Goal: Task Accomplishment & Management: Use online tool/utility

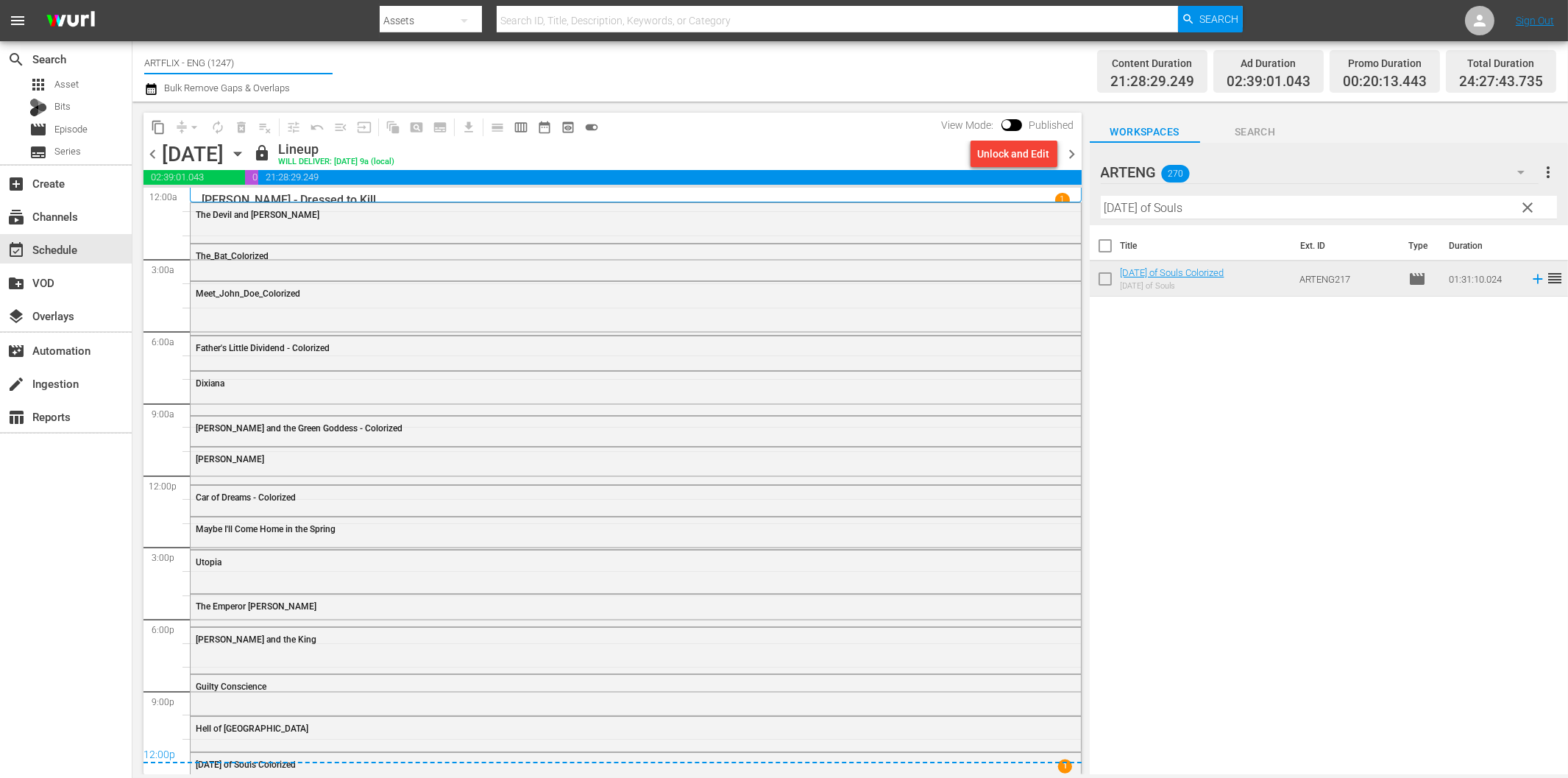
drag, startPoint x: 179, startPoint y: 62, endPoint x: 362, endPoint y: 73, distance: 183.3
click at [362, 73] on div "Channel Title ARTFLIX - ENG (1247) Bulk Remove Gaps & Overlaps" at bounding box center [530, 71] width 770 height 53
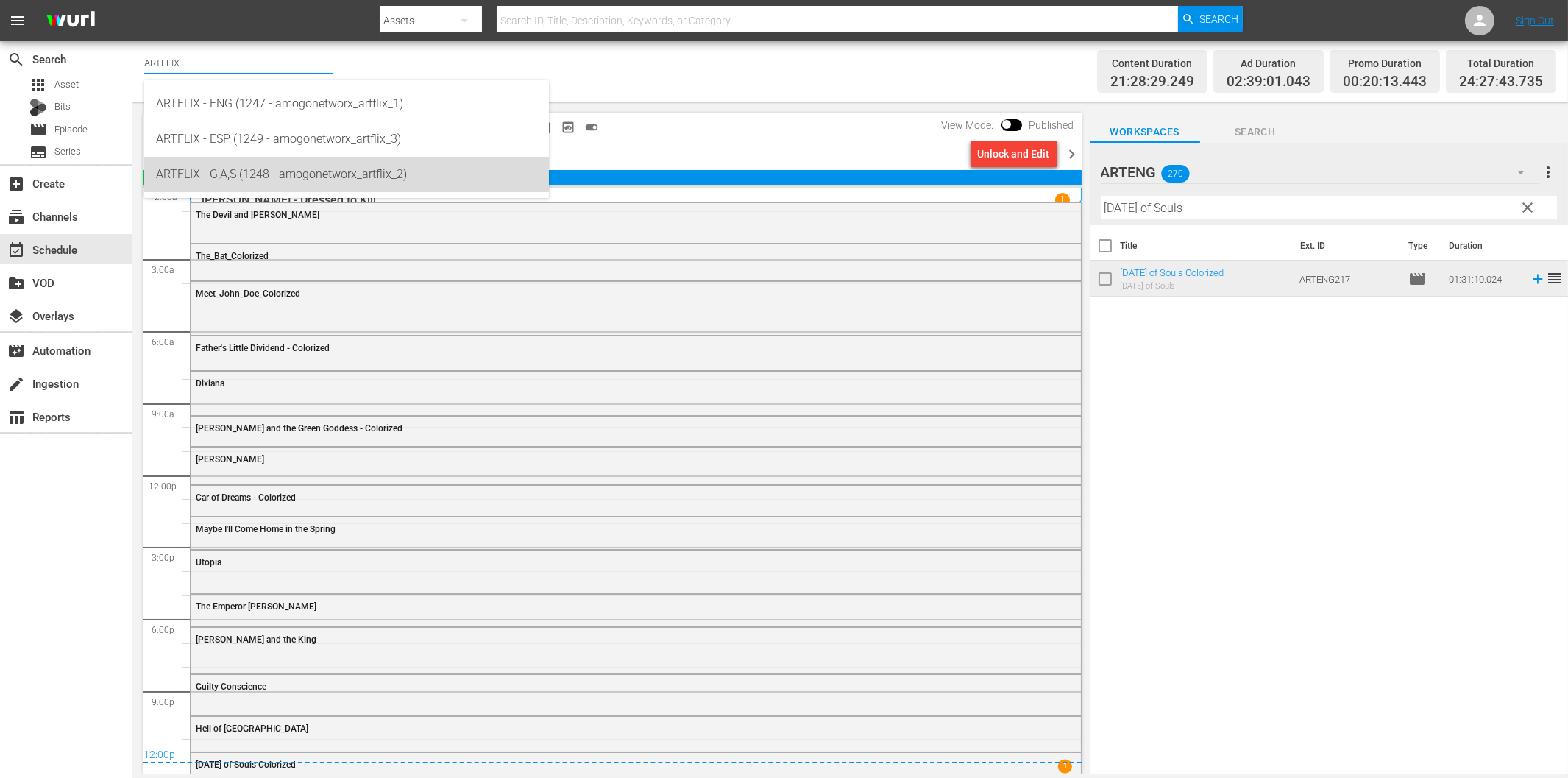
click at [268, 167] on div "ARTFLIX - G,A,S (1248 - amogonetworx_artflix_2)" at bounding box center [347, 174] width 381 height 35
type input "ARTFLIX - G,A,S (1248 - amogonetworx_artflix_2)"
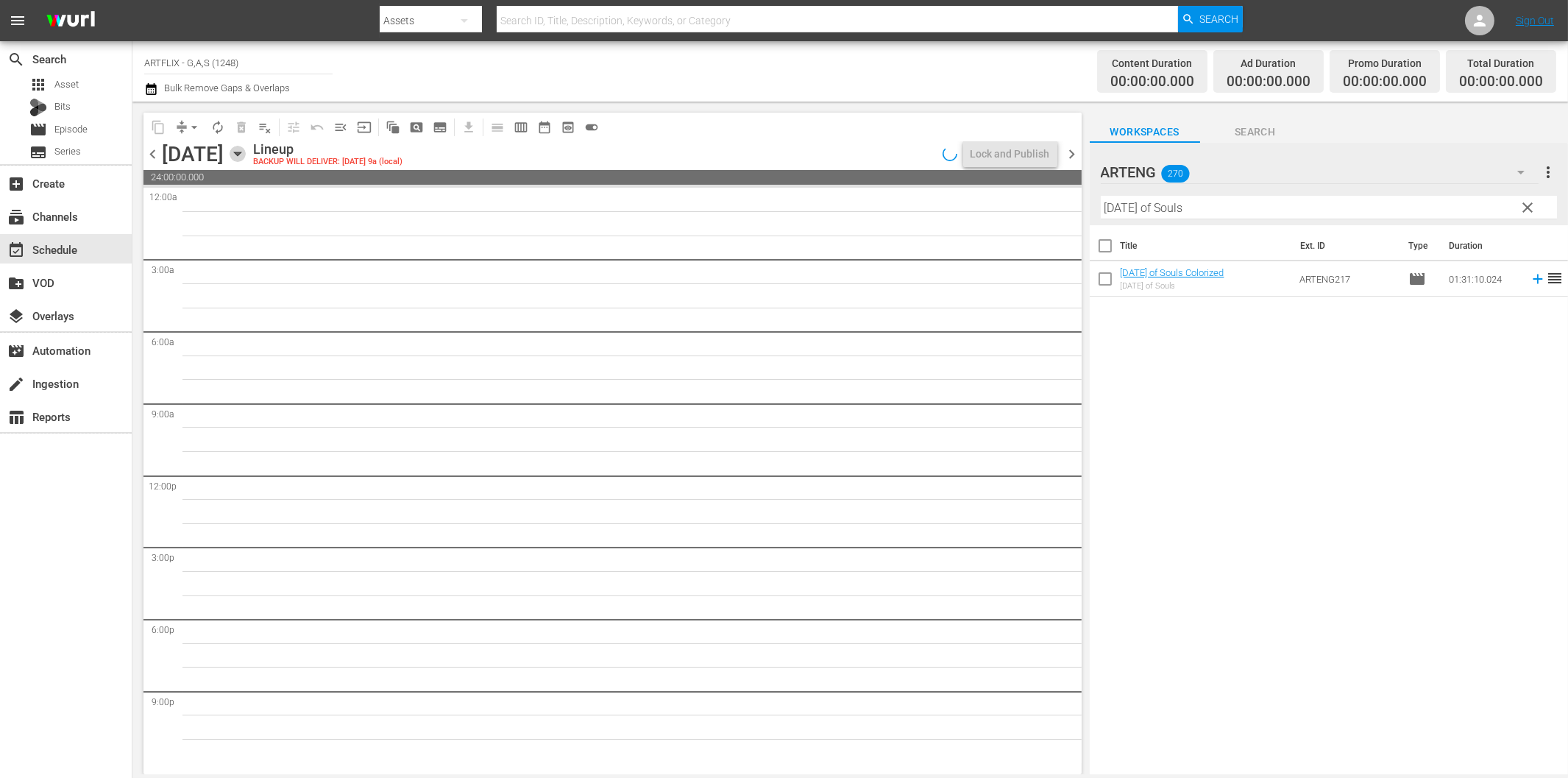
click at [245, 156] on icon "button" at bounding box center [237, 153] width 17 height 17
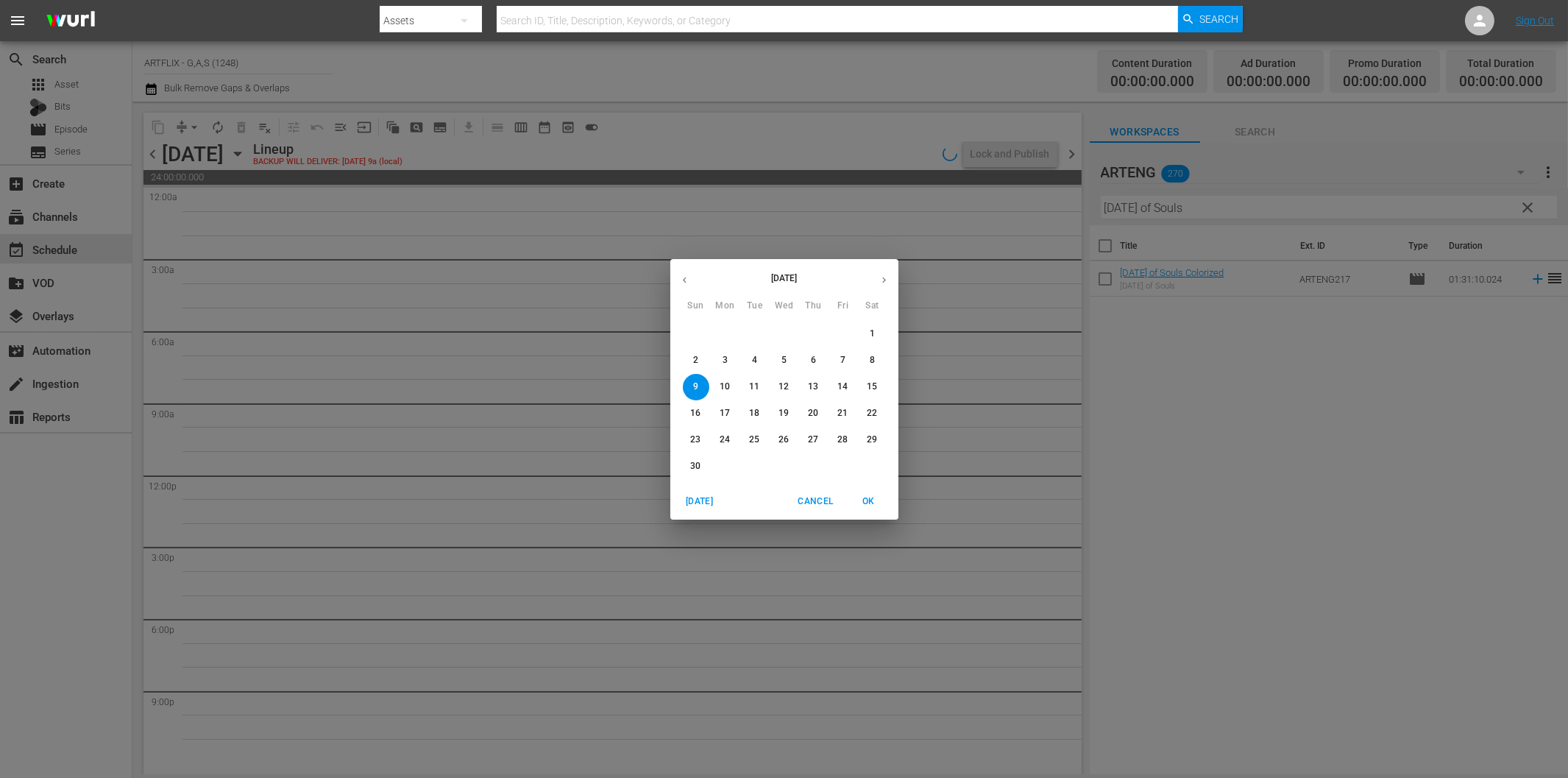
click at [726, 359] on p "3" at bounding box center [724, 360] width 5 height 13
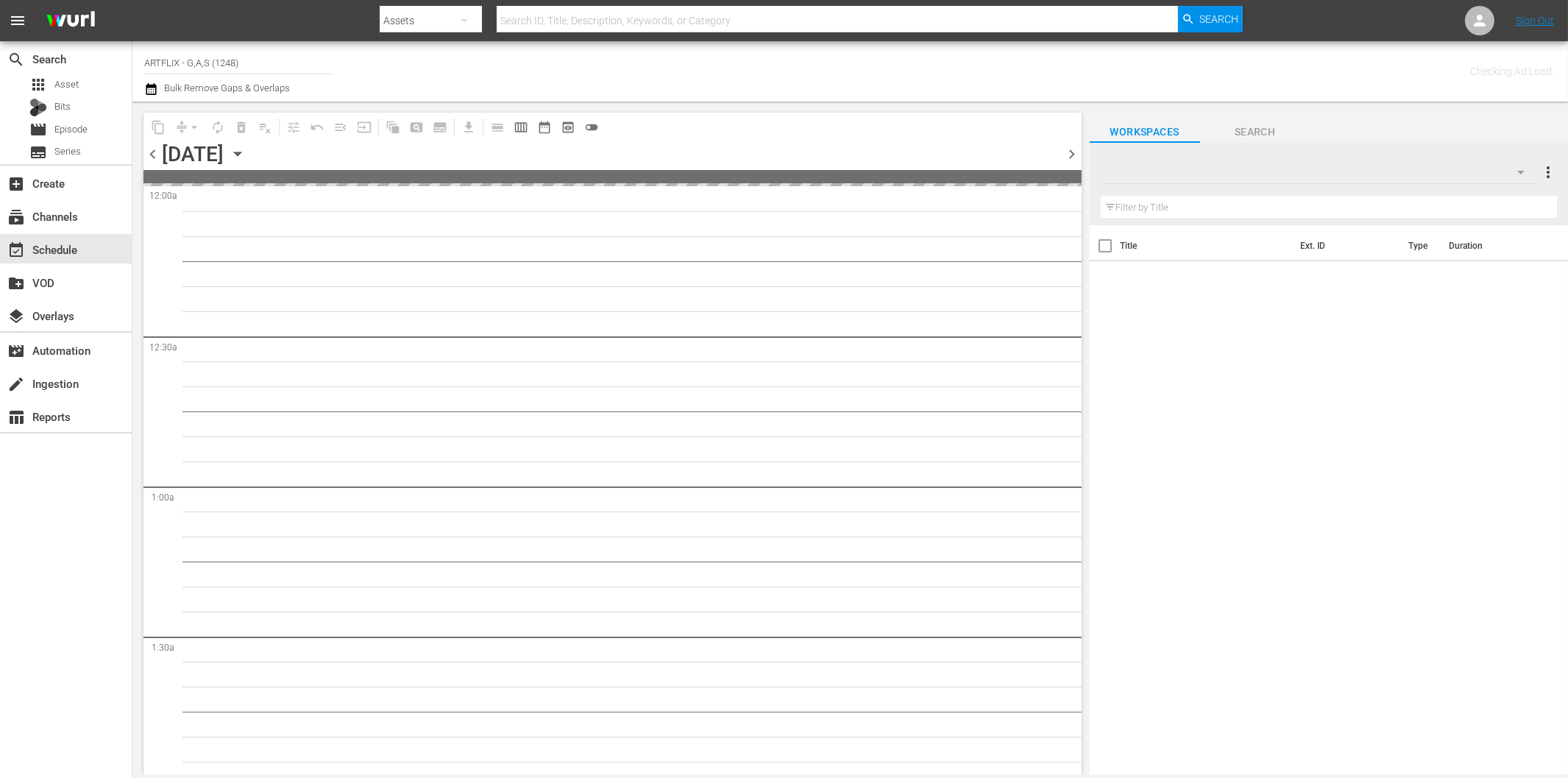
type input "ARTFLIX - G,A,S (1248)"
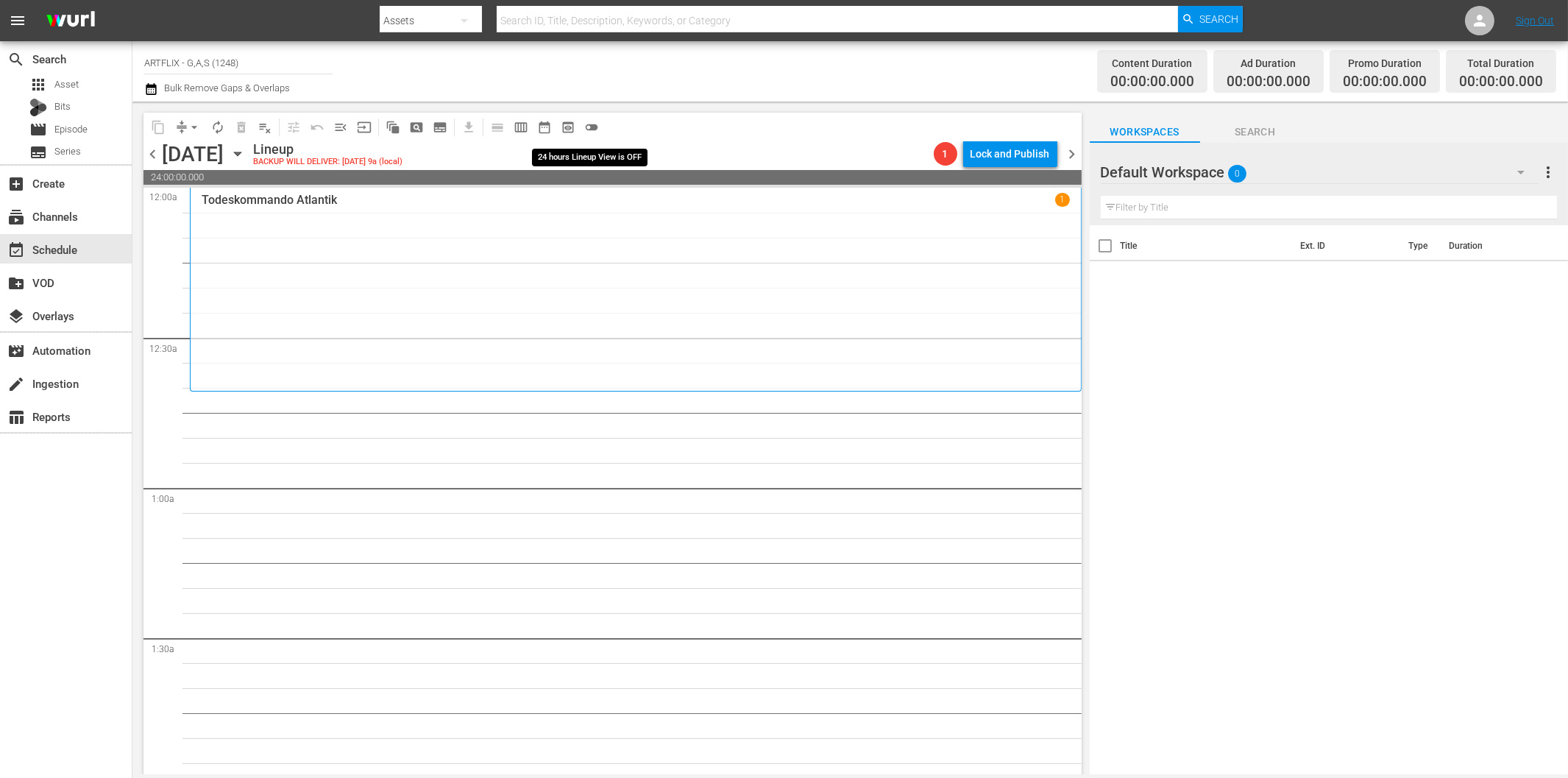
click at [585, 122] on span "toggle_off" at bounding box center [591, 127] width 15 height 15
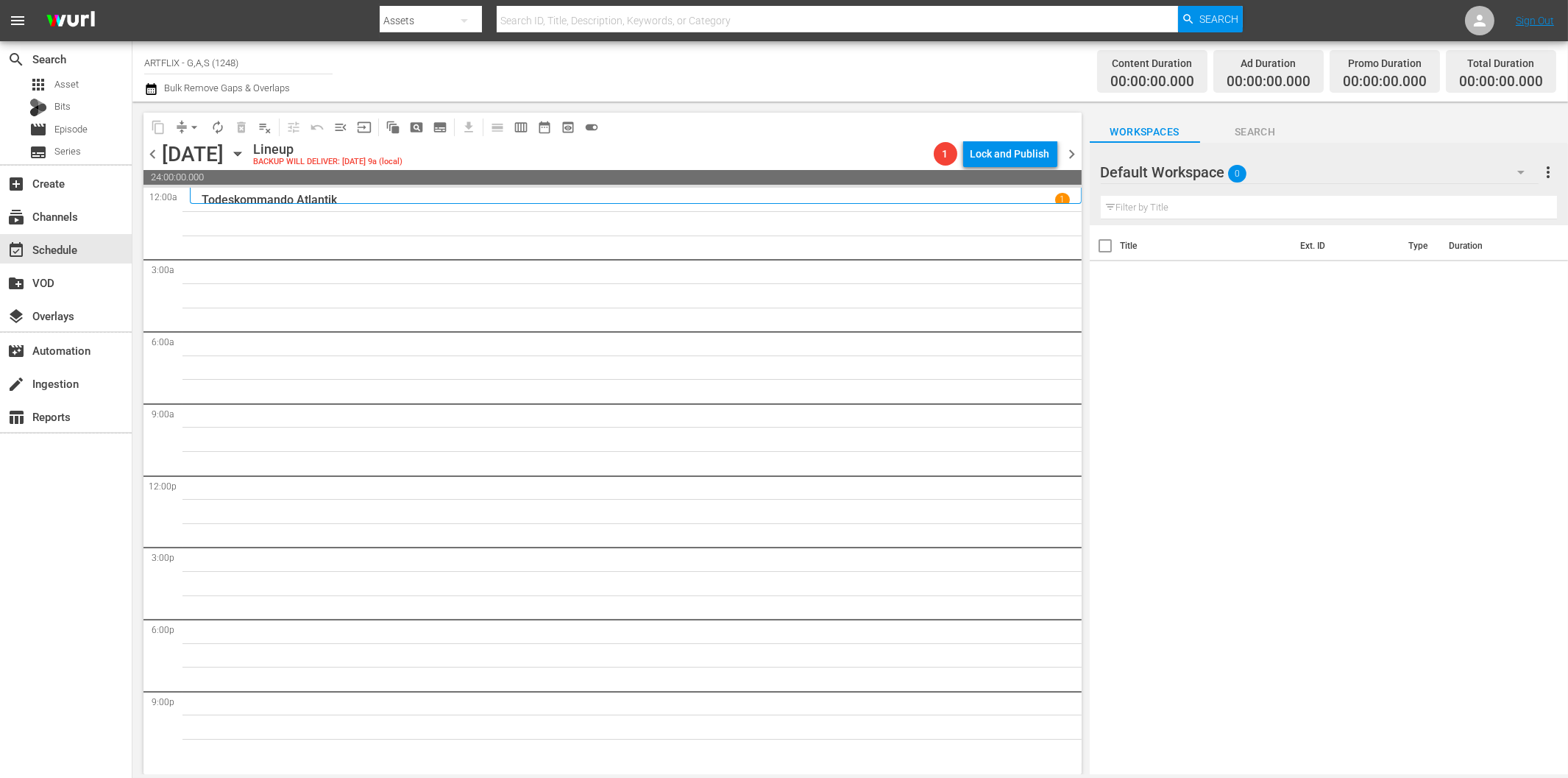
click at [1518, 171] on icon "button" at bounding box center [1521, 173] width 8 height 4
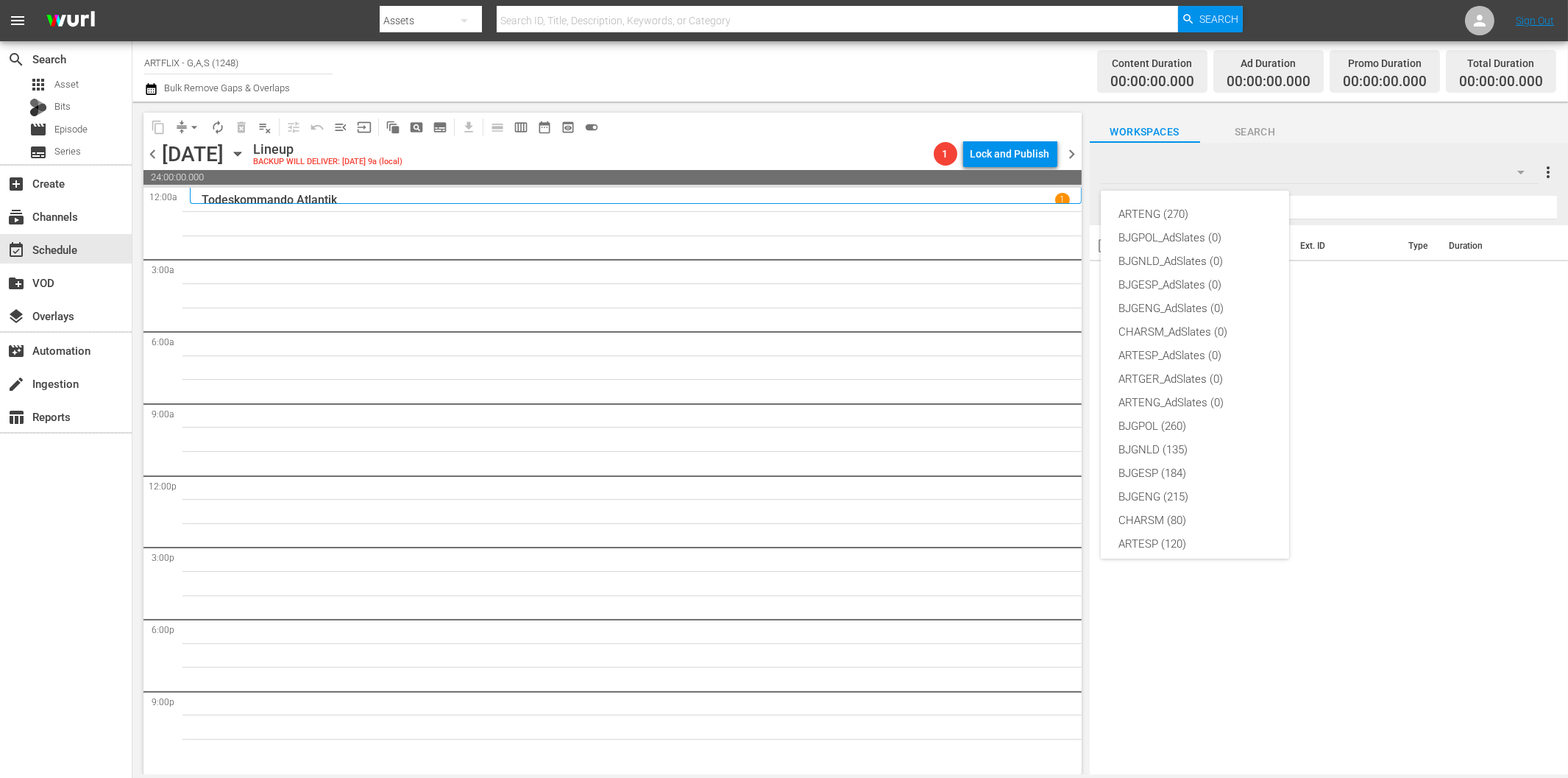
scroll to position [55, 0]
click at [1166, 504] on div "ARTGER (155)" at bounding box center [1195, 512] width 153 height 23
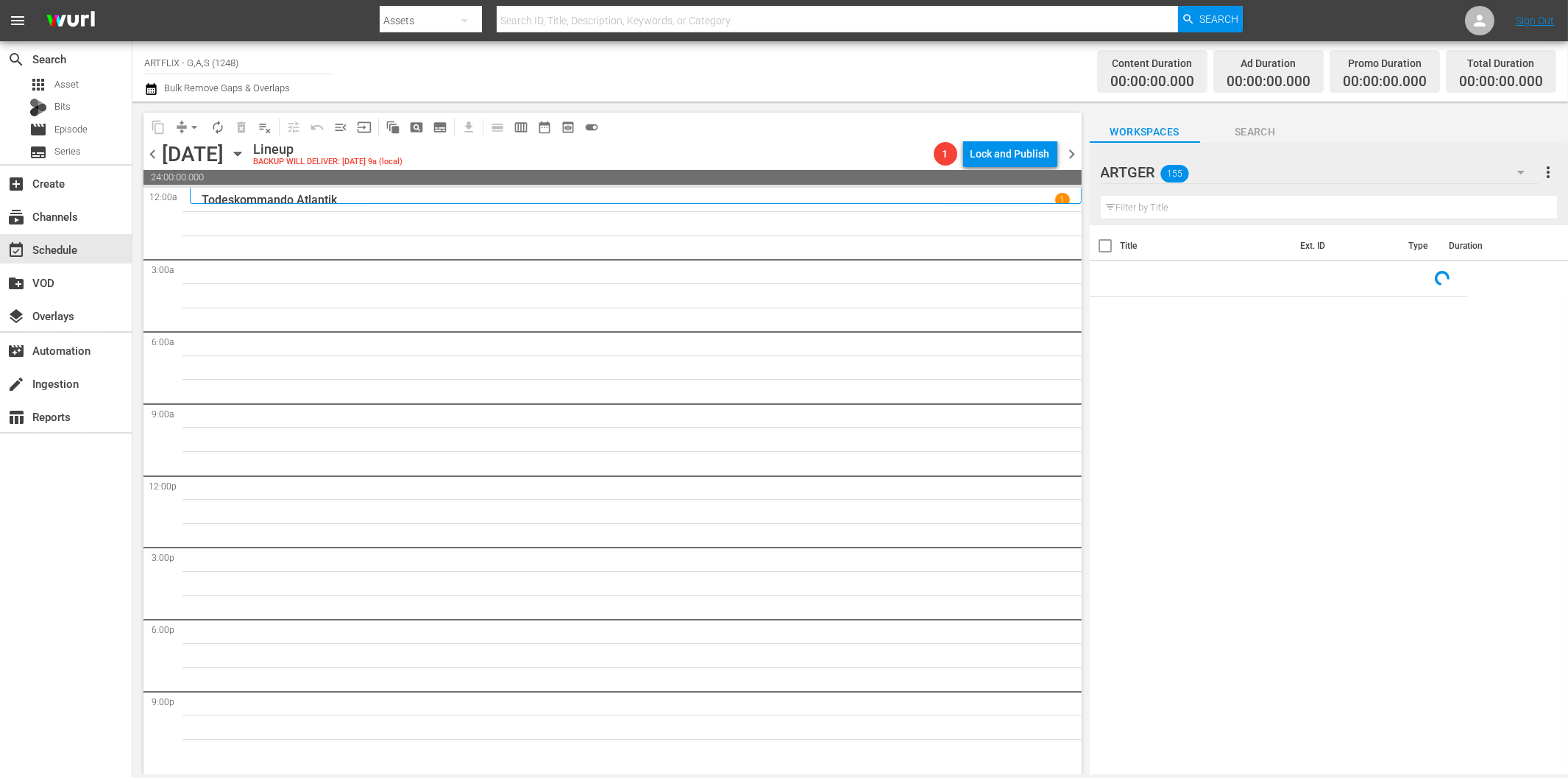
click at [1197, 213] on input "text" at bounding box center [1328, 207] width 456 height 23
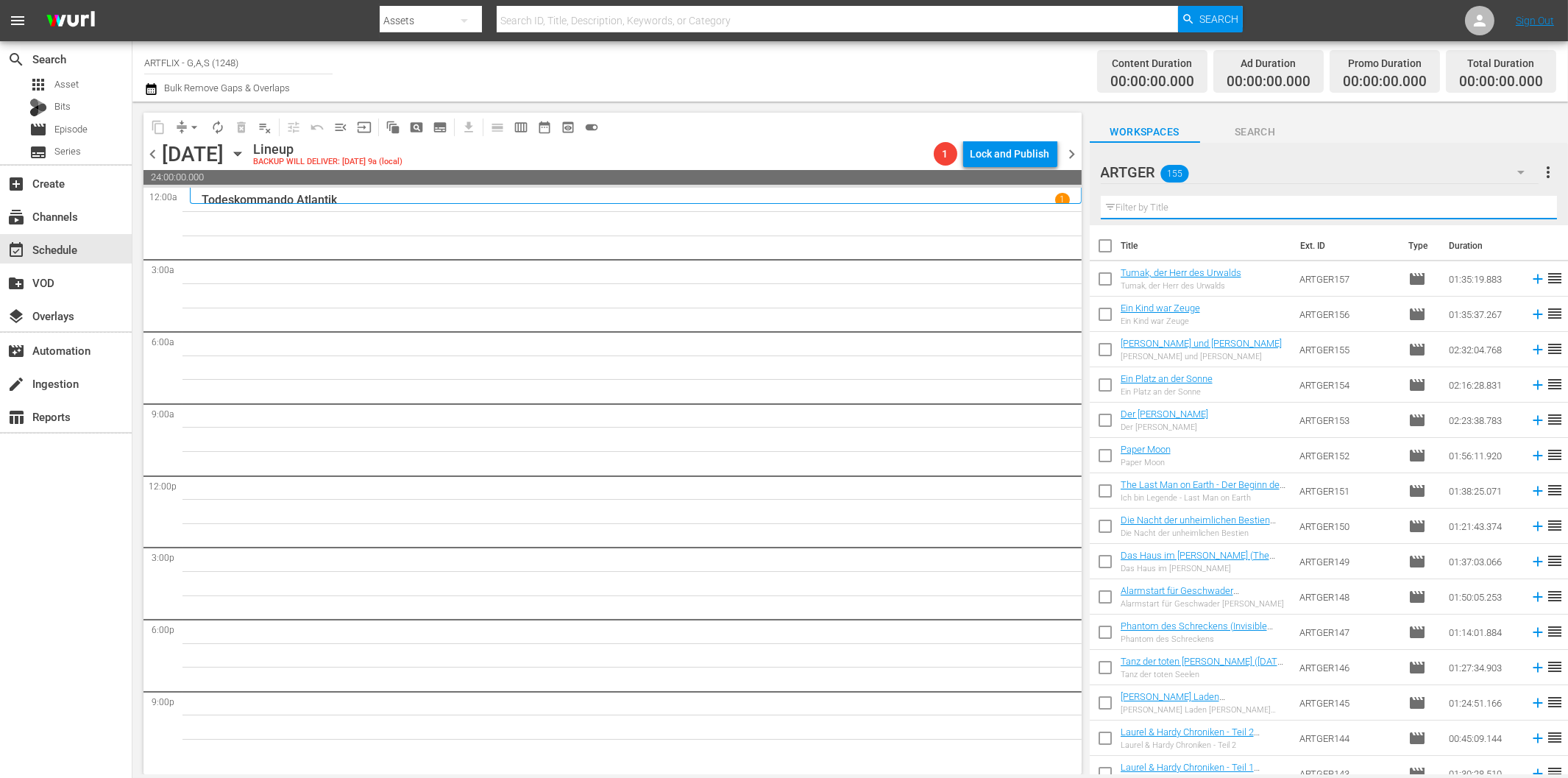
paste input "Der letzte Alarm"
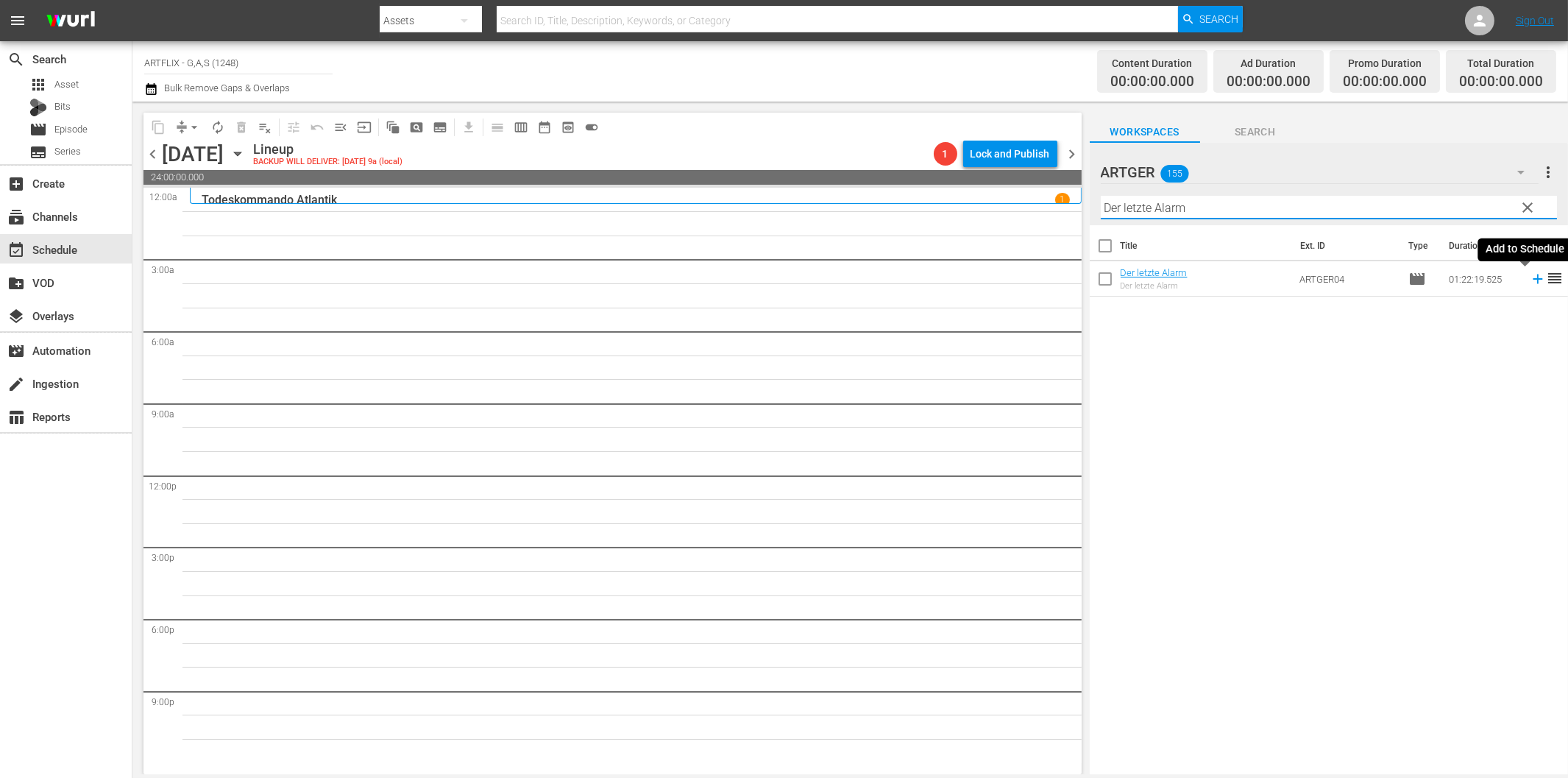
click at [1532, 281] on icon at bounding box center [1537, 280] width 10 height 10
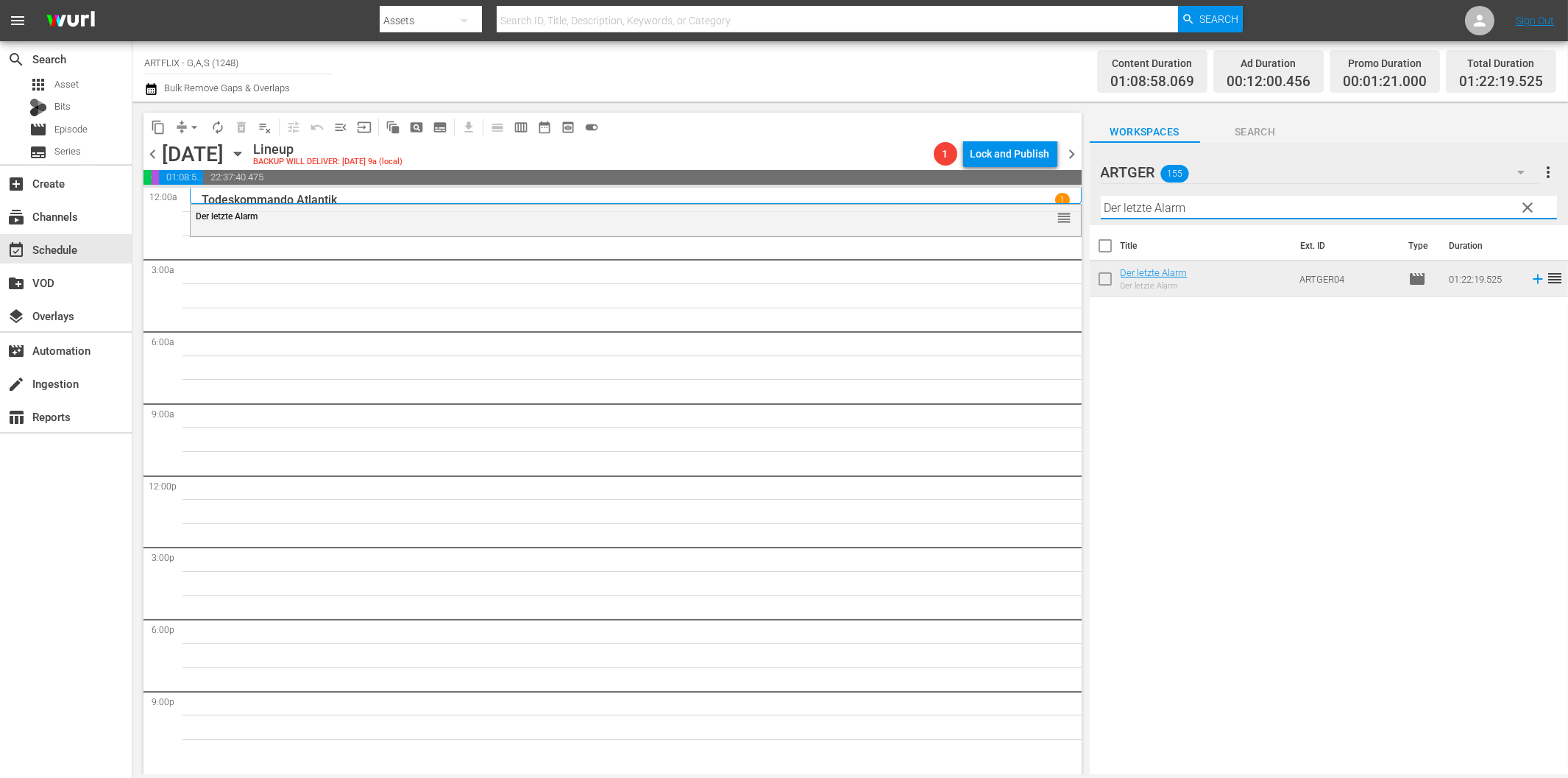
click at [1205, 209] on input "Der letzte Alarm" at bounding box center [1328, 207] width 456 height 23
paste input "as Höllenriff"
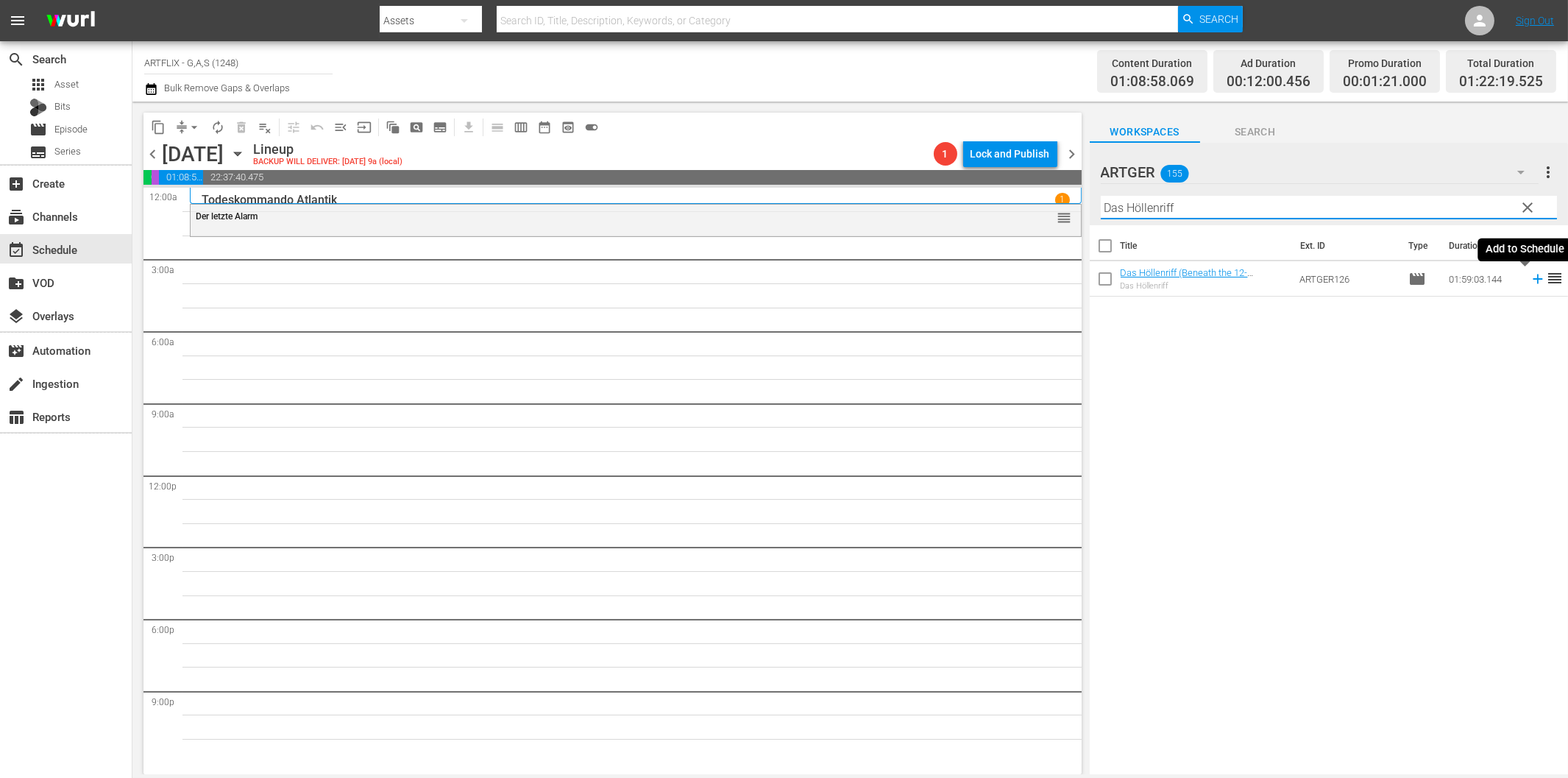
click at [1529, 284] on icon at bounding box center [1537, 279] width 17 height 17
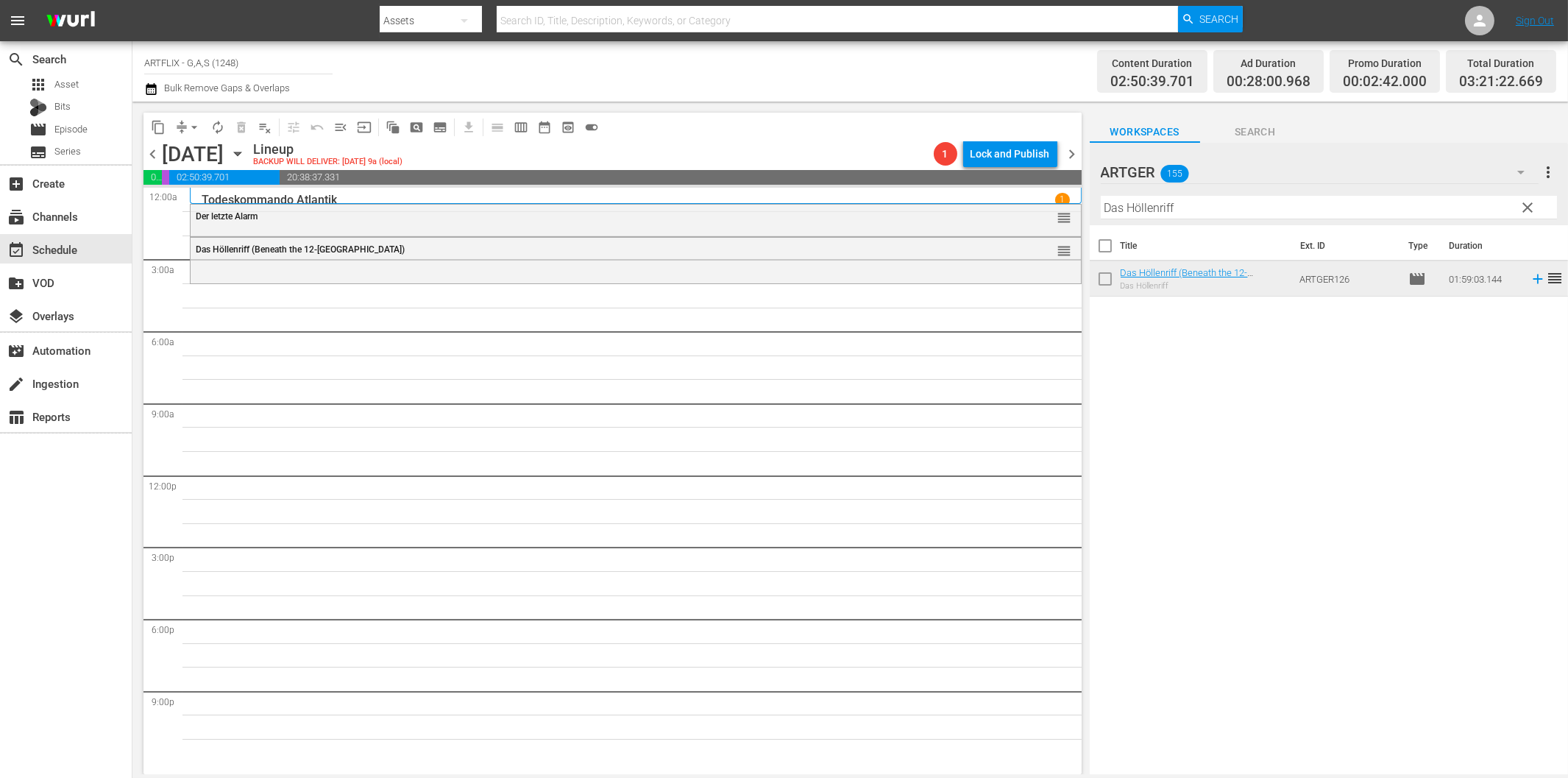
click at [1205, 492] on div "Title Ext. ID Type Duration Das Höllenriff (Beneath the 12-Mile Reef) Das Hölle…" at bounding box center [1328, 500] width 478 height 551
click at [1142, 214] on input "Das Höllenriff" at bounding box center [1328, 207] width 456 height 23
paste input "aus im [PERSON_NAME]"
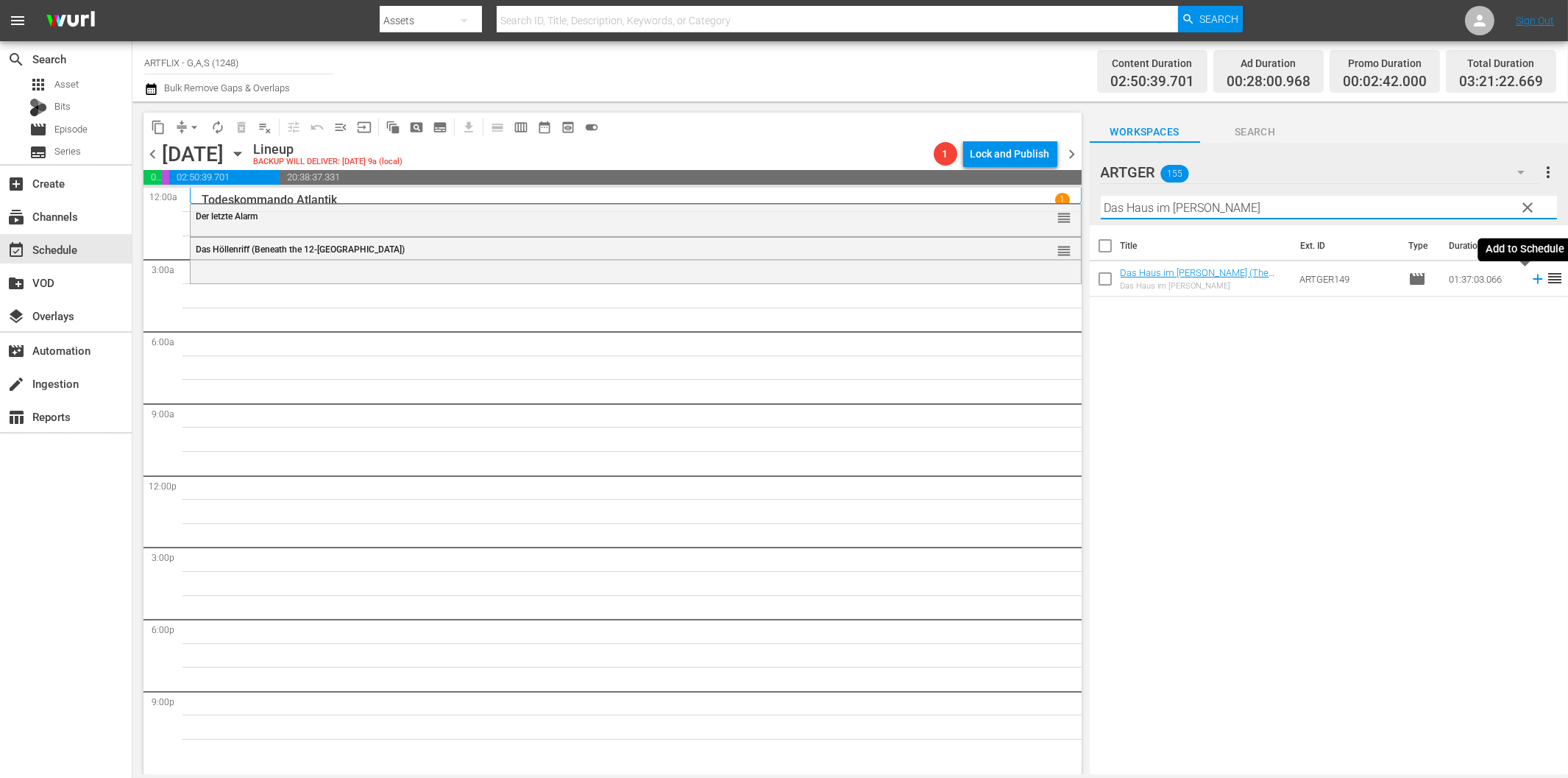
click at [1532, 279] on icon at bounding box center [1537, 280] width 10 height 10
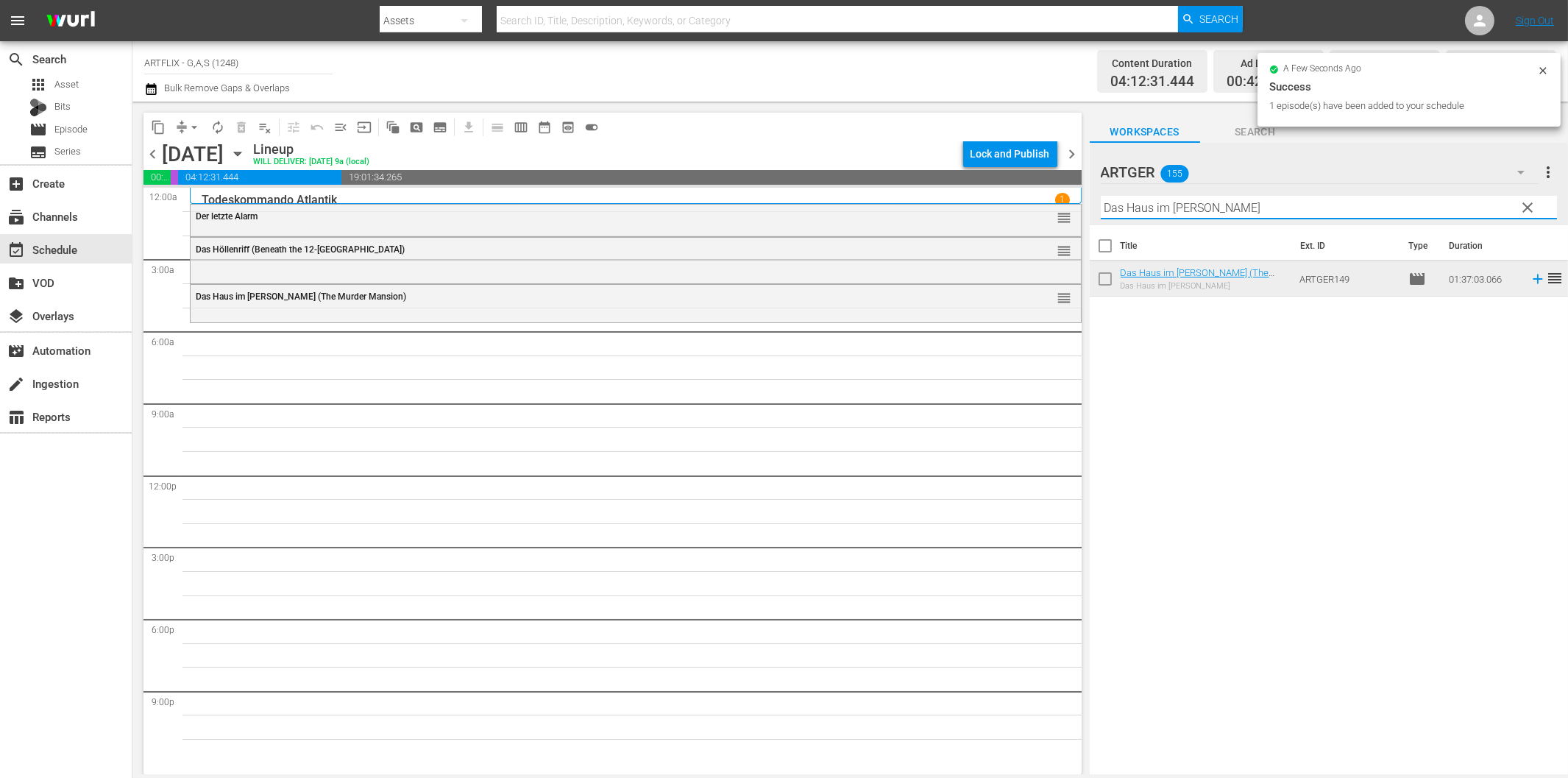
click at [1142, 208] on input "Das Haus im [PERSON_NAME]" at bounding box center [1328, 207] width 456 height 23
paste input "Ich und meine Schwiegersöhne"
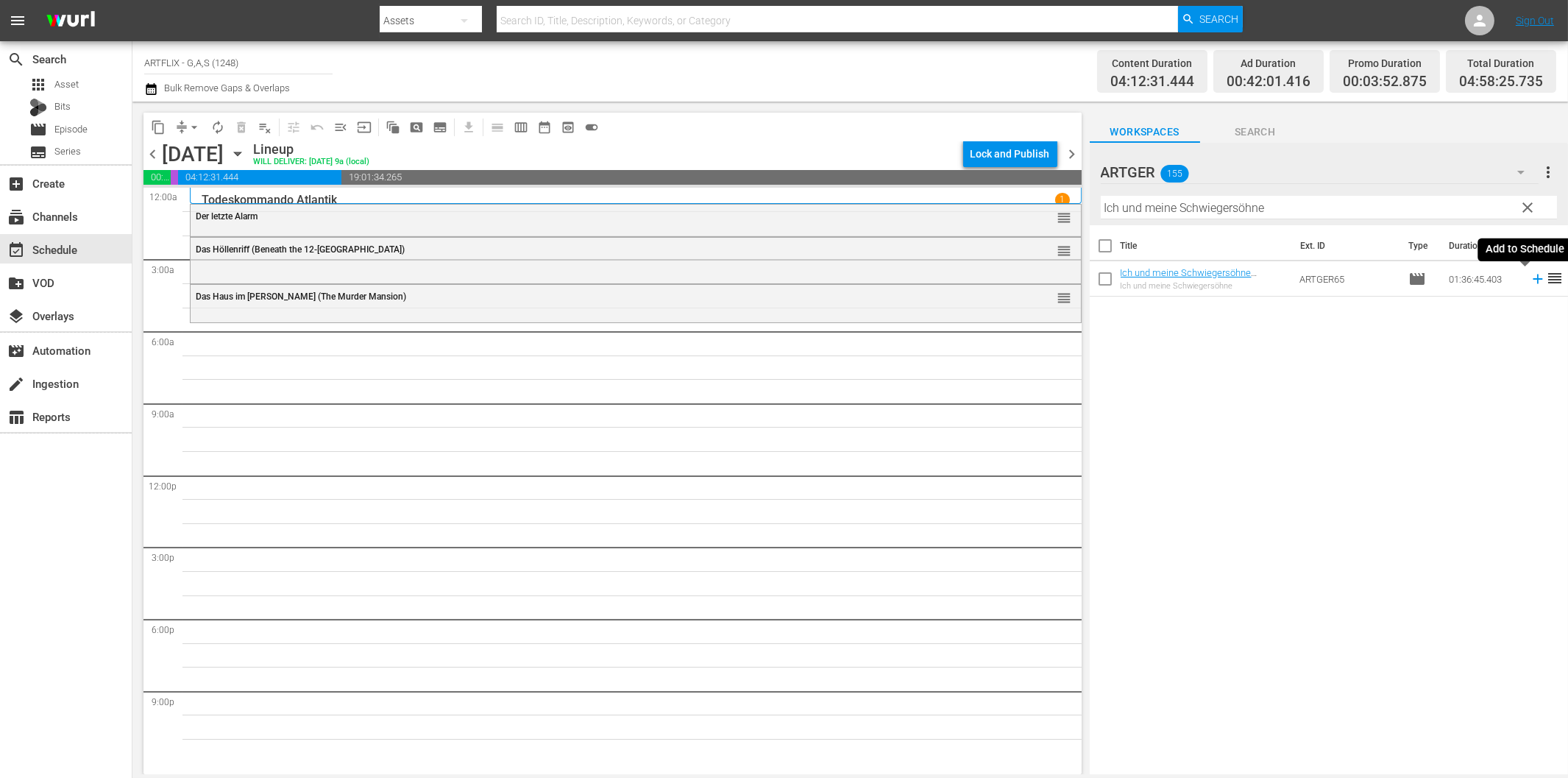
click at [1529, 281] on icon at bounding box center [1537, 279] width 17 height 17
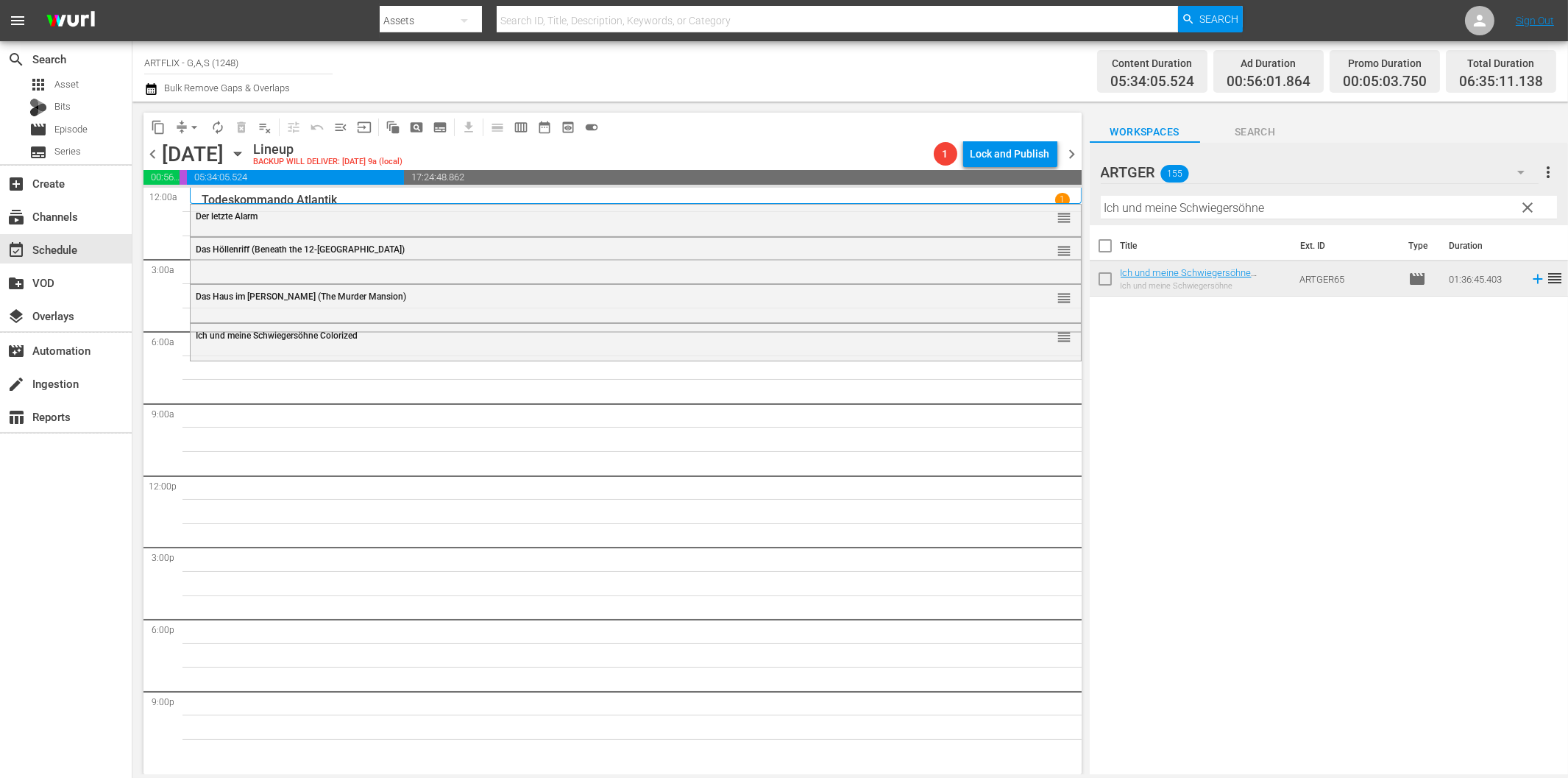
click at [1113, 208] on input "Ich und meine Schwiegersöhne" at bounding box center [1328, 207] width 456 height 23
paste input "Das [PERSON_NAME] von [GEOGRAPHIC_DATA]"
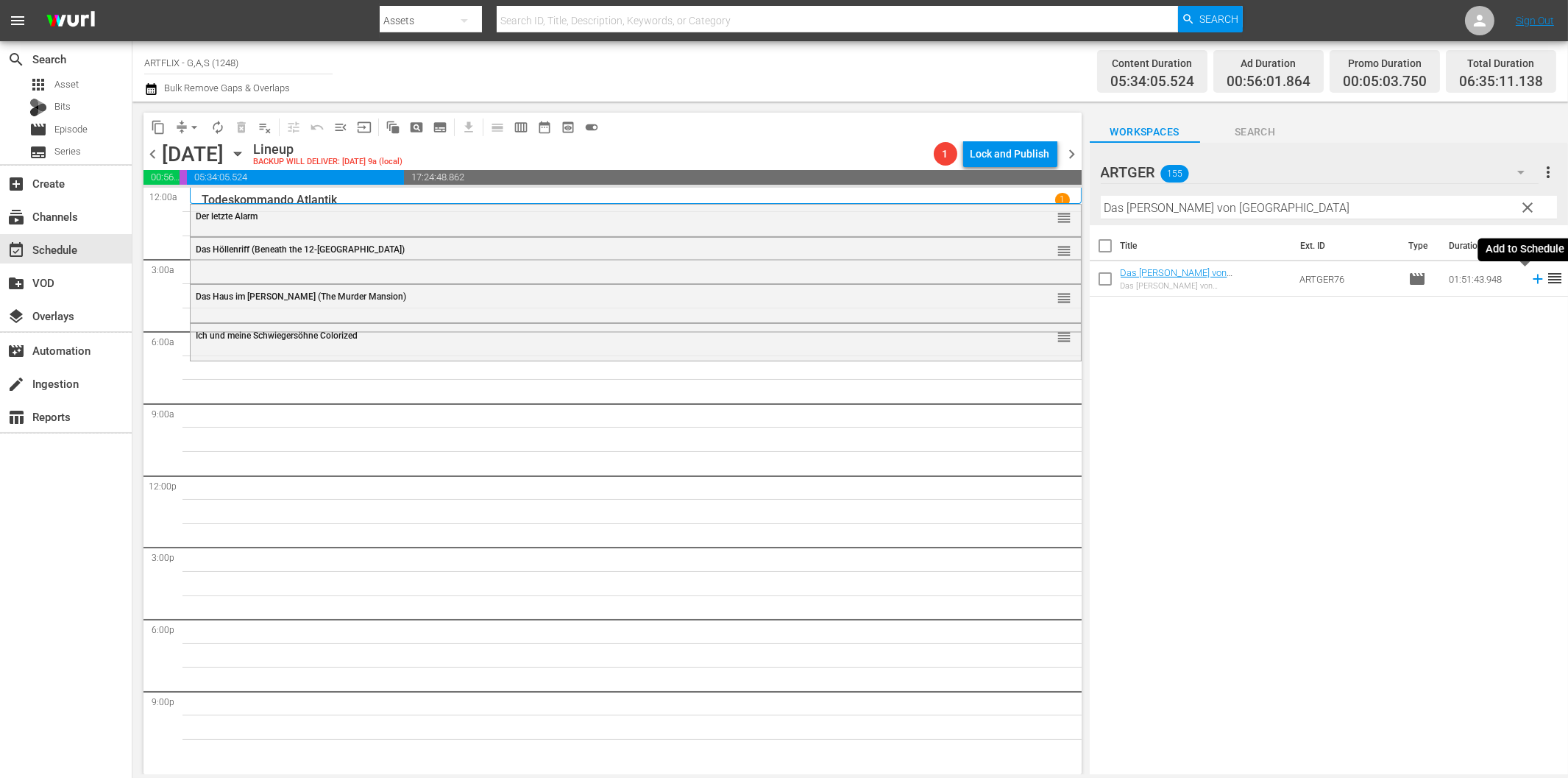
click at [1529, 276] on icon at bounding box center [1537, 279] width 17 height 17
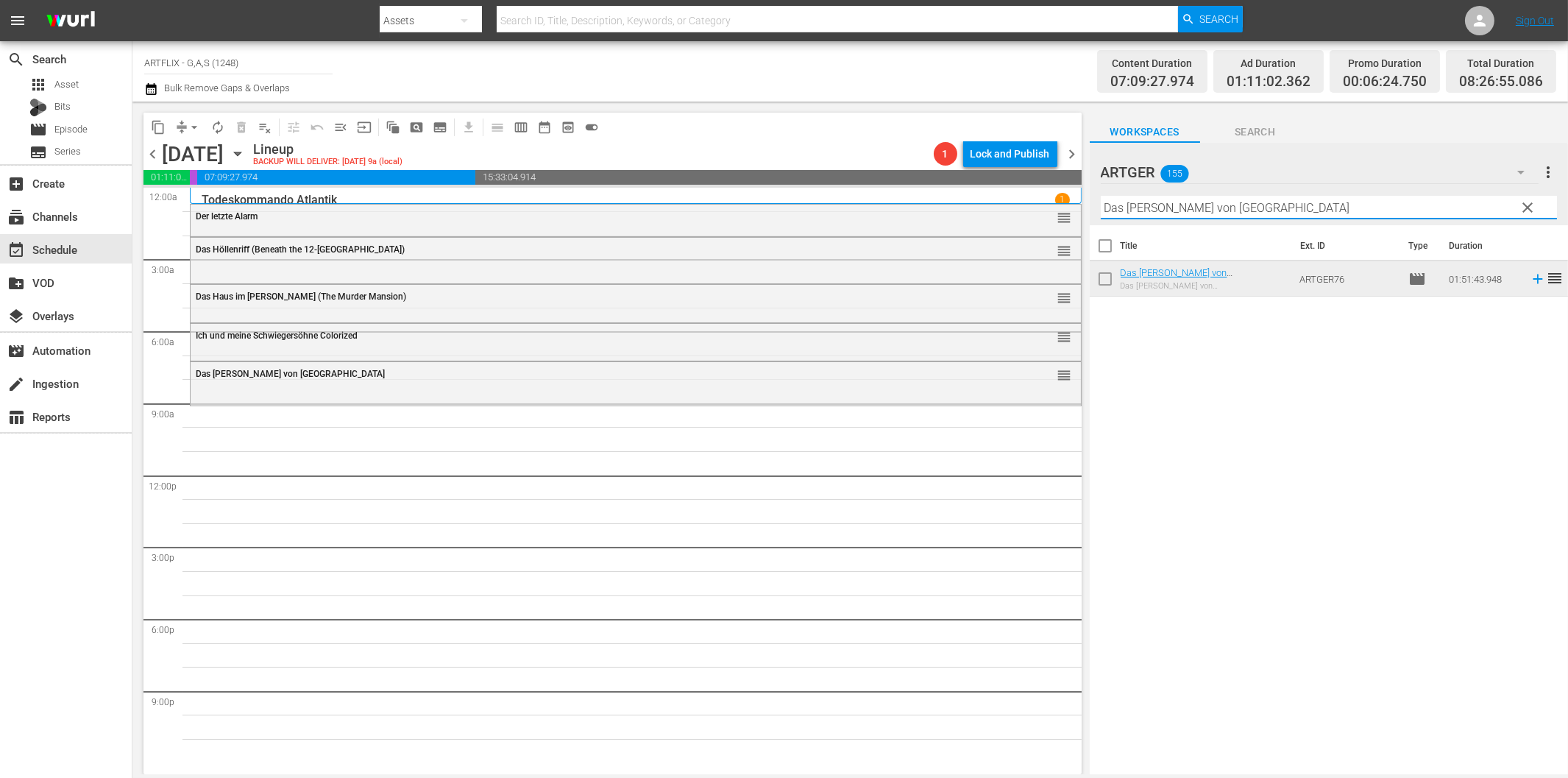
click at [1152, 210] on input "Das [PERSON_NAME] von [GEOGRAPHIC_DATA]" at bounding box center [1328, 207] width 456 height 23
paste input "Ein Platz an der Sonne"
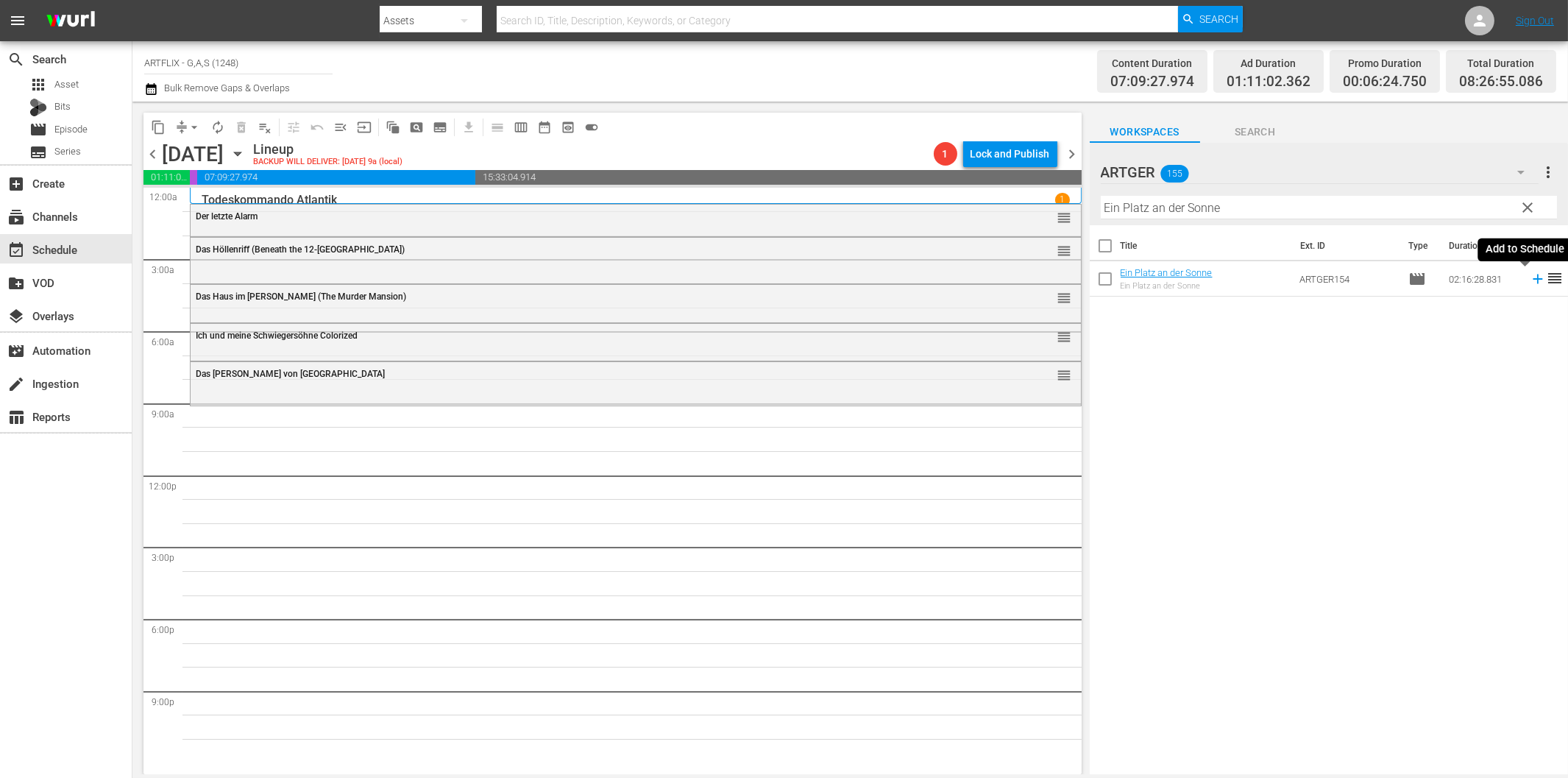
click at [1529, 281] on icon at bounding box center [1537, 279] width 17 height 17
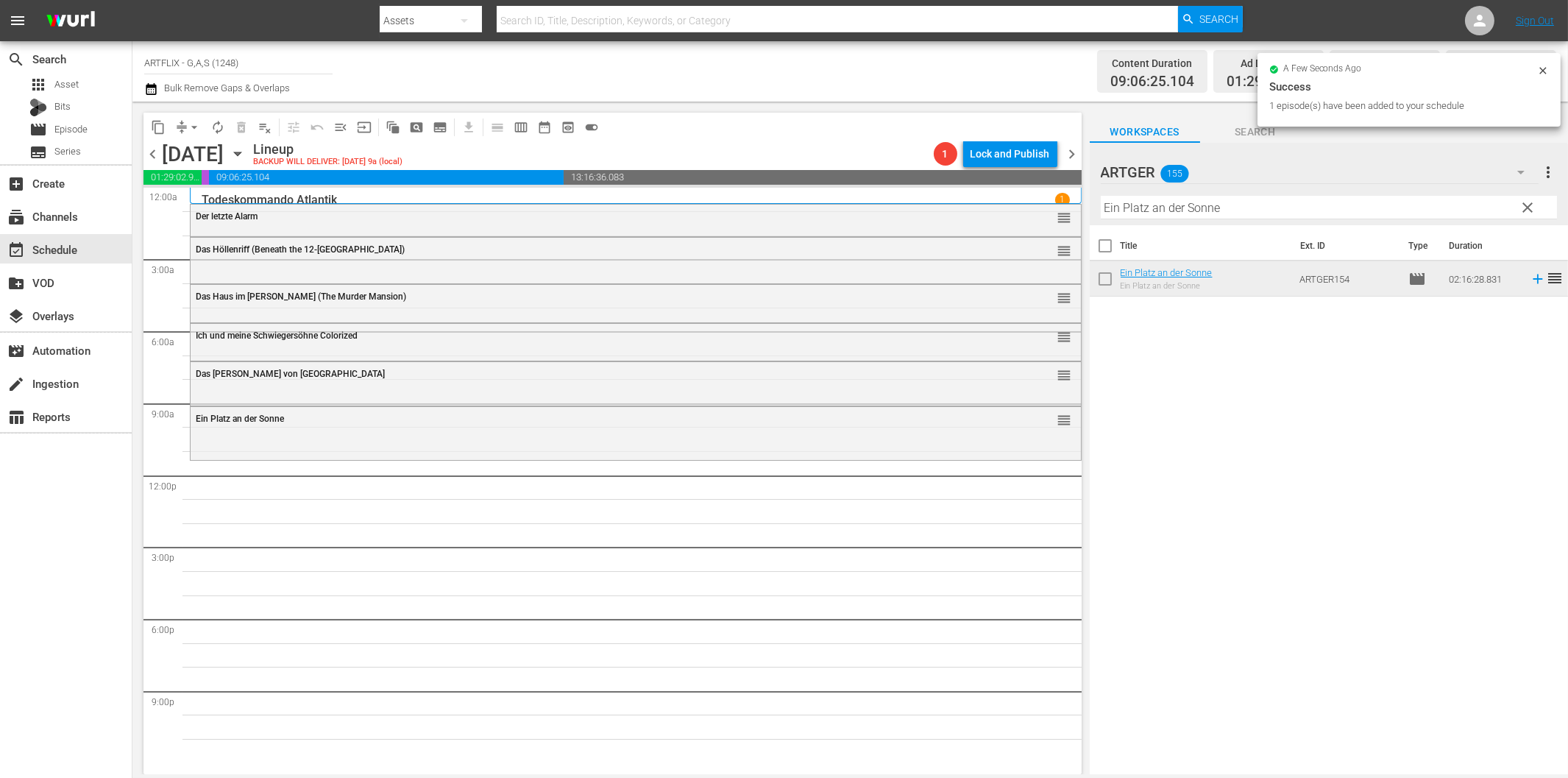
click at [1142, 208] on input "Ein Platz an der Sonne" at bounding box center [1328, 207] width 456 height 23
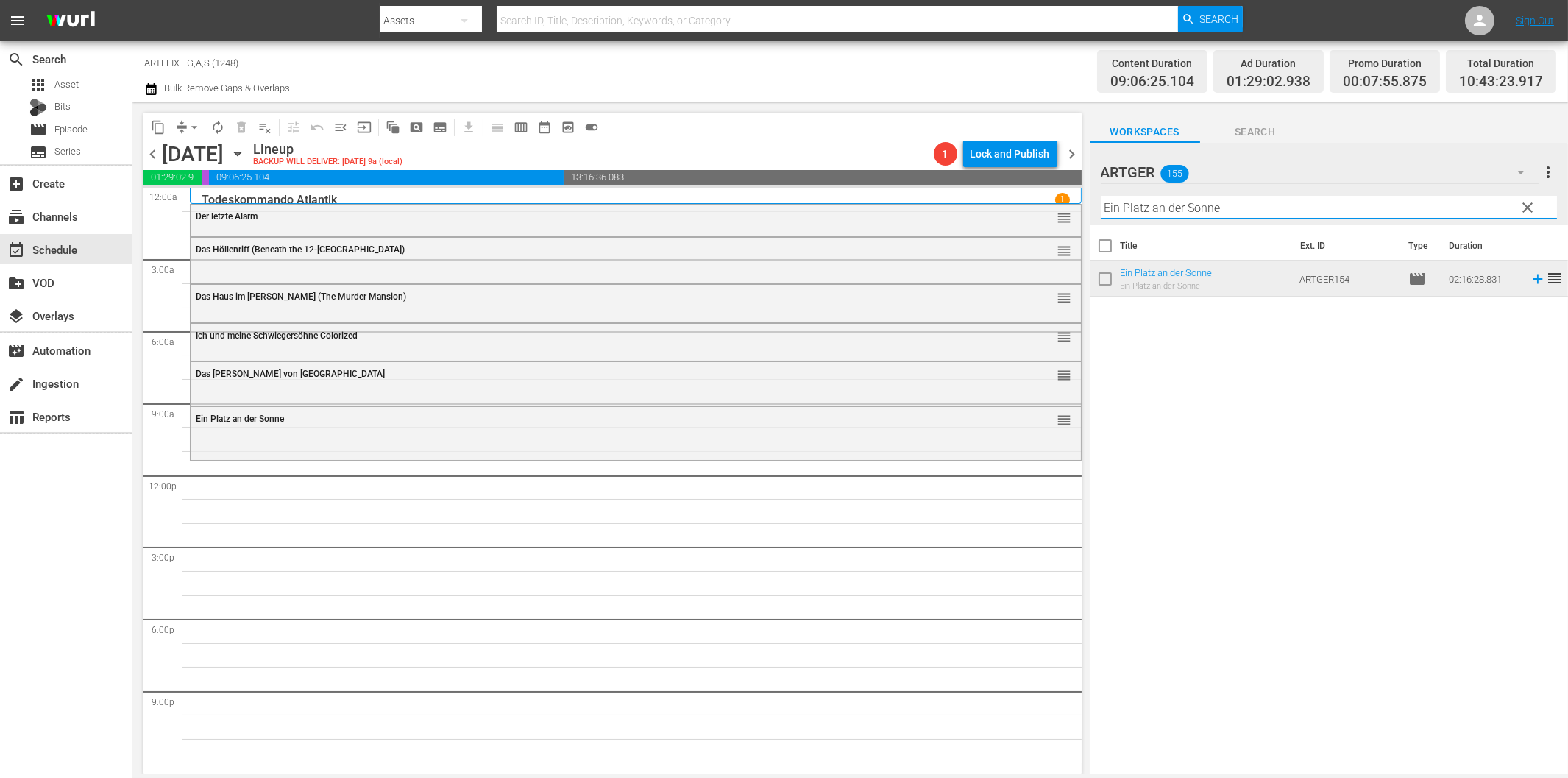
paste input "The Three Stooges"
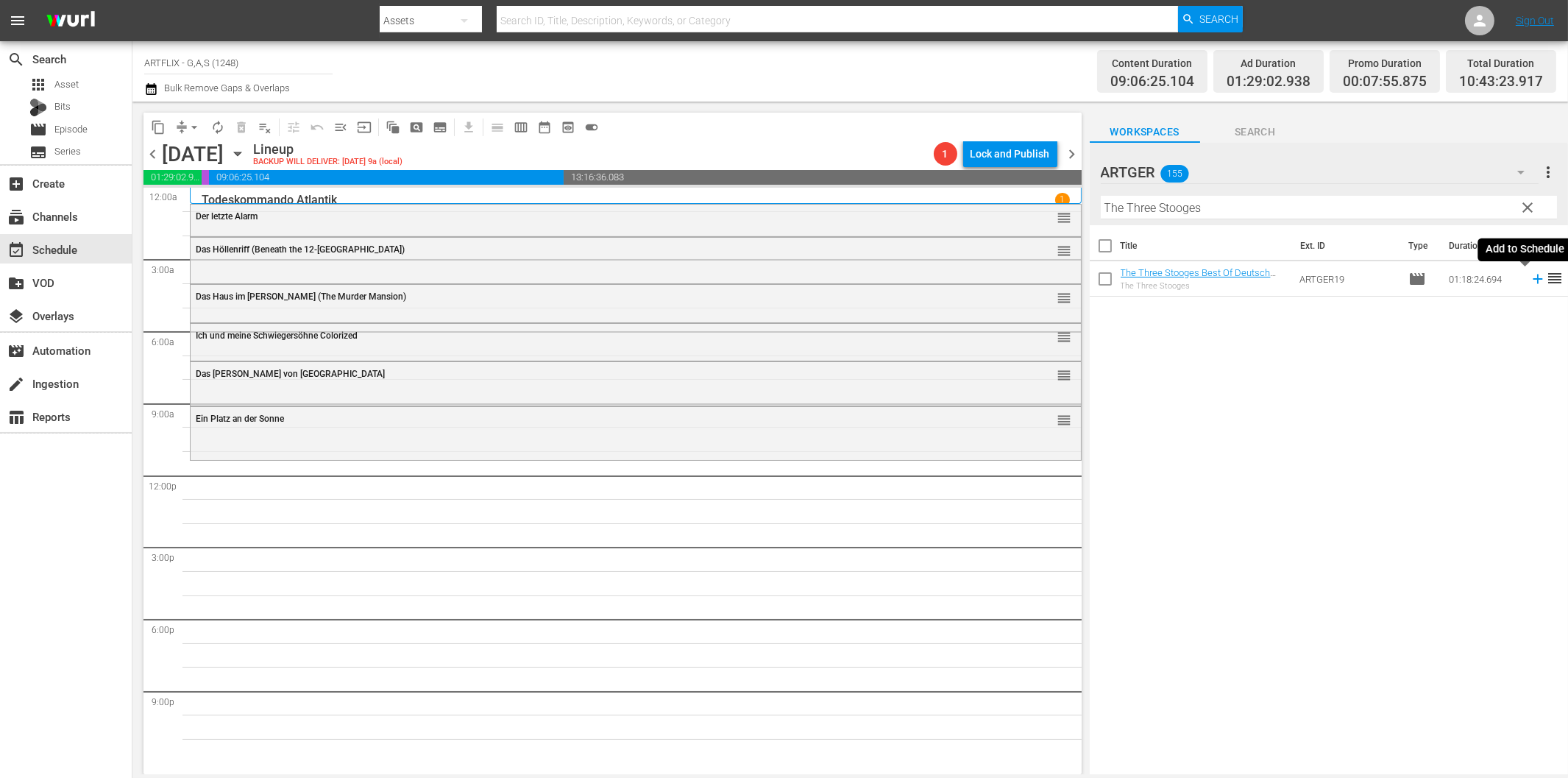
click at [1529, 282] on icon at bounding box center [1537, 279] width 17 height 17
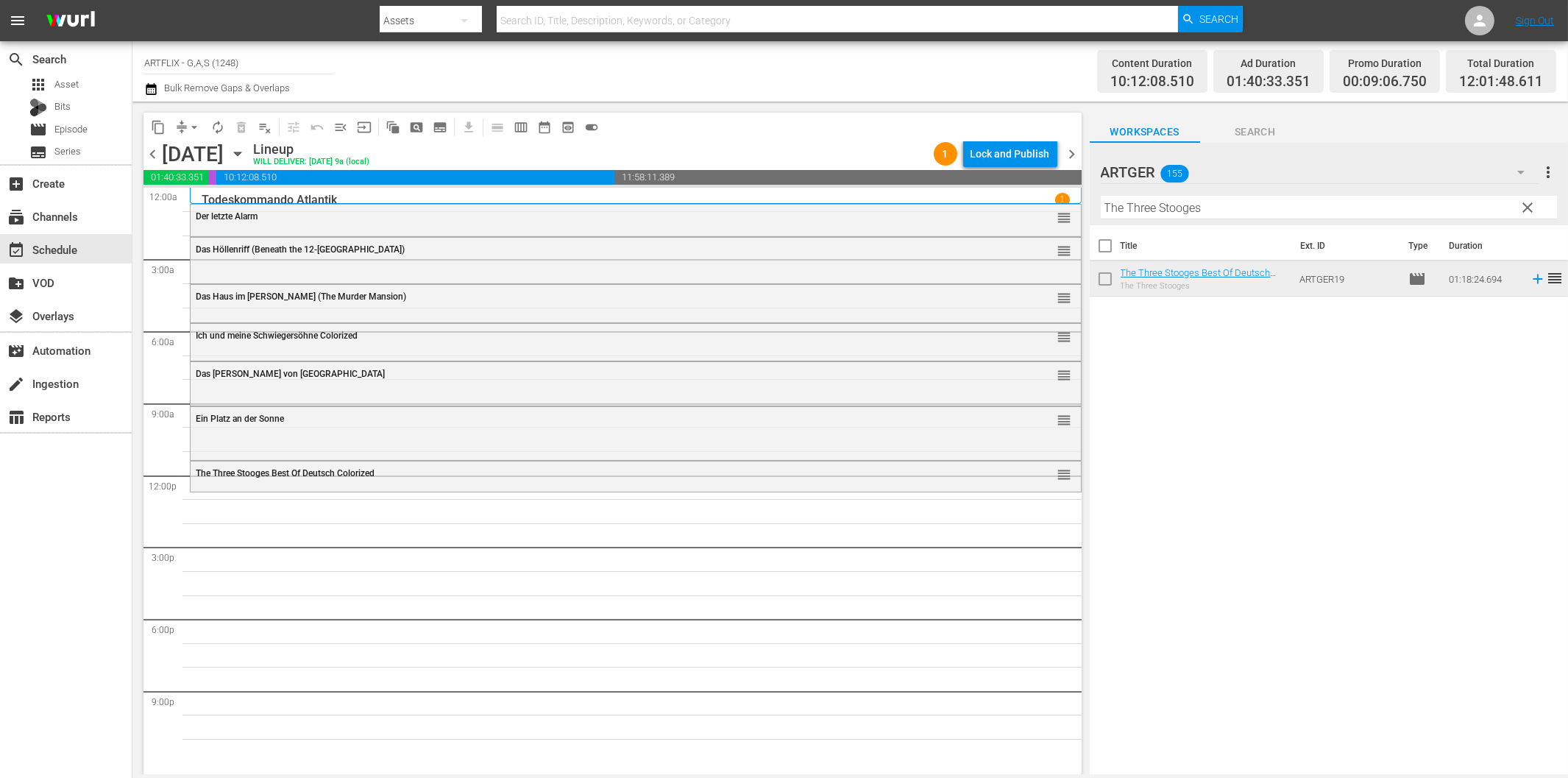
click at [1128, 210] on input "The Three Stooges" at bounding box center [1328, 207] width 456 height 23
paste input "Die seltsame Liebe der [PERSON_NAME]"
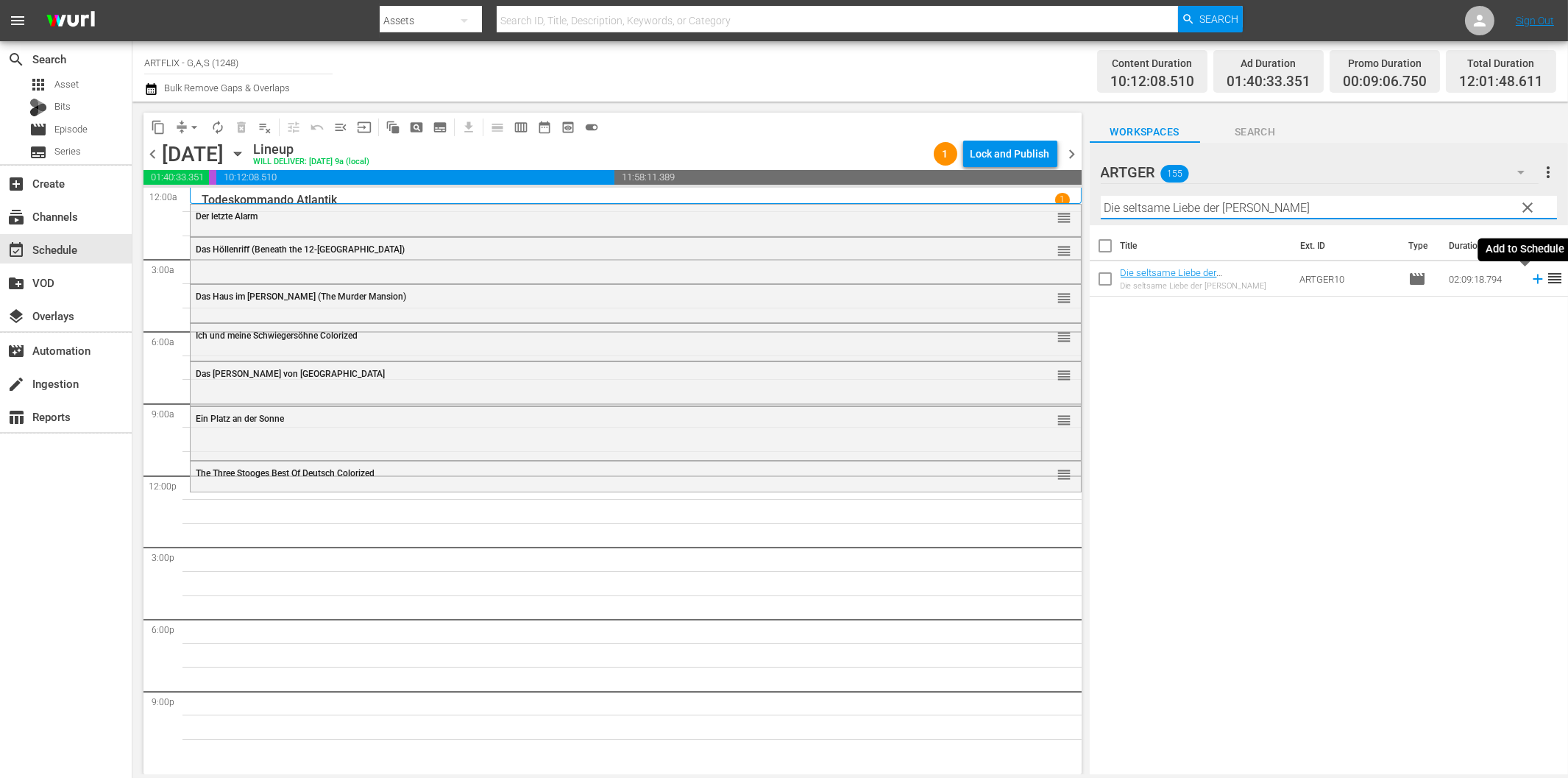
click at [1529, 276] on icon at bounding box center [1537, 279] width 17 height 17
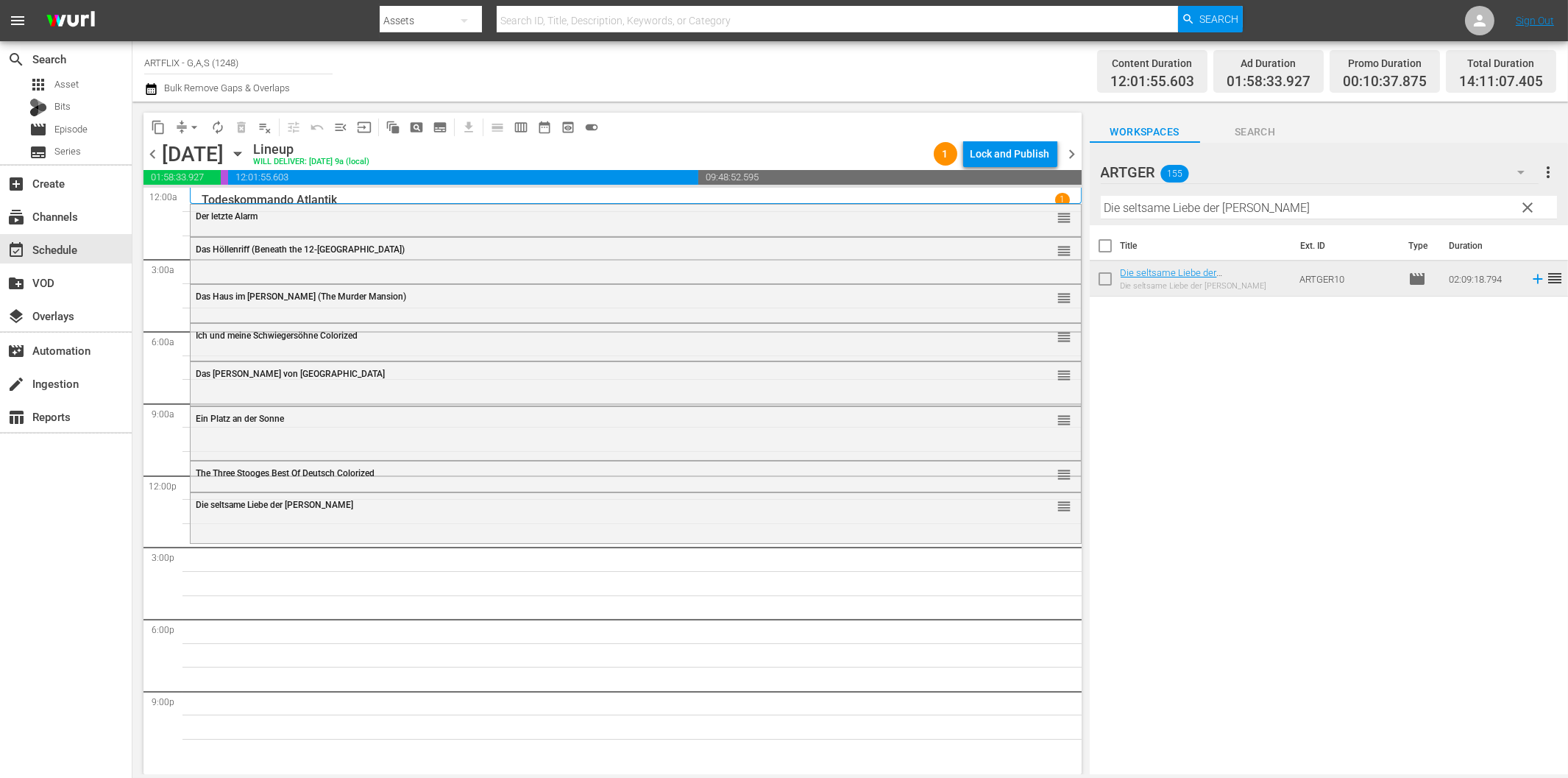
click at [1177, 217] on input "Die seltsame Liebe der [PERSON_NAME]" at bounding box center [1328, 207] width 456 height 23
paste input "Ursus im Tal der [PERSON_NAME]"
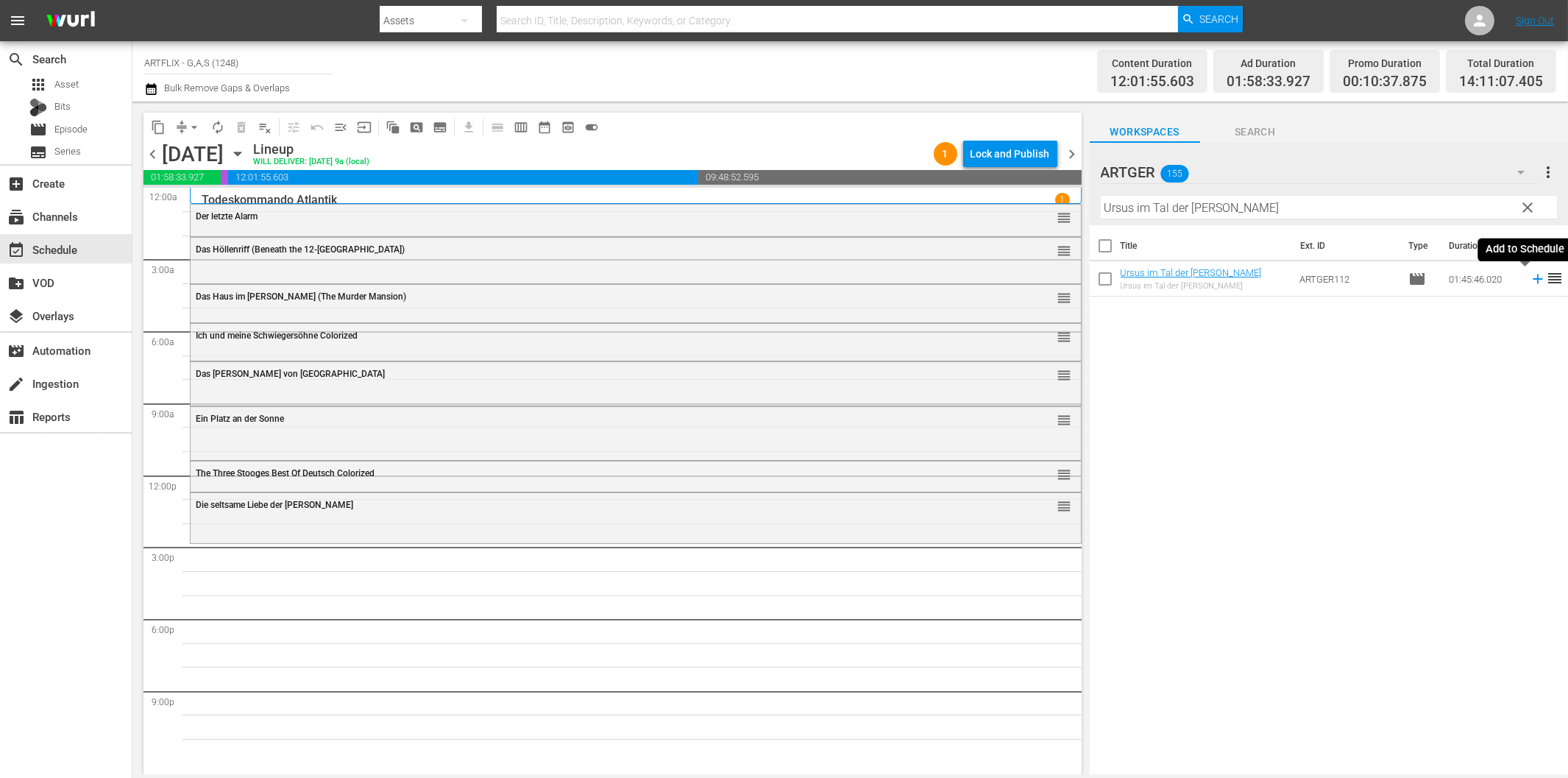
click at [1529, 281] on icon at bounding box center [1537, 279] width 17 height 17
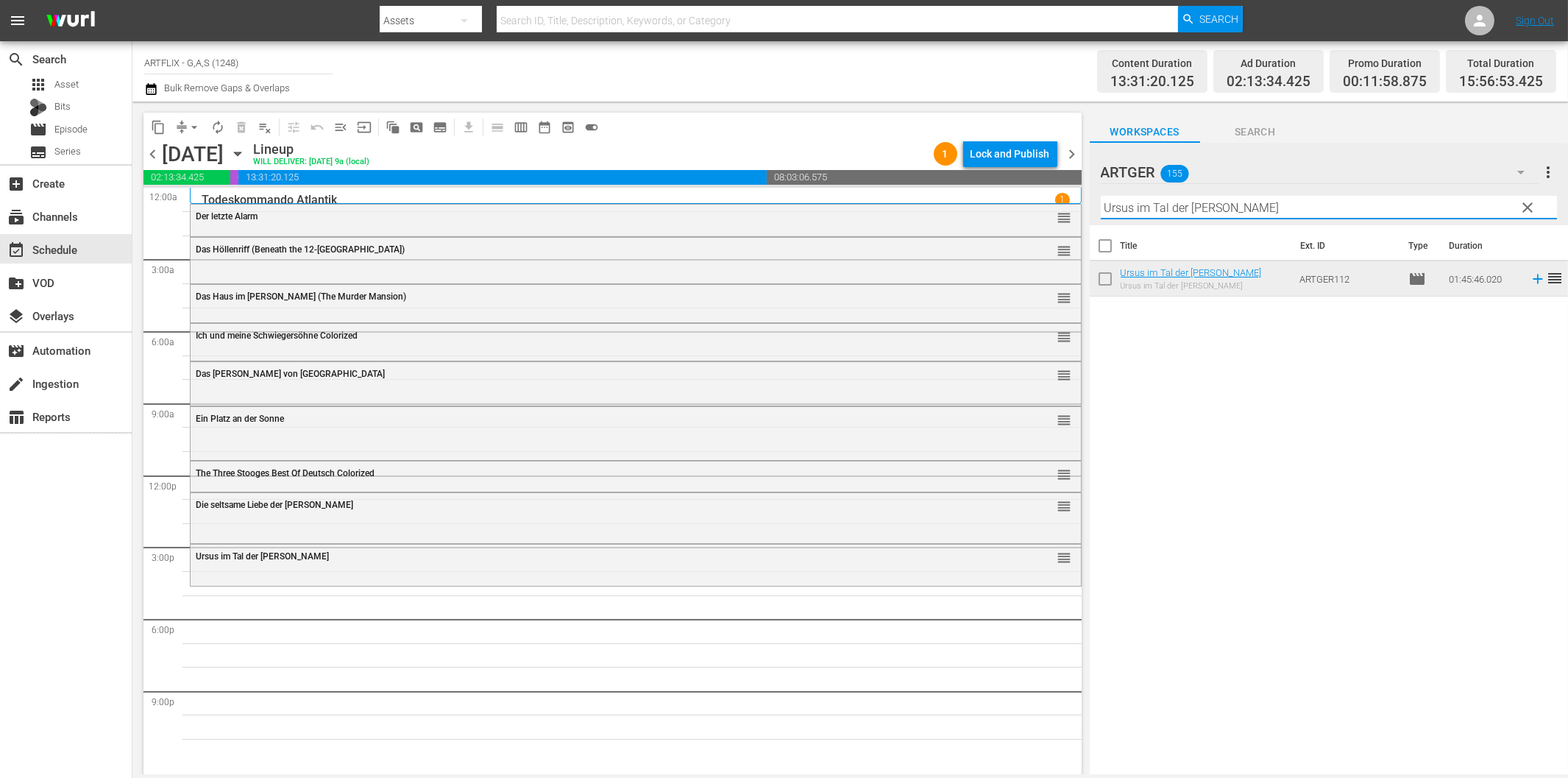
click at [1136, 208] on input "Ursus im Tal der [PERSON_NAME]" at bounding box center [1328, 207] width 456 height 23
paste input "Der schwarze Pirat"
click at [1529, 278] on icon at bounding box center [1537, 279] width 17 height 17
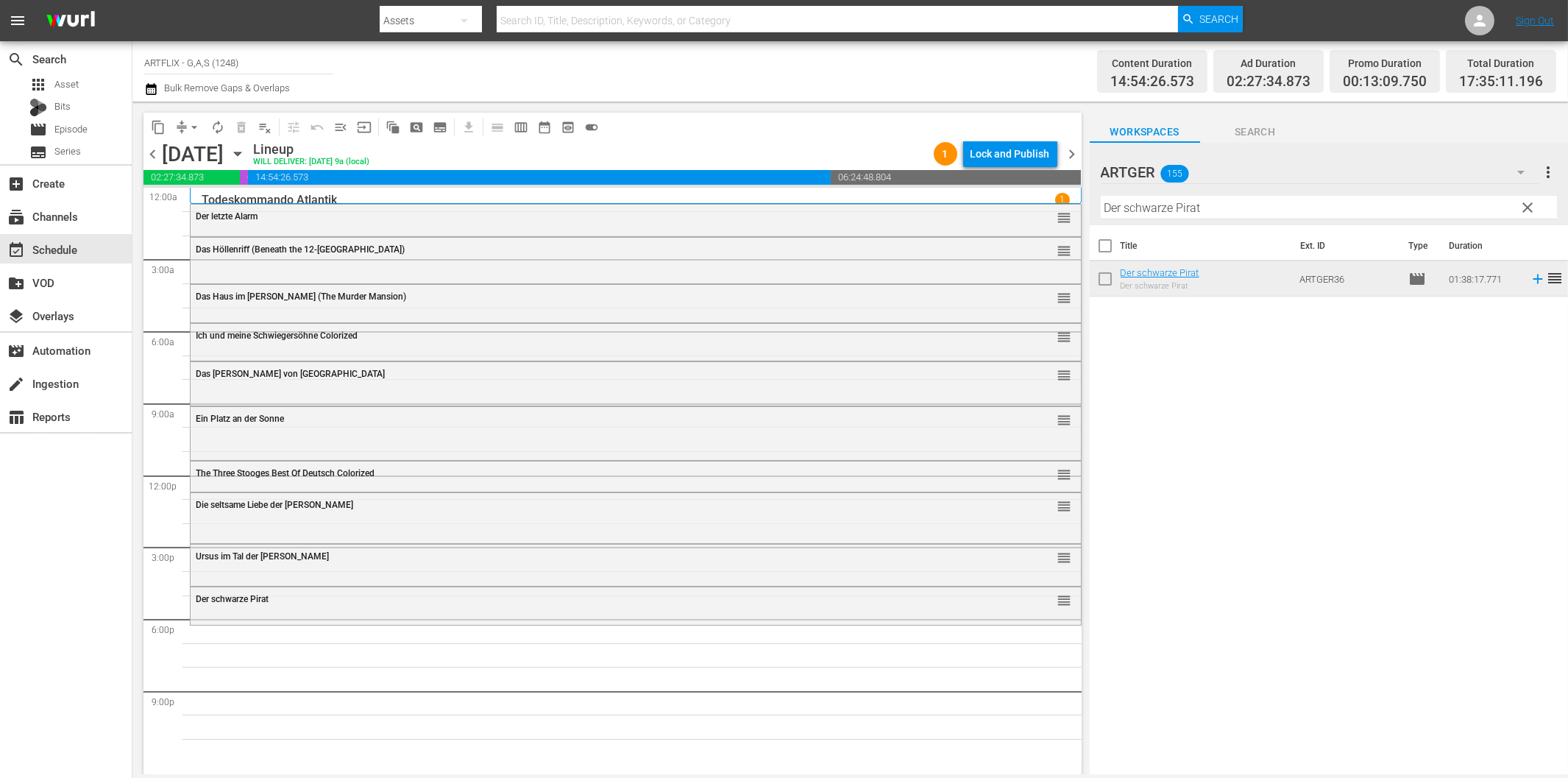
click at [1196, 203] on input "Der schwarze Pirat" at bounding box center [1328, 207] width 456 height 23
paste input "ie Küste der Piraten"
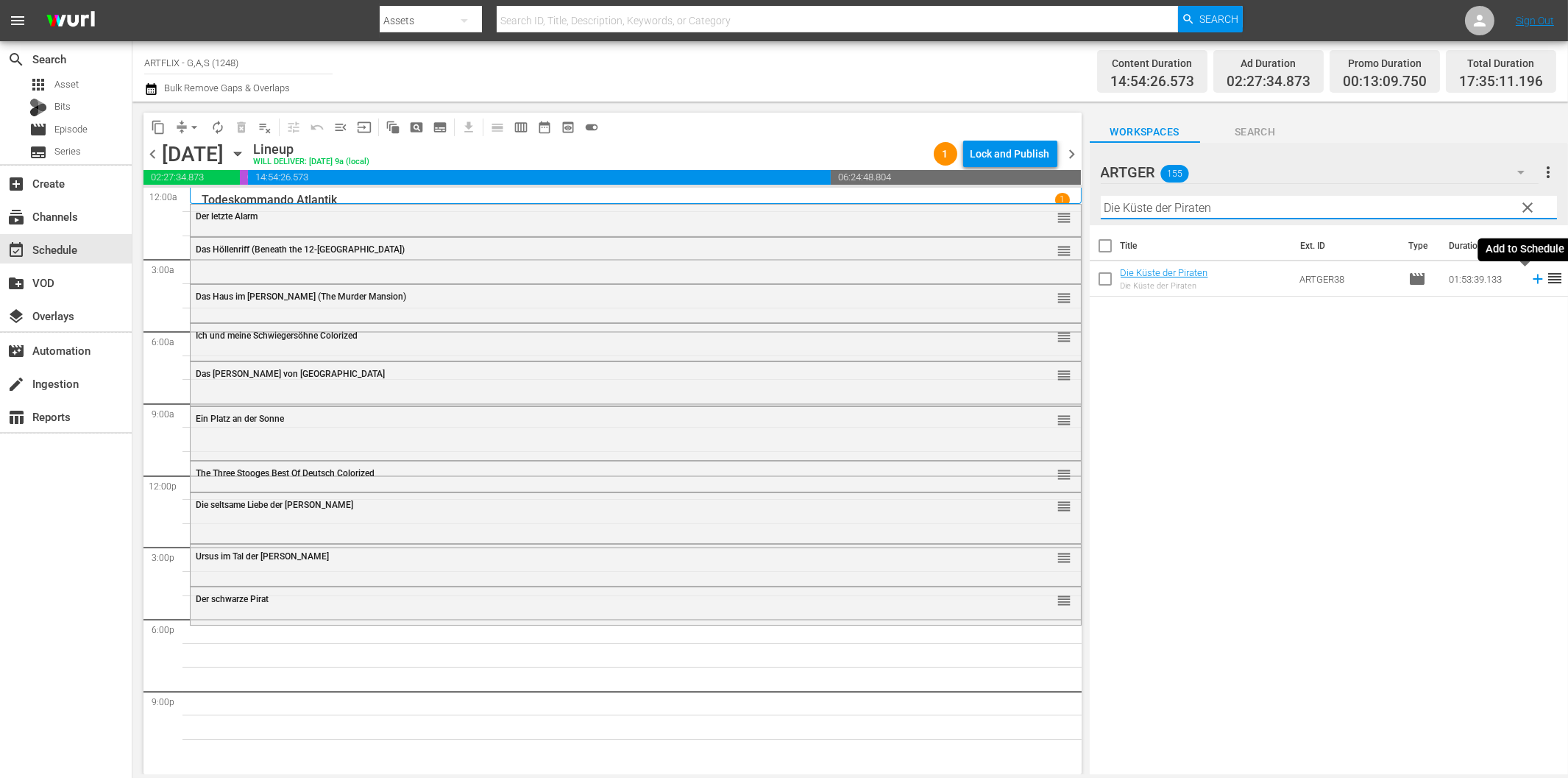
click at [1532, 280] on icon at bounding box center [1537, 280] width 10 height 10
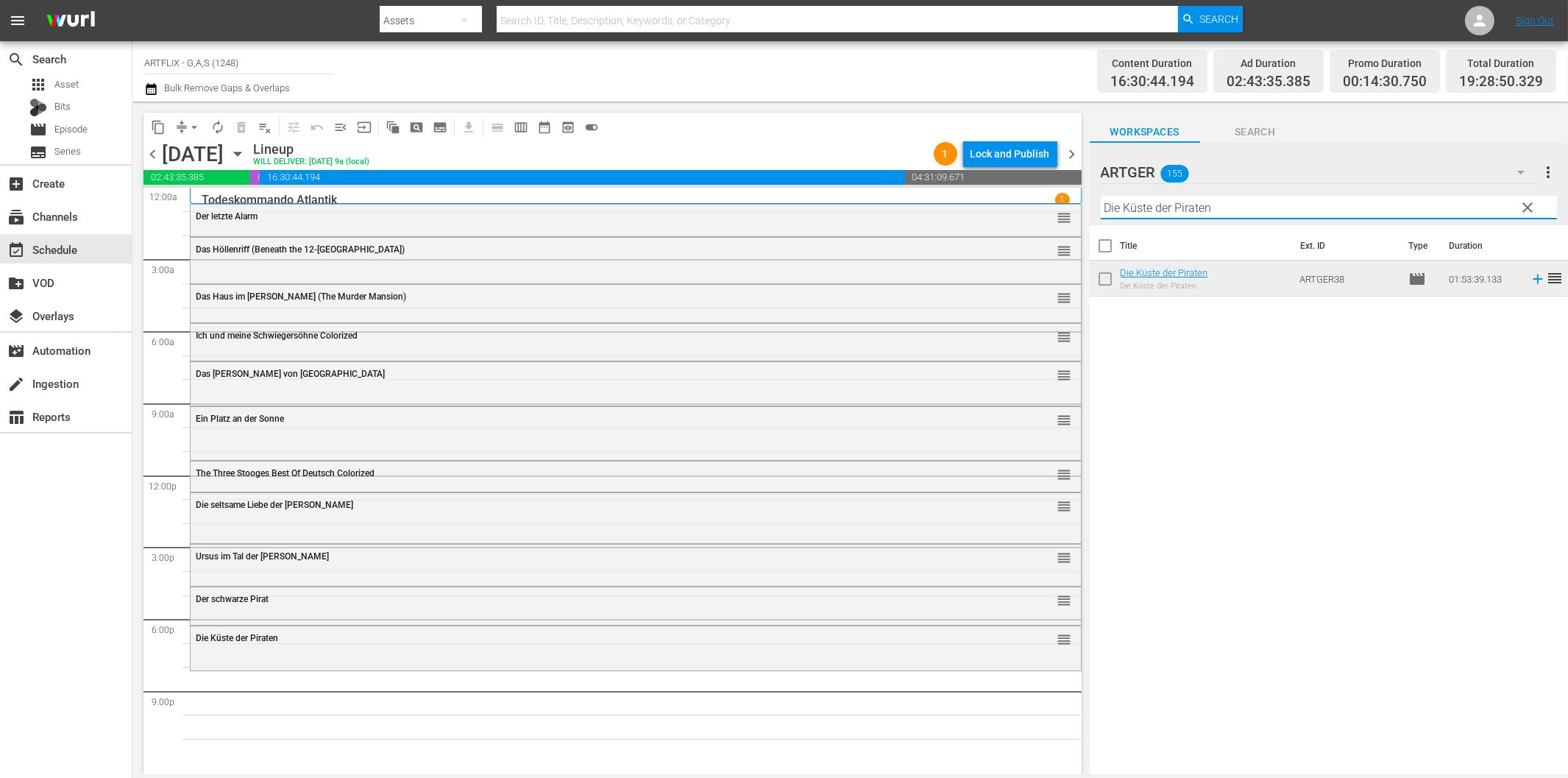
click at [1267, 199] on input "Die Küste der Piraten" at bounding box center [1328, 207] width 456 height 23
paste input "Schicksal aus zweiter Hand"
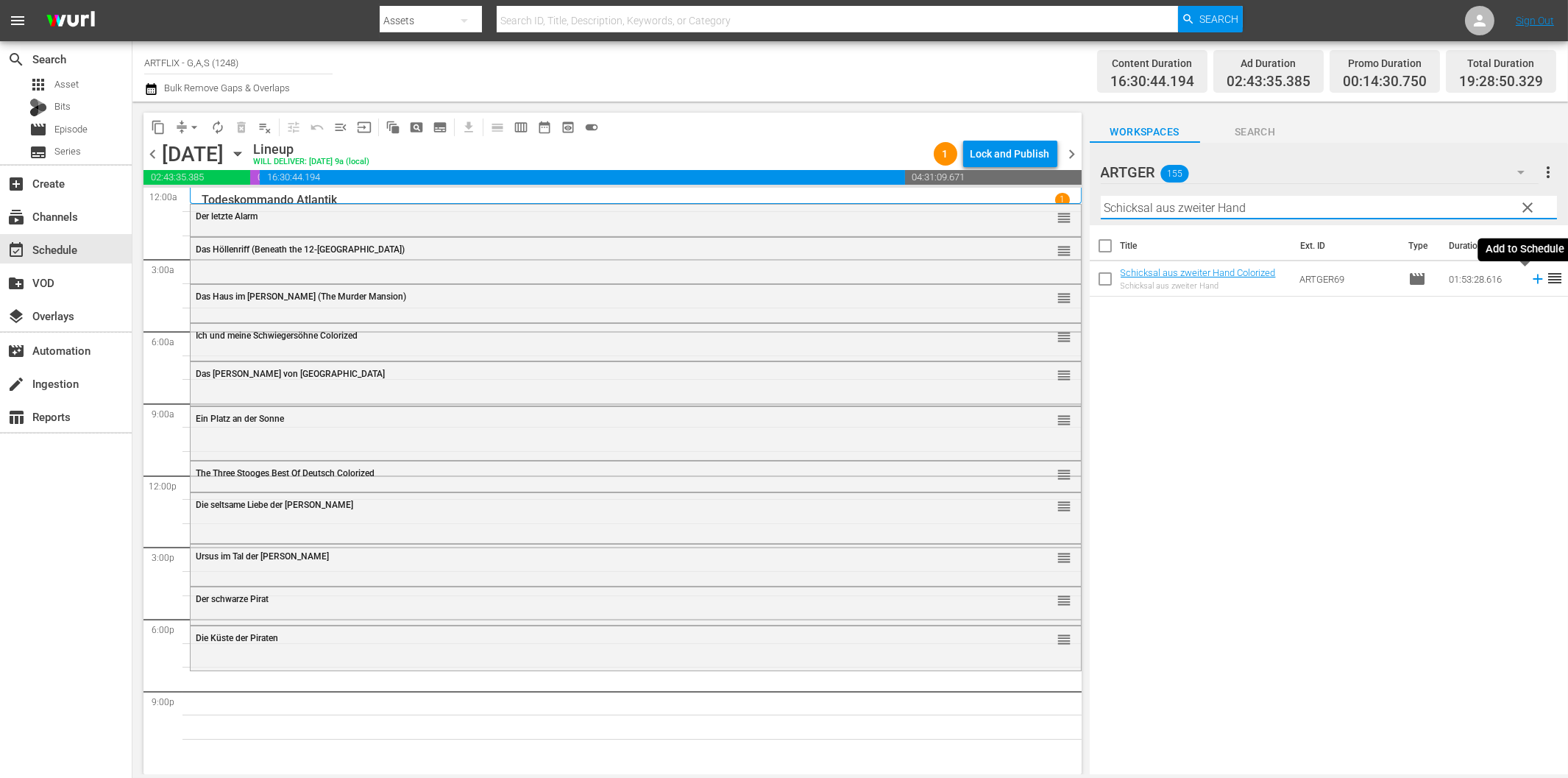
click at [1532, 279] on icon at bounding box center [1537, 280] width 10 height 10
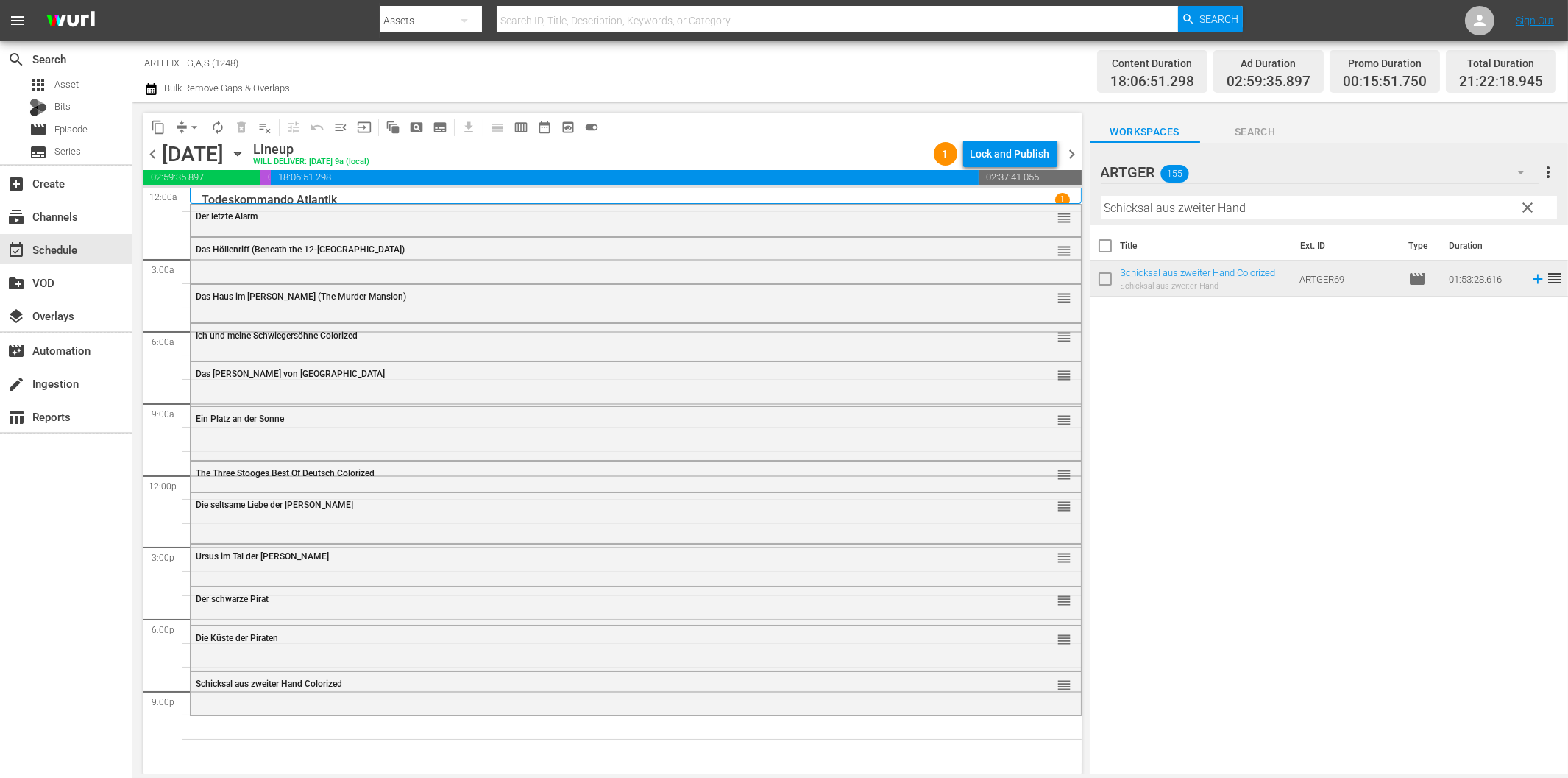
click at [1148, 203] on input "Schicksal aus zweiter Hand" at bounding box center [1328, 207] width 456 height 23
paste input "Finale"
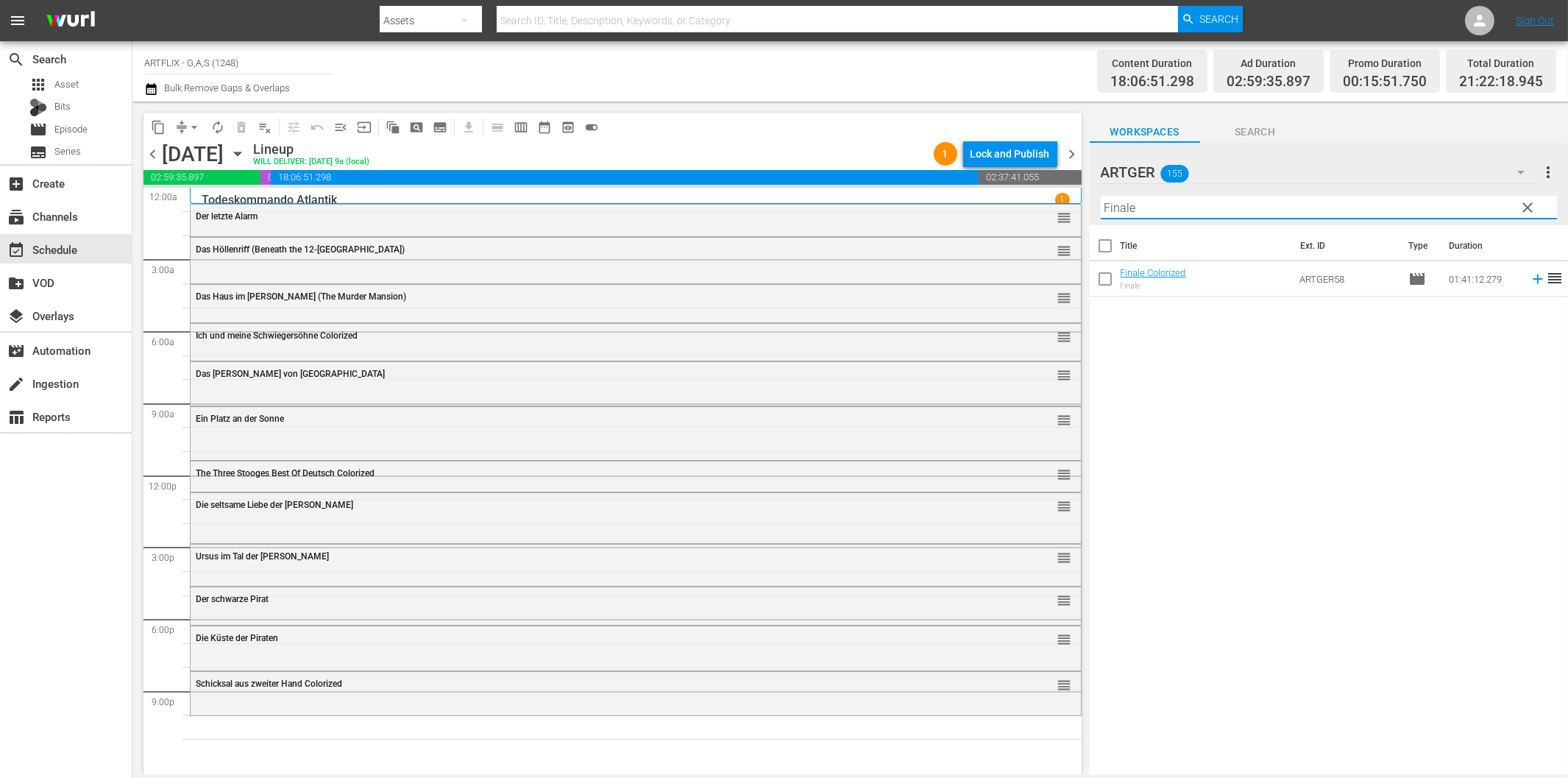
click at [1532, 279] on icon at bounding box center [1537, 280] width 10 height 10
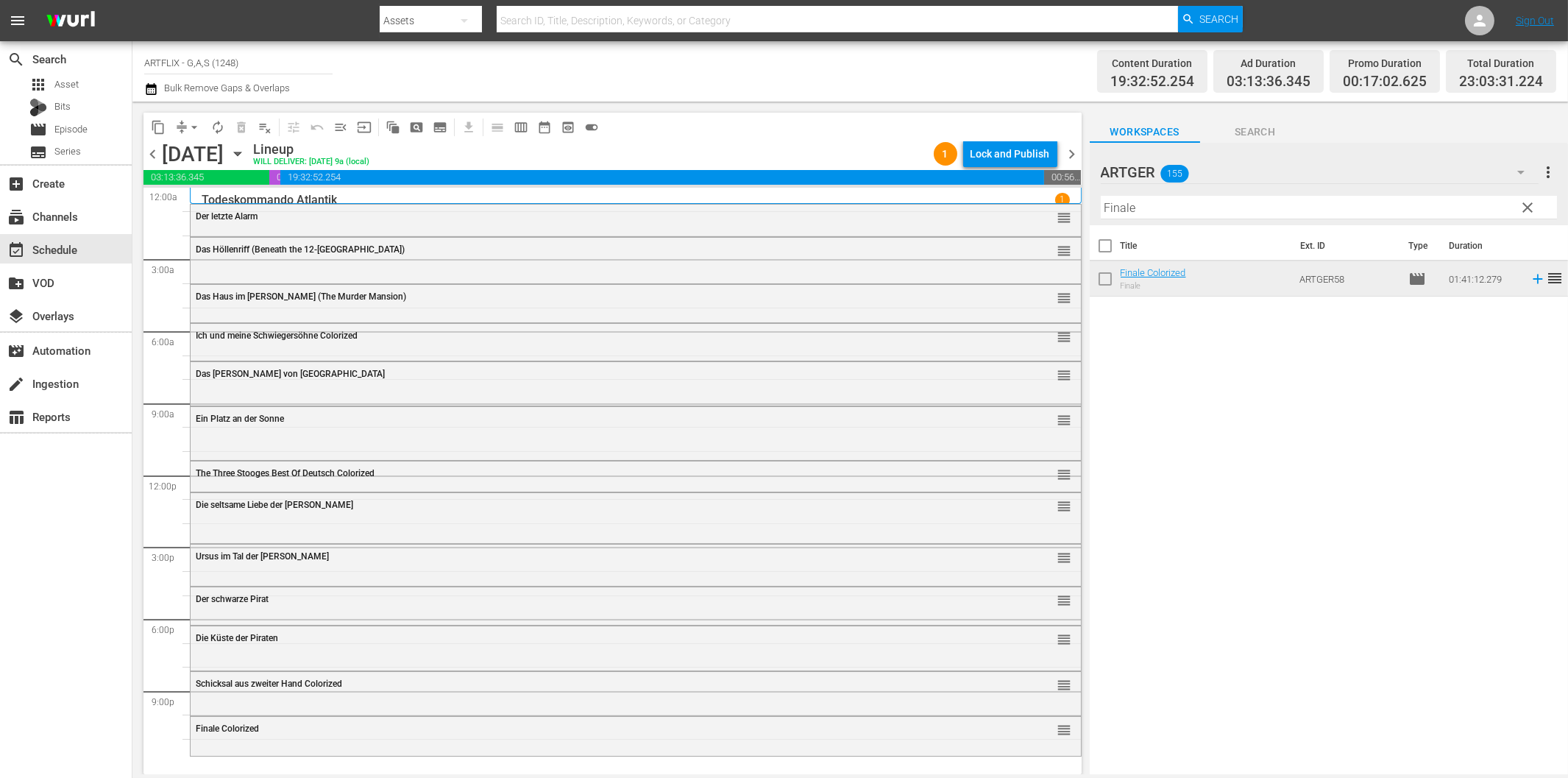
click at [1167, 207] on input "Finale" at bounding box center [1328, 207] width 456 height 23
paste input "[GEOGRAPHIC_DATA]"
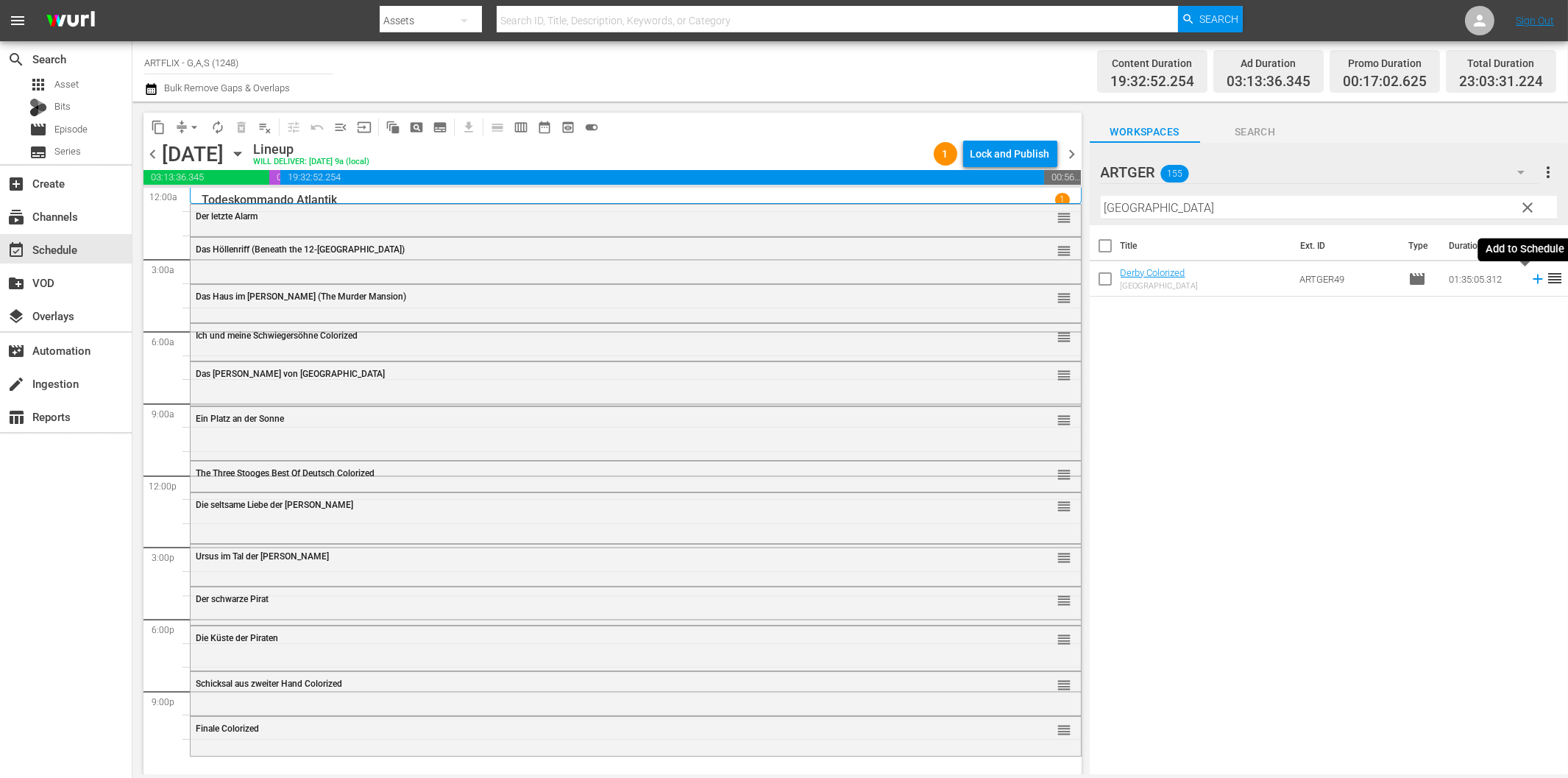
click at [1529, 282] on icon at bounding box center [1537, 279] width 17 height 17
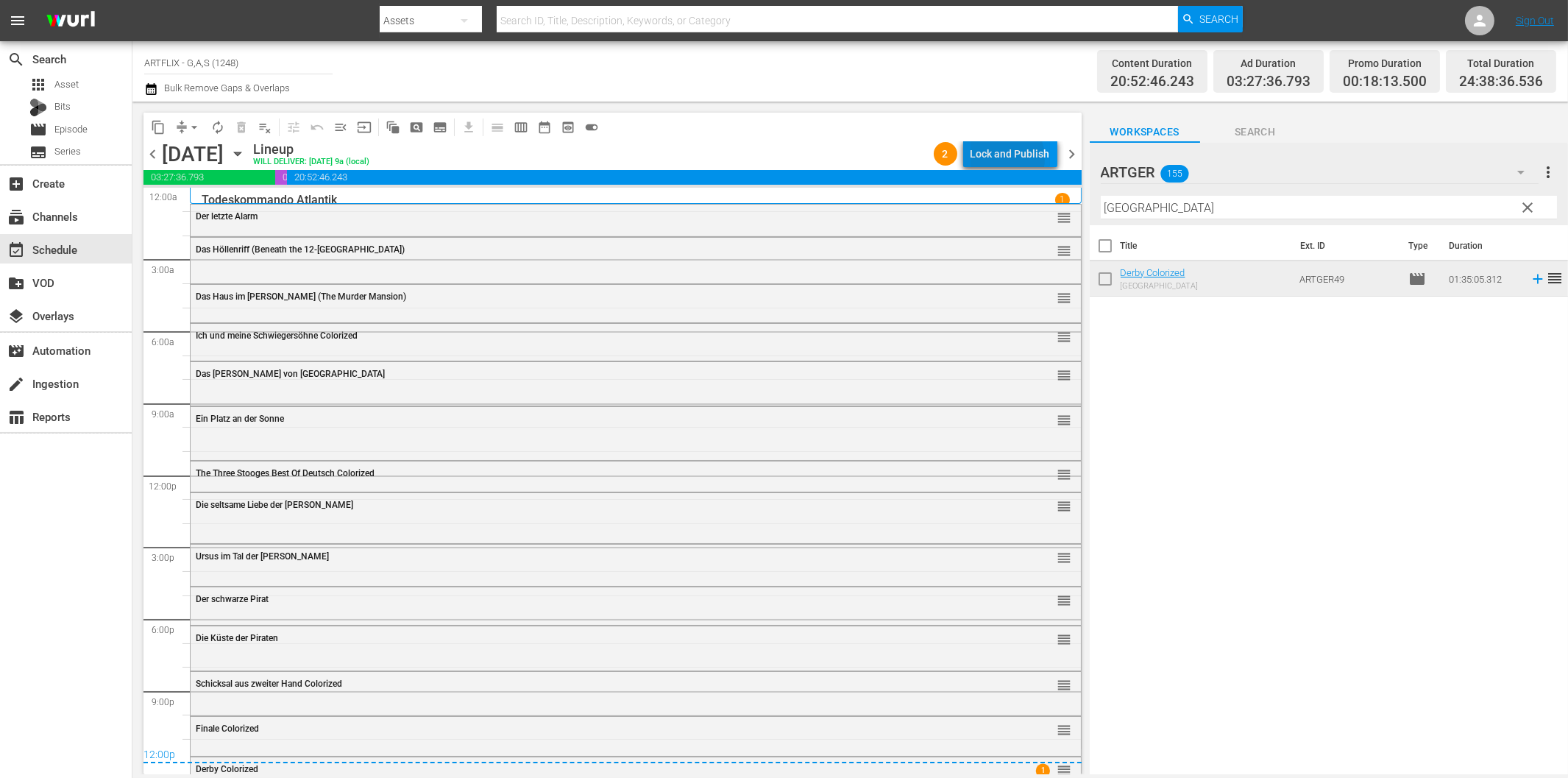
click at [1002, 158] on div "Lock and Publish" at bounding box center [1009, 153] width 79 height 26
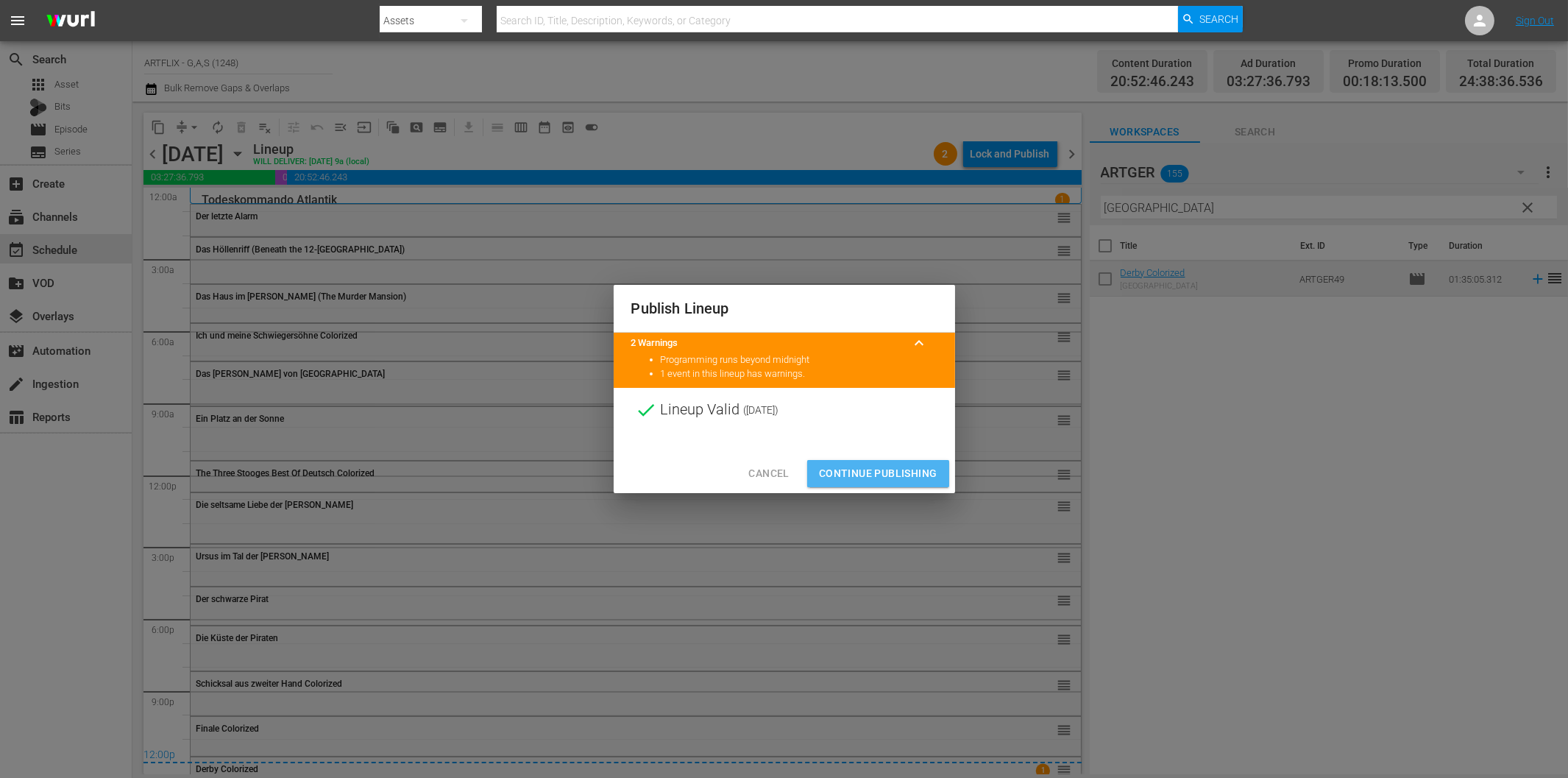
click at [898, 476] on span "Continue Publishing" at bounding box center [877, 473] width 118 height 19
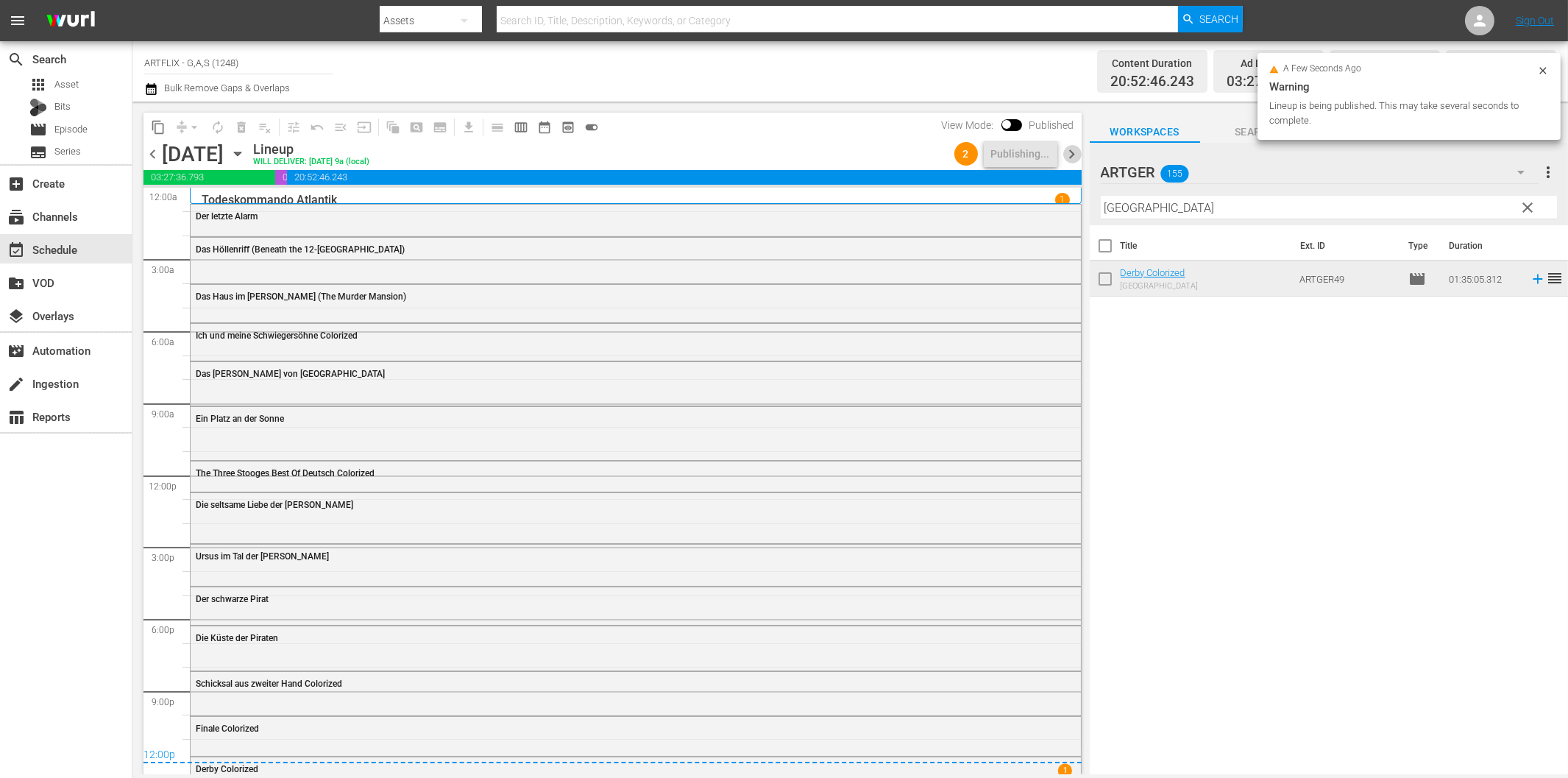
drag, startPoint x: 1071, startPoint y: 153, endPoint x: 1104, endPoint y: 201, distance: 58.2
click at [1072, 153] on span "chevron_right" at bounding box center [1072, 153] width 19 height 19
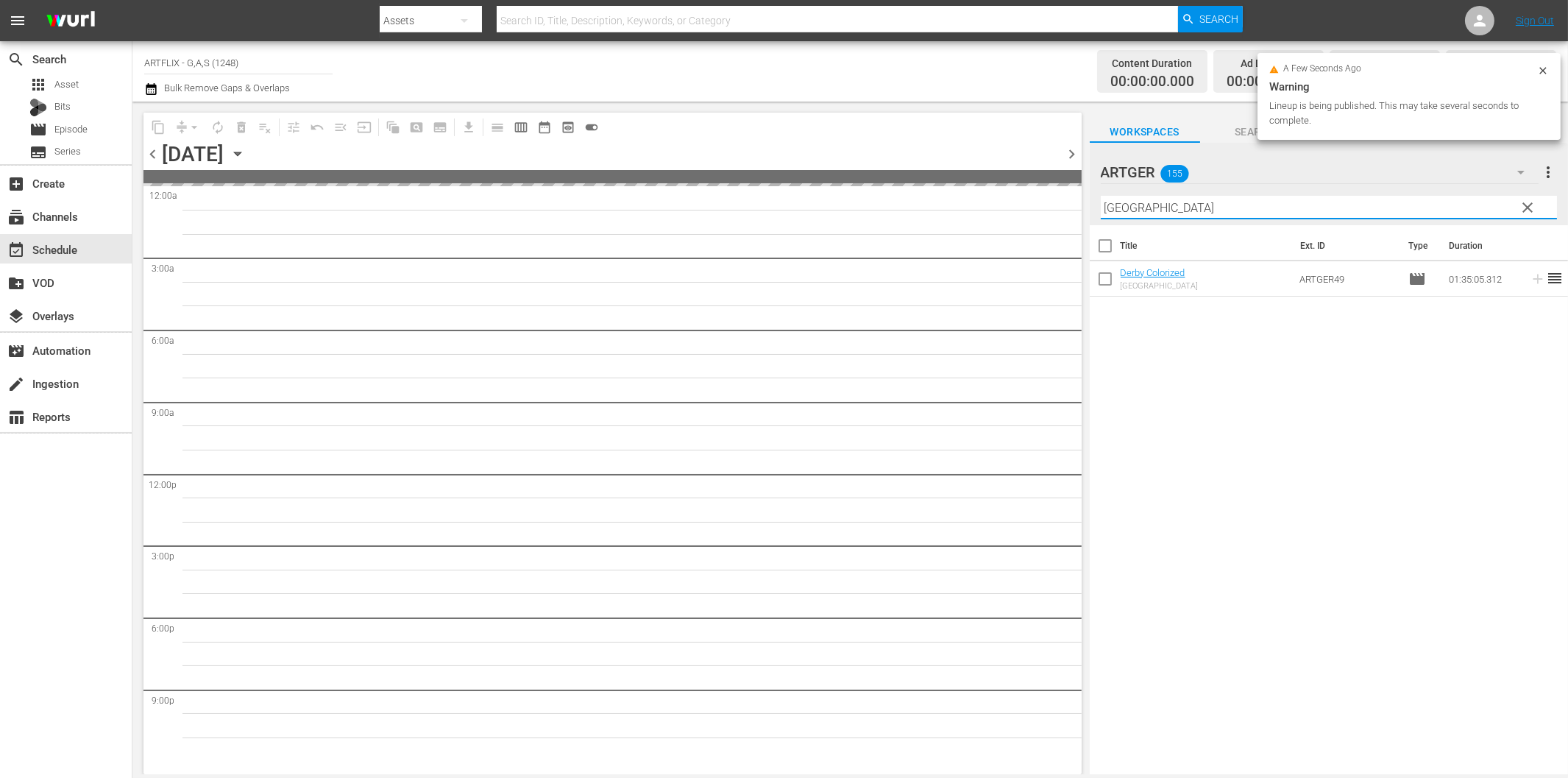
click at [1116, 204] on input "[GEOGRAPHIC_DATA]" at bounding box center [1328, 207] width 456 height 23
paste input "[PERSON_NAME] auf Spieldosen"
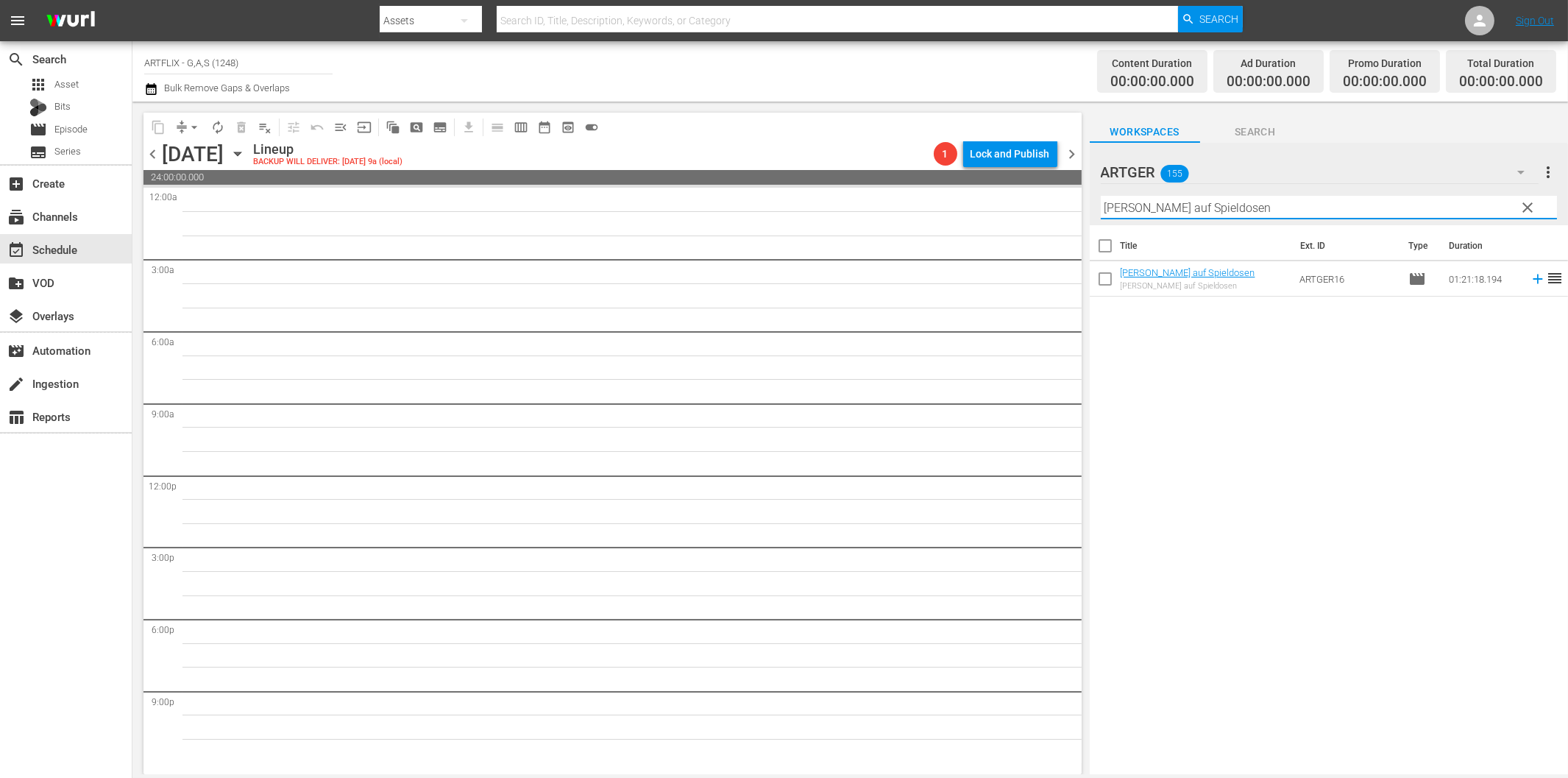
click at [1532, 279] on icon at bounding box center [1537, 280] width 10 height 10
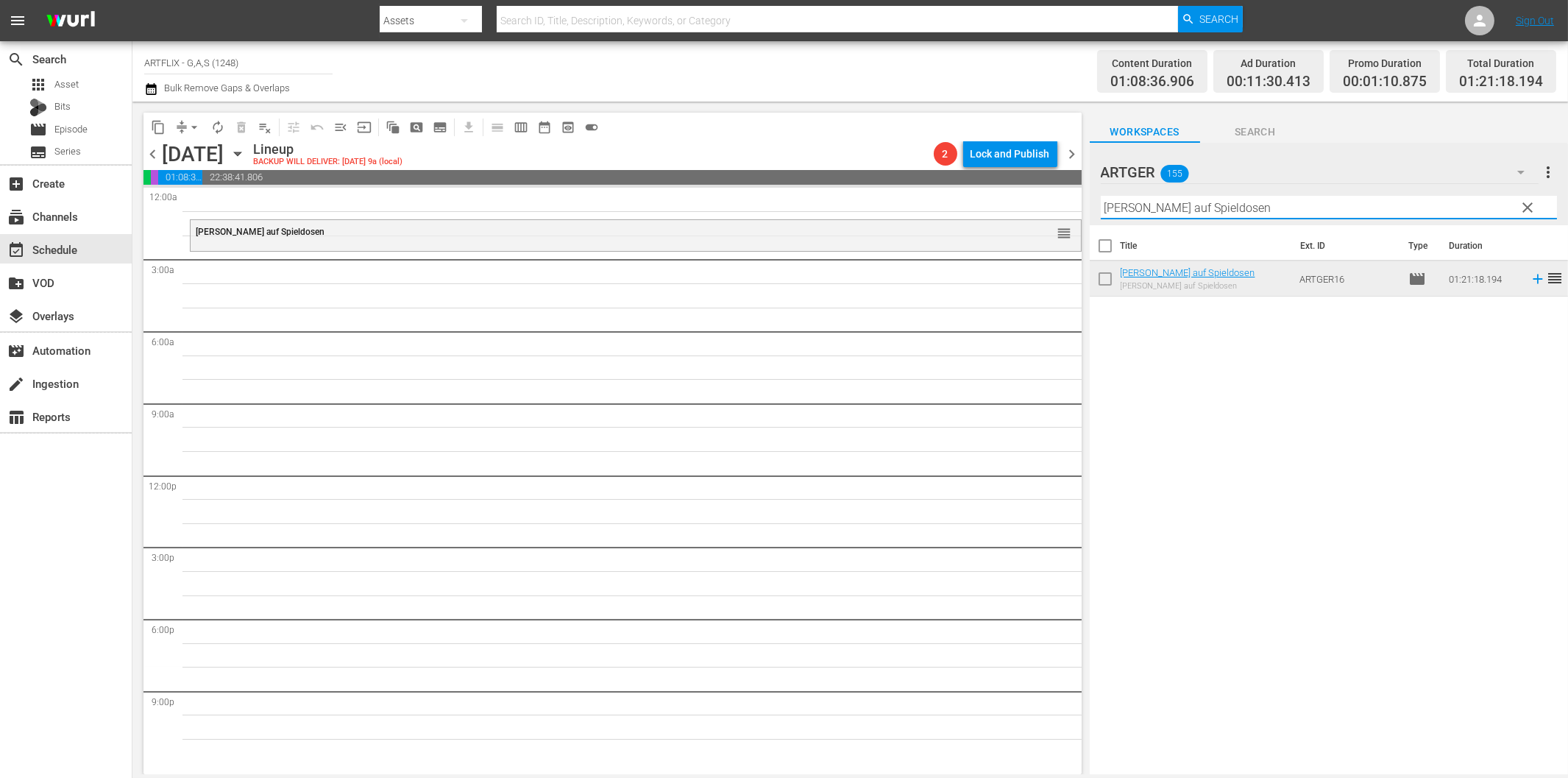
click at [1142, 207] on input "[PERSON_NAME] auf Spieldosen" at bounding box center [1328, 207] width 456 height 23
paste input "uwelenraub"
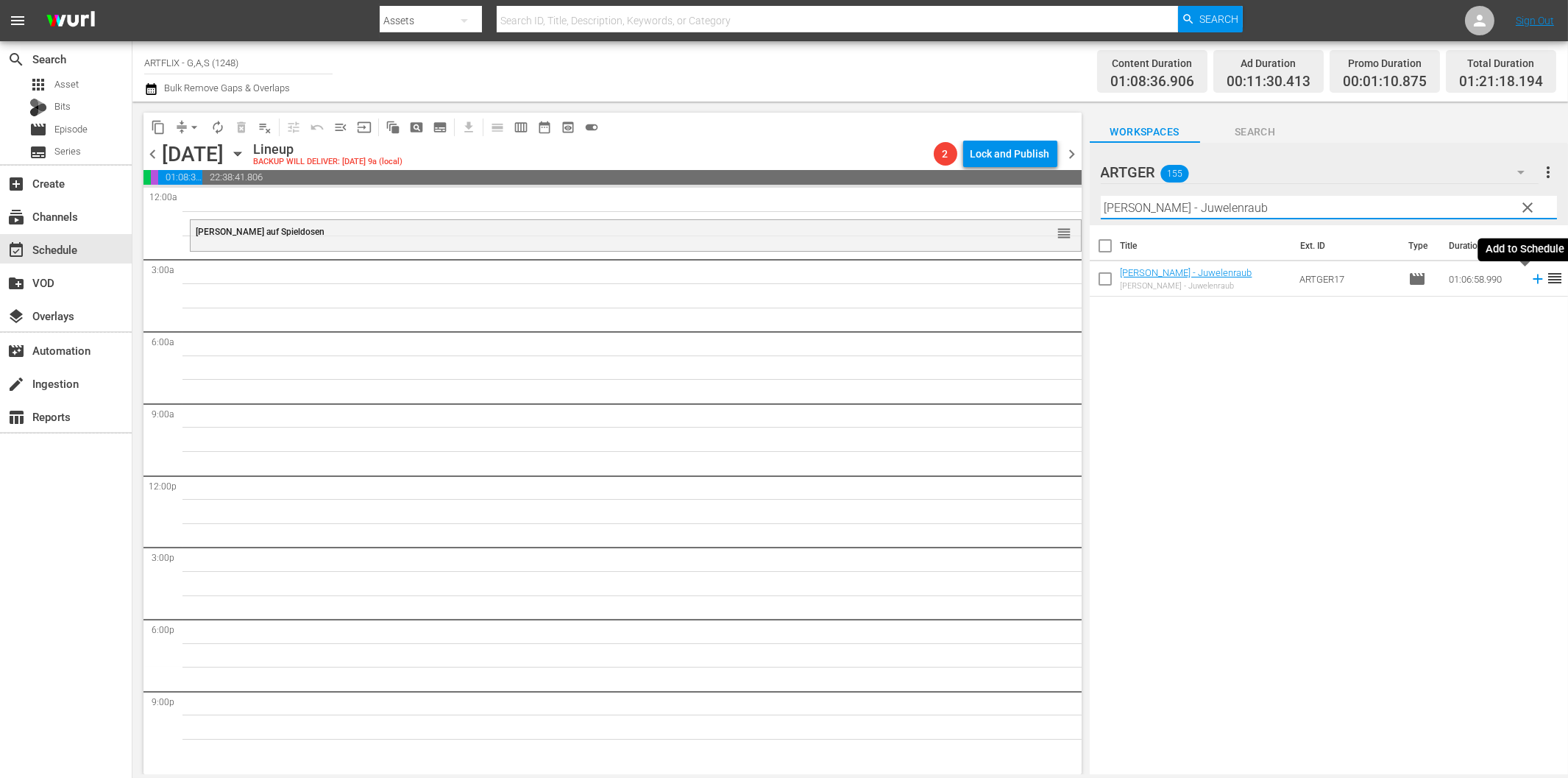
click at [1529, 281] on icon at bounding box center [1537, 279] width 17 height 17
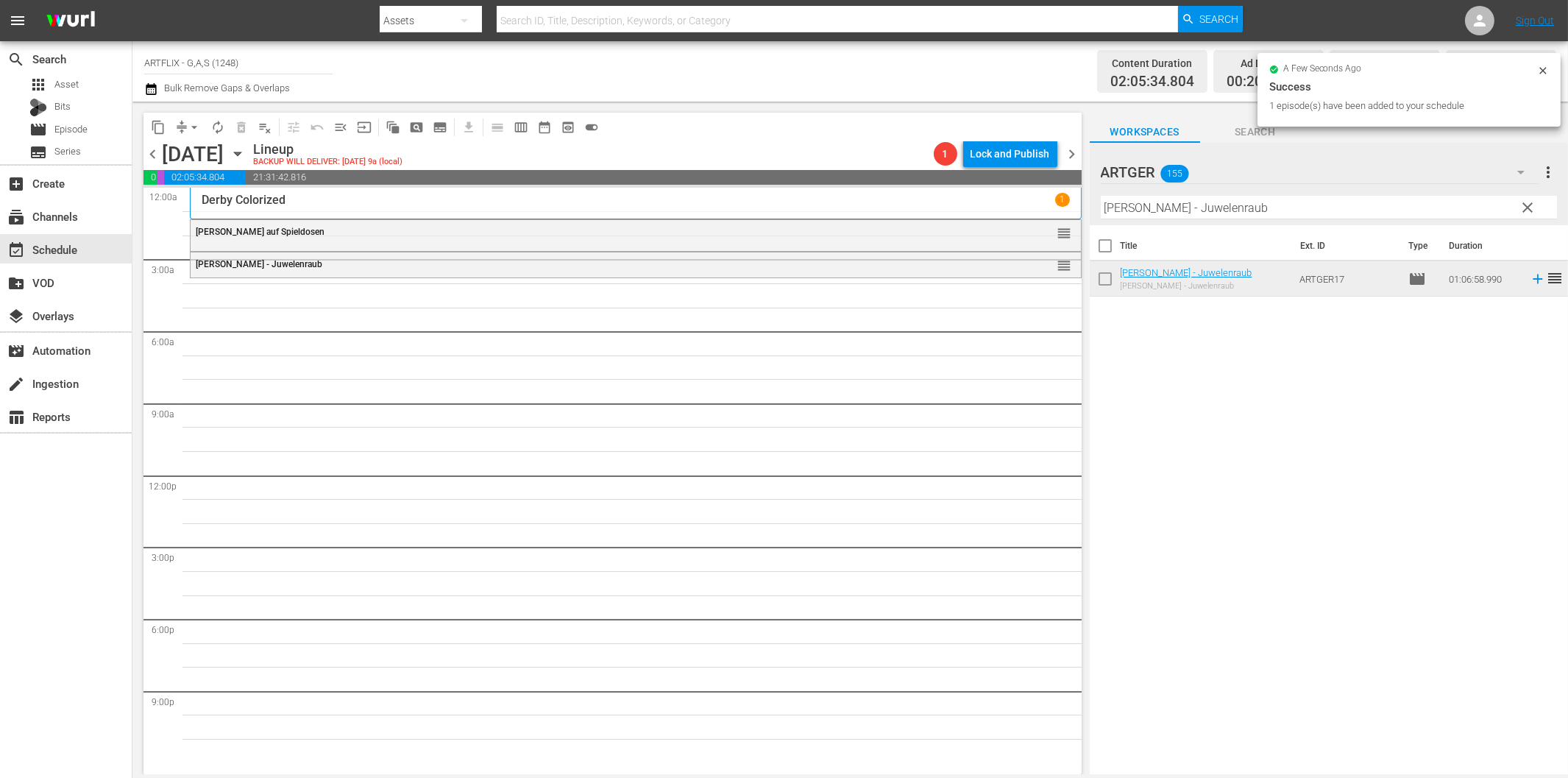
click at [1150, 207] on input "[PERSON_NAME] - Juwelenraub" at bounding box center [1328, 207] width 456 height 23
paste input "Der vierte [PERSON_NAME]"
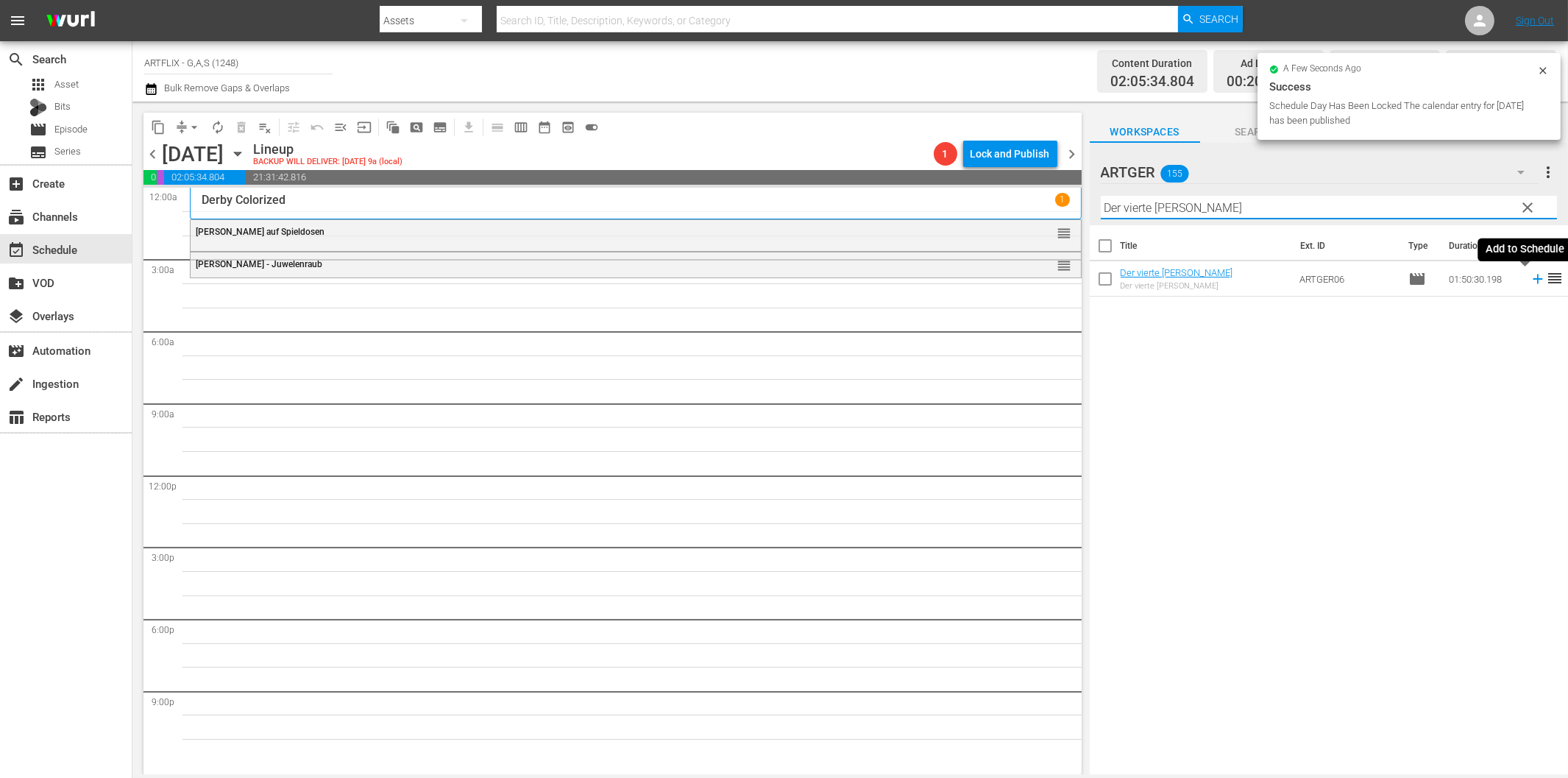
click at [1529, 283] on icon at bounding box center [1537, 279] width 17 height 17
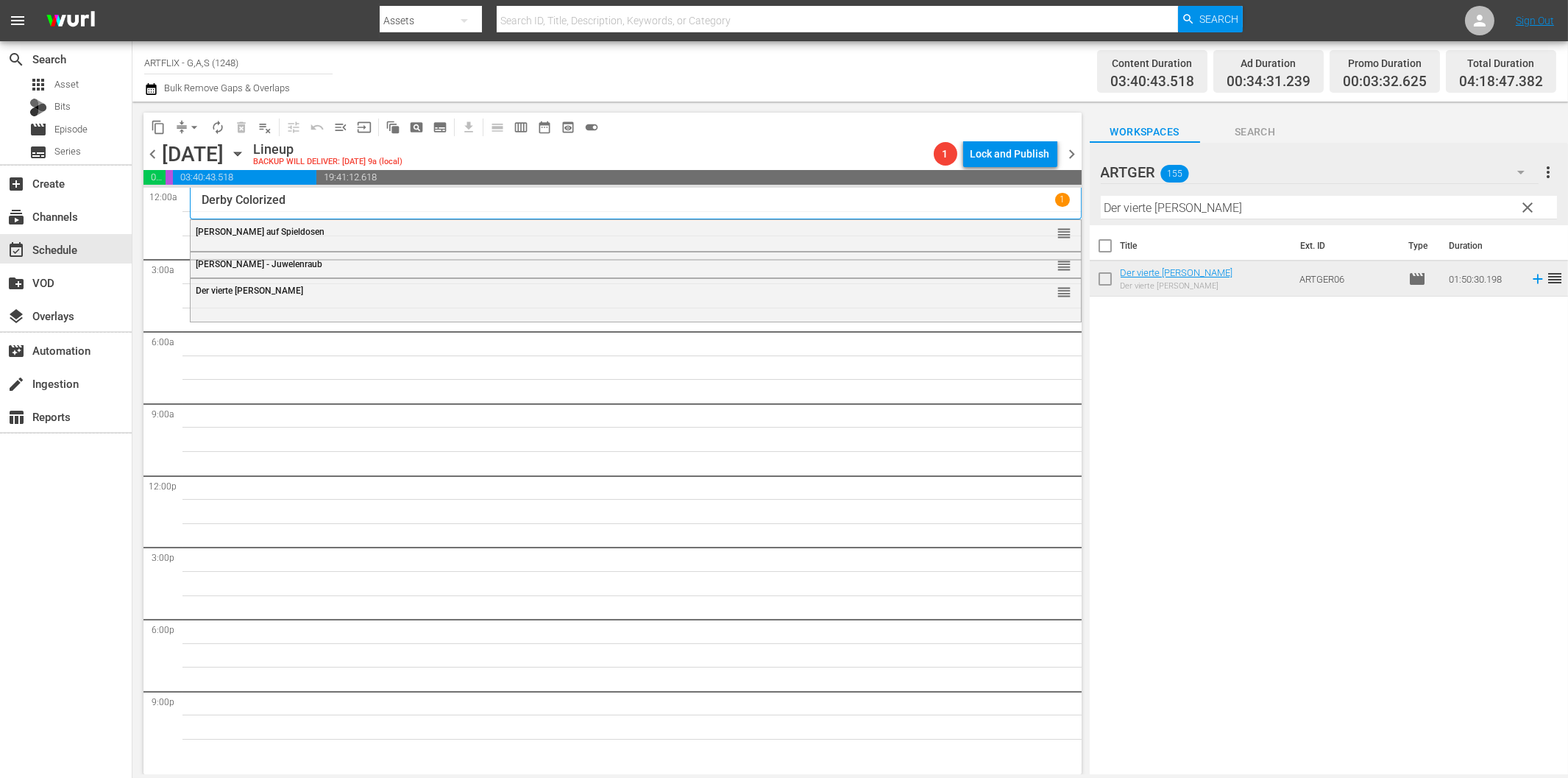
click at [1159, 210] on input "Der vierte [PERSON_NAME]" at bounding box center [1328, 207] width 456 height 23
paste input "Rendezvous mit [PERSON_NAME]"
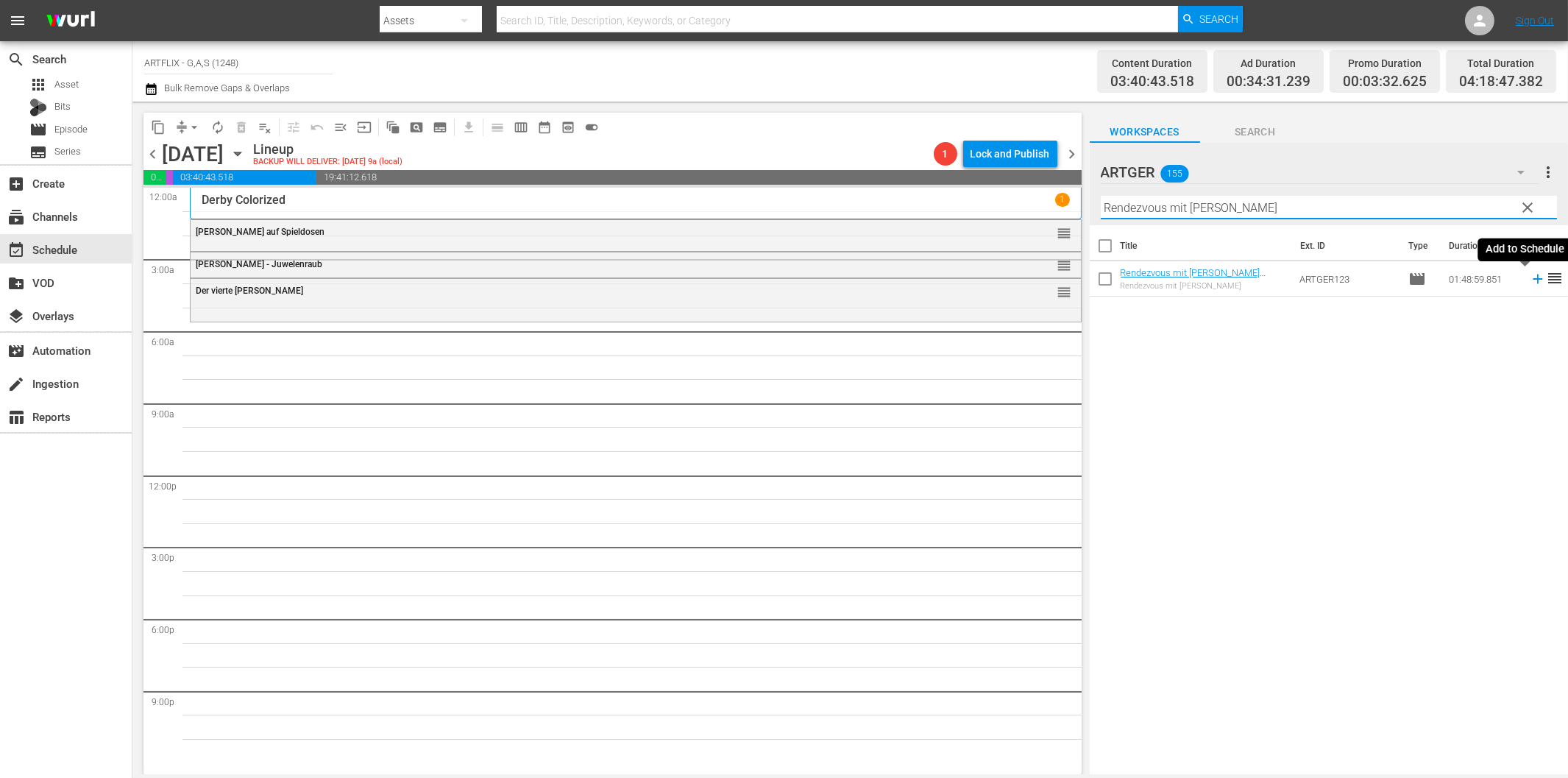
click at [1529, 281] on icon at bounding box center [1537, 279] width 17 height 17
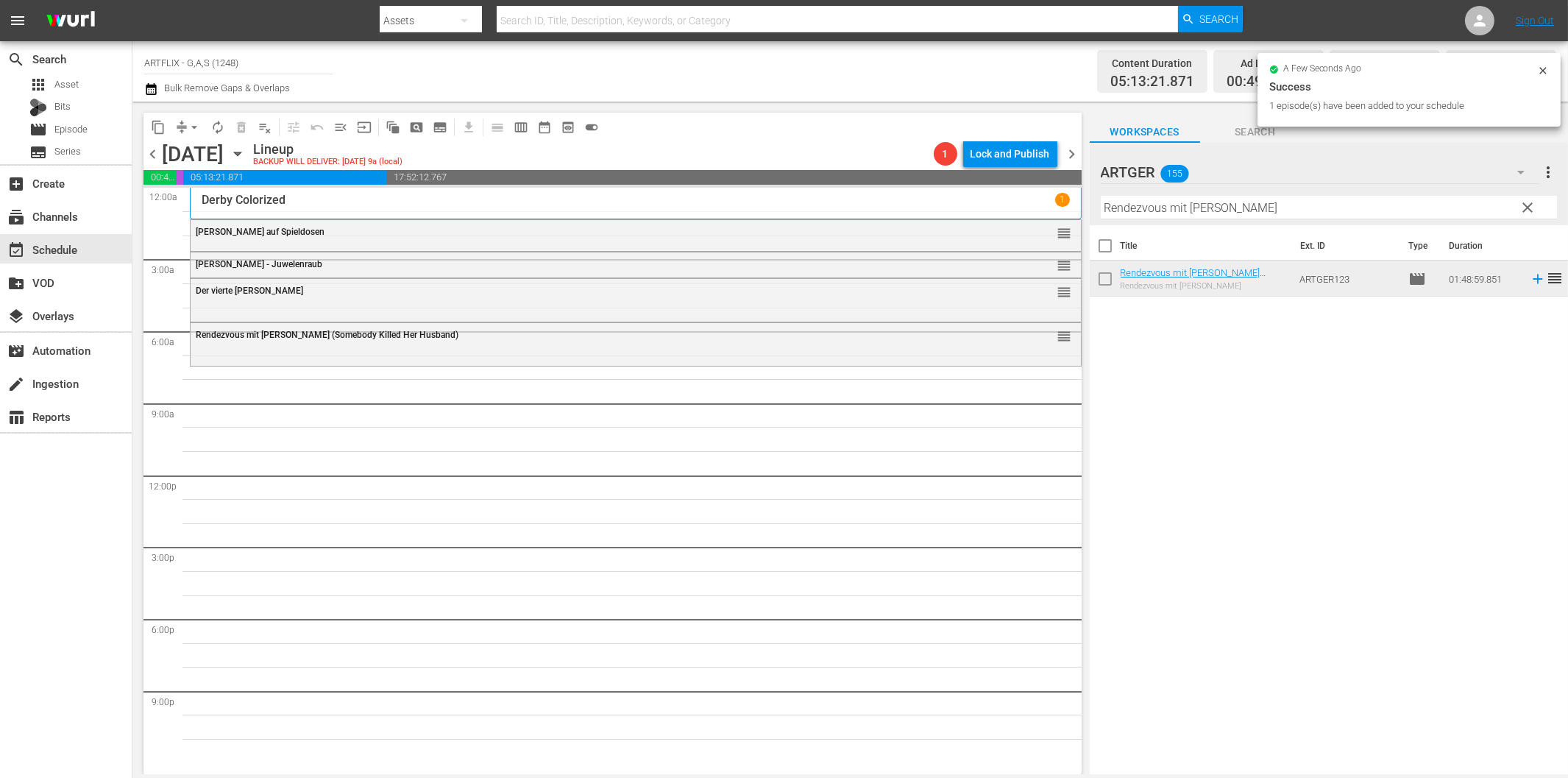
click at [1184, 206] on input "Rendezvous mit [PERSON_NAME]" at bounding box center [1328, 207] width 456 height 23
paste input "Die Hyänen"
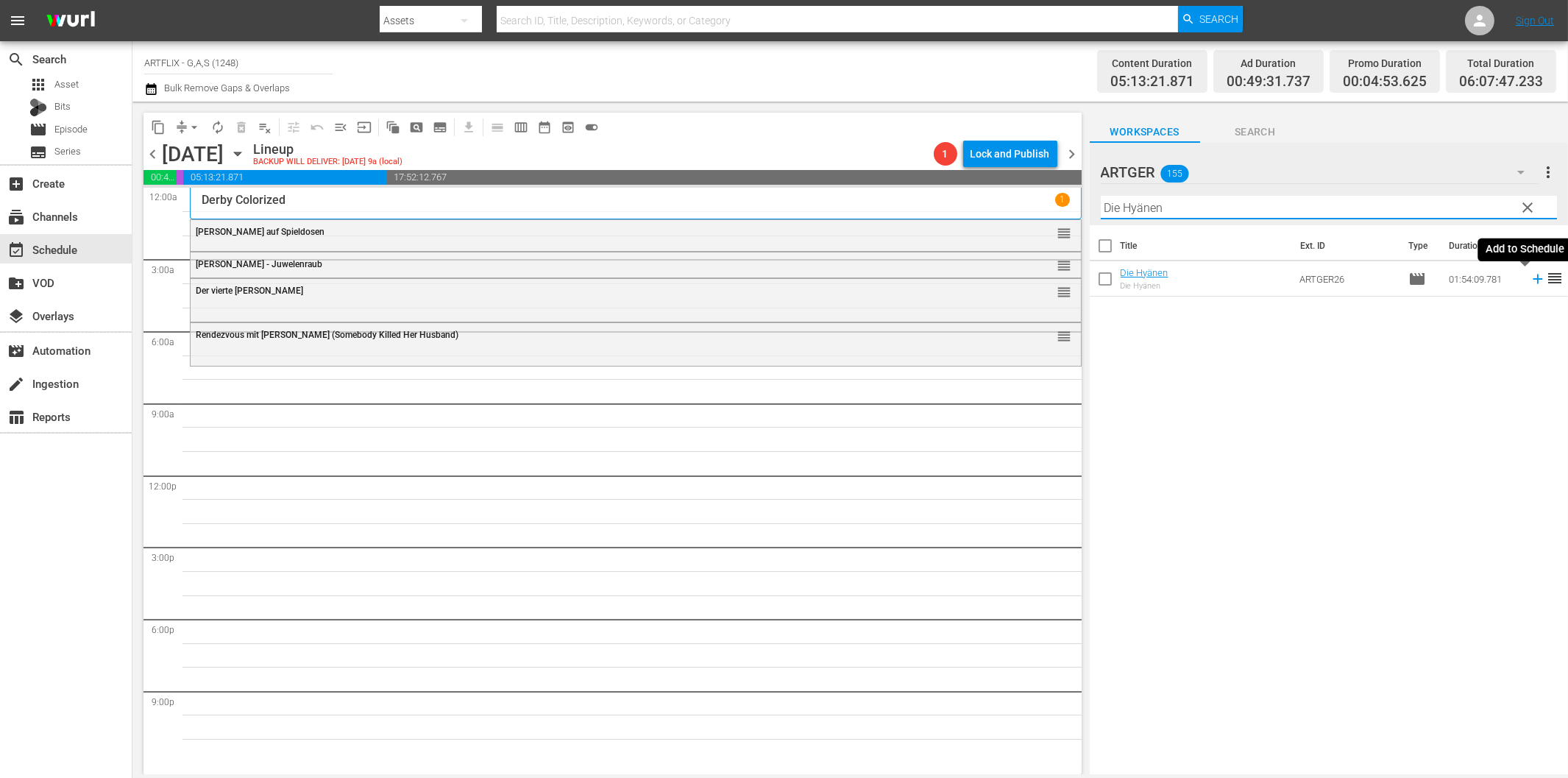
click at [1532, 279] on icon at bounding box center [1537, 280] width 10 height 10
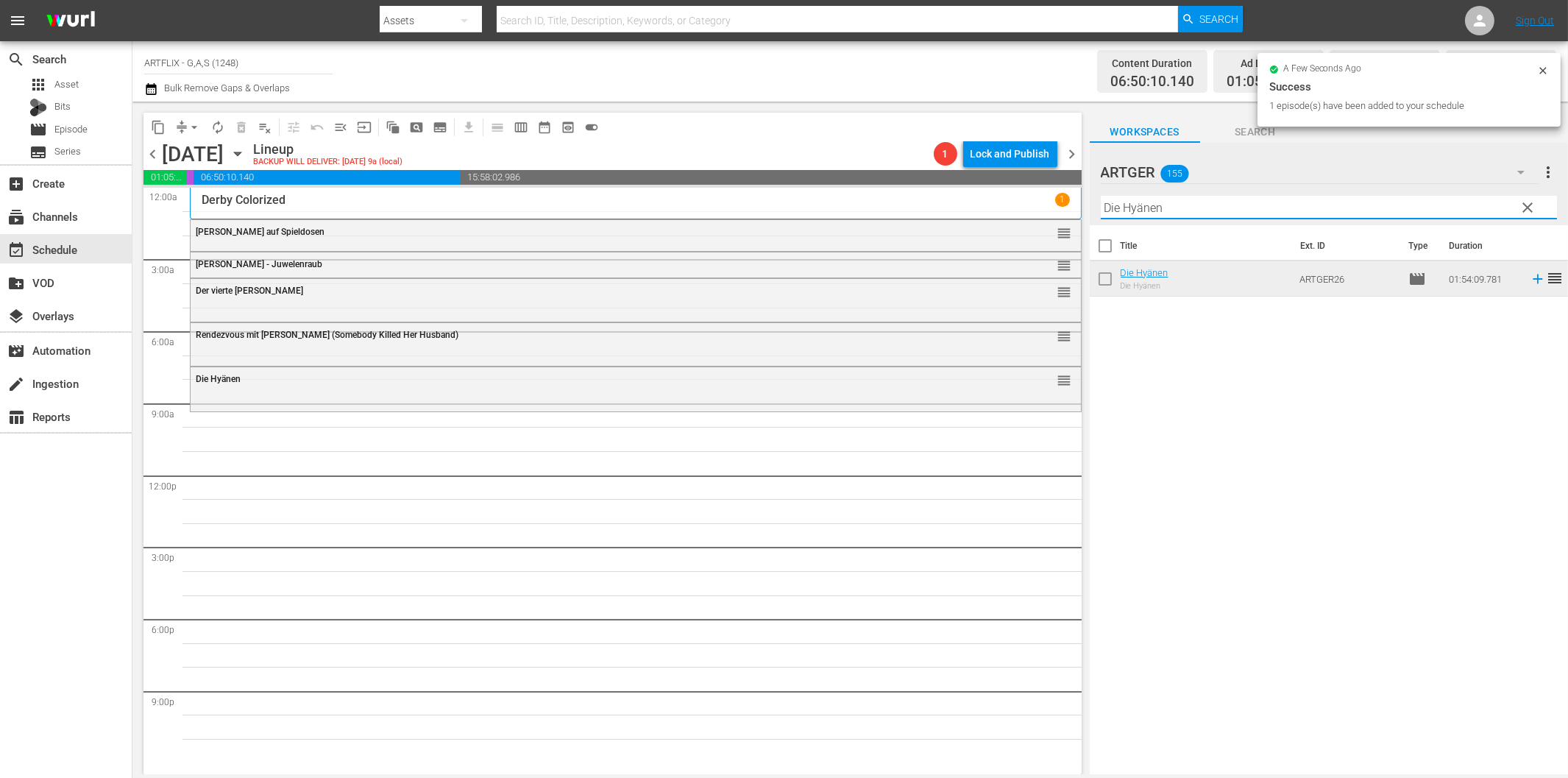
click at [1153, 212] on input "Die Hyänen" at bounding box center [1328, 207] width 456 height 23
paste input "Kintopps Lachkabinett"
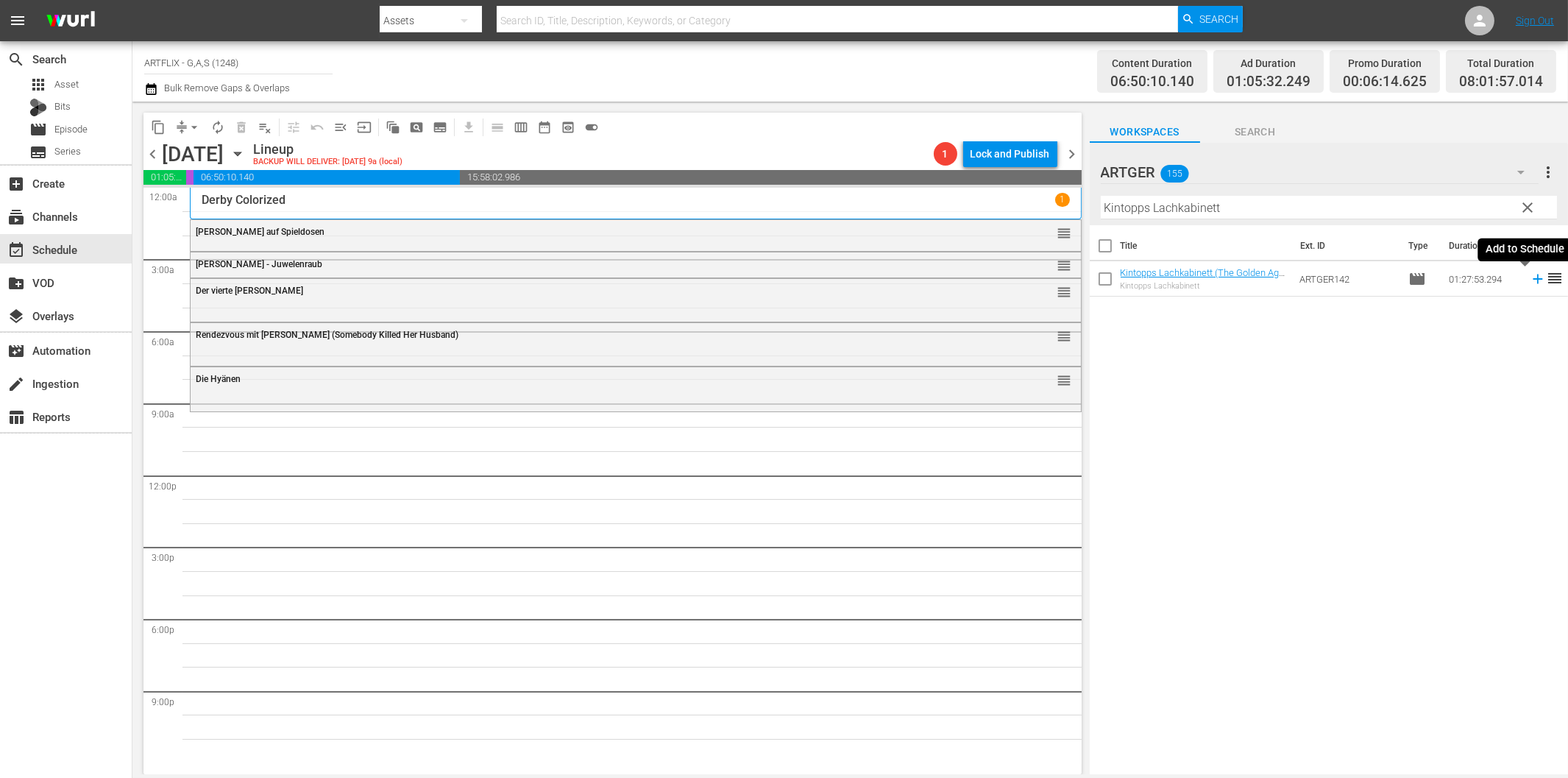
click at [1529, 281] on icon at bounding box center [1537, 279] width 17 height 17
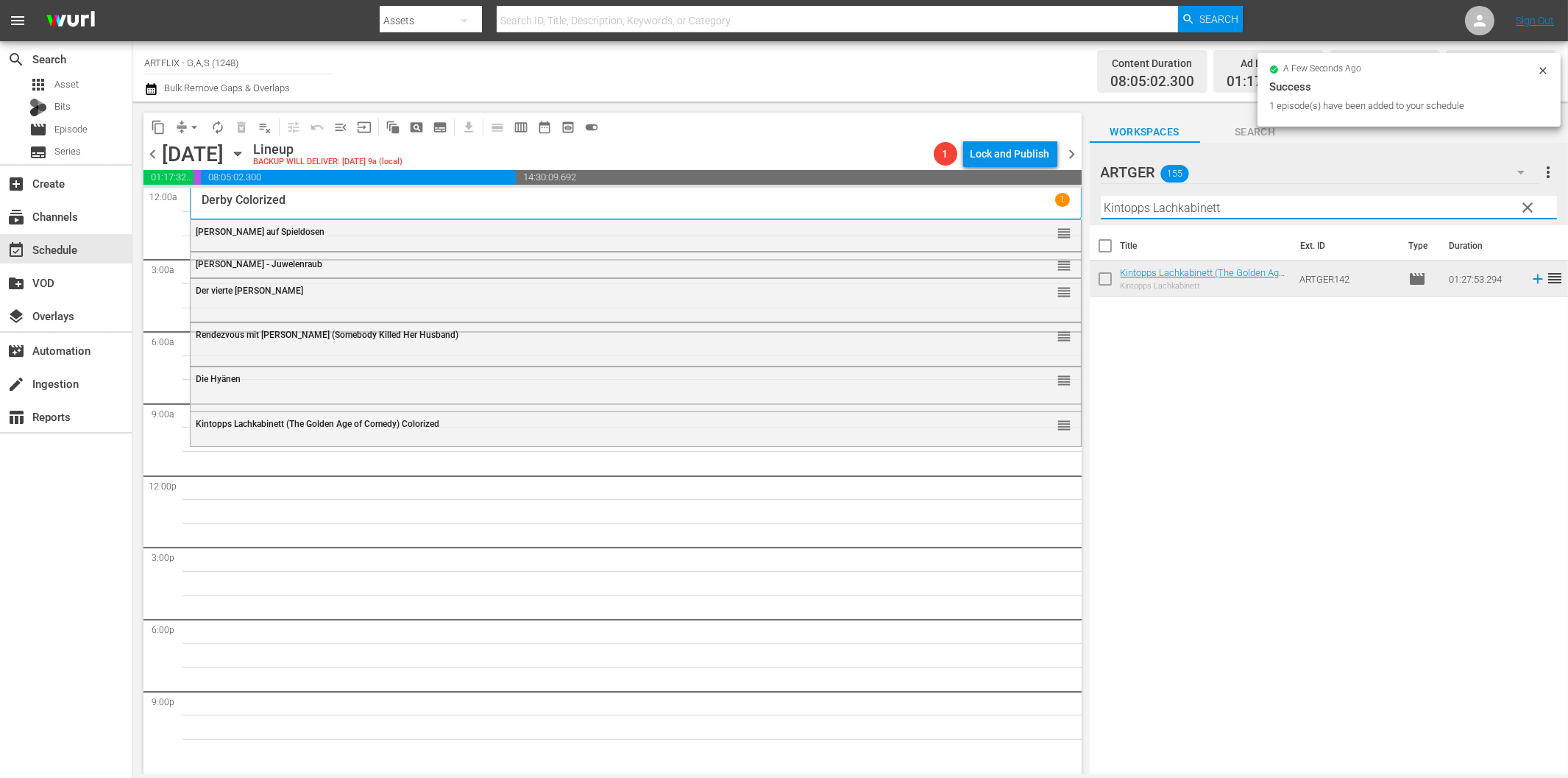
click at [1126, 210] on input "Kintopps Lachkabinett" at bounding box center [1328, 207] width 456 height 23
paste input "Columbus entdeckt [PERSON_NAME]"
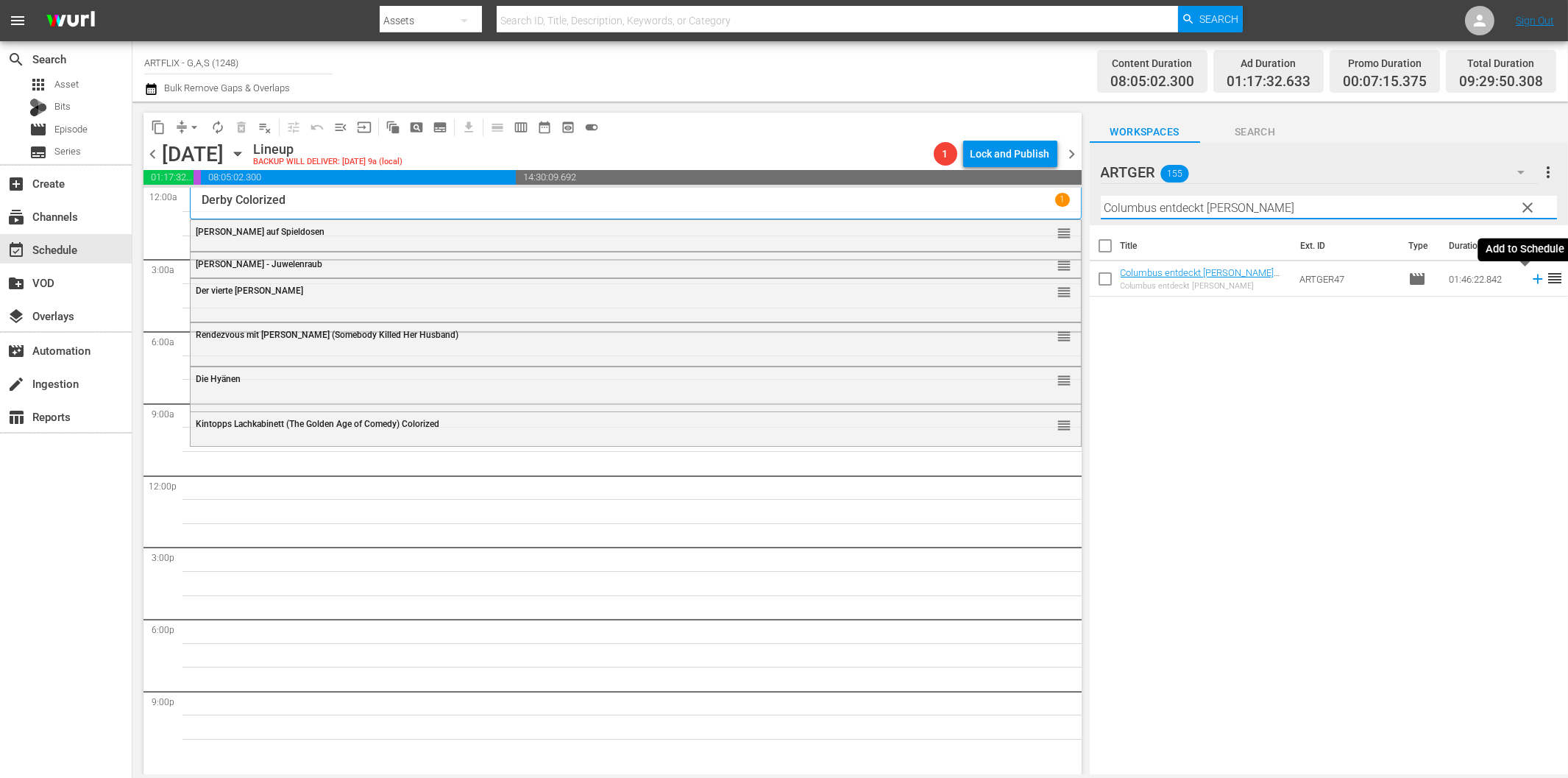
click at [1529, 283] on icon at bounding box center [1537, 279] width 17 height 17
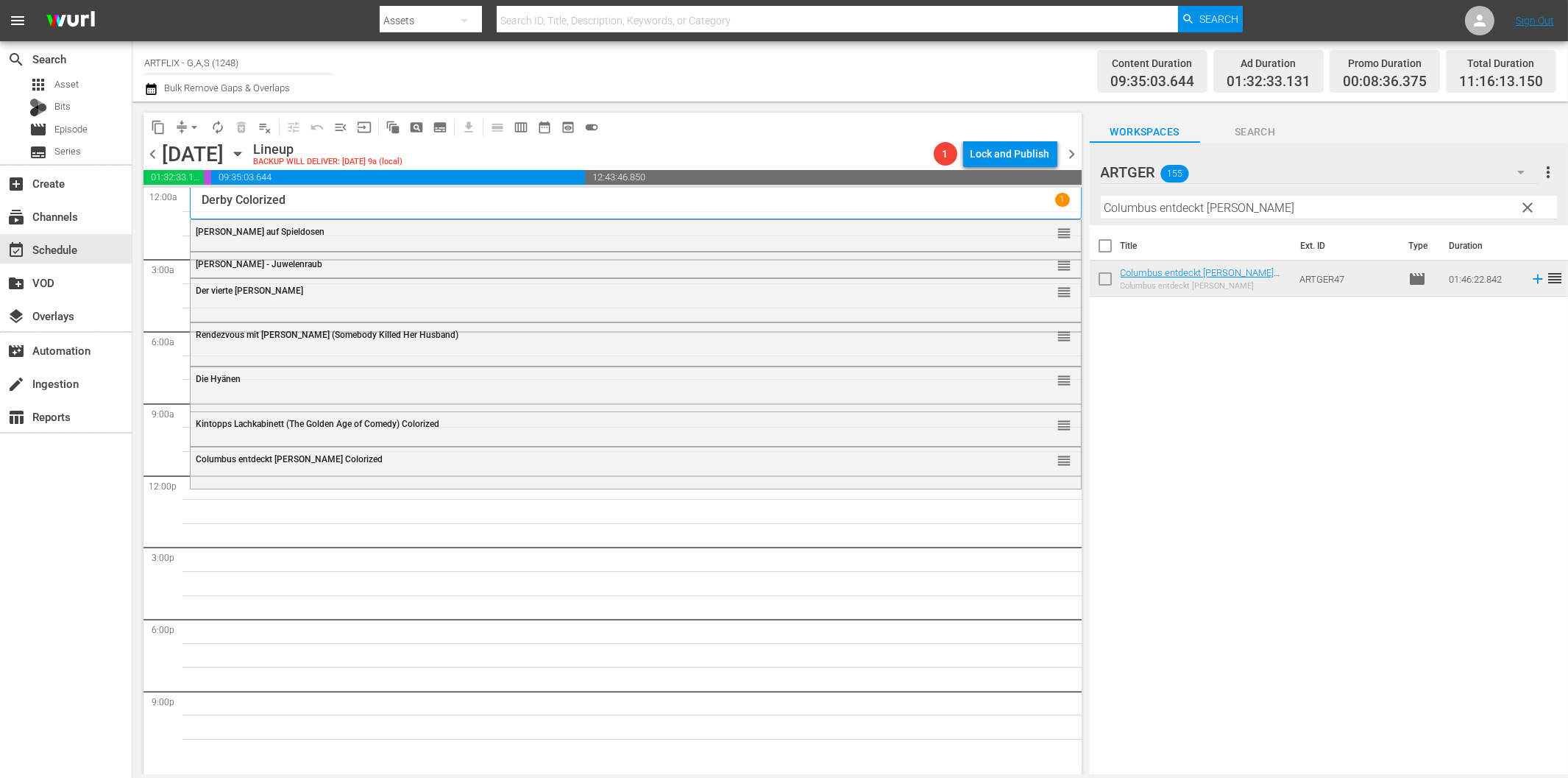
click at [1121, 213] on input "Columbus entdeckt [PERSON_NAME]" at bounding box center [1328, 207] width 456 height 23
paste input "Die [DEMOGRAPHIC_DATA] von Verona"
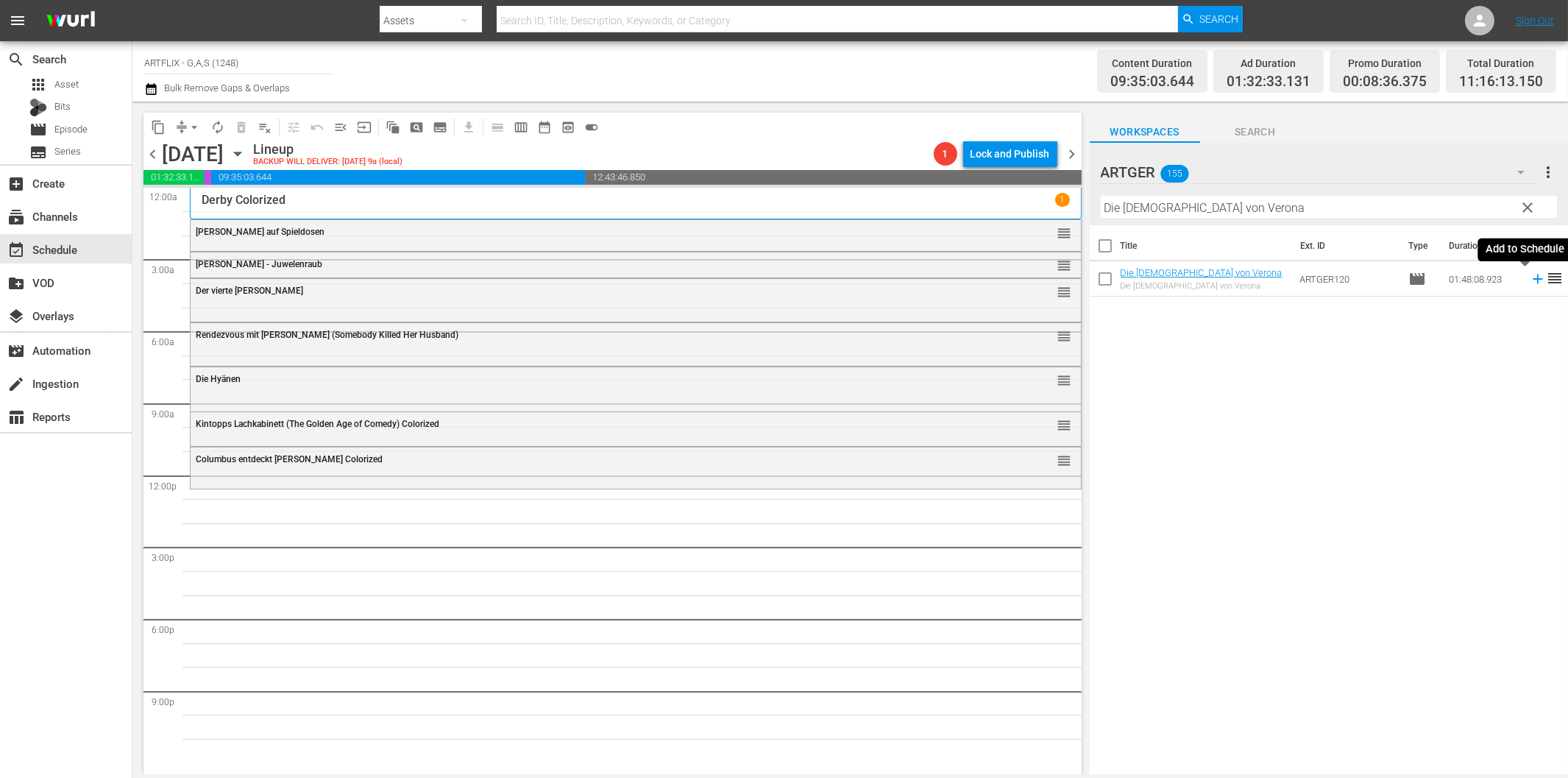
click at [1529, 283] on icon at bounding box center [1537, 279] width 17 height 17
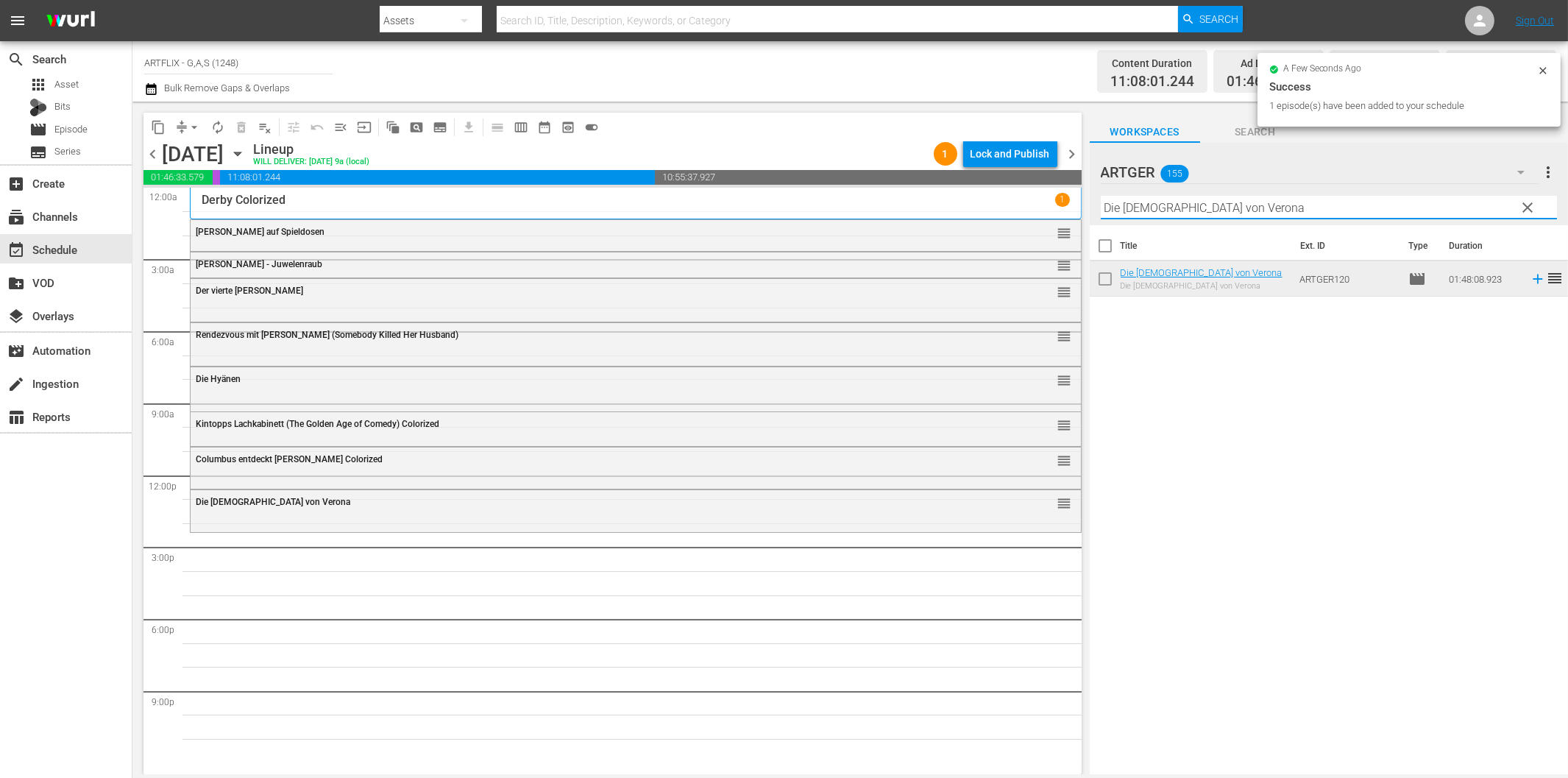
click at [1169, 217] on input "Die [DEMOGRAPHIC_DATA] von Verona" at bounding box center [1328, 207] width 456 height 23
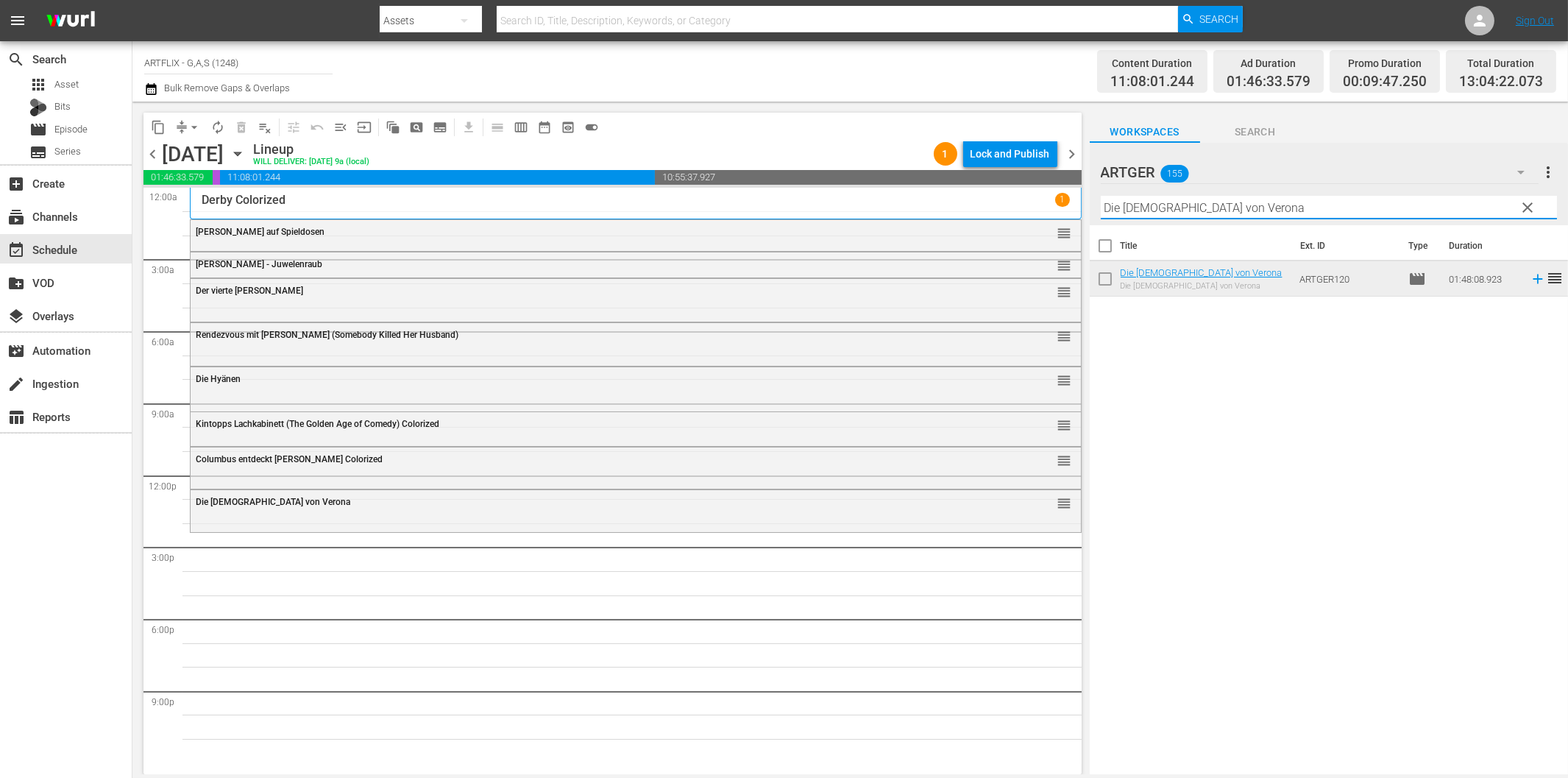
paste input "acht vor der Premiere"
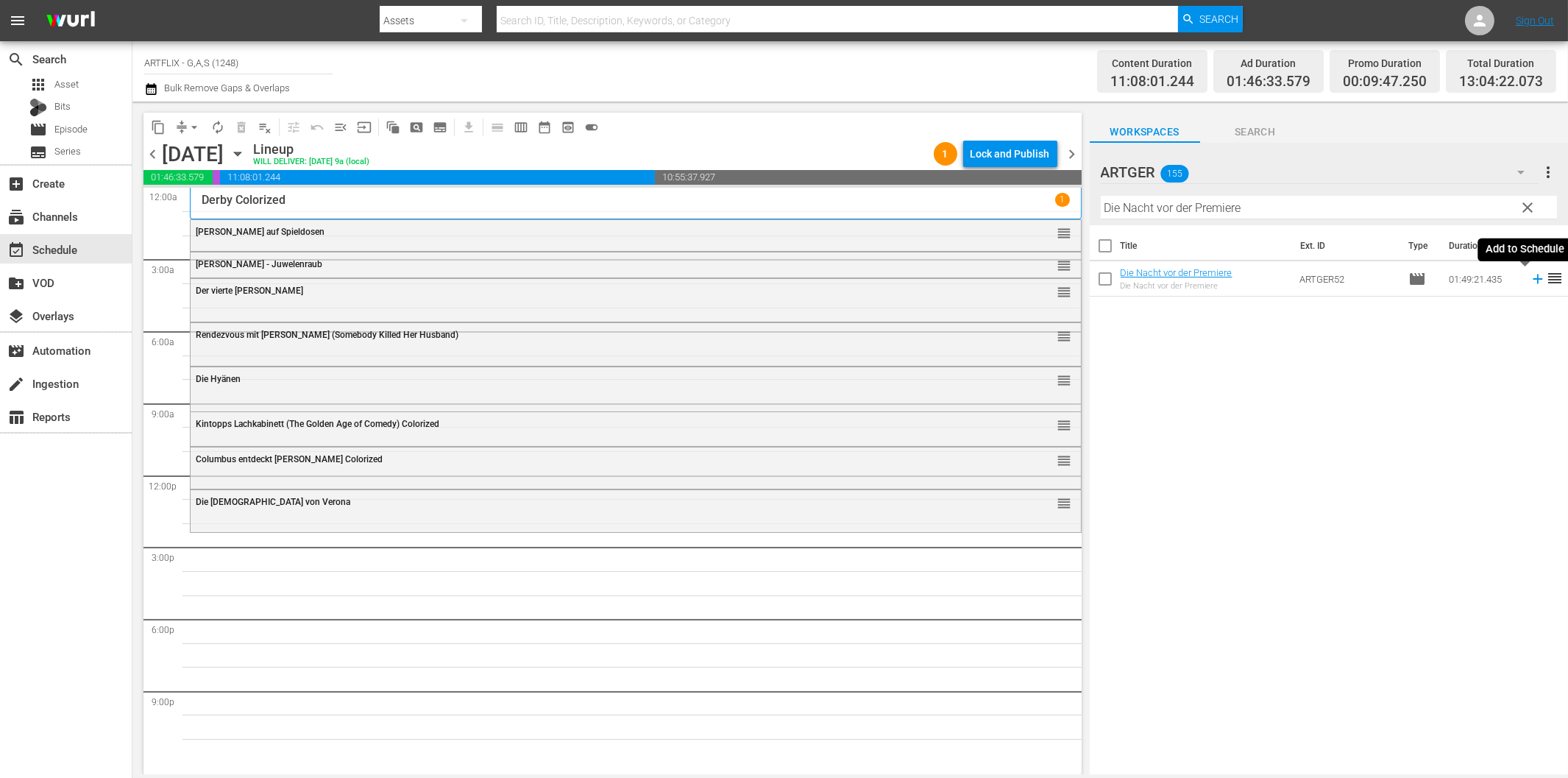
click at [1529, 281] on icon at bounding box center [1537, 279] width 17 height 17
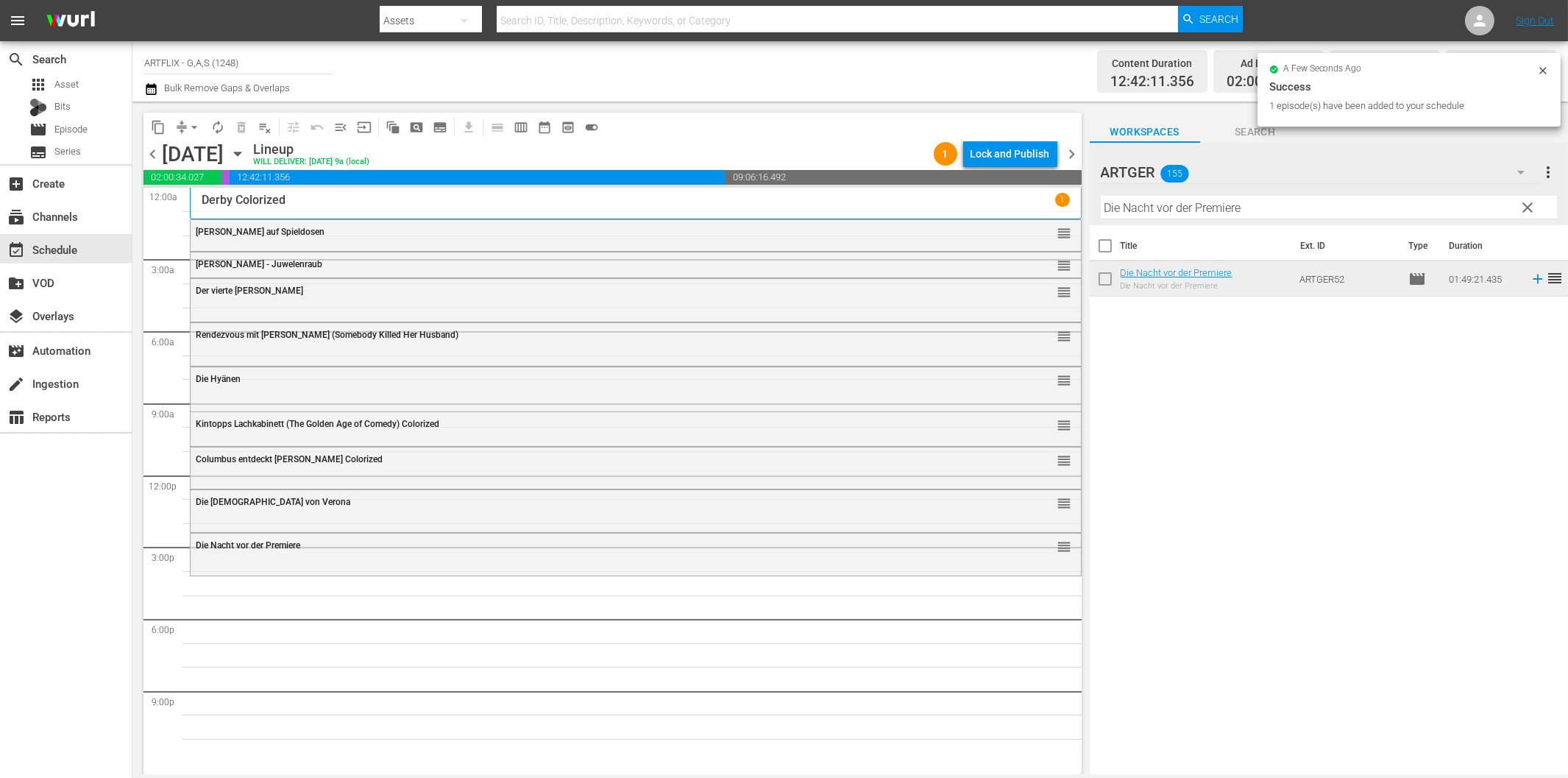
click at [1145, 207] on input "Die Nacht vor der Premiere" at bounding box center [1328, 207] width 456 height 23
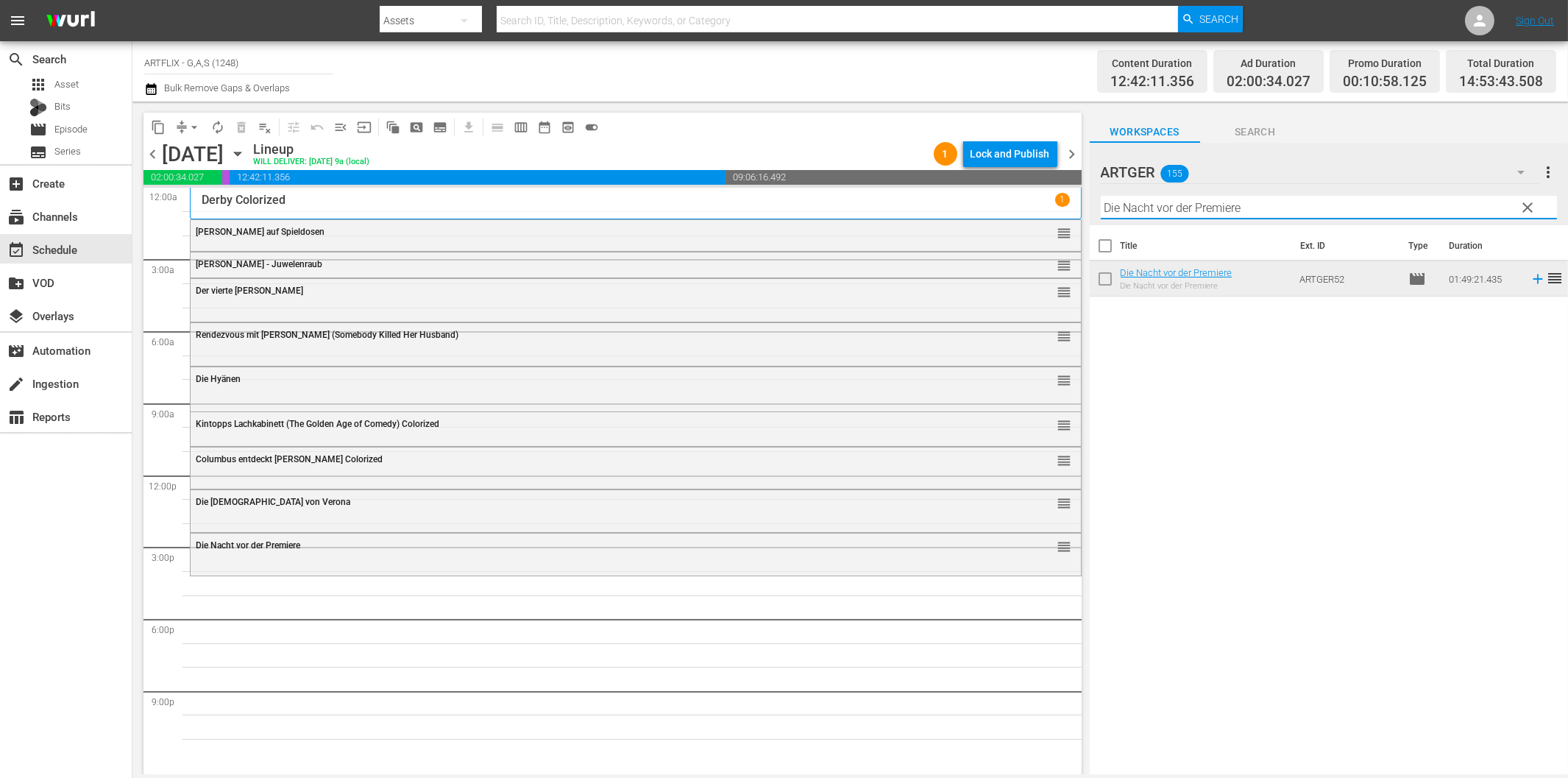
paste input "Stürme über Morreal"
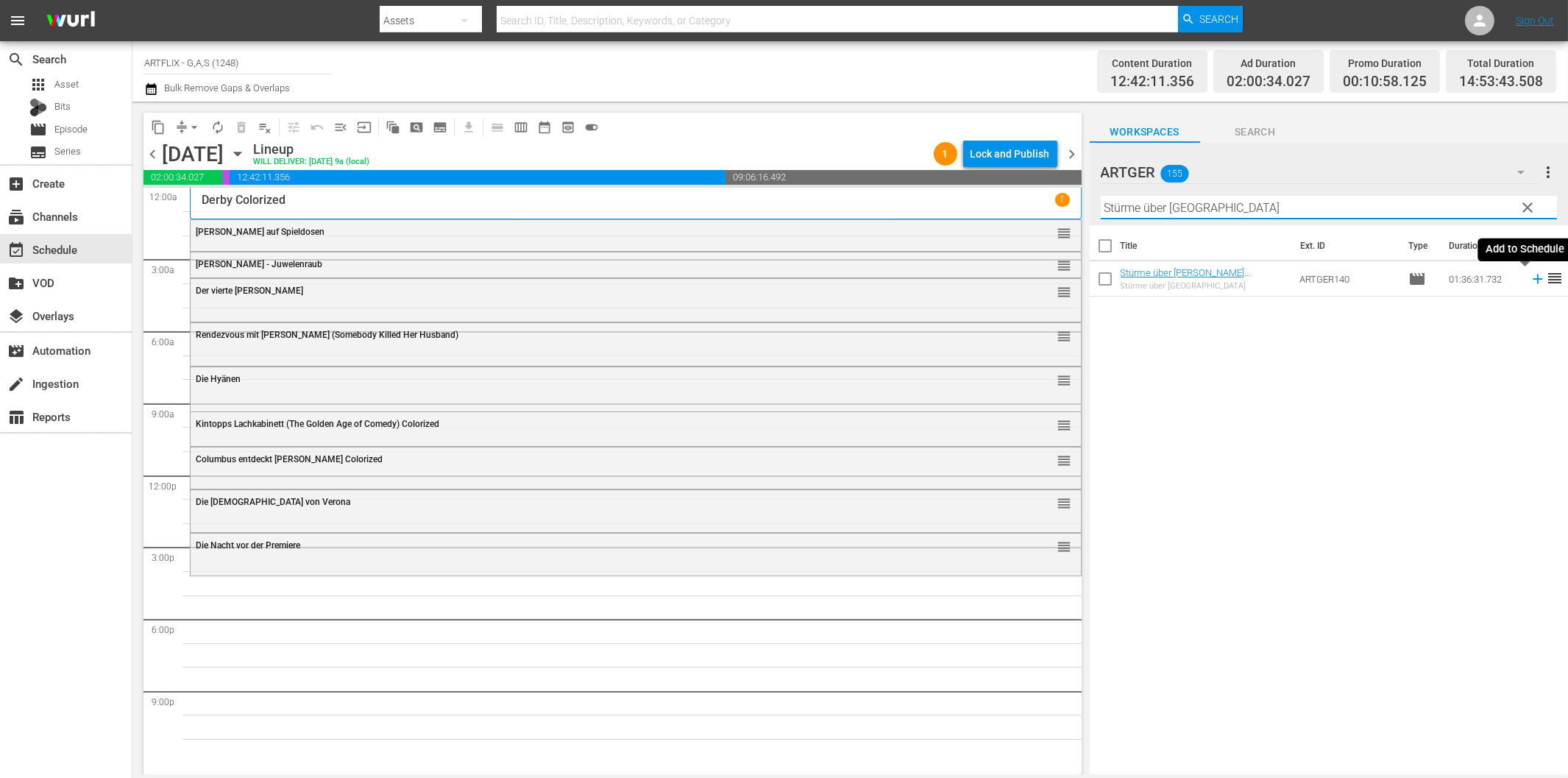
click at [1529, 277] on icon at bounding box center [1537, 279] width 17 height 17
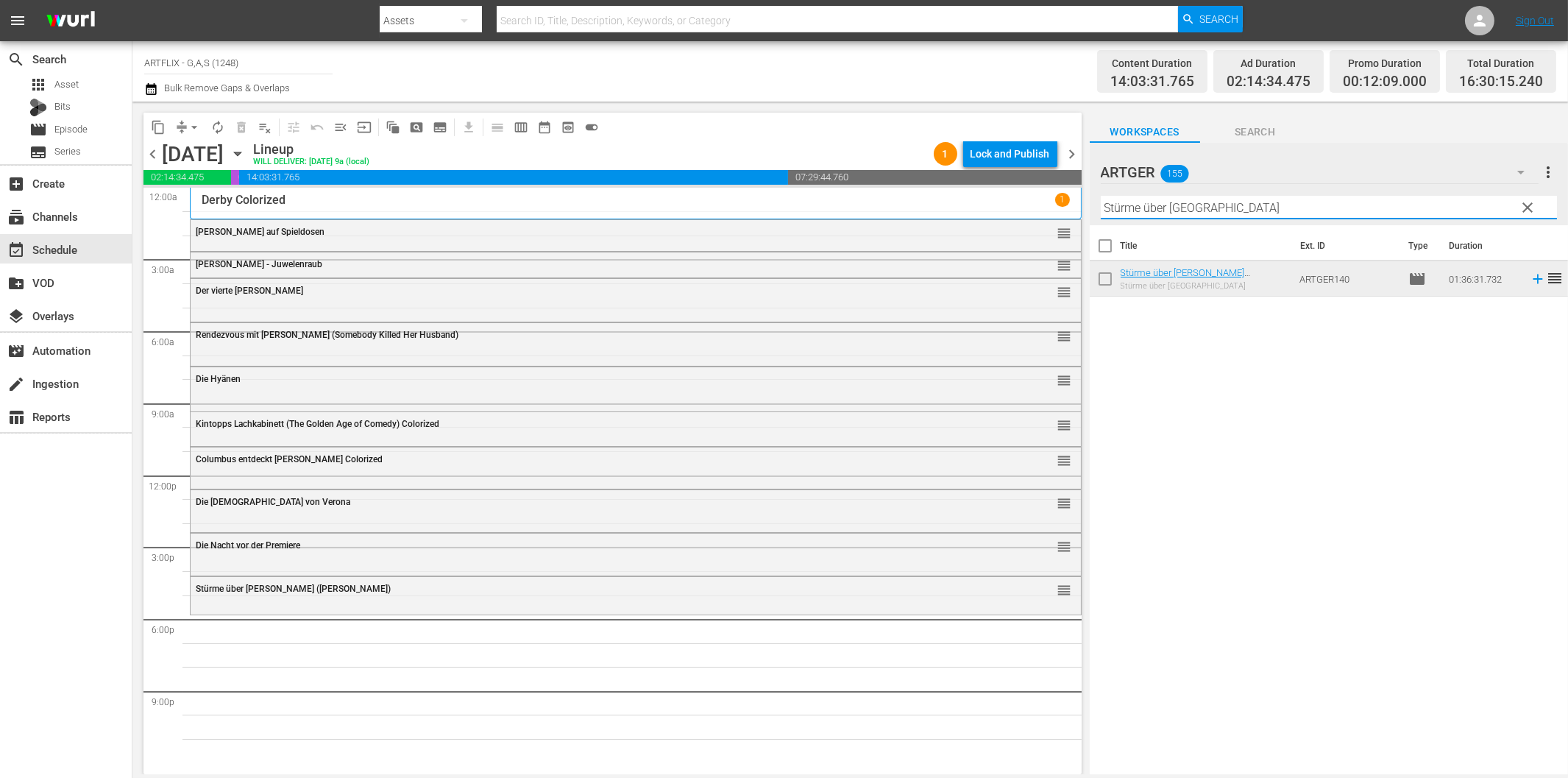
click at [1209, 207] on input "Stürme über [GEOGRAPHIC_DATA]" at bounding box center [1328, 207] width 456 height 23
paste input "Der [PERSON_NAME] des Stuntman [PERSON_NAME]"
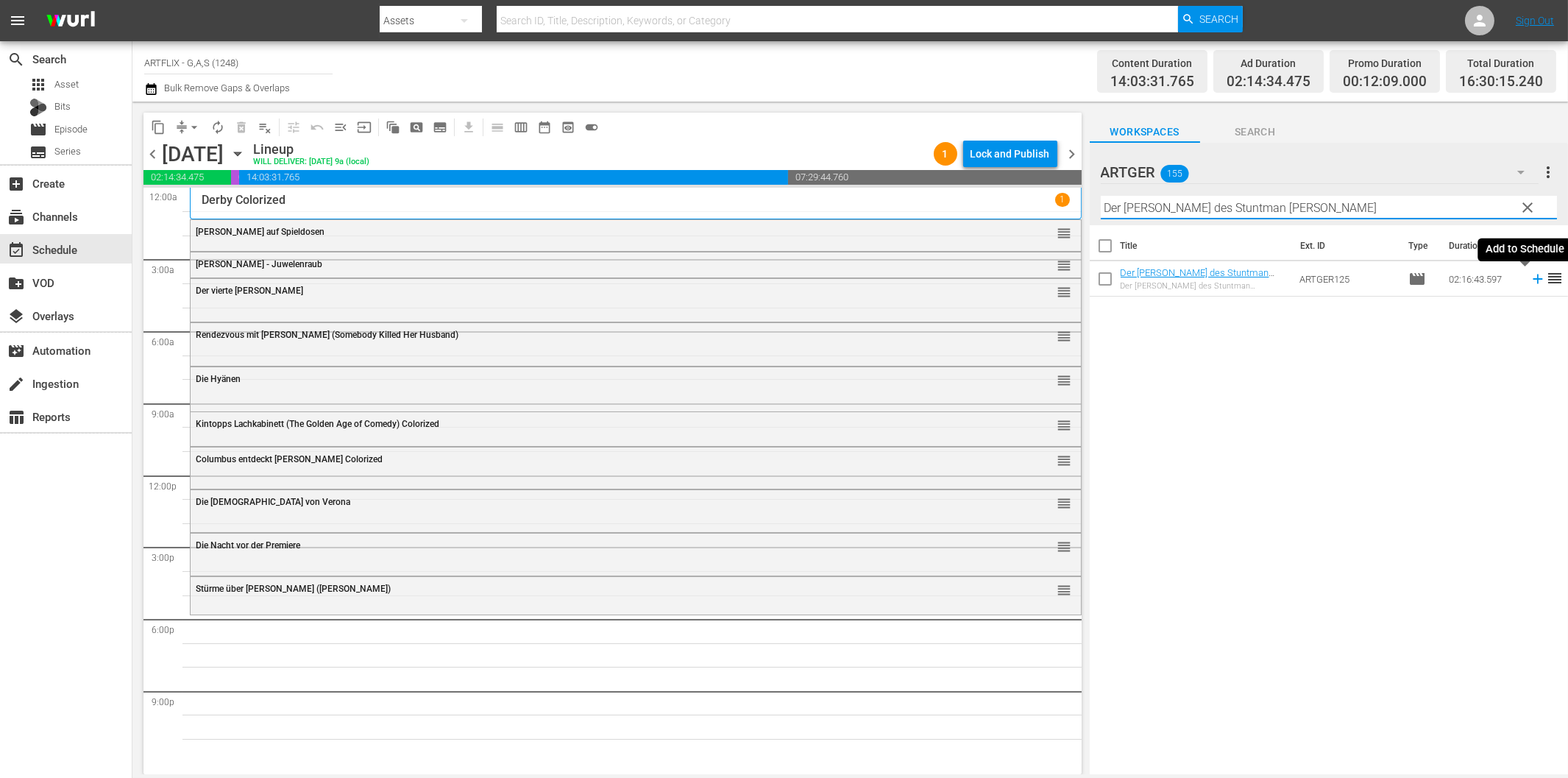
click at [1529, 281] on icon at bounding box center [1537, 279] width 17 height 17
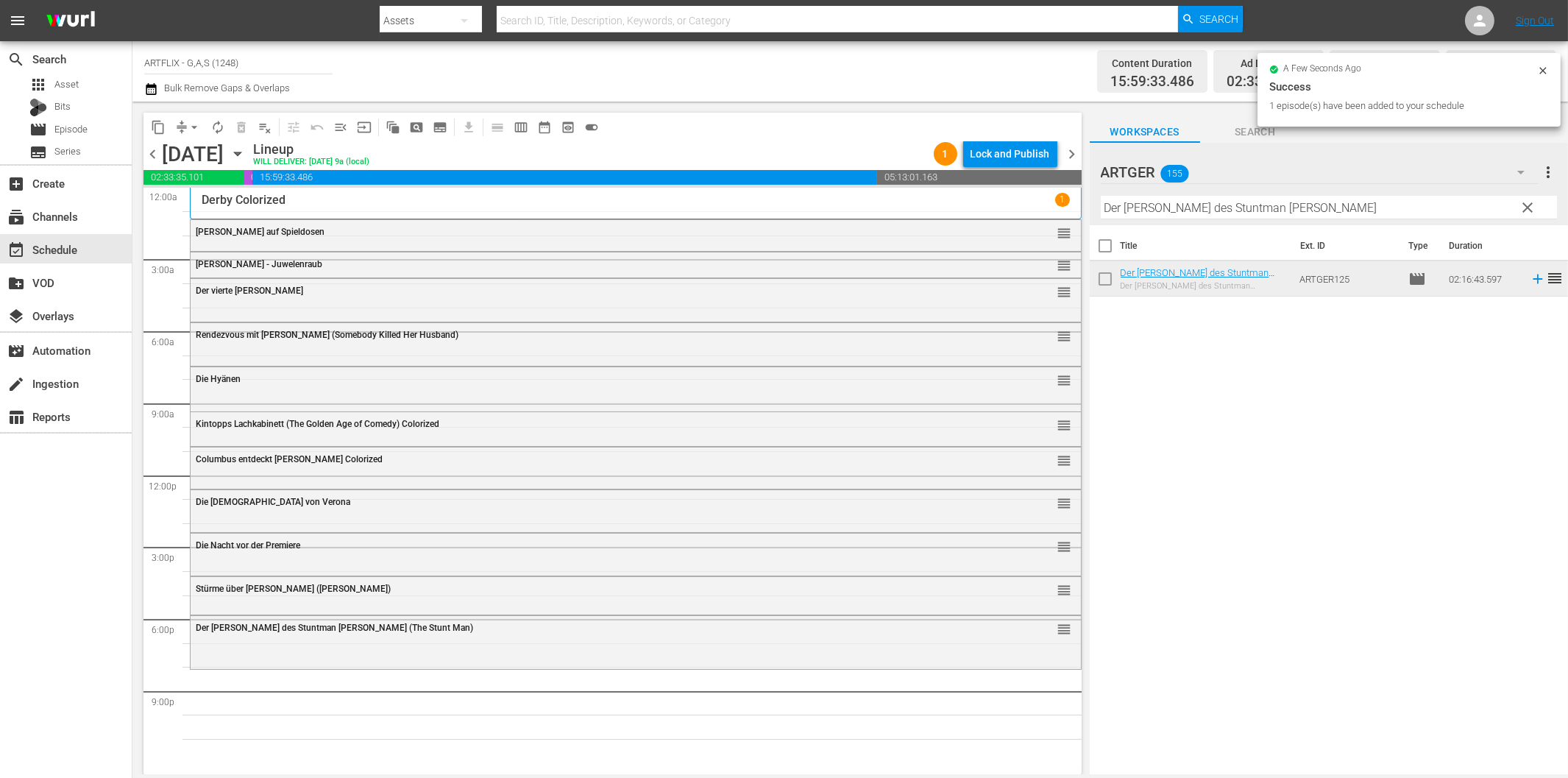
click at [1172, 210] on input "Der [PERSON_NAME] des Stuntman [PERSON_NAME]" at bounding box center [1328, 207] width 456 height 23
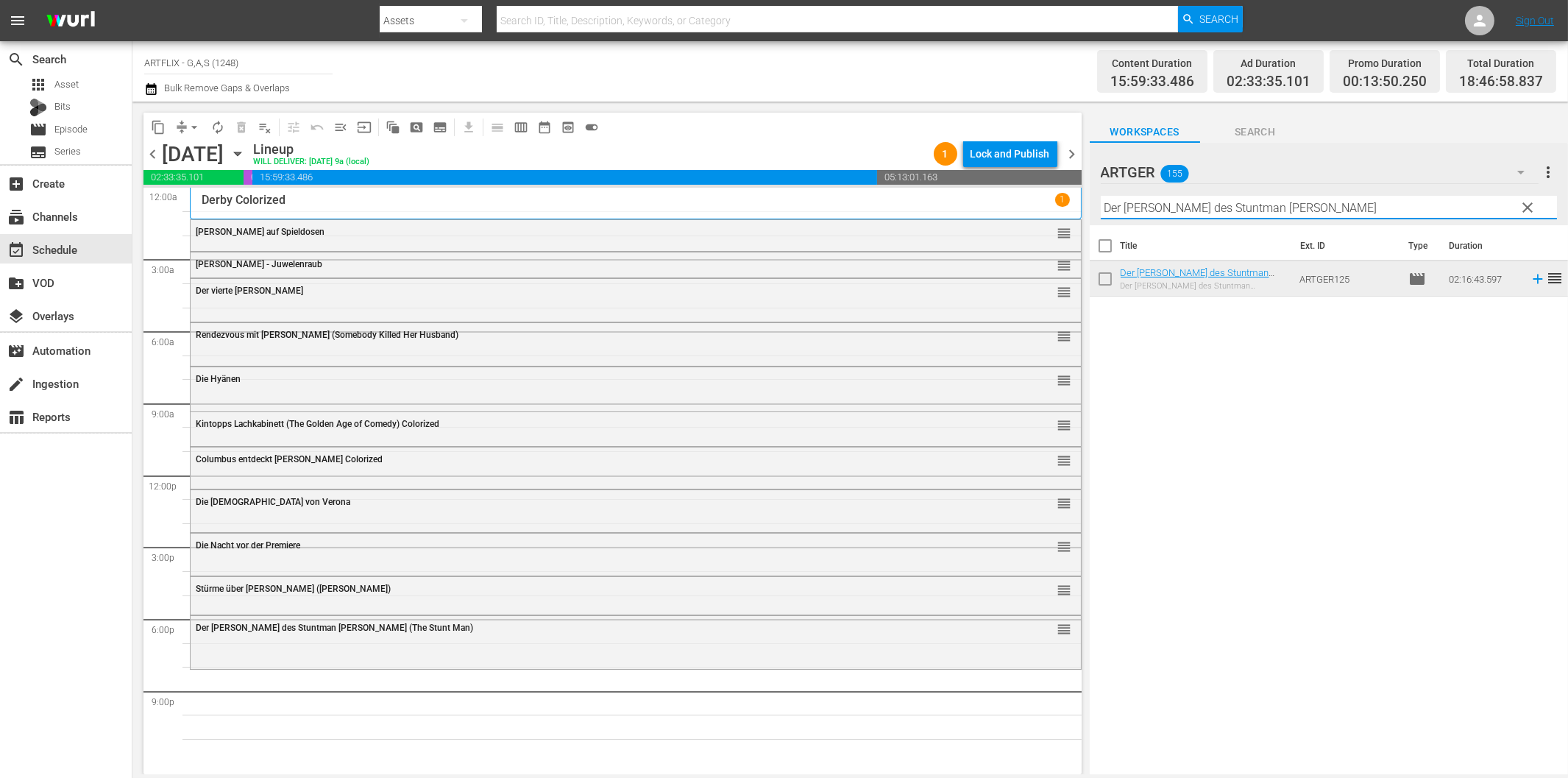
paste input "[PERSON_NAME] - Fire Drag"
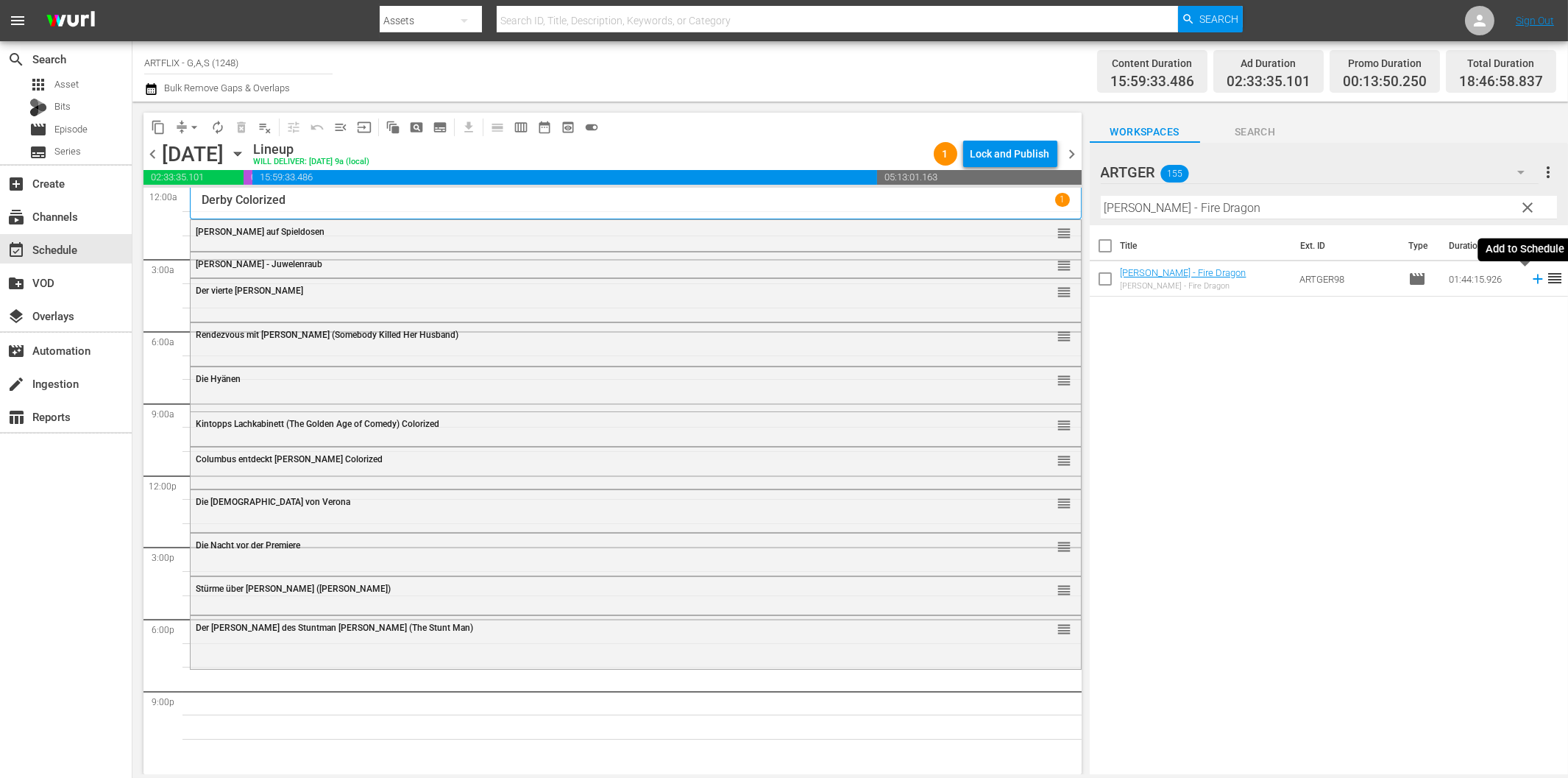
click at [1532, 279] on icon at bounding box center [1537, 280] width 10 height 10
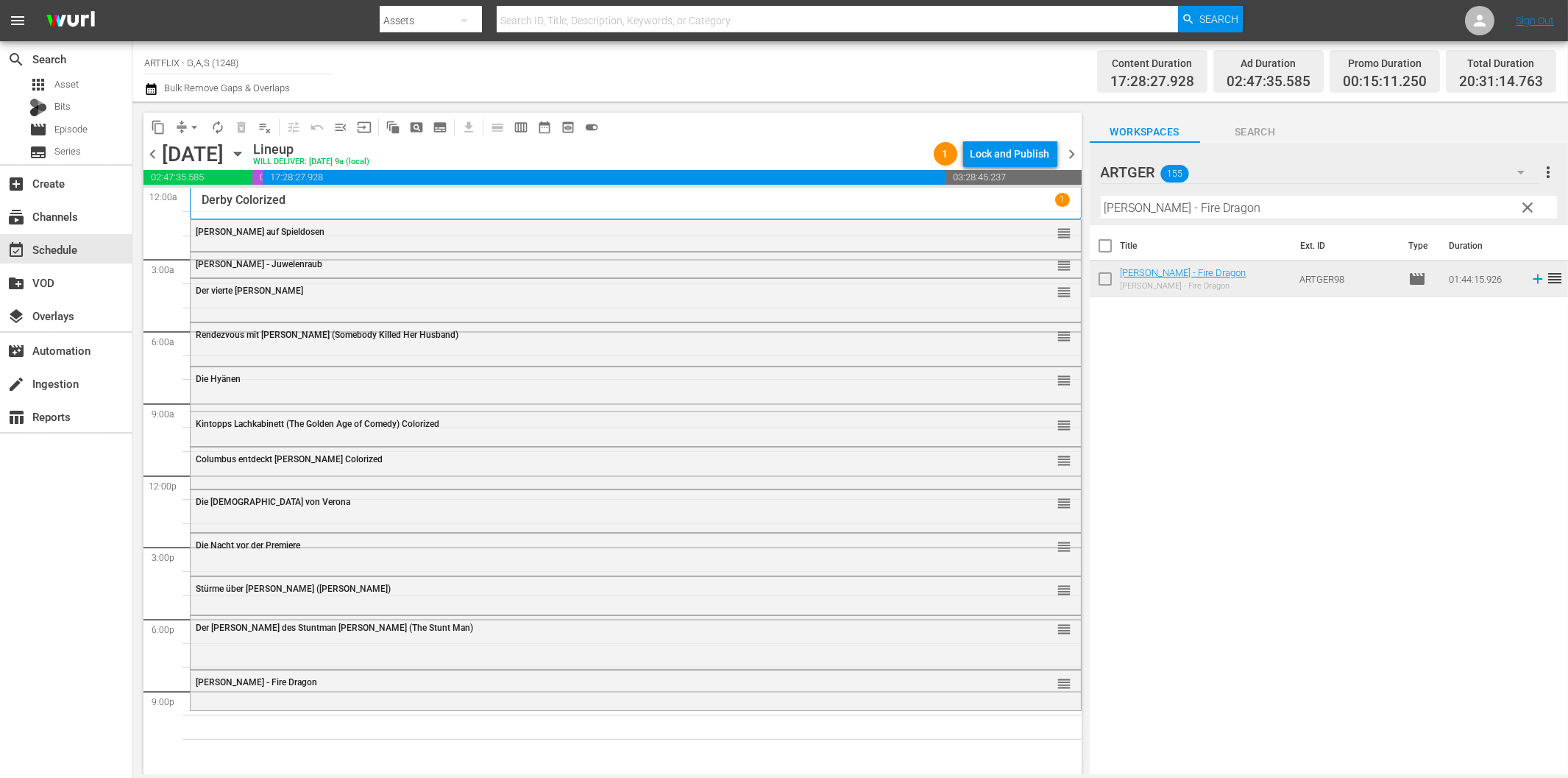
click at [1171, 201] on input "[PERSON_NAME] - Fire Dragon" at bounding box center [1328, 207] width 456 height 23
paste input "[PERSON_NAME] Dracula"
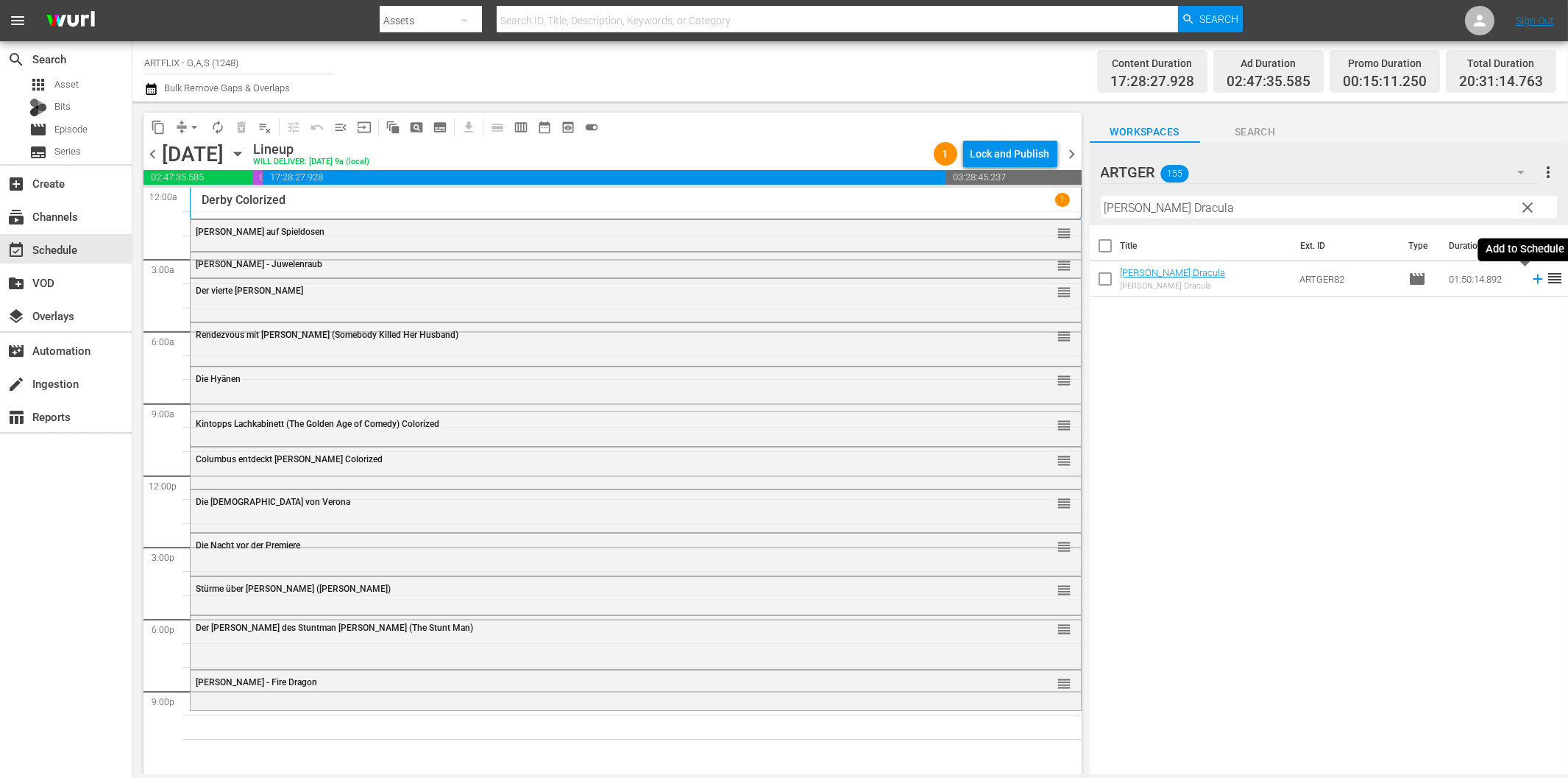
click at [1532, 279] on icon at bounding box center [1537, 280] width 10 height 10
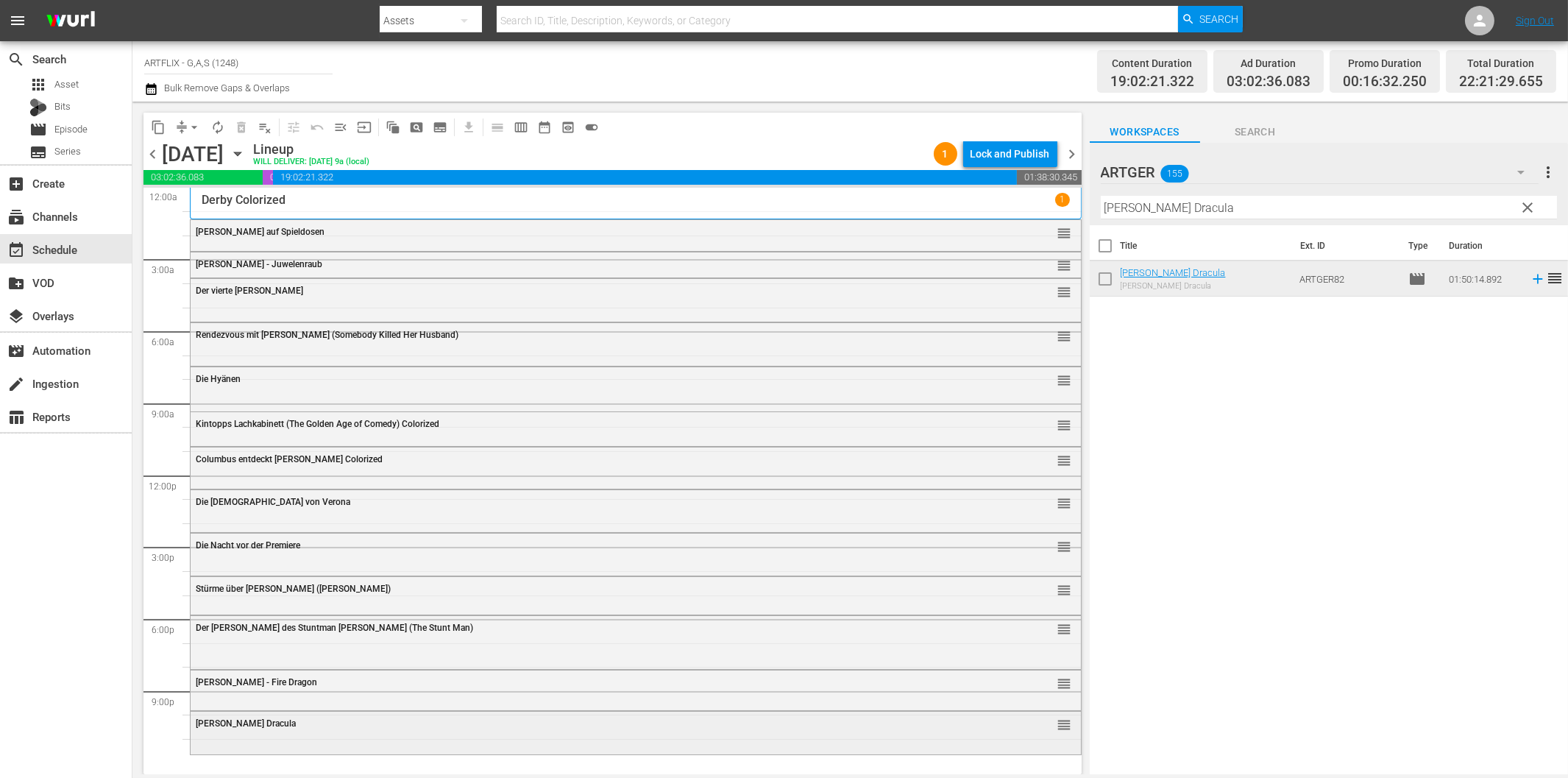
click at [436, 734] on div "[PERSON_NAME] Dracula reorder" at bounding box center [635, 724] width 890 height 25
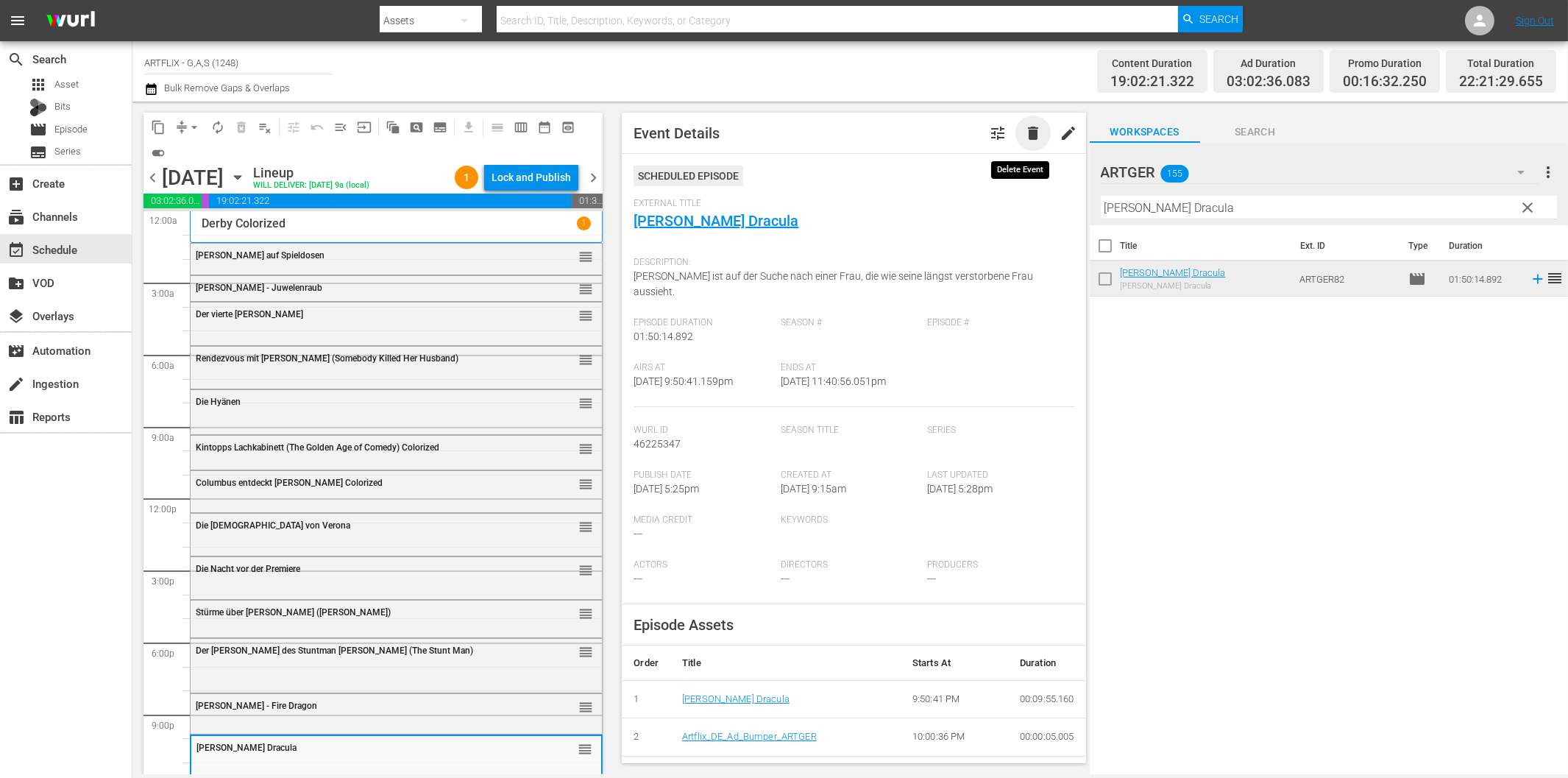
click at [1024, 140] on span "delete" at bounding box center [1033, 133] width 18 height 18
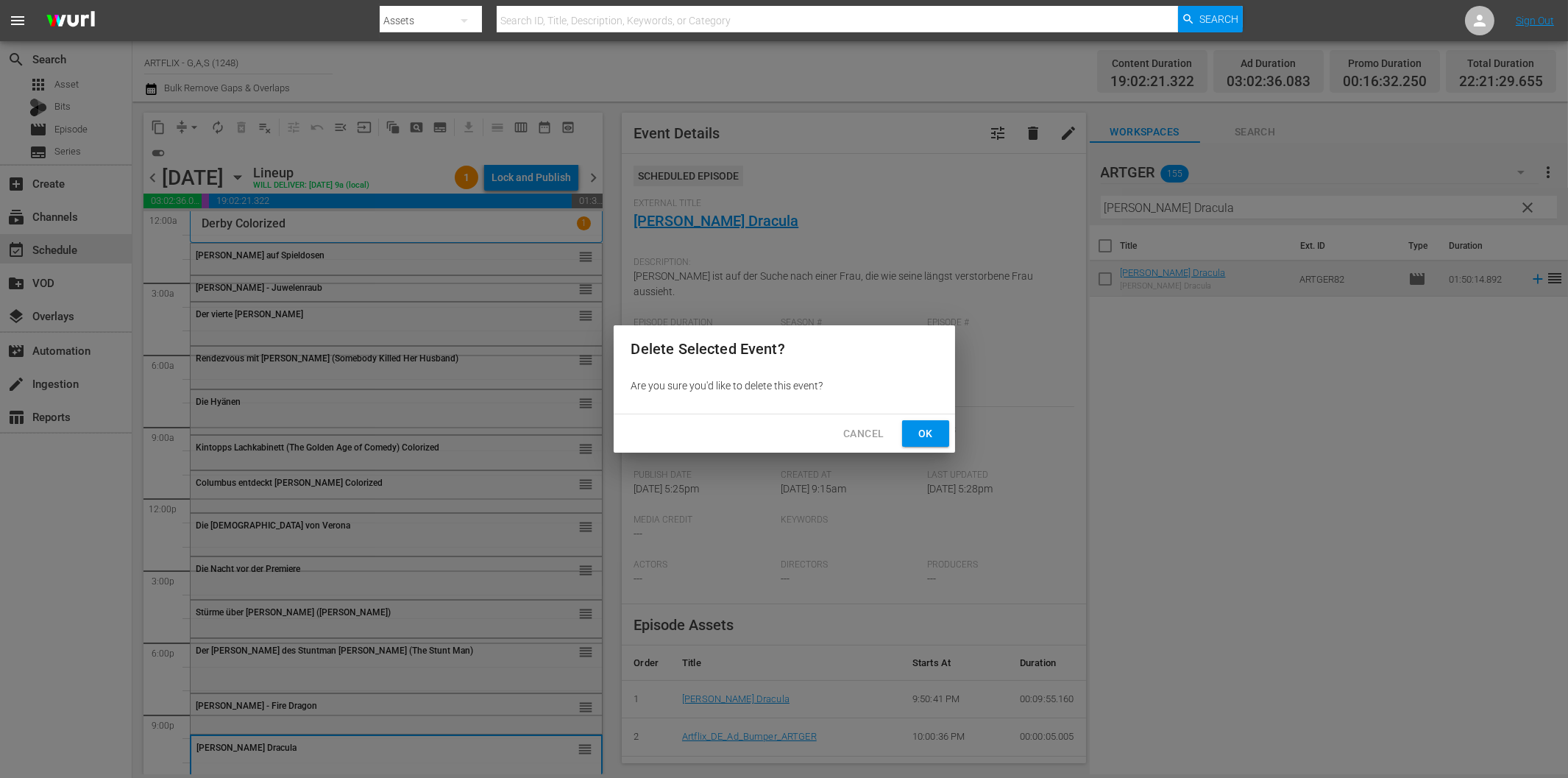
click at [931, 431] on span "Ok" at bounding box center [925, 433] width 23 height 19
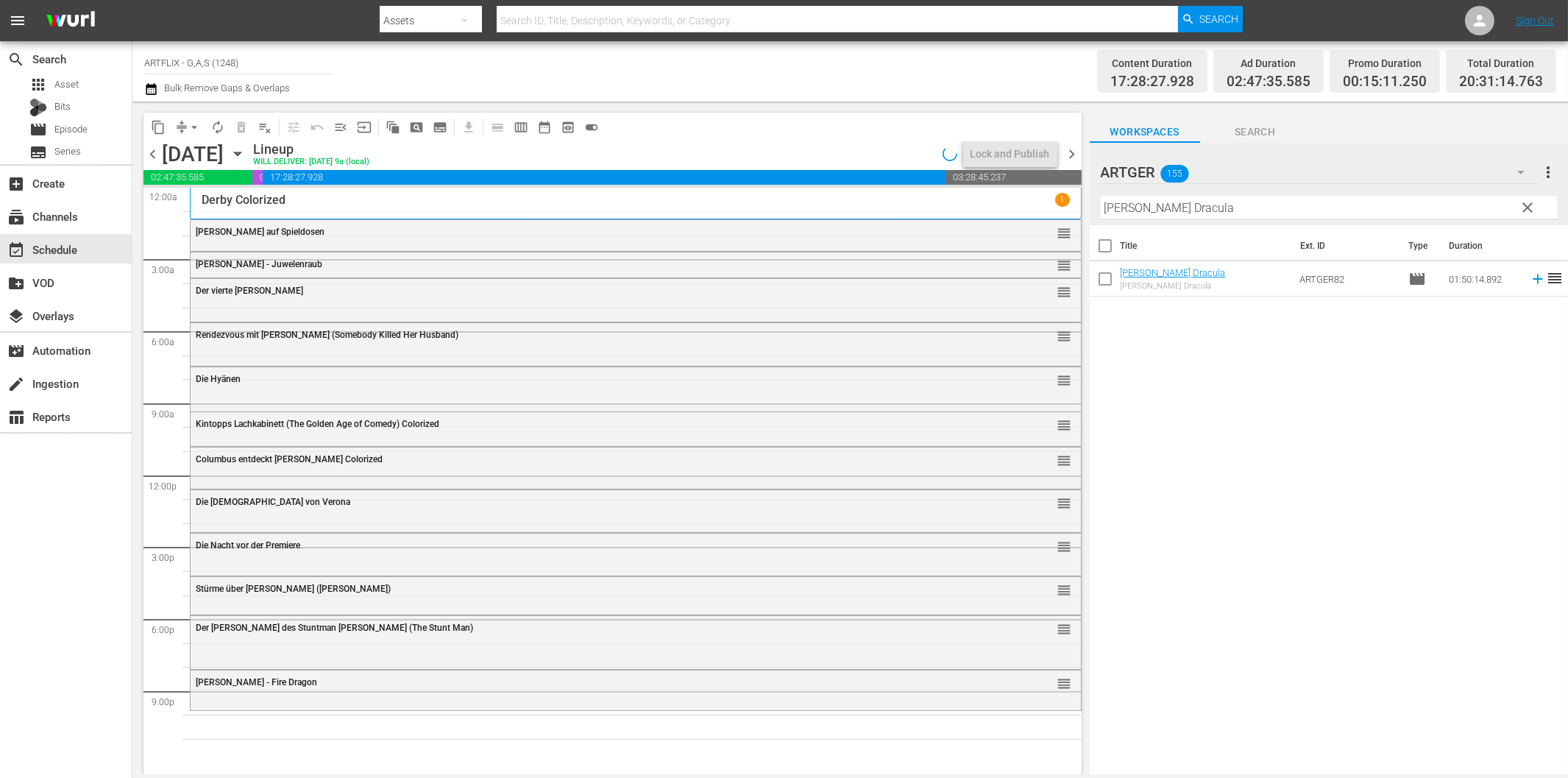
click at [1180, 207] on input "[PERSON_NAME] Dracula" at bounding box center [1328, 207] width 456 height 23
paste input "Der Tollwütige"
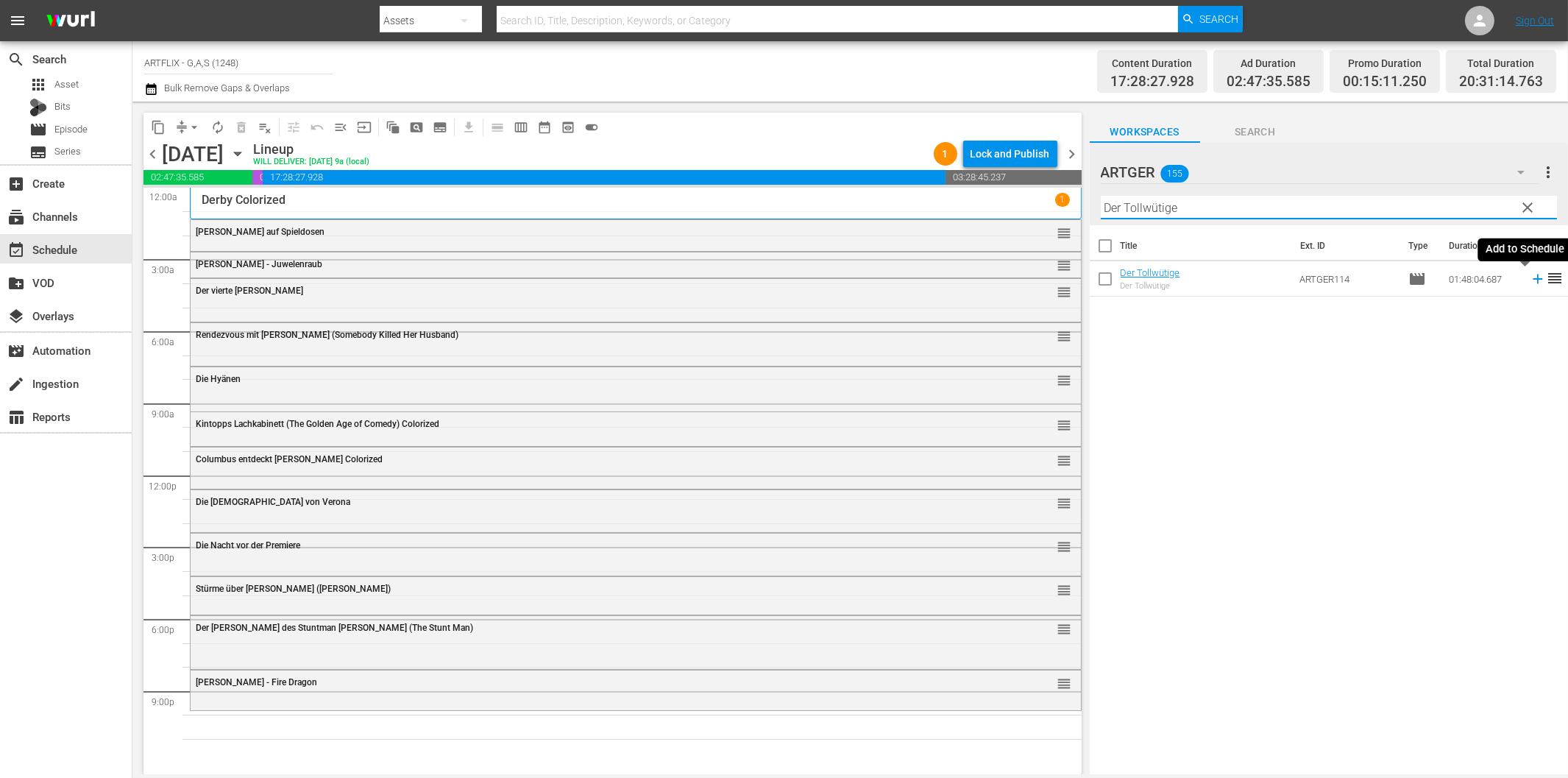
click at [1529, 281] on icon at bounding box center [1537, 279] width 17 height 17
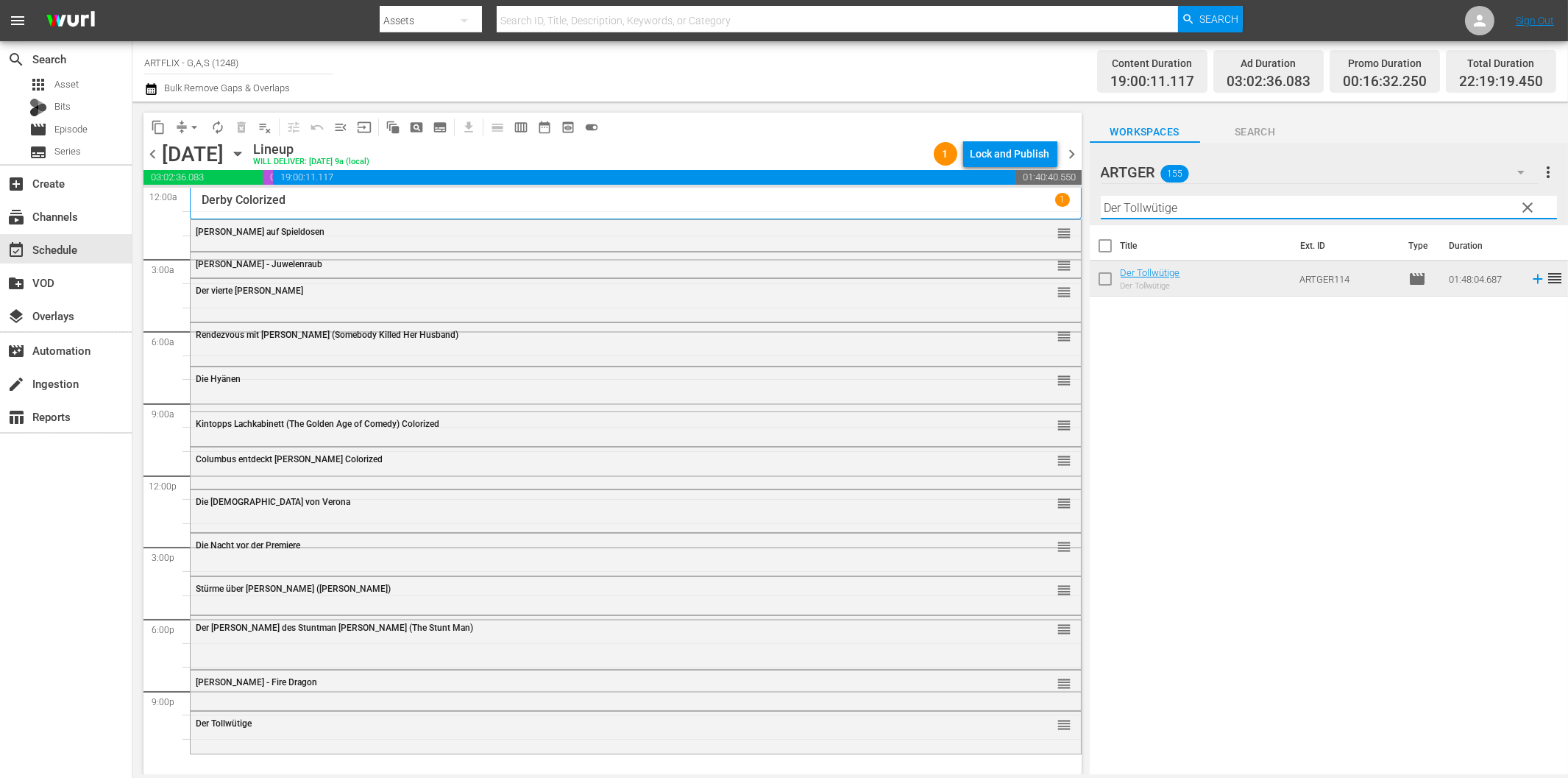
click at [1151, 211] on input "Der Tollwütige" at bounding box center [1328, 207] width 456 height 23
paste input "[PERSON_NAME] Dracula"
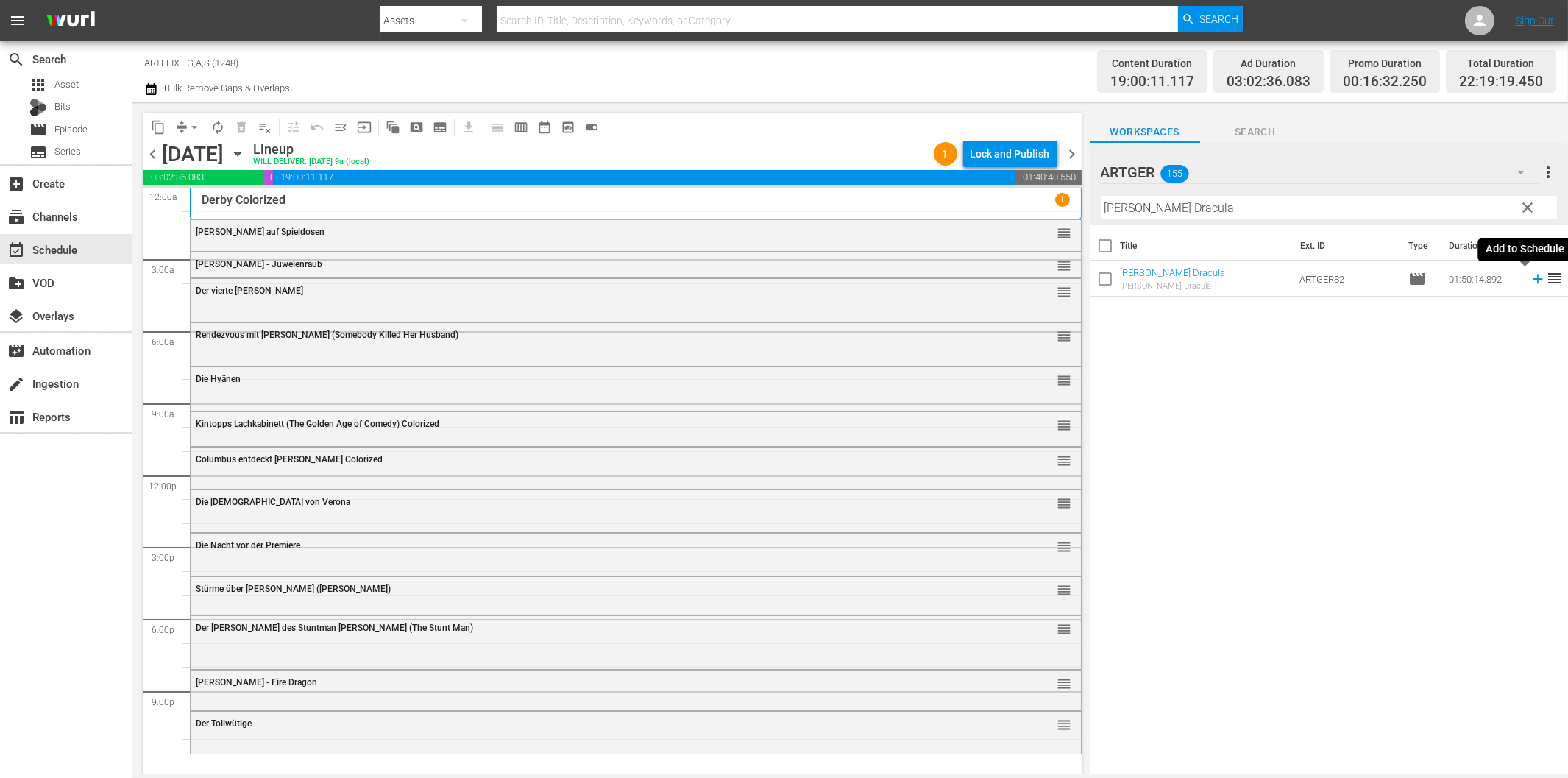
click at [1529, 281] on icon at bounding box center [1537, 279] width 17 height 17
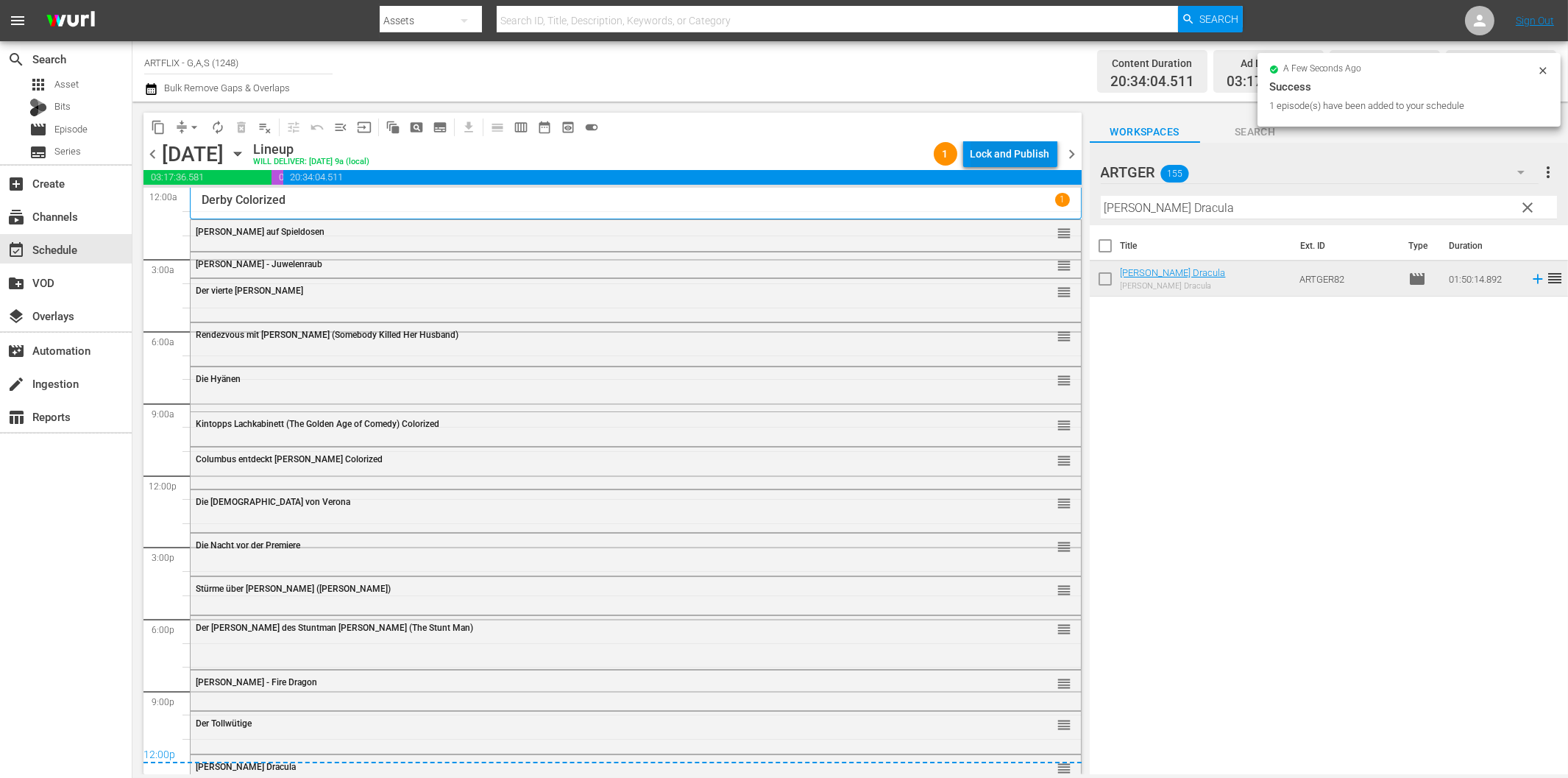
click at [1014, 162] on div "Lock and Publish" at bounding box center [1009, 153] width 79 height 26
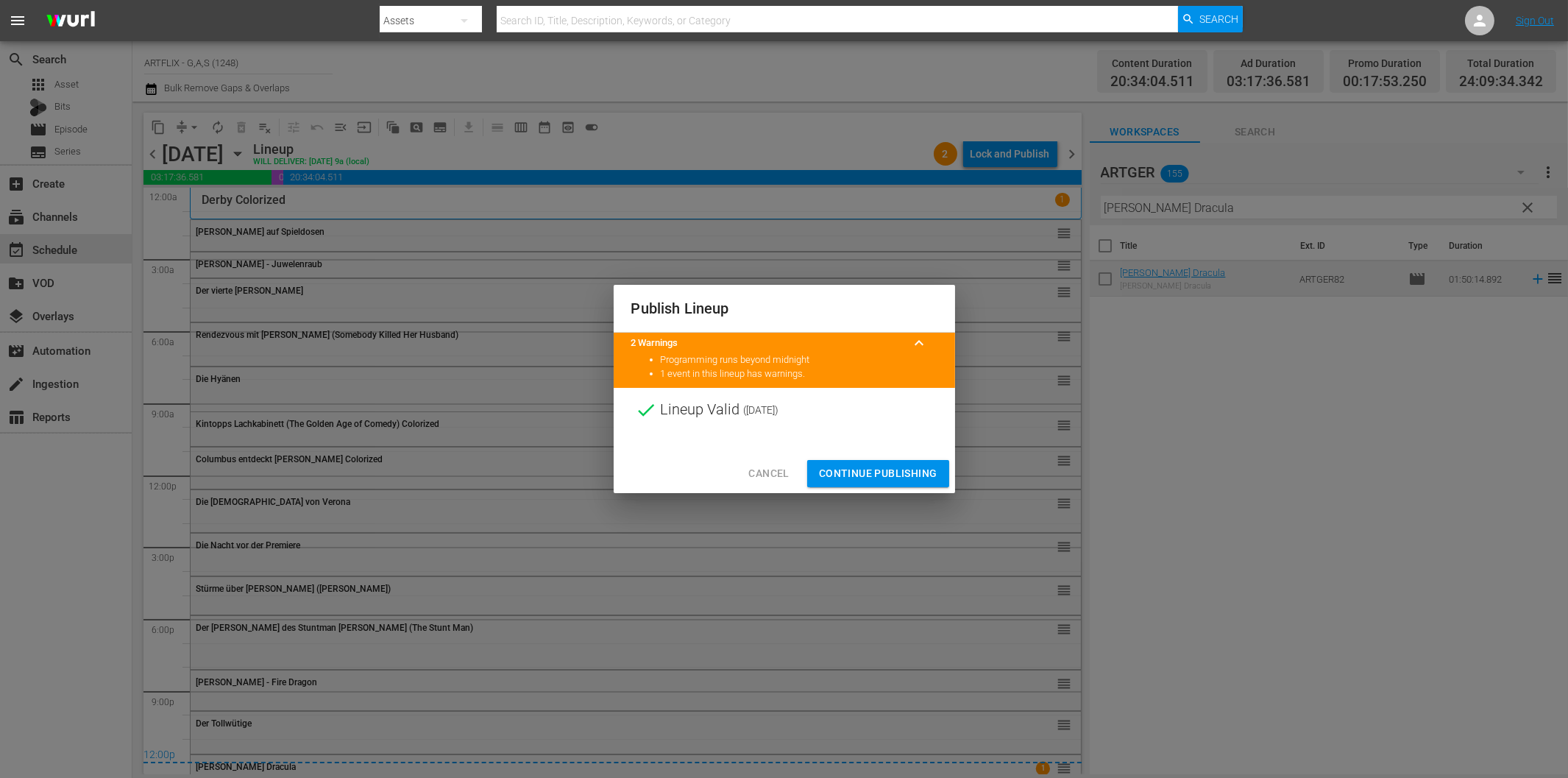
click at [880, 473] on span "Continue Publishing" at bounding box center [877, 473] width 118 height 19
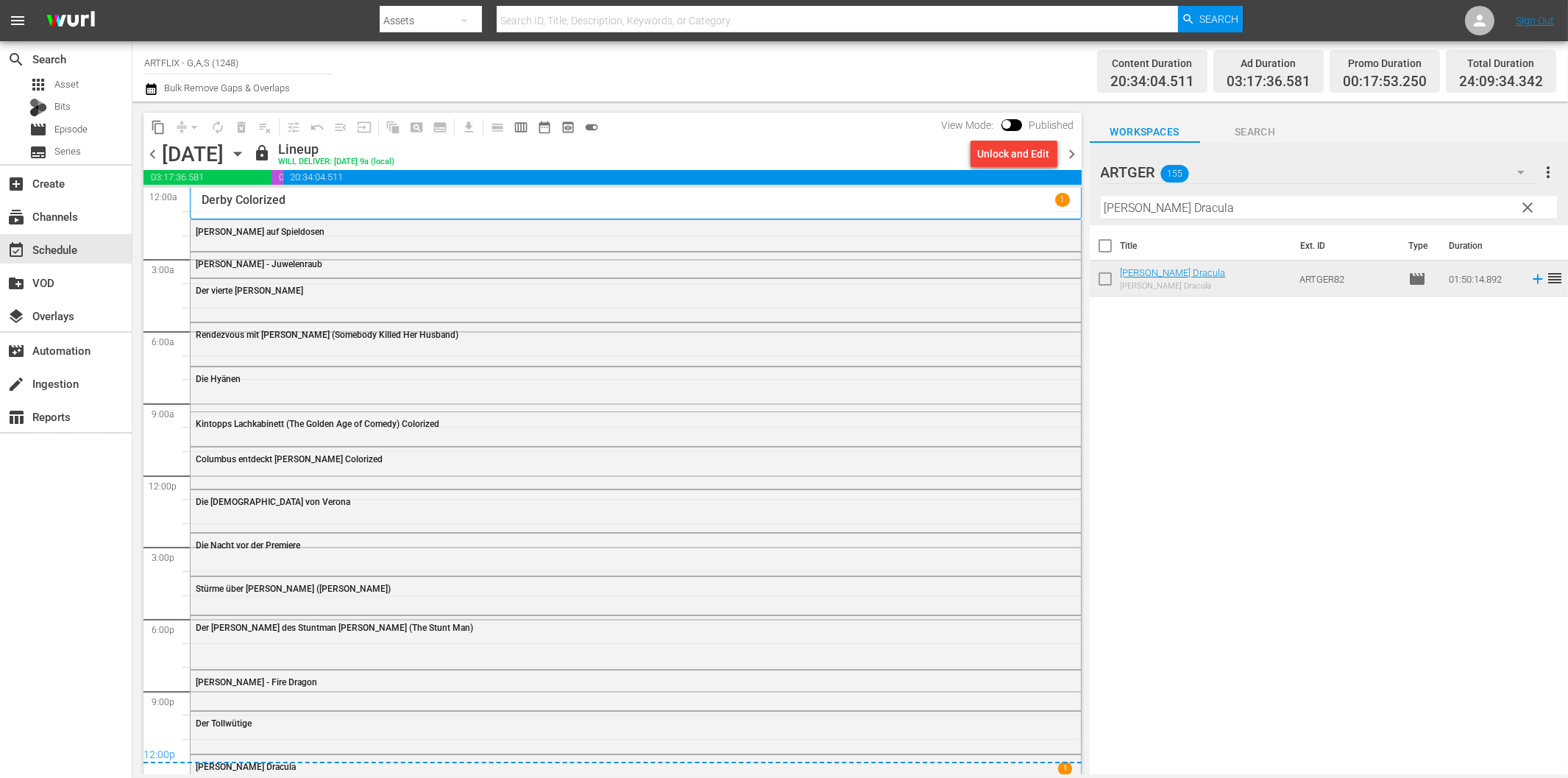
drag, startPoint x: 1079, startPoint y: 156, endPoint x: 1149, endPoint y: 232, distance: 103.3
click at [1079, 156] on span "chevron_right" at bounding box center [1072, 153] width 19 height 19
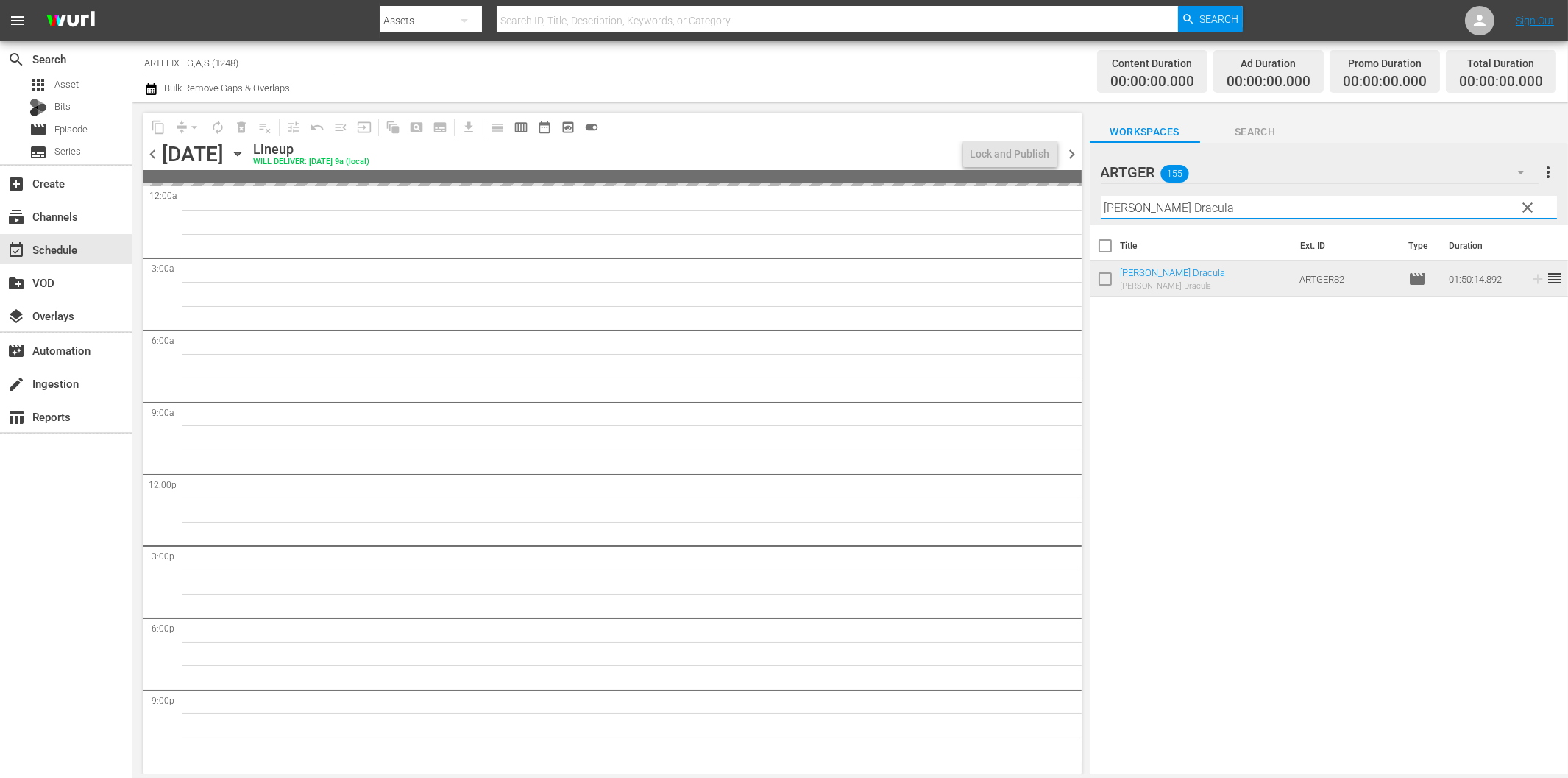
click at [1226, 215] on input "[PERSON_NAME] Dracula" at bounding box center [1328, 207] width 456 height 23
paste input "lutige Schatten"
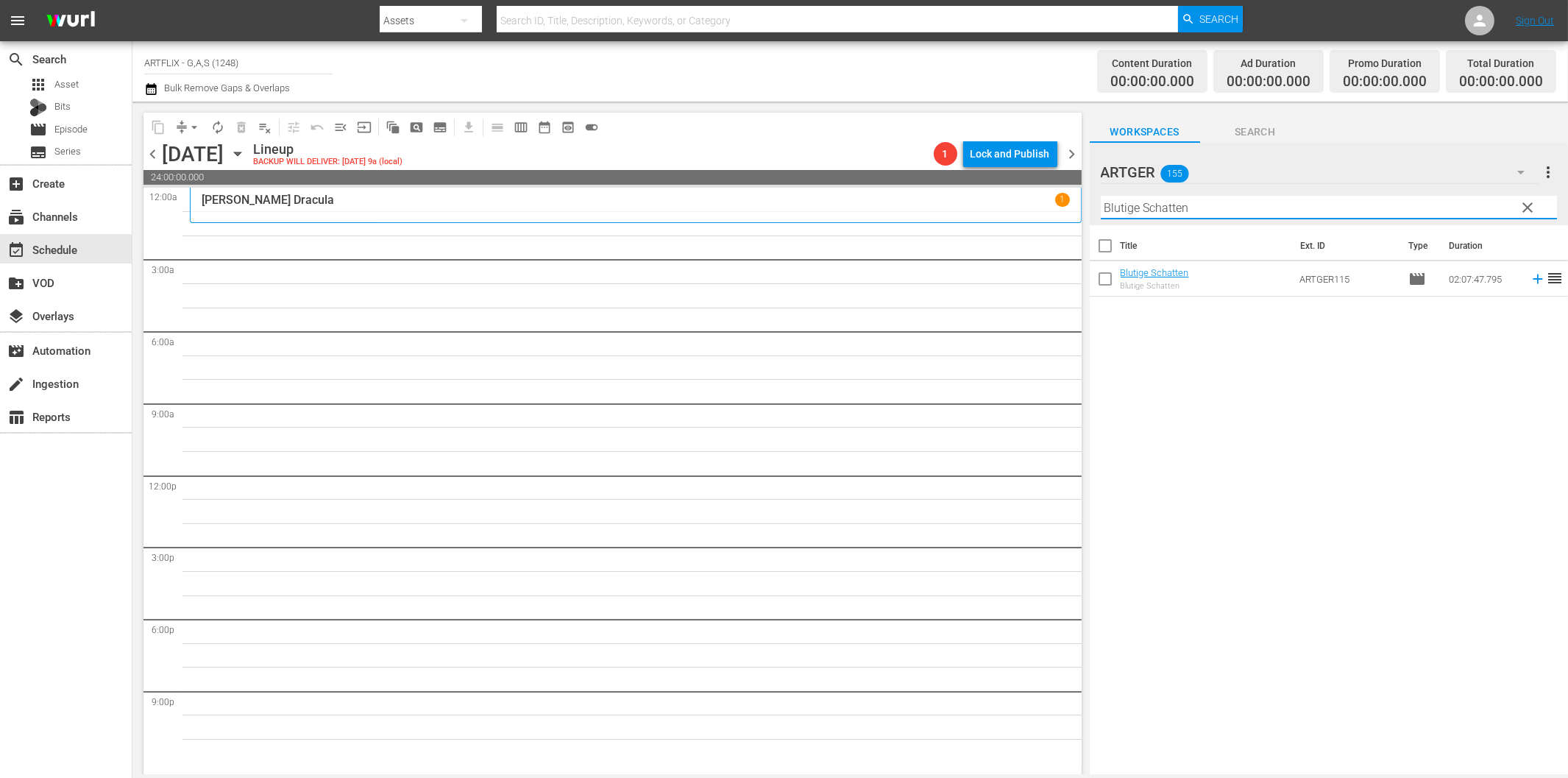
click at [1529, 281] on icon at bounding box center [1537, 279] width 17 height 17
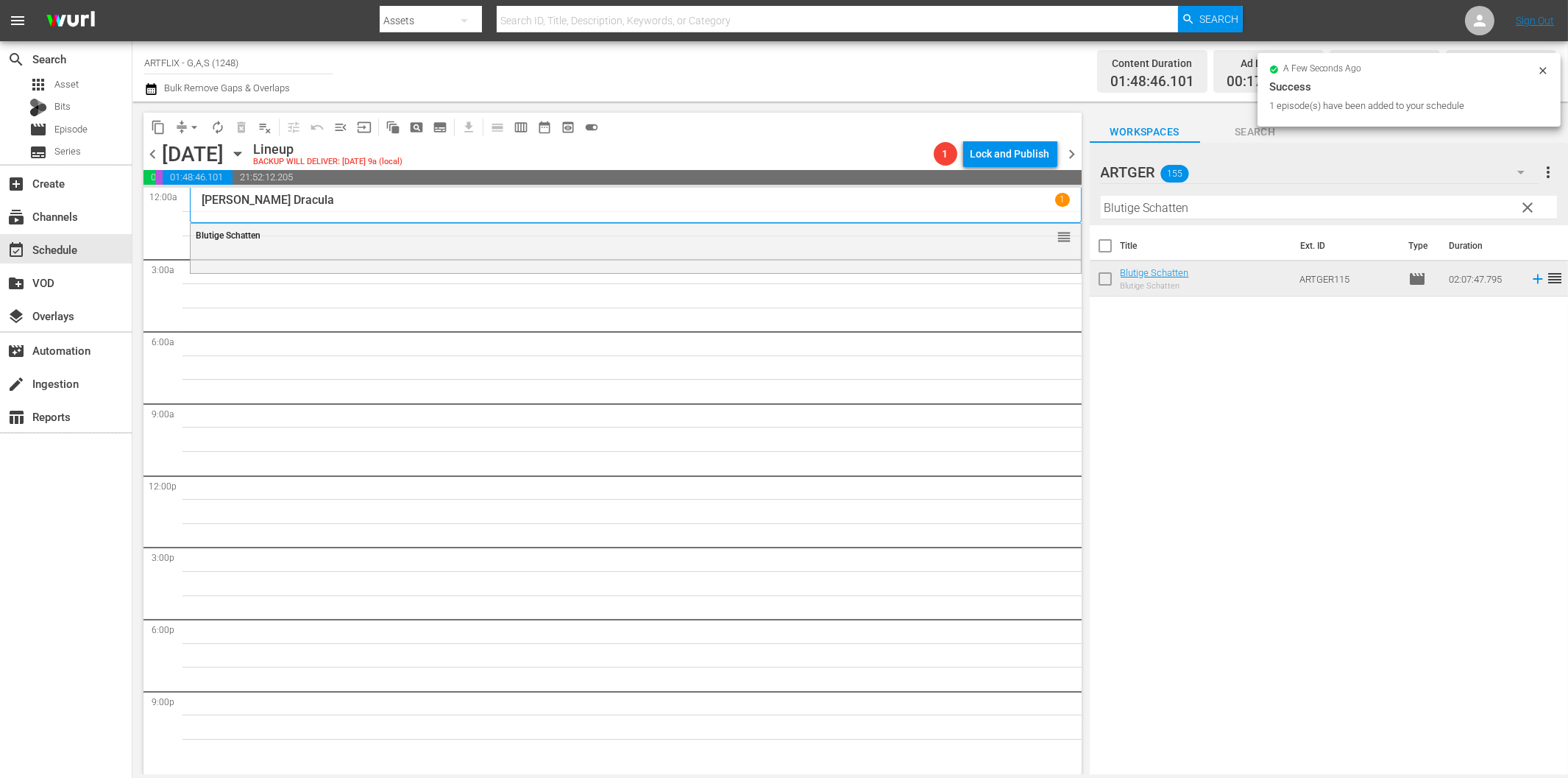
click at [1175, 207] on input "Blutige Schatten" at bounding box center [1328, 207] width 456 height 23
paste input "Die letzte Nacht"
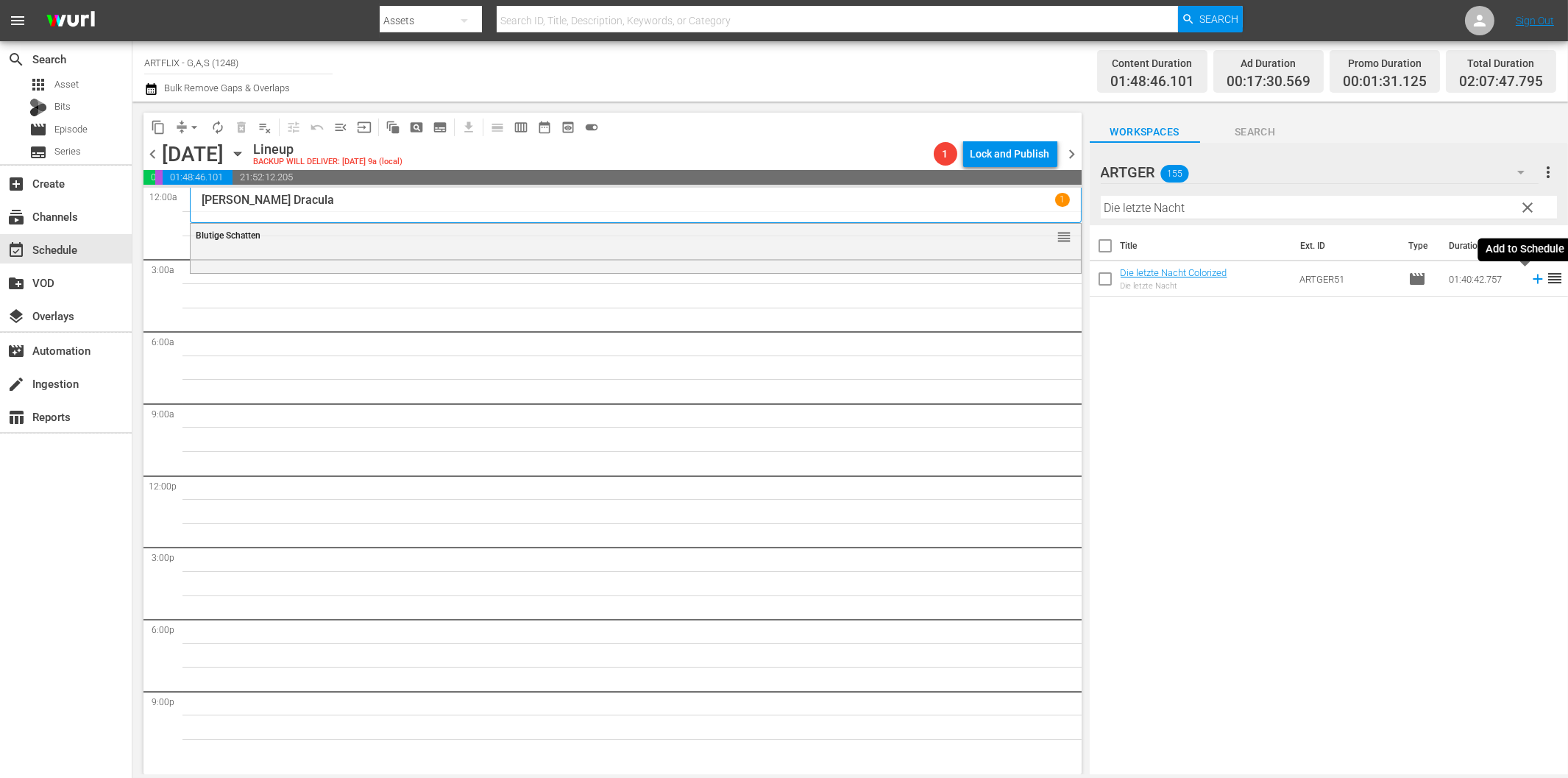
click at [1529, 281] on icon at bounding box center [1537, 279] width 17 height 17
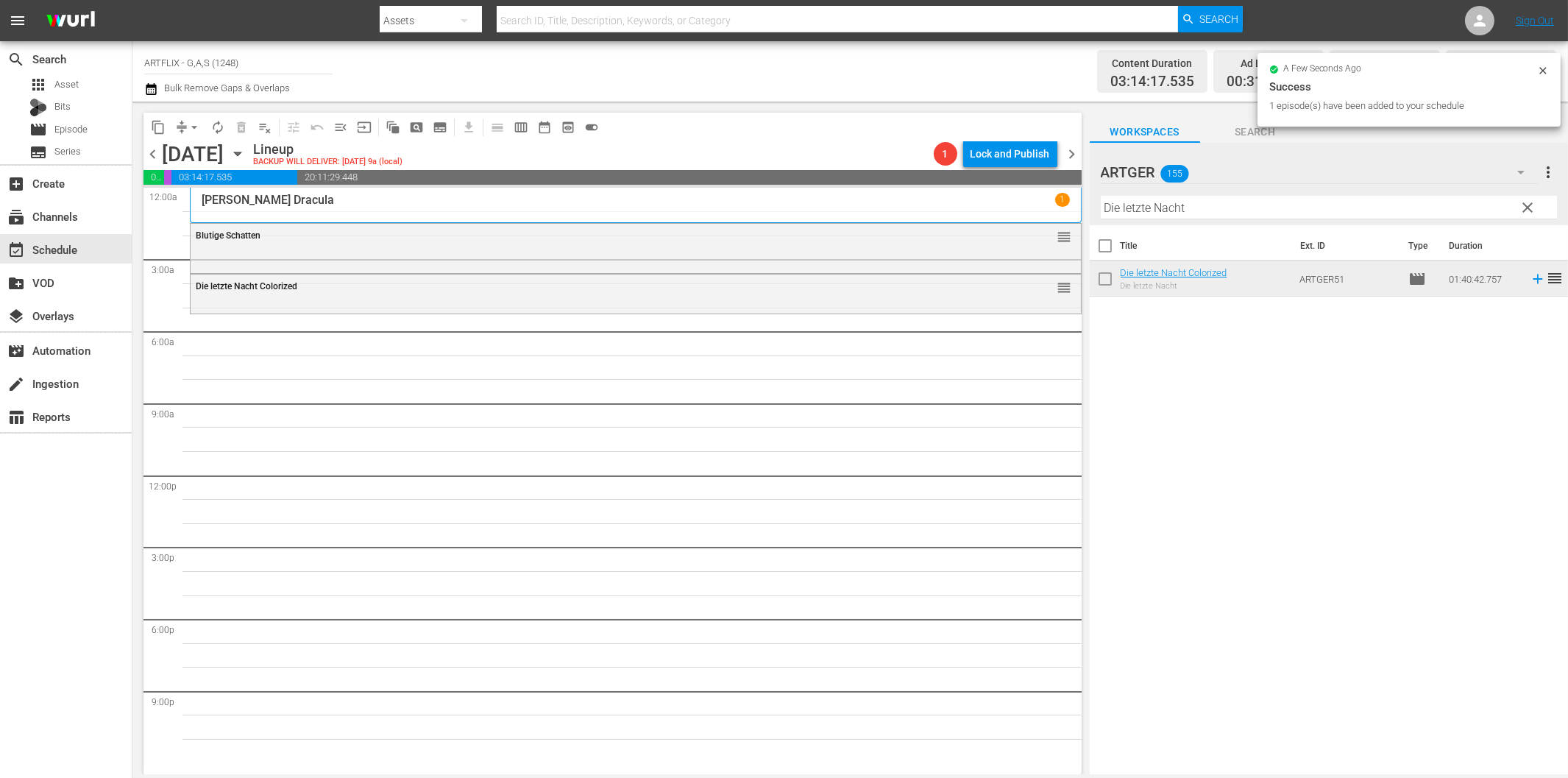
click at [1165, 199] on input "Die letzte Nacht" at bounding box center [1328, 207] width 456 height 23
paste input "Einst ein Held"
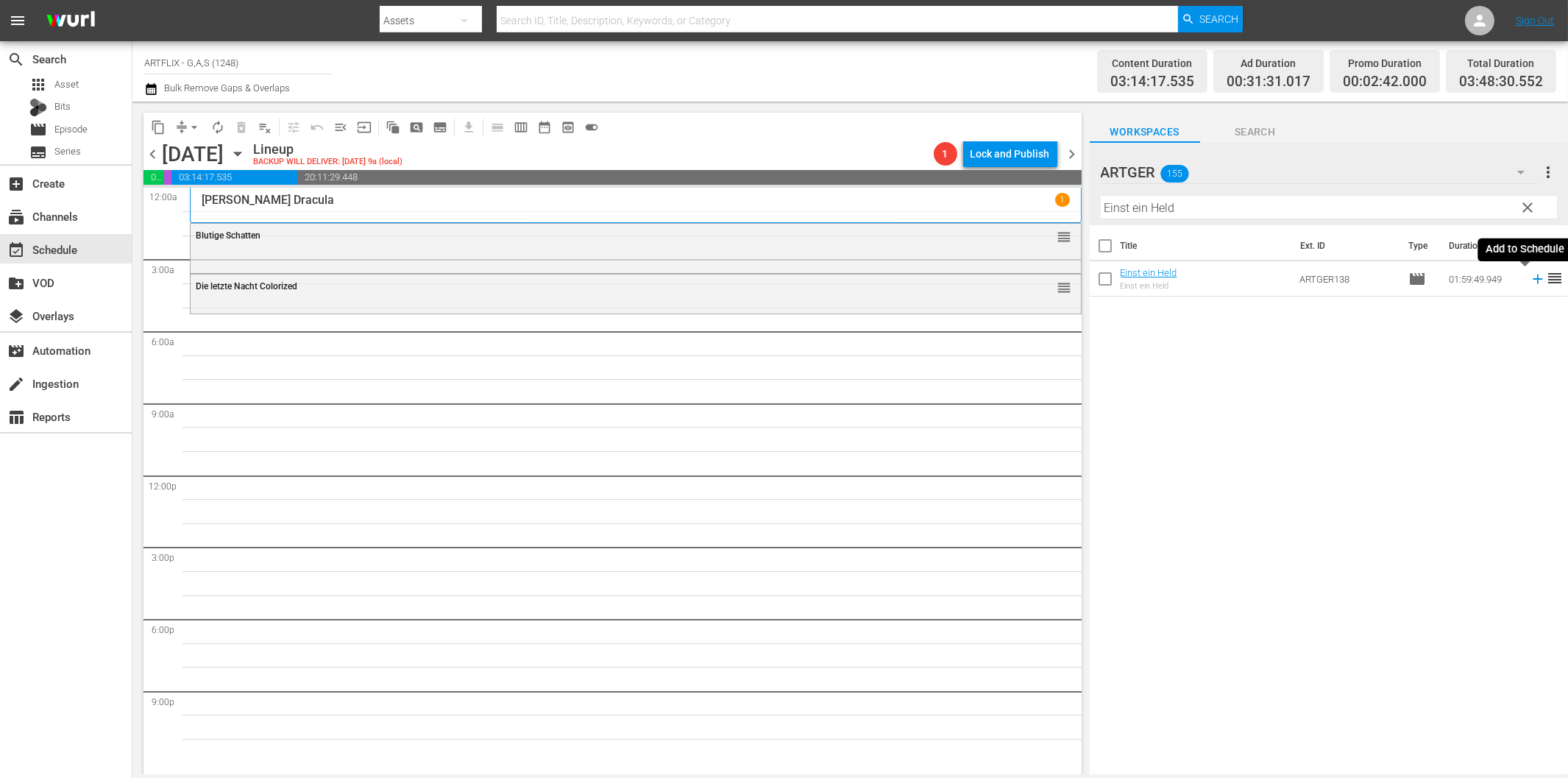
click at [1529, 281] on icon at bounding box center [1537, 279] width 17 height 17
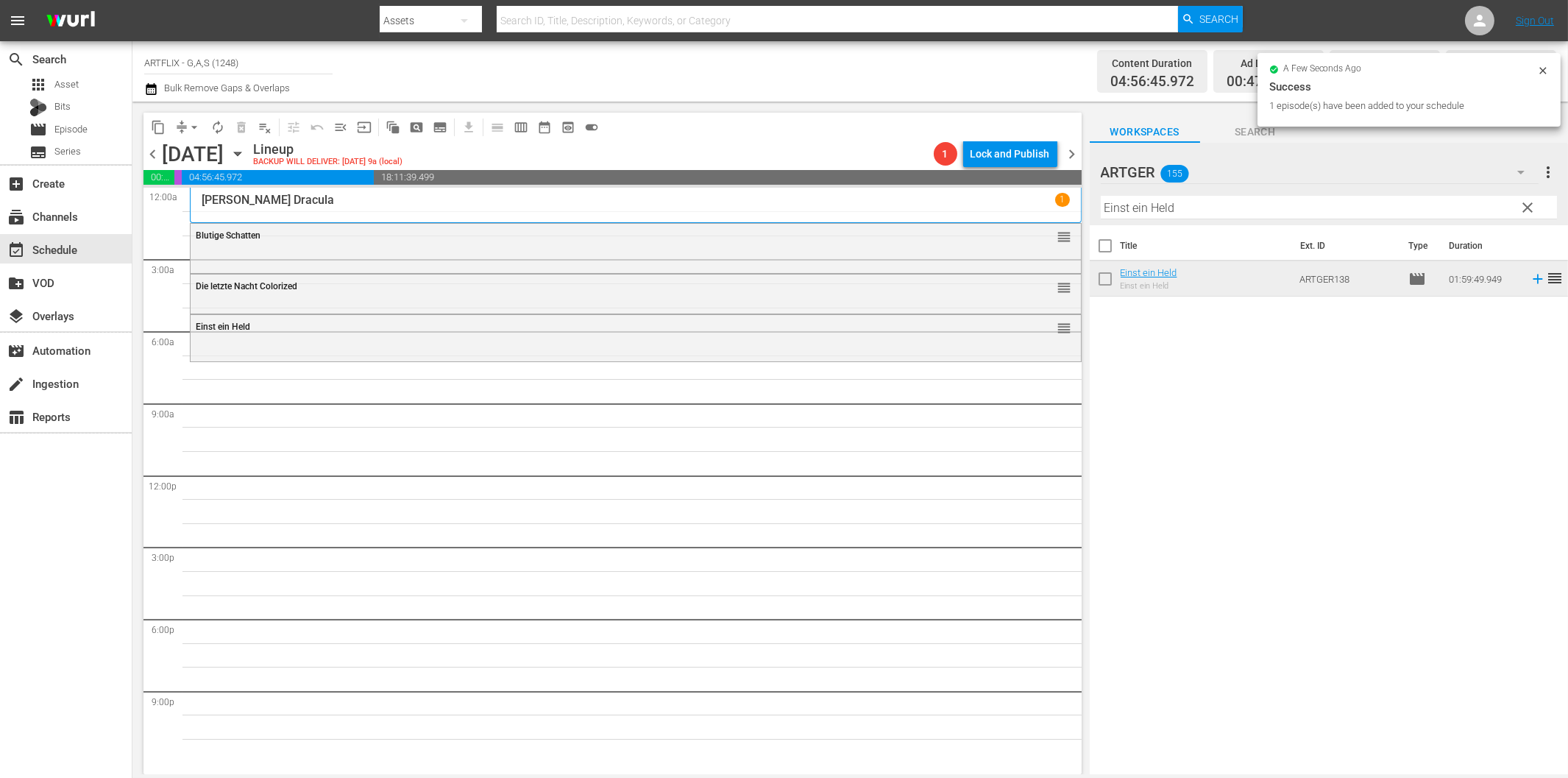
click at [1343, 211] on input "Einst ein Held" at bounding box center [1328, 207] width 456 height 23
paste input "Unter schwarzer Flagge"
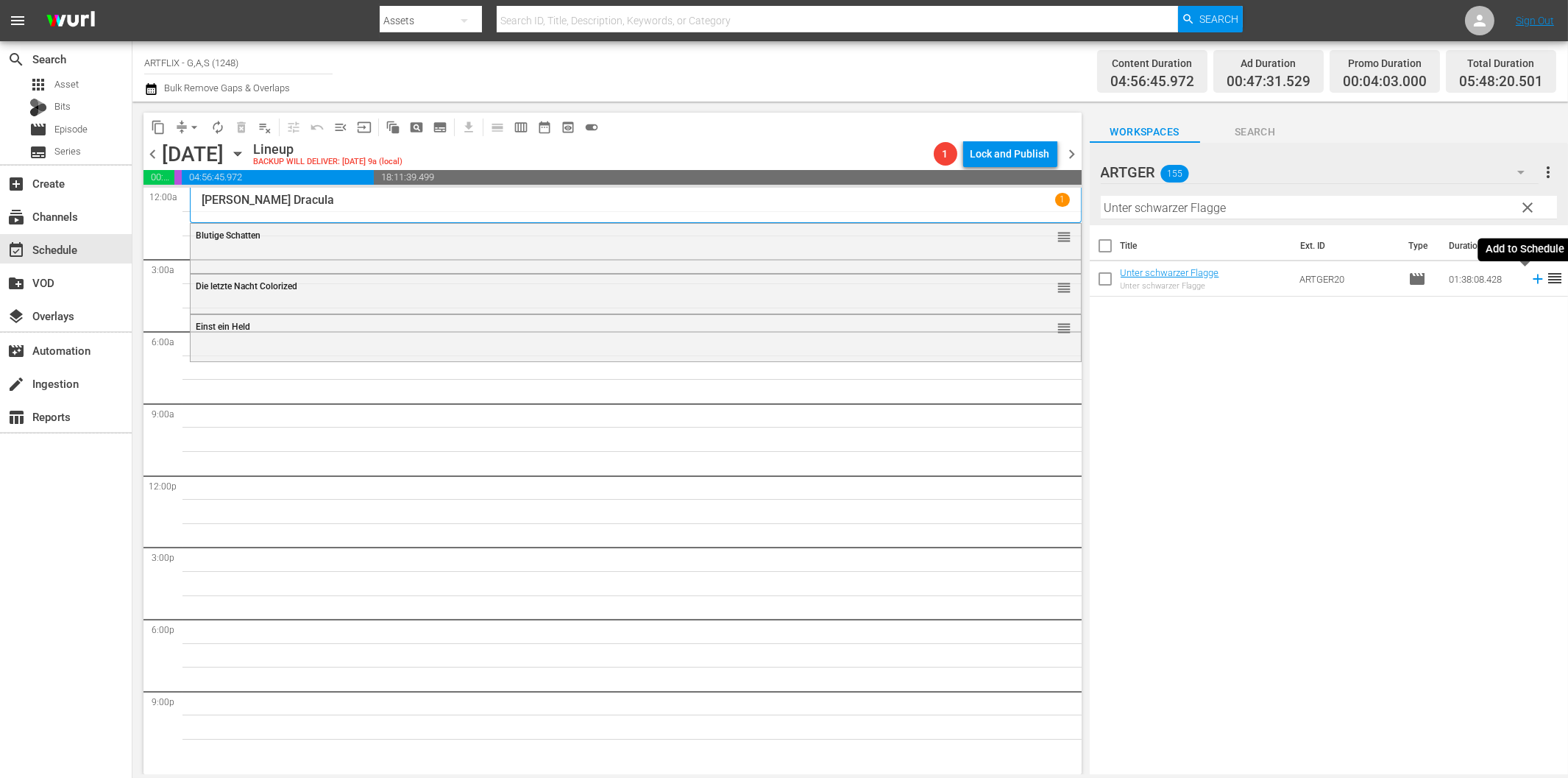
click at [1529, 281] on icon at bounding box center [1537, 279] width 17 height 17
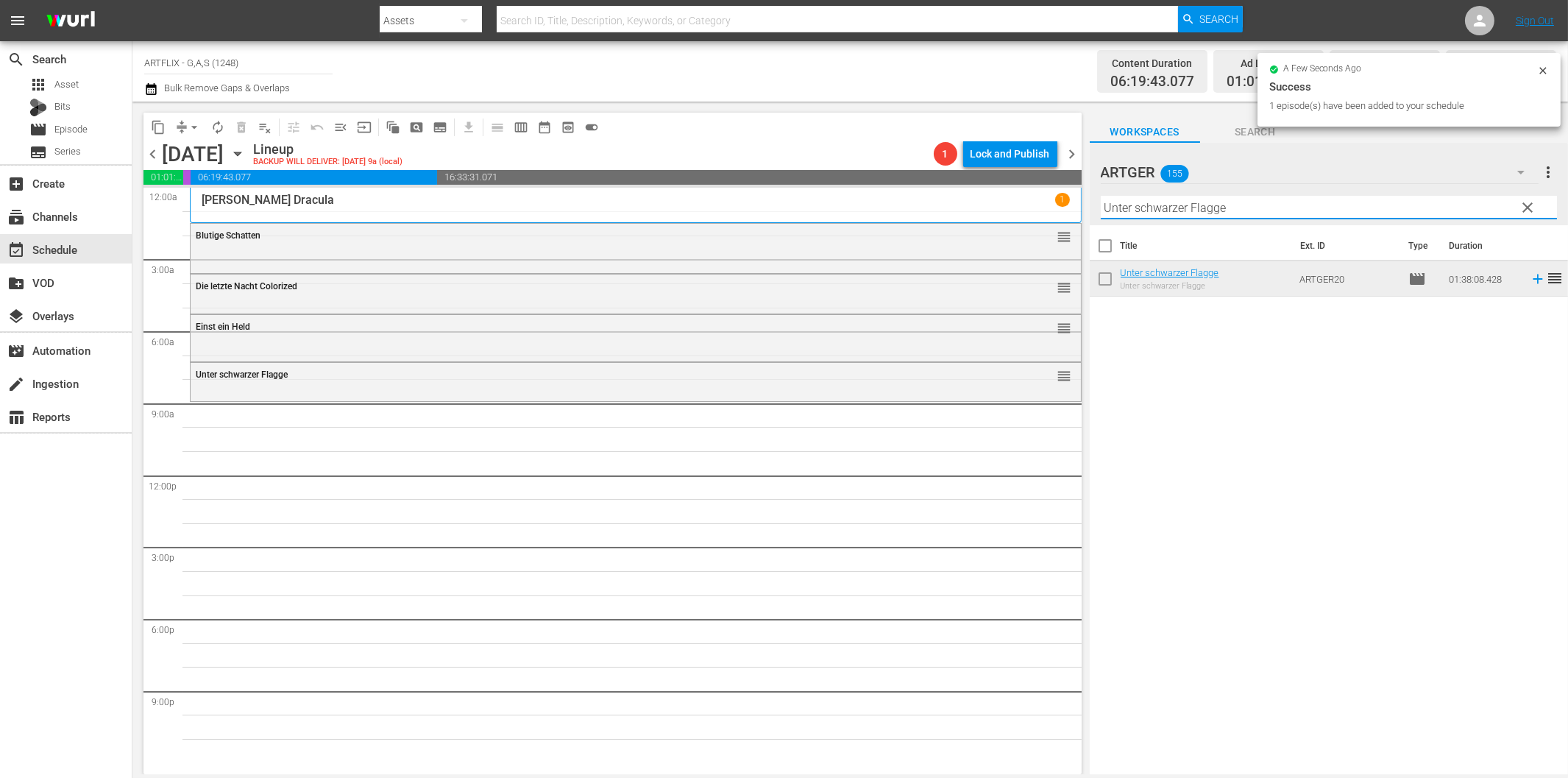
click at [1214, 207] on input "Unter schwarzer Flagge" at bounding box center [1328, 207] width 456 height 23
paste input "Furcht und Begierde Colorized"
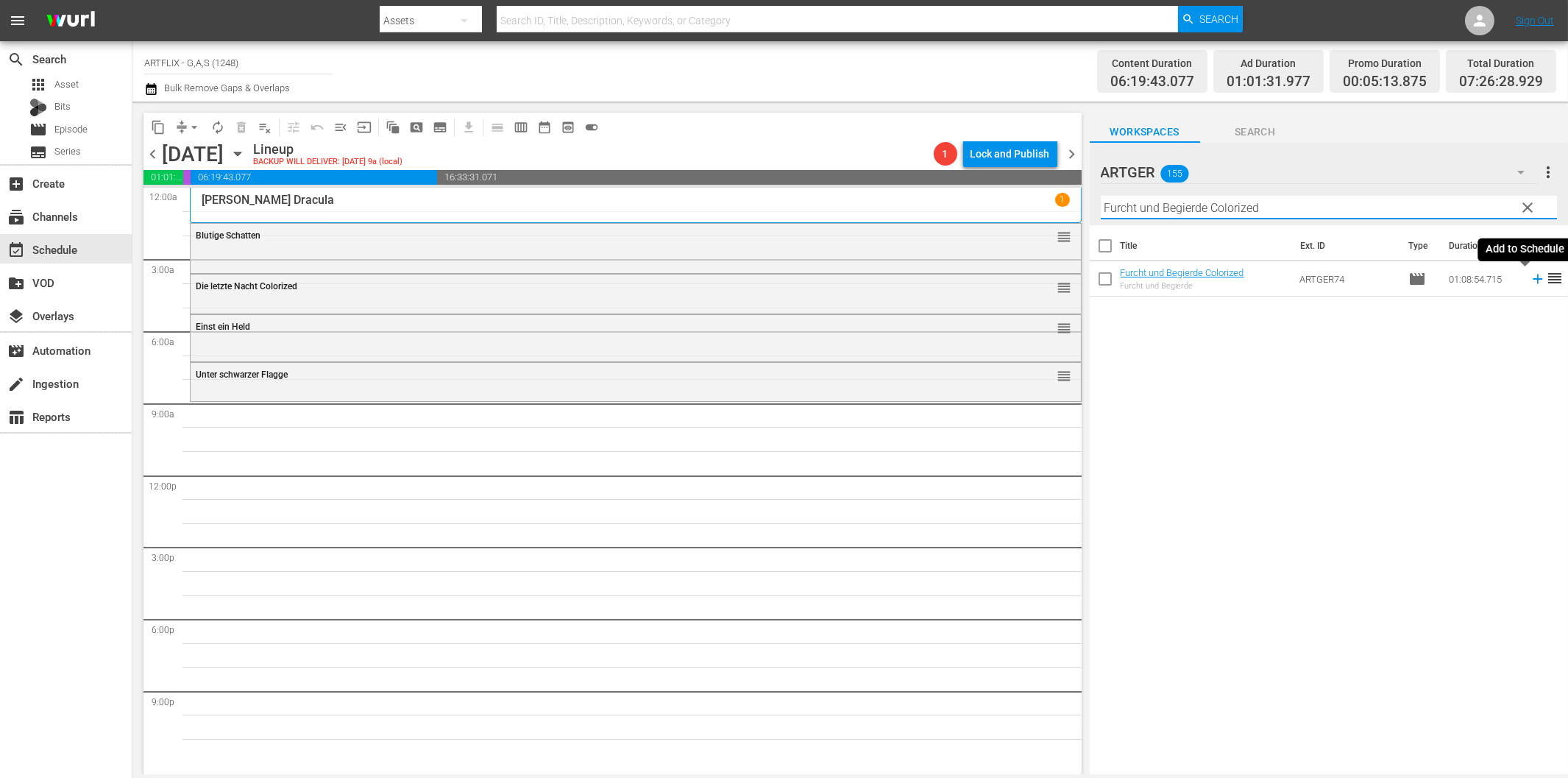
click at [1529, 281] on icon at bounding box center [1537, 279] width 17 height 17
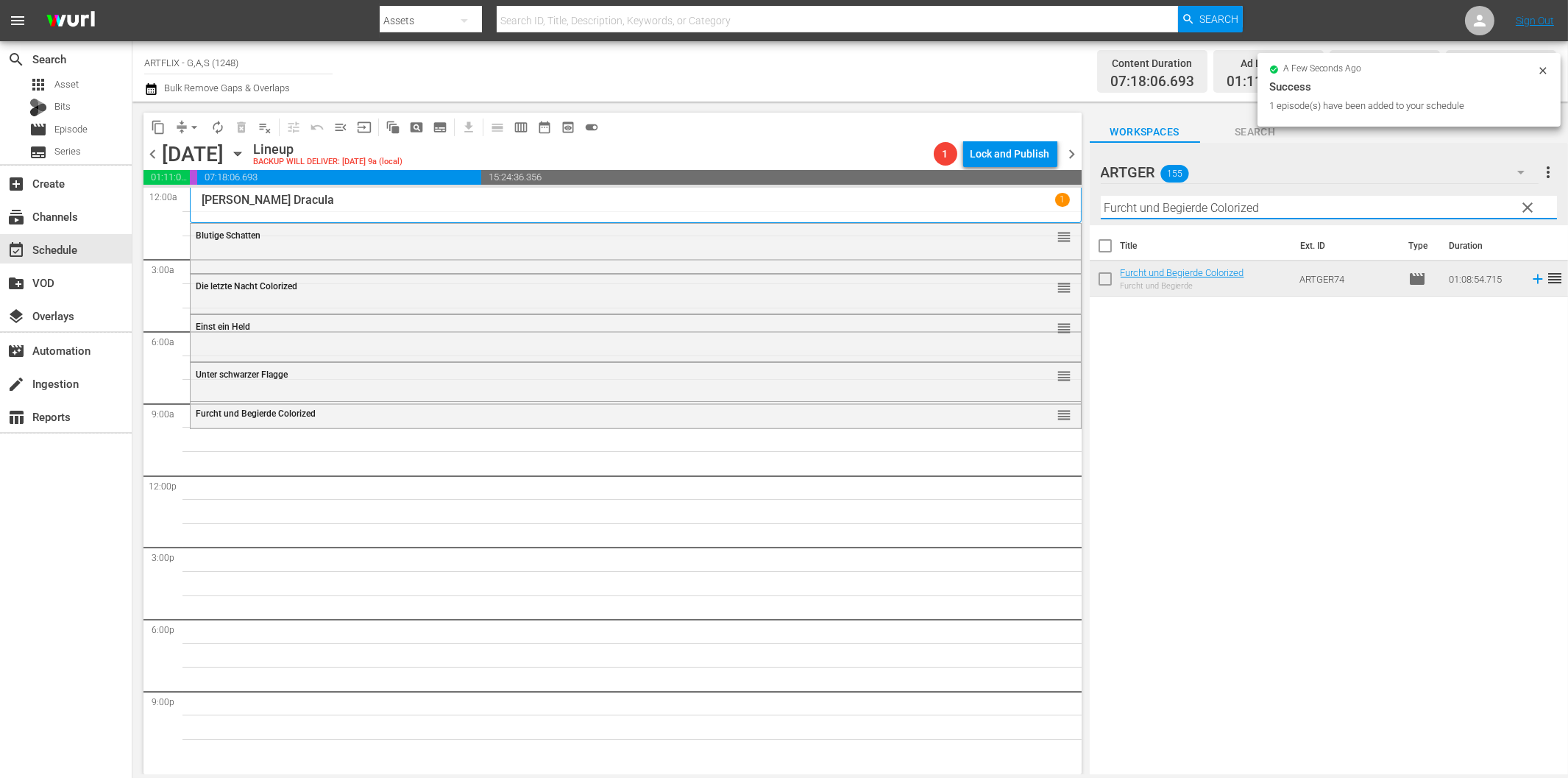
click at [1128, 211] on input "Furcht und Begierde Colorized" at bounding box center [1328, 207] width 456 height 23
paste input "Bühne frei für [PERSON_NAME]"
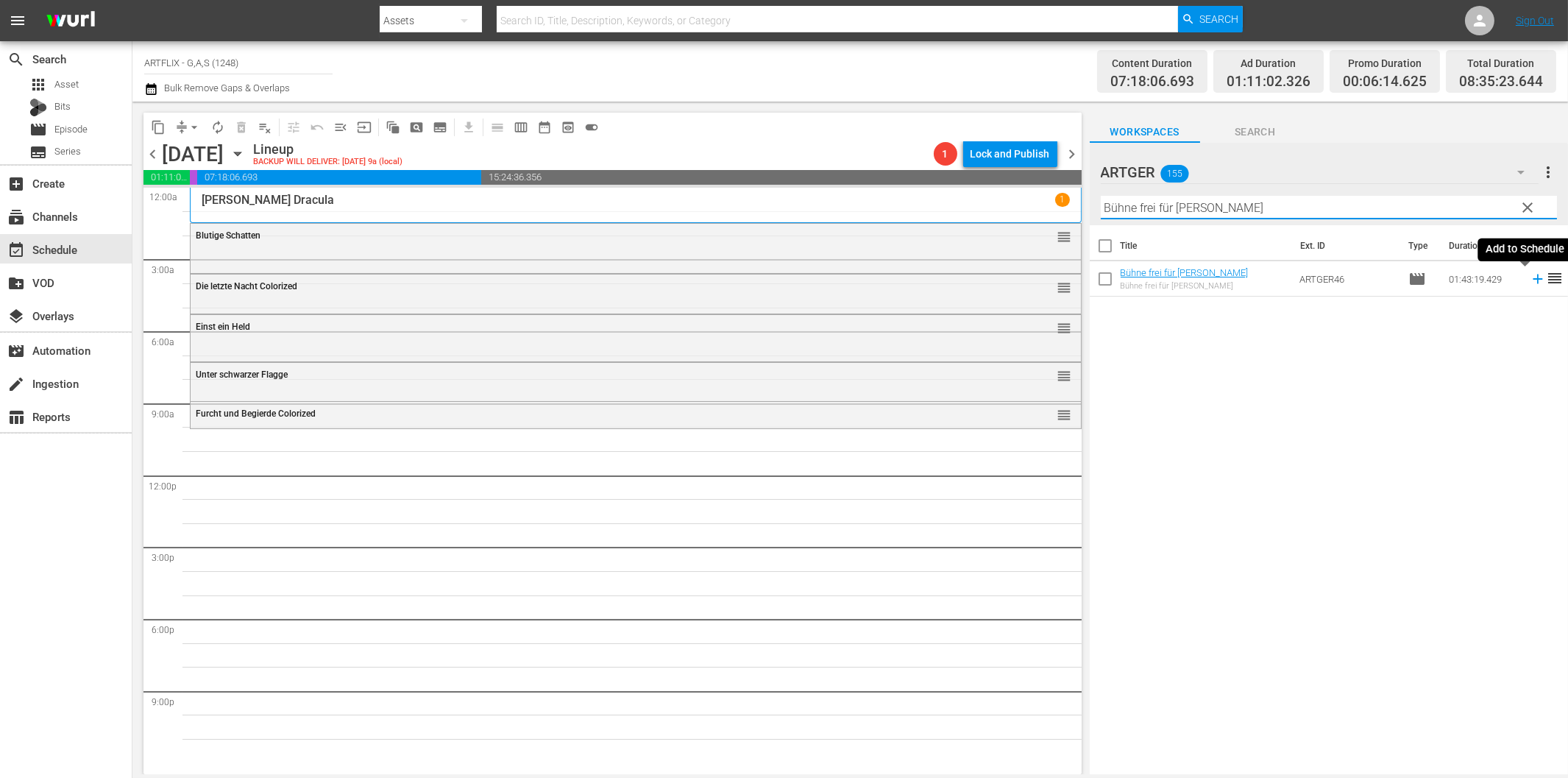
click at [1529, 275] on icon at bounding box center [1537, 279] width 17 height 17
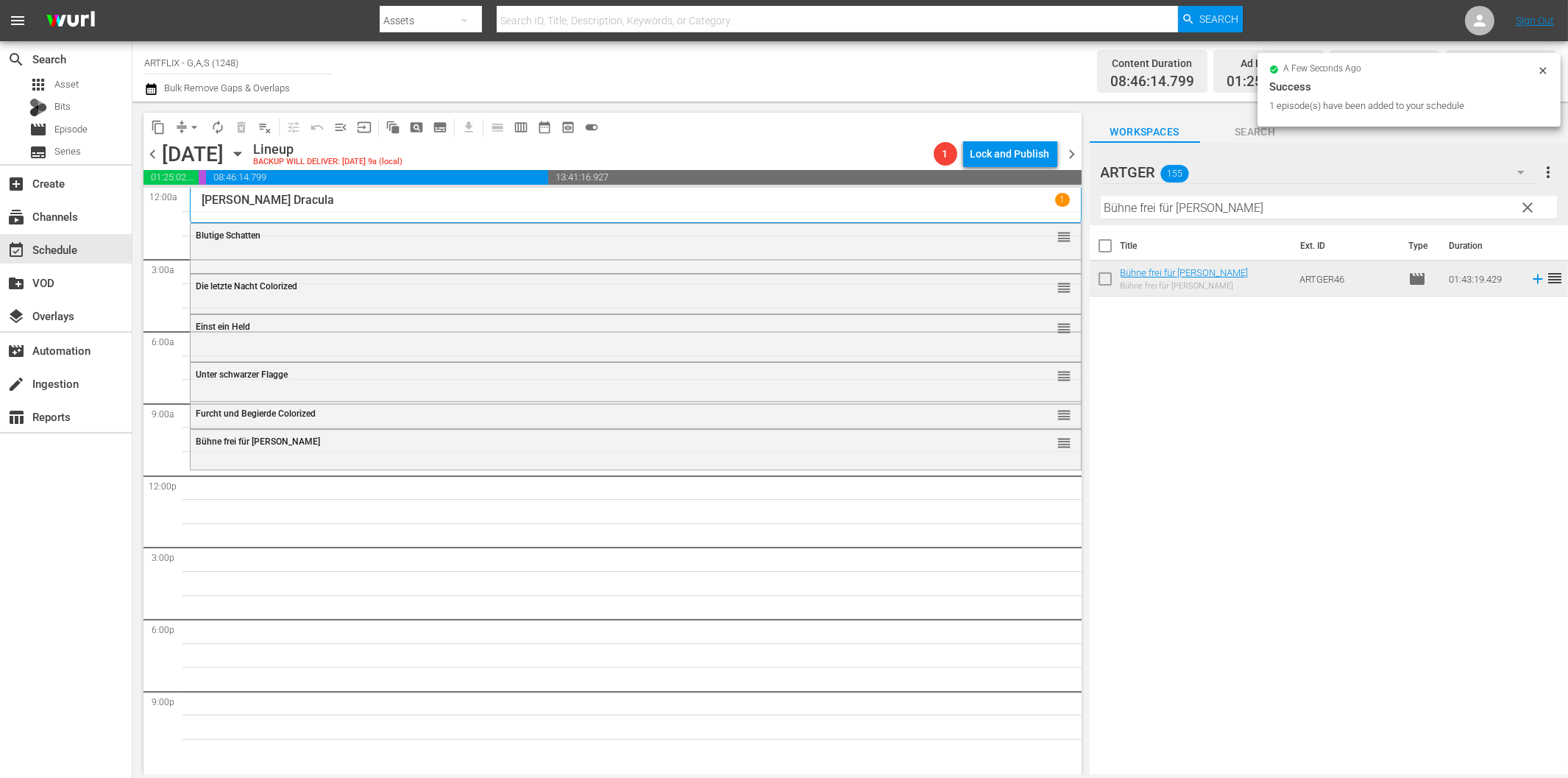
click at [1337, 208] on input "Bühne frei für [PERSON_NAME]" at bounding box center [1328, 207] width 456 height 23
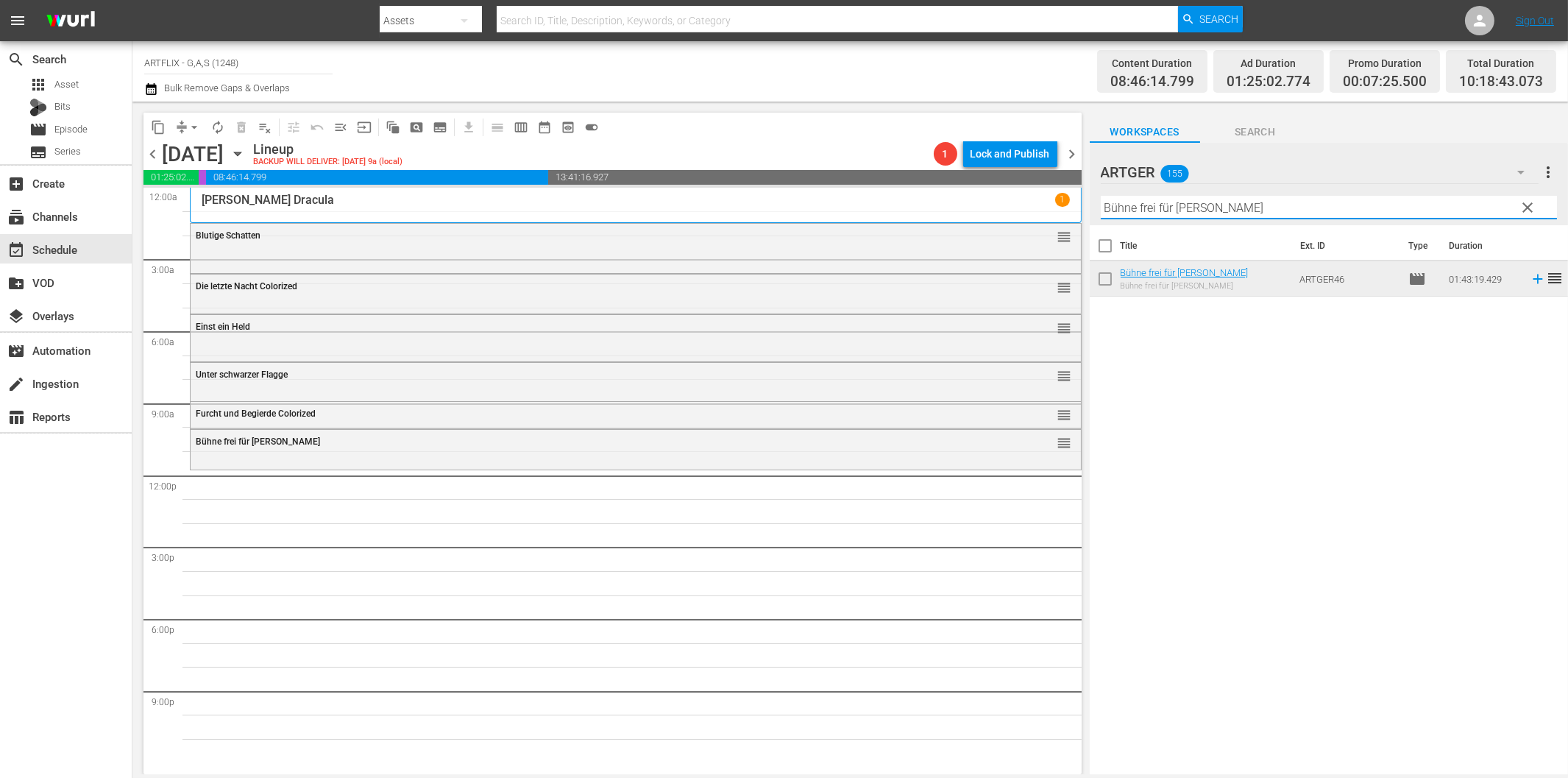
paste input "each Girls - Strandhasen"
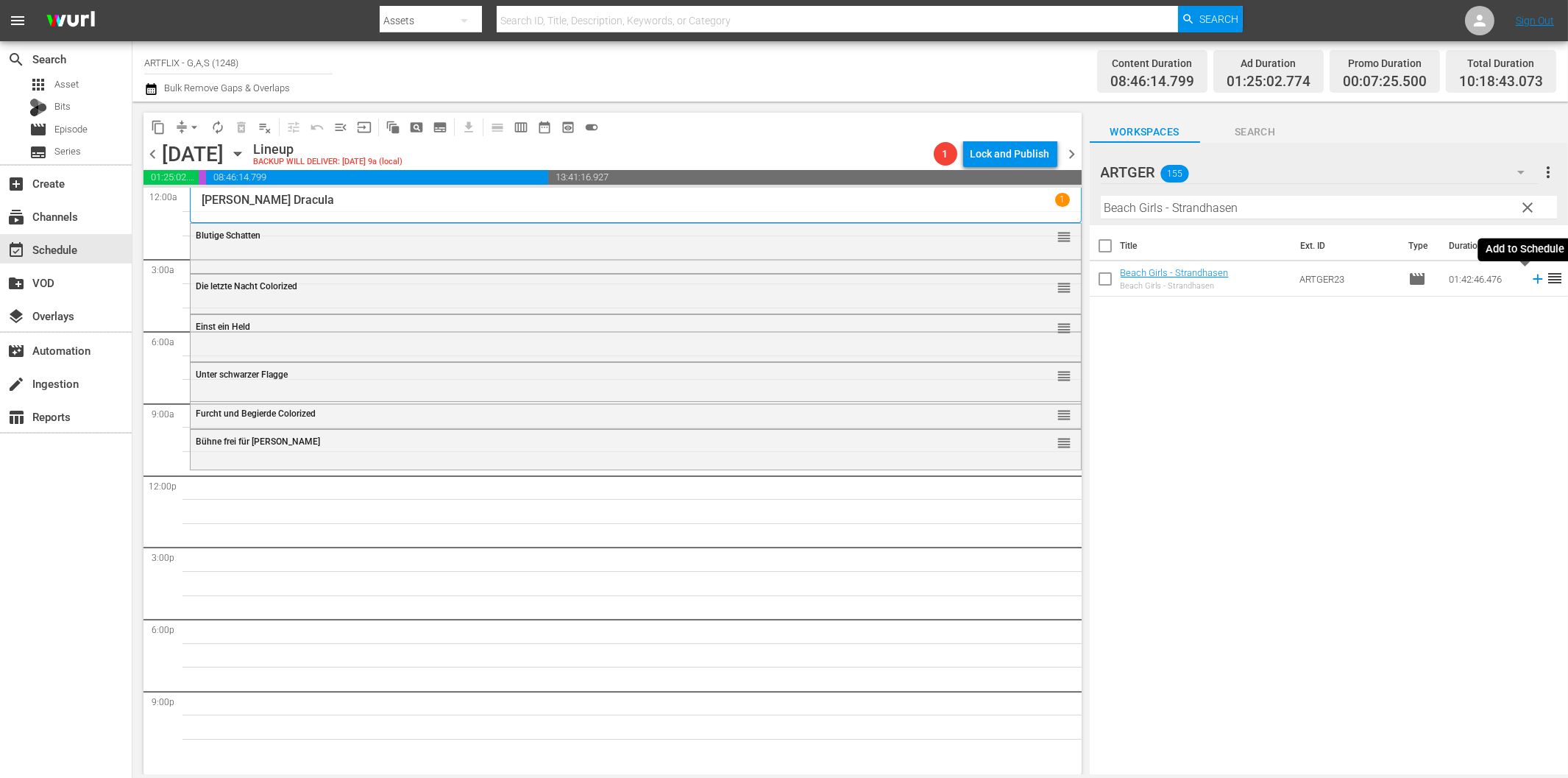
click at [1529, 277] on icon at bounding box center [1537, 279] width 17 height 17
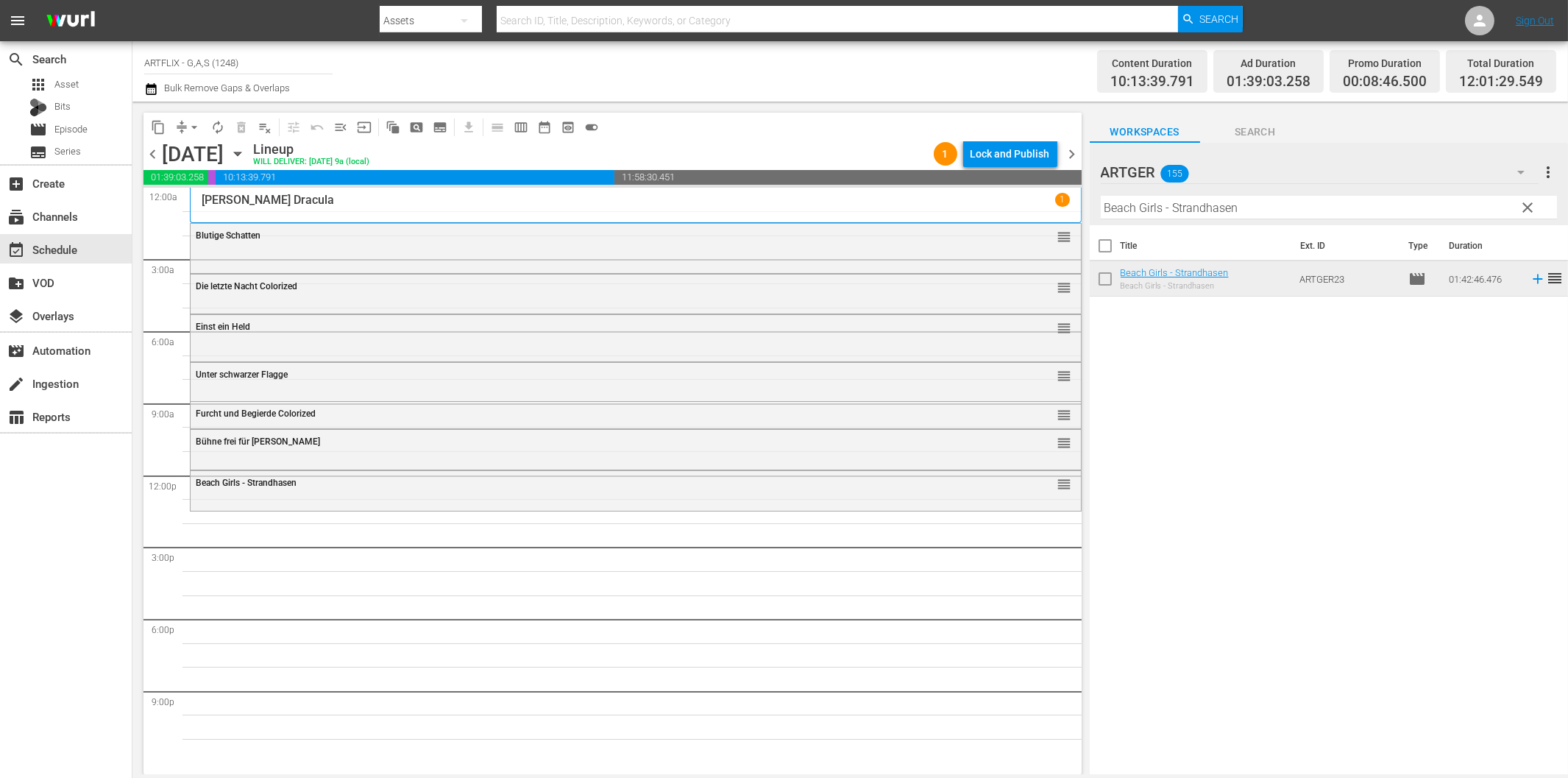
click at [1126, 215] on input "Beach Girls - Strandhasen" at bounding box center [1328, 207] width 456 height 23
paste input "[PERSON_NAME] und die Prinzessin von Troja"
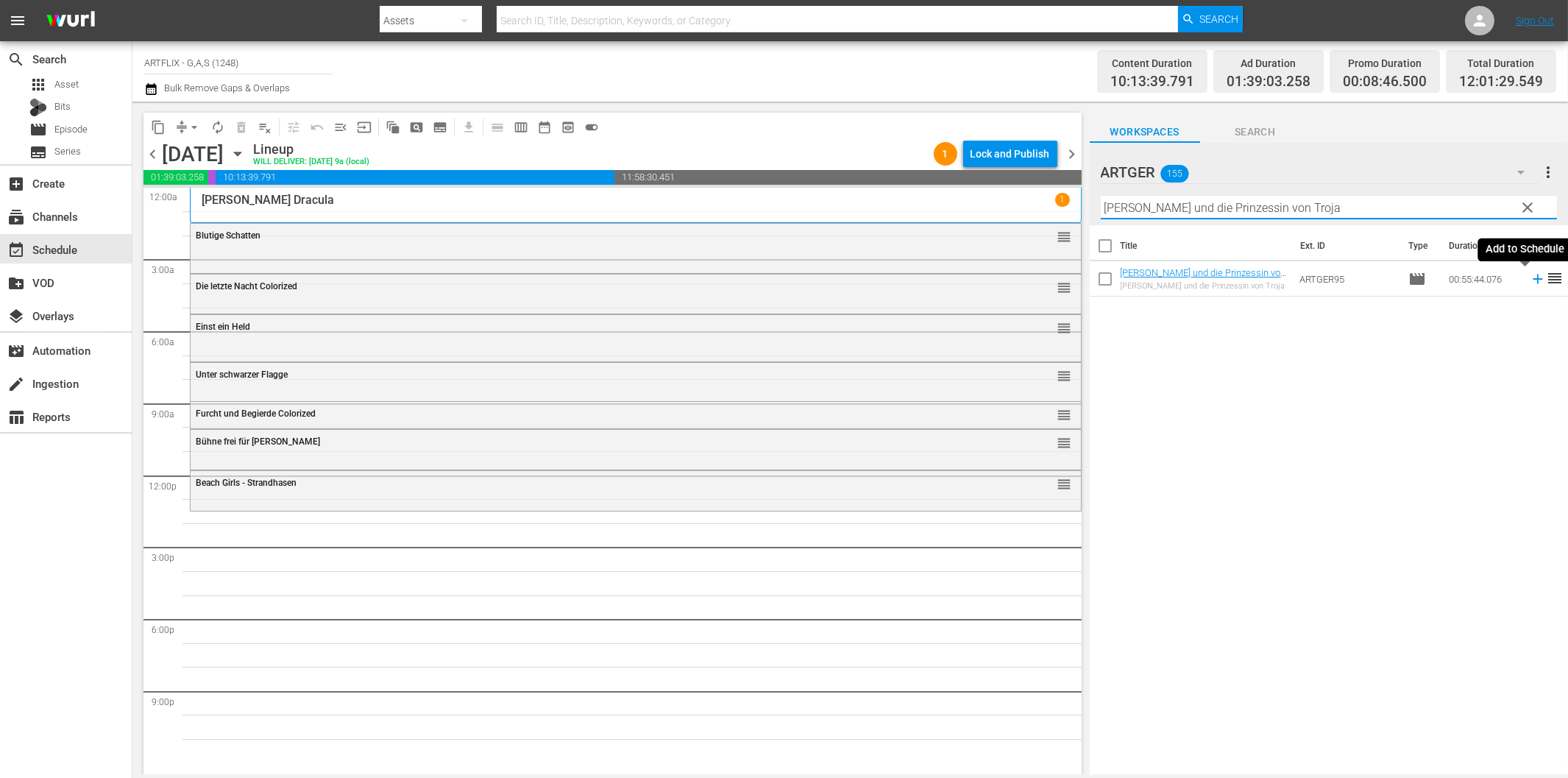
click at [1532, 282] on icon at bounding box center [1537, 280] width 10 height 10
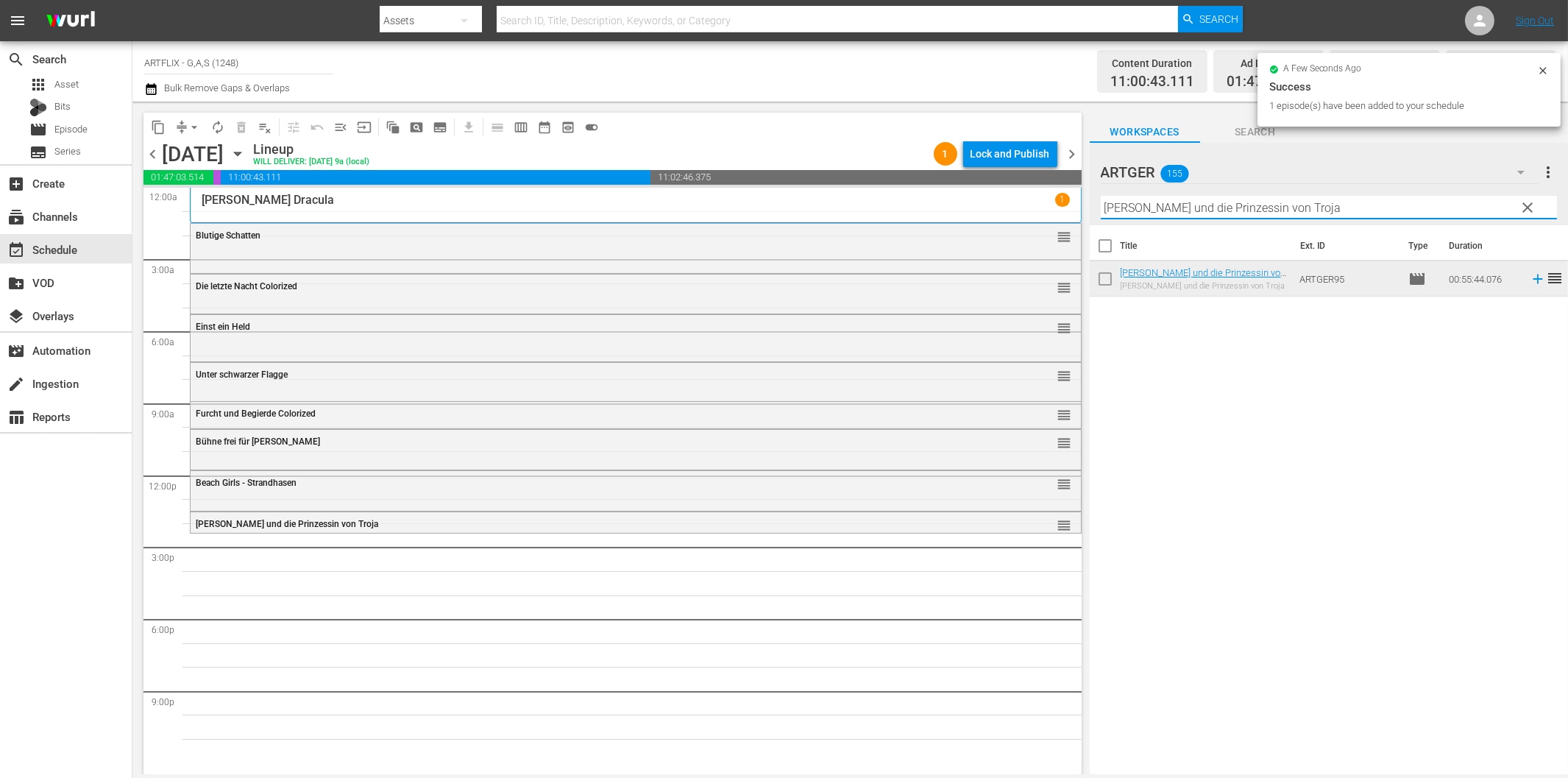
click at [1128, 210] on input "[PERSON_NAME] und die Prinzessin von Troja" at bounding box center [1328, 207] width 456 height 23
paste input "Das Bildnis des [PERSON_NAME]"
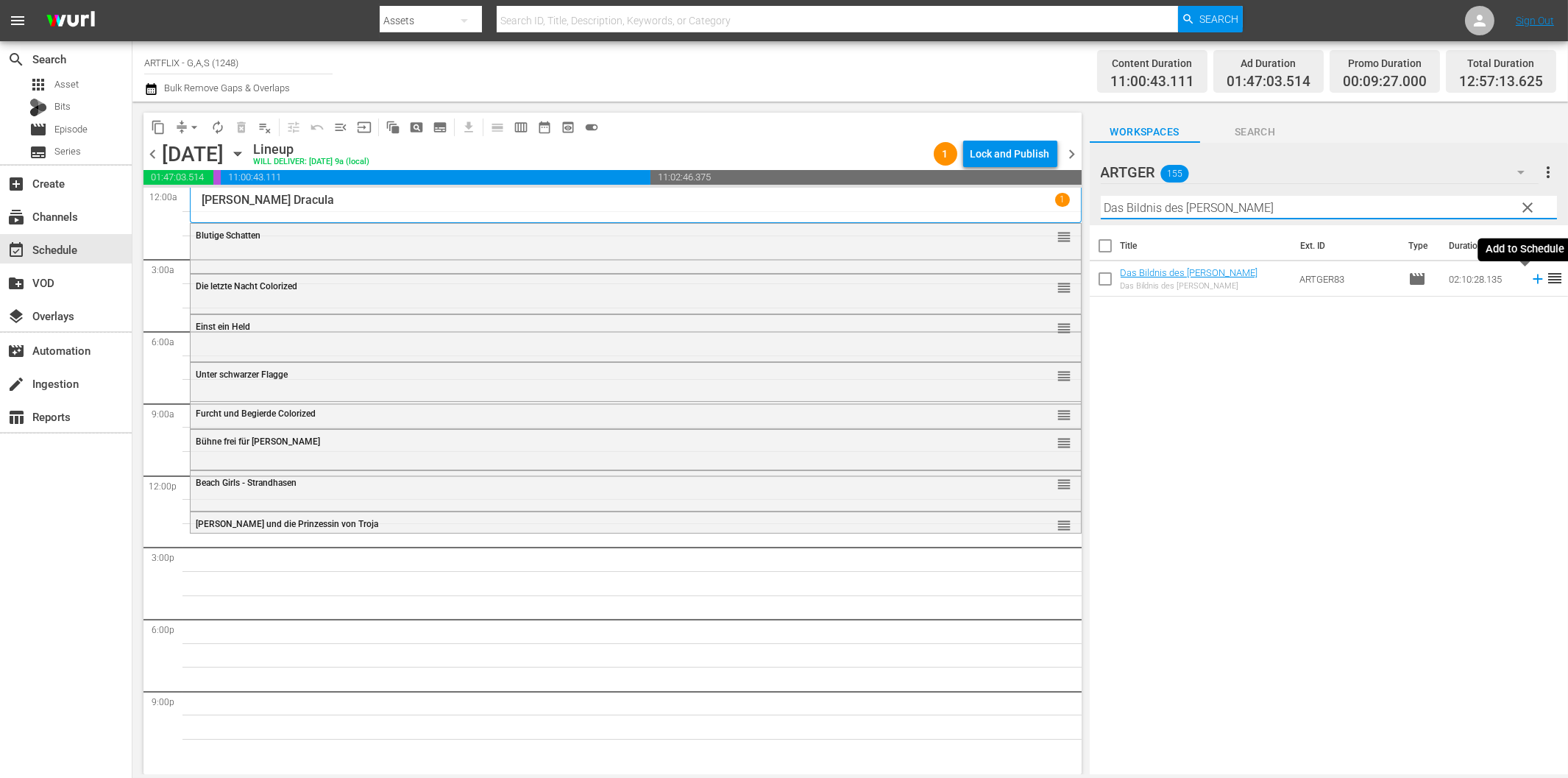
click at [1529, 281] on icon at bounding box center [1537, 279] width 17 height 17
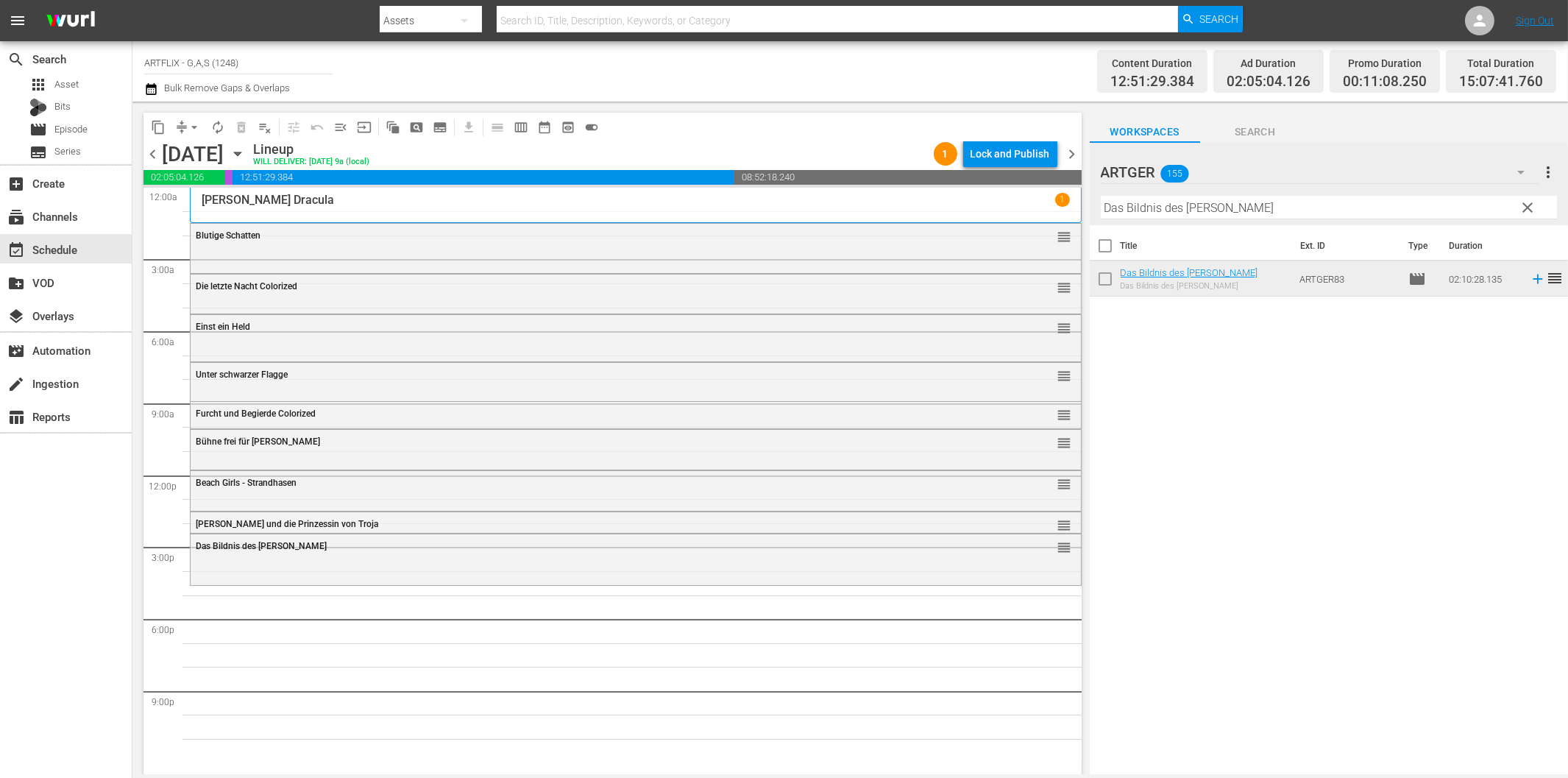
click at [1262, 209] on input "Das Bildnis des [PERSON_NAME]" at bounding box center [1328, 207] width 456 height 23
paste input "er Diamantencoup"
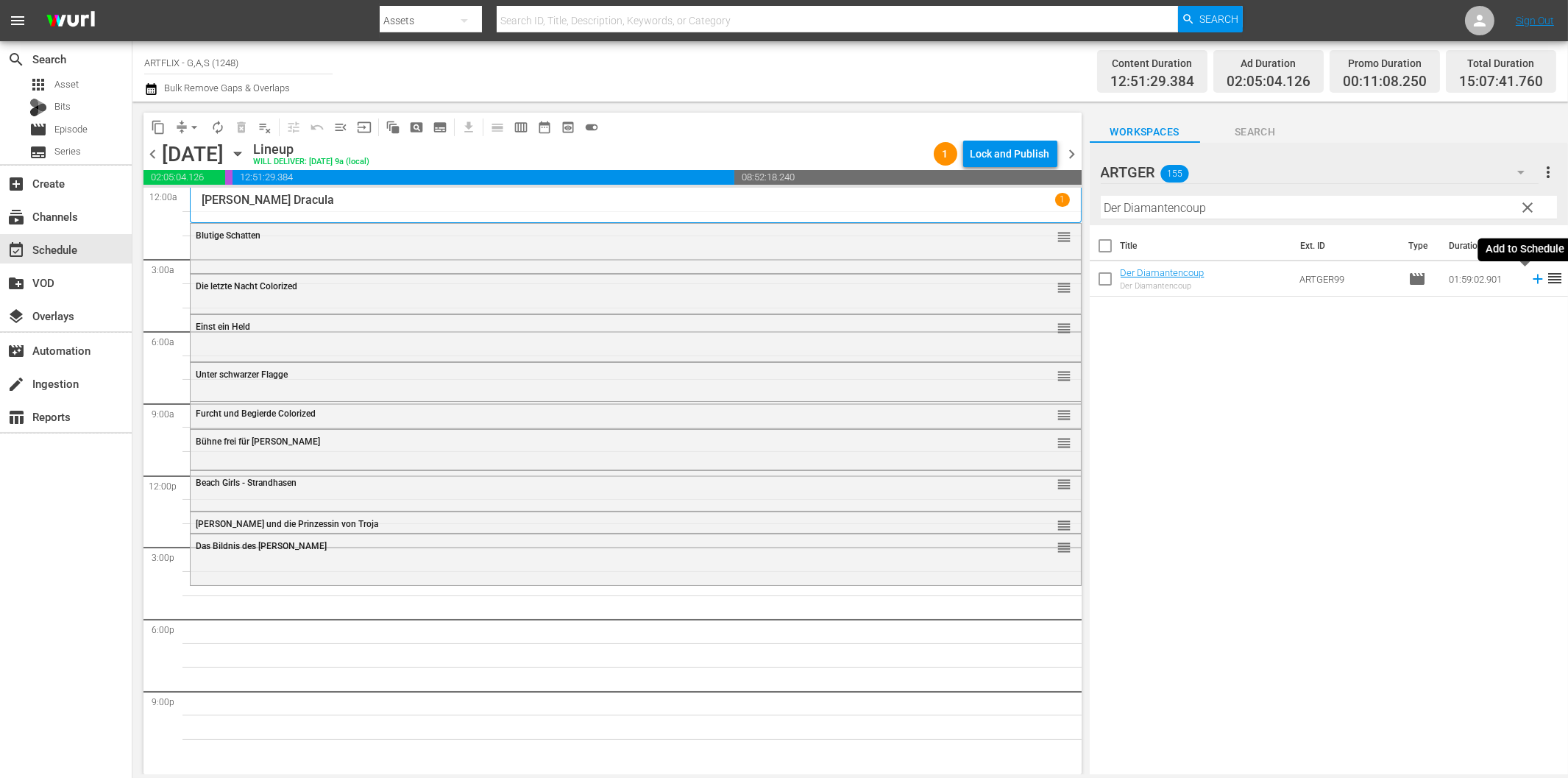
click at [1532, 280] on icon at bounding box center [1537, 280] width 10 height 10
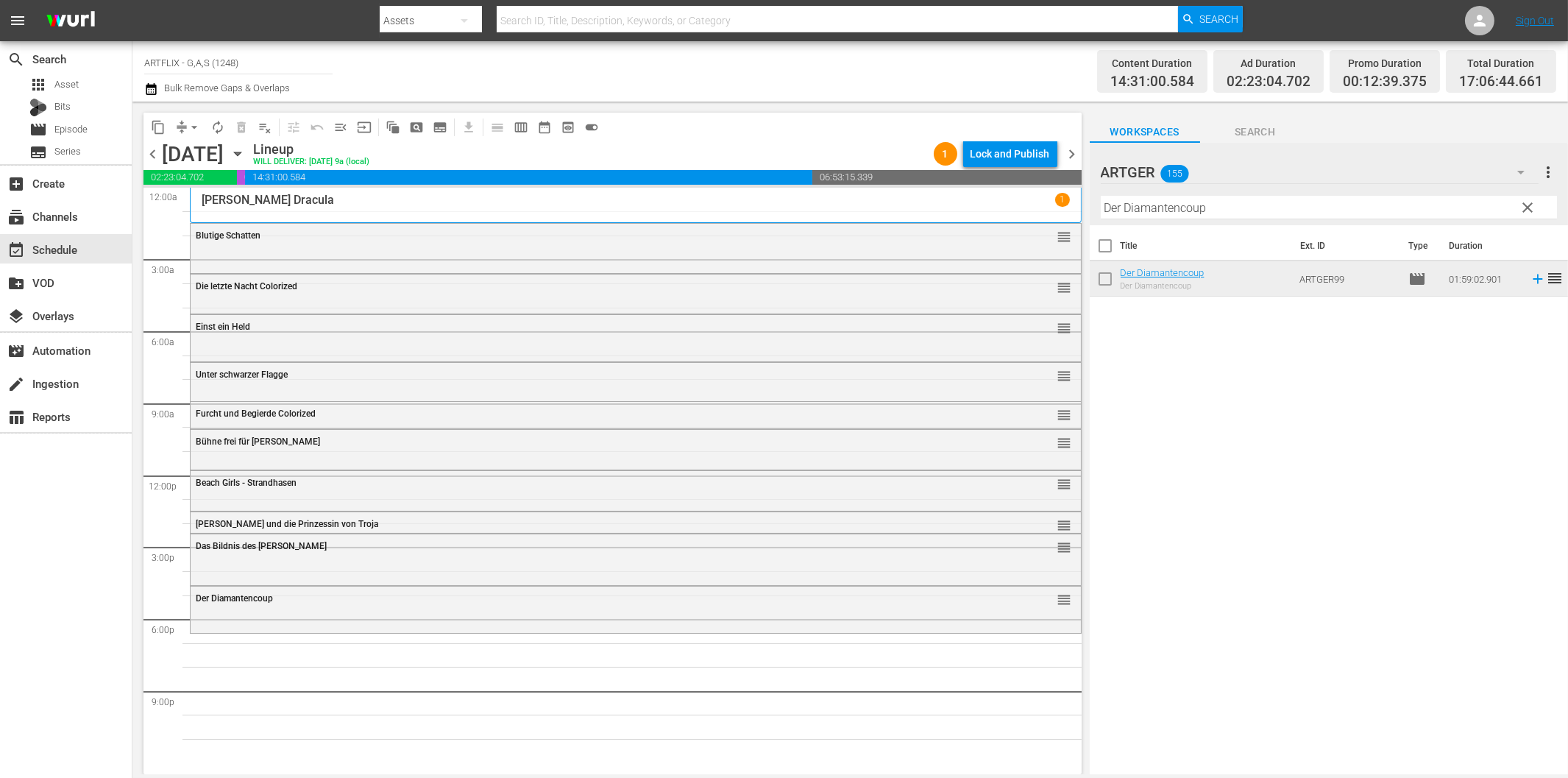
click at [1245, 208] on input "Der Diamantencoup" at bounding box center [1328, 207] width 456 height 23
paste input "Gefährliches [PERSON_NAME] ([PERSON_NAME] Kingdom)"
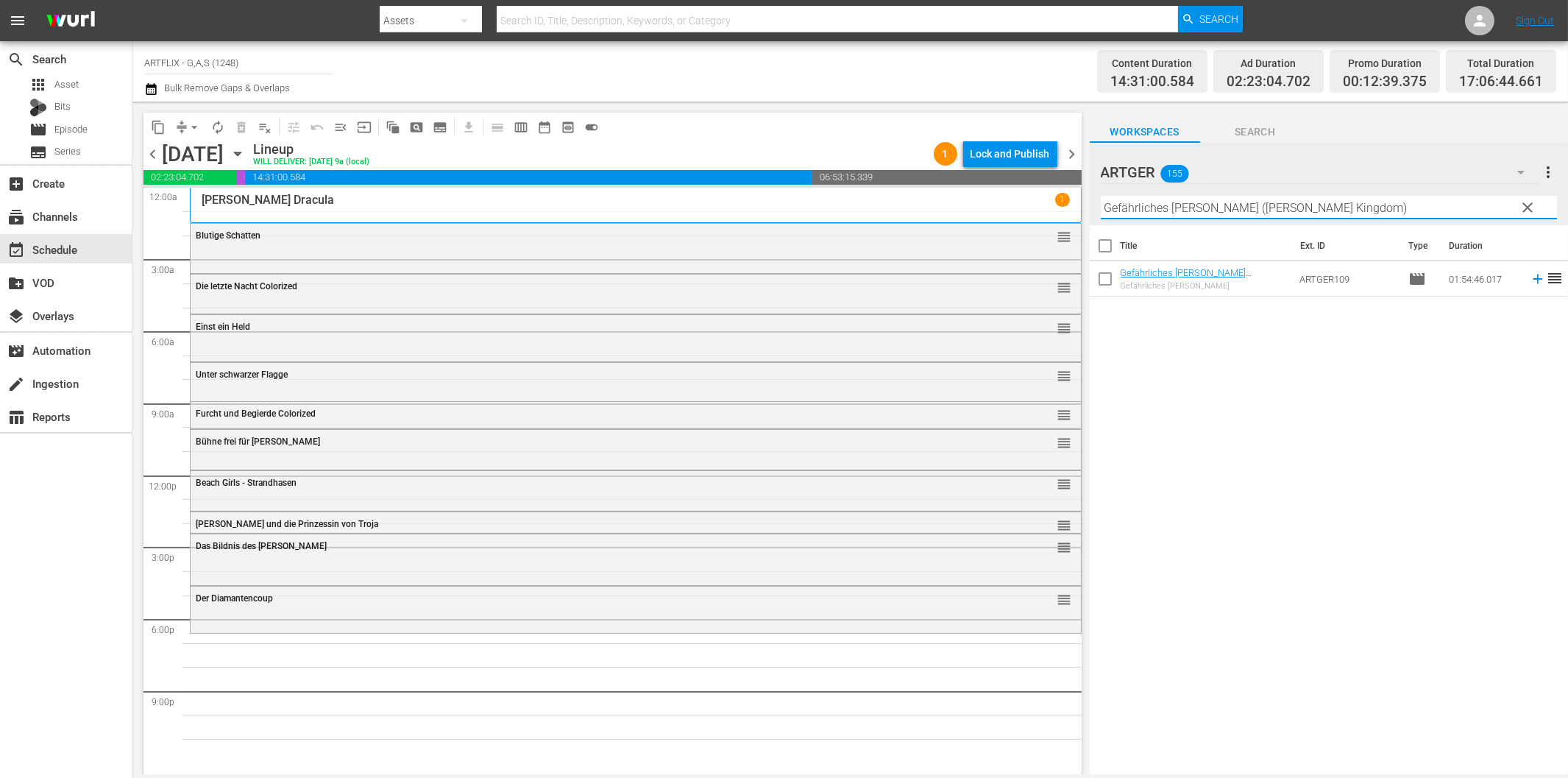
click at [1529, 283] on icon at bounding box center [1537, 279] width 17 height 17
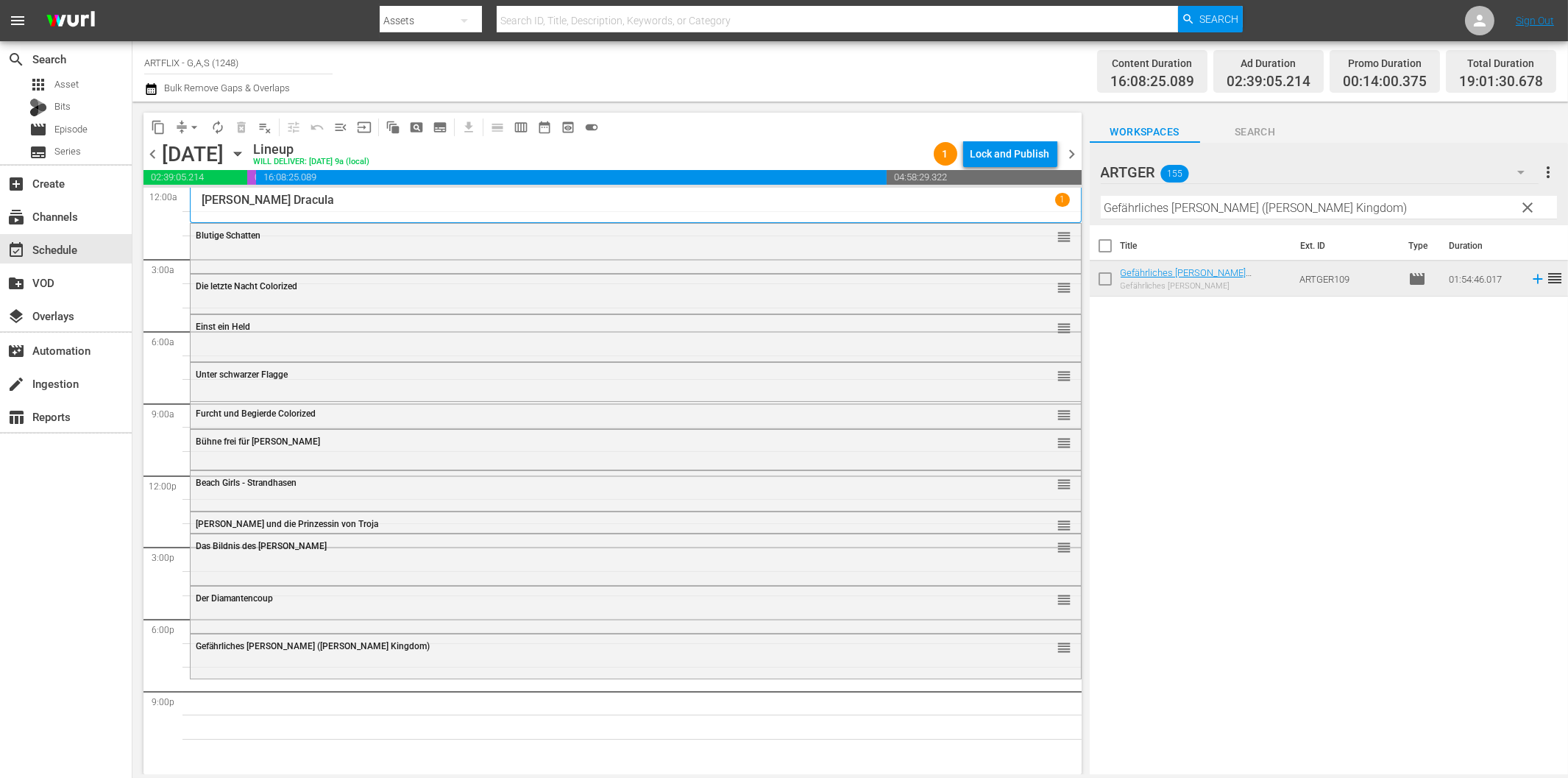
click at [1270, 207] on input "Gefährliches [PERSON_NAME] ([PERSON_NAME] Kingdom)" at bounding box center [1328, 207] width 456 height 23
paste input "Provinz ohne Gesetz"
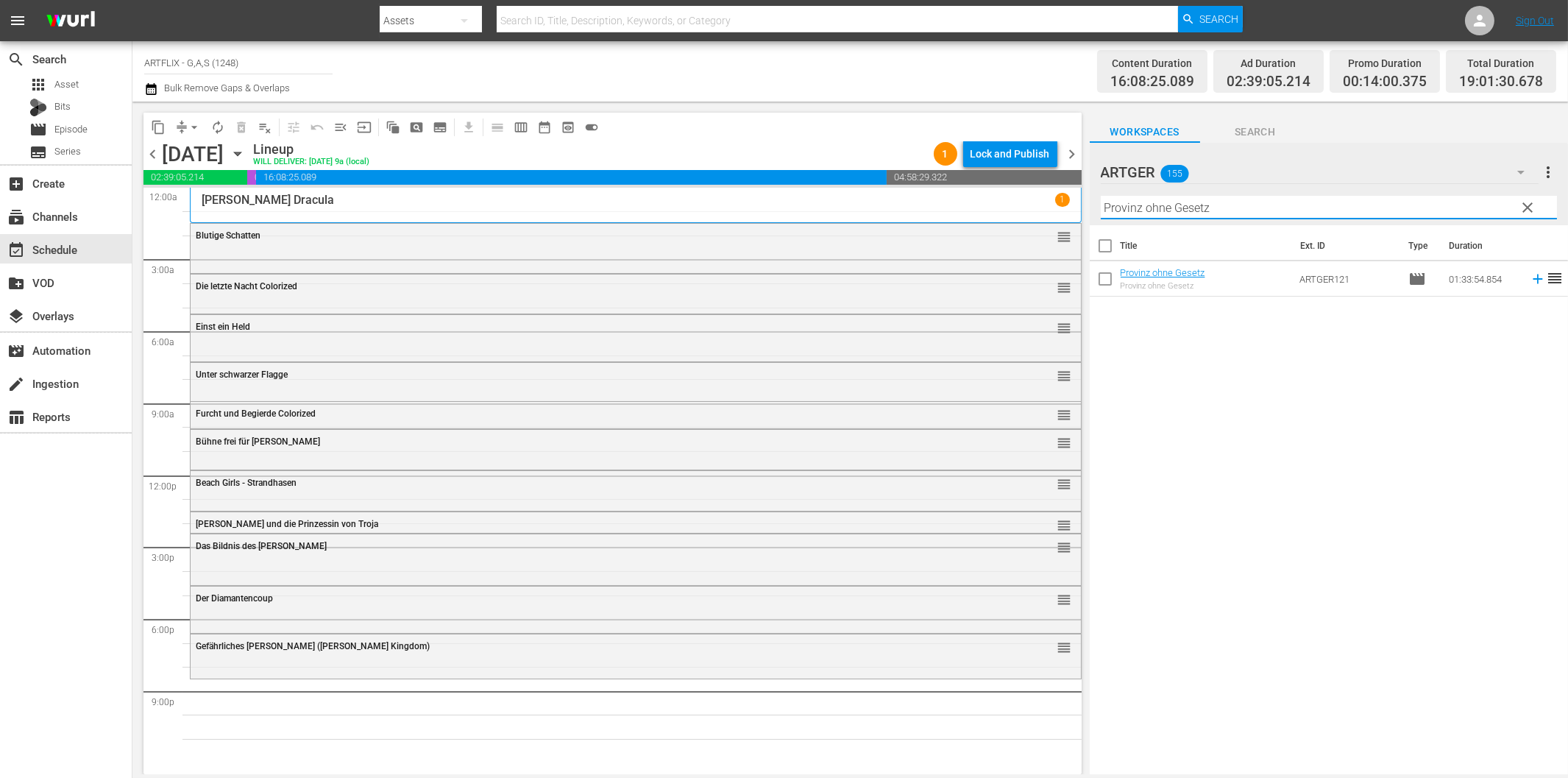
click at [1532, 280] on icon at bounding box center [1537, 280] width 10 height 10
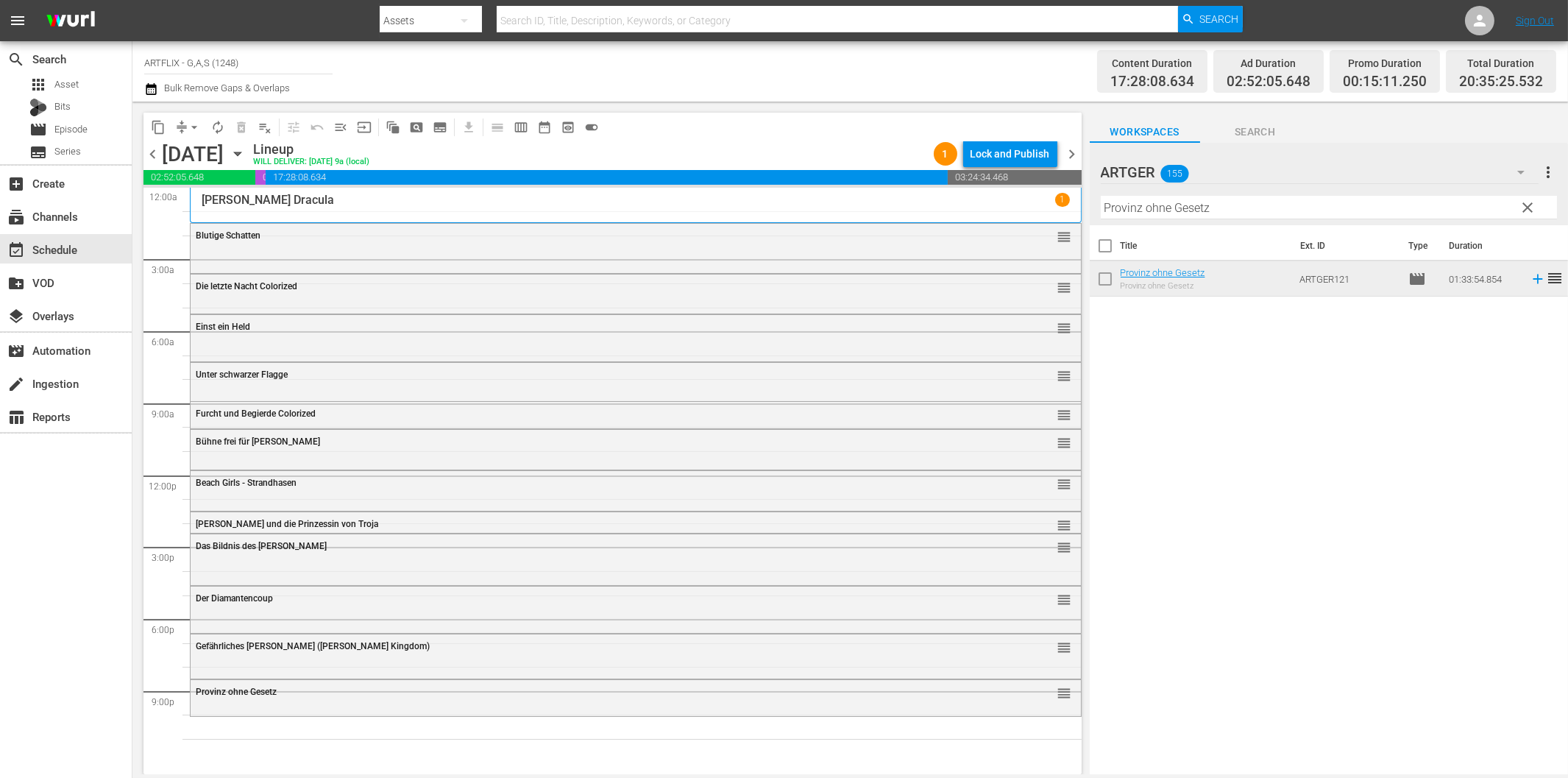
click at [1167, 197] on input "Provinz ohne Gesetz" at bounding box center [1328, 207] width 456 height 23
paste input "Tödlicher Virus - Das Ende der Welt"
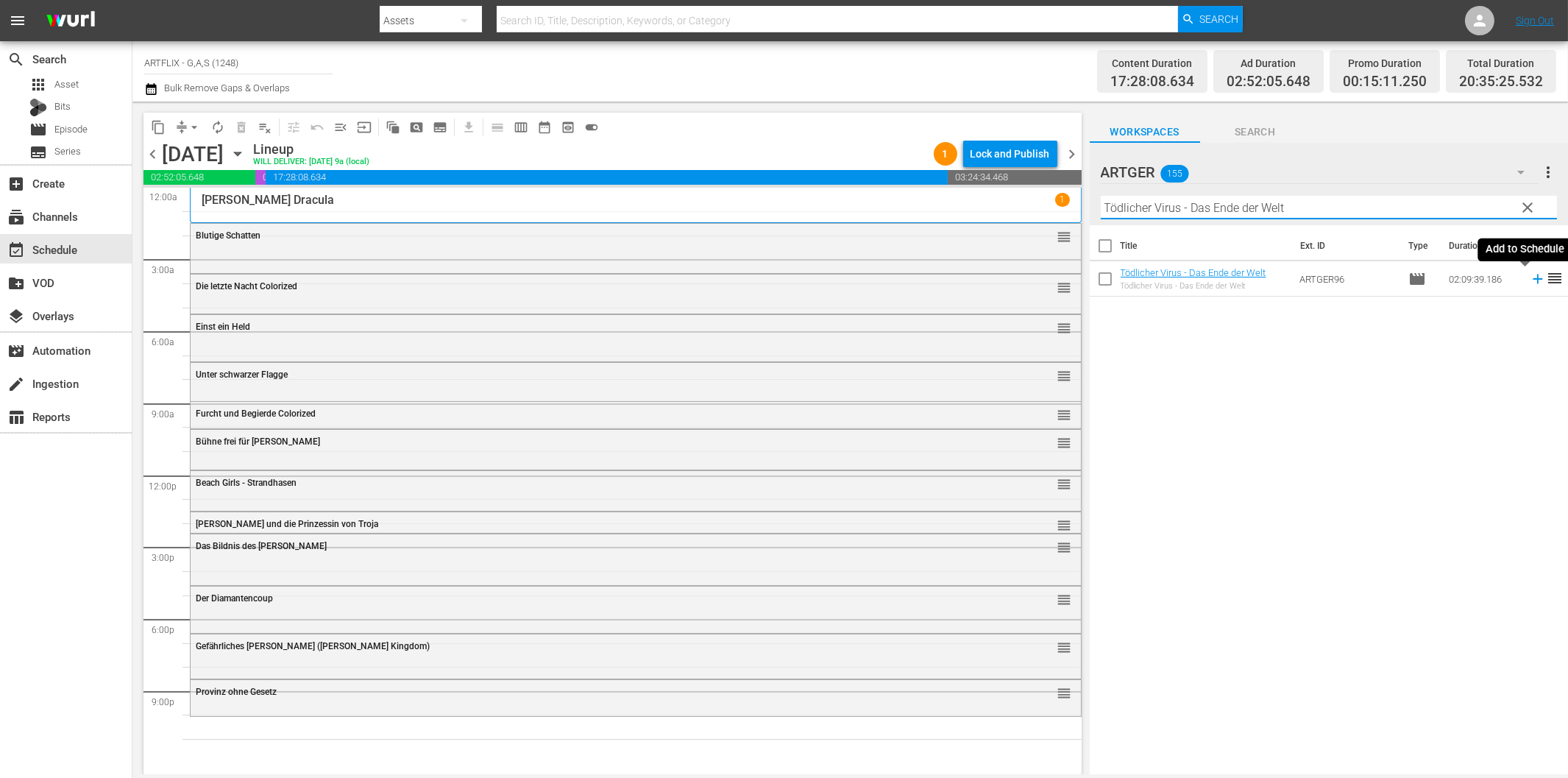
click at [1529, 276] on icon at bounding box center [1537, 279] width 17 height 17
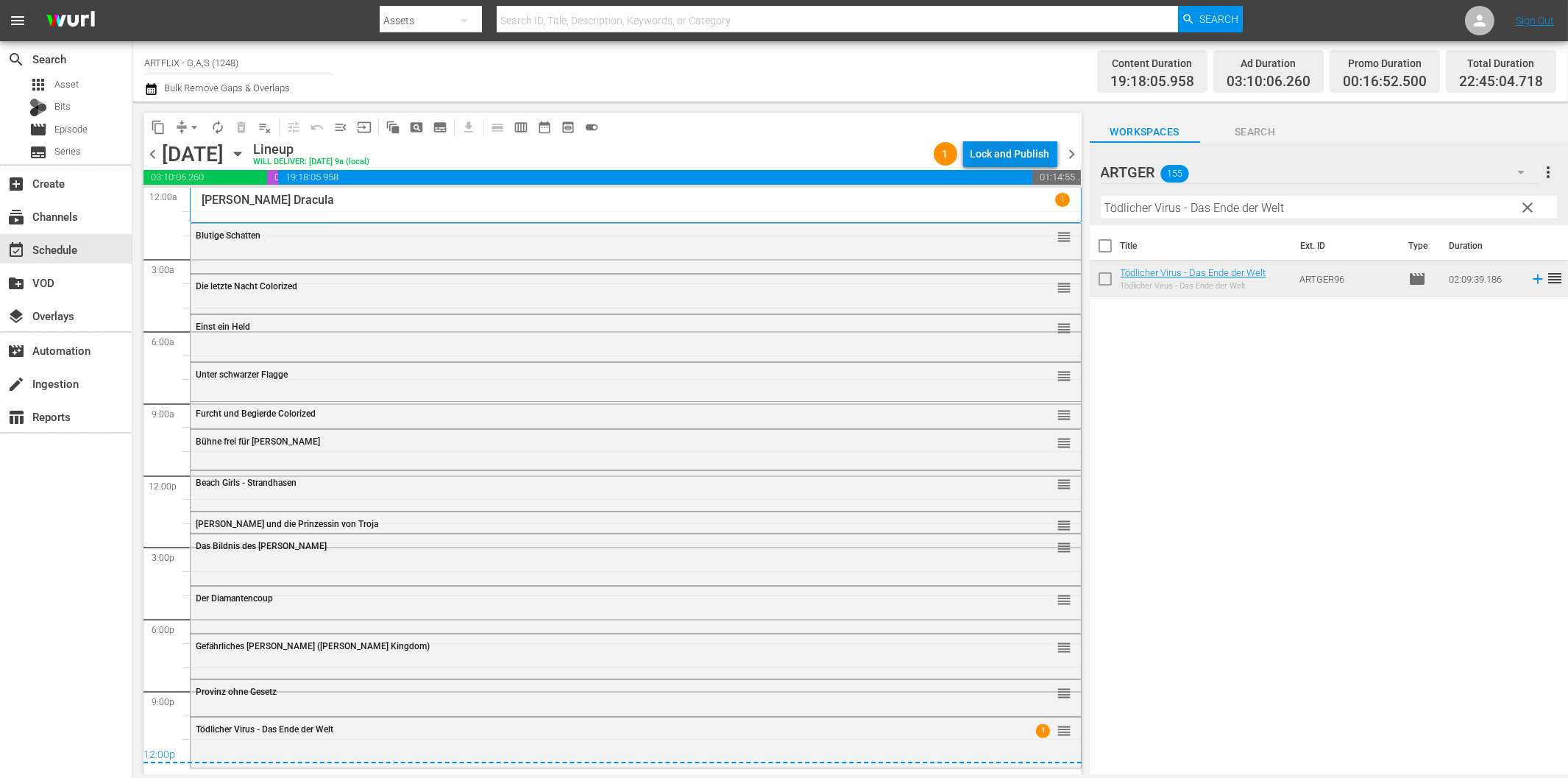
click at [991, 151] on div "Lock and Publish" at bounding box center [1009, 153] width 79 height 26
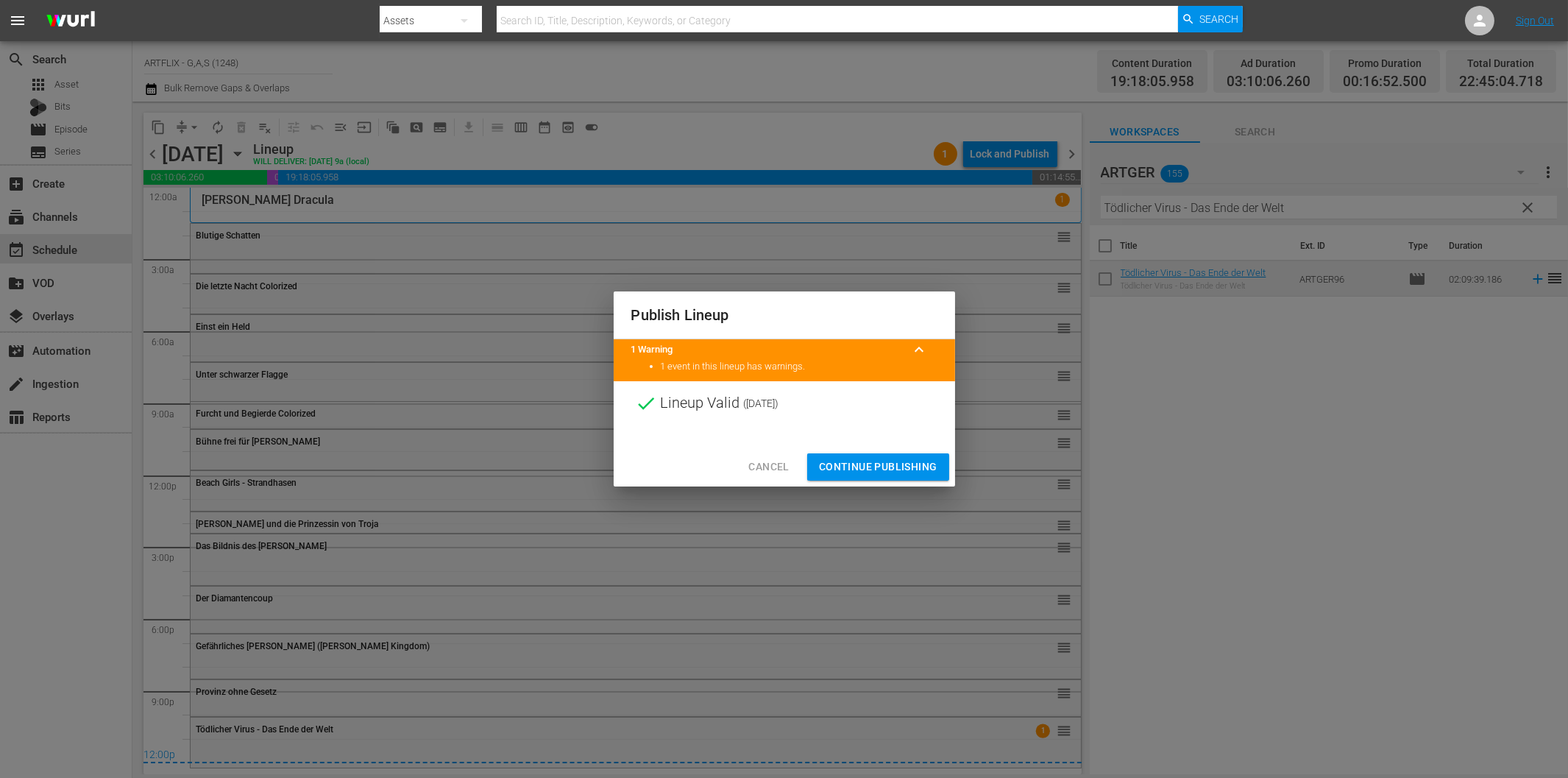
click at [898, 462] on span "Continue Publishing" at bounding box center [877, 466] width 118 height 19
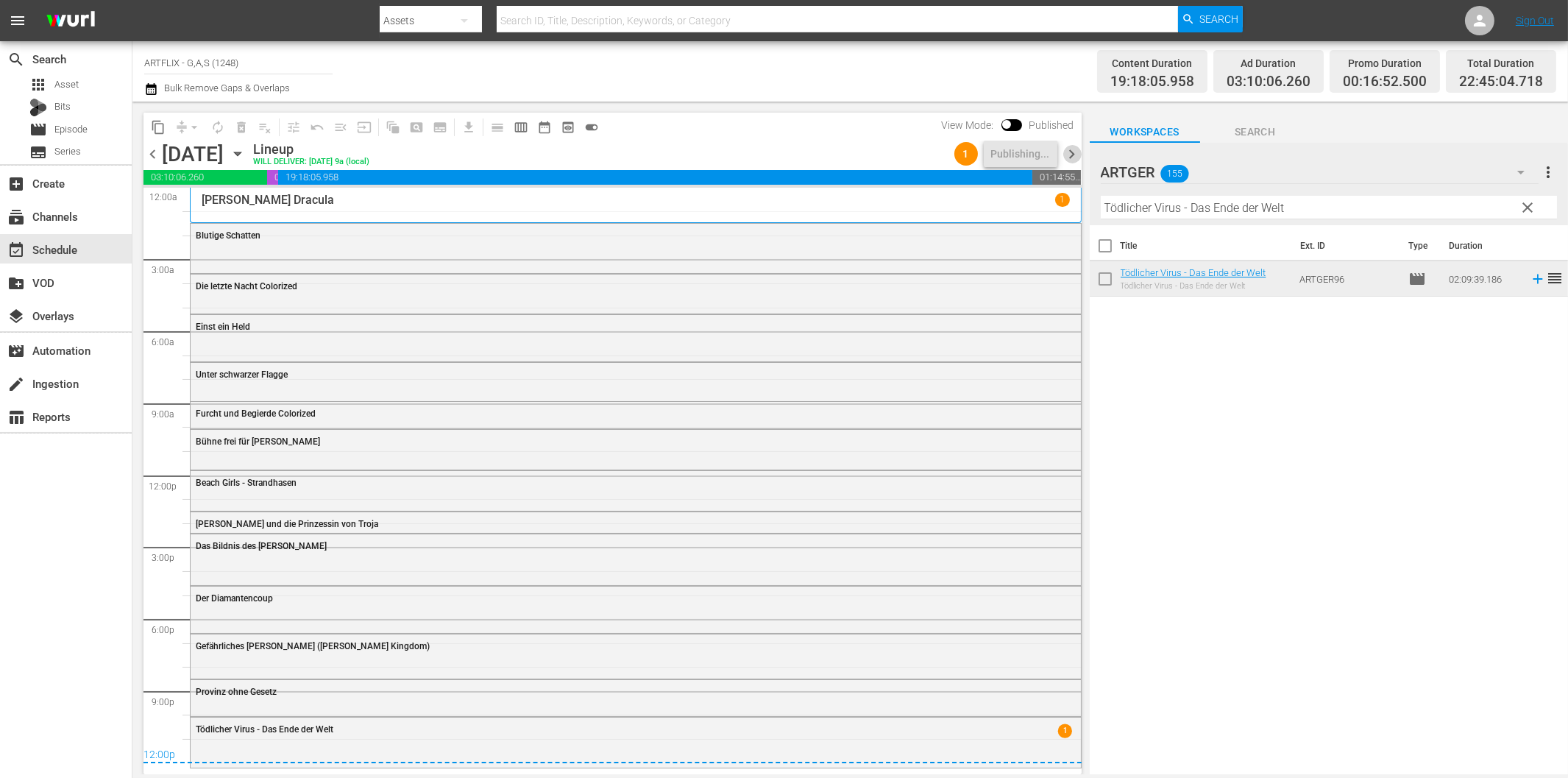
click at [1075, 156] on span "chevron_right" at bounding box center [1072, 153] width 19 height 19
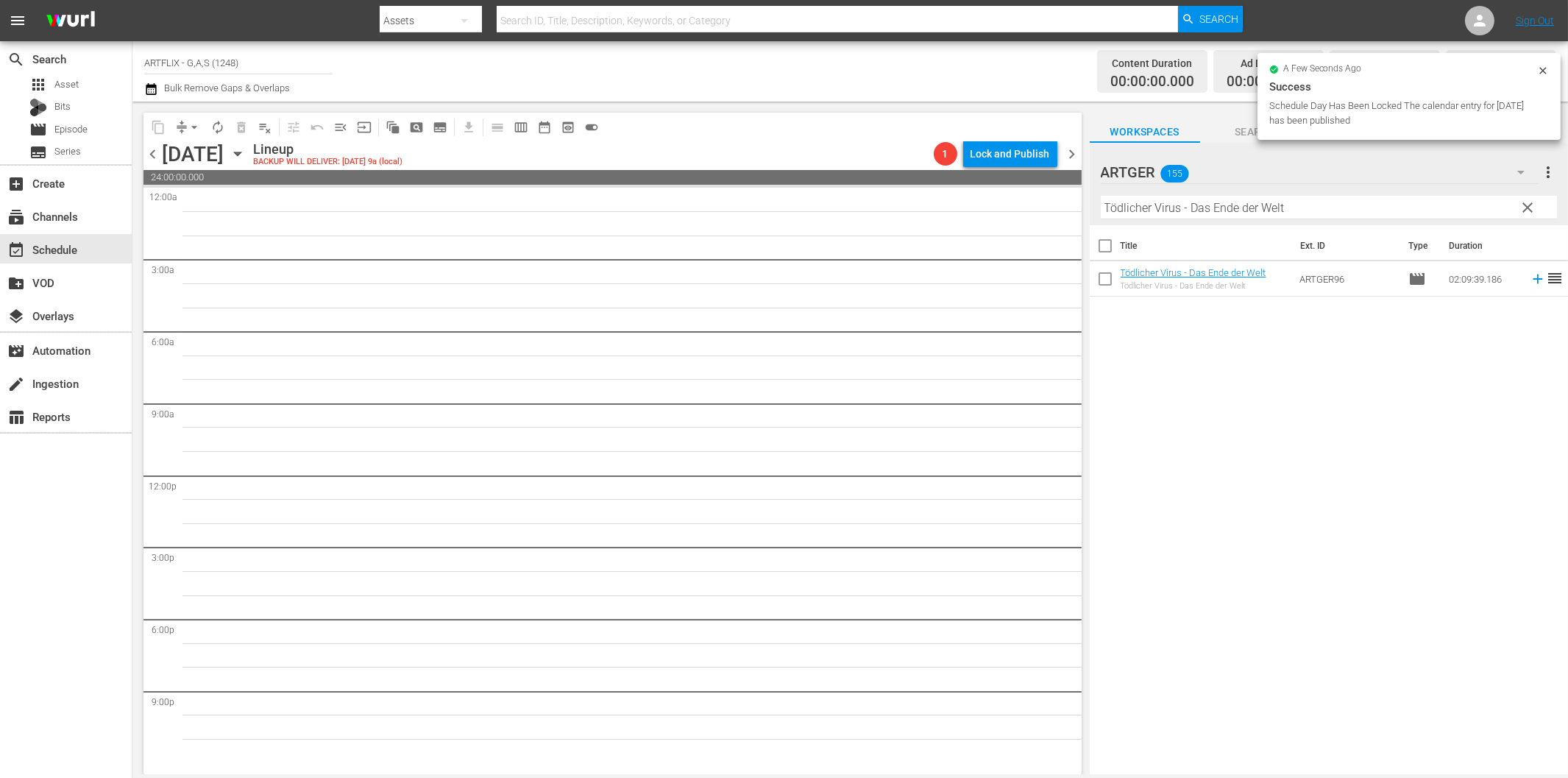
click at [1185, 207] on input "Tödlicher Virus - Das Ende der Welt" at bounding box center [1328, 207] width 456 height 23
paste input "Die gnadenlosen Killer Colorized"
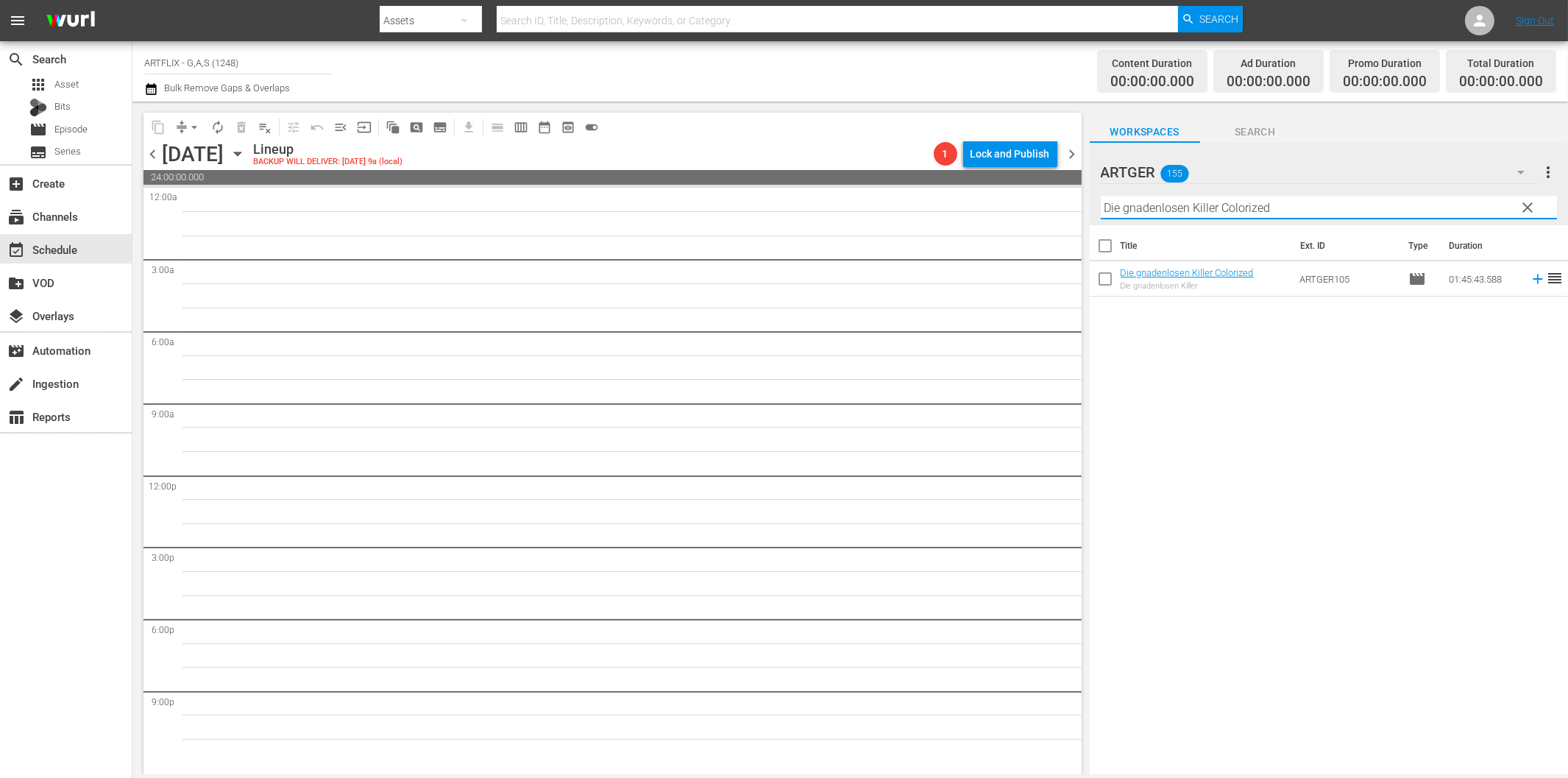
click at [1529, 282] on icon at bounding box center [1537, 279] width 17 height 17
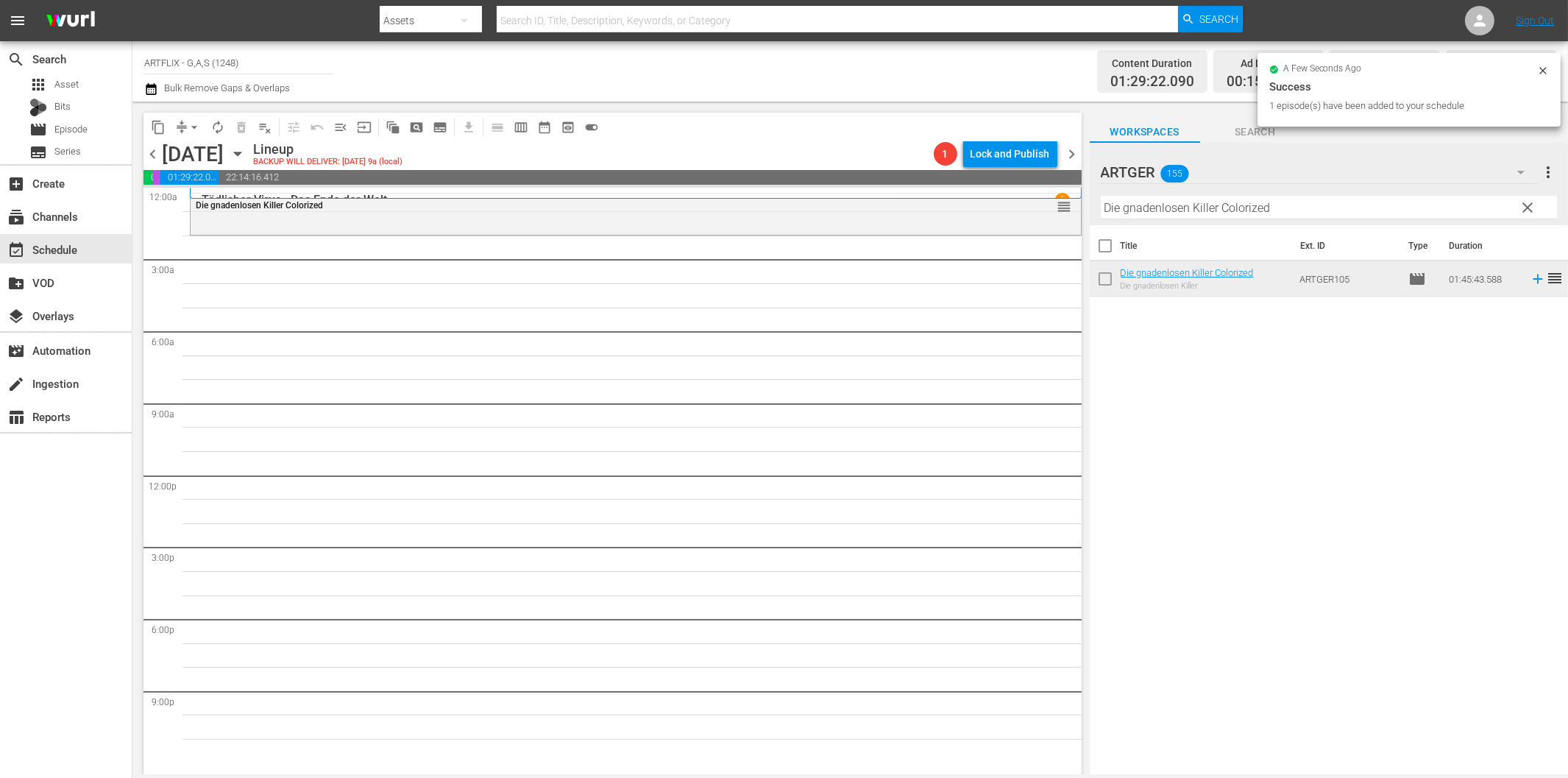
click at [1194, 219] on div "Filter by Title Die gnadenlosen Killer Colorized" at bounding box center [1328, 207] width 456 height 35
click at [1197, 208] on input "Die gnadenlosen Killer Colorized" at bounding box center [1328, 207] width 456 height 23
paste input "Nacht der unheimlichen Bestien"
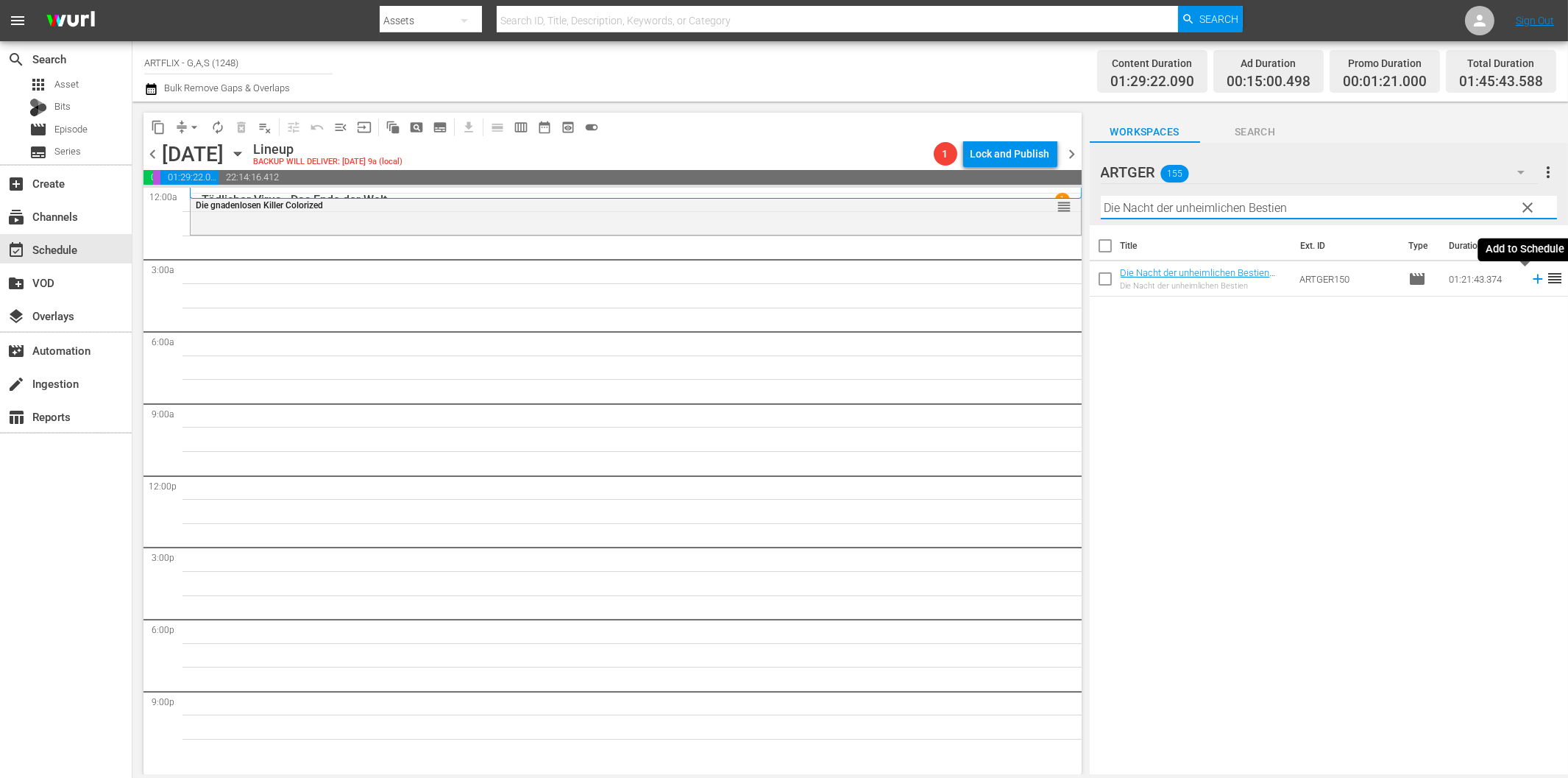
click at [1532, 280] on icon at bounding box center [1537, 280] width 10 height 10
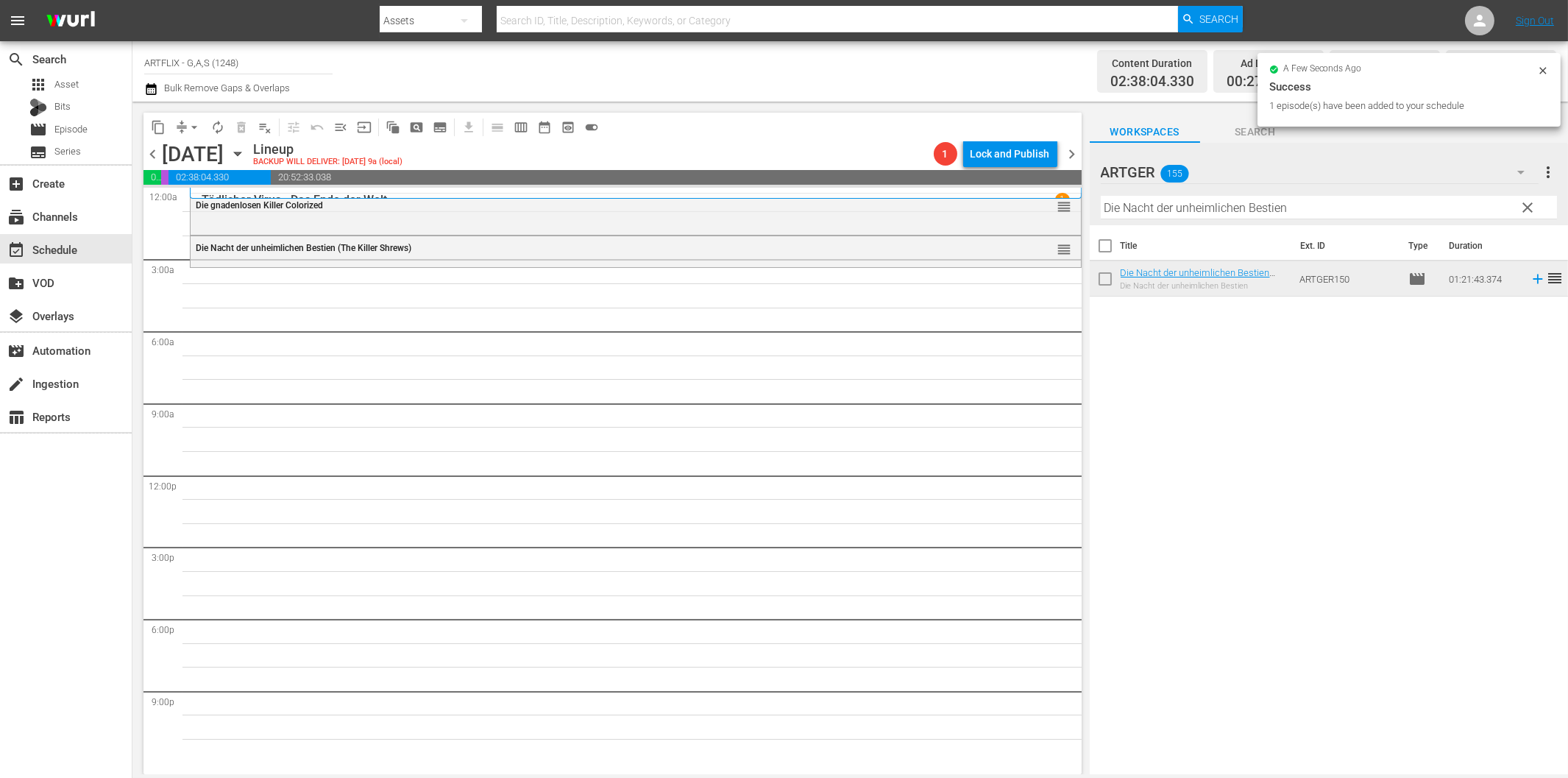
click at [1205, 207] on input "Die Nacht der unheimlichen Bestien" at bounding box center [1328, 207] width 456 height 23
paste input "[PERSON_NAME] von Notre Dame"
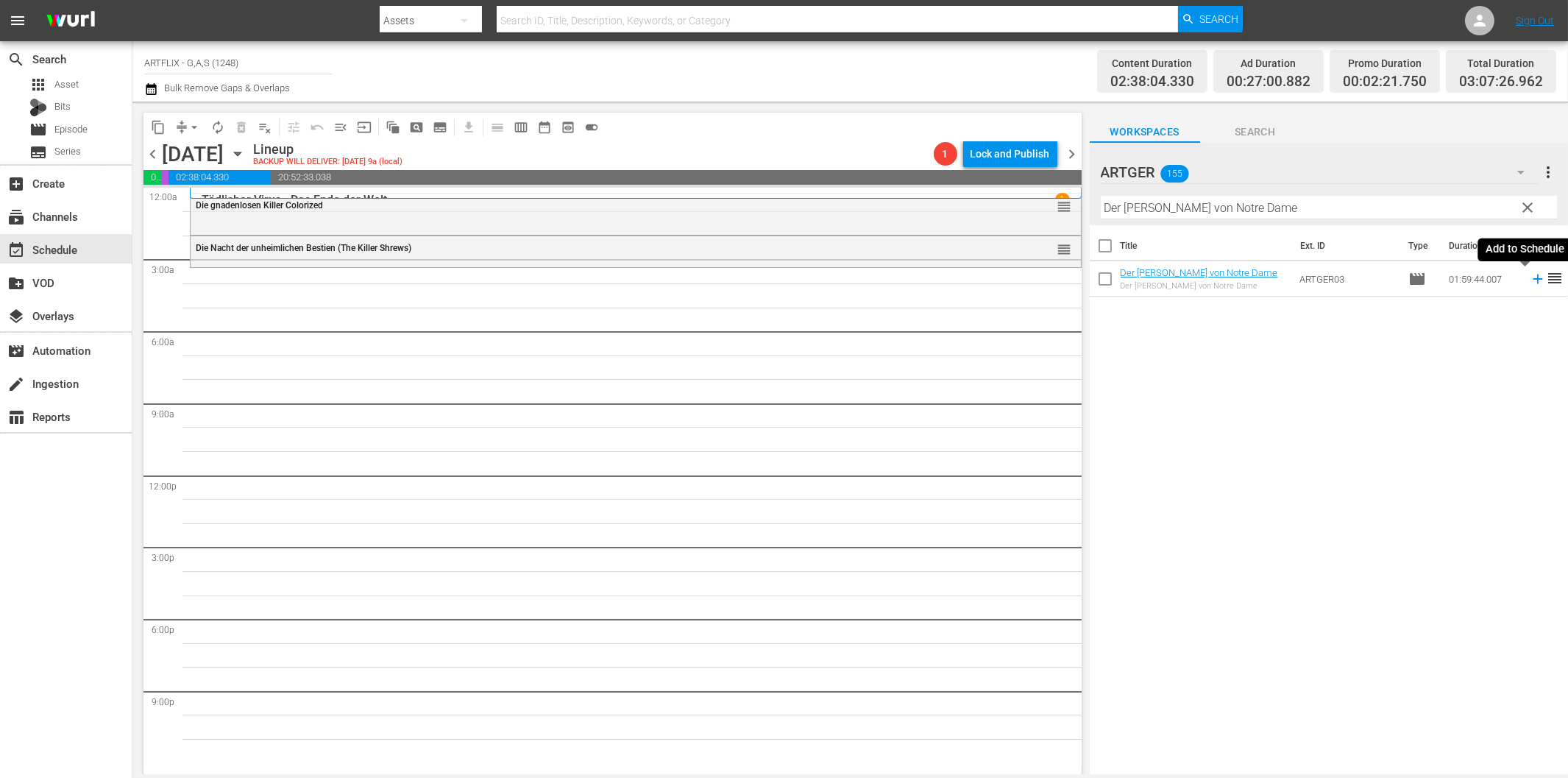
click at [1529, 278] on icon at bounding box center [1537, 279] width 17 height 17
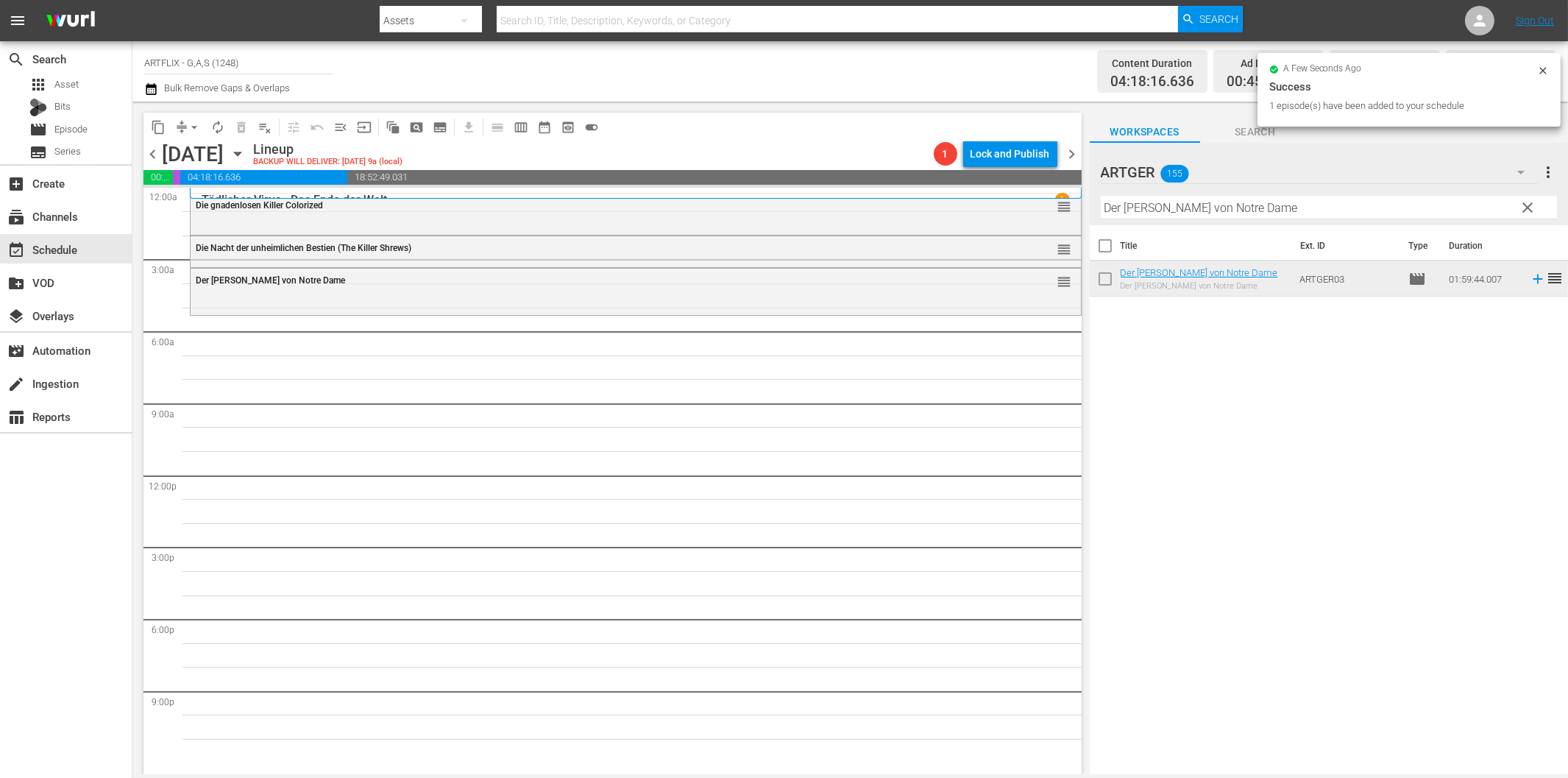
click at [1190, 210] on input "Der [PERSON_NAME] von Notre Dame" at bounding box center [1328, 207] width 456 height 23
paste input "Mit dem [PERSON_NAME] durch die Wand"
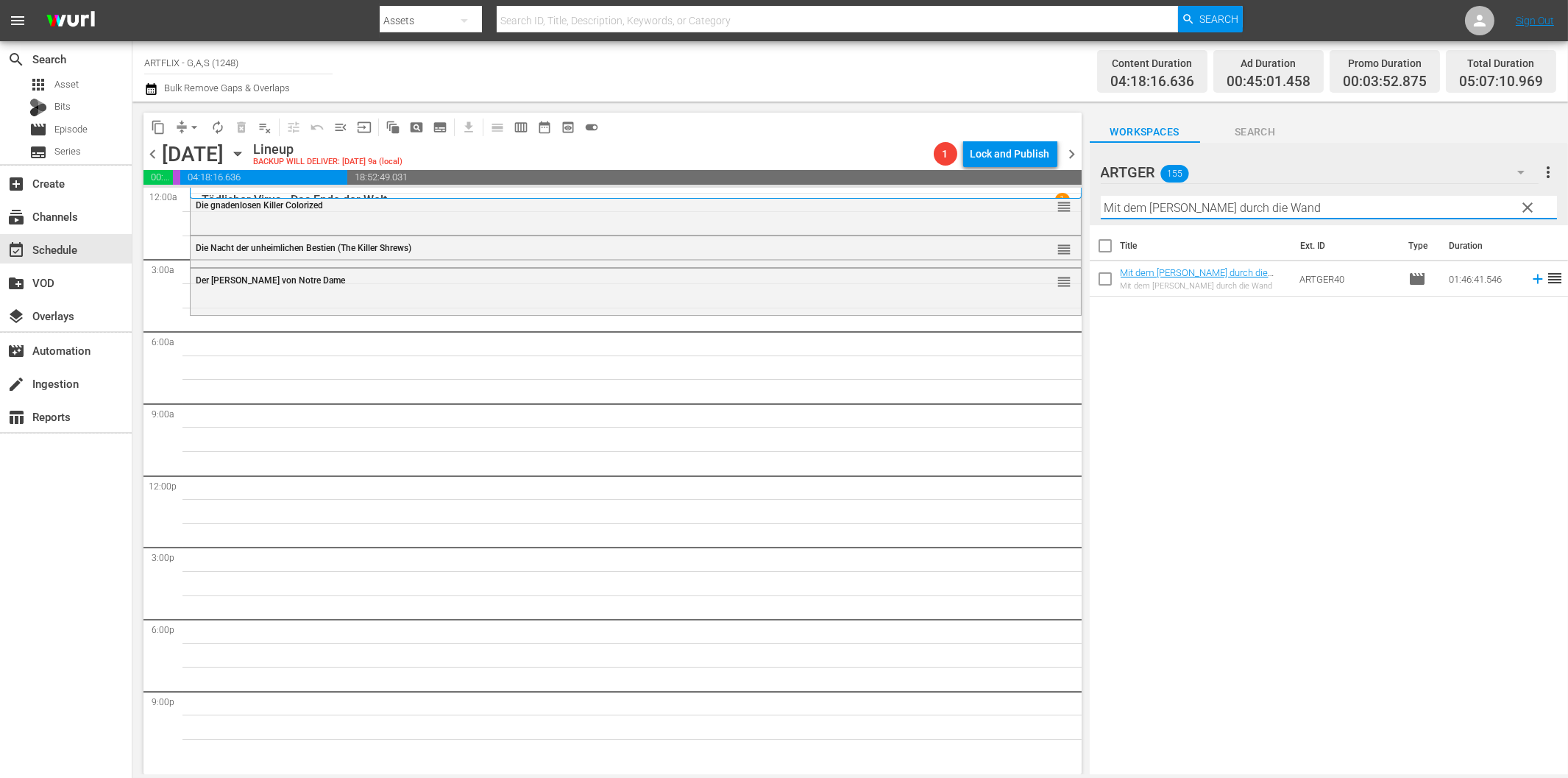
click at [1529, 279] on icon at bounding box center [1537, 279] width 17 height 17
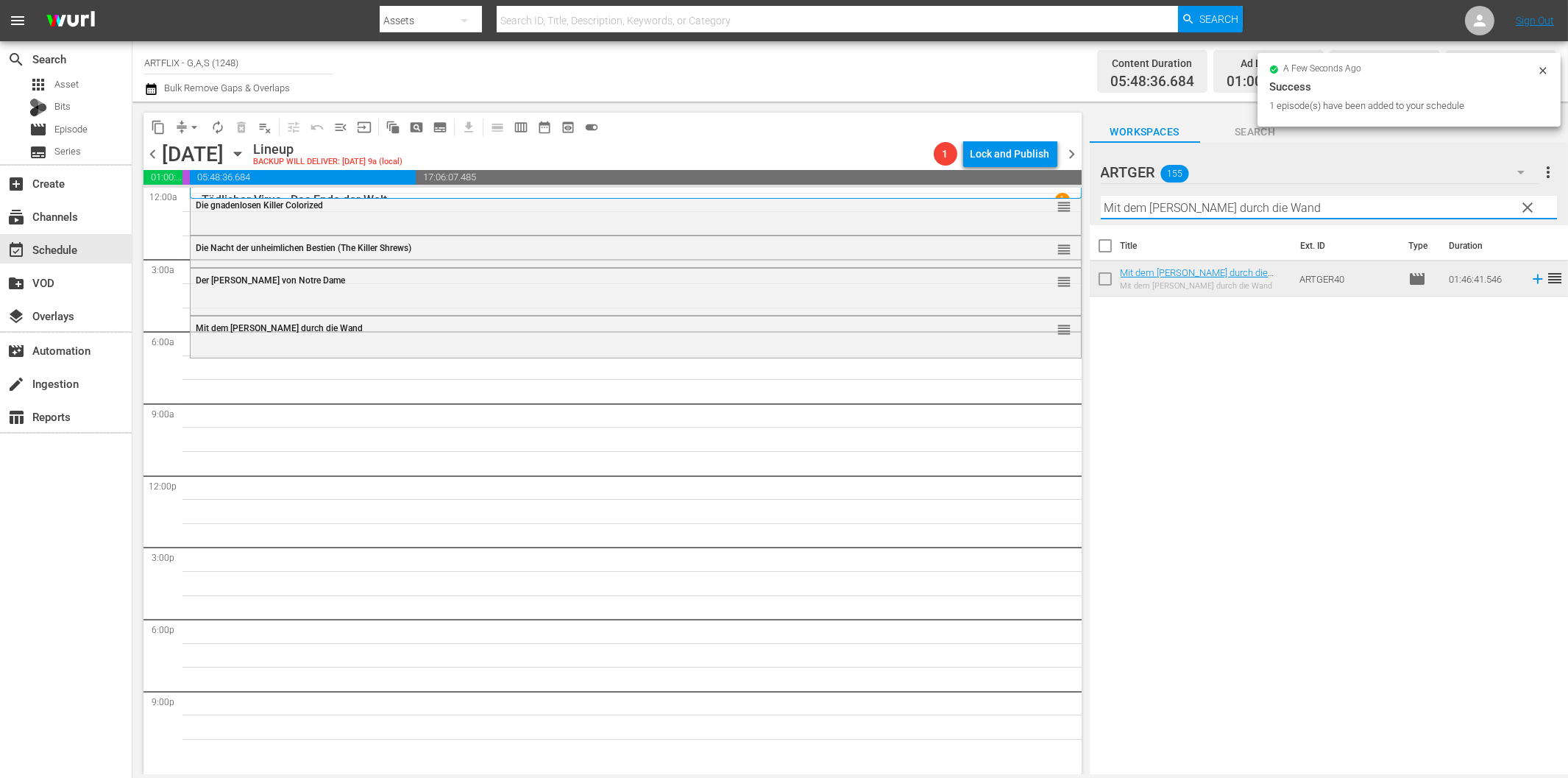
click at [1268, 209] on input "Mit dem [PERSON_NAME] durch die Wand" at bounding box center [1328, 207] width 456 height 23
paste input "[PERSON_NAME] im Abendklei"
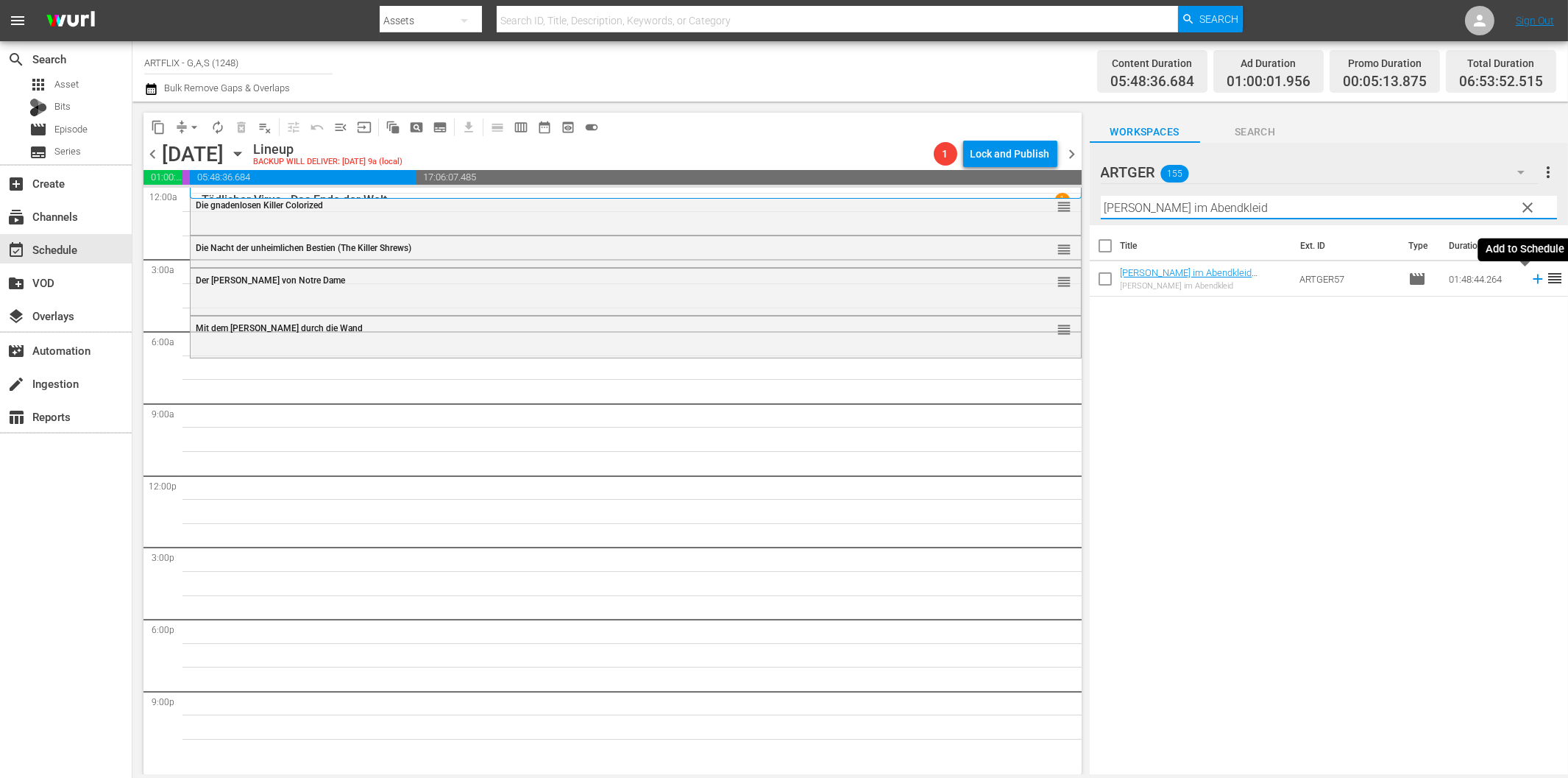
click at [1532, 282] on icon at bounding box center [1537, 280] width 10 height 10
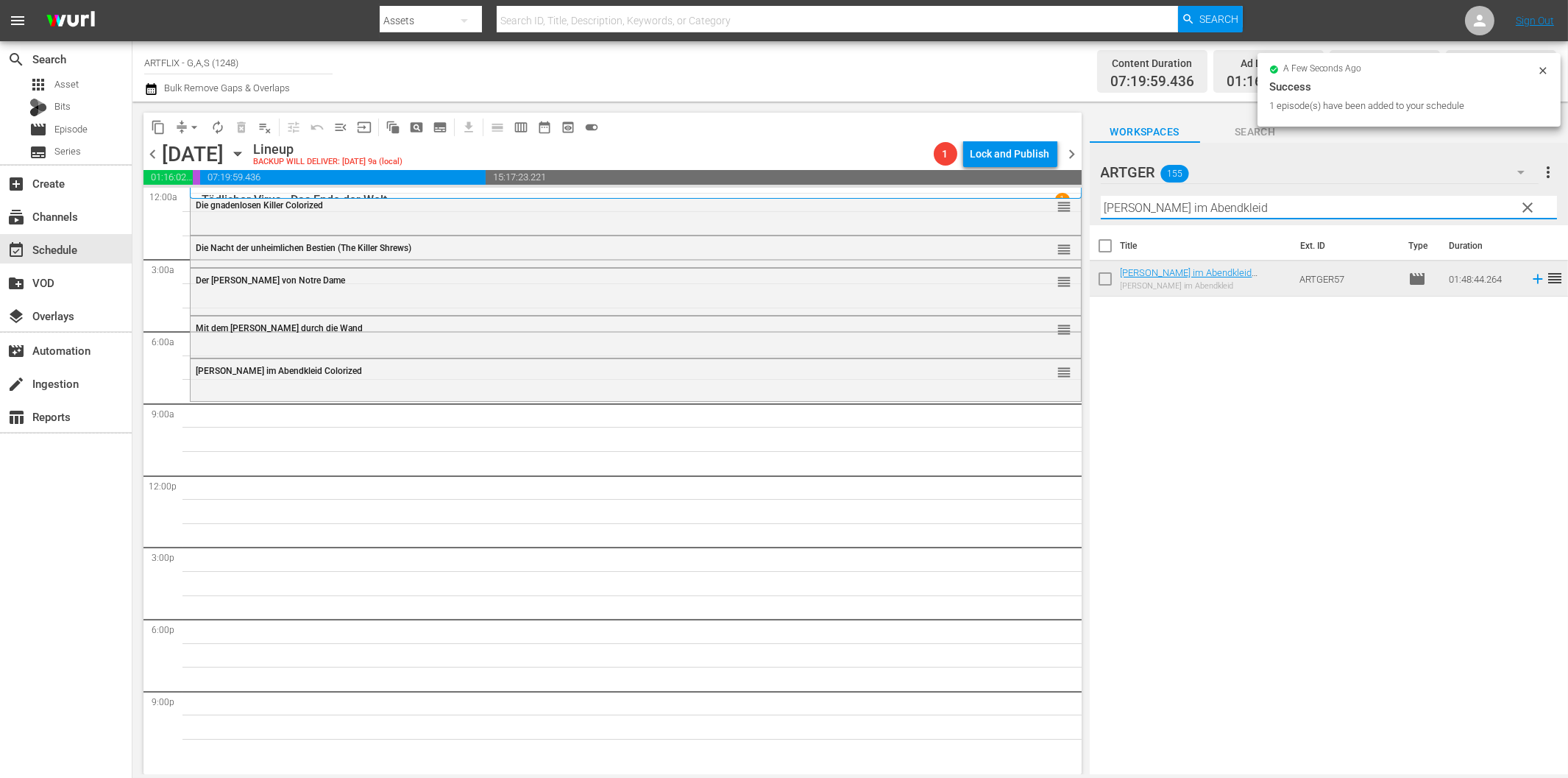
click at [1160, 206] on input "[PERSON_NAME] im Abendkleid" at bounding box center [1328, 207] width 456 height 23
paste input "Drei Birken auf der [PERSON_NAME]"
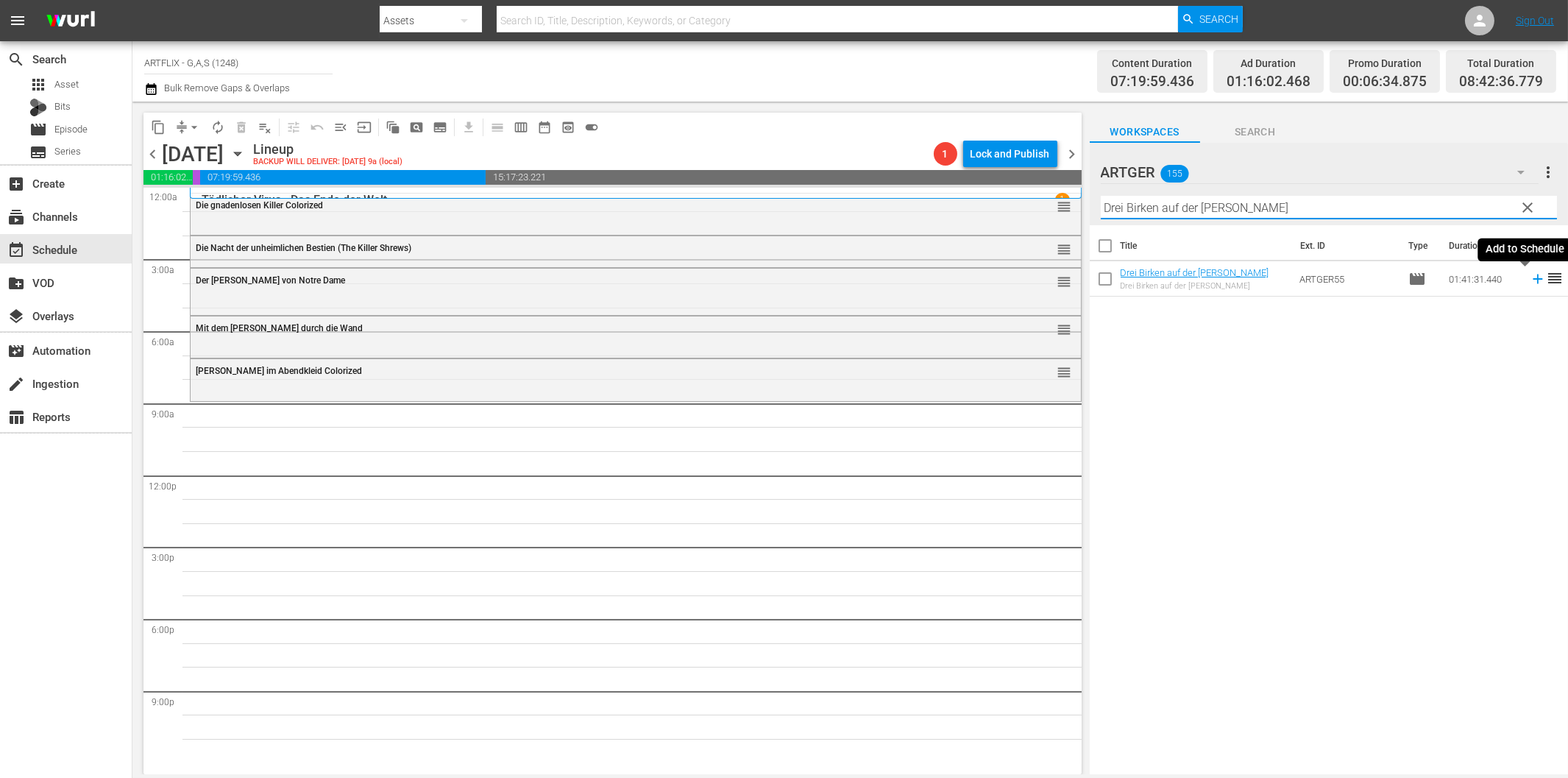
click at [1532, 276] on icon at bounding box center [1537, 280] width 10 height 10
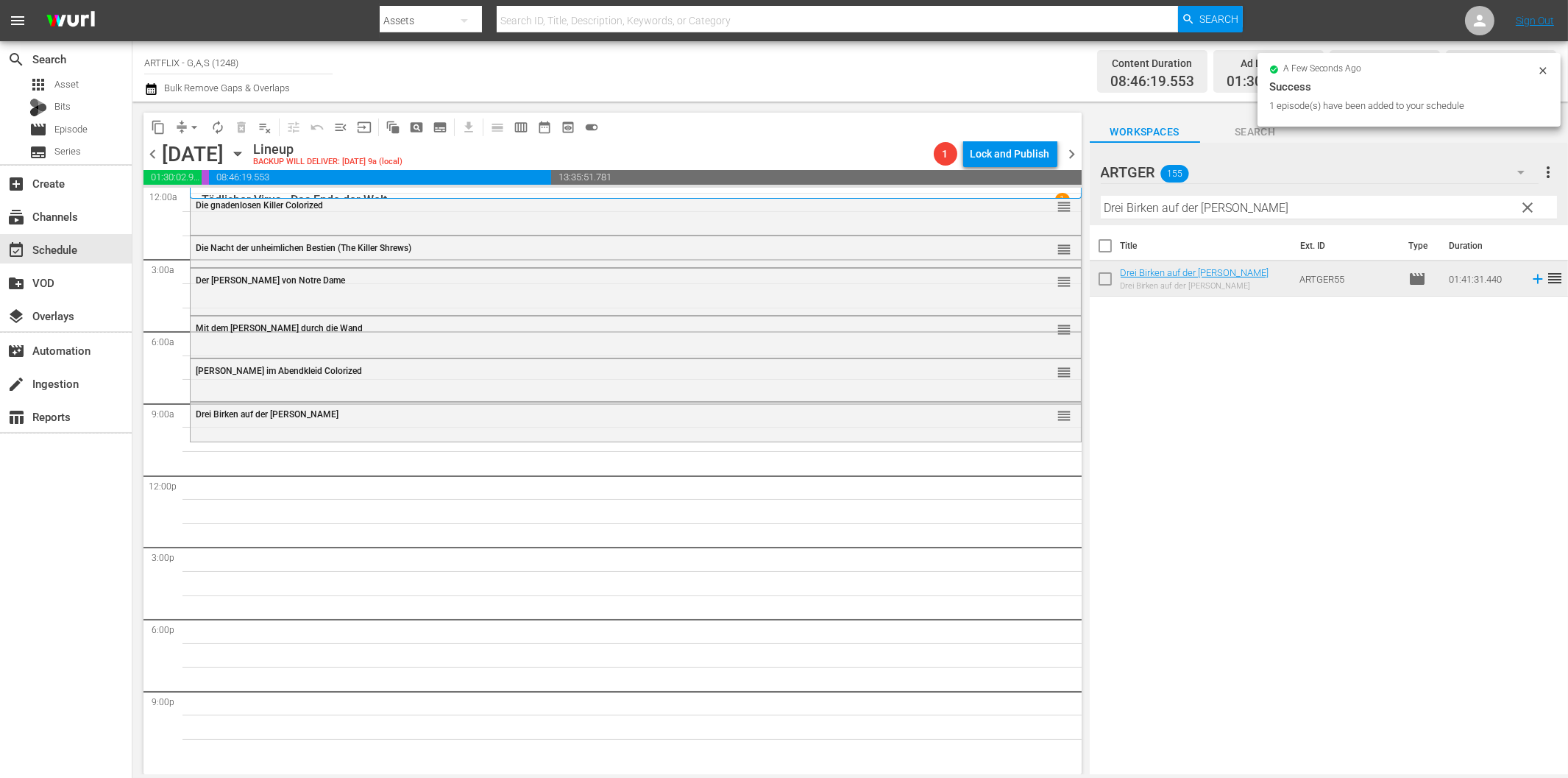
click at [1178, 207] on input "Drei Birken auf der [PERSON_NAME]" at bounding box center [1328, 207] width 456 height 23
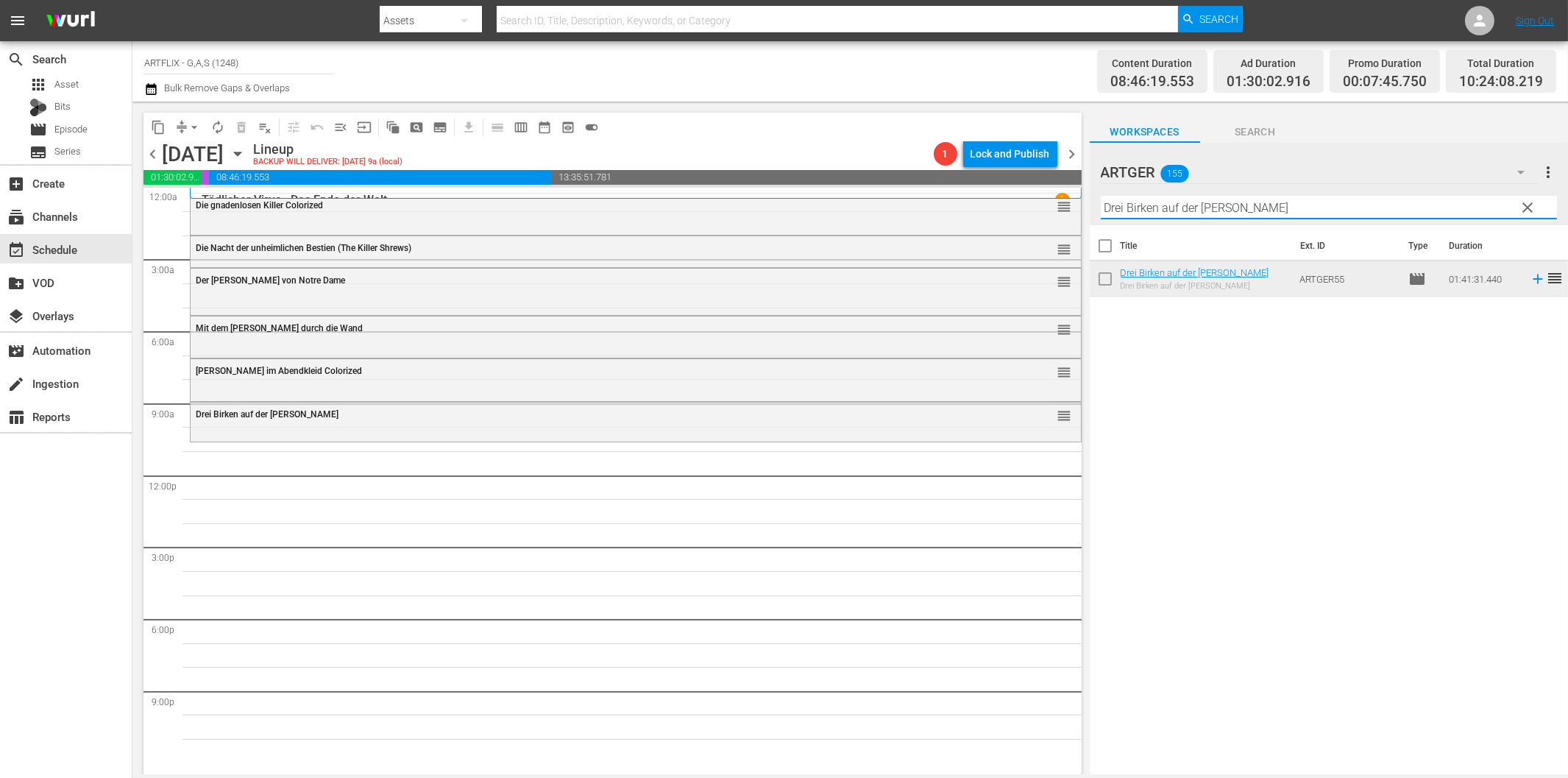
paste input "[PERSON_NAME] und unschuldig"
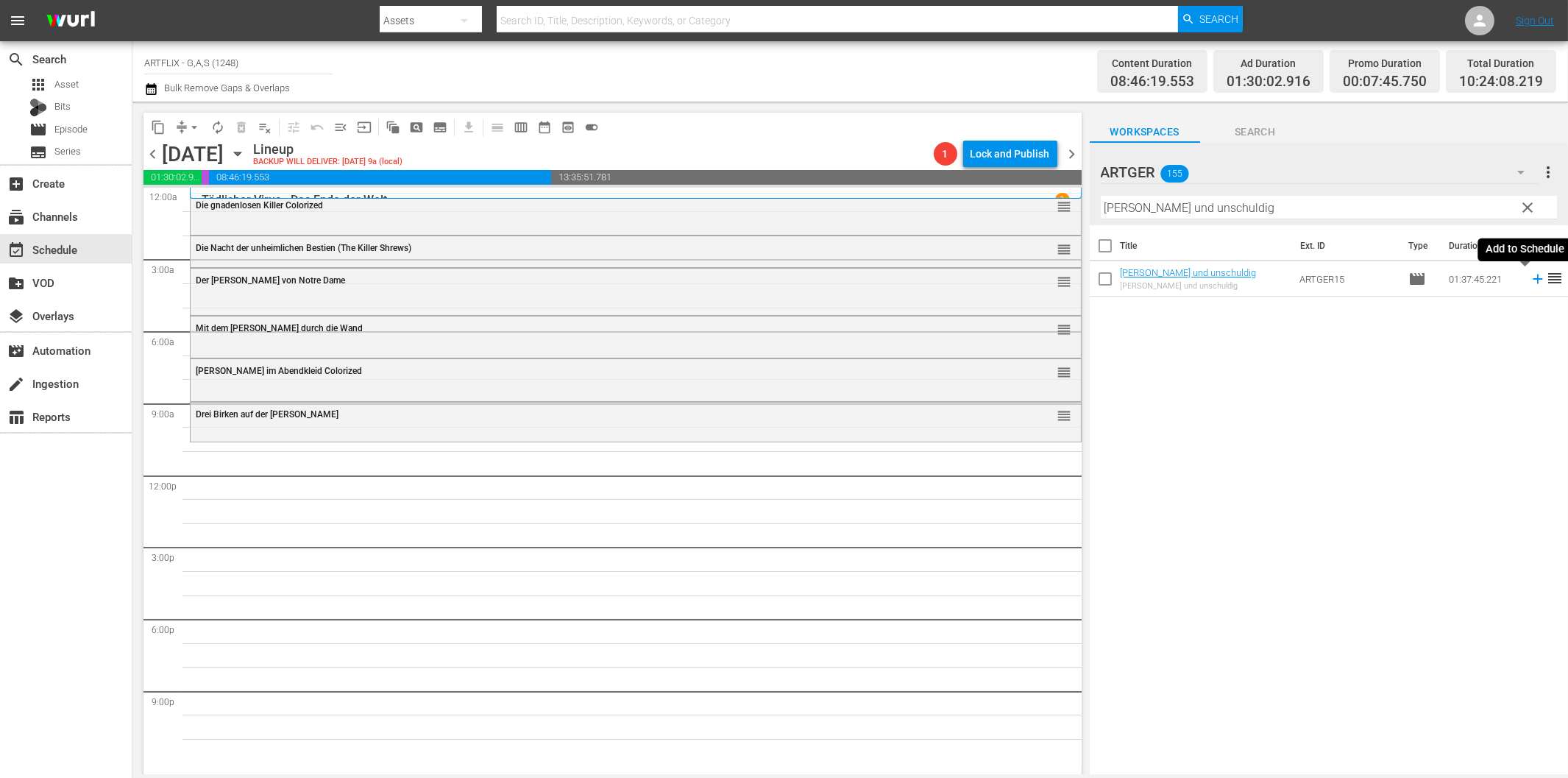
click at [1532, 281] on icon at bounding box center [1537, 280] width 10 height 10
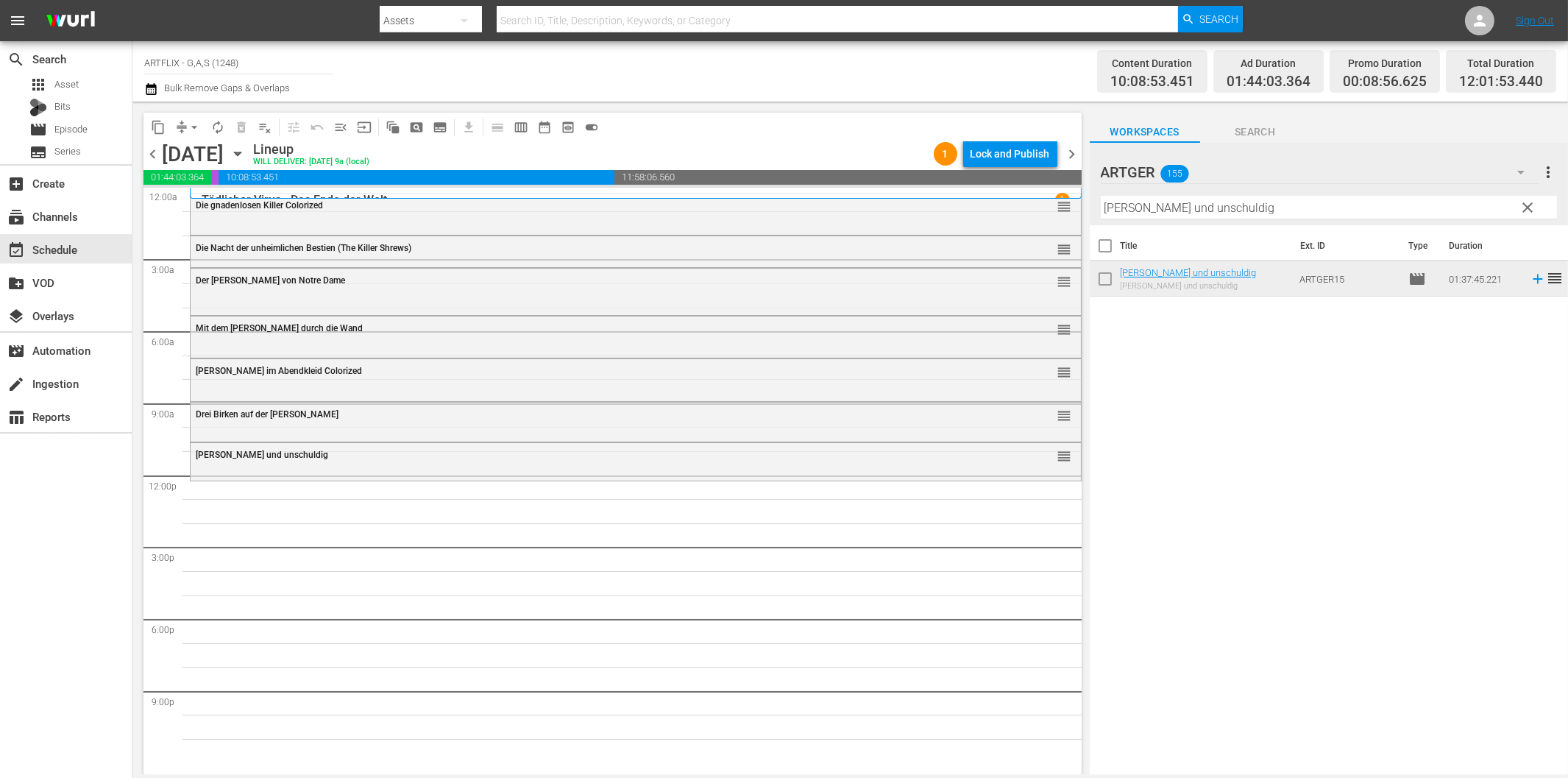
click at [1192, 219] on hr at bounding box center [1328, 219] width 456 height 1
click at [1194, 212] on input "[PERSON_NAME] und unschuldig" at bounding box center [1328, 207] width 456 height 23
paste input "Laurel & Hardy Chroniken - Teil 1"
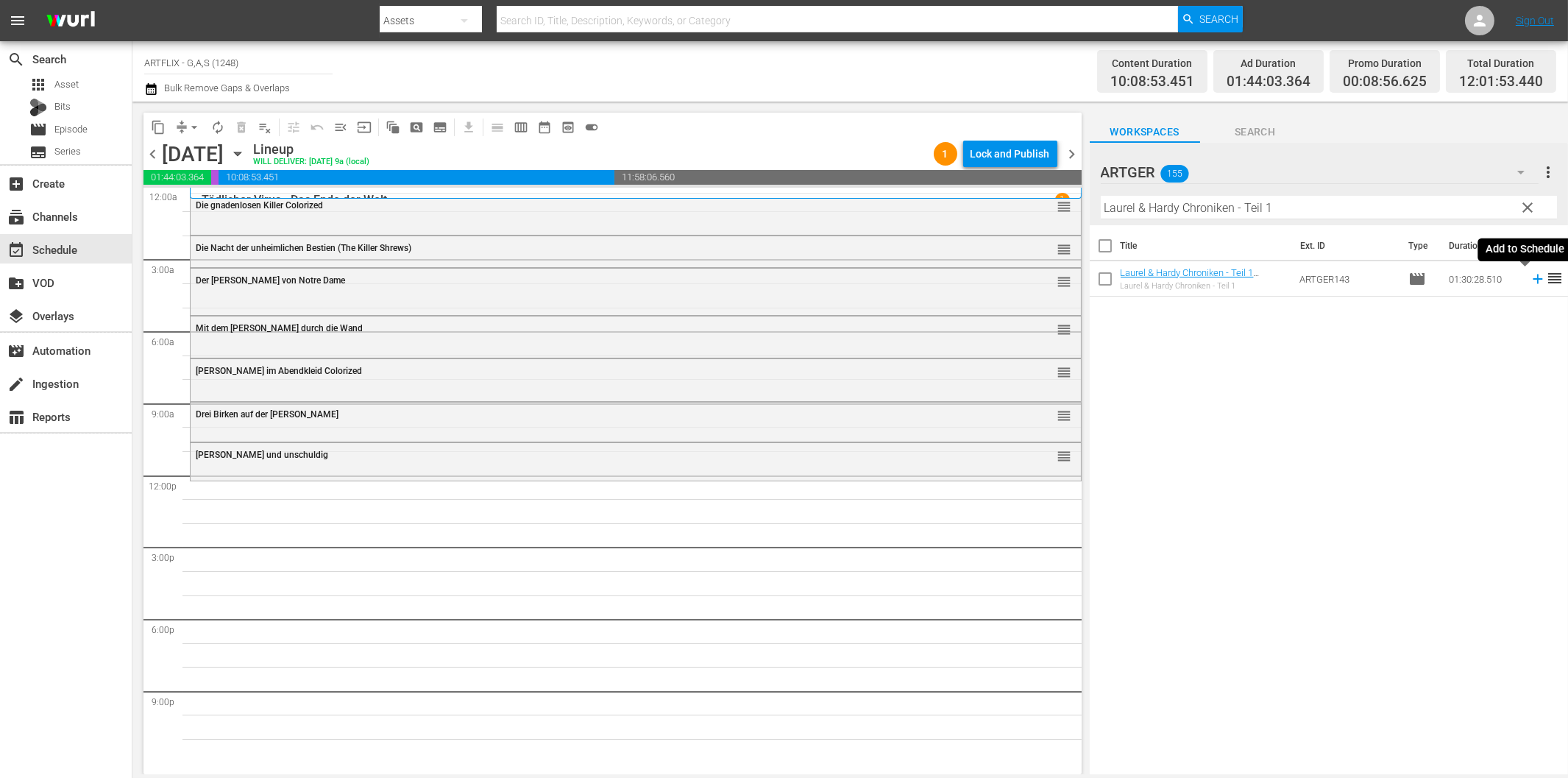
click at [1529, 281] on icon at bounding box center [1537, 279] width 17 height 17
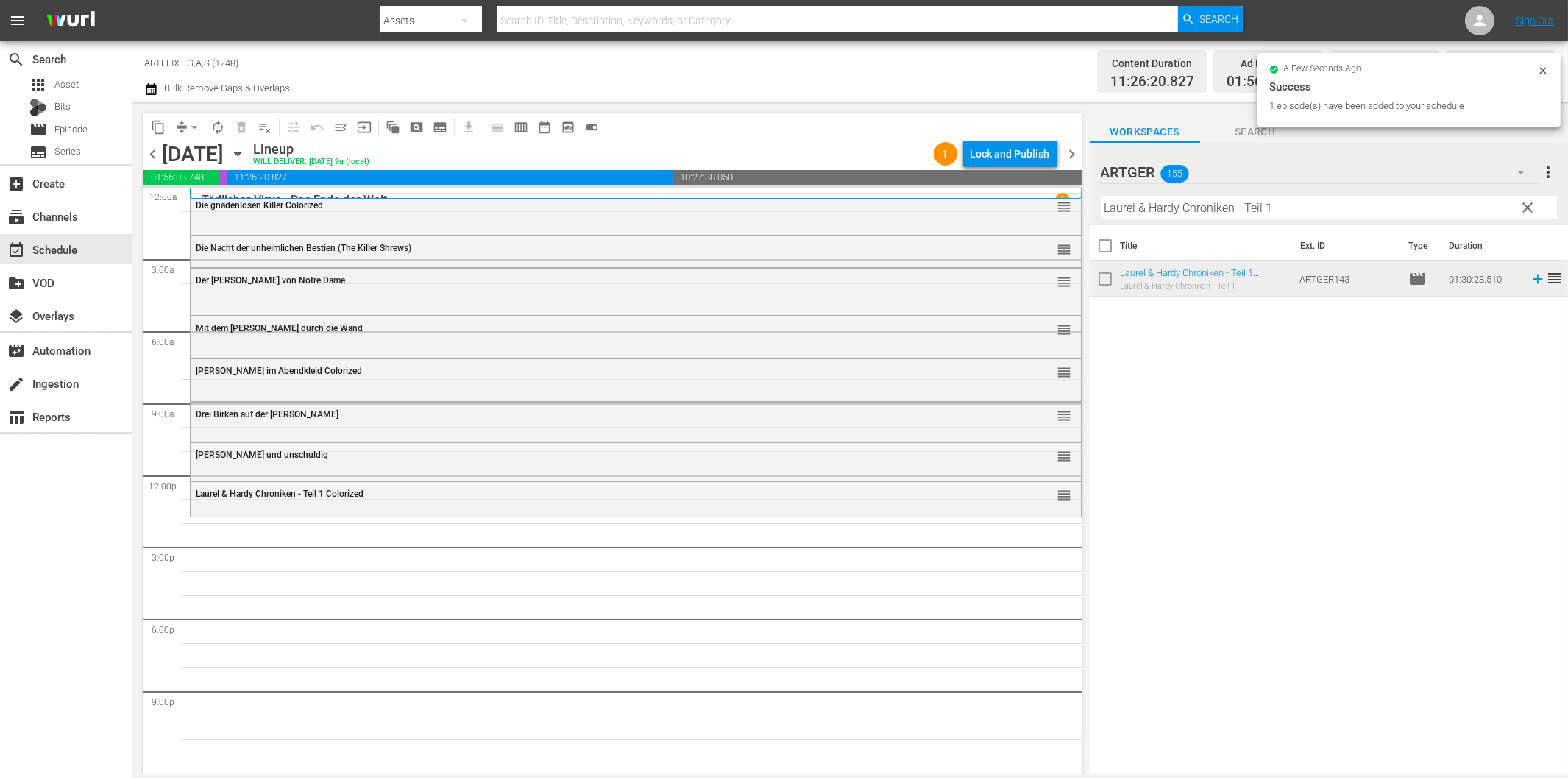
click at [1208, 204] on input "Laurel & Hardy Chroniken - Teil 1" at bounding box center [1328, 207] width 456 height 23
paste input "2"
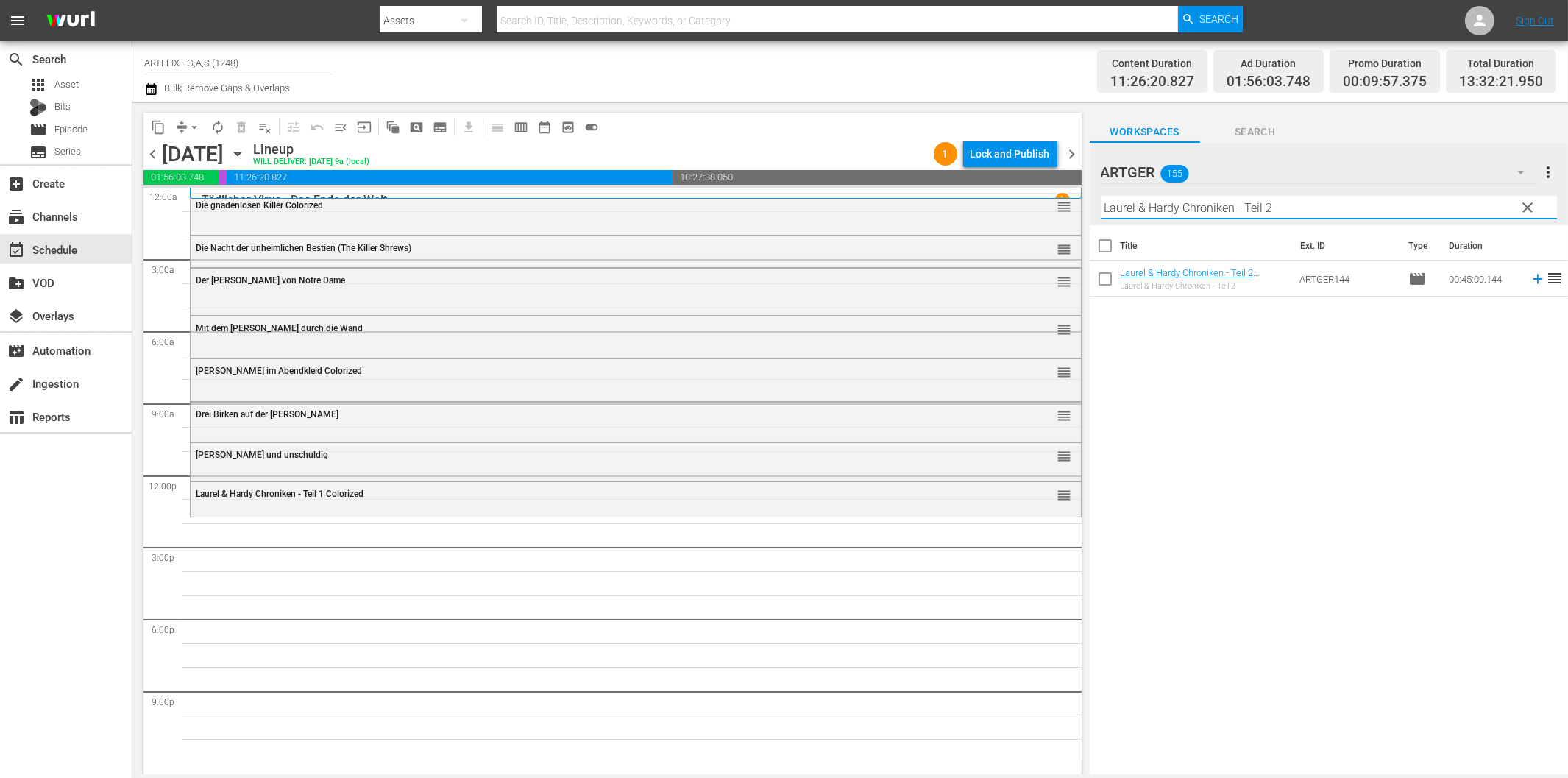
click at [1529, 278] on icon at bounding box center [1537, 279] width 17 height 17
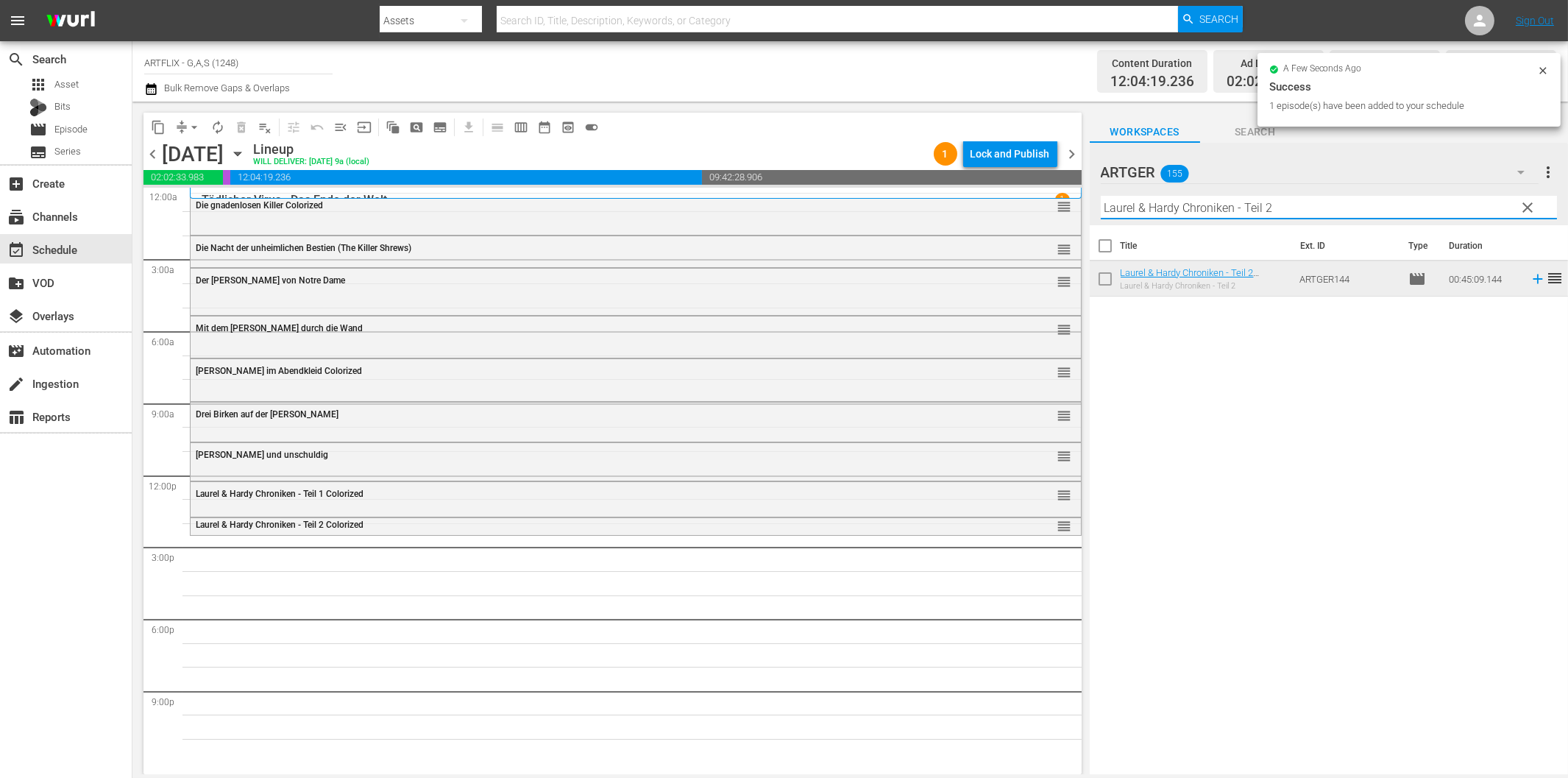
click at [1223, 213] on input "Laurel & Hardy Chroniken - Teil 2" at bounding box center [1328, 207] width 456 height 23
paste input "Königliche Hochzeit"
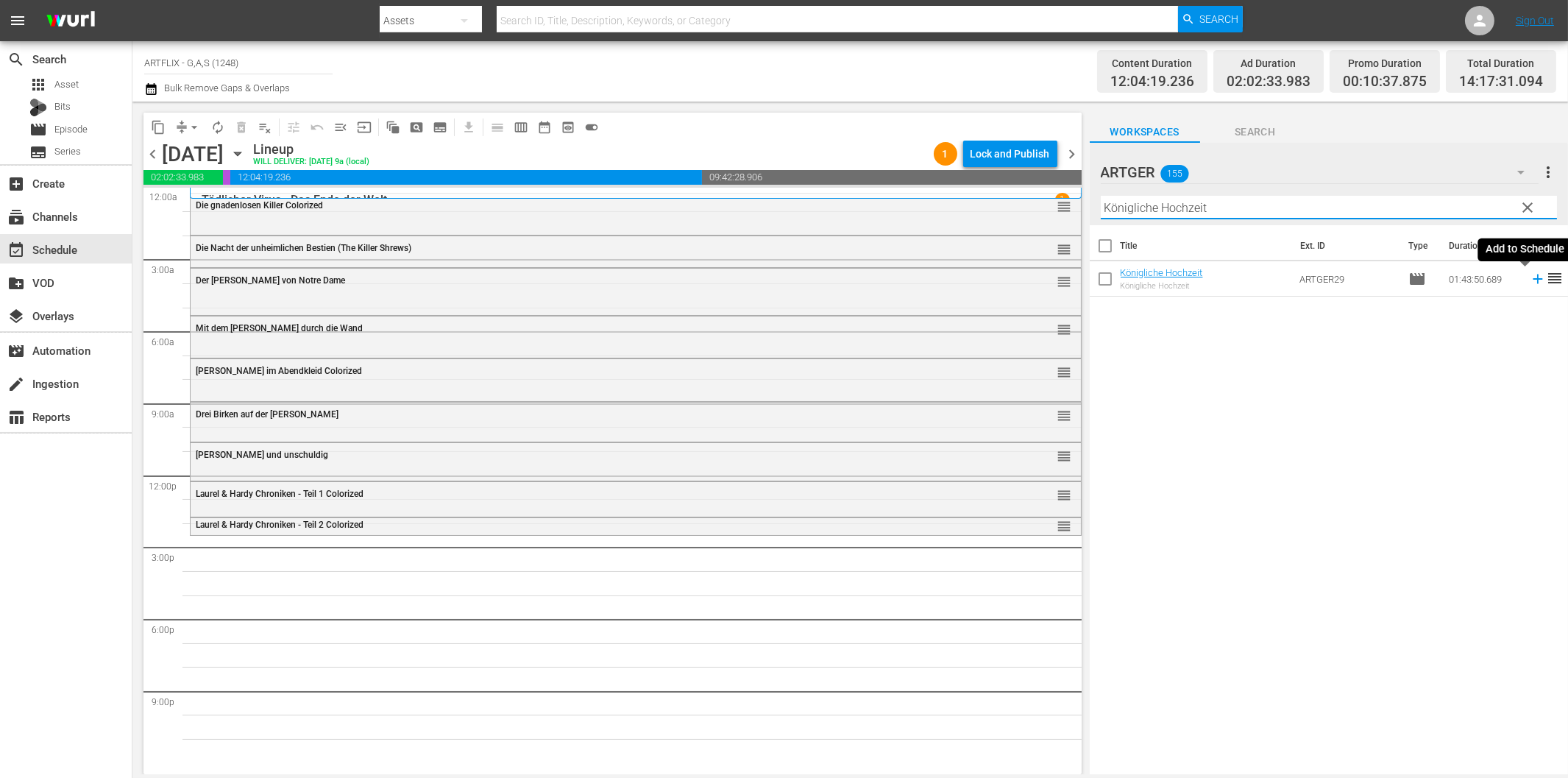
click at [1529, 276] on icon at bounding box center [1537, 279] width 17 height 17
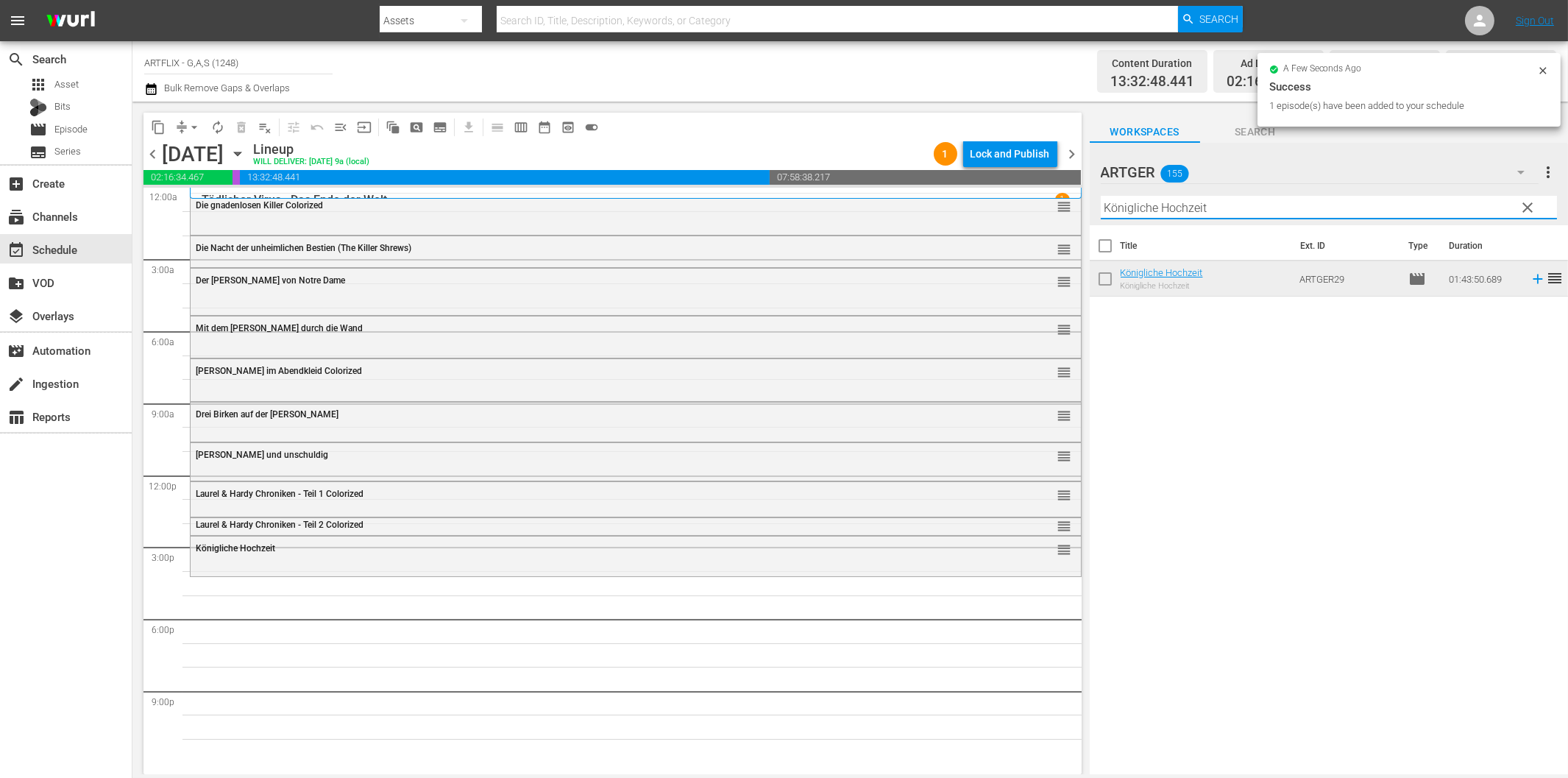
click at [1168, 204] on input "Königliche Hochzeit" at bounding box center [1328, 207] width 456 height 23
paste input "Sein letzter Kampf"
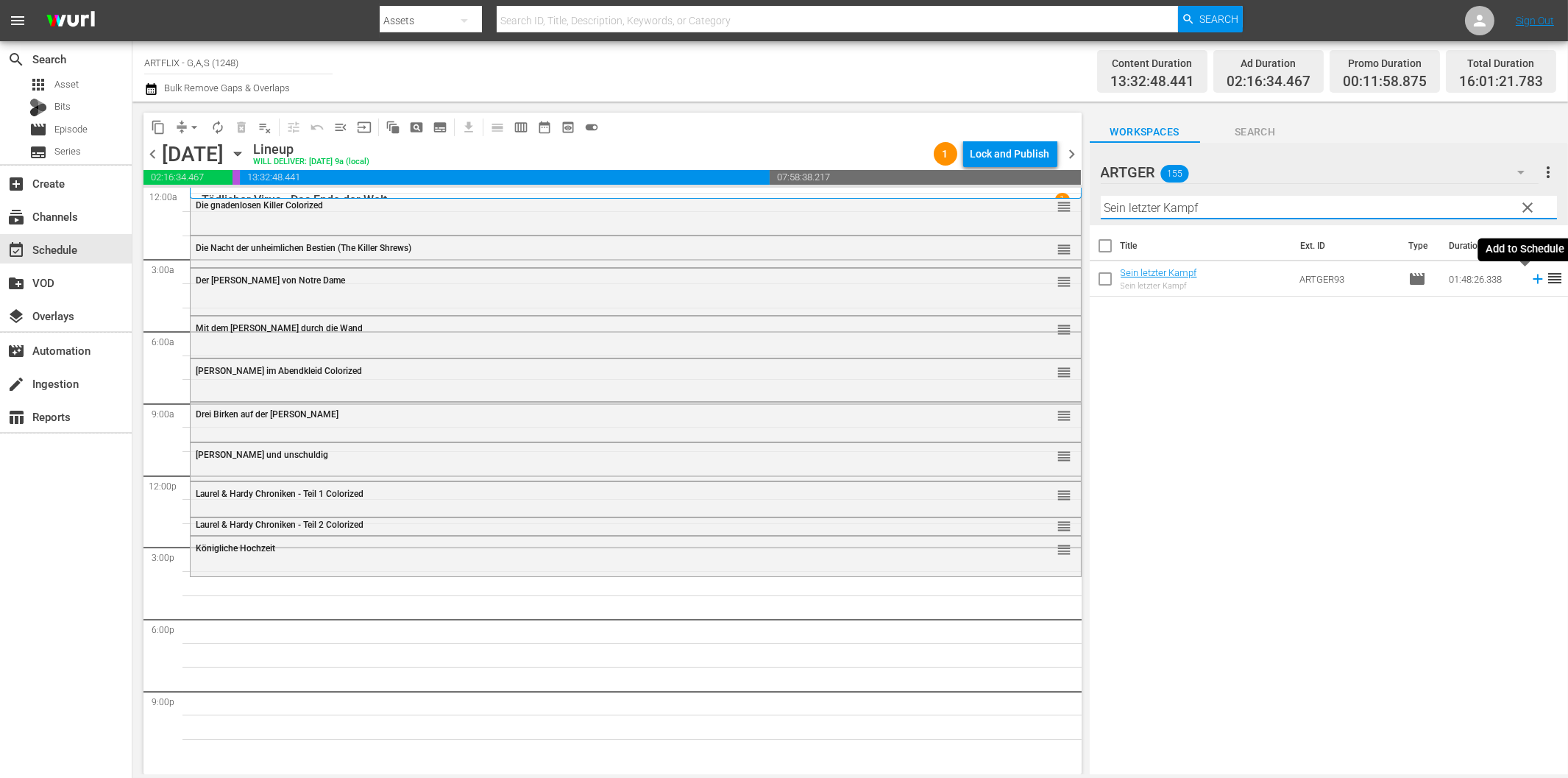
click at [1529, 281] on icon at bounding box center [1537, 279] width 17 height 17
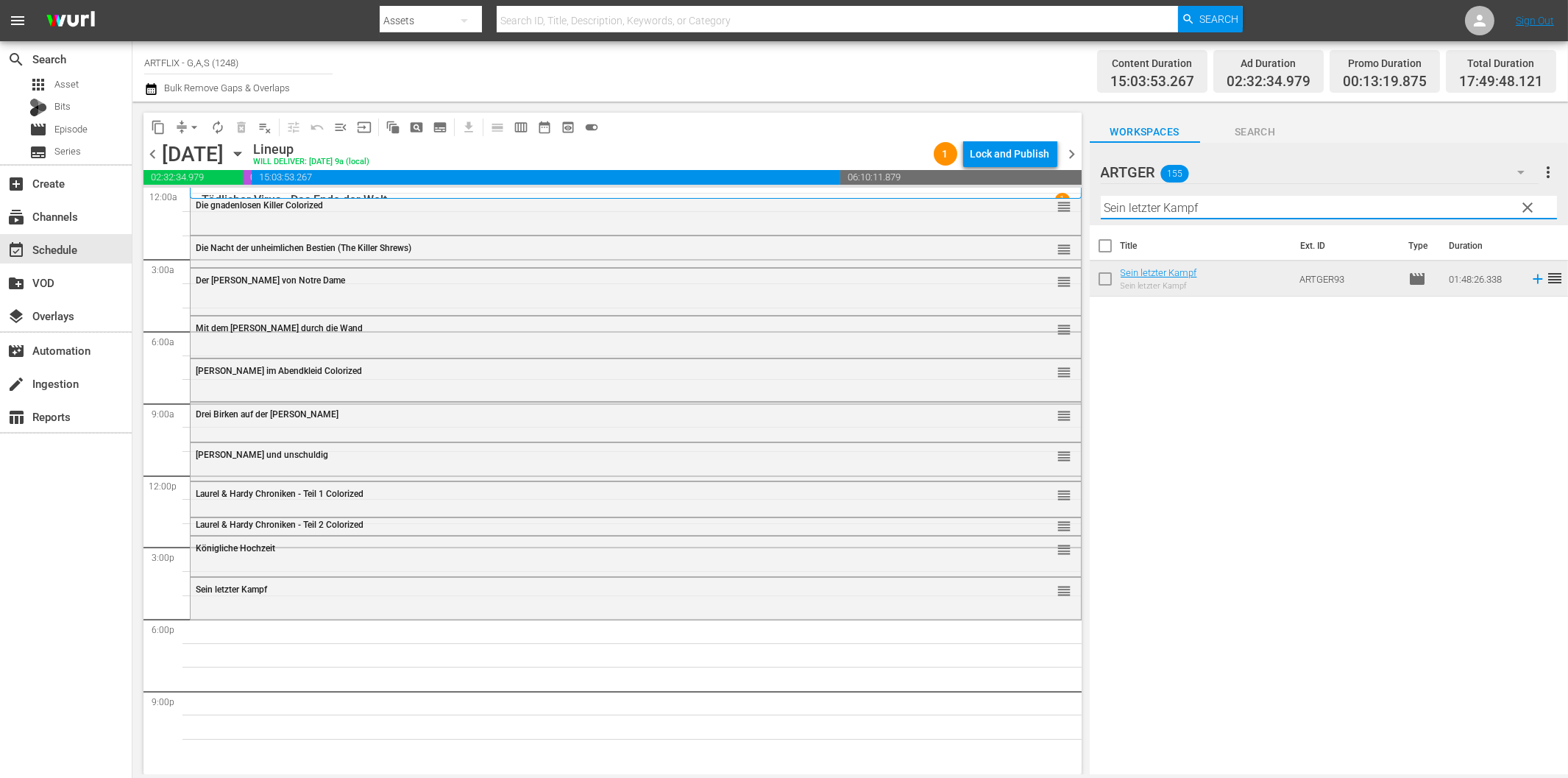
click at [1288, 212] on input "Sein letzter Kampf" at bounding box center [1328, 207] width 456 height 23
paste input "Operation Valhalla"
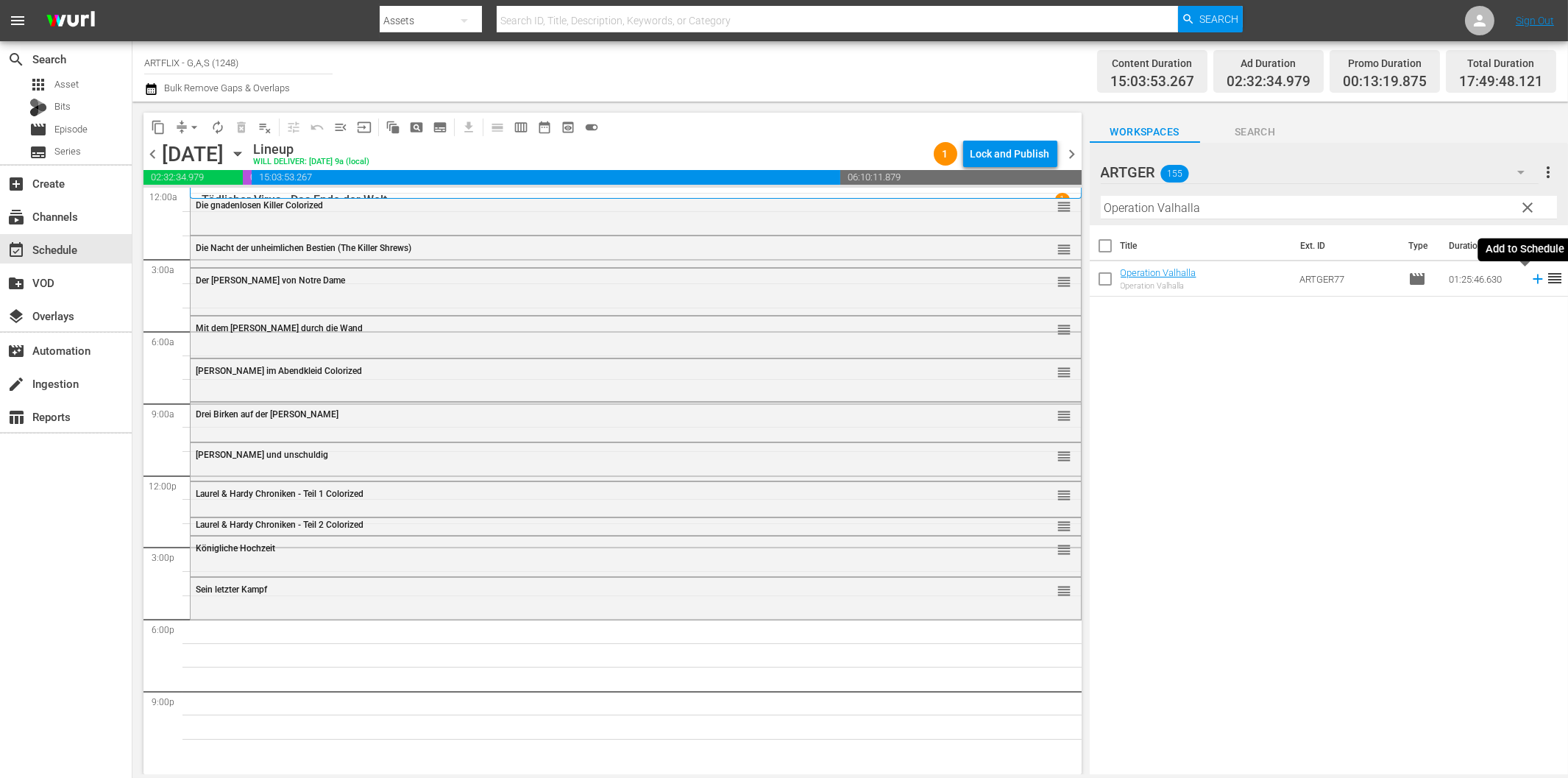
click at [1529, 282] on icon at bounding box center [1537, 279] width 17 height 17
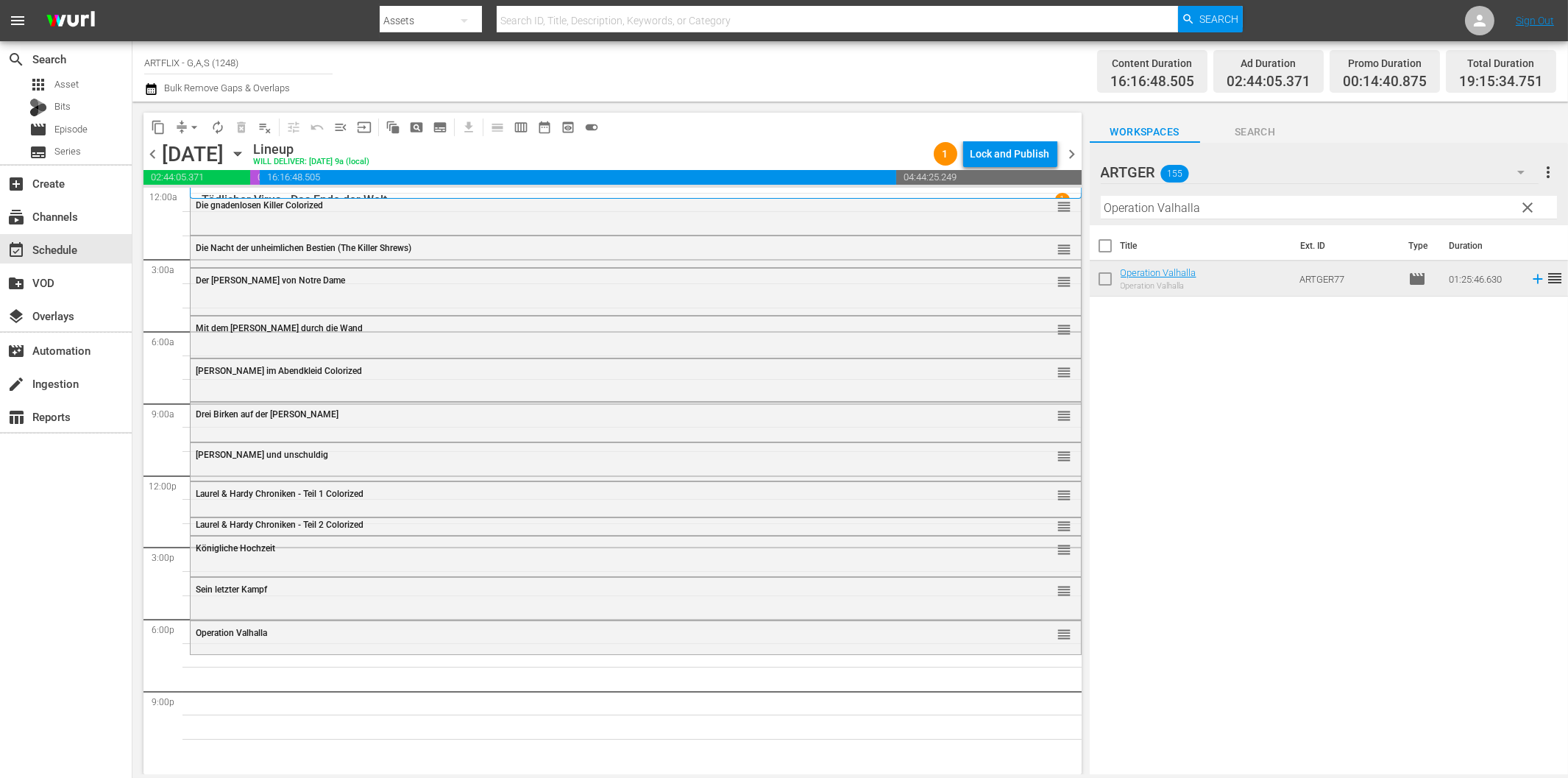
click at [1300, 208] on input "Operation Valhalla" at bounding box center [1328, 207] width 456 height 23
paste input "Running Hero (Soldier of Fortune)"
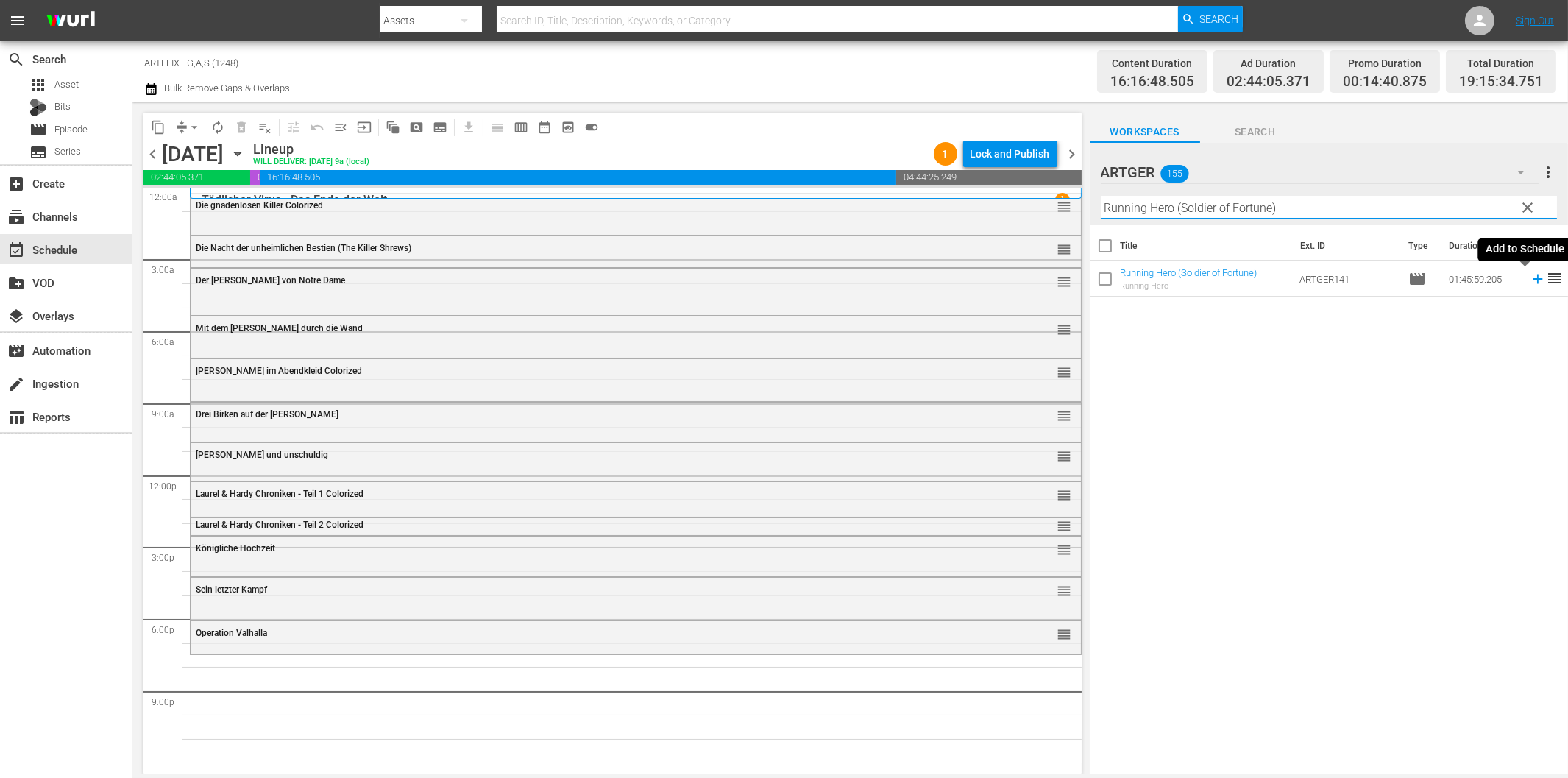
click at [1532, 280] on icon at bounding box center [1537, 280] width 10 height 10
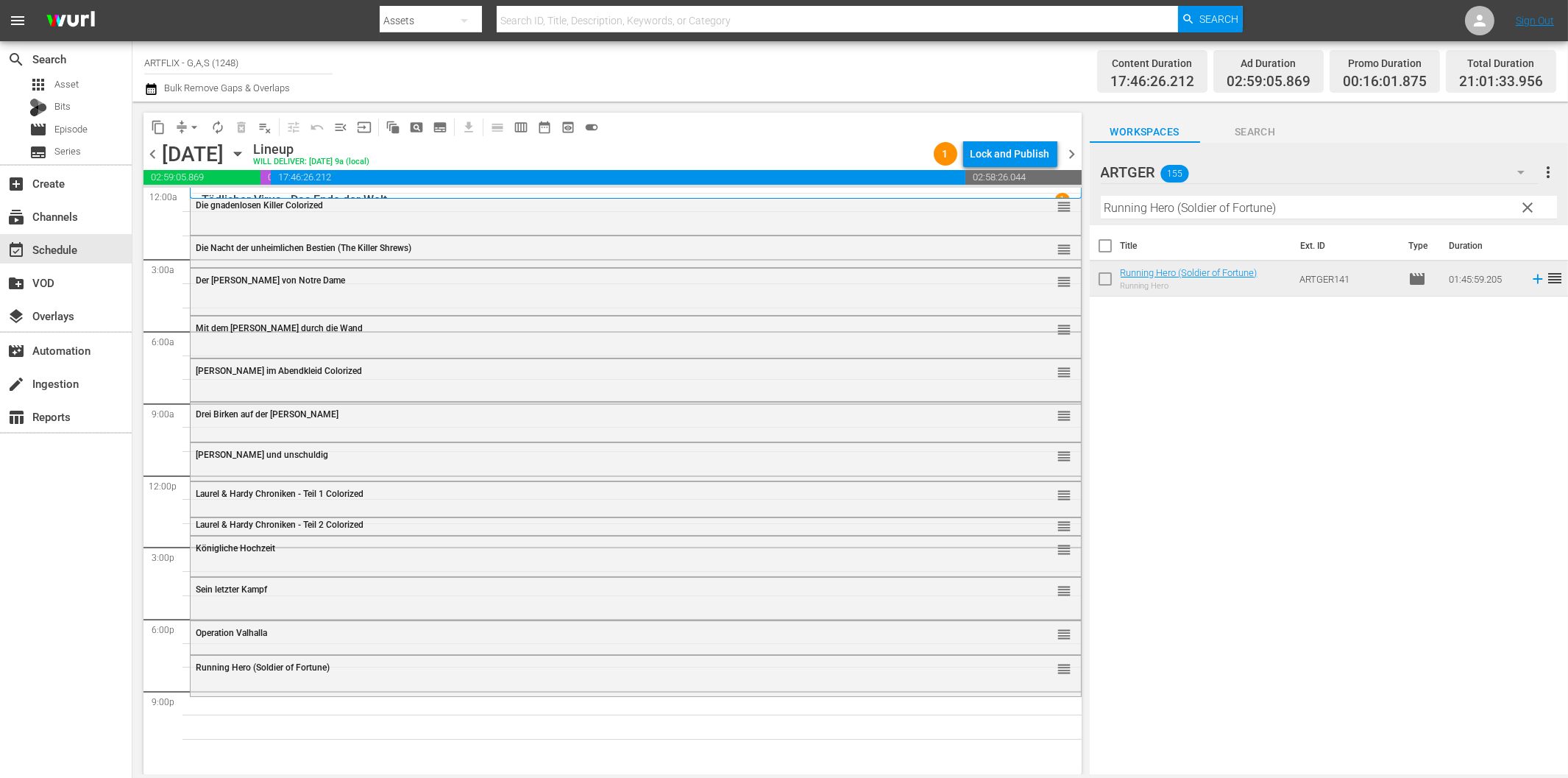
click at [1190, 208] on input "Running Hero (Soldier of Fortune)" at bounding box center [1328, 207] width 456 height 23
paste input "Ghostkeeper - Die Nacht des Grauens"
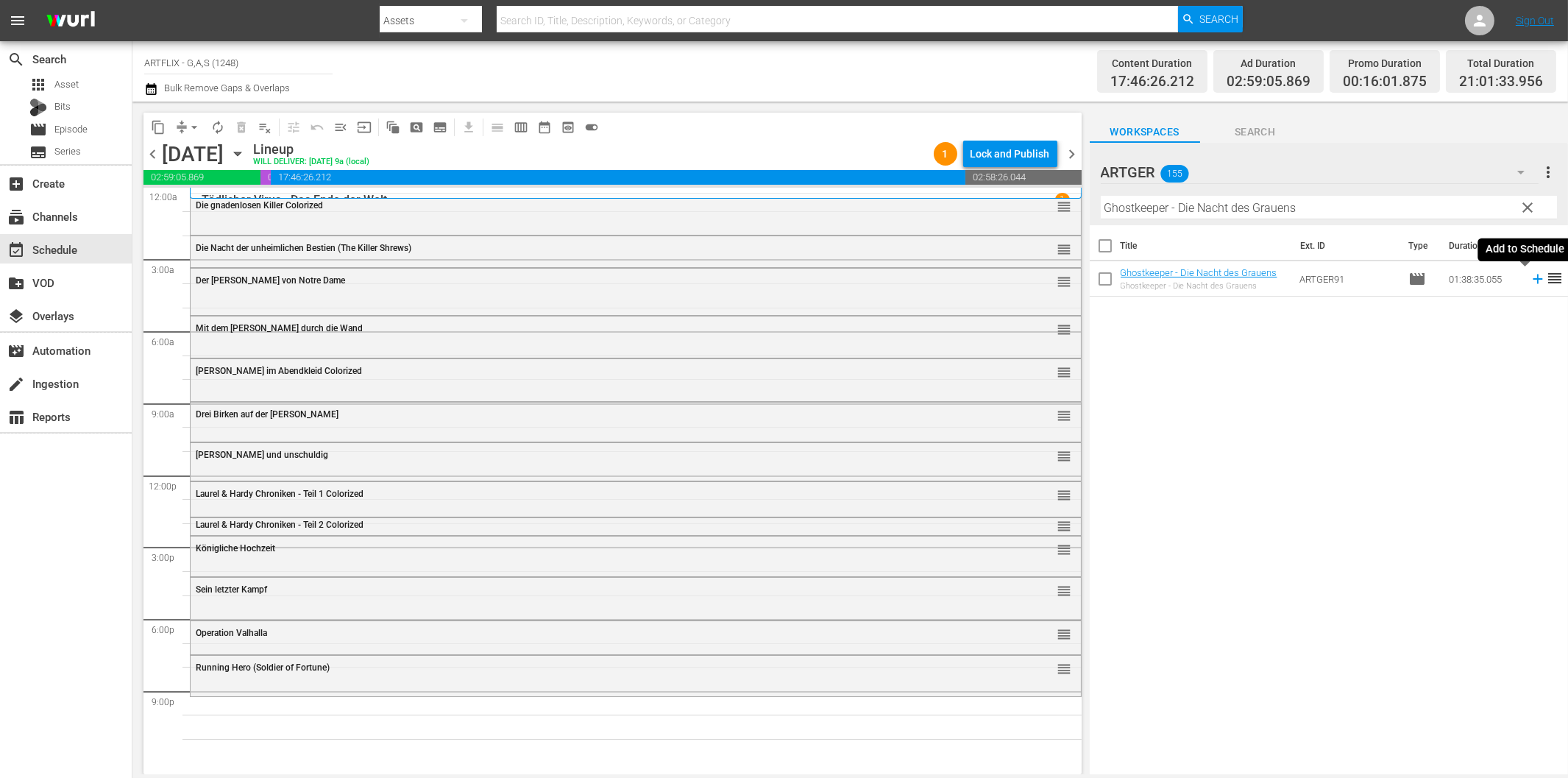
click at [1532, 280] on icon at bounding box center [1537, 280] width 10 height 10
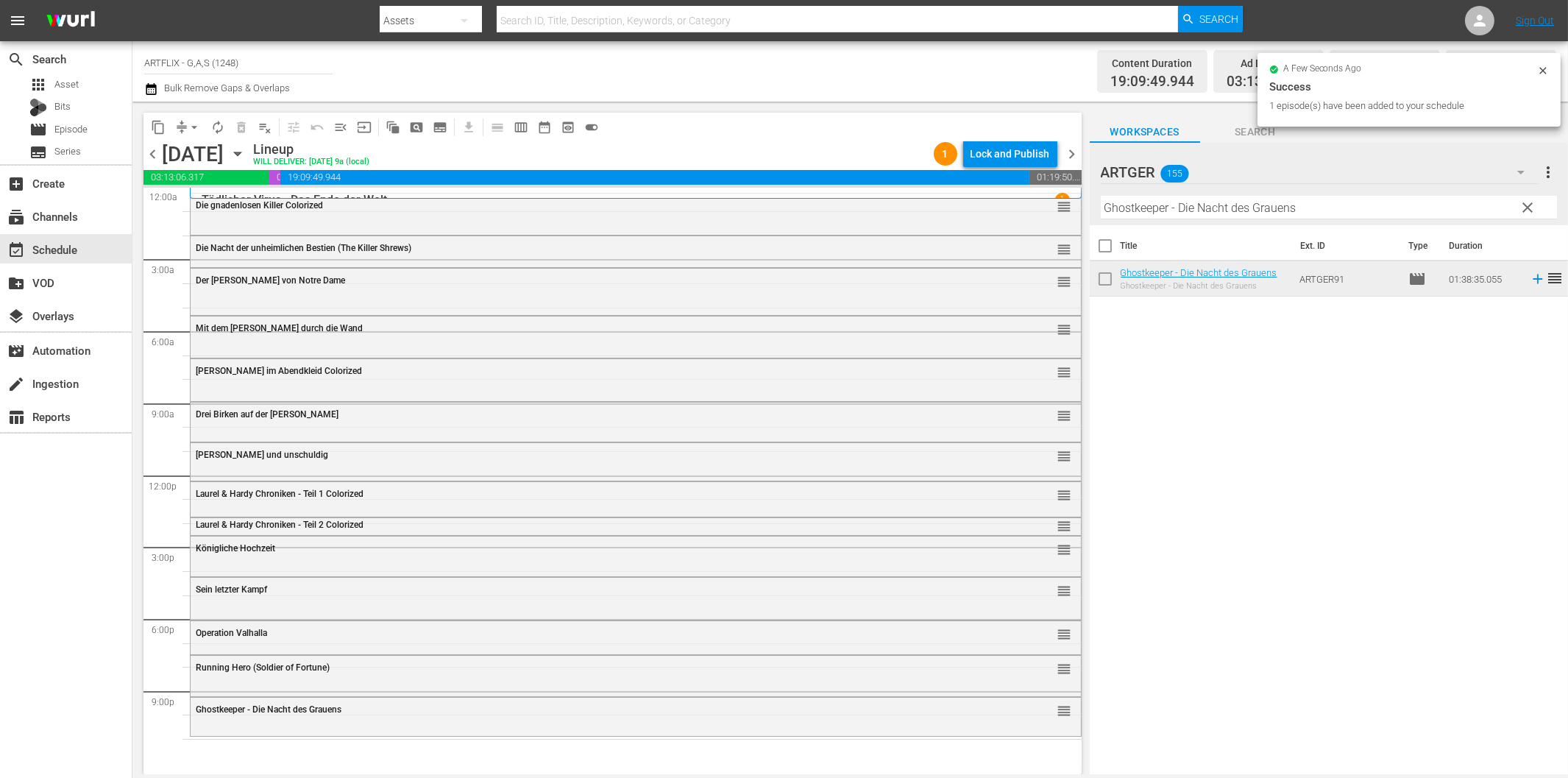
click at [1143, 210] on input "Ghostkeeper - Die Nacht des Grauens" at bounding box center [1328, 207] width 456 height 23
paste input "Das Biest"
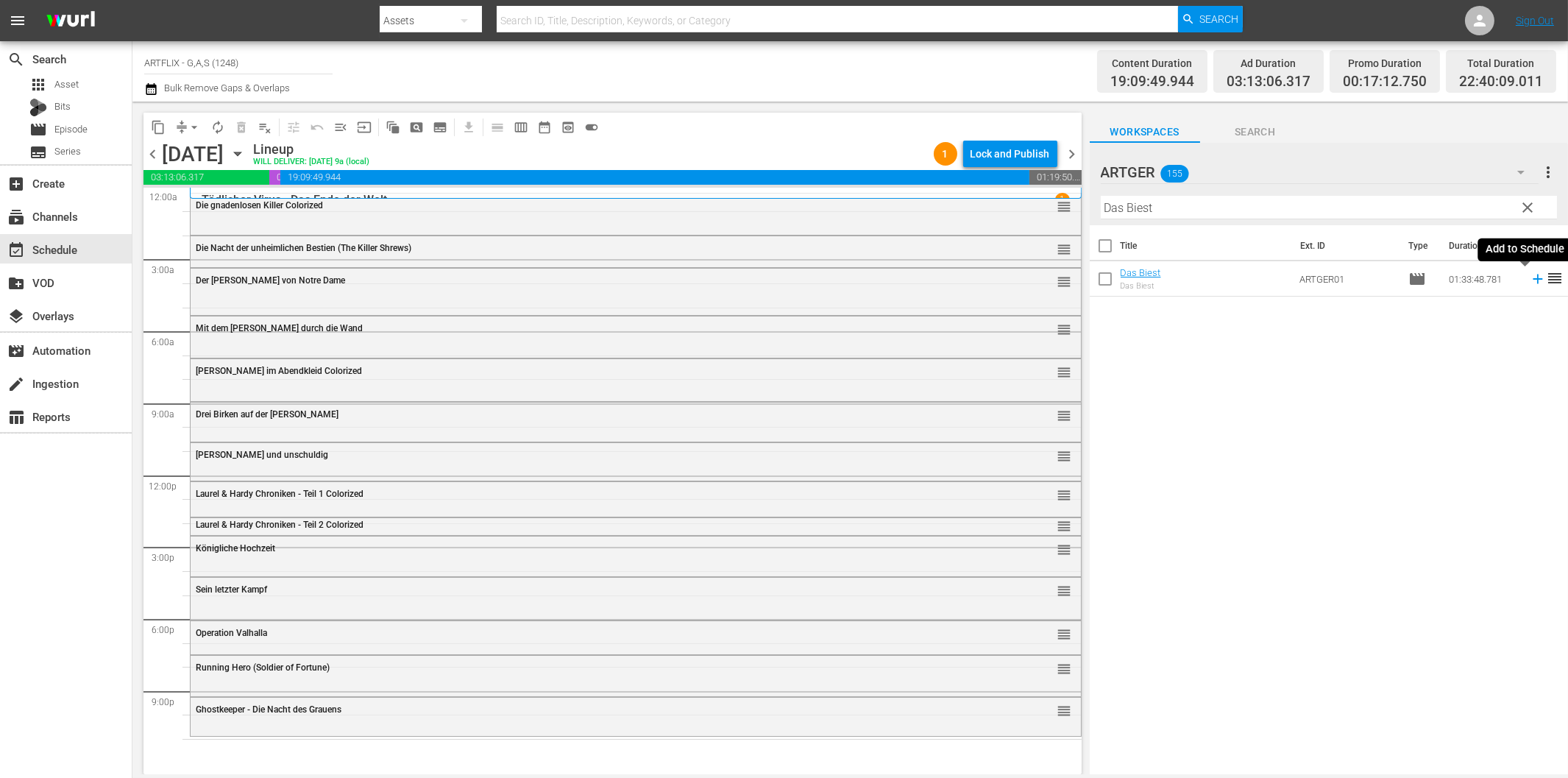
click at [1532, 279] on icon at bounding box center [1537, 280] width 10 height 10
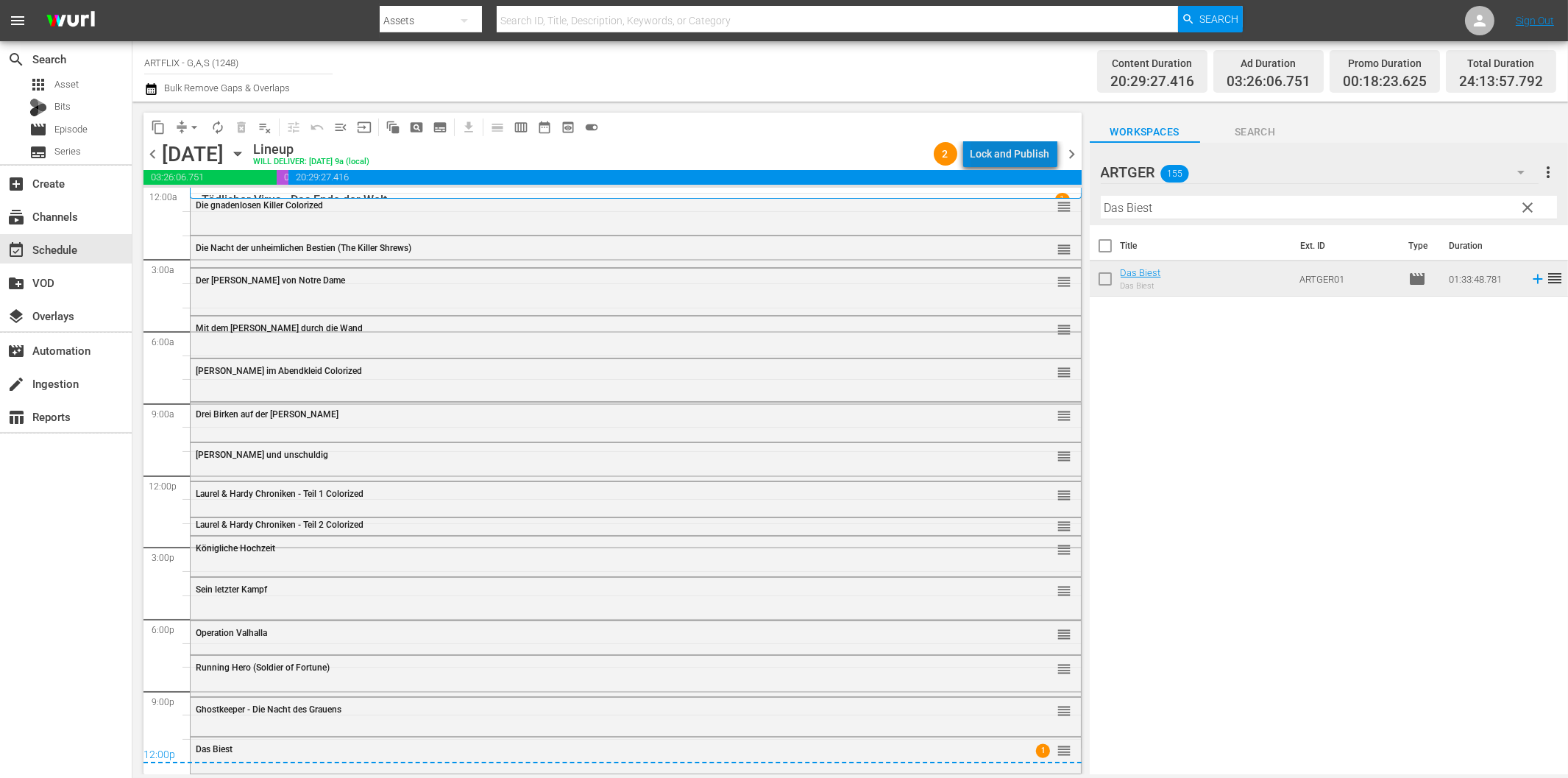
click at [1026, 156] on div "Lock and Publish" at bounding box center [1009, 153] width 79 height 26
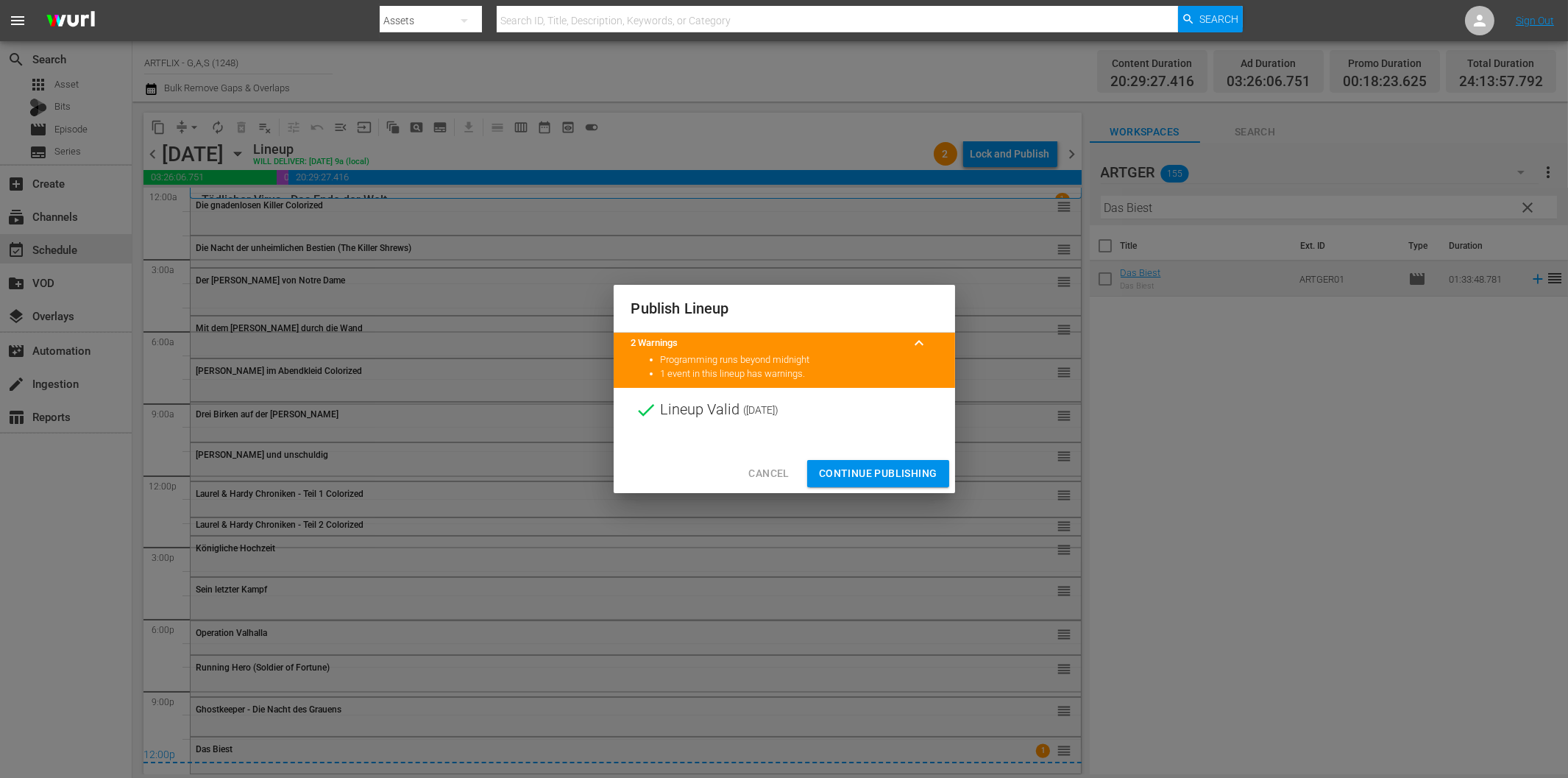
click at [903, 473] on span "Continue Publishing" at bounding box center [877, 473] width 118 height 19
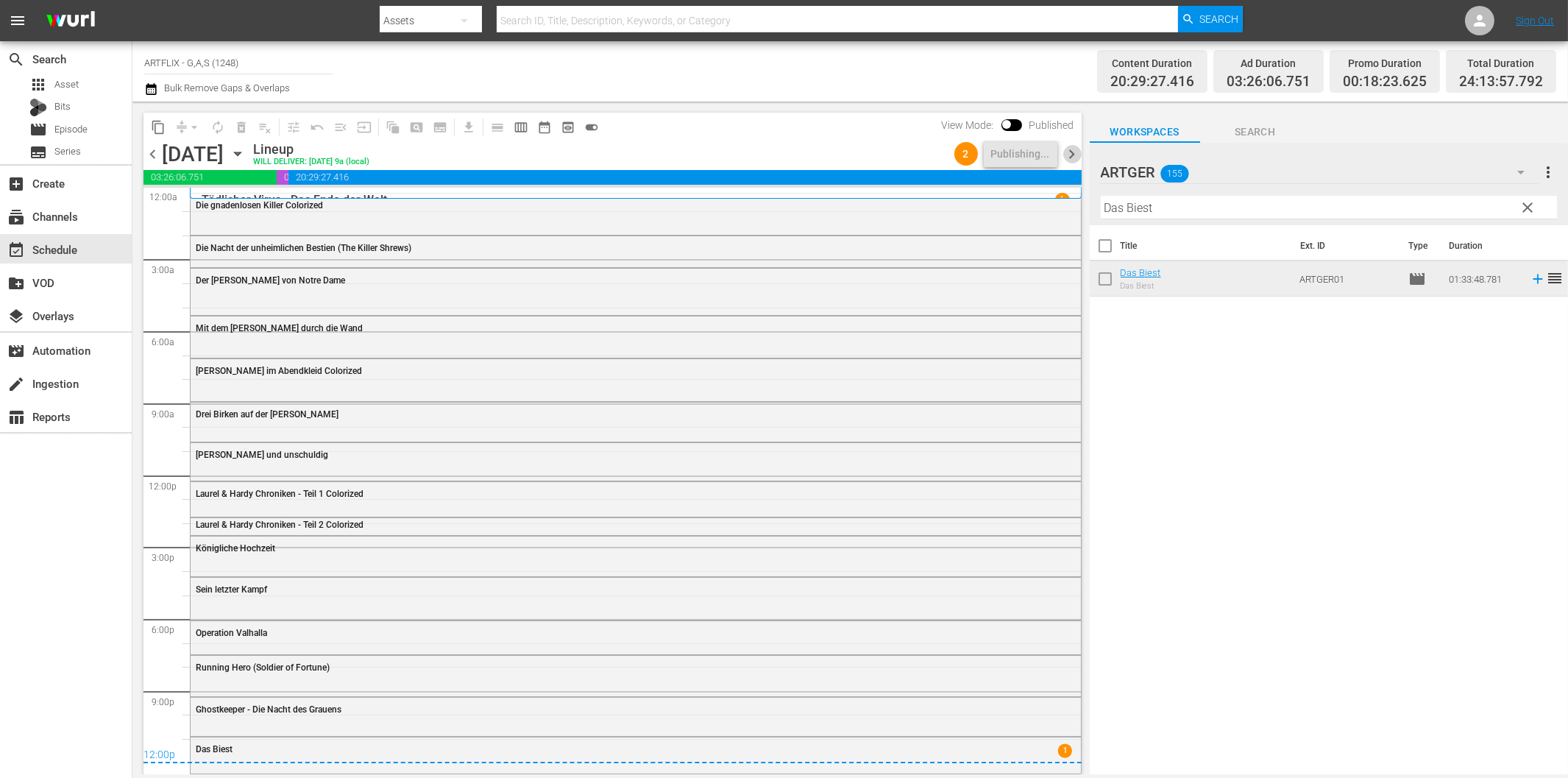
click at [1077, 154] on span "chevron_right" at bounding box center [1072, 153] width 19 height 19
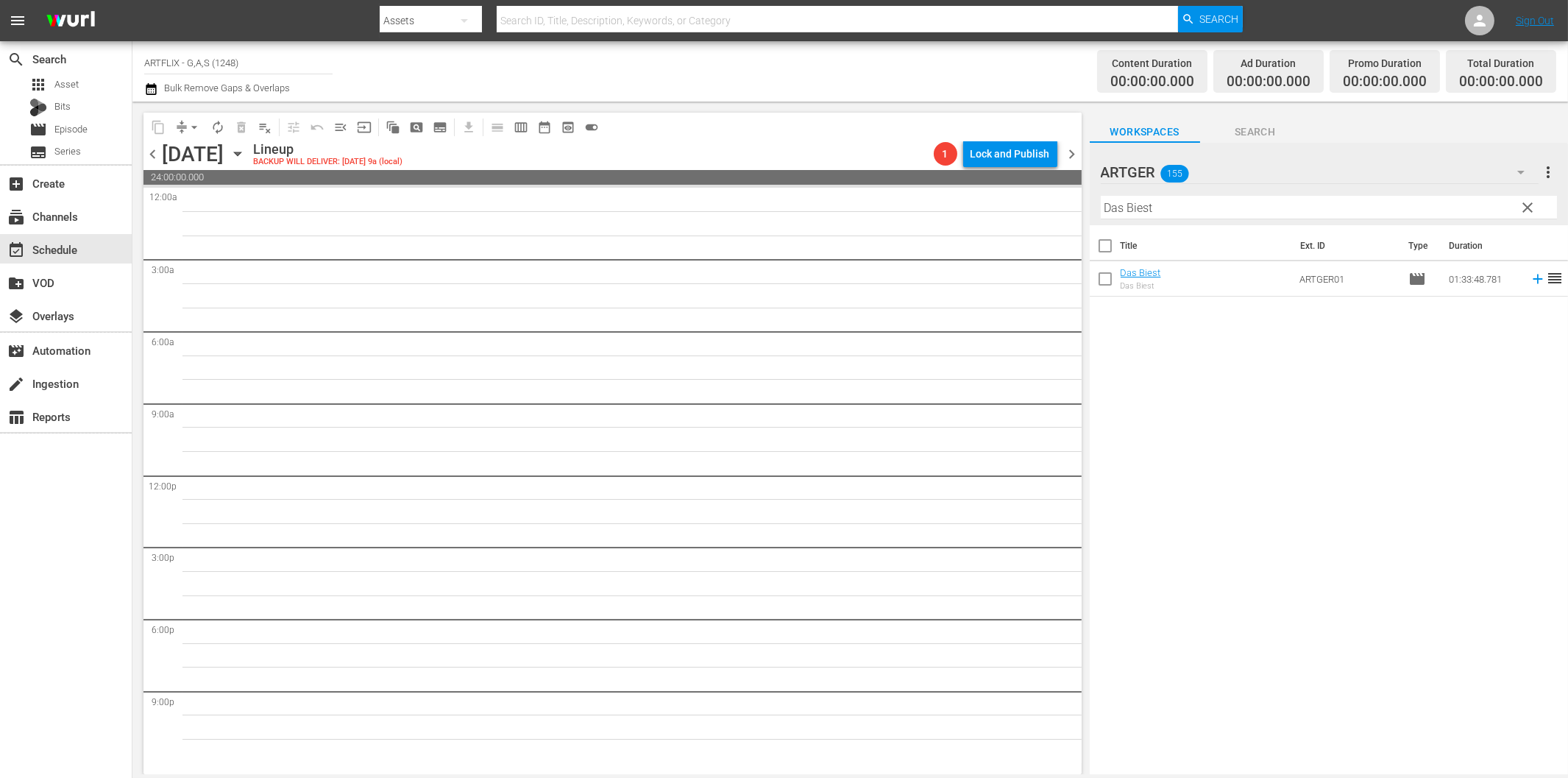
click at [1187, 211] on input "Das Biest" at bounding box center [1328, 207] width 456 height 23
paste input "ead End - Sackgasse"
click at [1529, 281] on icon at bounding box center [1537, 279] width 17 height 17
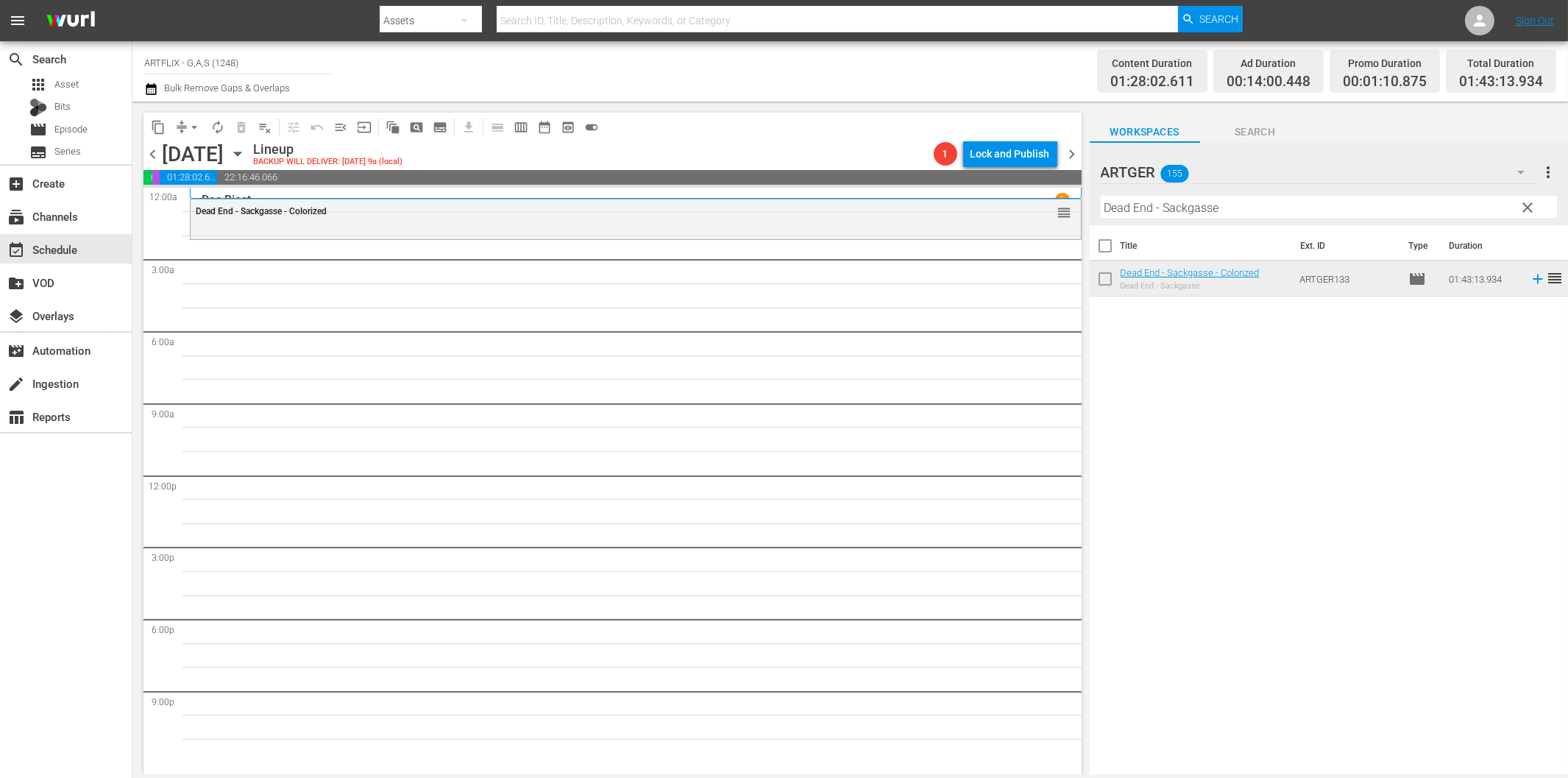
click at [1238, 207] on input "Dead End - Sackgasse" at bounding box center [1328, 207] width 456 height 23
paste input "[PERSON_NAME] Laden [PERSON_NAME] Schrecken"
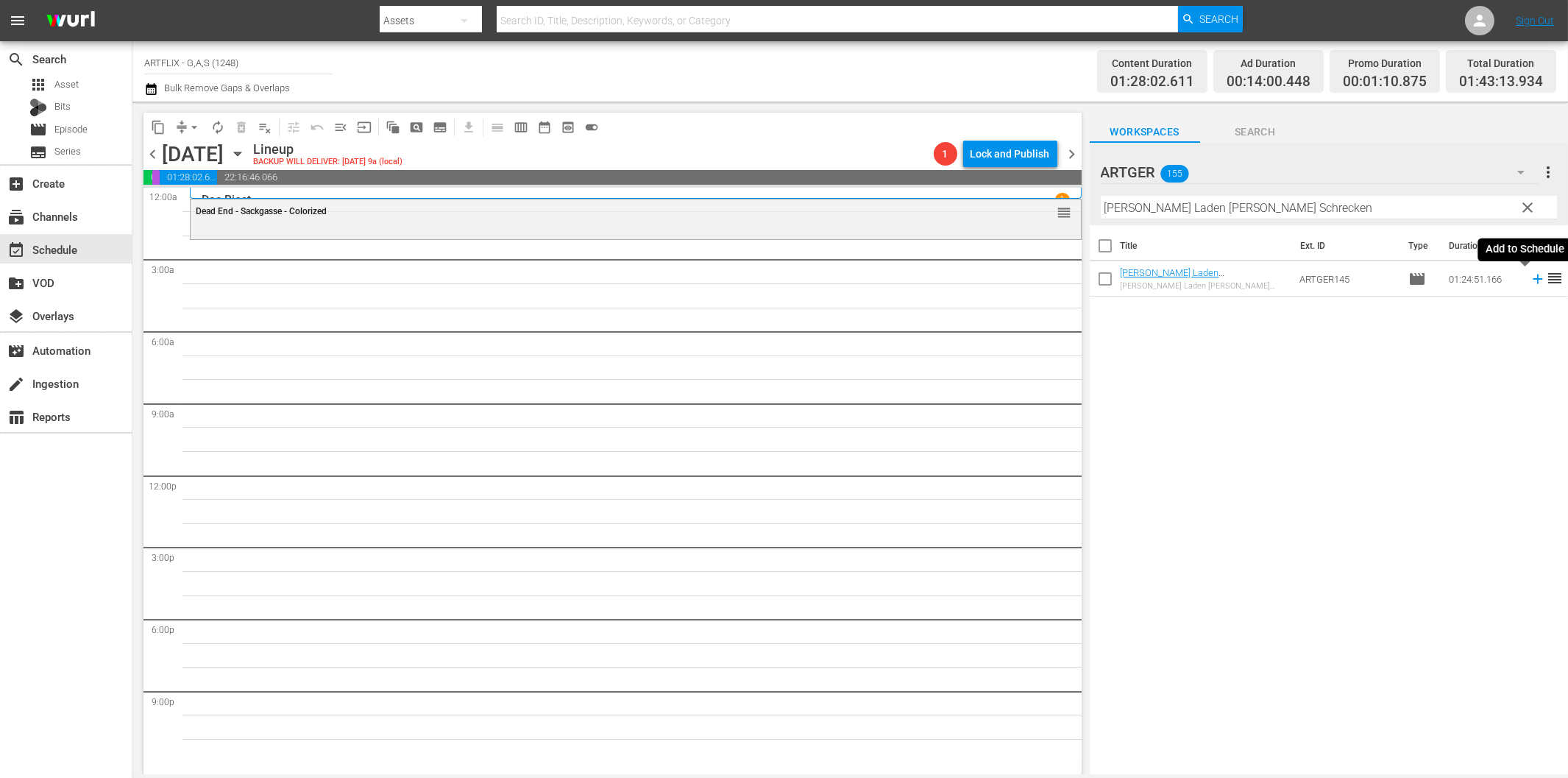
click at [1529, 276] on icon at bounding box center [1537, 279] width 17 height 17
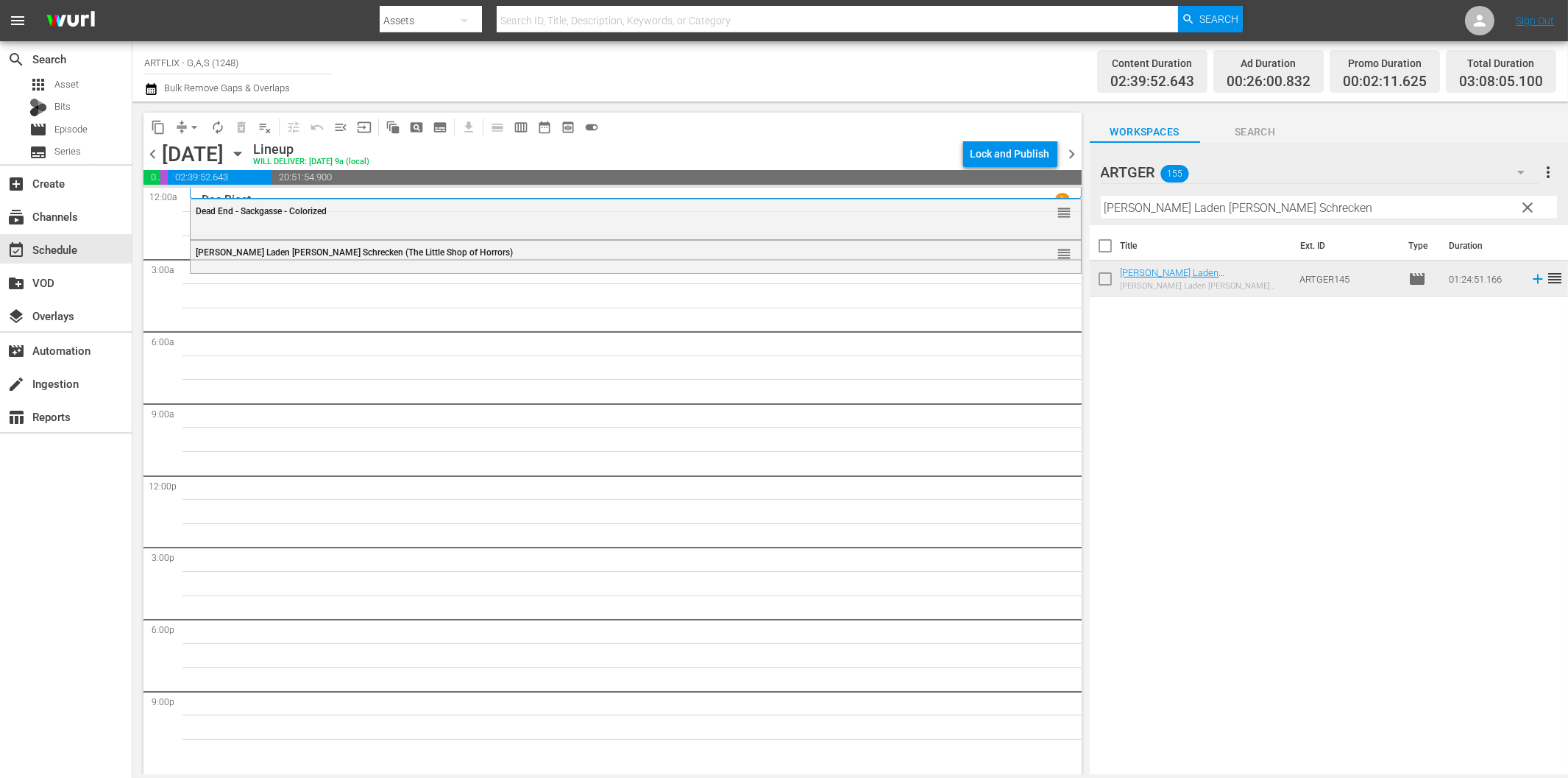
click at [1193, 202] on input "[PERSON_NAME] Laden [PERSON_NAME] Schrecken" at bounding box center [1328, 207] width 456 height 23
paste input "Ich hab' dir nie einen [PERSON_NAME] versproch"
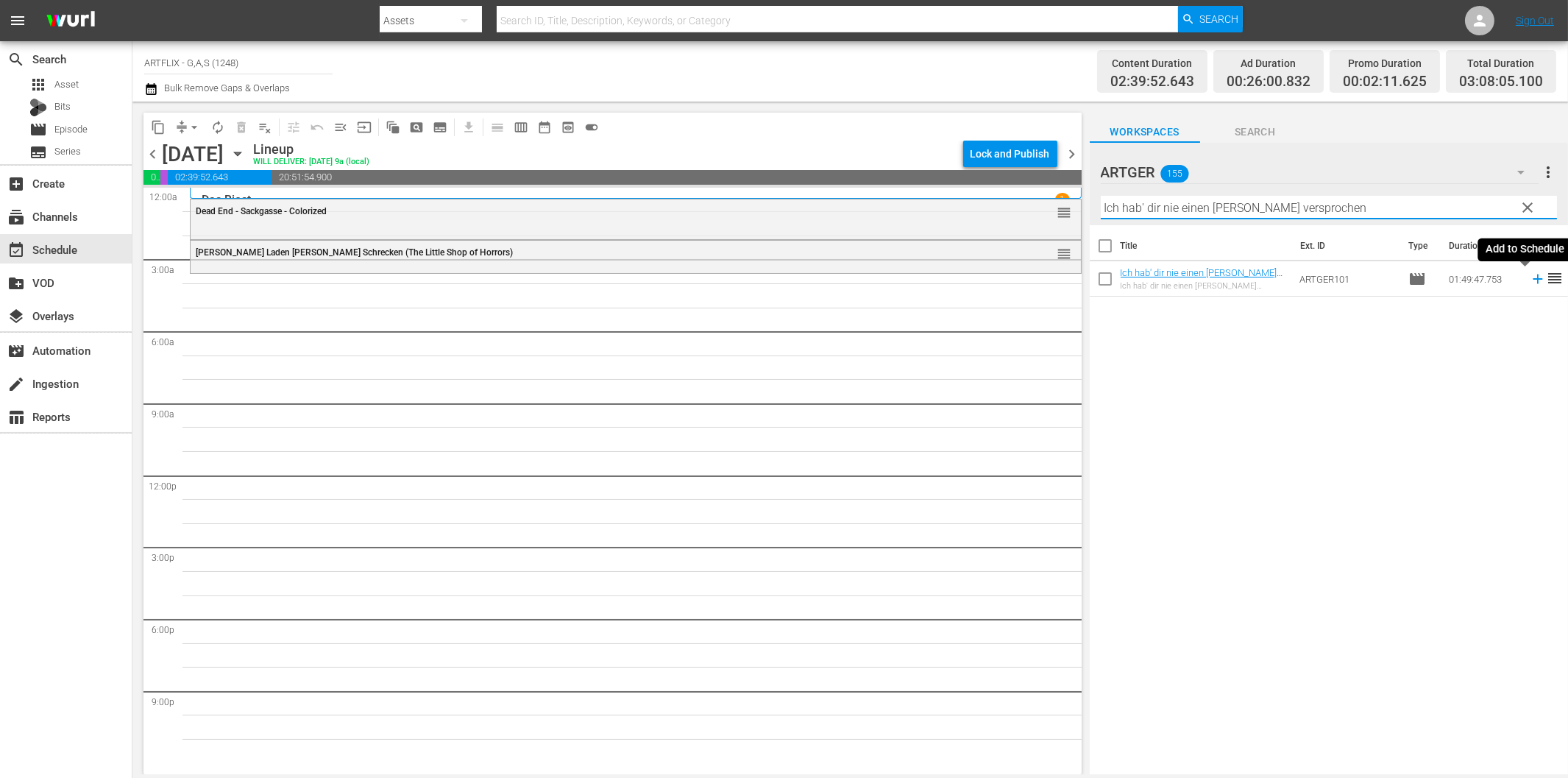
click at [1529, 276] on icon at bounding box center [1537, 279] width 17 height 17
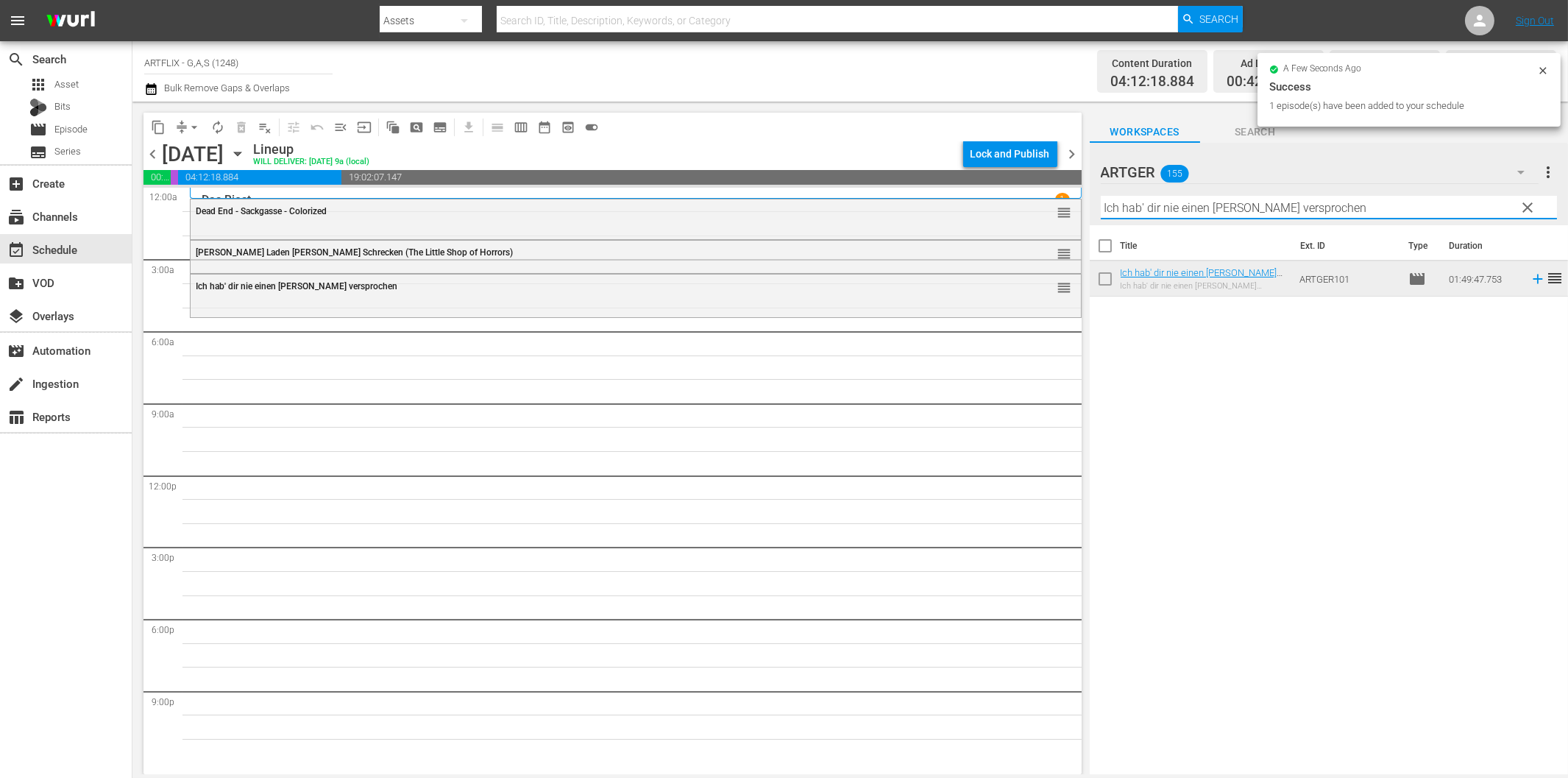
click at [1205, 211] on input "Ich hab' dir nie einen [PERSON_NAME] versprochen" at bounding box center [1328, 207] width 456 height 23
paste input "Wundervolles Weihnacht"
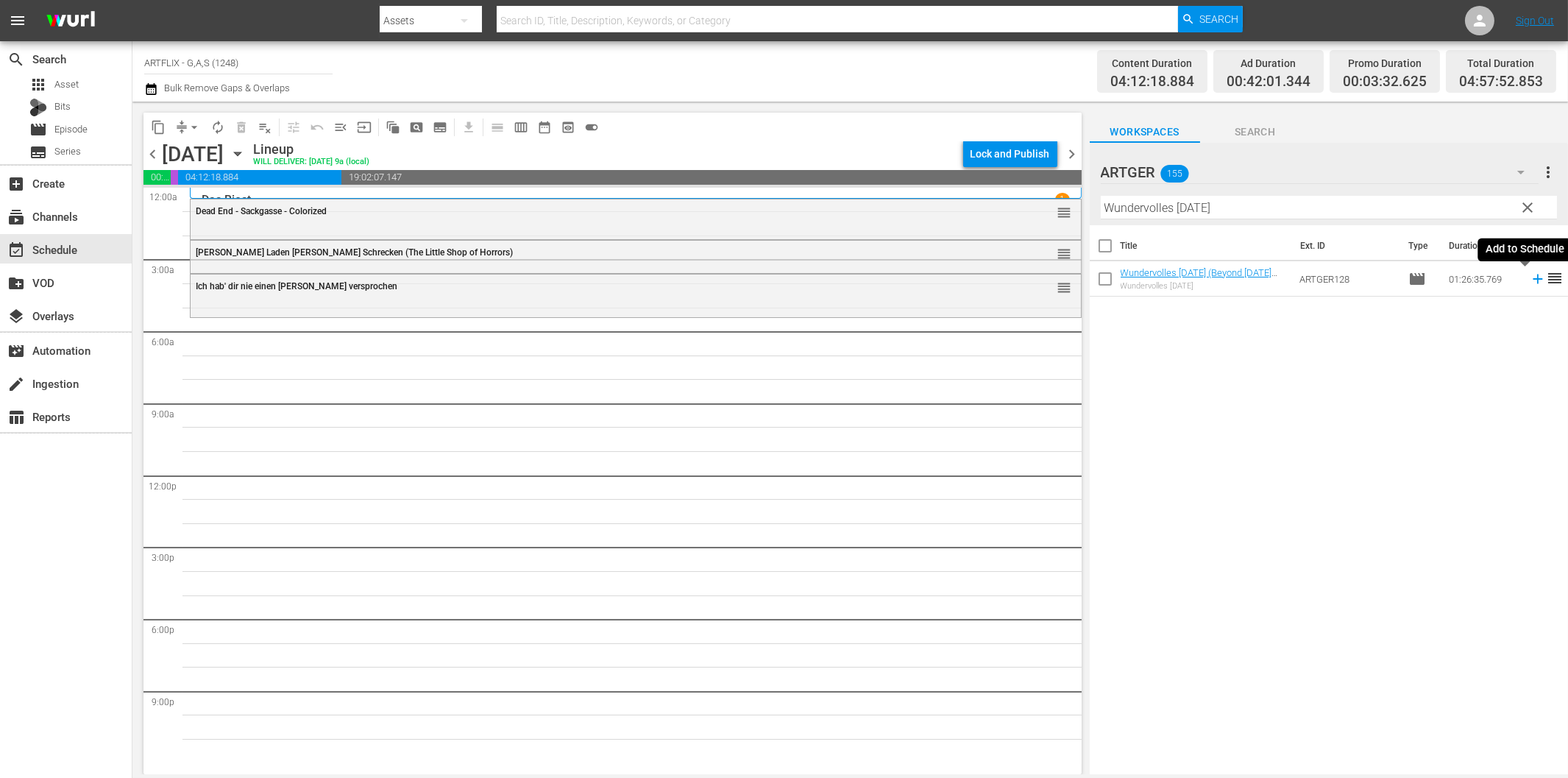
click at [1529, 277] on icon at bounding box center [1537, 279] width 17 height 17
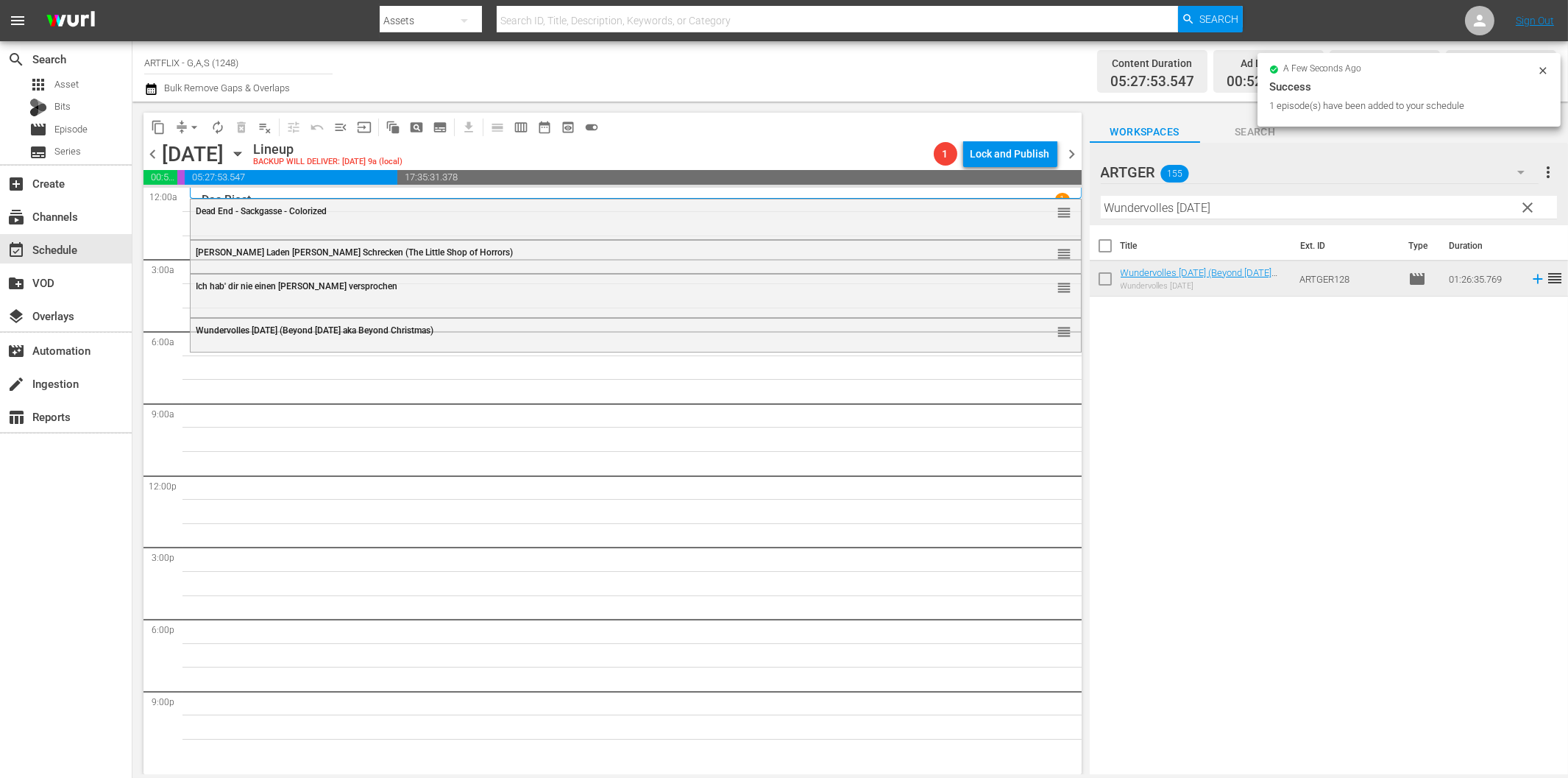
click at [1129, 207] on input "Wundervolles [DATE]" at bounding box center [1328, 207] width 456 height 23
paste input "Krach mit der Kompanie"
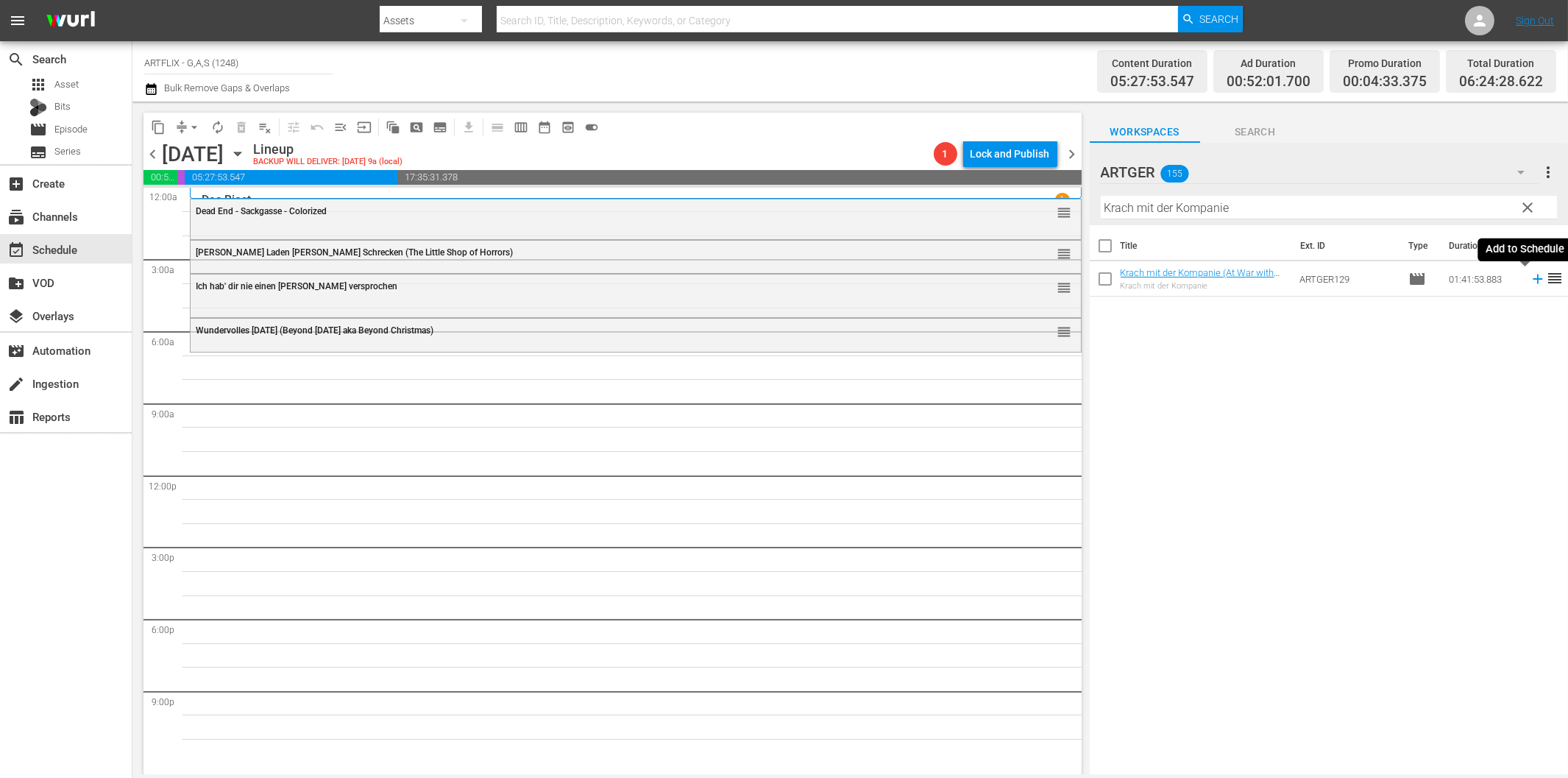
click at [1529, 281] on icon at bounding box center [1537, 279] width 17 height 17
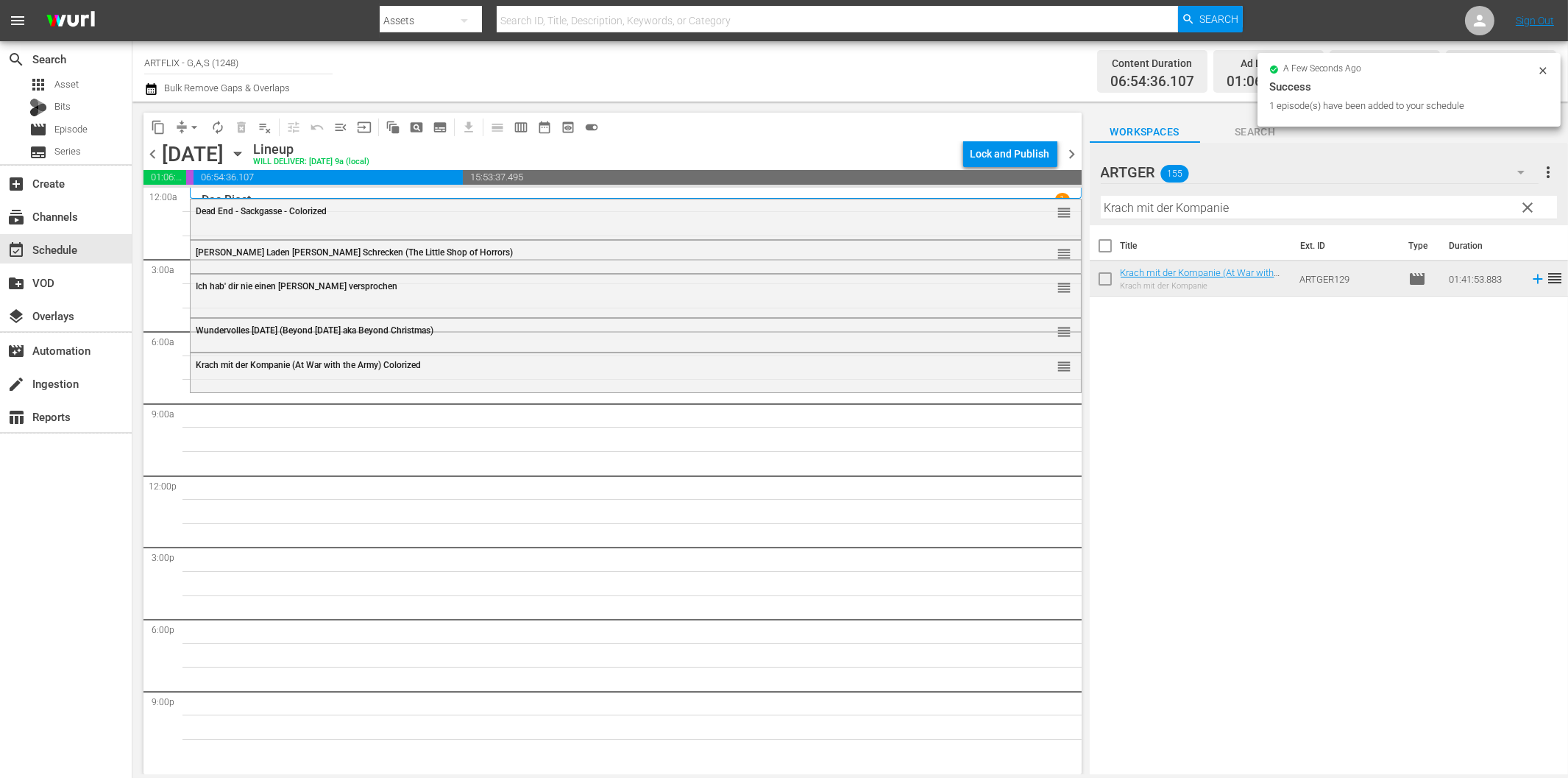
click at [1193, 208] on input "Krach mit der Kompanie" at bounding box center [1328, 207] width 456 height 23
paste input "Dick und Doof erben eine Insel"
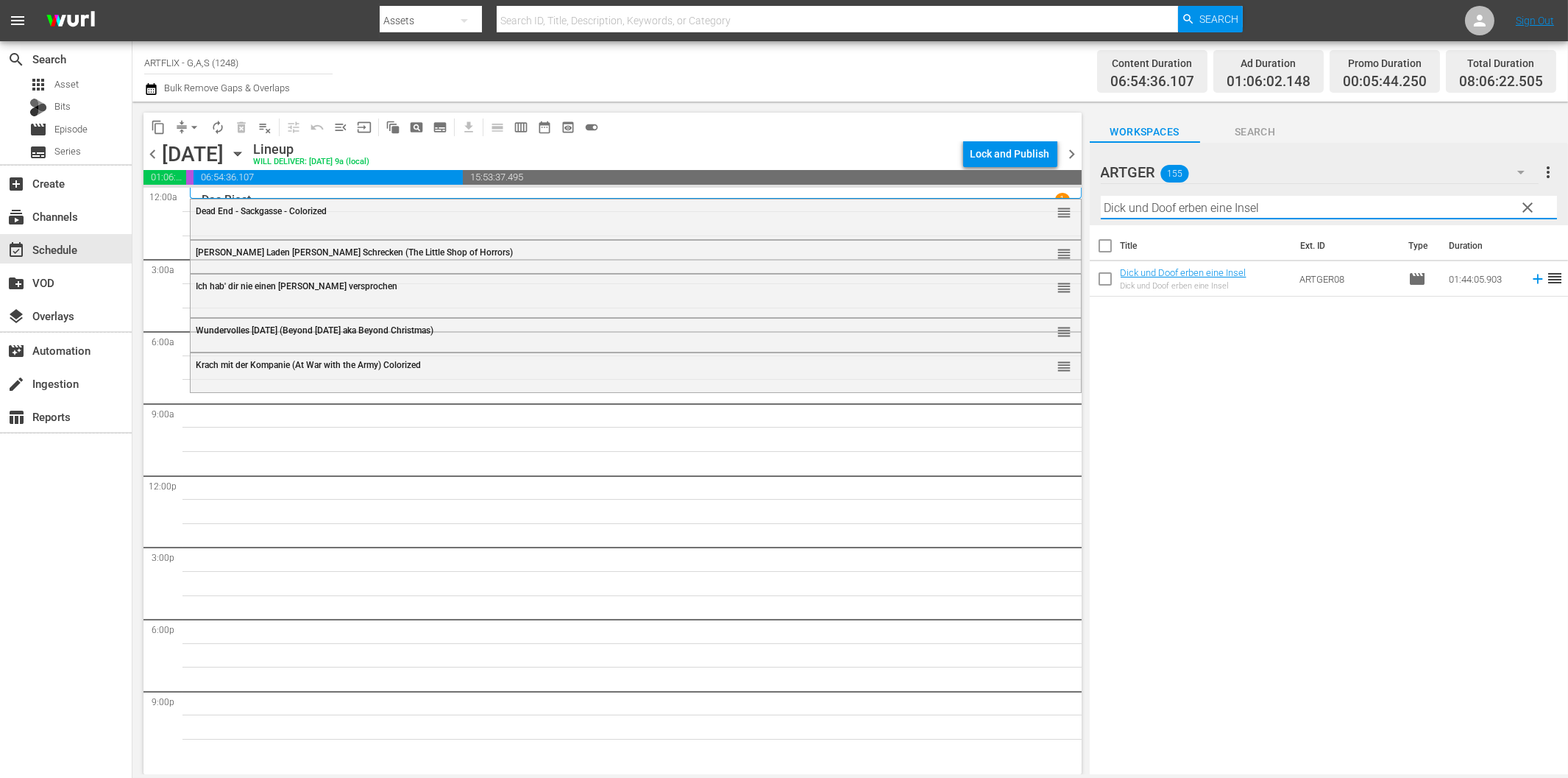
click at [1529, 281] on icon at bounding box center [1537, 279] width 17 height 17
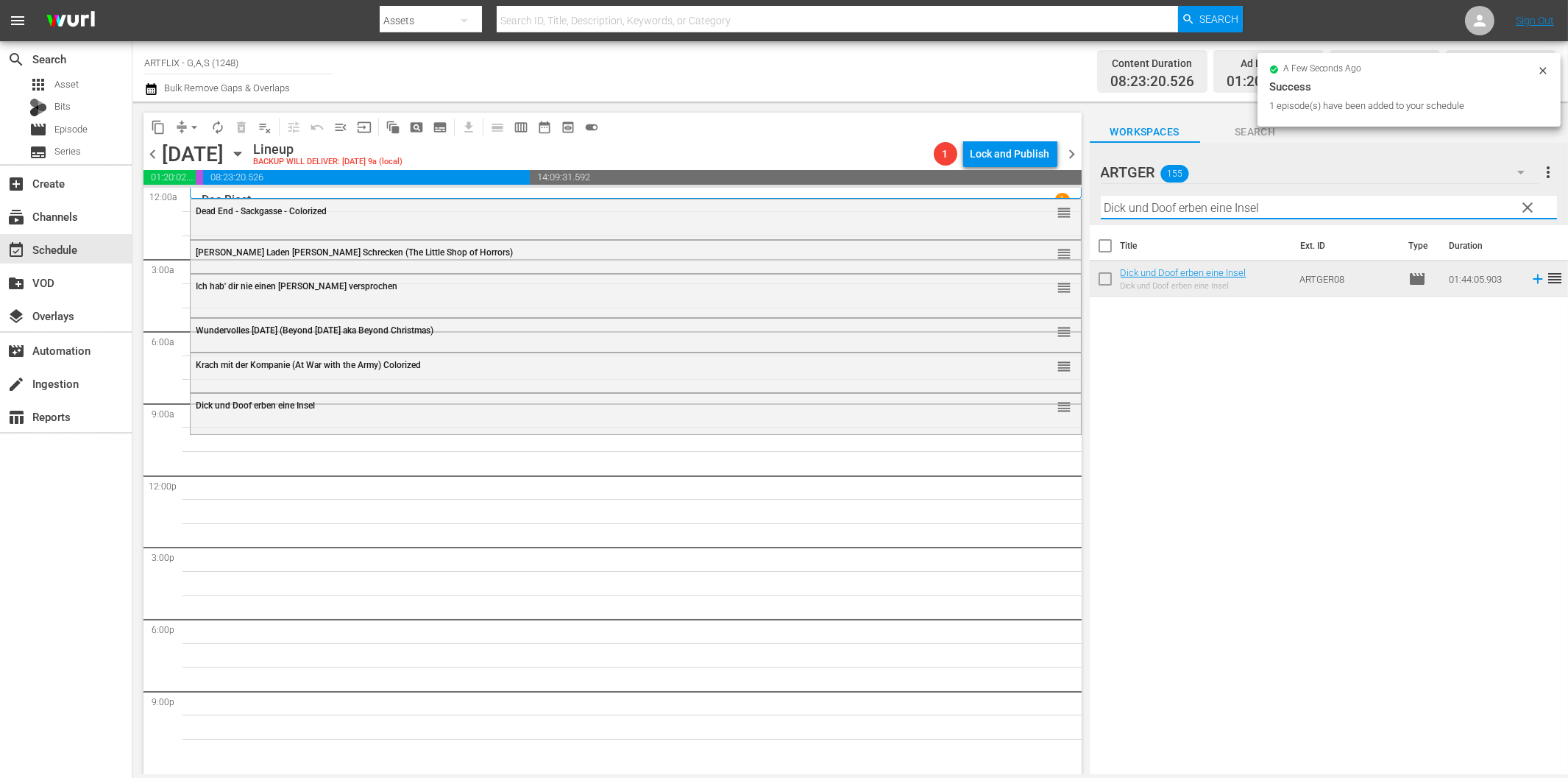
click at [1167, 212] on input "Dick und Doof erben eine Insel" at bounding box center [1328, 207] width 456 height 23
paste input "Laurel und [PERSON_NAME]: Die Teufelsbrüder"
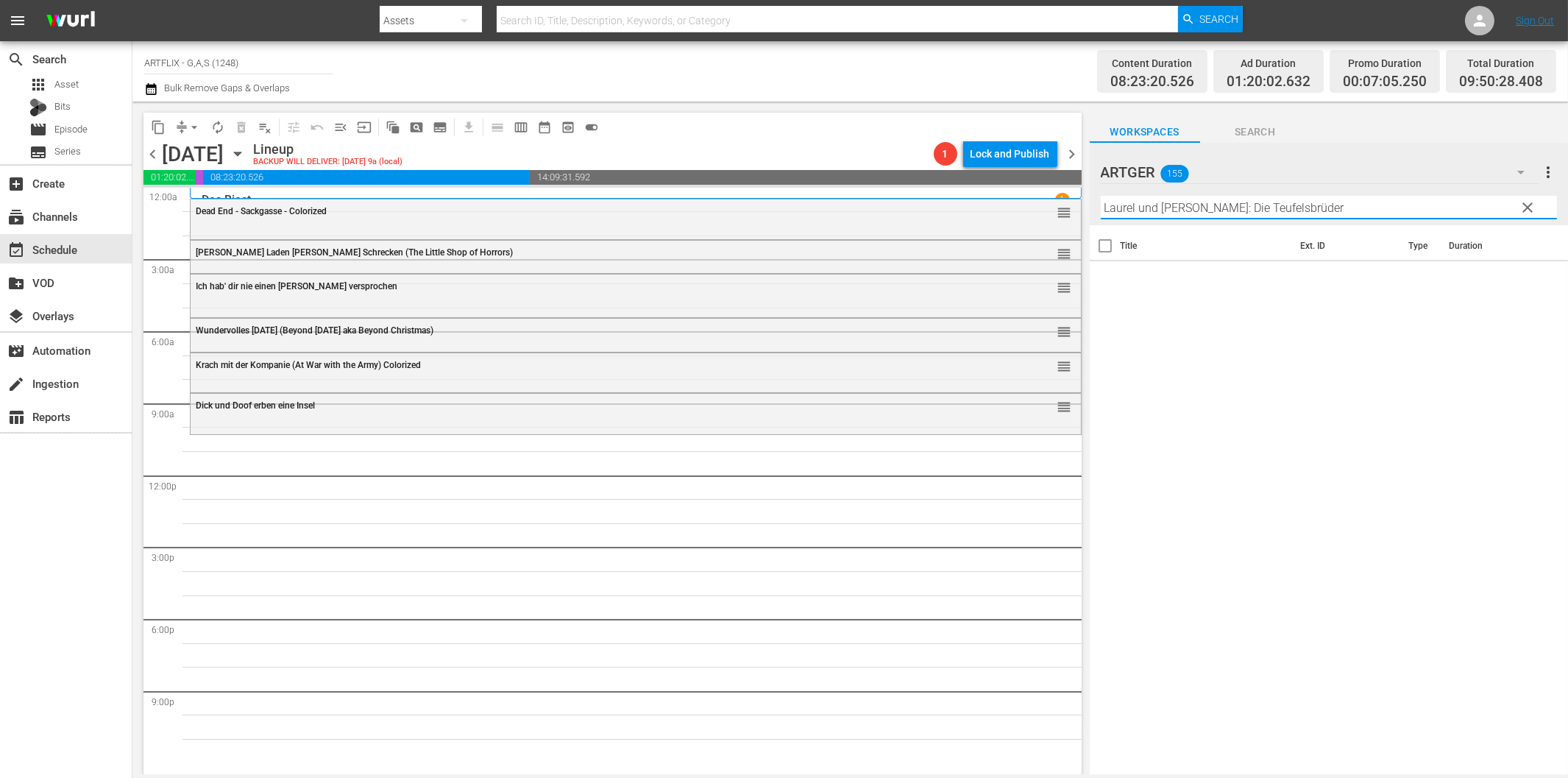
drag, startPoint x: 1188, startPoint y: 208, endPoint x: 1420, endPoint y: 223, distance: 232.5
click at [1418, 219] on div "Filter by Title [PERSON_NAME] und [PERSON_NAME]: Die Teufelsbrüder" at bounding box center [1328, 207] width 456 height 35
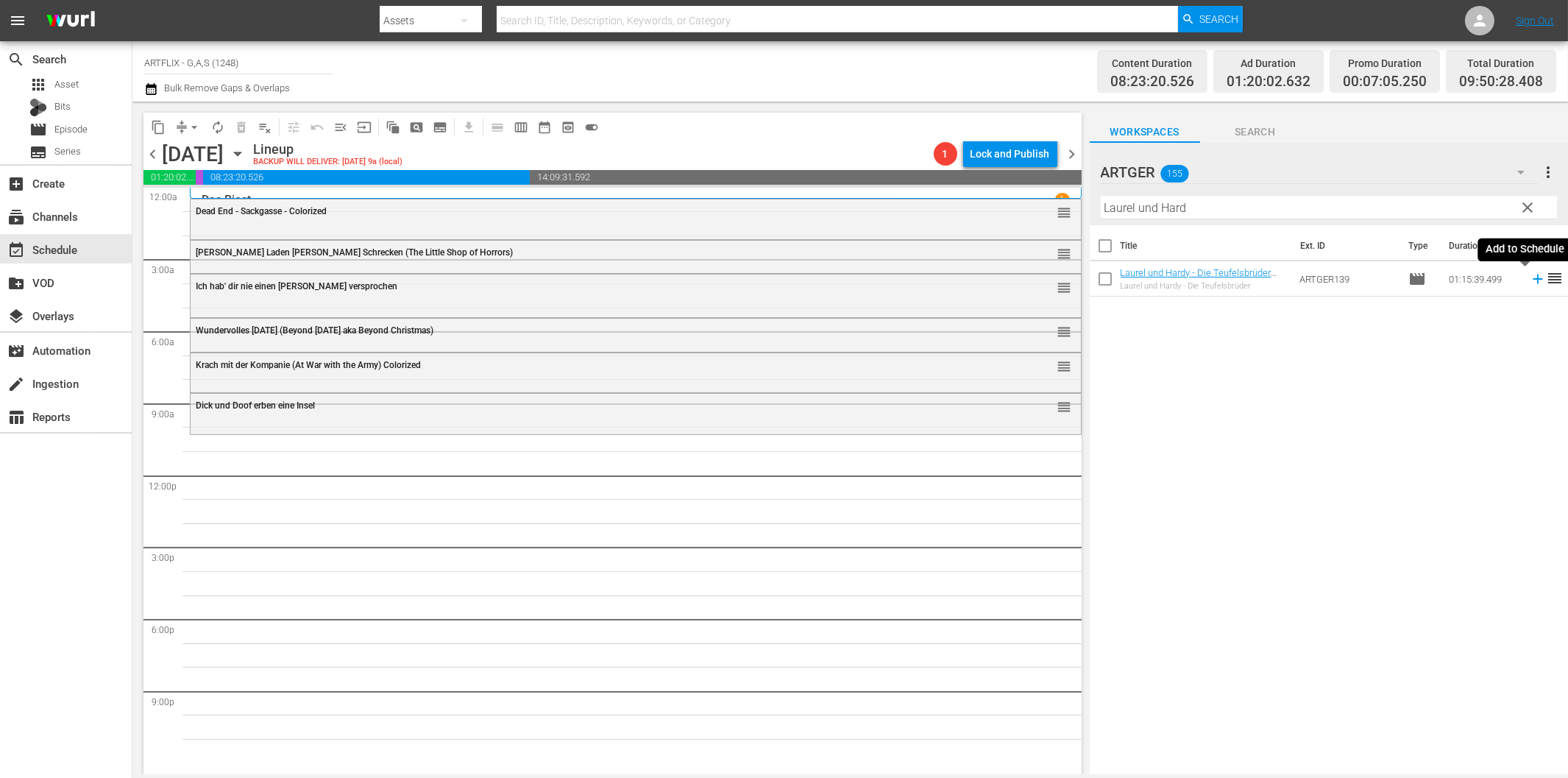
click at [1529, 281] on icon at bounding box center [1537, 279] width 17 height 17
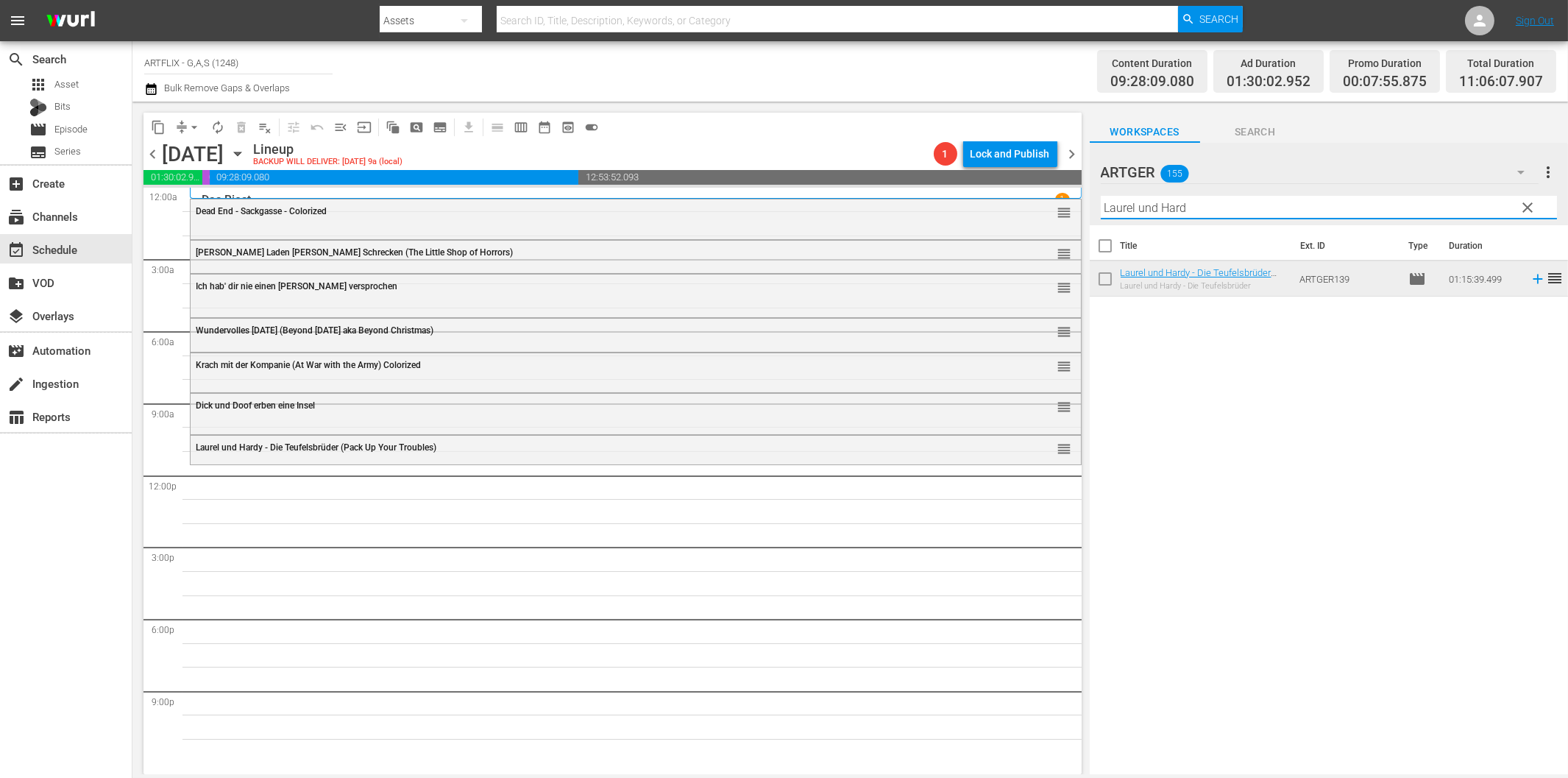
click at [1142, 208] on input "Laurel und Hard" at bounding box center [1328, 207] width 456 height 23
paste input "Tarzan - Der Furchtlose"
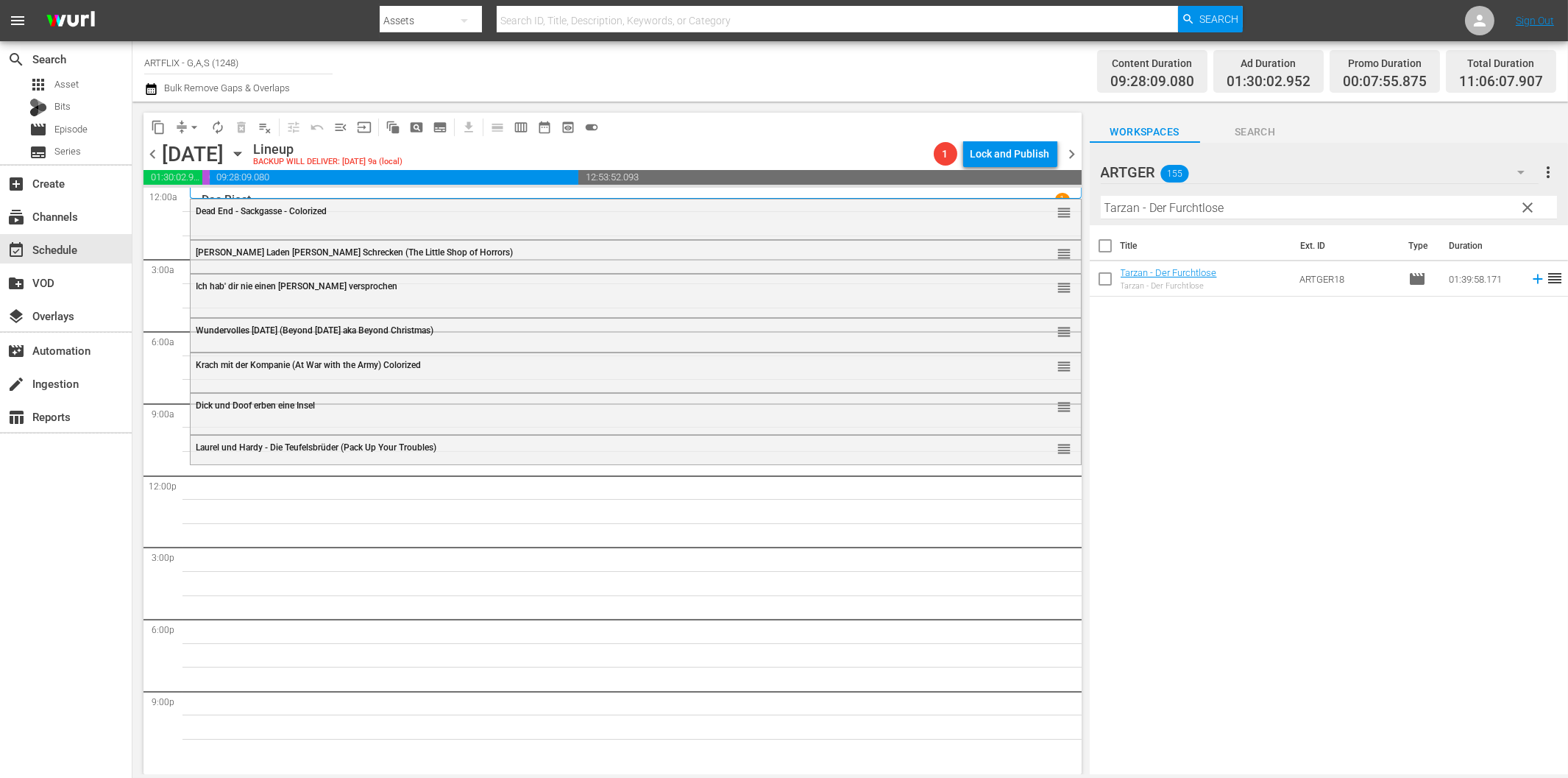
click at [1529, 276] on icon at bounding box center [1537, 279] width 17 height 17
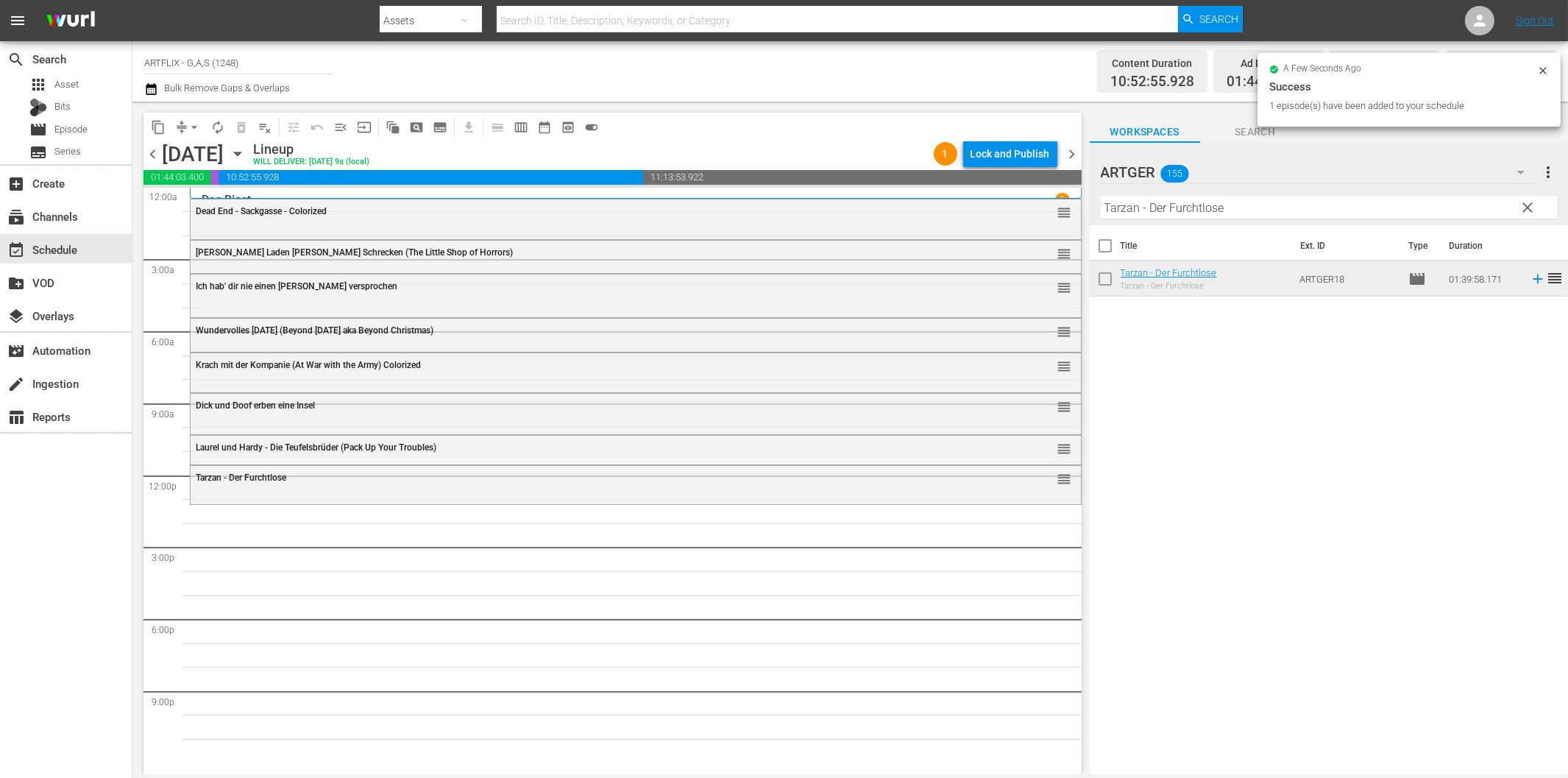
click at [1148, 210] on input "Tarzan - Der Furchtlose" at bounding box center [1328, 207] width 456 height 23
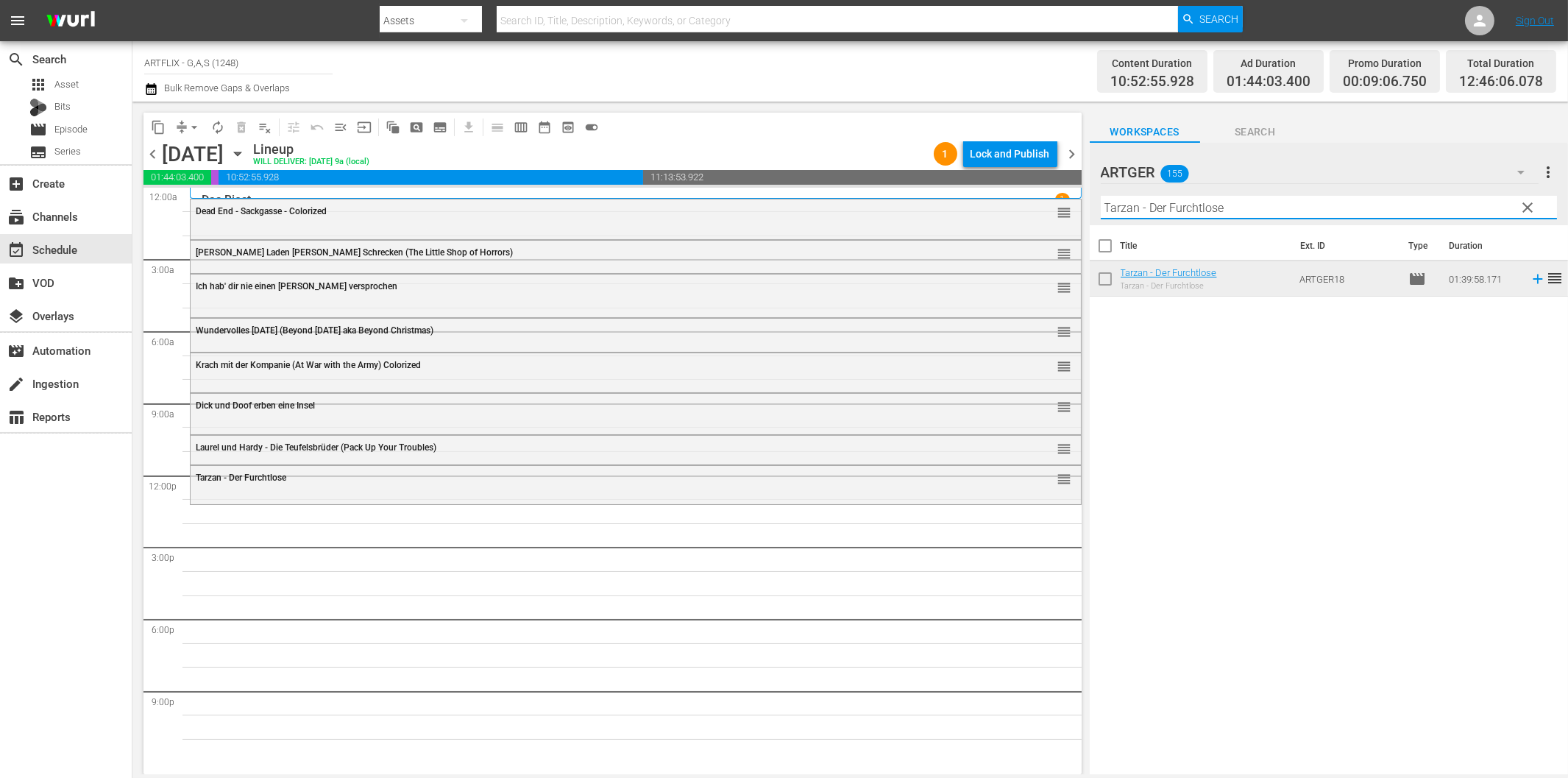
paste input "Verrücktes Afrika"
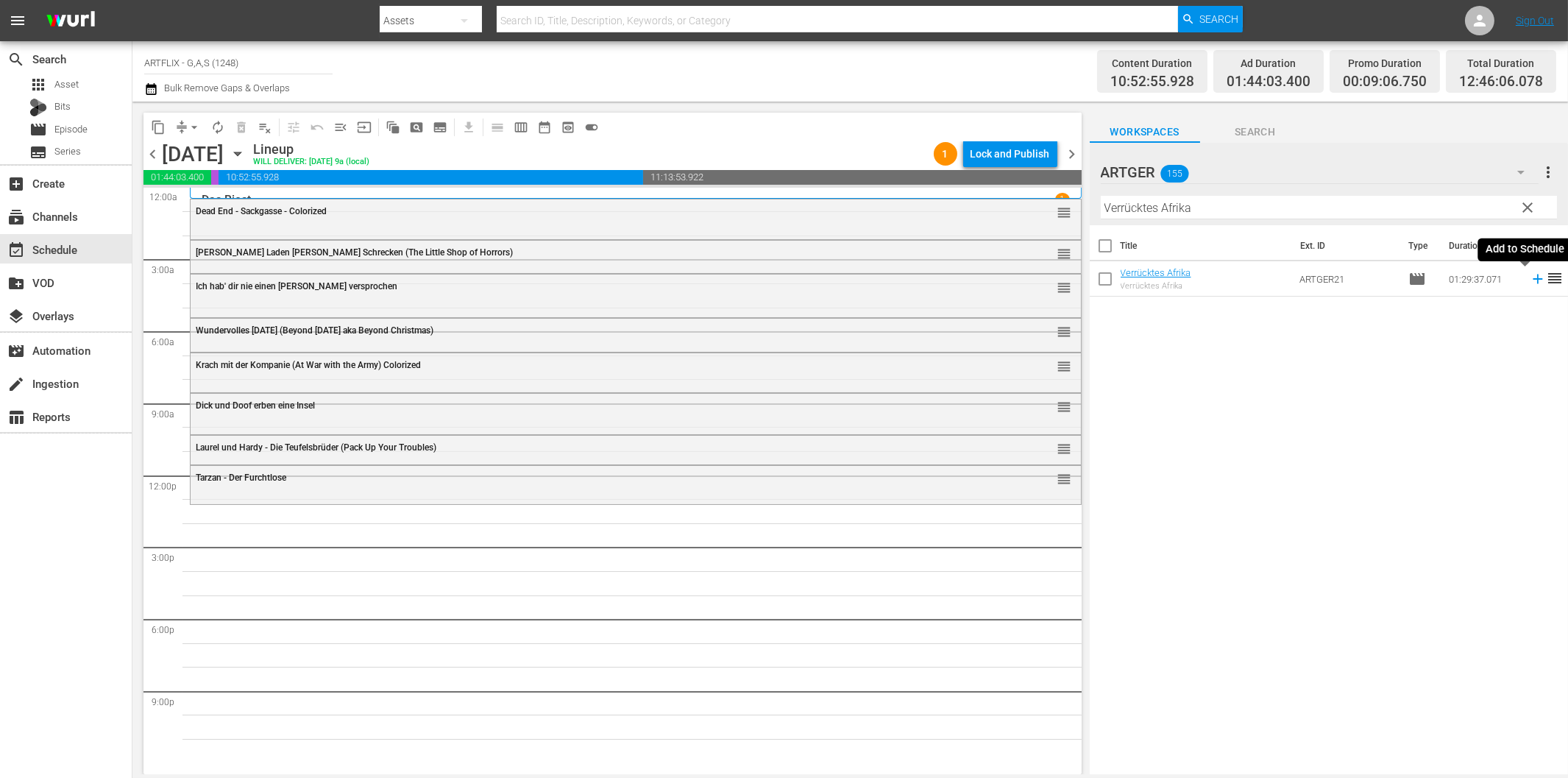
click at [1529, 276] on icon at bounding box center [1537, 279] width 17 height 17
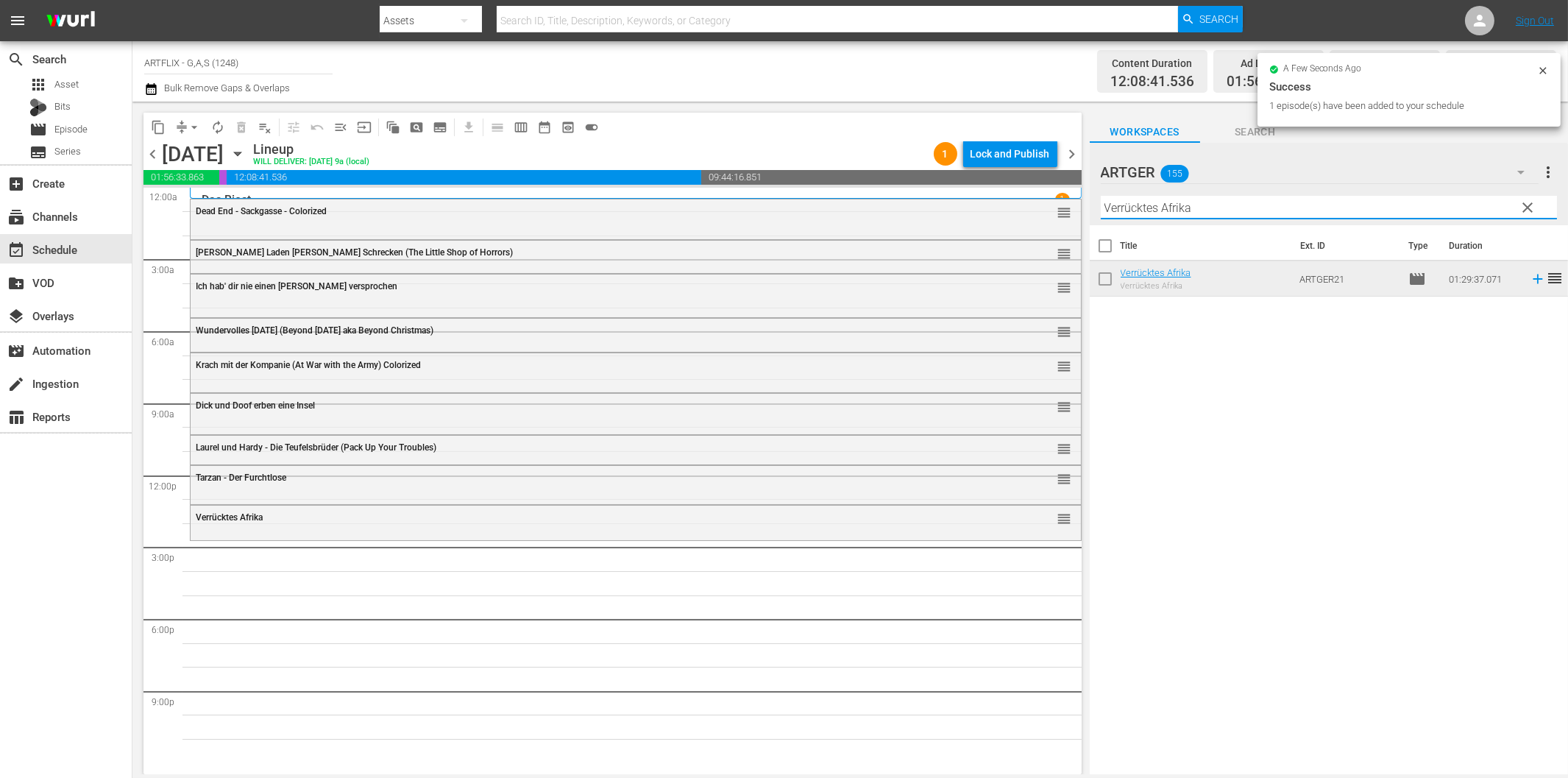
click at [1175, 217] on input "Verrücktes Afrika" at bounding box center [1328, 207] width 456 height 23
paste input "Wer ist [PERSON_NAME]"
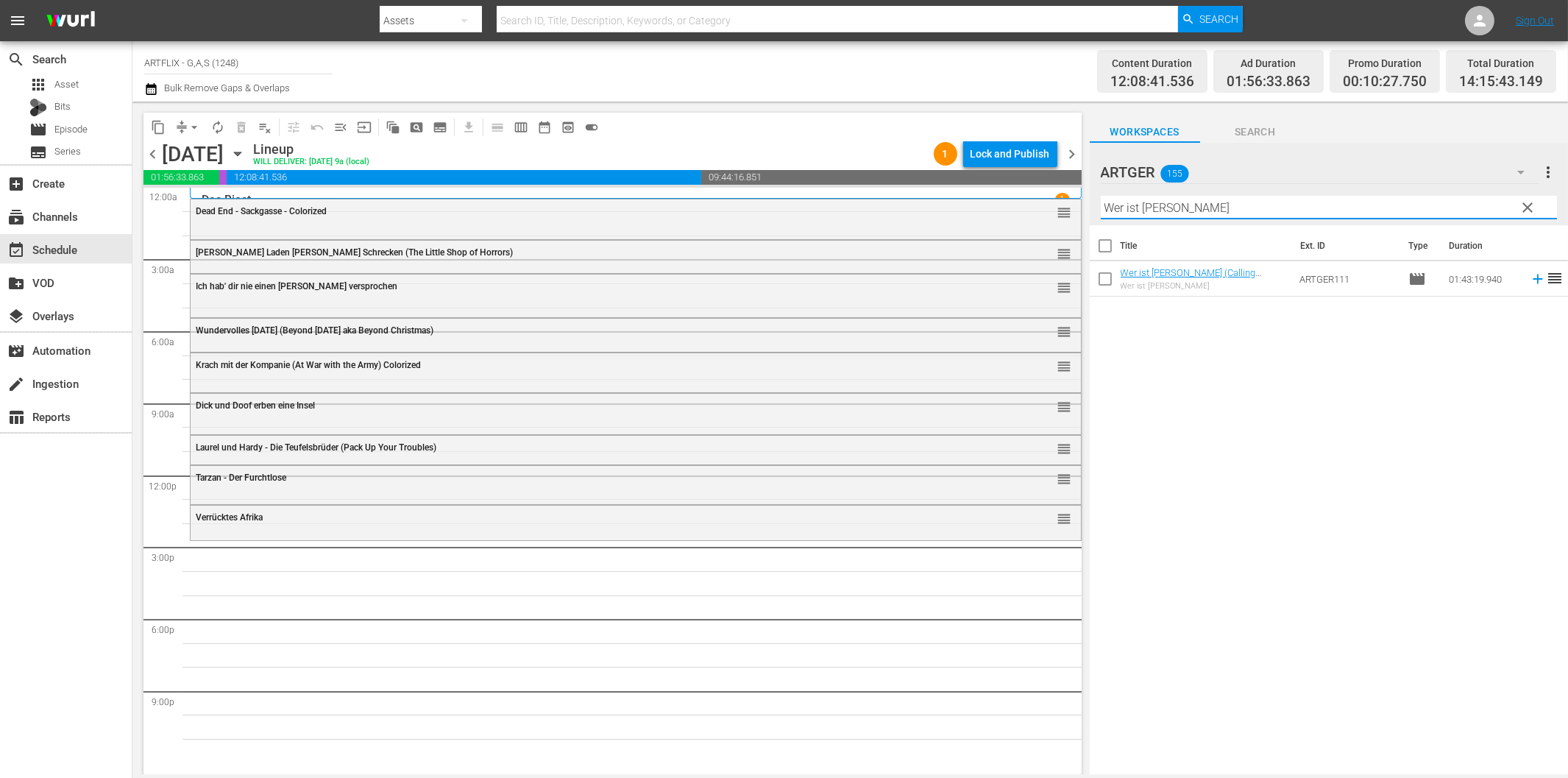
click at [1529, 284] on icon at bounding box center [1537, 279] width 17 height 17
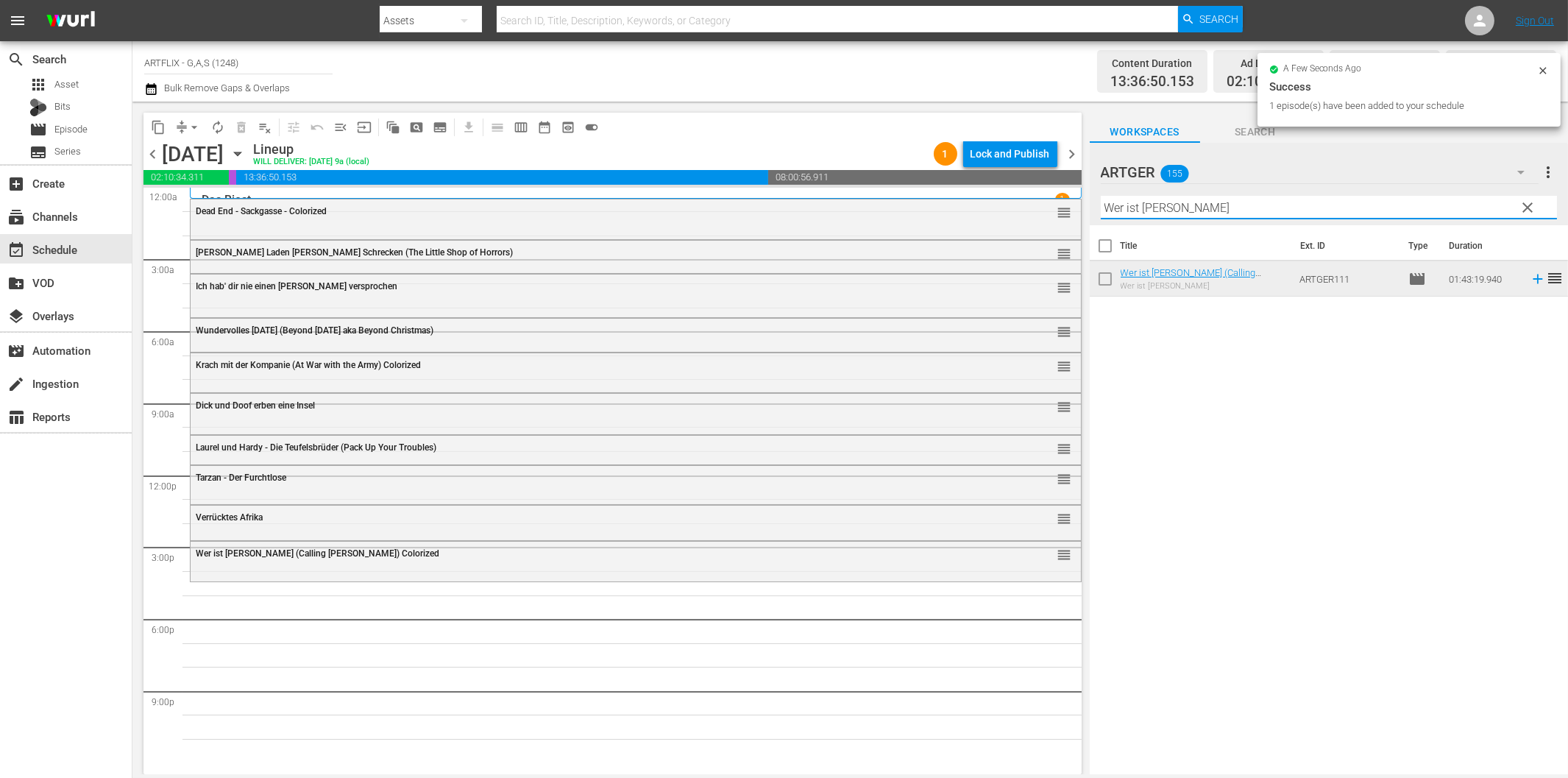
click at [1188, 203] on input "Wer ist [PERSON_NAME]" at bounding box center [1328, 207] width 456 height 23
paste input "Des Lebens Überfluss"
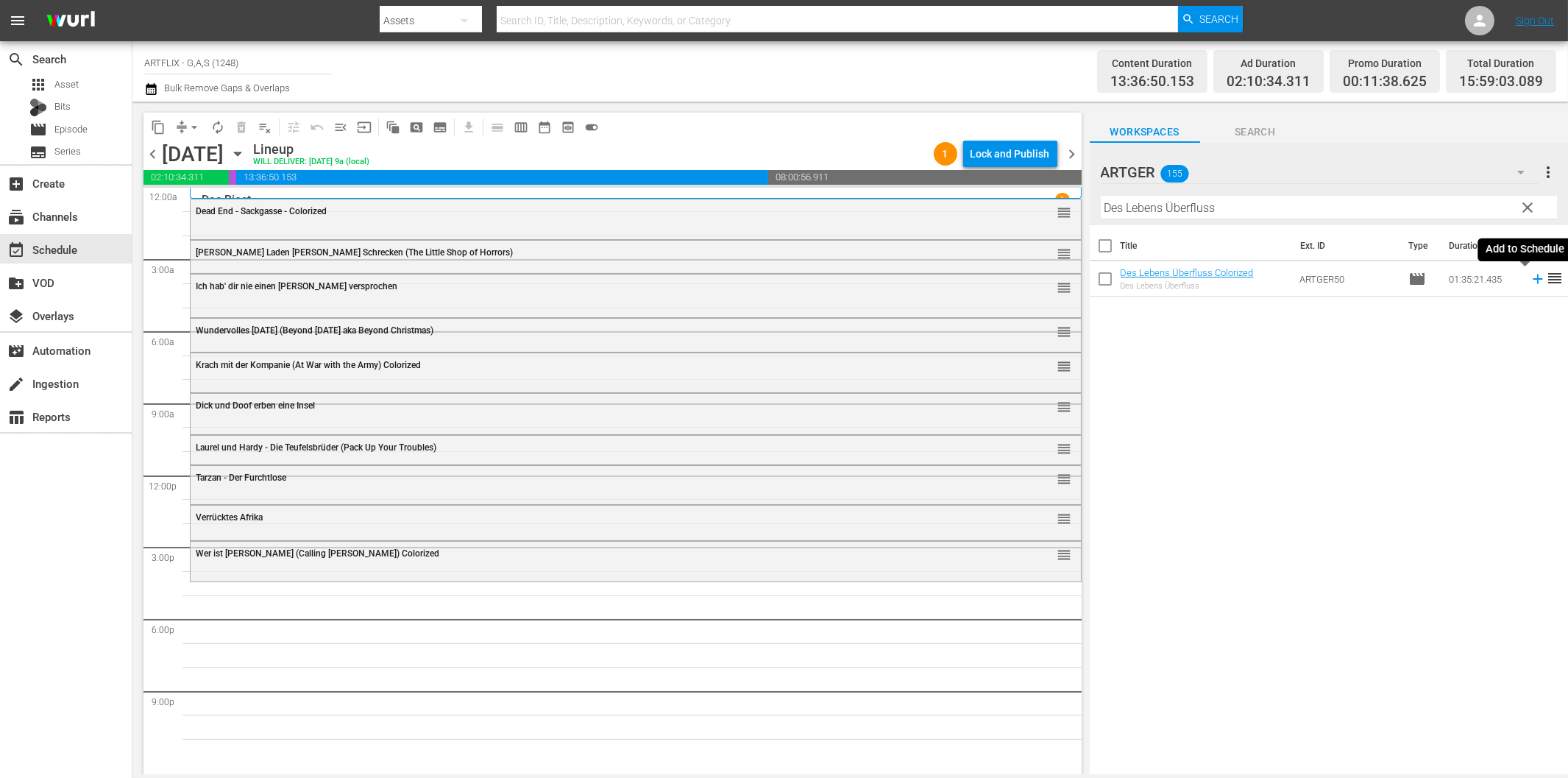
click at [1532, 283] on icon at bounding box center [1537, 280] width 10 height 10
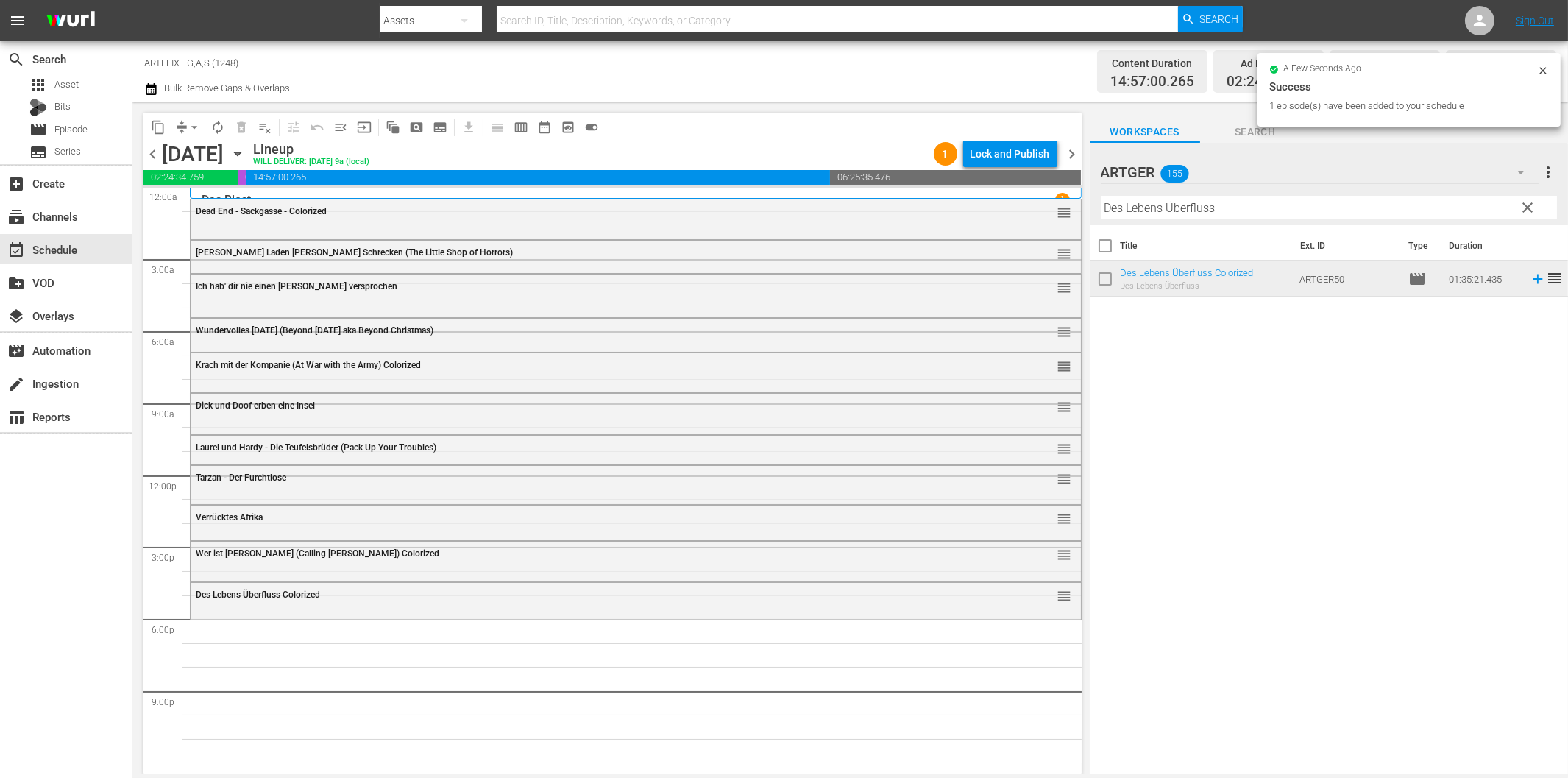
click at [1259, 204] on input "Des Lebens Überfluss" at bounding box center [1328, 207] width 456 height 23
paste input "r Gouverneur von [US_STATE] (Courageous [PERSON_NAME])"
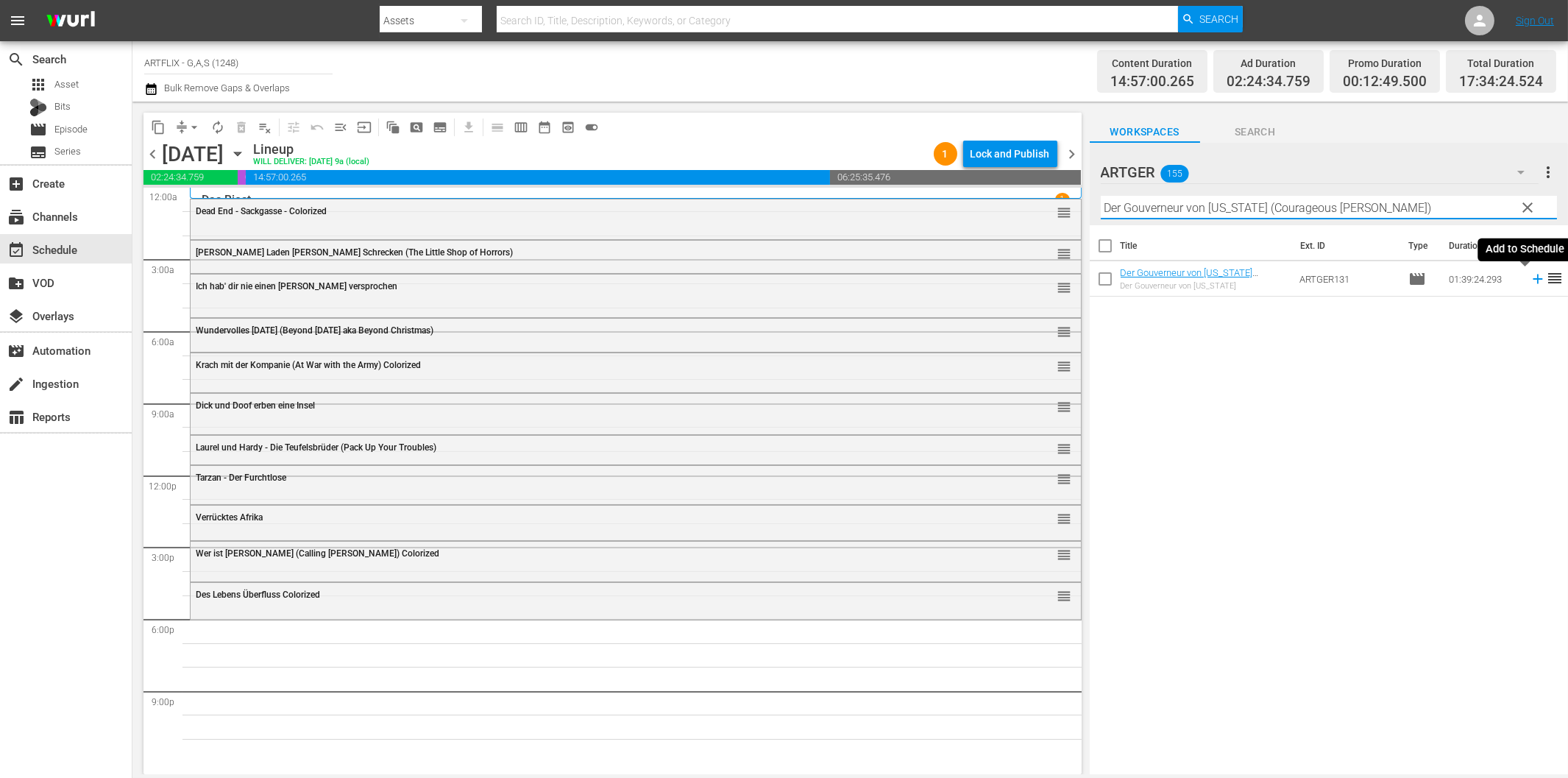
click at [1529, 277] on icon at bounding box center [1537, 279] width 17 height 17
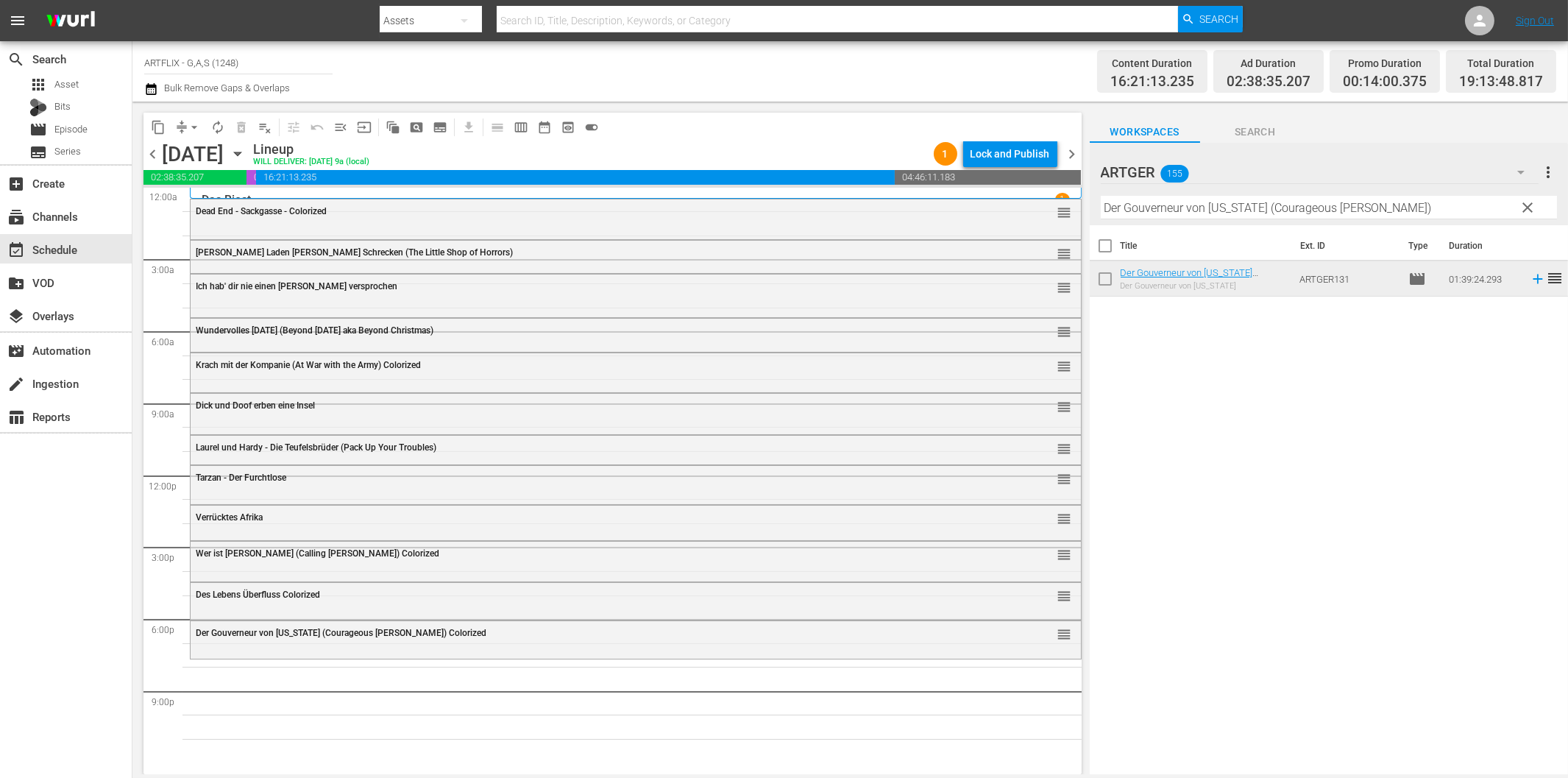
click at [1208, 201] on input "Der Gouverneur von [US_STATE] (Courageous [PERSON_NAME])" at bounding box center [1328, 207] width 456 height 23
paste input "Paper Moon"
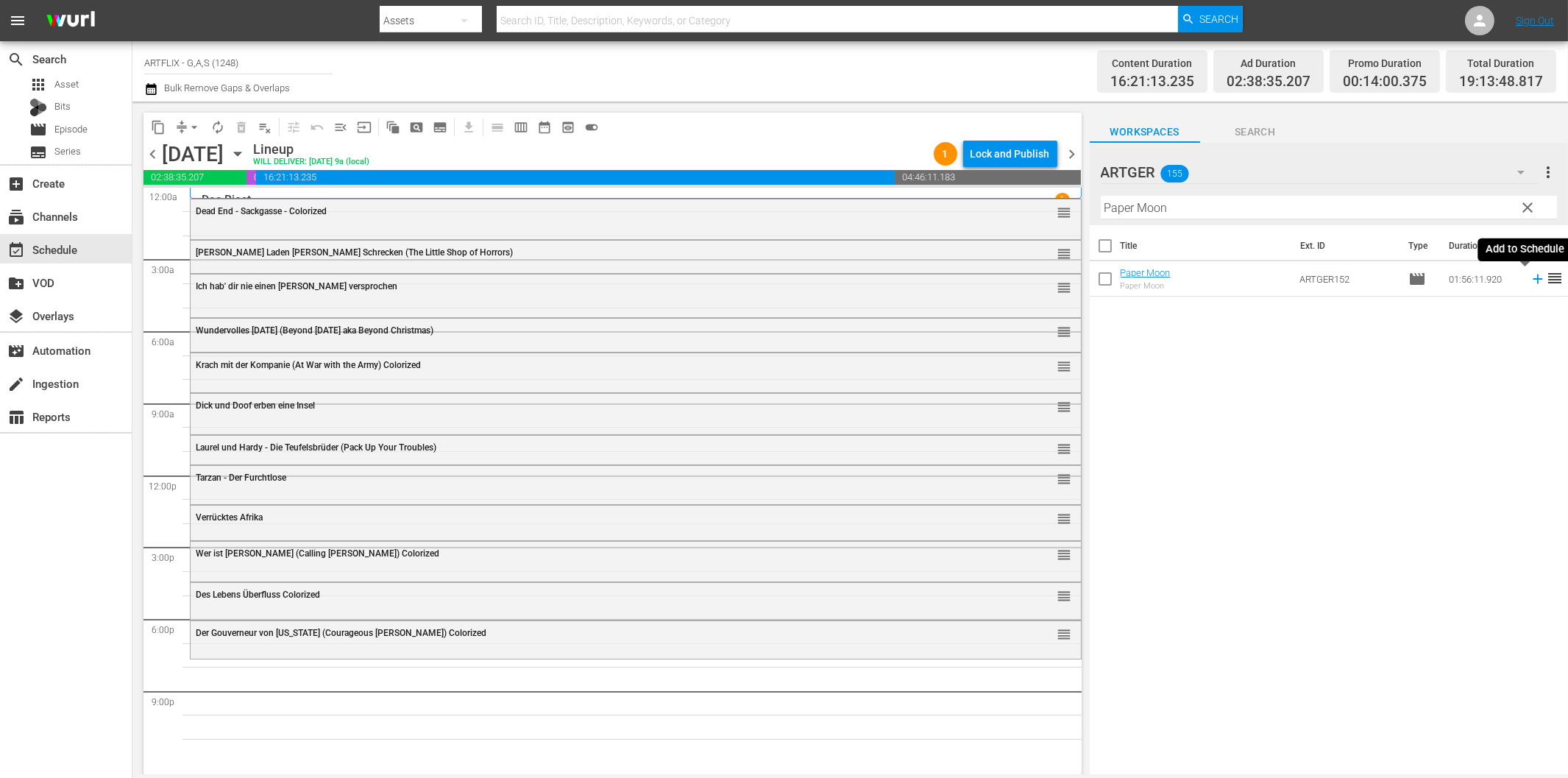
click at [1532, 279] on icon at bounding box center [1537, 280] width 10 height 10
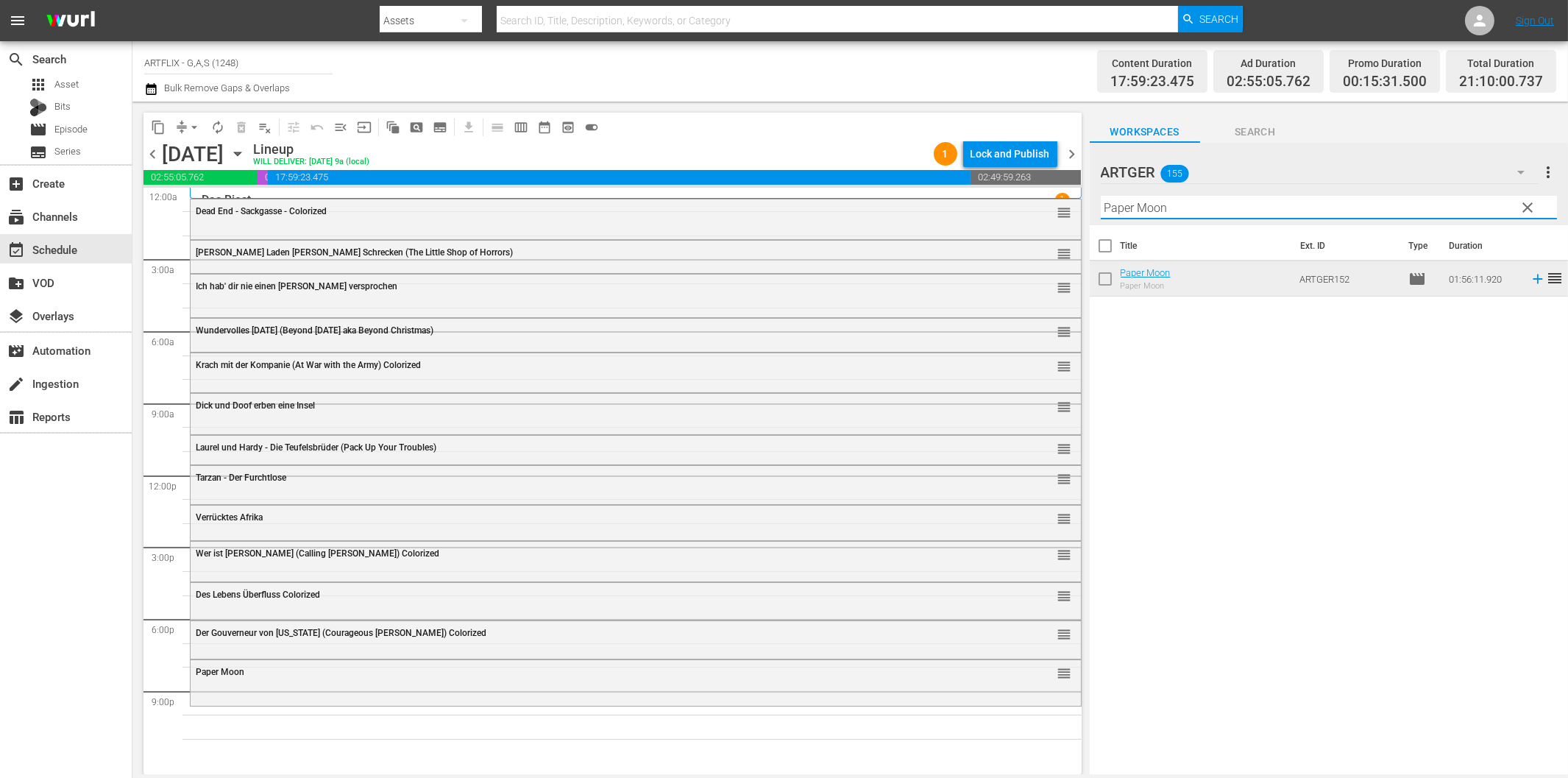
click at [1215, 215] on input "Paper Moon" at bounding box center [1328, 207] width 456 height 23
paste input "Lolita und der [DEMOGRAPHIC_DATA]"
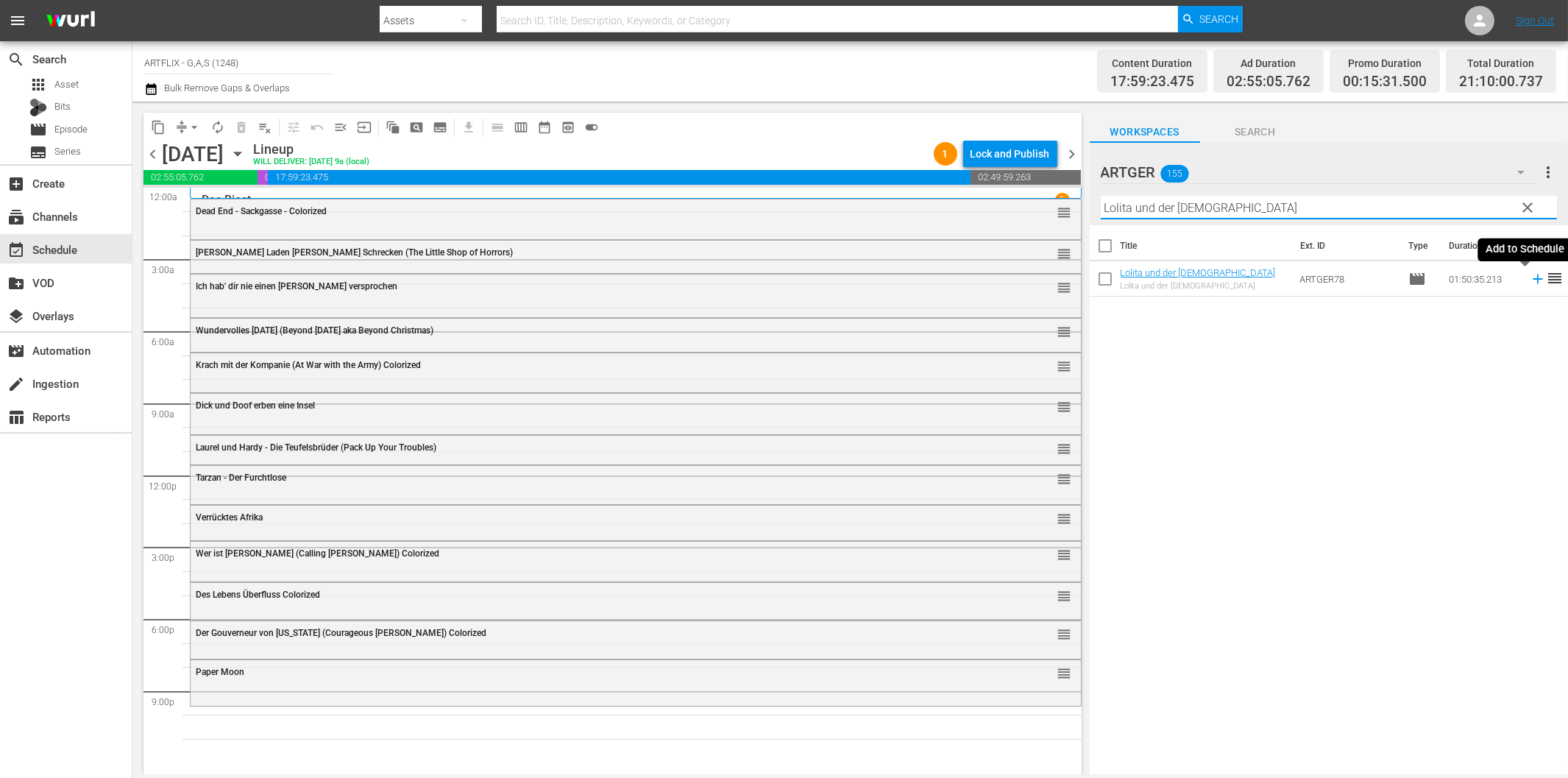
click at [1529, 279] on icon at bounding box center [1537, 279] width 17 height 17
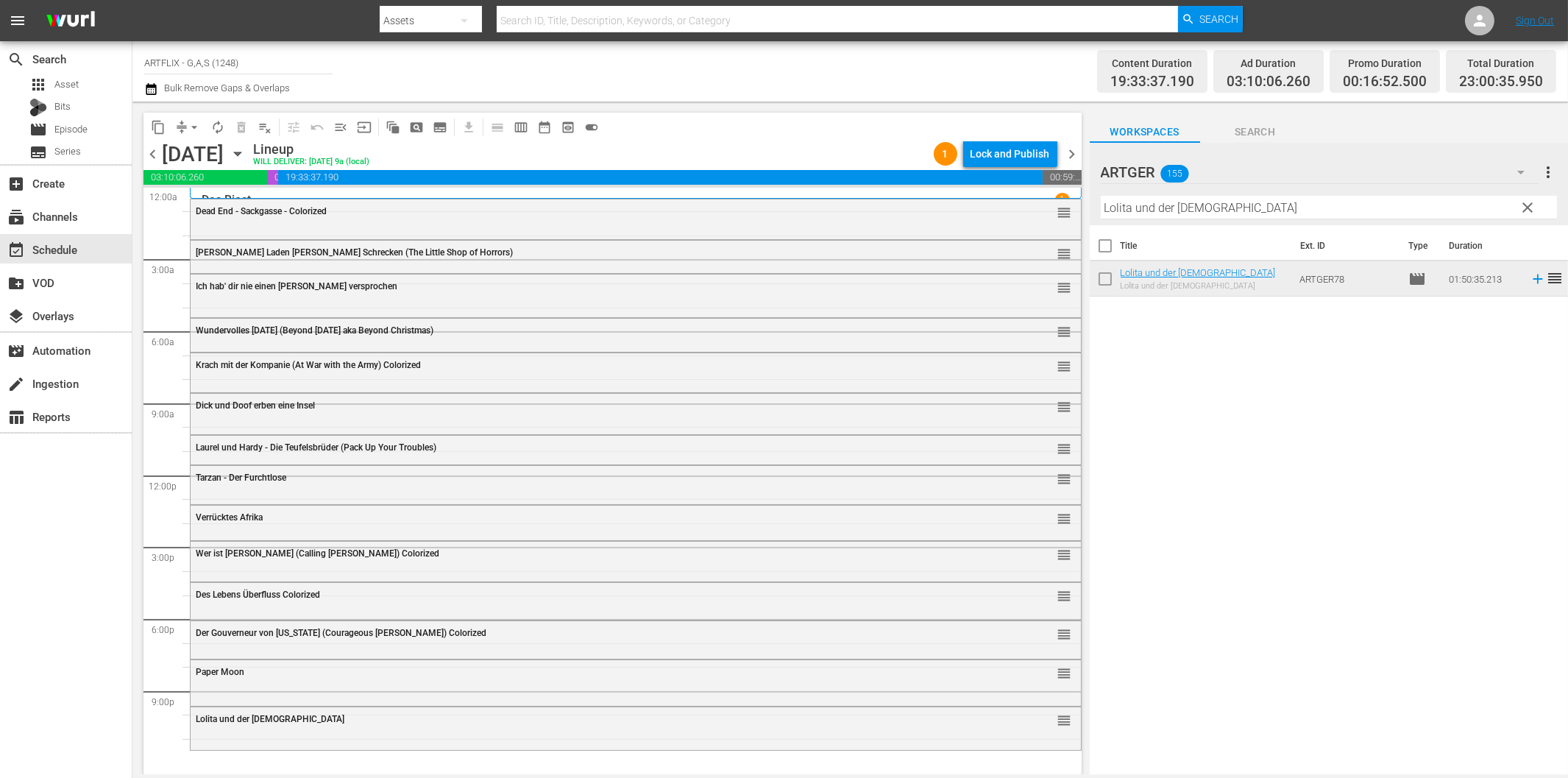
click at [1342, 209] on input "Lolita und der [DEMOGRAPHIC_DATA]" at bounding box center [1328, 207] width 456 height 23
paste input "Die gnadenlose Jagd"
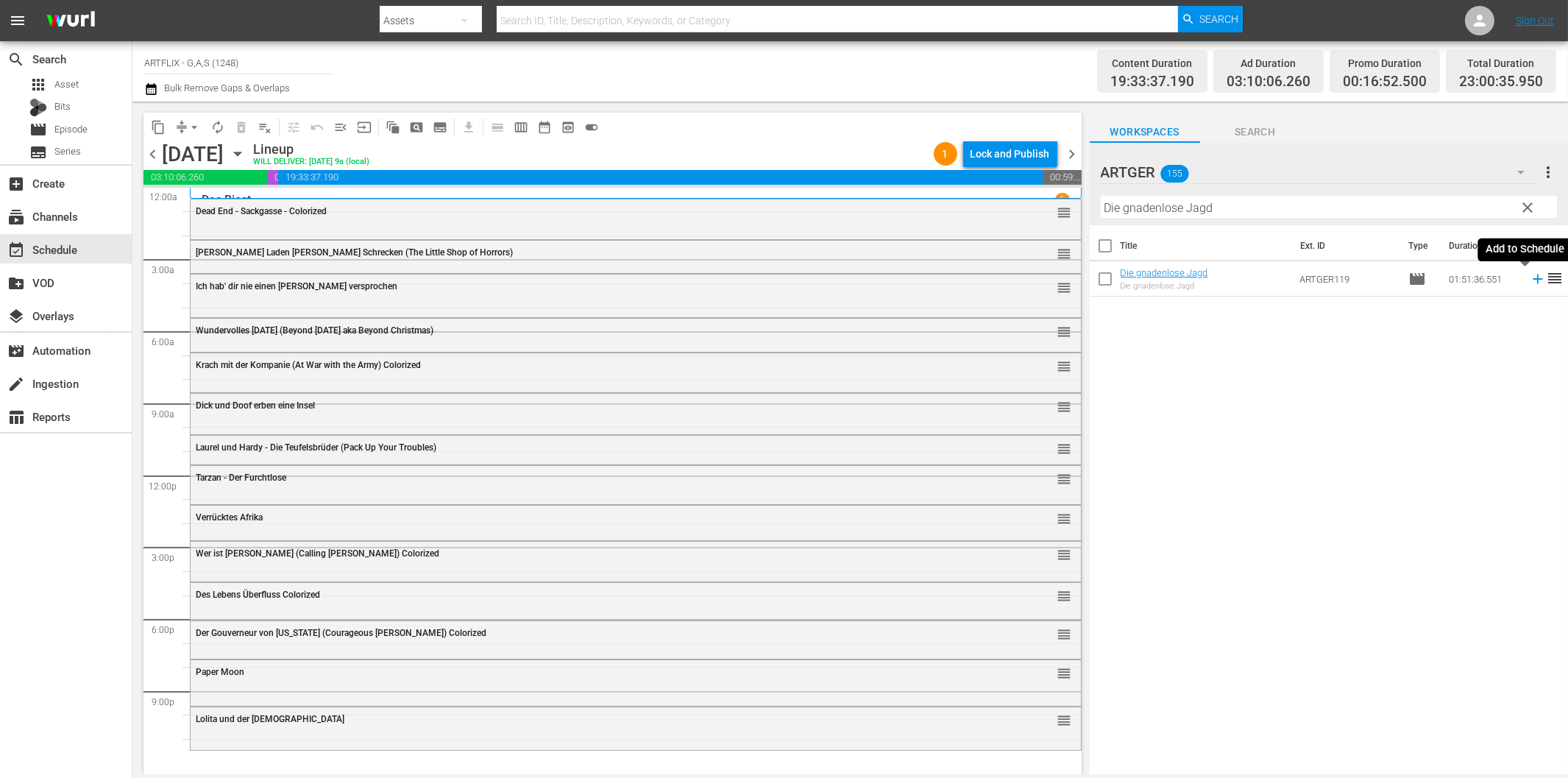
click at [1529, 276] on icon at bounding box center [1537, 279] width 17 height 17
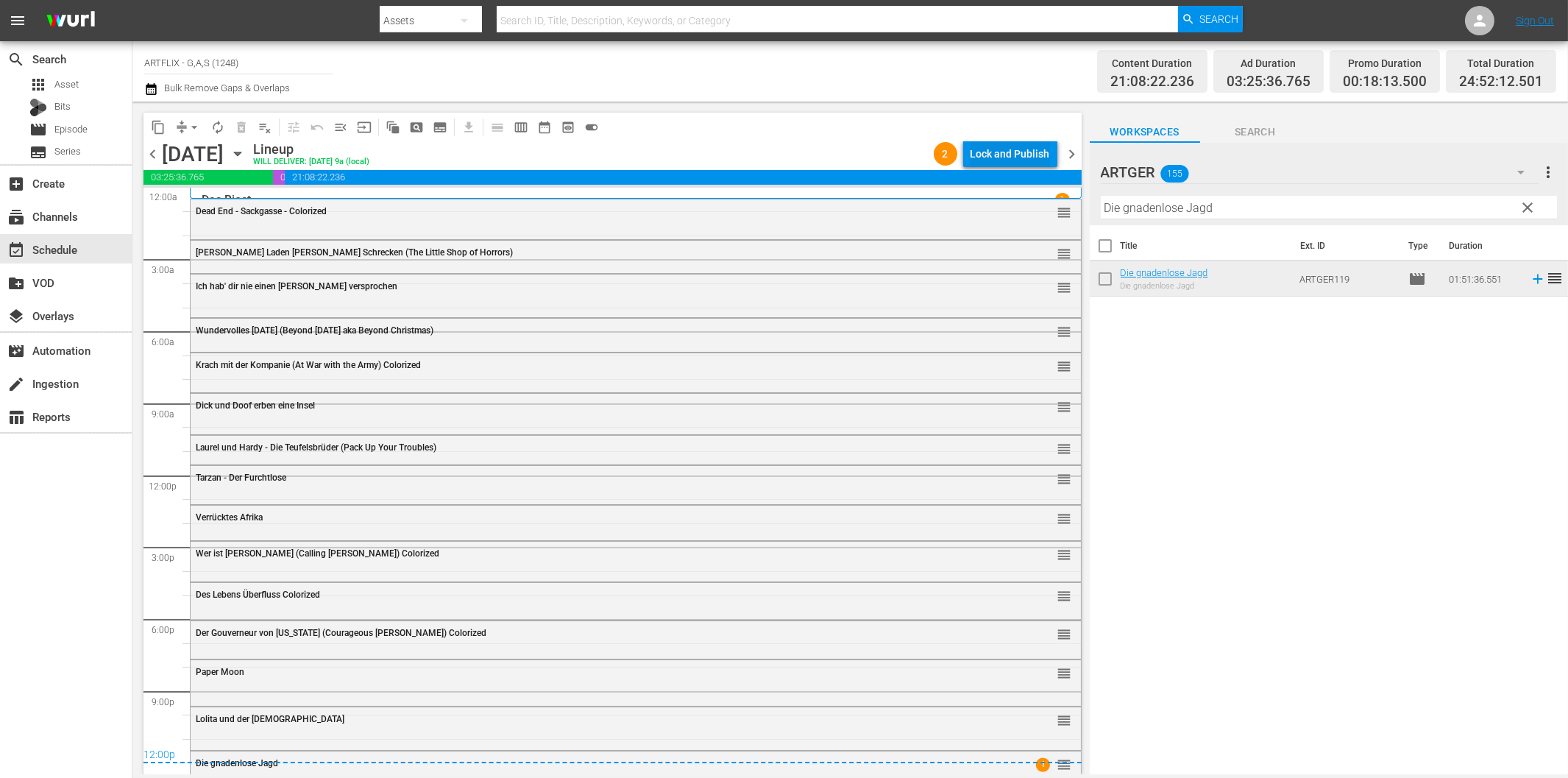
click at [1005, 156] on div "Lock and Publish" at bounding box center [1009, 153] width 79 height 26
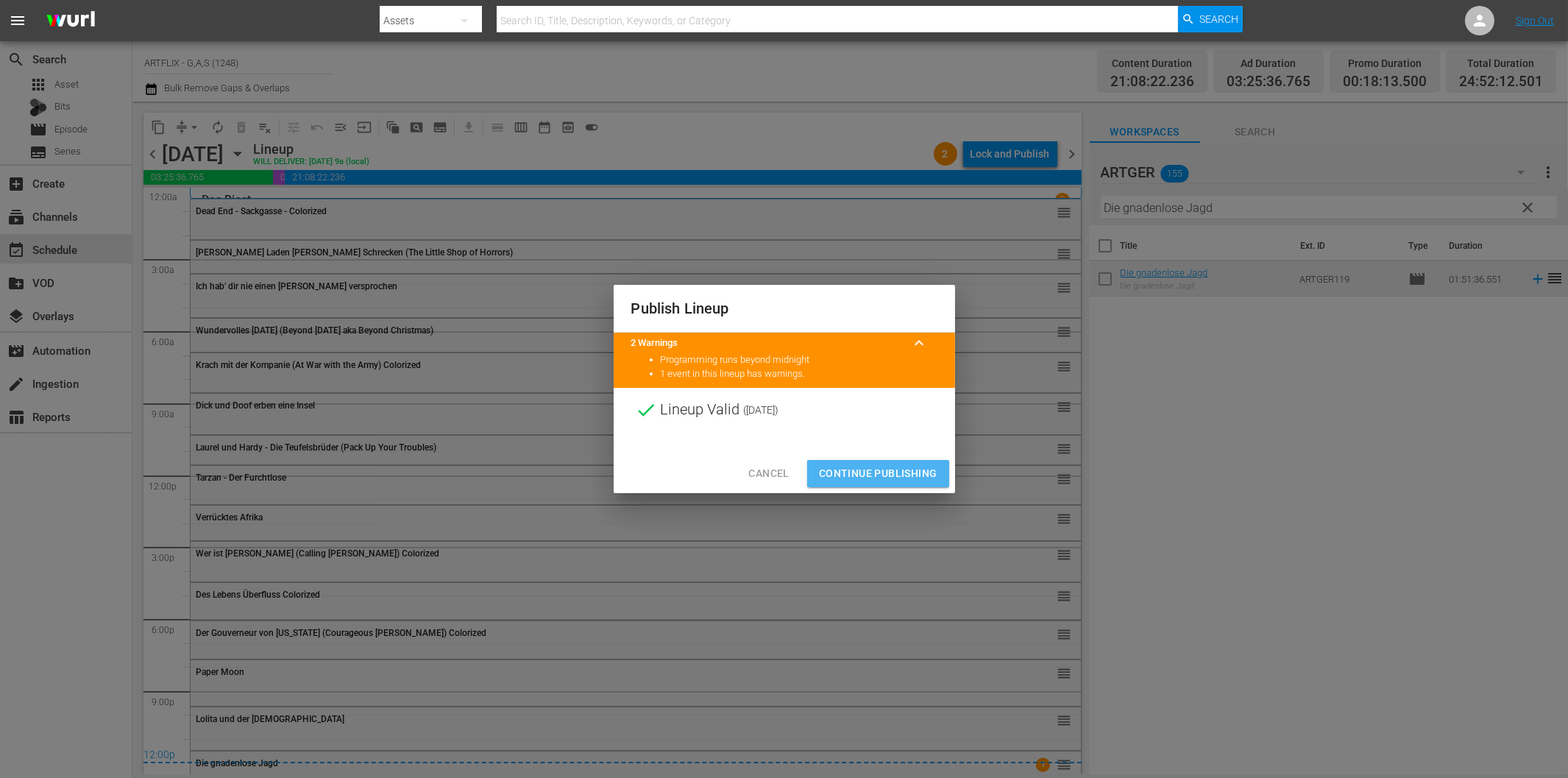
click at [901, 467] on span "Continue Publishing" at bounding box center [877, 473] width 118 height 19
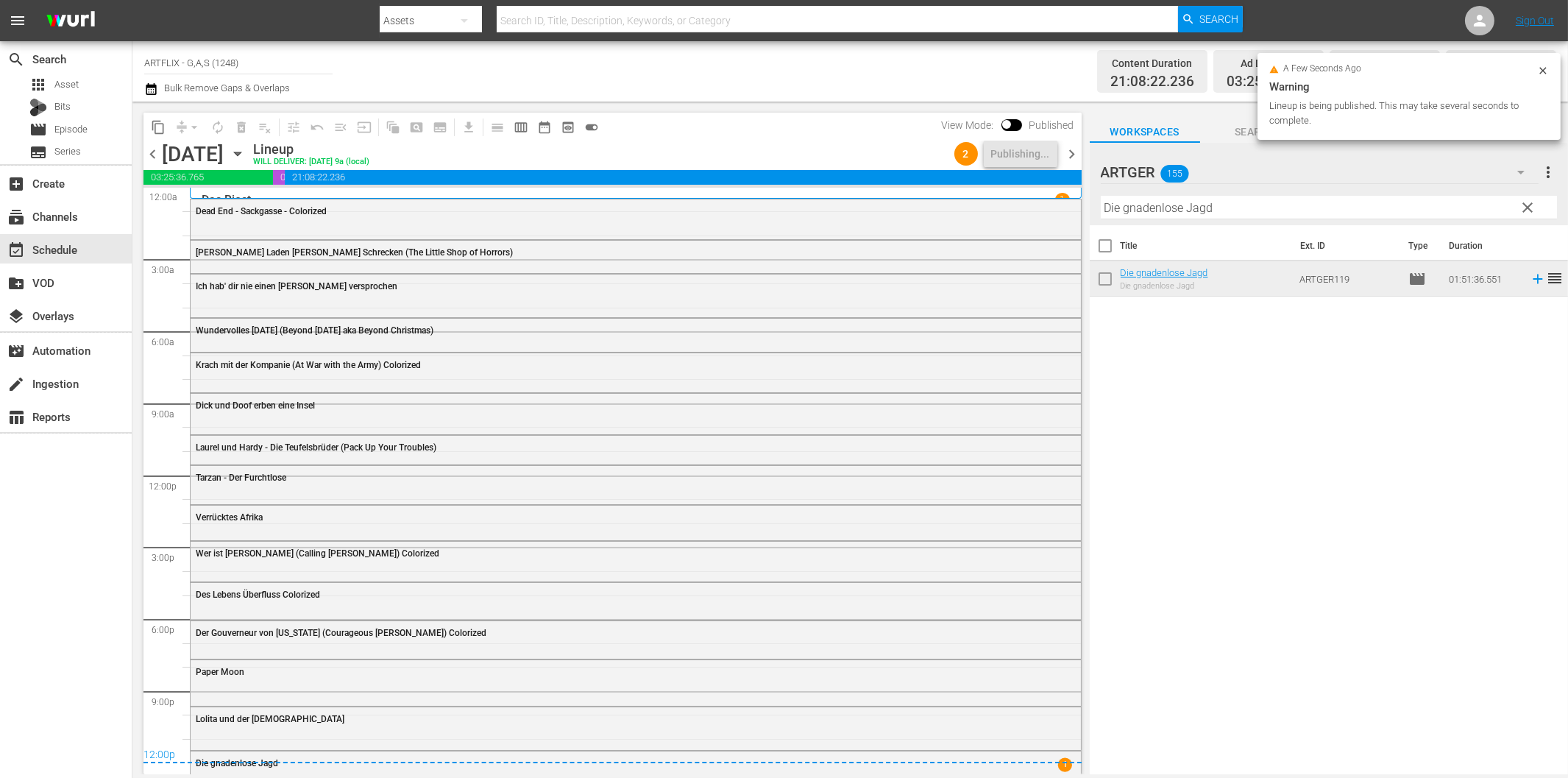
click at [1074, 150] on span "chevron_right" at bounding box center [1072, 153] width 19 height 19
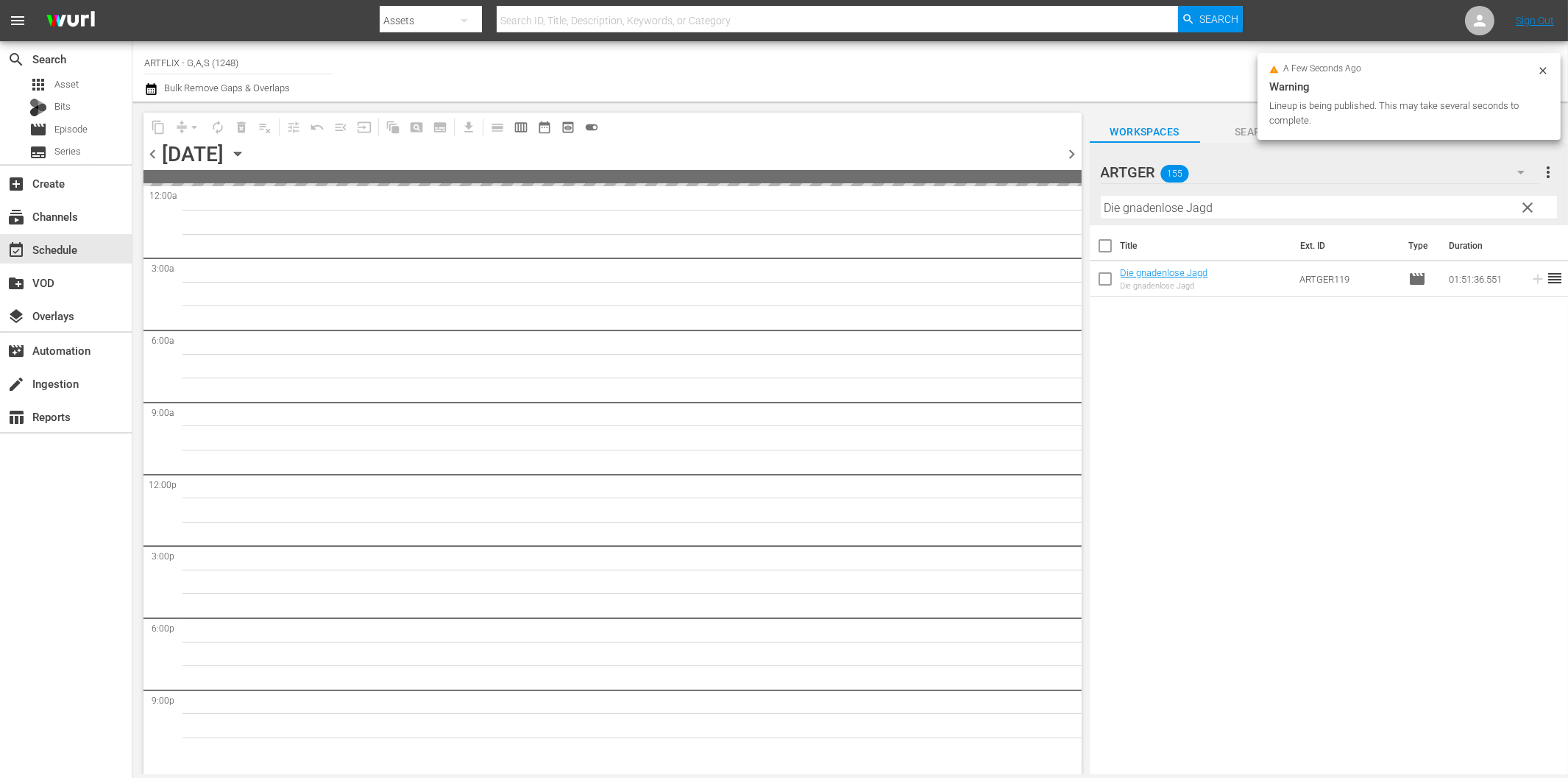
click at [1178, 207] on input "Die gnadenlose Jagd" at bounding box center [1328, 207] width 456 height 23
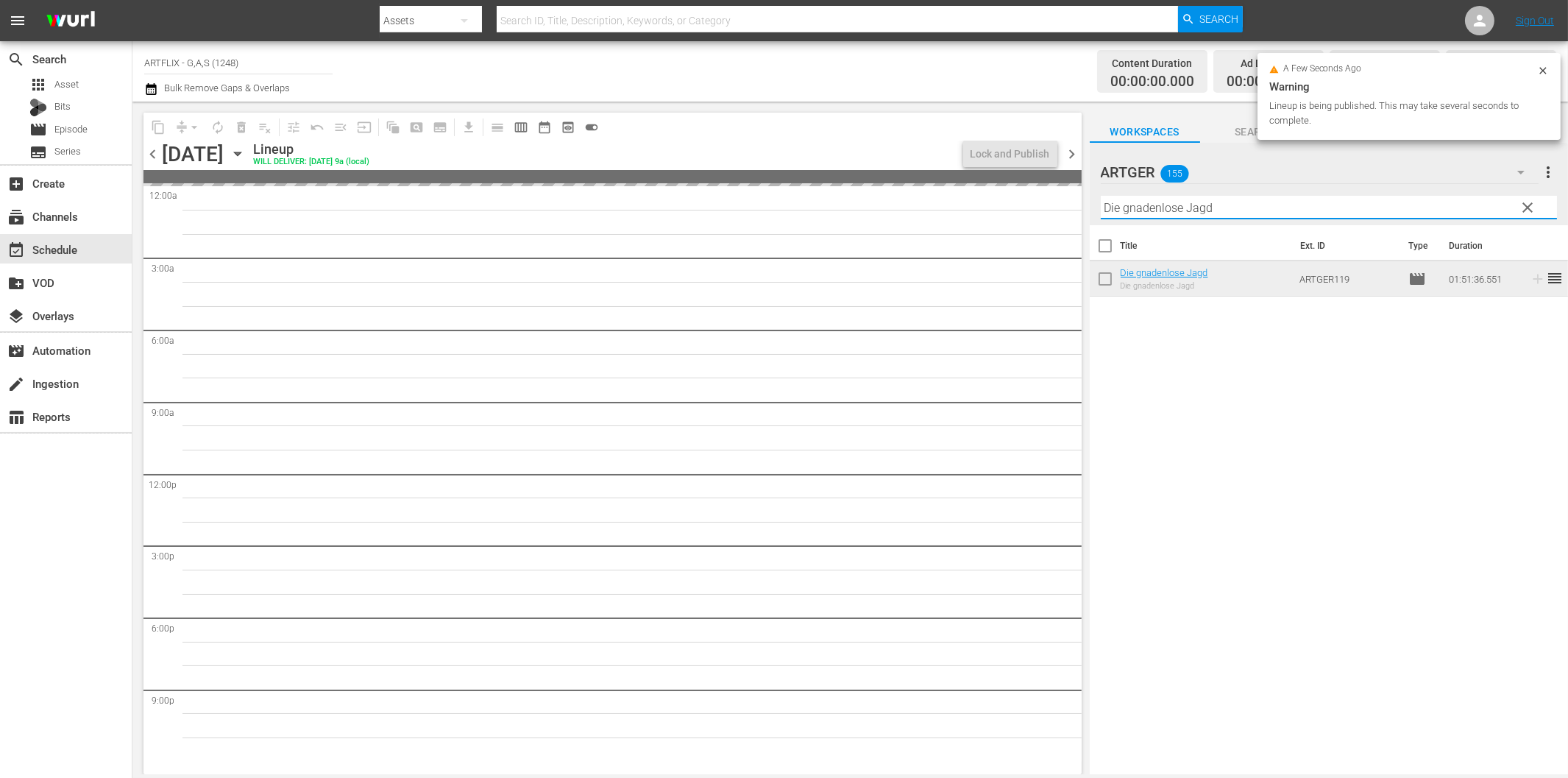
paste input "[PERSON_NAME]"
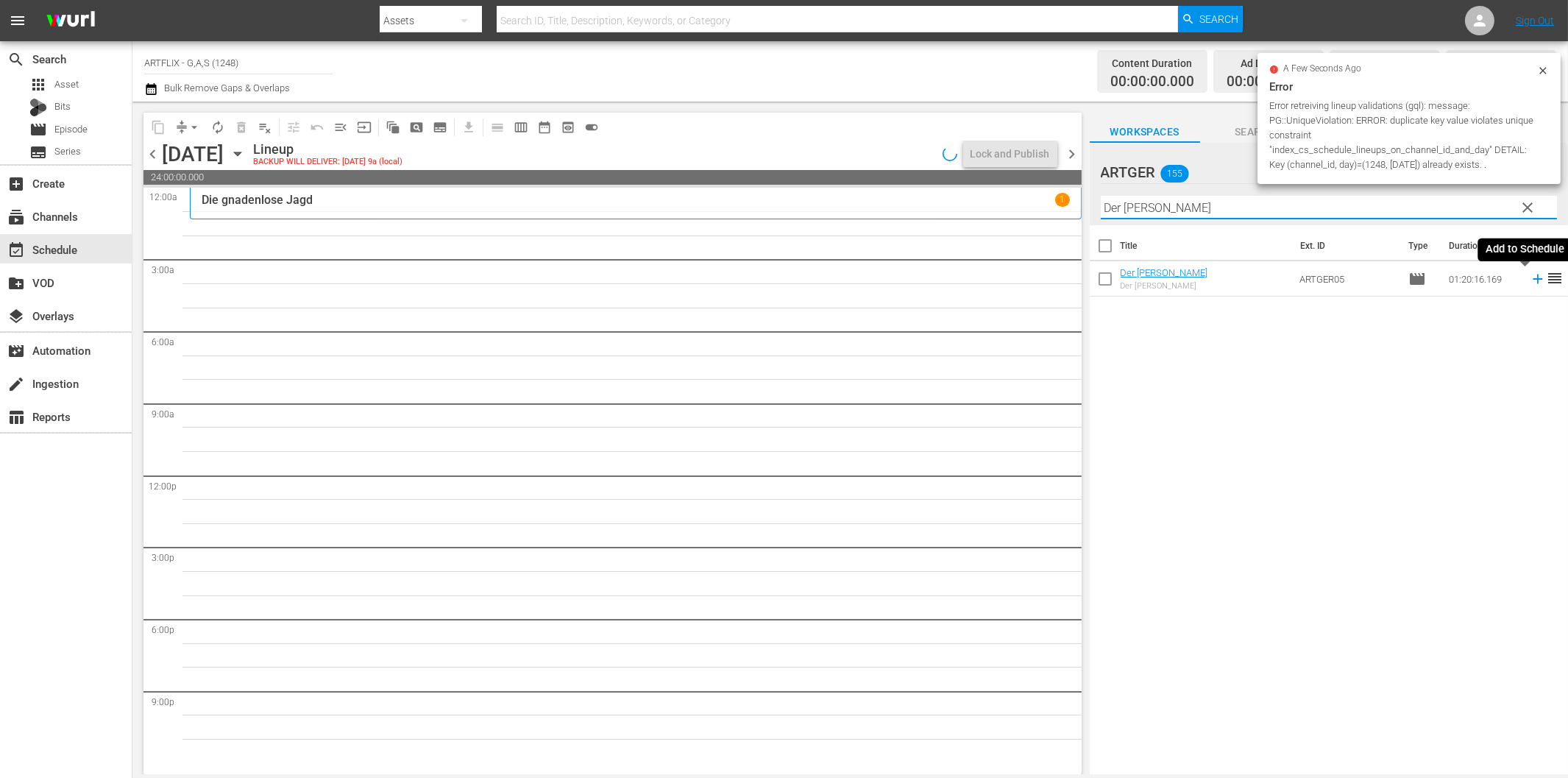
click at [1529, 281] on icon at bounding box center [1537, 279] width 17 height 17
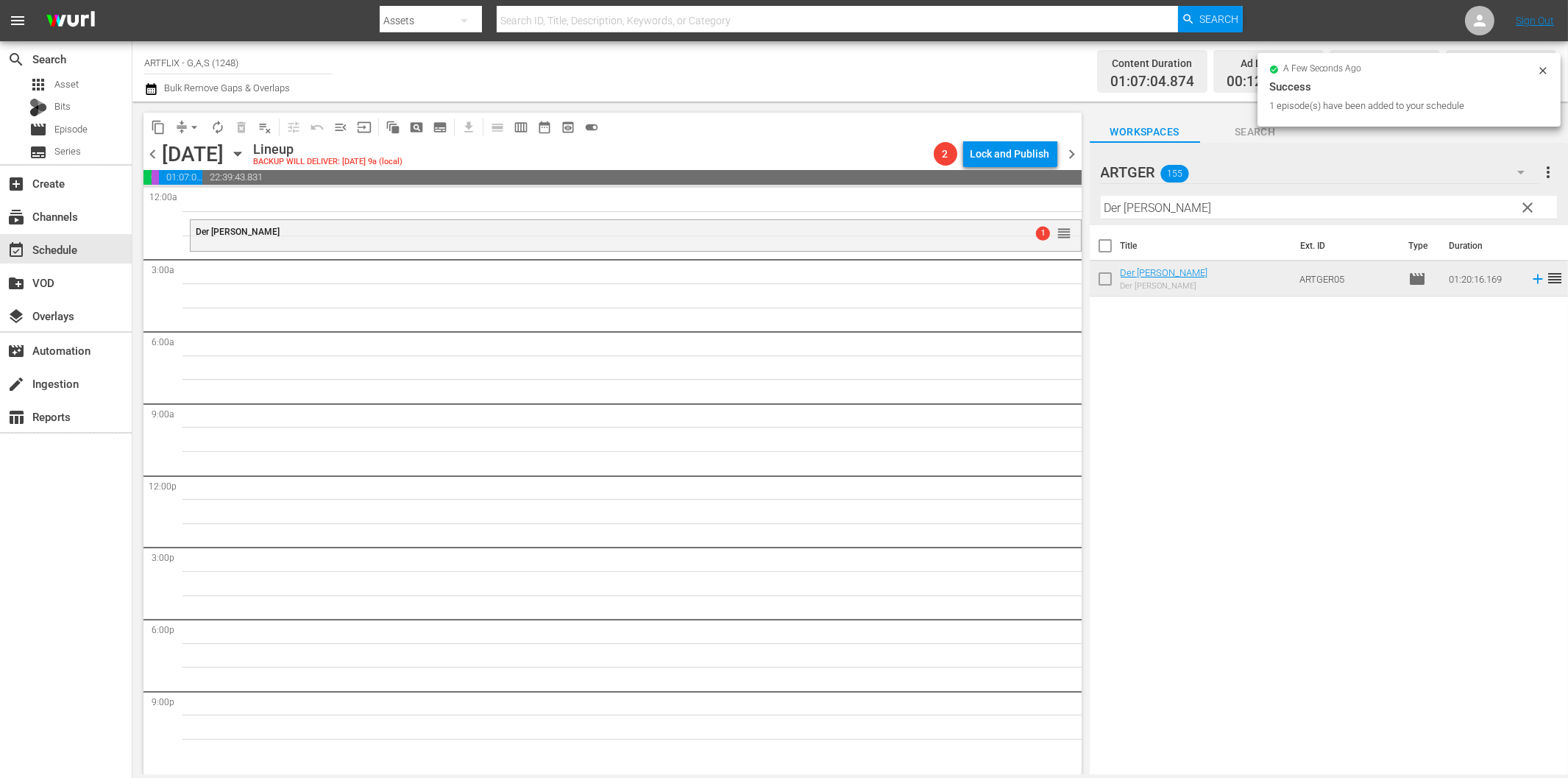
click at [1145, 212] on input "Der [PERSON_NAME]" at bounding box center [1328, 207] width 456 height 23
paste input "Ein [PERSON_NAME] geht auf"
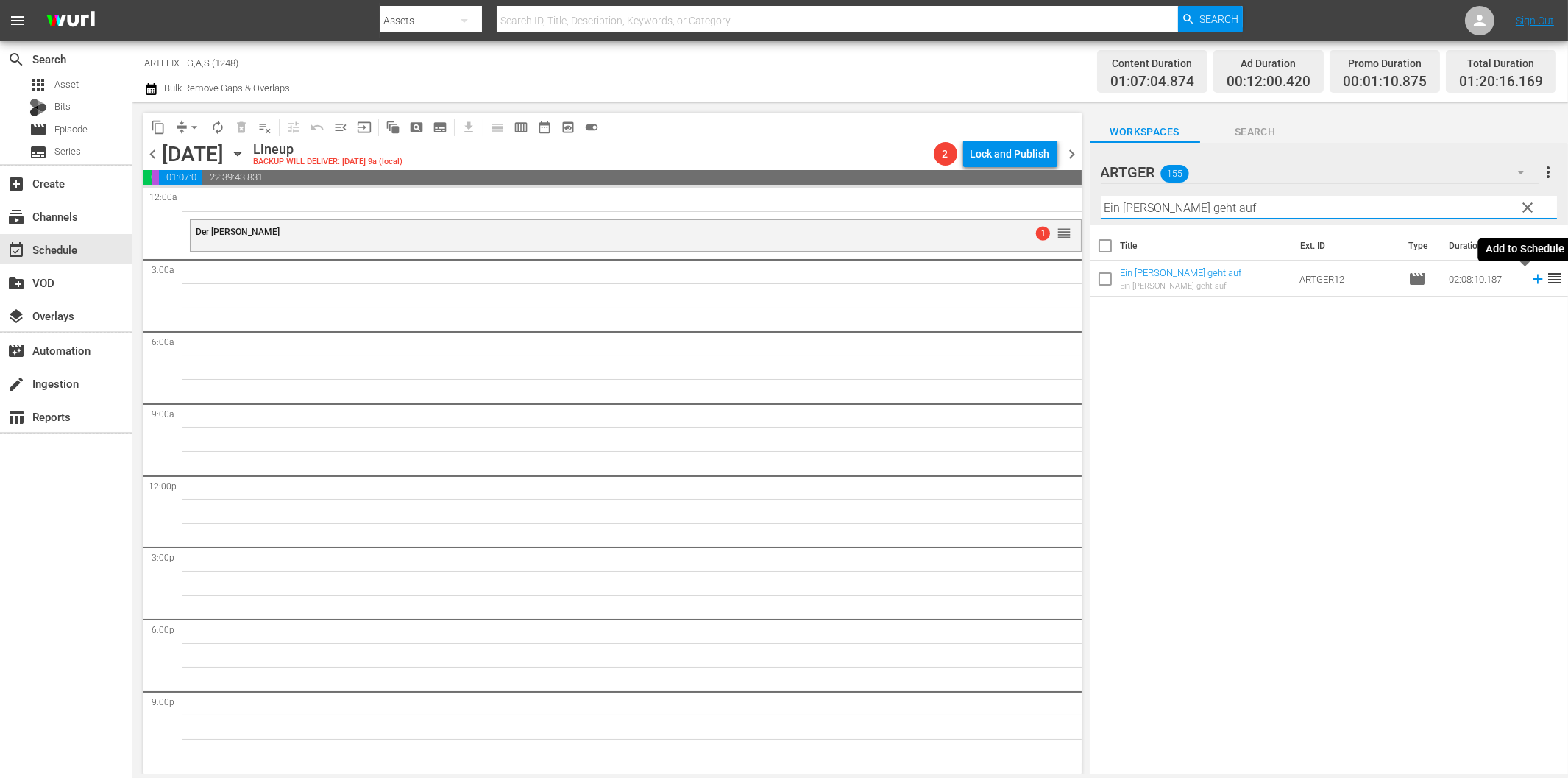
click at [1529, 277] on icon at bounding box center [1537, 279] width 17 height 17
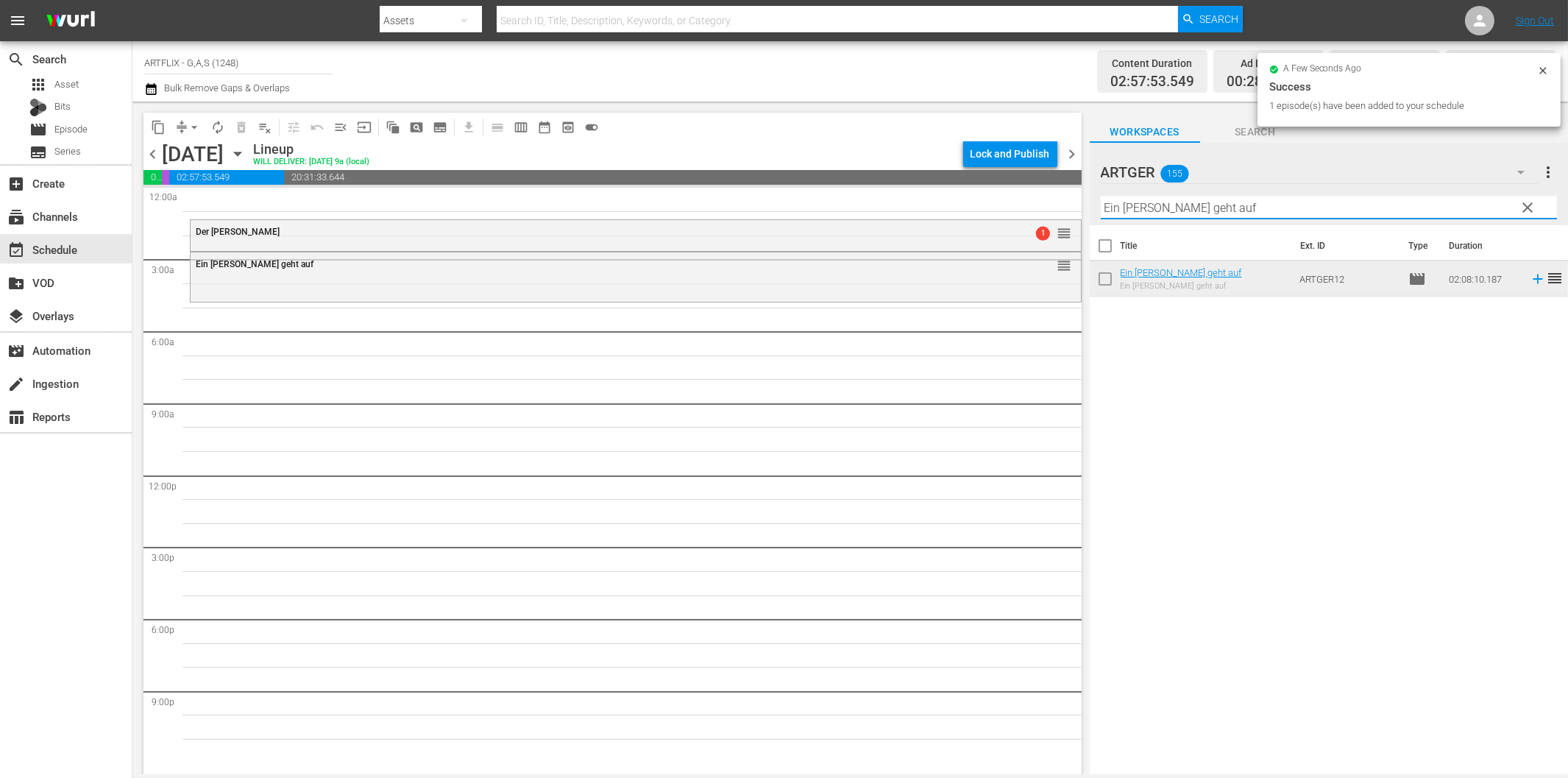
click at [1217, 209] on input "Ein [PERSON_NAME] geht auf" at bounding box center [1328, 207] width 456 height 23
paste input "Als Geheilt entlassen"
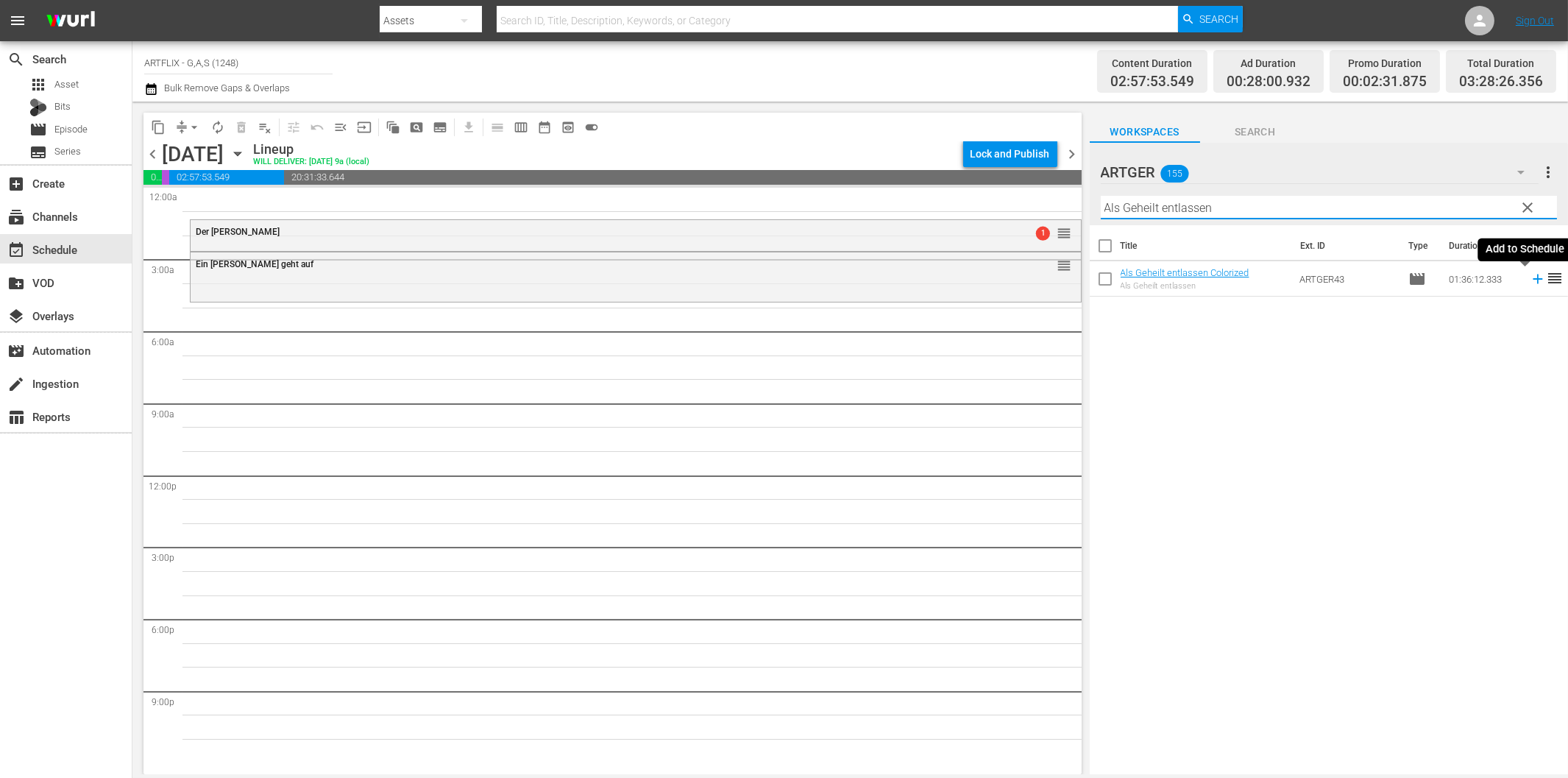
click at [1529, 281] on icon at bounding box center [1537, 279] width 17 height 17
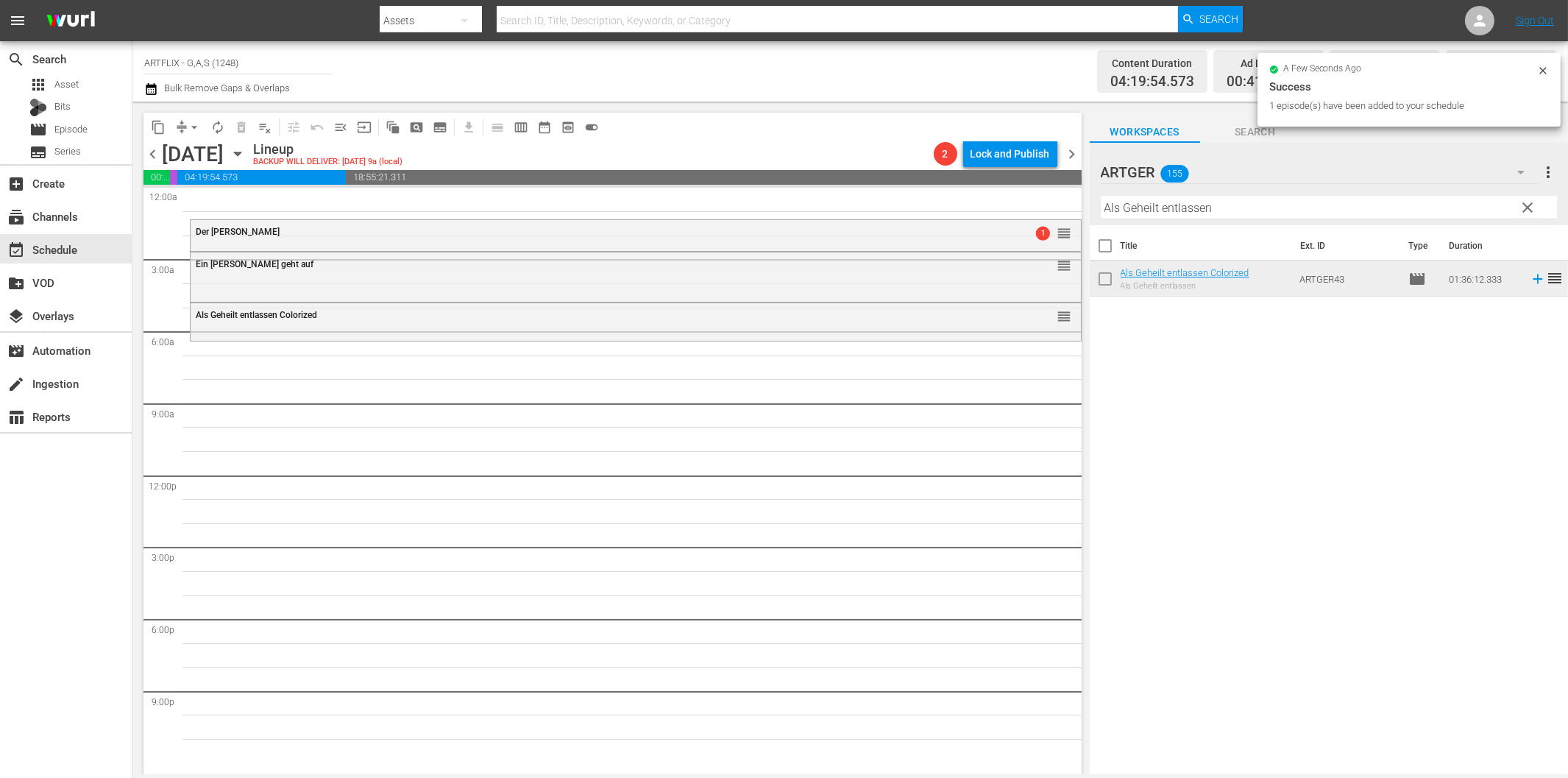
click at [1135, 203] on input "Als Geheilt entlassen" at bounding box center [1328, 207] width 456 height 23
paste input "[PERSON_NAME] für alles"
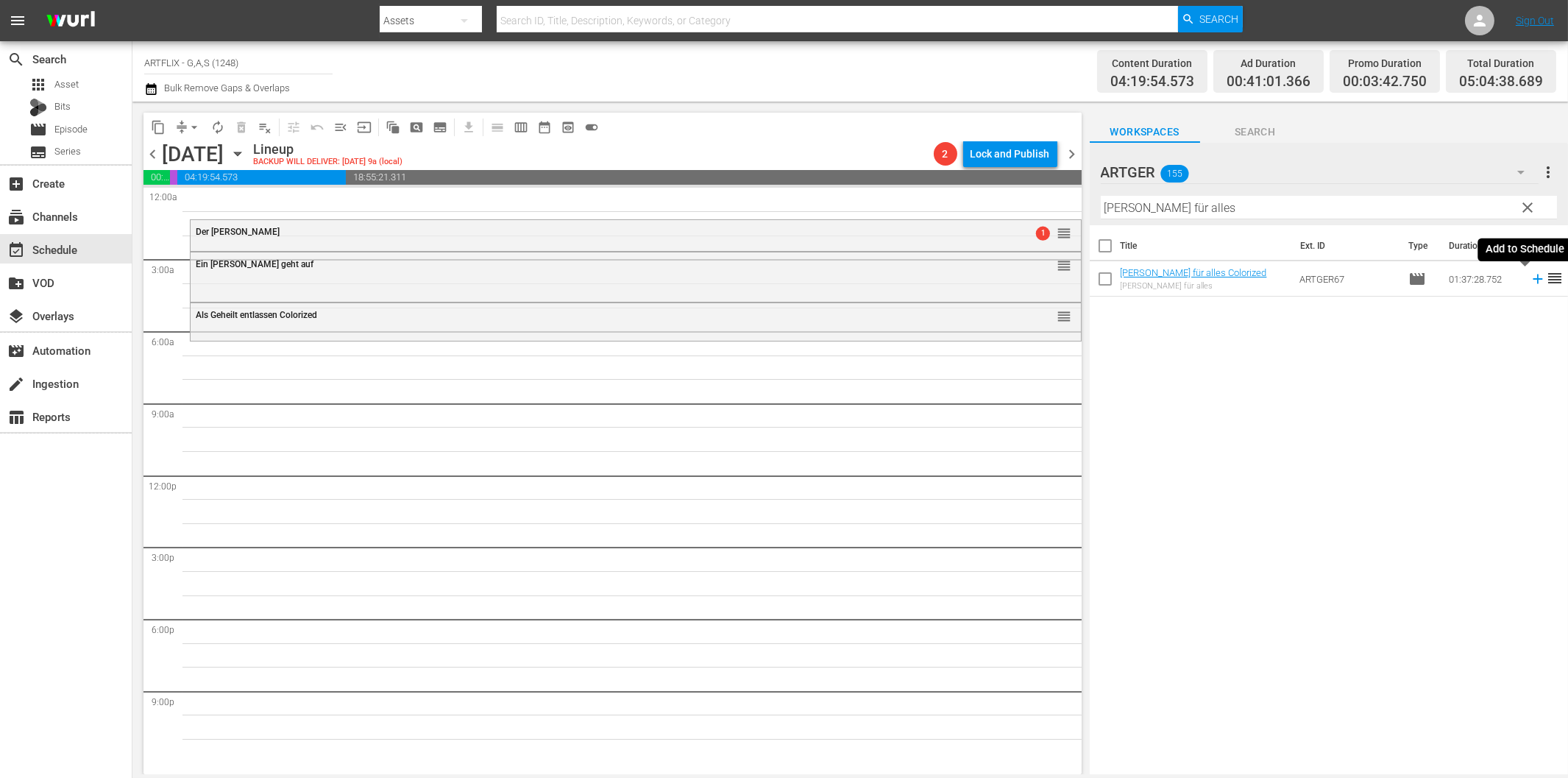
click at [1529, 281] on icon at bounding box center [1537, 279] width 17 height 17
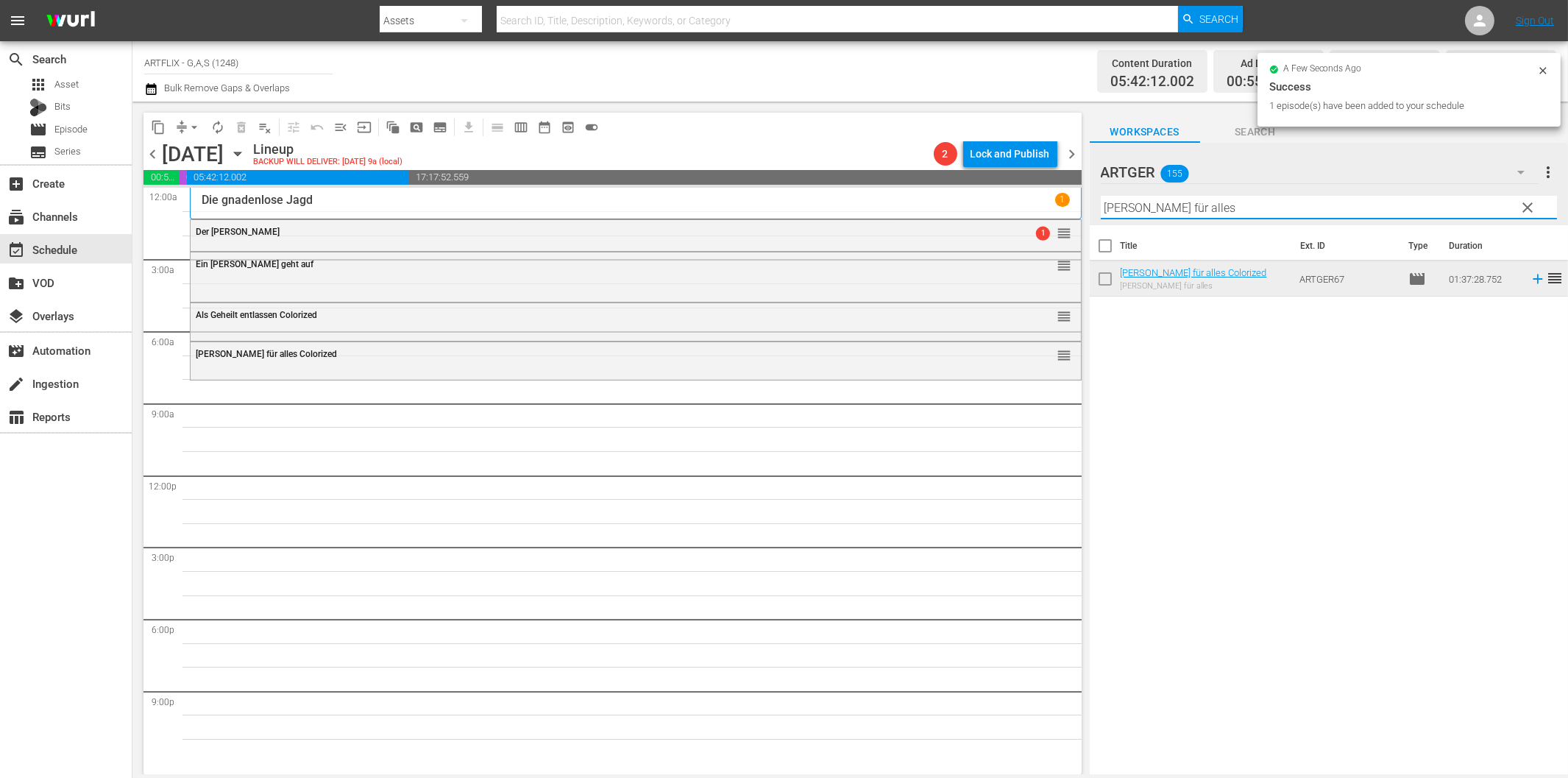
click at [1264, 206] on input "[PERSON_NAME] für alles" at bounding box center [1328, 207] width 456 height 23
paste input "Der Nonnenspiegel"
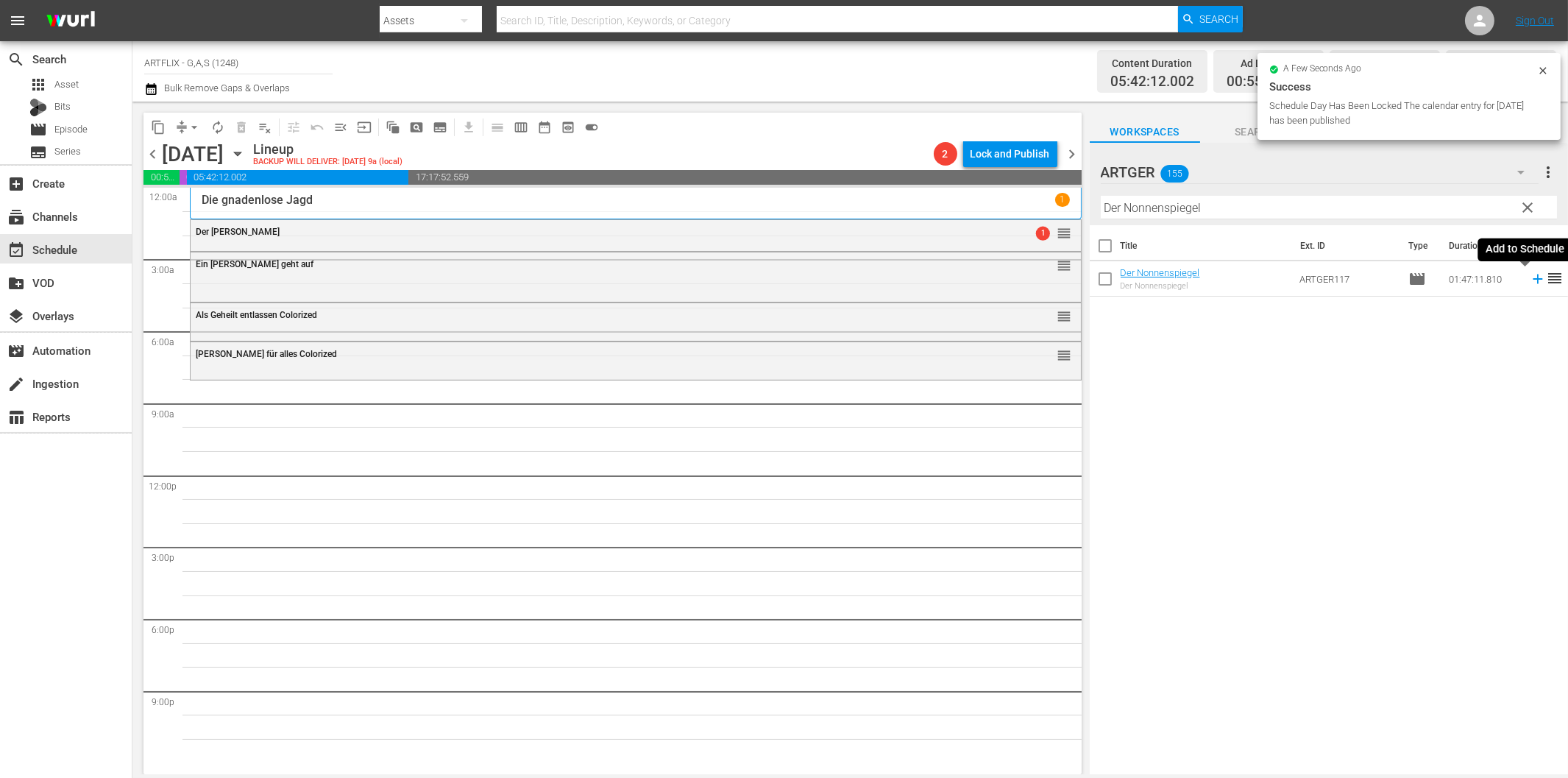
click at [1529, 281] on icon at bounding box center [1537, 279] width 17 height 17
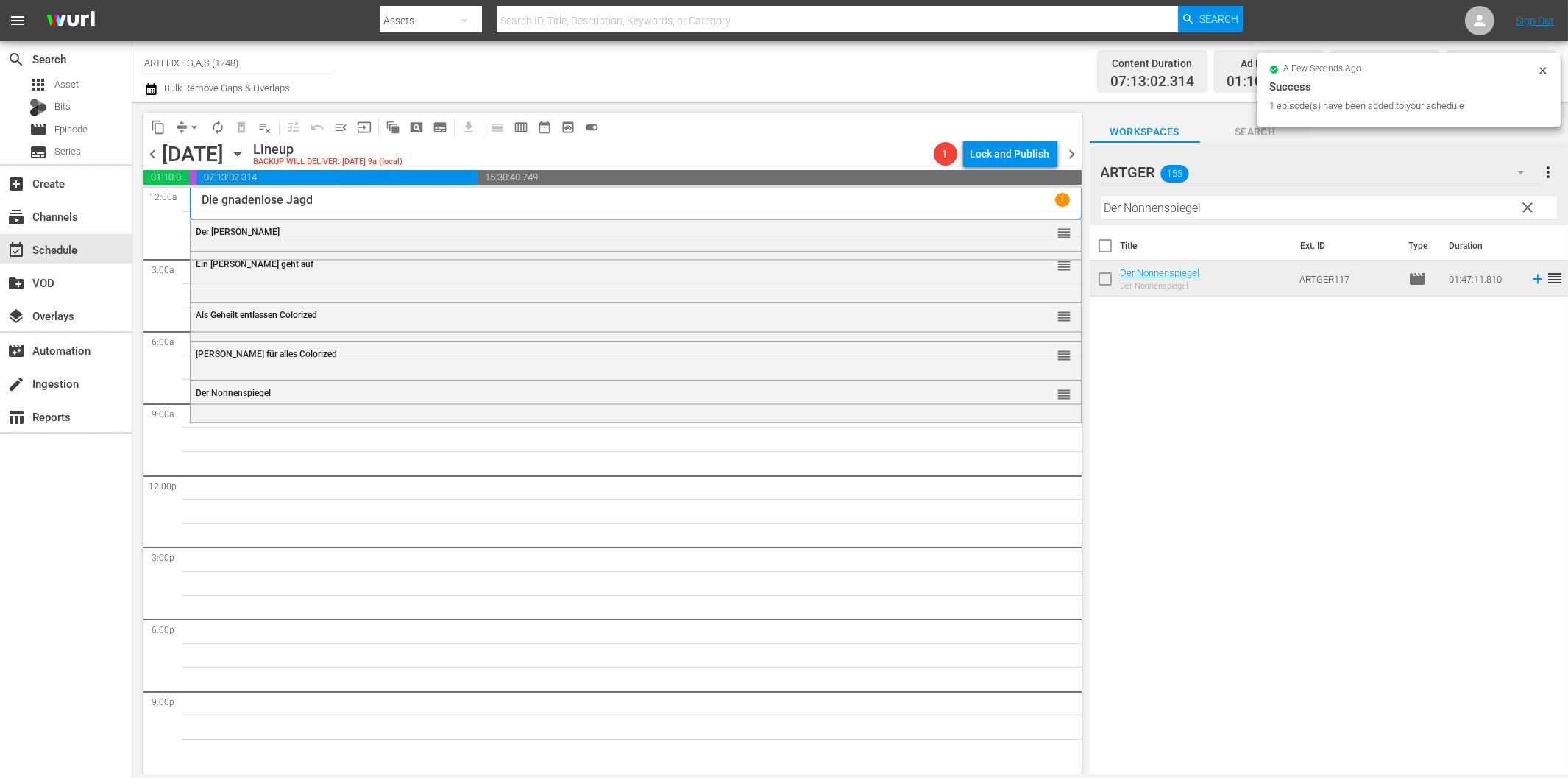
click at [1152, 206] on input "Der Nonnenspiegel" at bounding box center [1328, 207] width 456 height 23
paste input "Unternehmen Schlafsack"
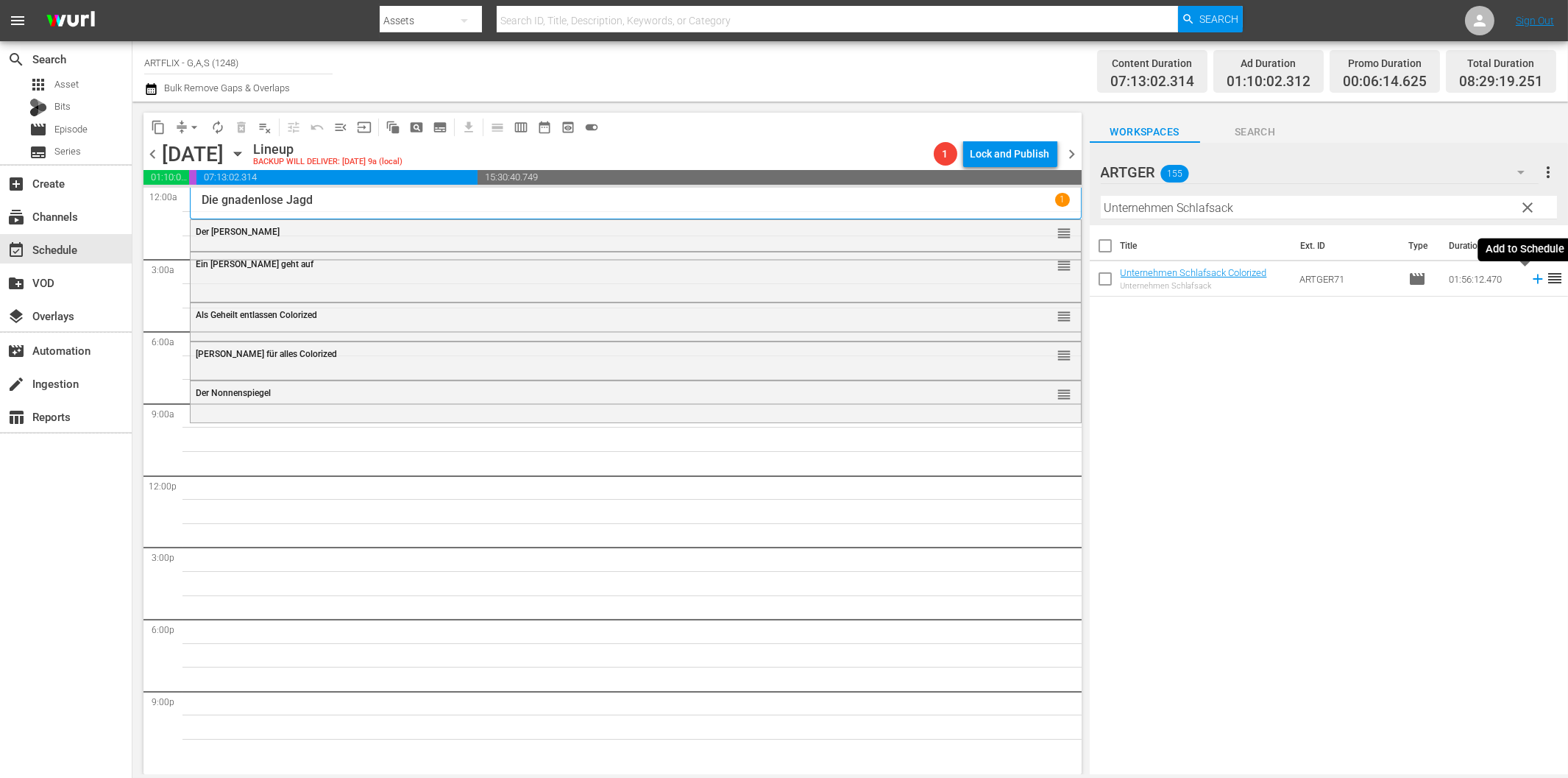
click at [1529, 281] on icon at bounding box center [1537, 279] width 17 height 17
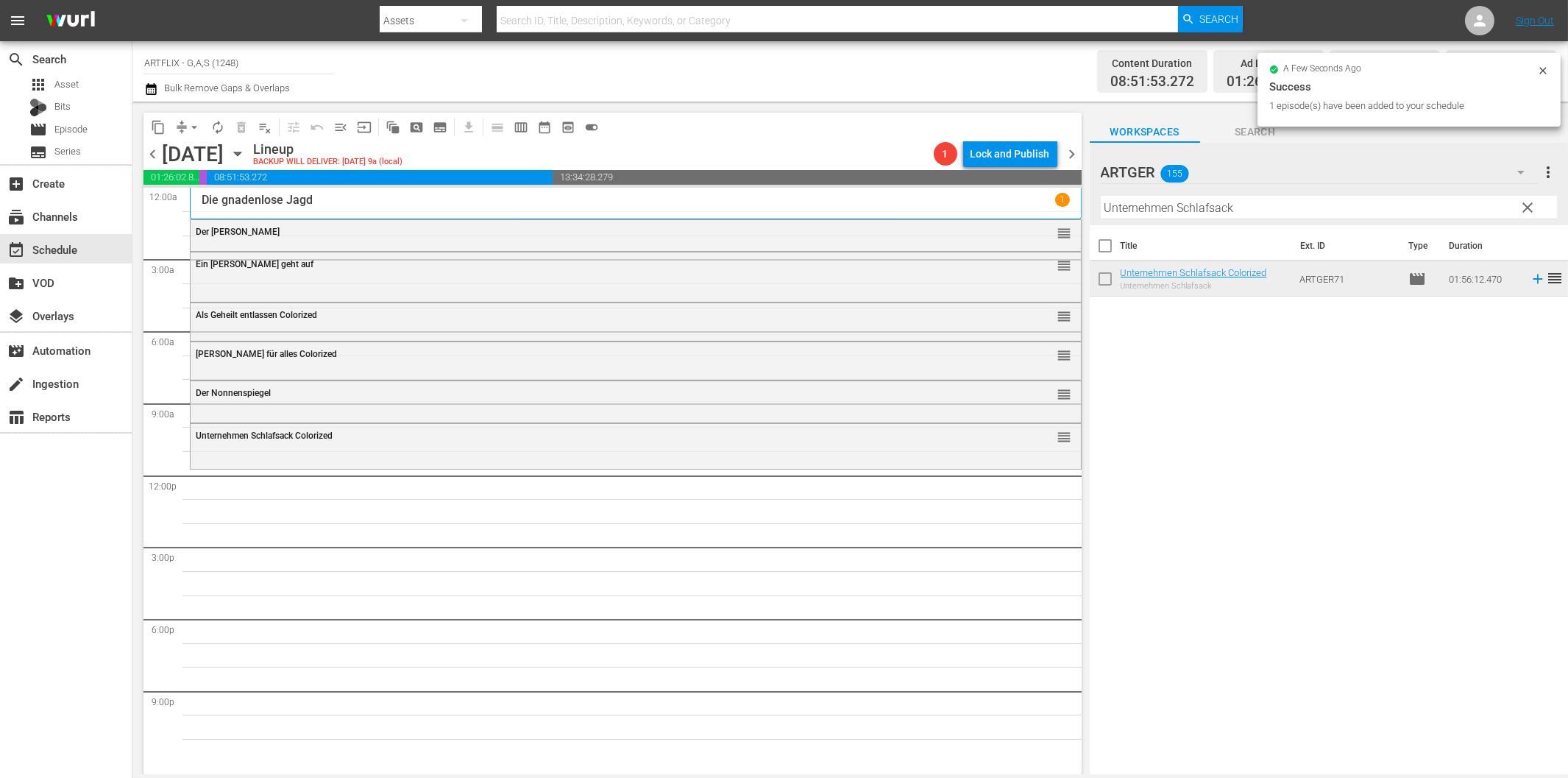
click at [1175, 210] on input "Unternehmen Schlafsack" at bounding box center [1328, 207] width 456 height 23
paste input "Die unbesiegbaren Drei"
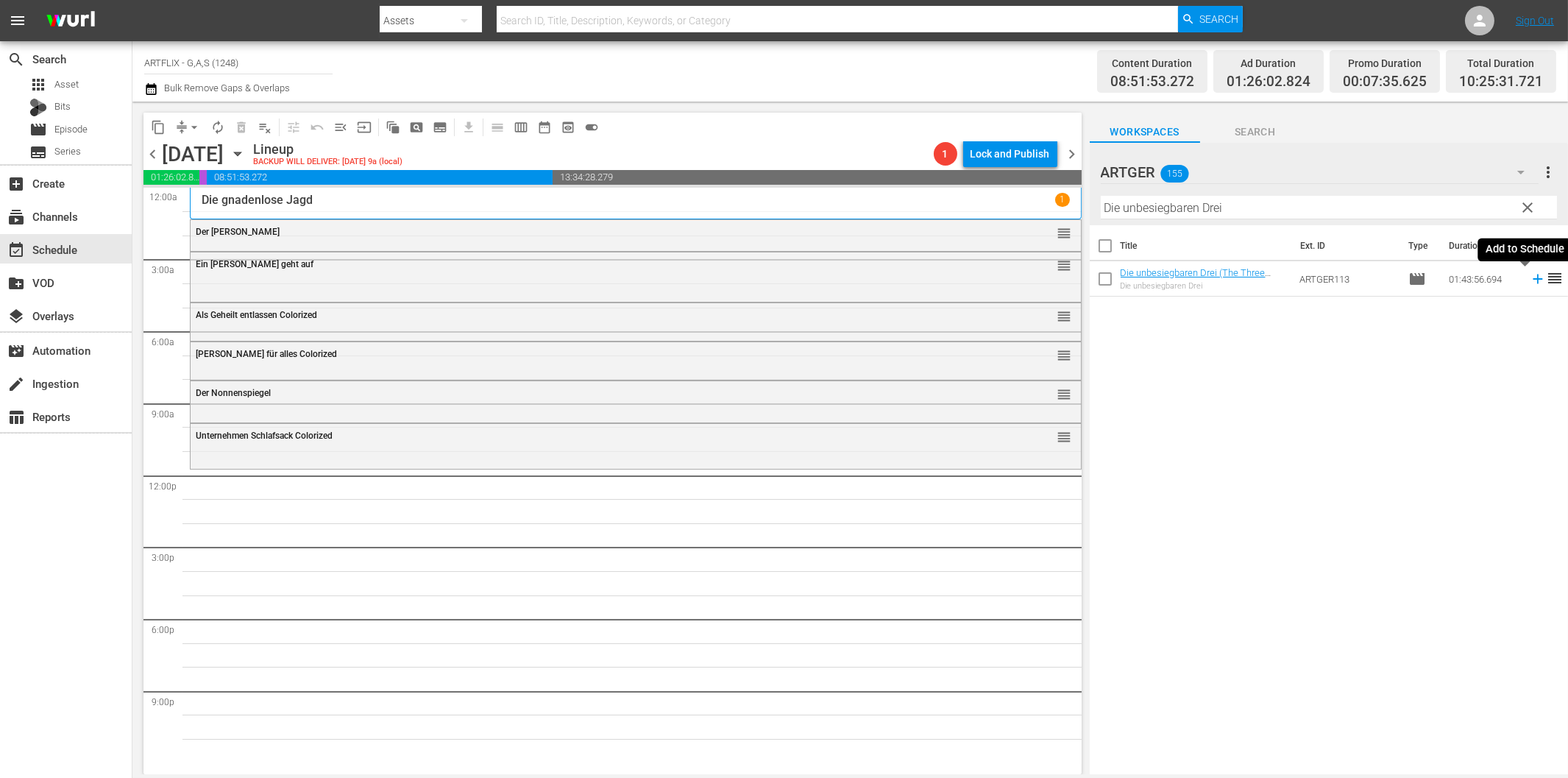
click at [1529, 280] on icon at bounding box center [1537, 279] width 17 height 17
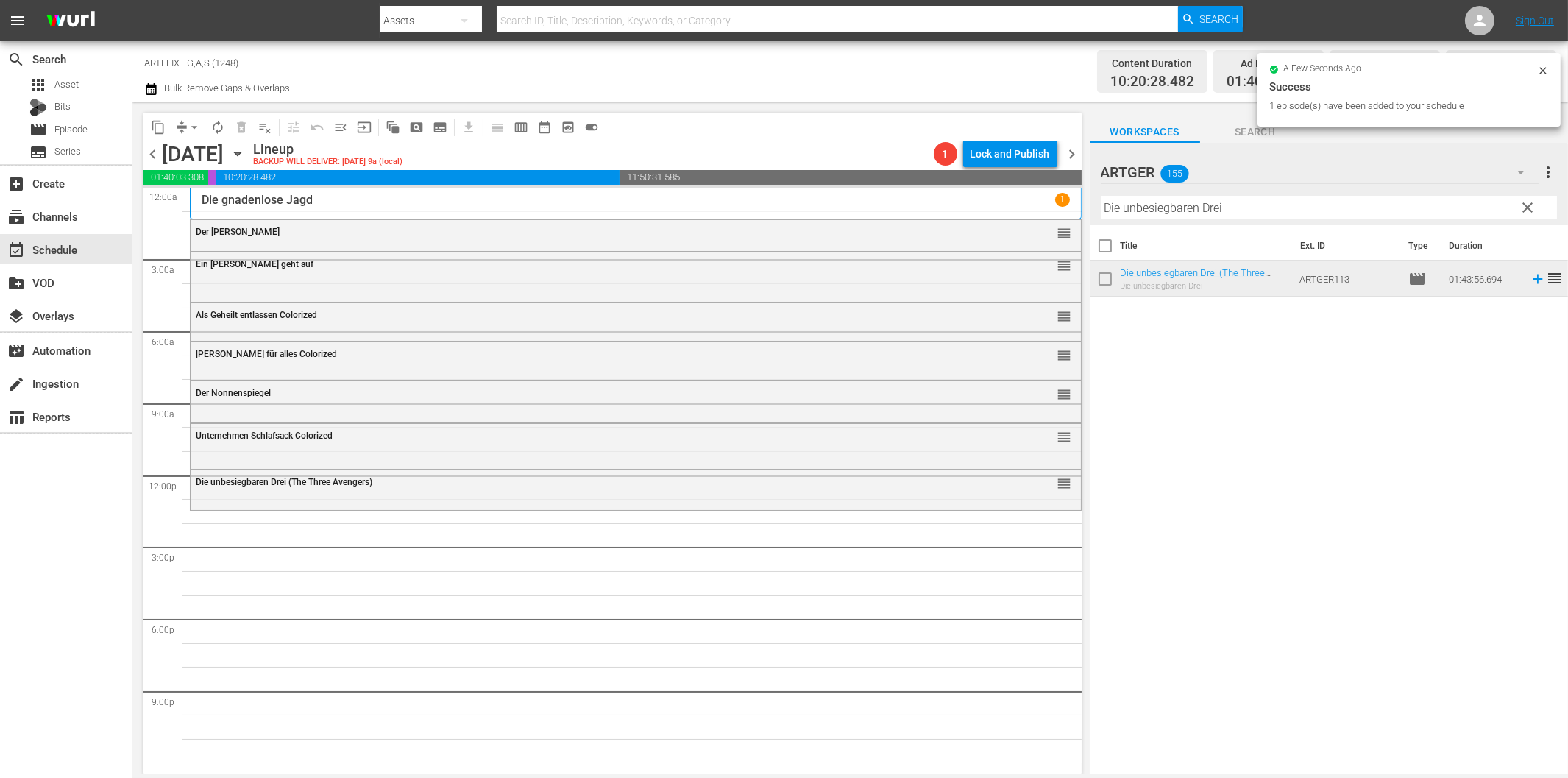
click at [1241, 207] on input "Die unbesiegbaren Drei" at bounding box center [1328, 207] width 456 height 23
paste input "as Dschungelbuch (Jungle Book 1942)"
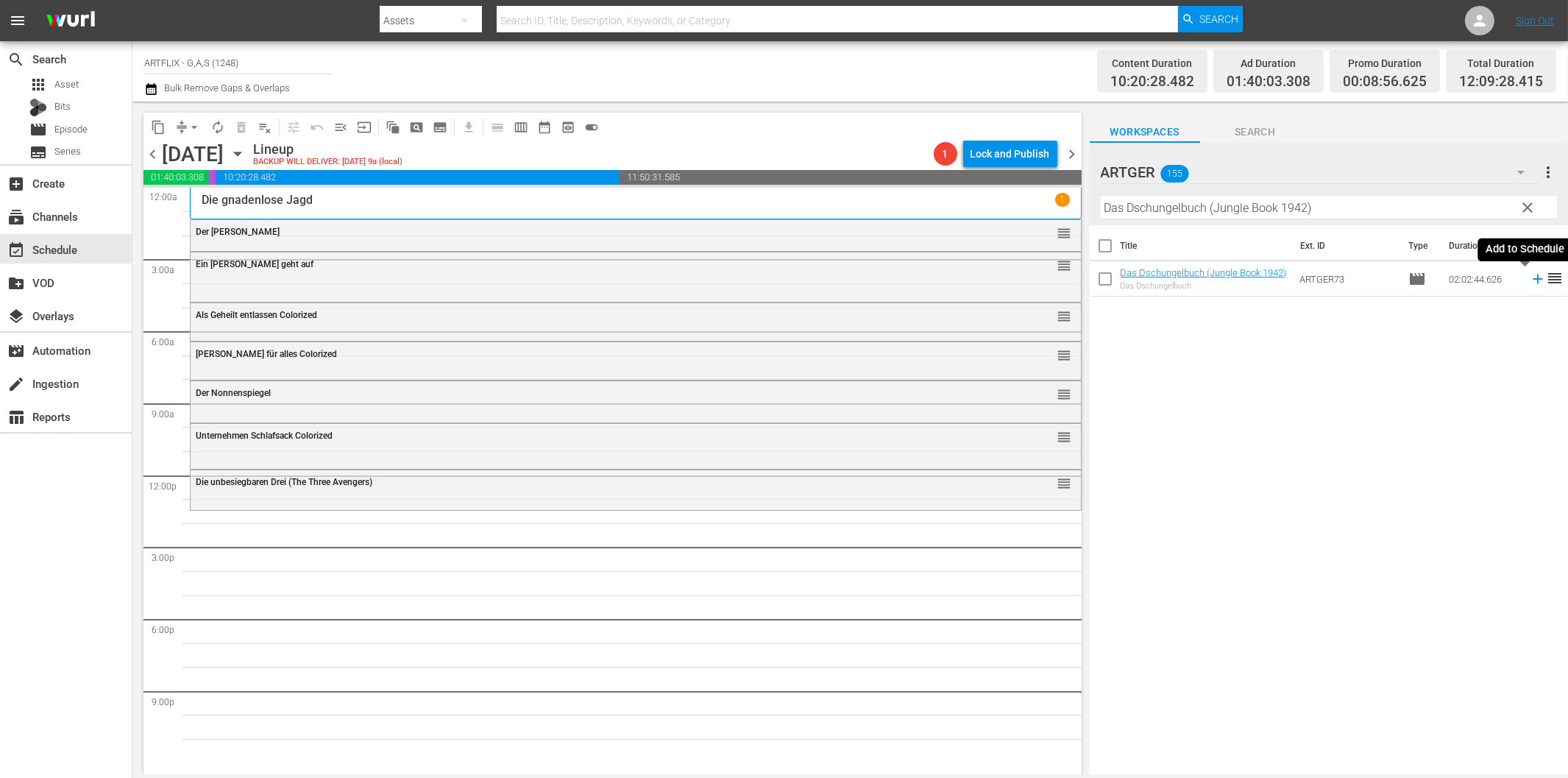
click at [1532, 277] on icon at bounding box center [1537, 280] width 10 height 10
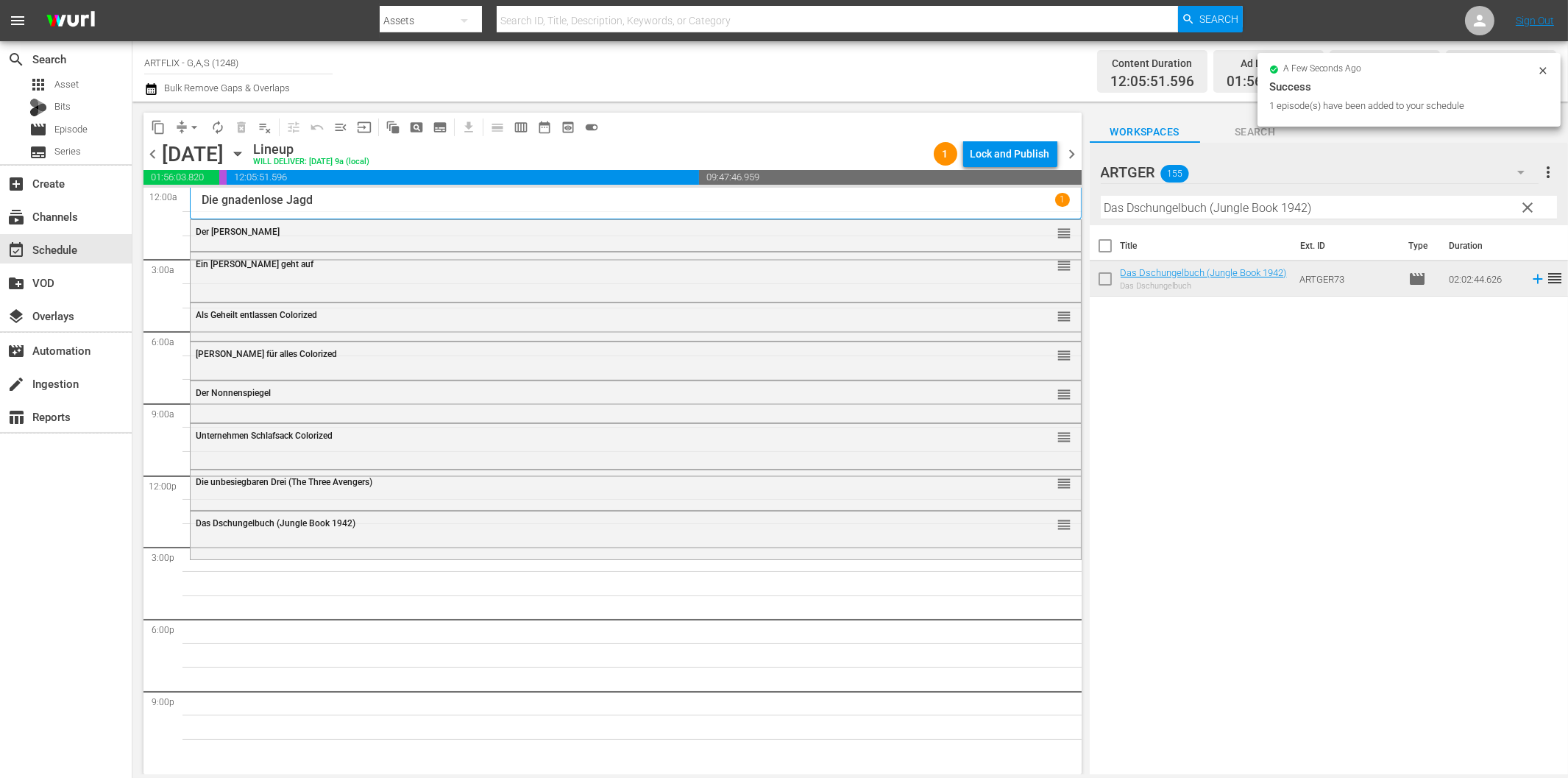
click at [1207, 207] on input "Das Dschungelbuch (Jungle Book 1942)" at bounding box center [1328, 207] width 456 height 23
paste input "er Seeräuber"
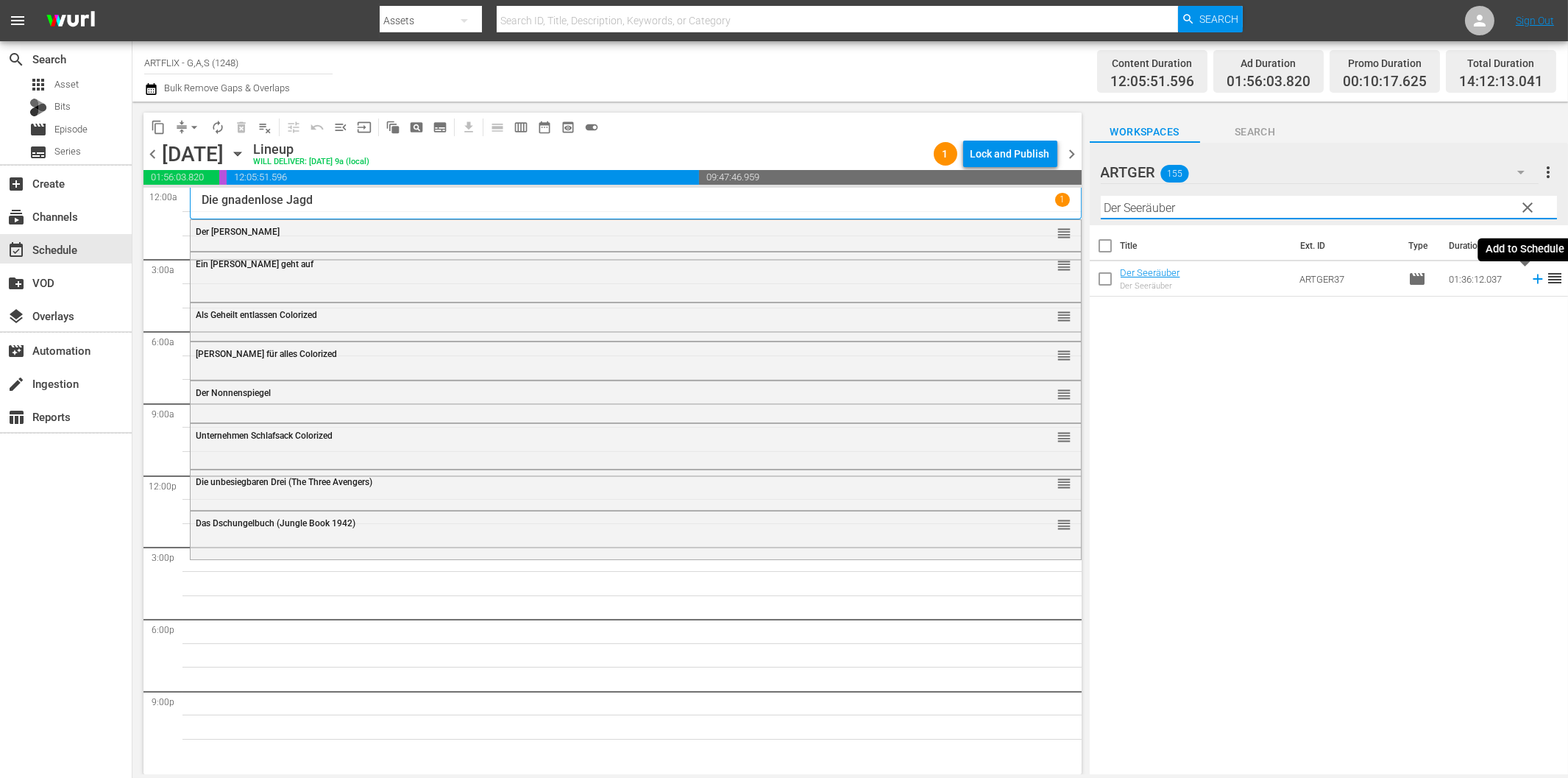
click at [1529, 281] on icon at bounding box center [1537, 279] width 17 height 17
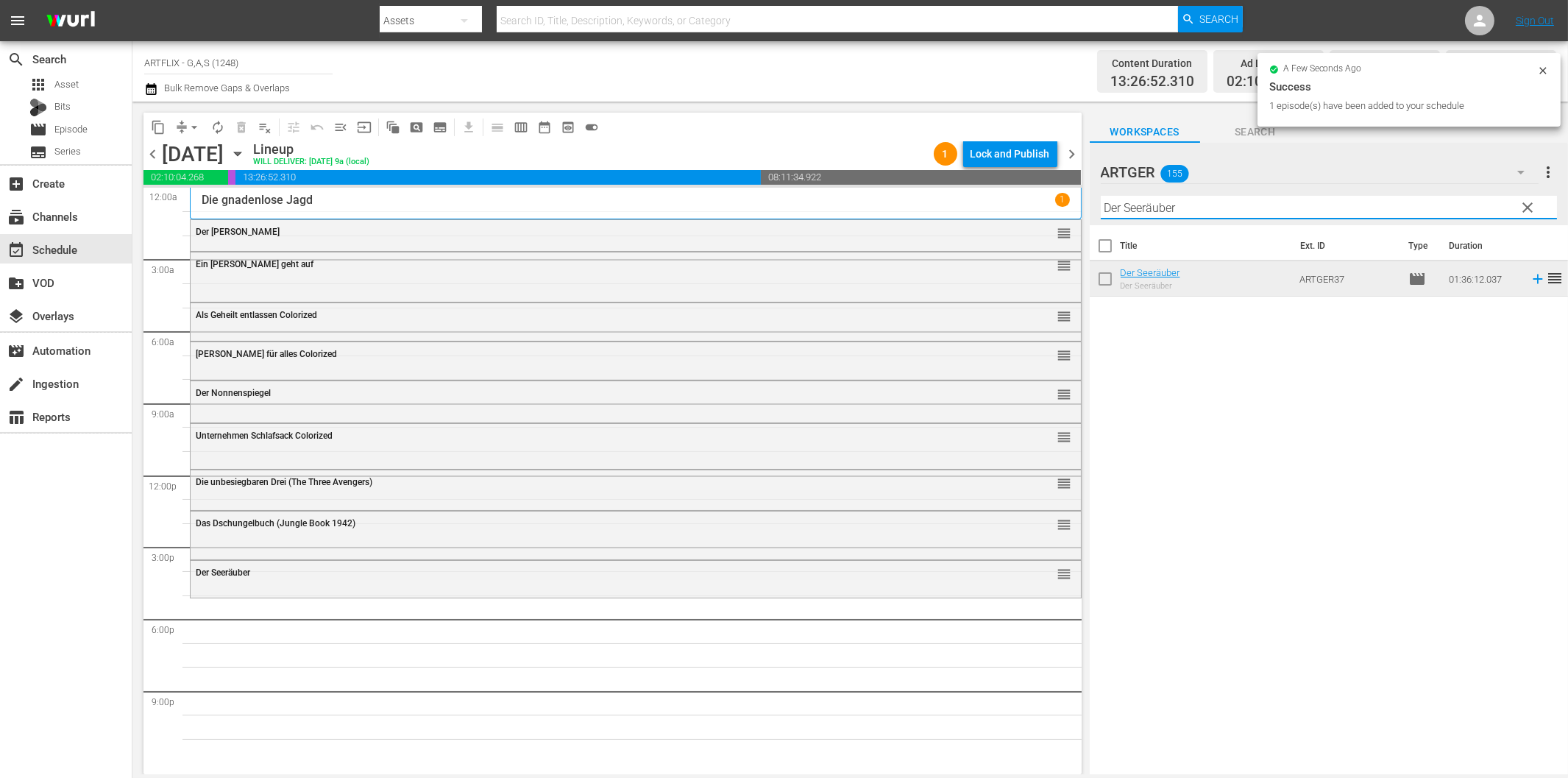
click at [1270, 214] on input "Der Seeräuber" at bounding box center [1328, 207] width 456 height 23
paste input "Manaos - Die Sklaventreiber vom [GEOGRAPHIC_DATA]"
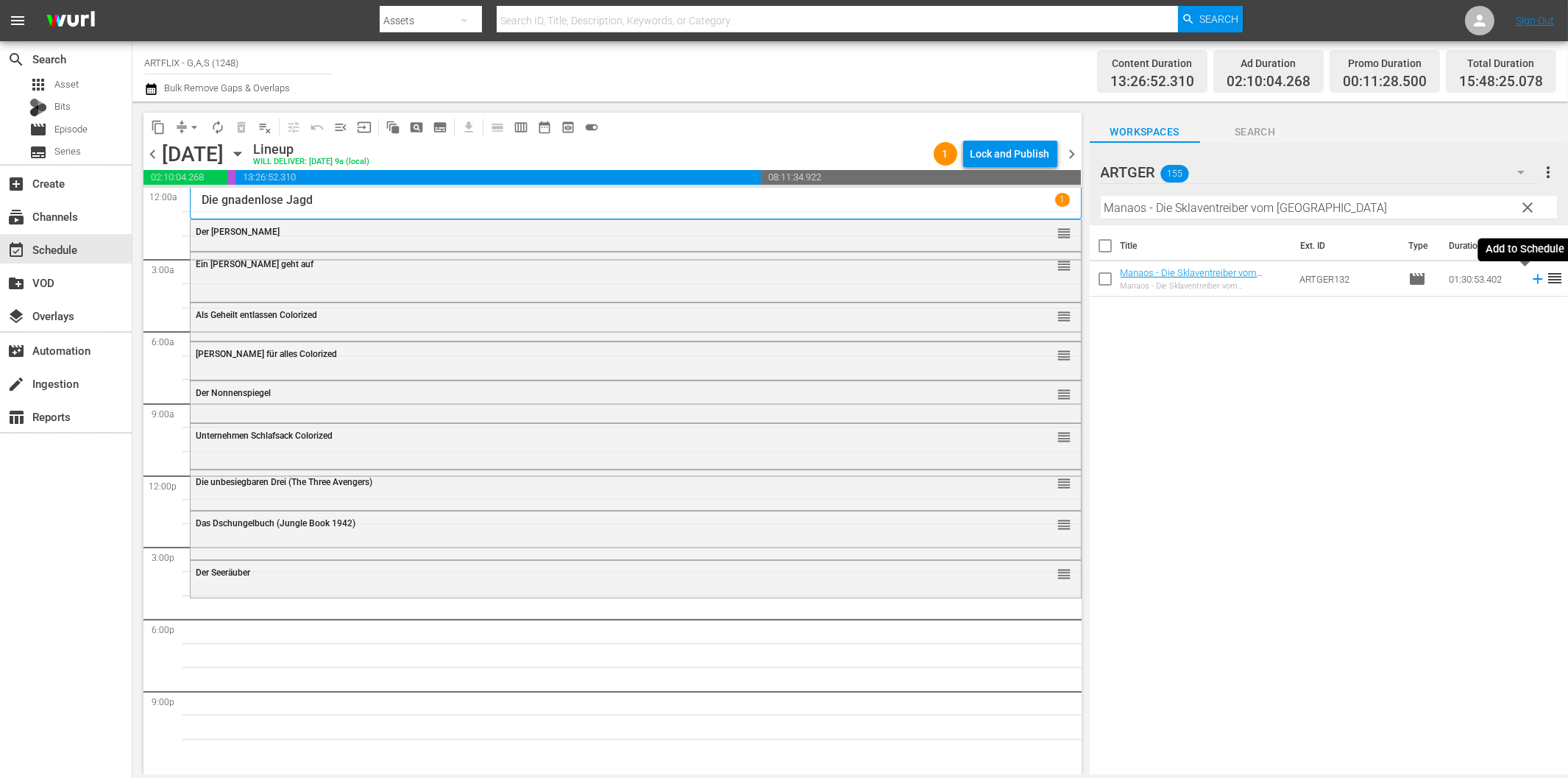
click at [1529, 281] on icon at bounding box center [1537, 279] width 17 height 17
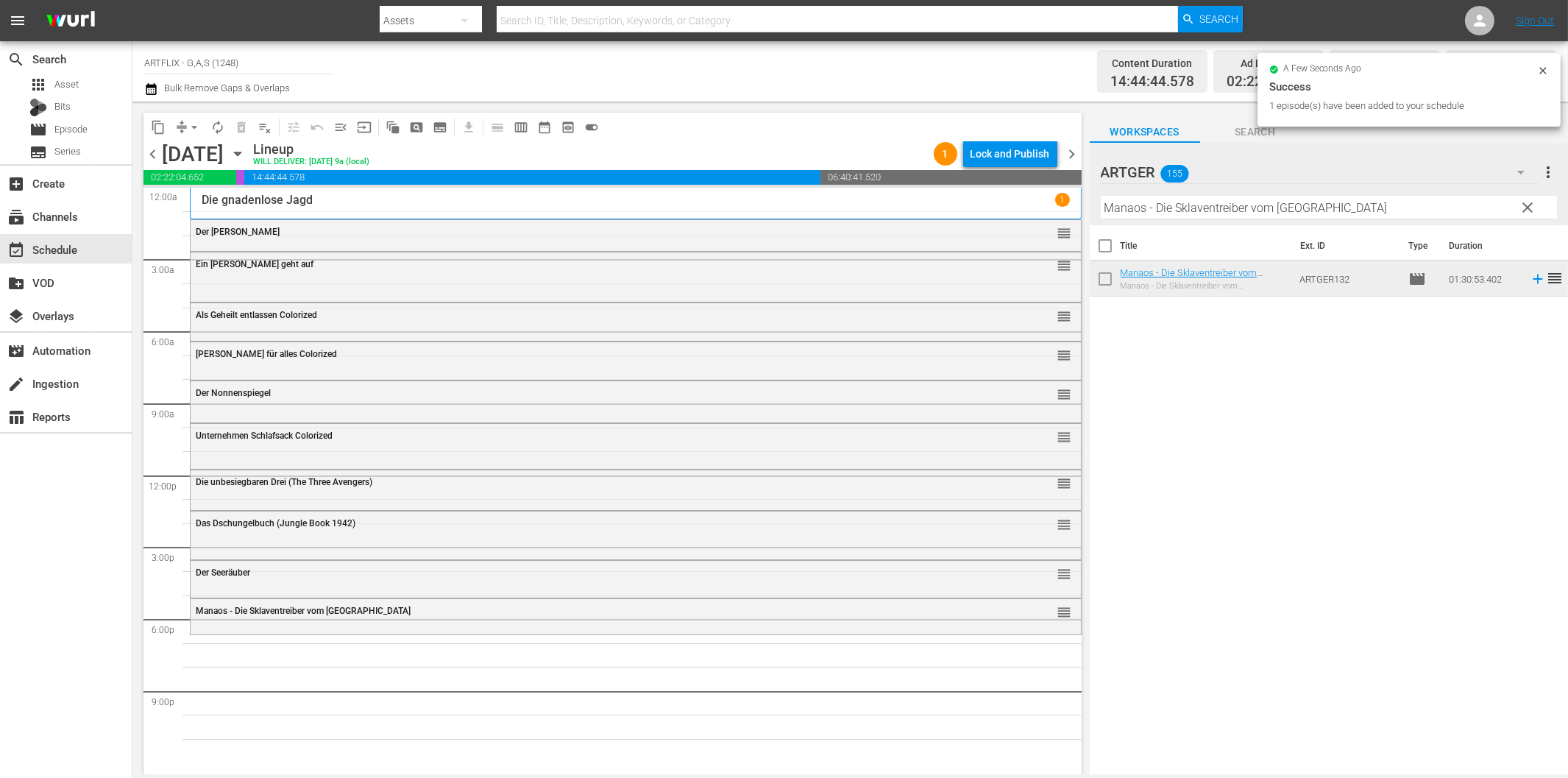
click at [1179, 210] on input "Manaos - Die Sklaventreiber vom [GEOGRAPHIC_DATA]" at bounding box center [1328, 207] width 456 height 23
paste input "[PERSON_NAME] - Die Horde des Schrecken"
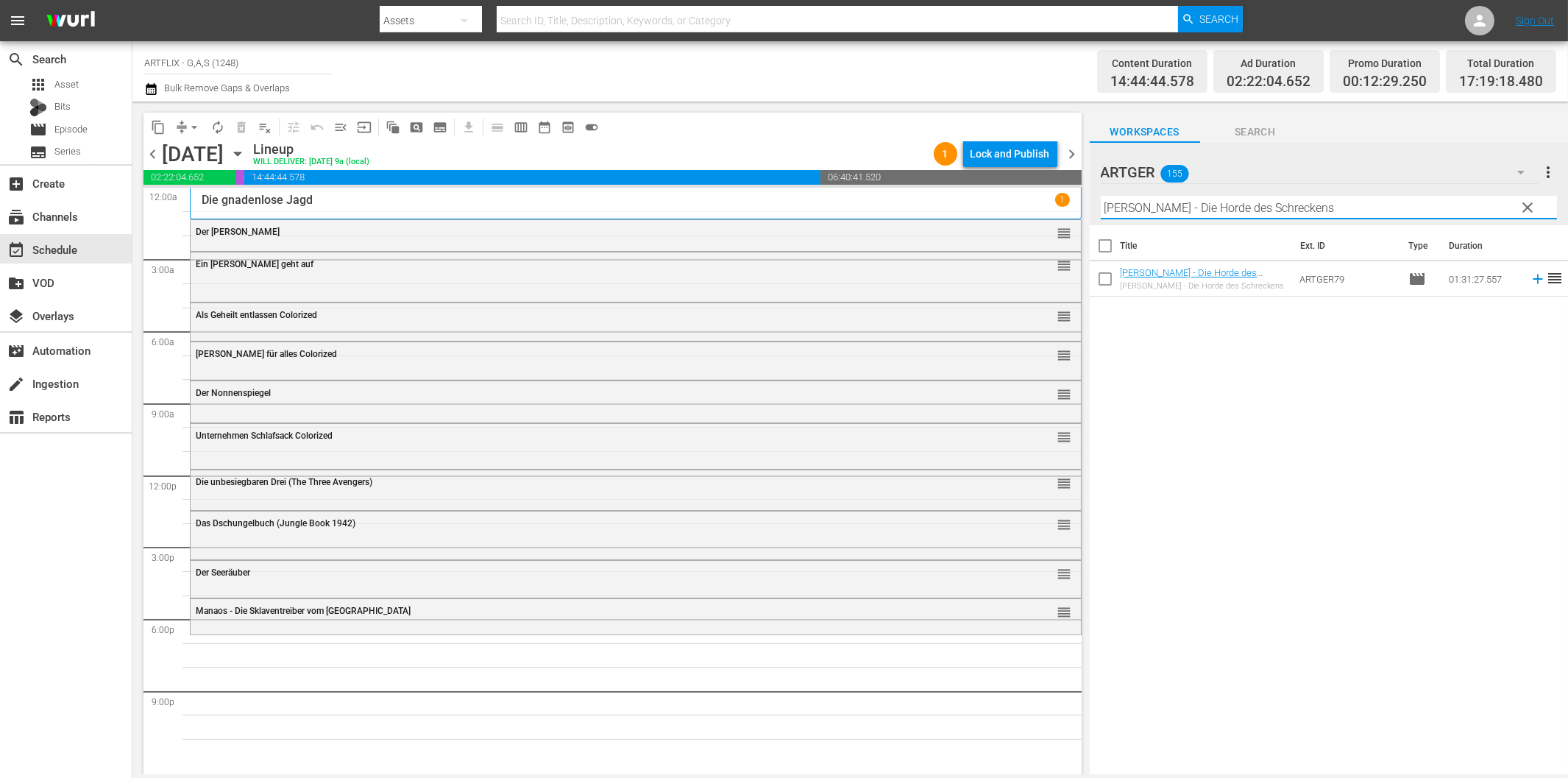
click at [1532, 279] on icon at bounding box center [1537, 280] width 10 height 10
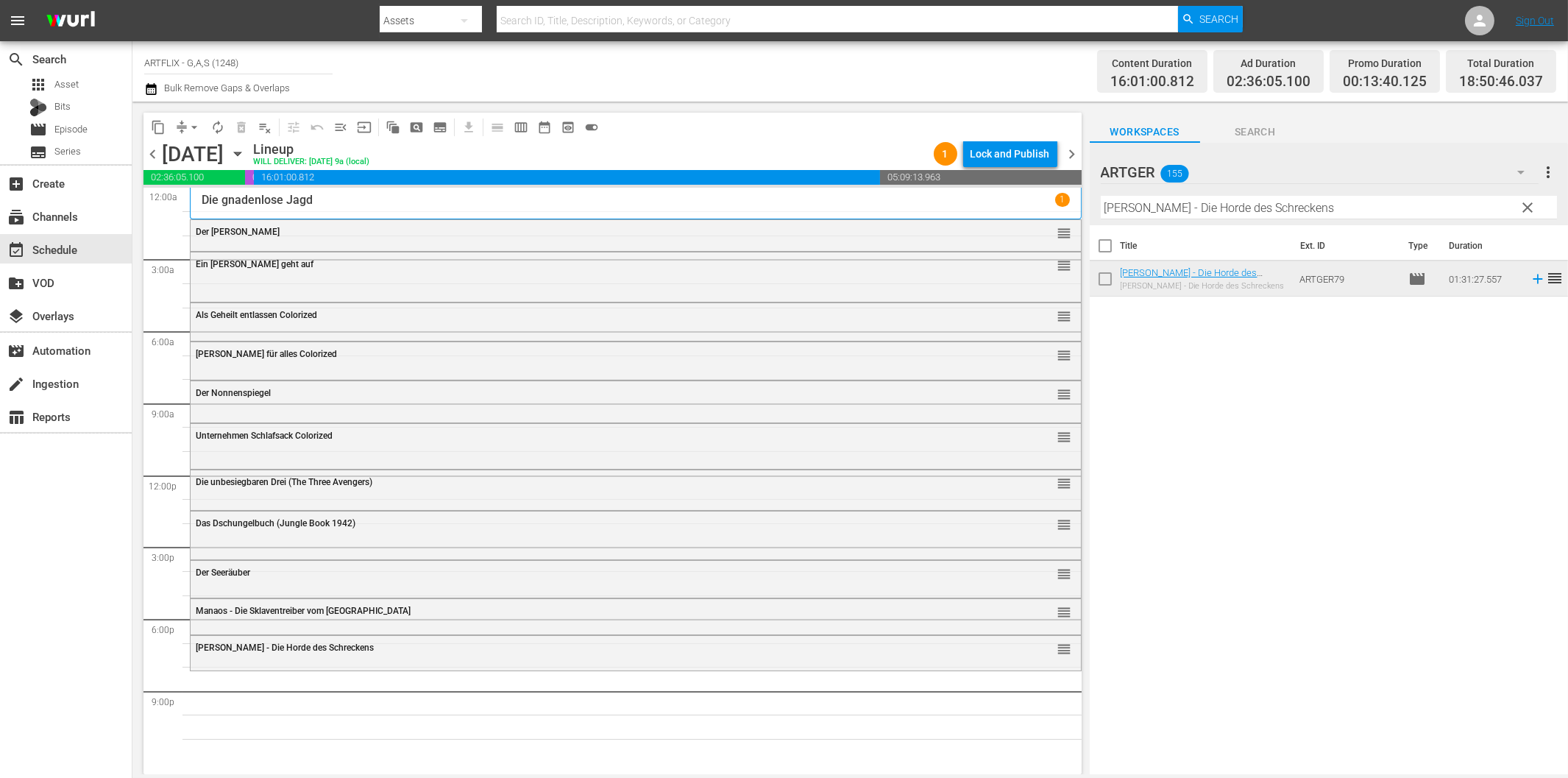
click at [1208, 216] on input "[PERSON_NAME] - Die Horde des Schreckens" at bounding box center [1328, 207] width 456 height 23
paste input "Geliebte Hochstaplerin"
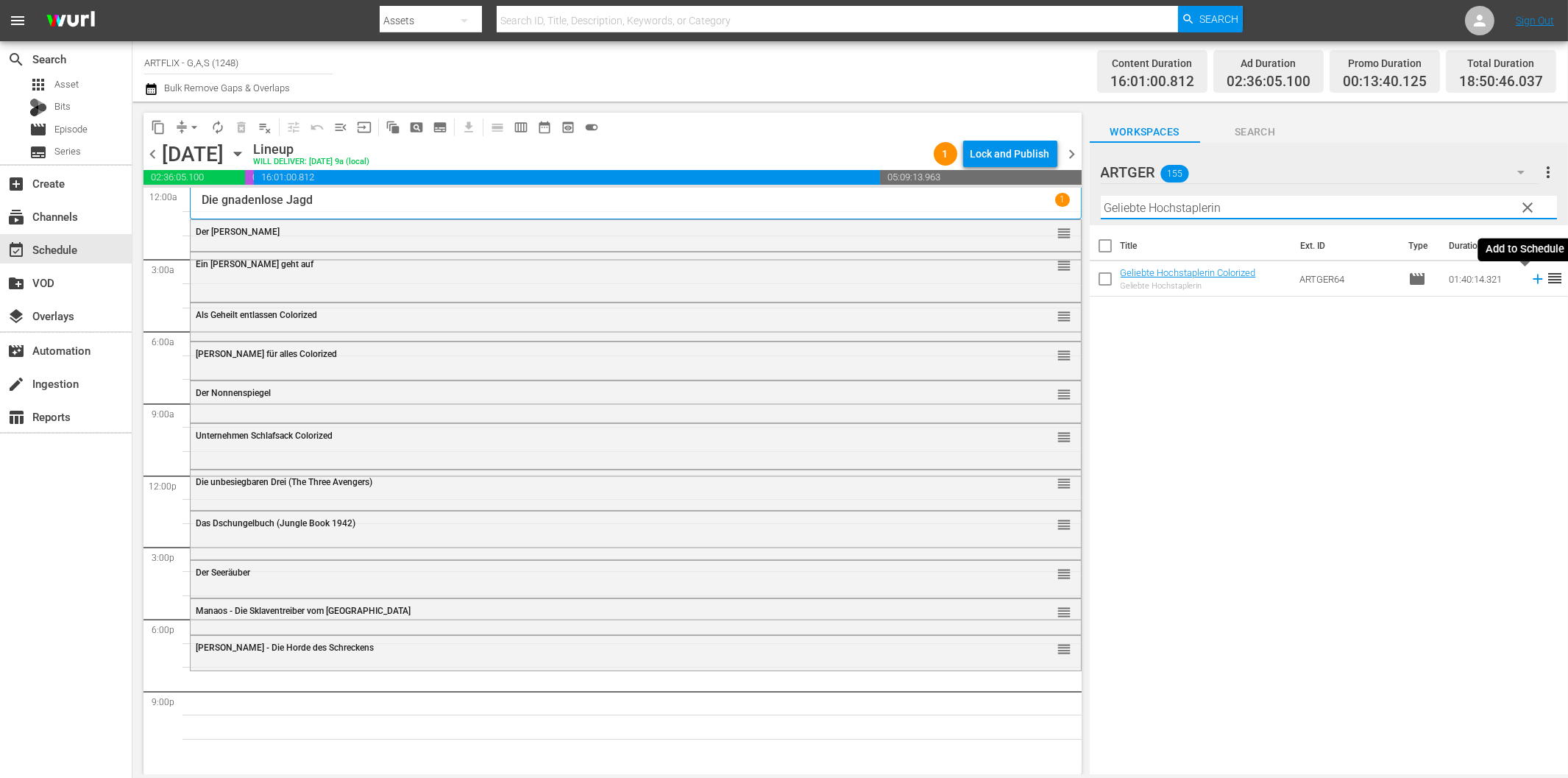
click at [1532, 280] on icon at bounding box center [1537, 280] width 10 height 10
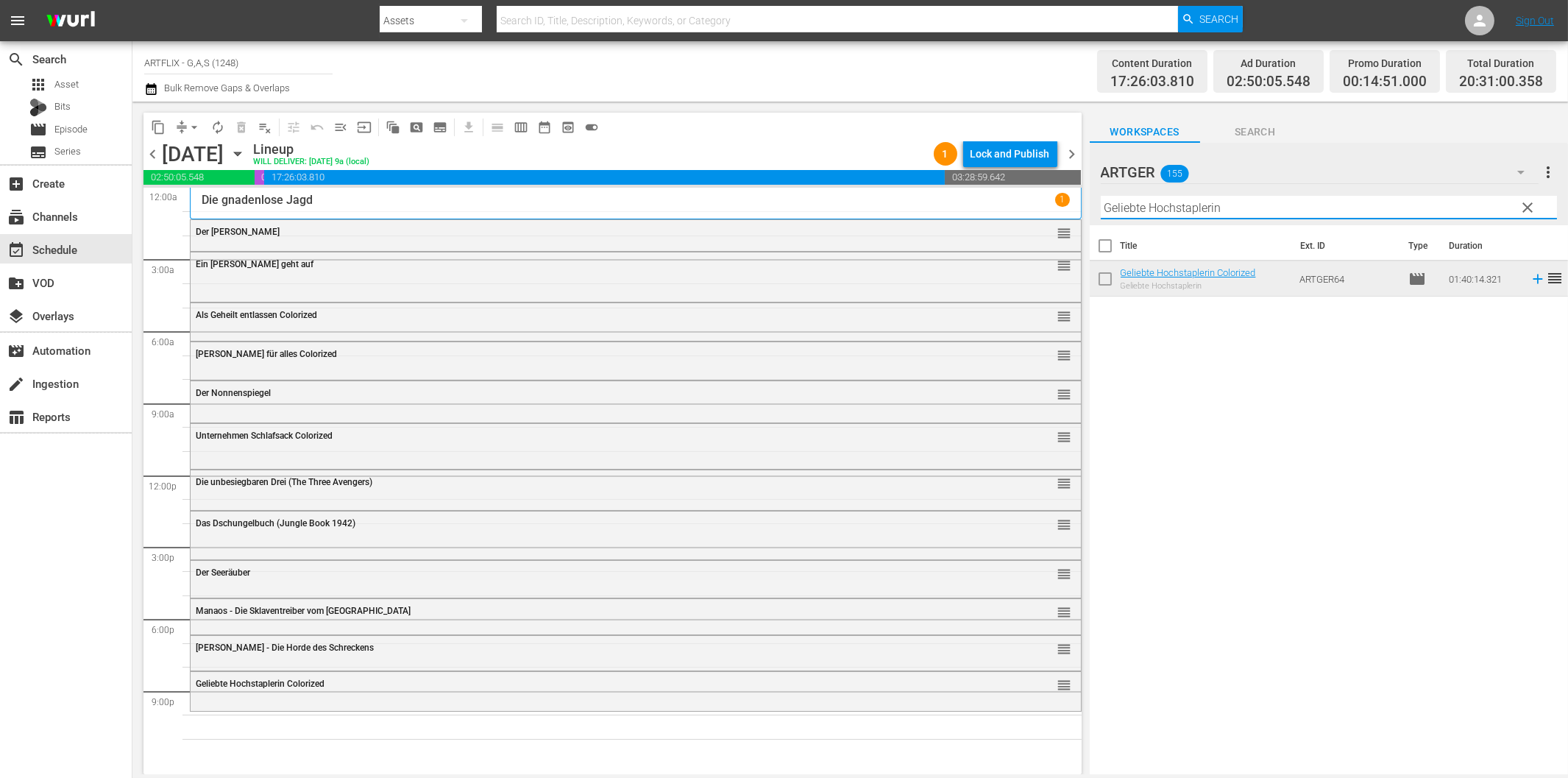
click at [1216, 204] on input "Geliebte Hochstaplerin" at bounding box center [1328, 207] width 456 height 23
paste input "[PERSON_NAME] am Kilimandscharo"
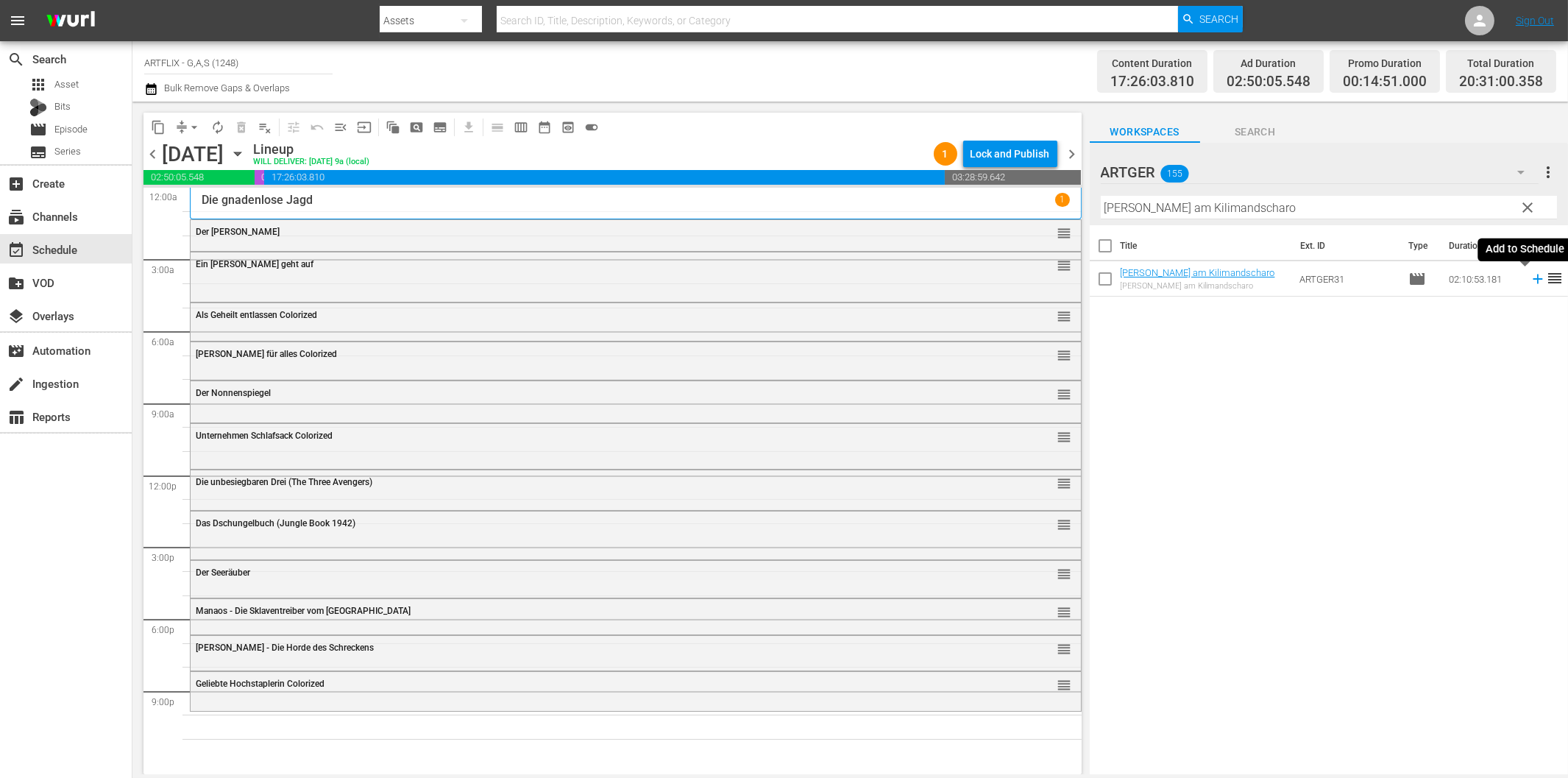
click at [1529, 279] on icon at bounding box center [1537, 279] width 17 height 17
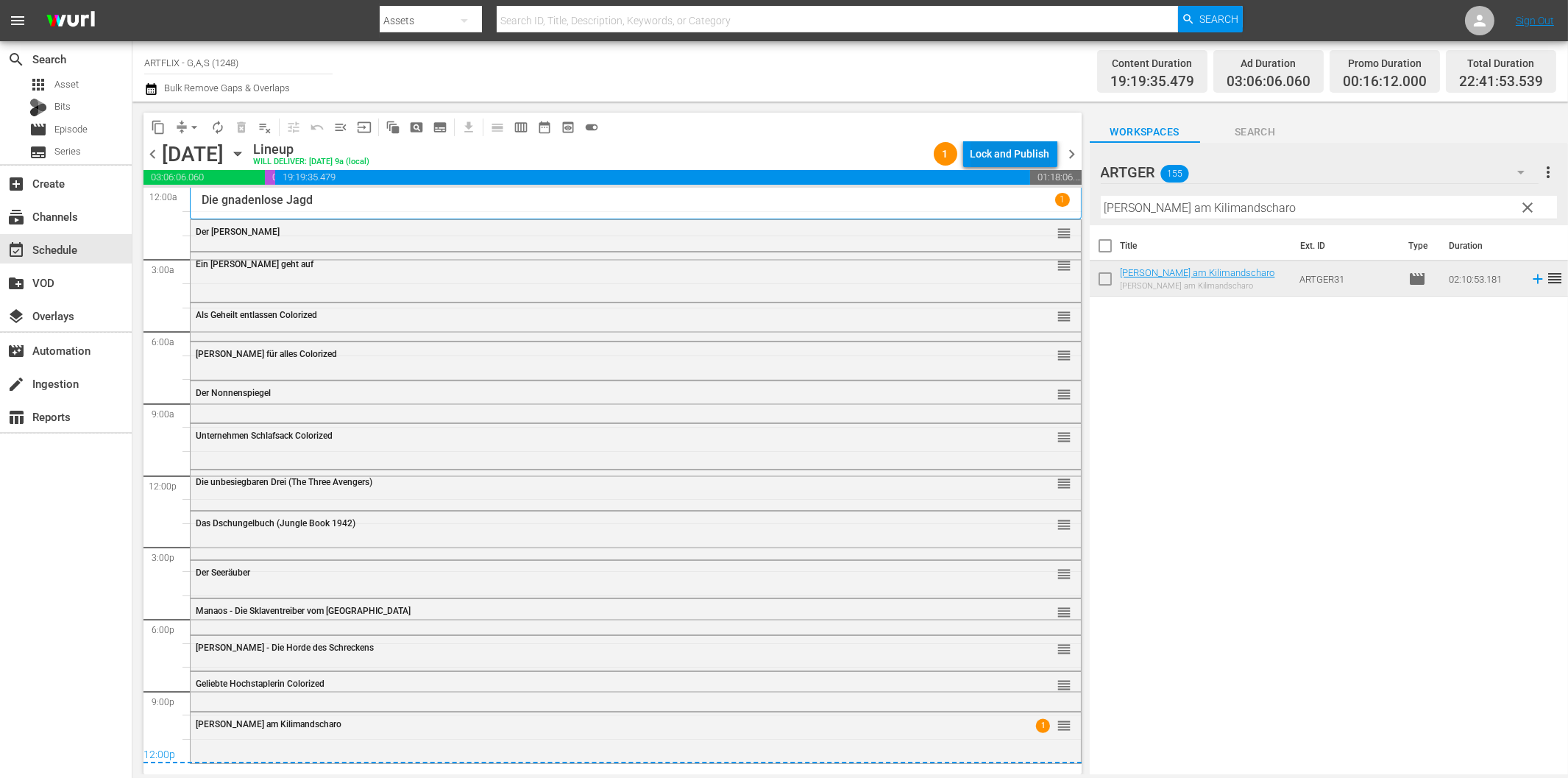
click at [992, 154] on div "Lock and Publish" at bounding box center [1009, 153] width 79 height 26
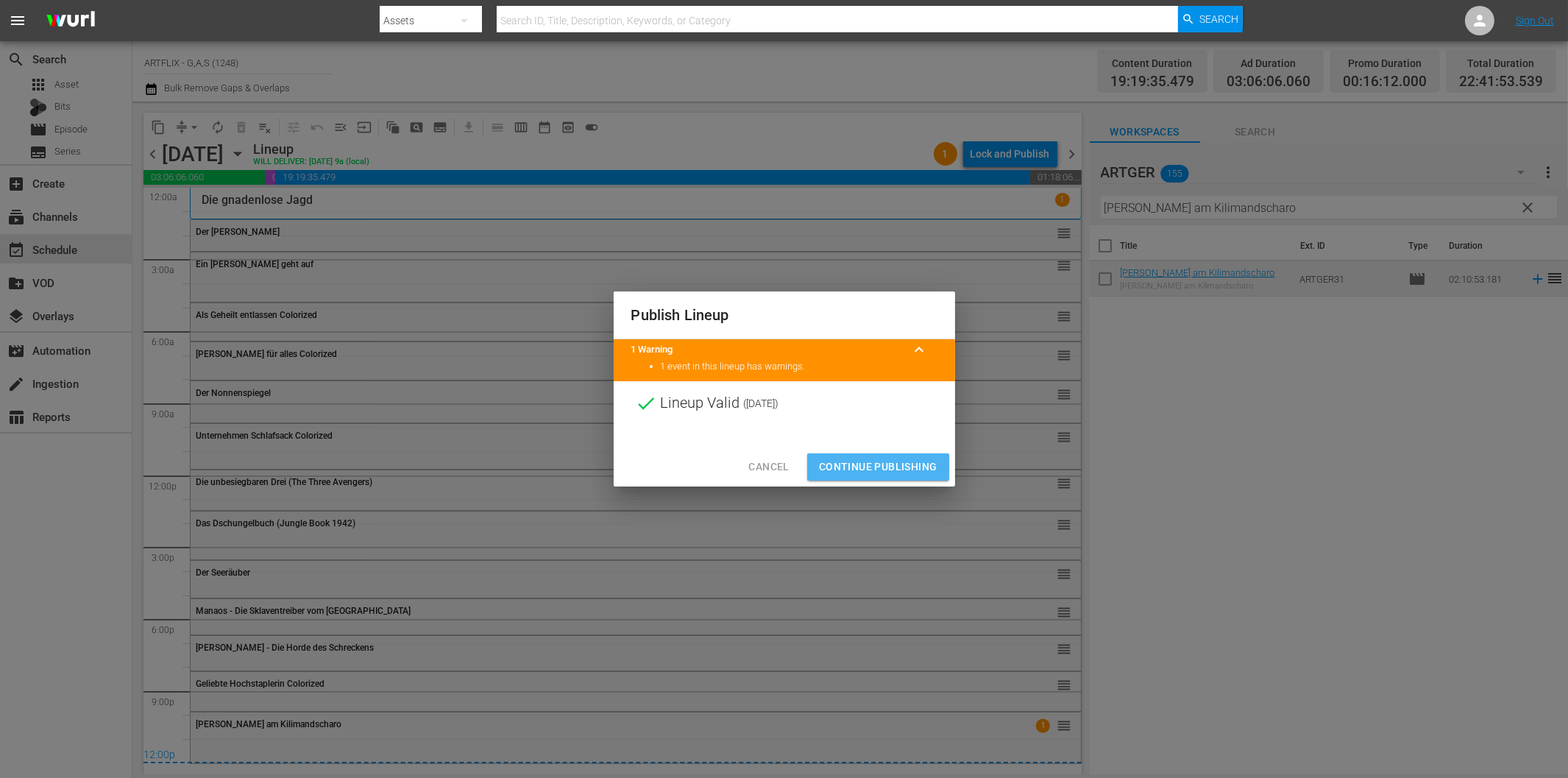
click at [902, 465] on span "Continue Publishing" at bounding box center [877, 466] width 118 height 19
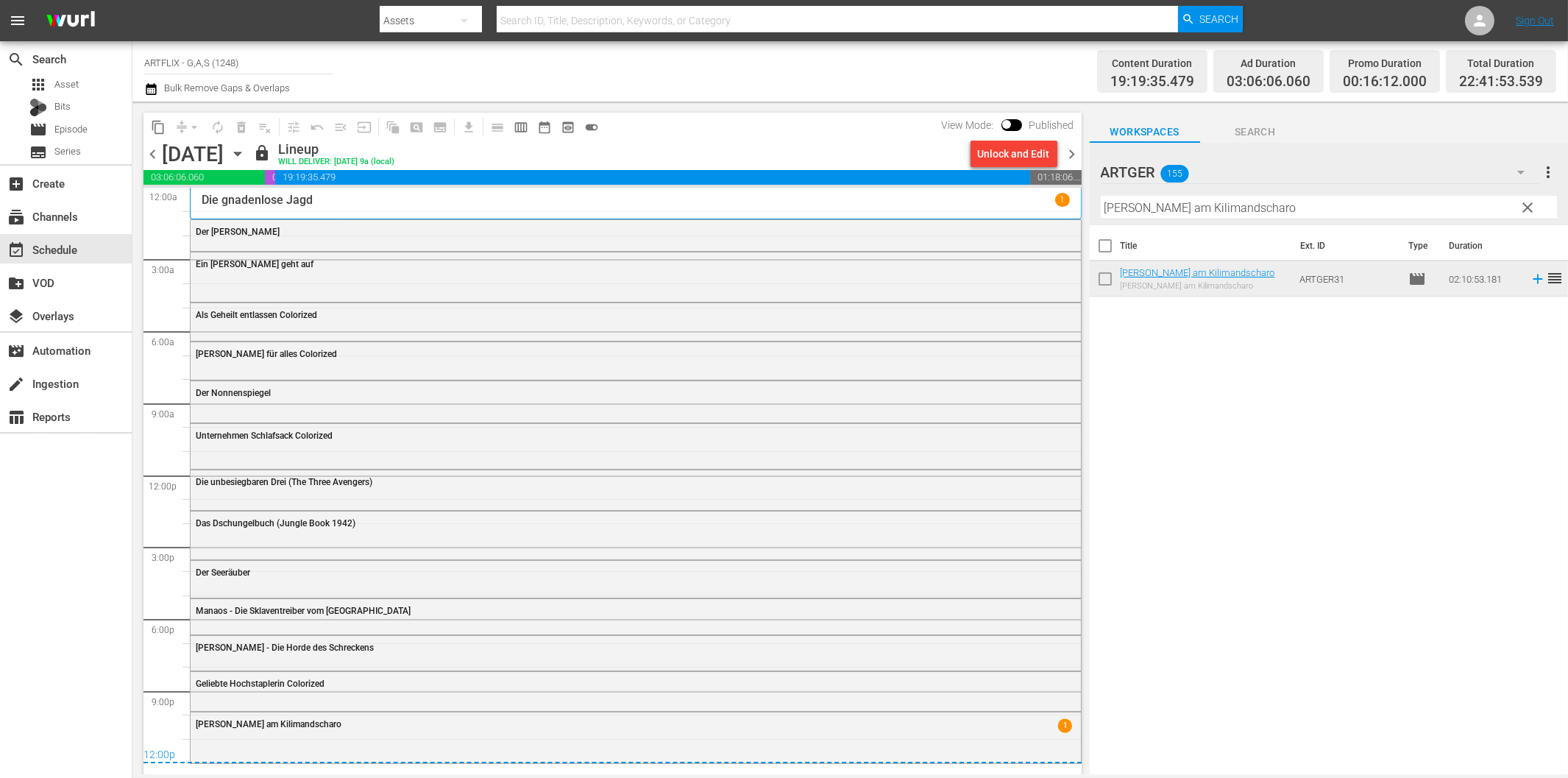
click at [1075, 150] on span "chevron_right" at bounding box center [1072, 153] width 19 height 19
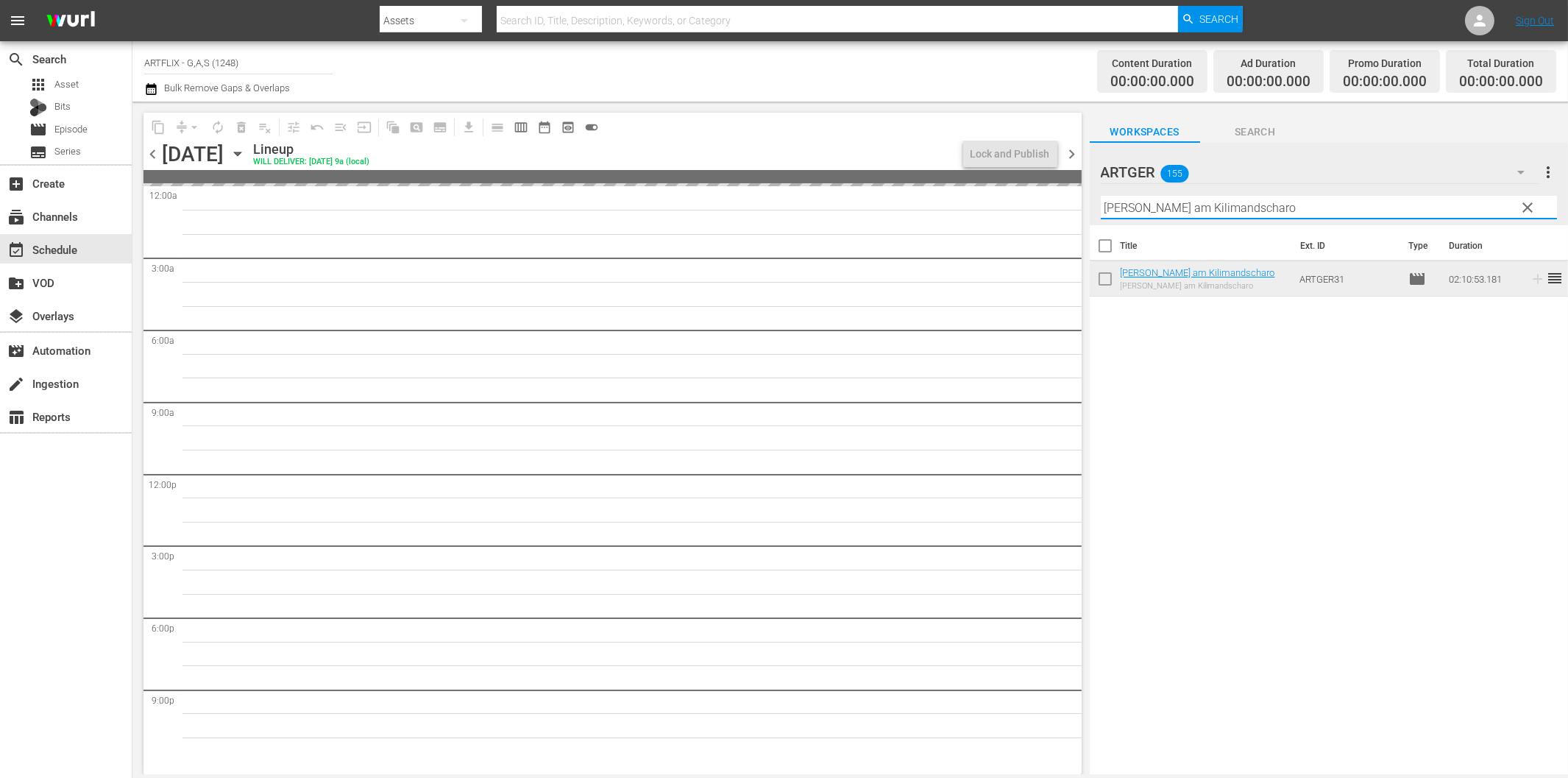
click at [1181, 204] on input "[PERSON_NAME] am Kilimandscharo" at bounding box center [1328, 207] width 456 height 23
paste input "Cagliostro - Im Schatten des Todes"
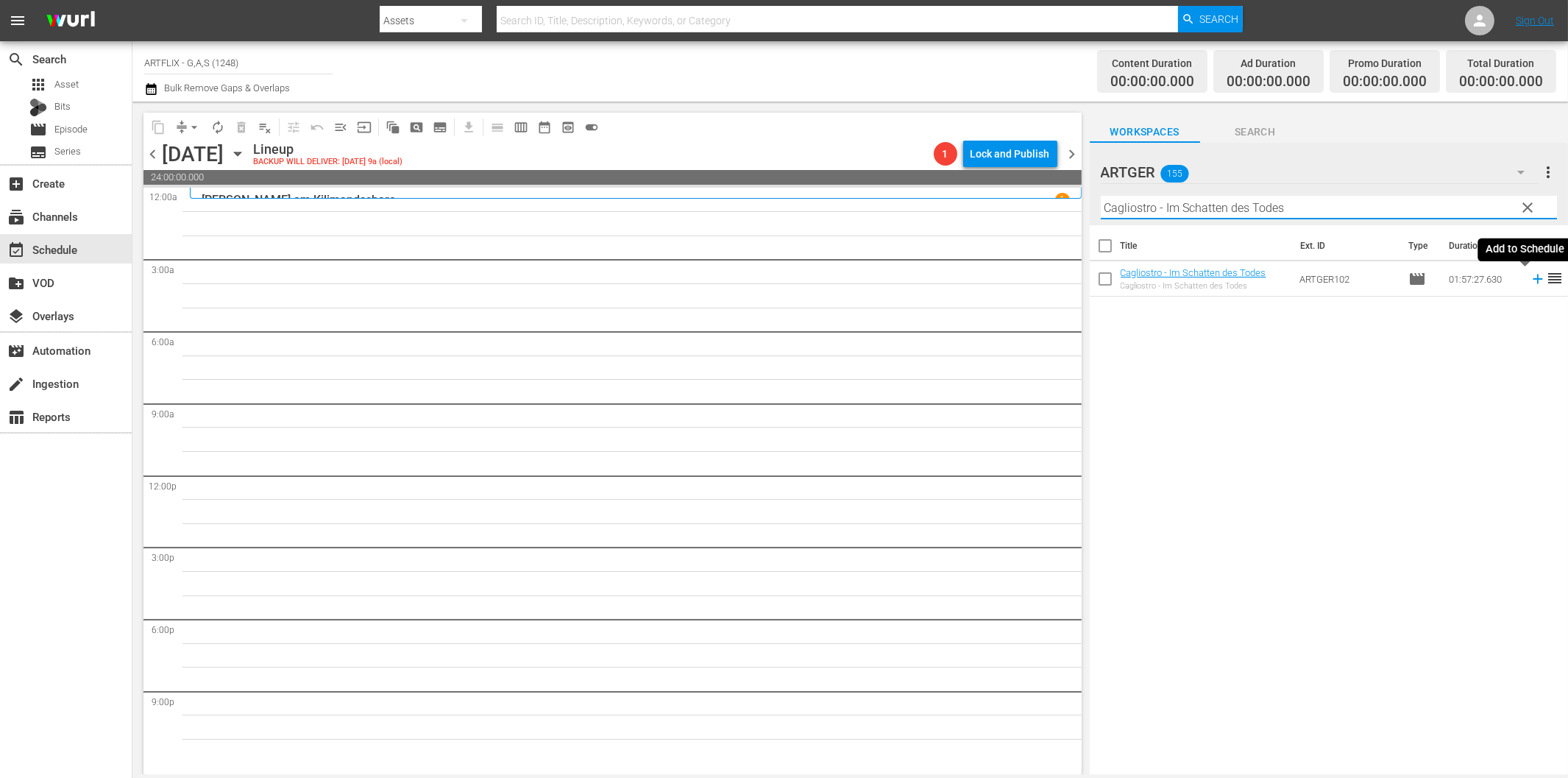
click at [1529, 281] on icon at bounding box center [1537, 279] width 17 height 17
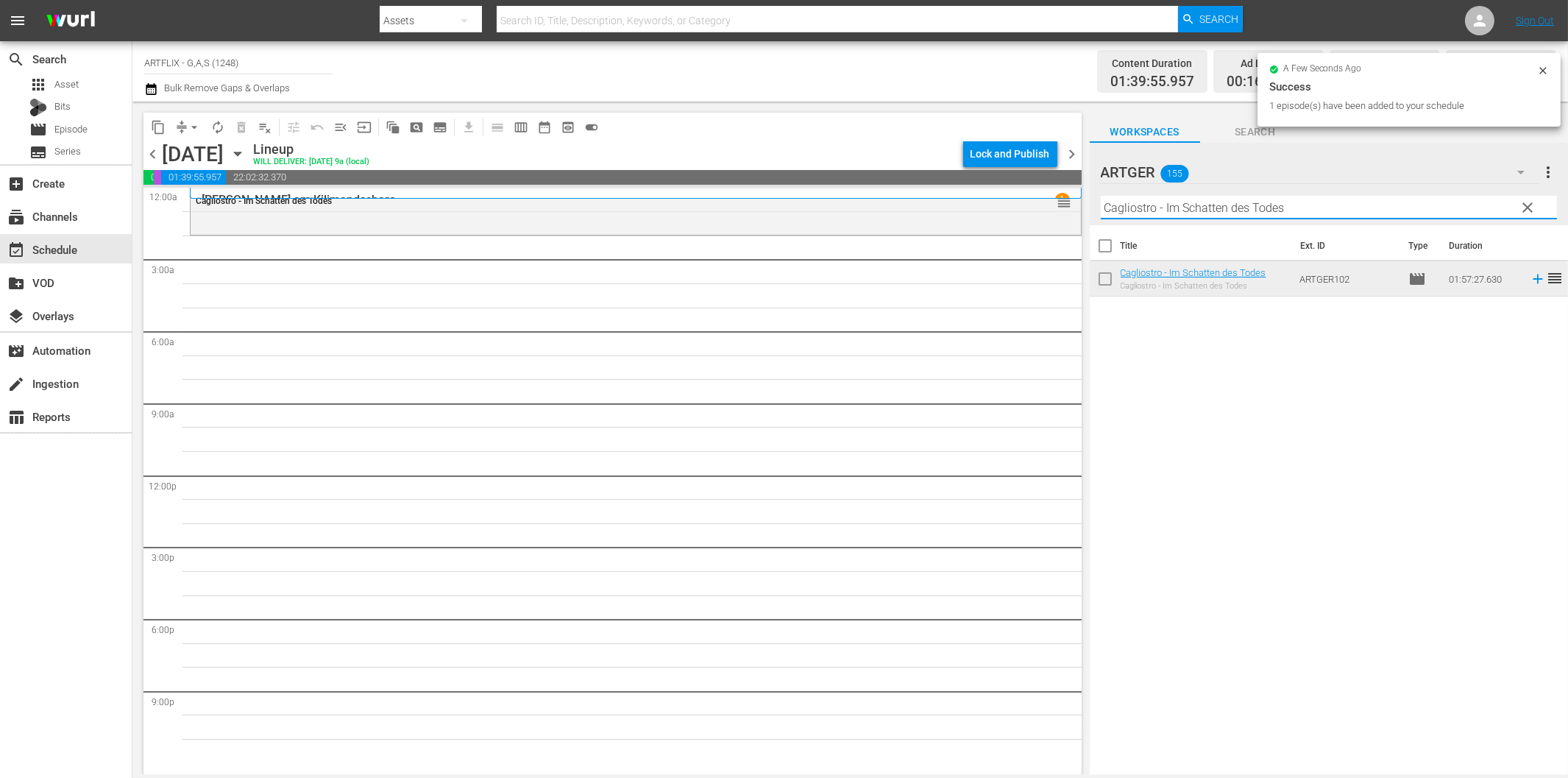
click at [1178, 214] on input "Cagliostro - Im Schatten des Todes" at bounding box center [1328, 207] width 456 height 23
paste input "Die Stadt ist [PERSON_NAME] Geheimnisse"
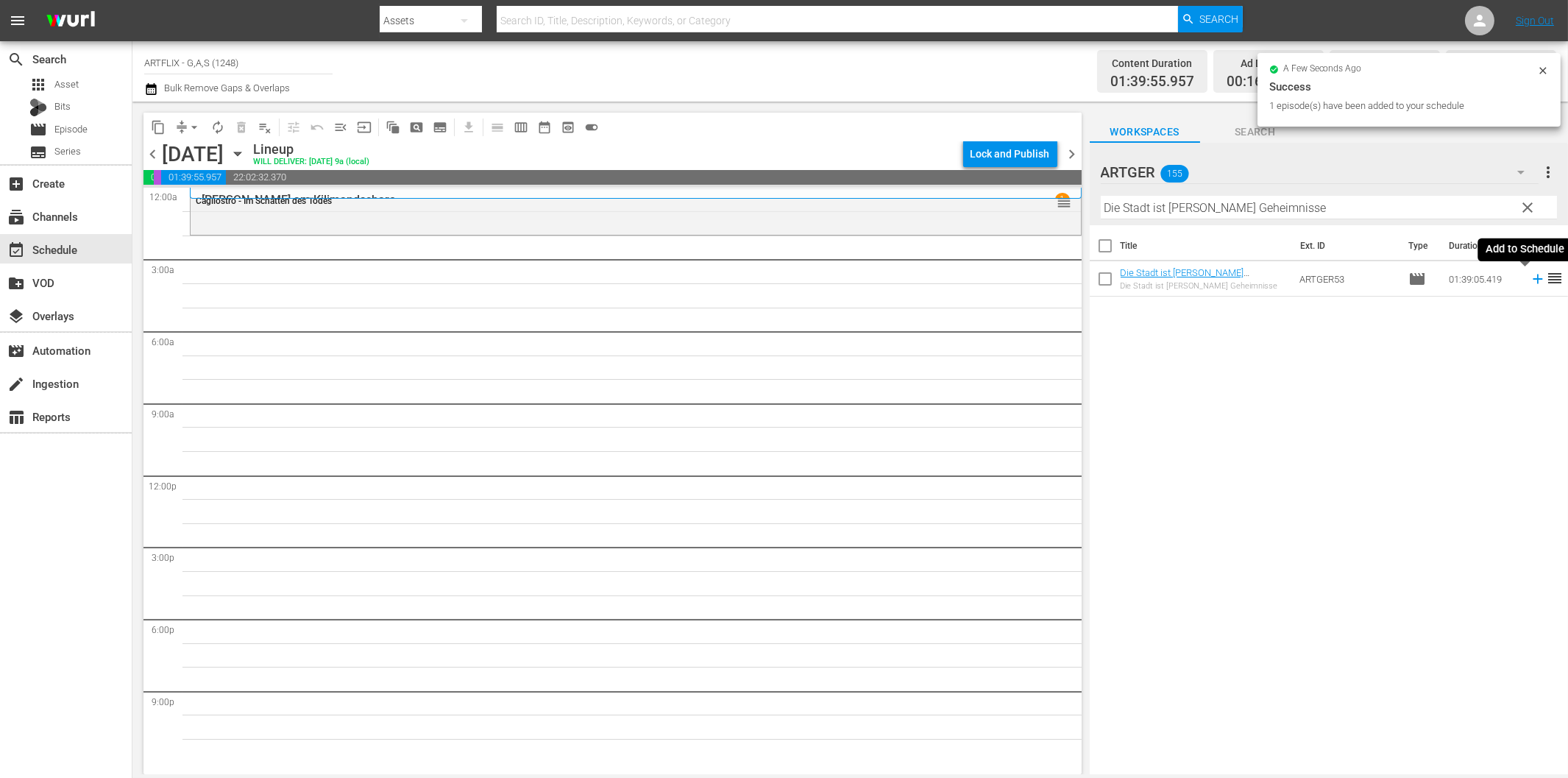
click at [1529, 276] on icon at bounding box center [1537, 279] width 17 height 17
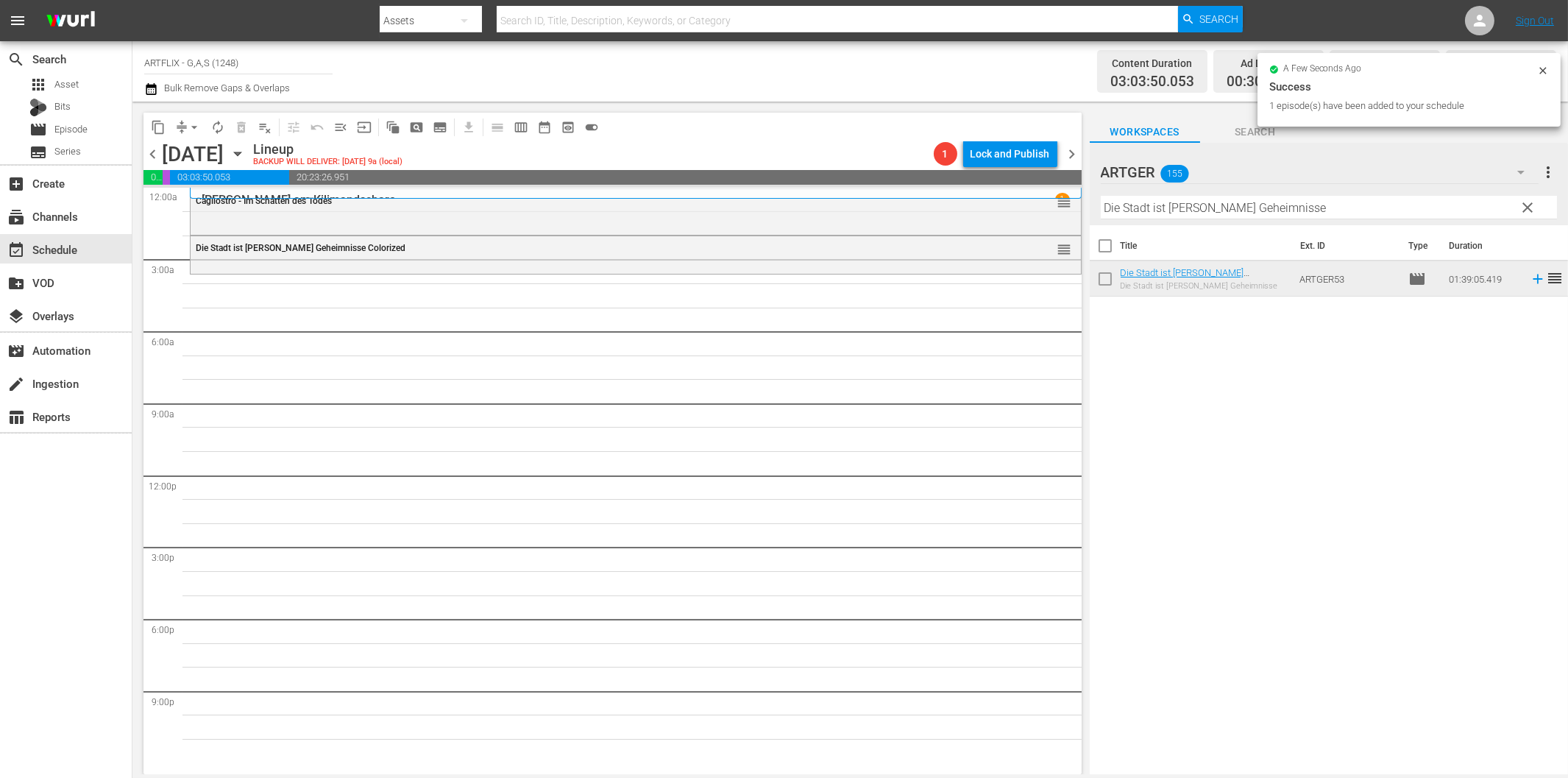
click at [1205, 210] on input "Die Stadt ist [PERSON_NAME] Geheimnisse" at bounding box center [1328, 207] width 456 height 23
paste input "Weh' dem, der liebt!"
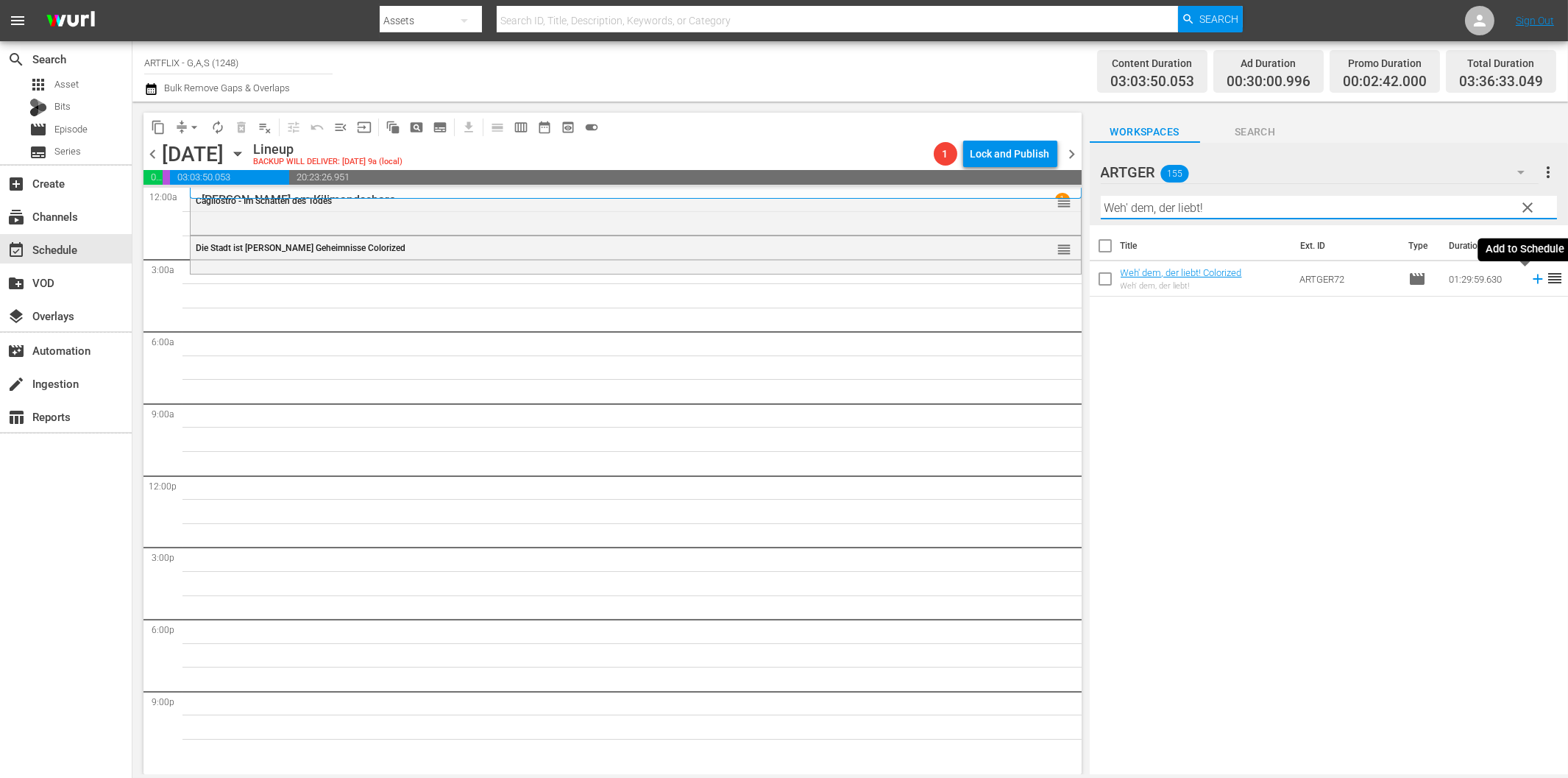
click at [1532, 280] on icon at bounding box center [1537, 280] width 10 height 10
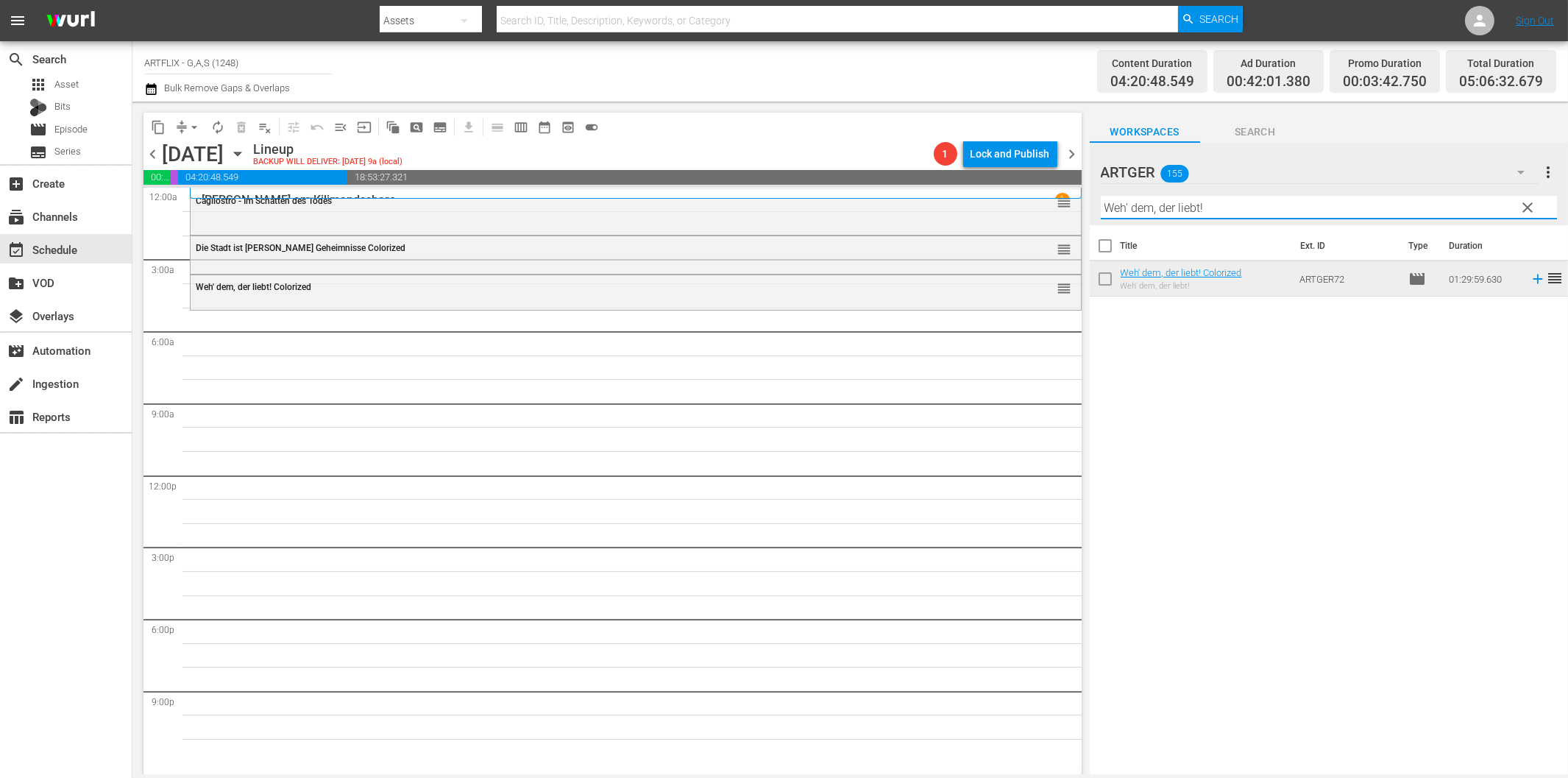
click at [1175, 202] on input "Weh' dem, der liebt!" at bounding box center [1328, 207] width 456 height 23
paste input "[PERSON_NAME]"
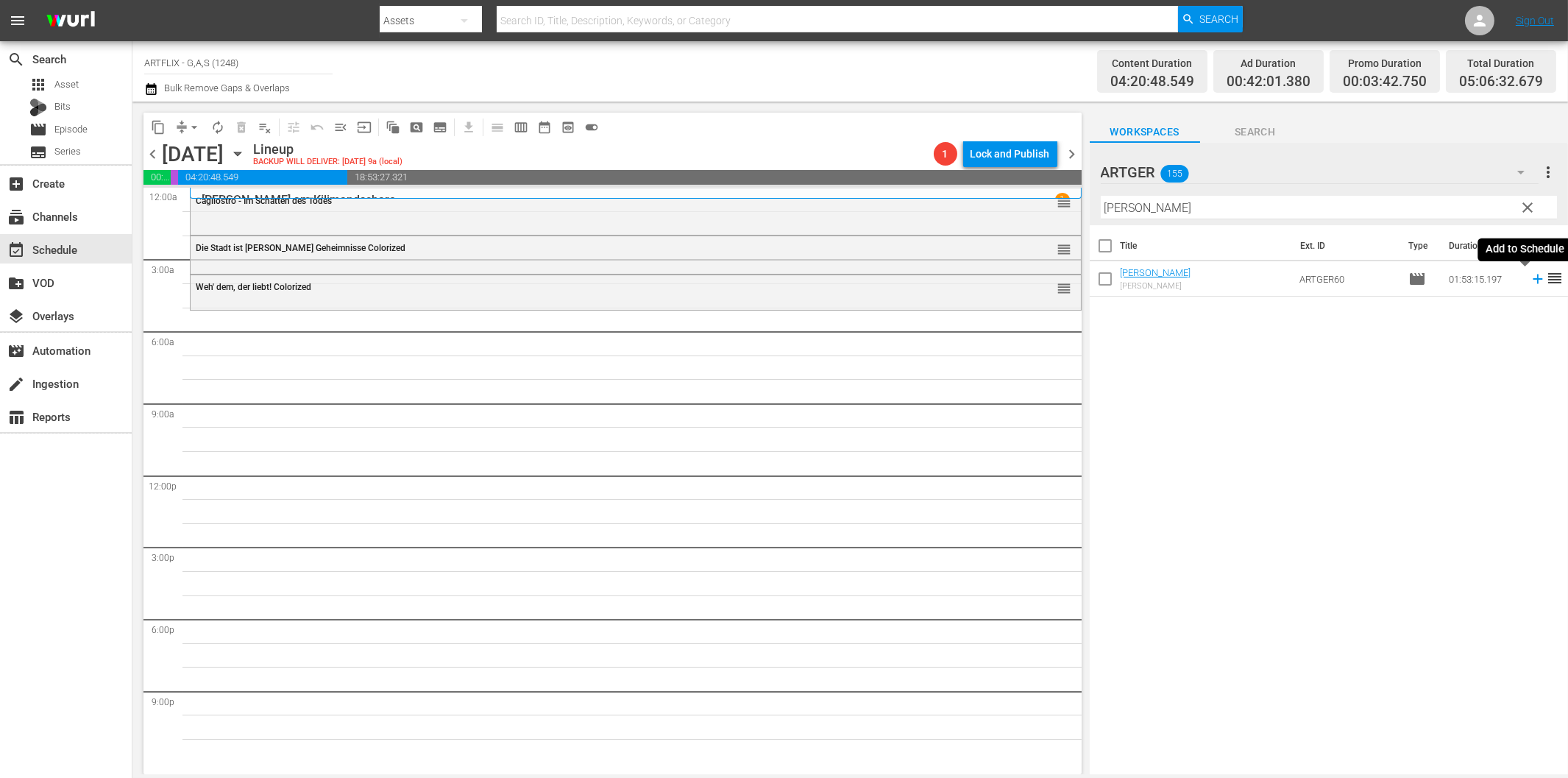
click at [1529, 281] on icon at bounding box center [1537, 279] width 17 height 17
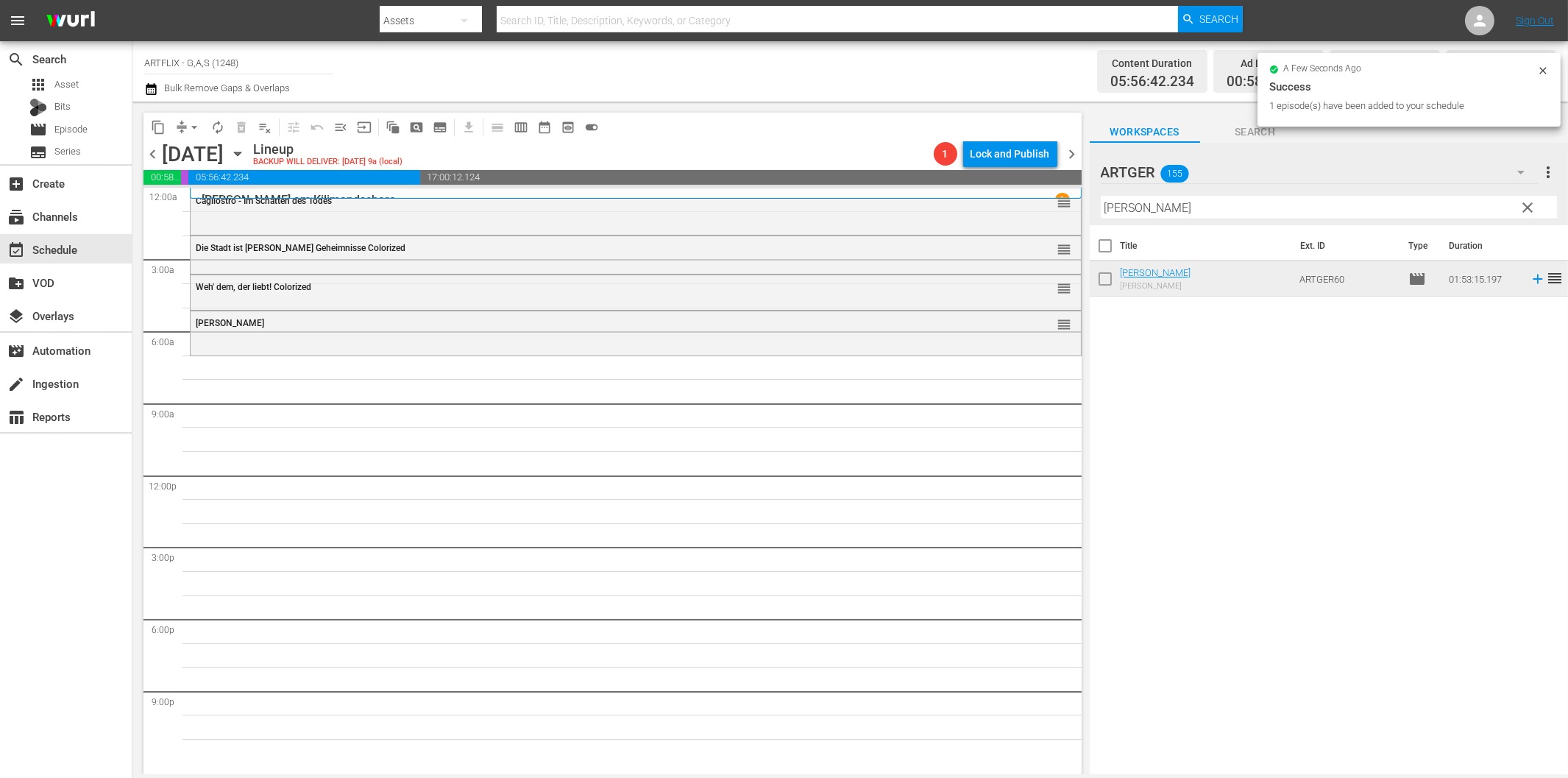
click at [1249, 211] on input "[PERSON_NAME]" at bounding box center [1328, 207] width 456 height 23
paste input "Dick und Doof erben eine Insel"
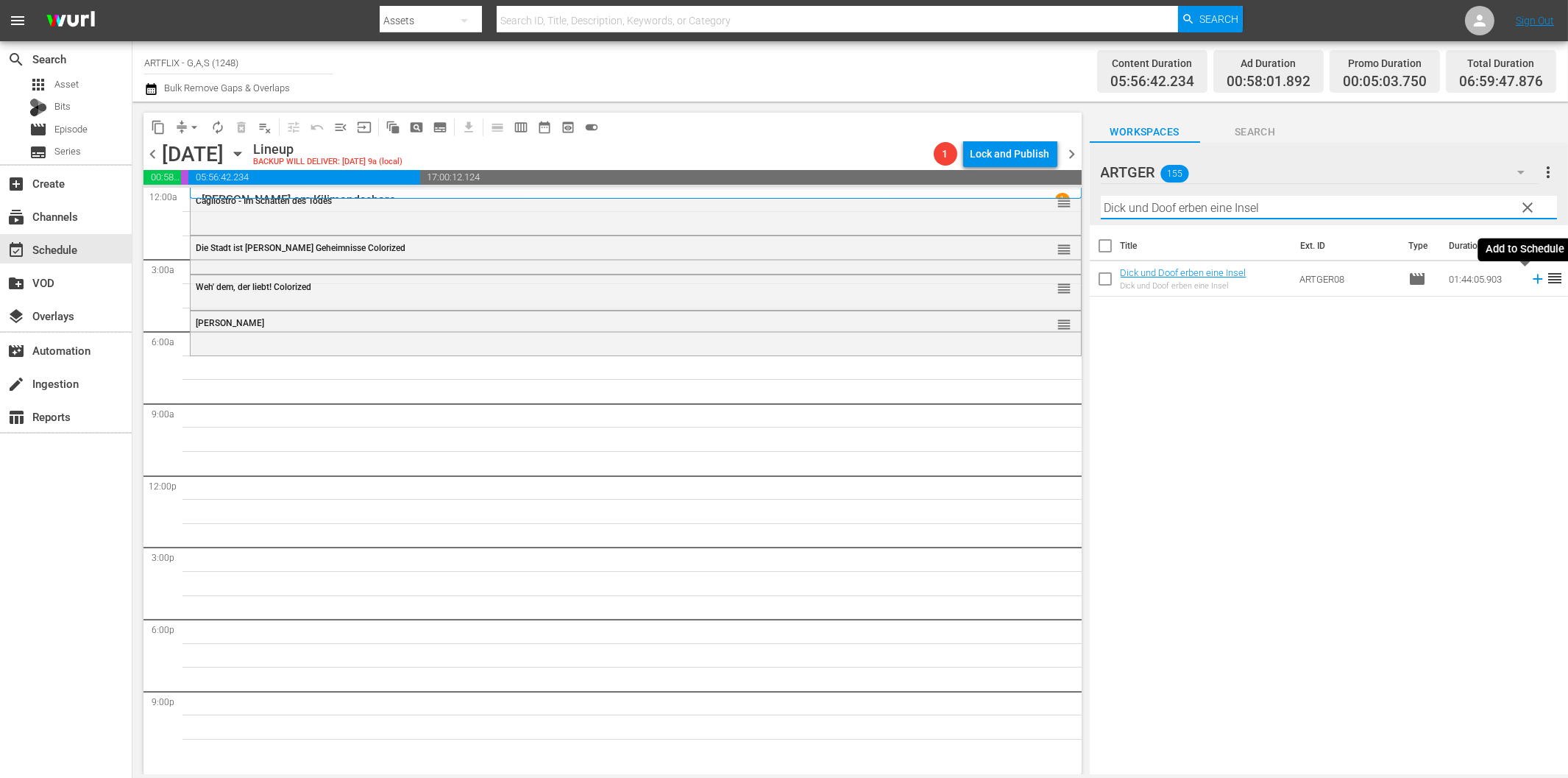
click at [1529, 281] on icon at bounding box center [1537, 279] width 17 height 17
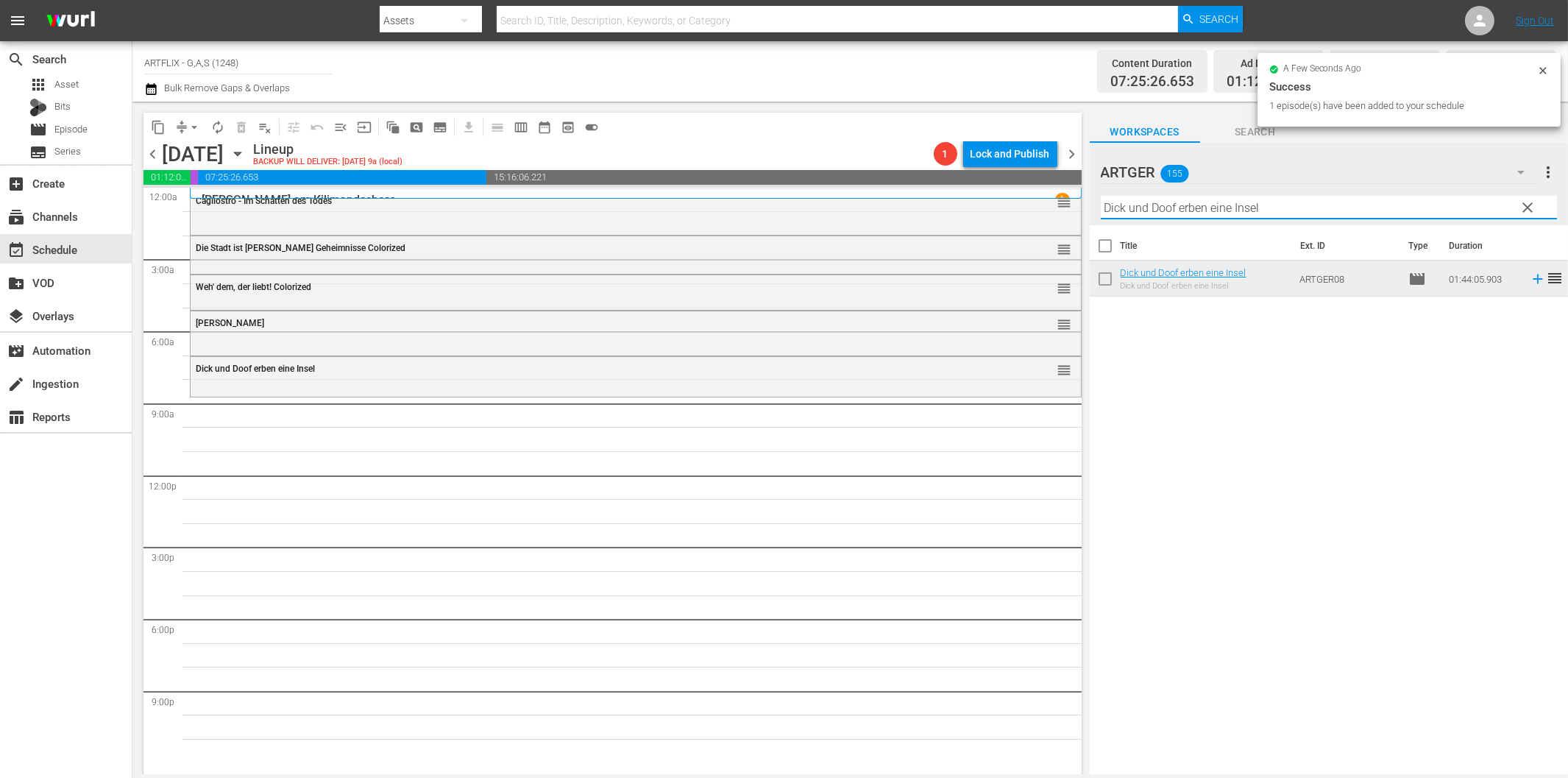
click at [1253, 210] on input "Dick und Doof erben eine Insel" at bounding box center [1328, 207] width 456 height 23
paste input "In [GEOGRAPHIC_DATA]"
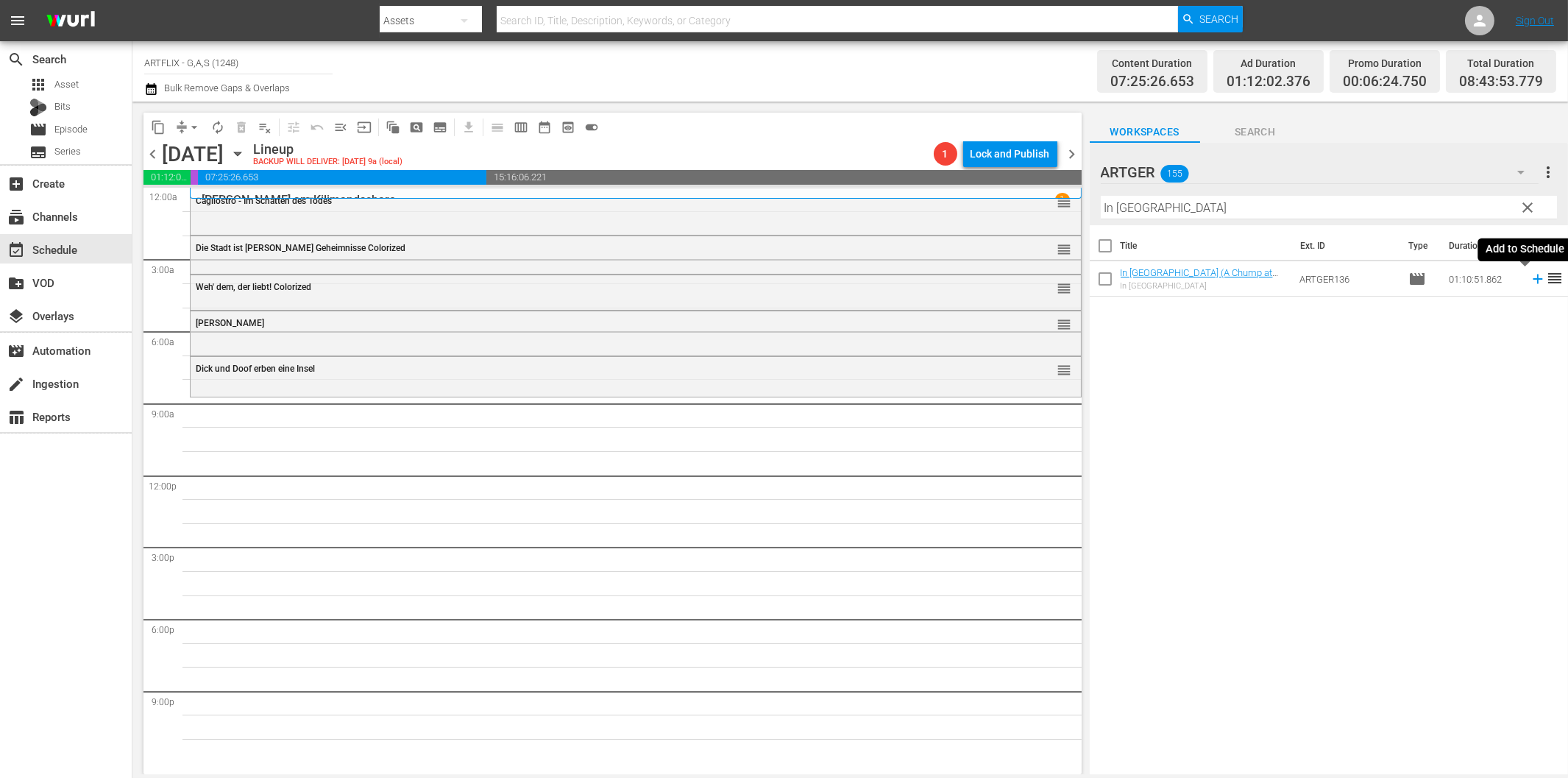
drag, startPoint x: 1526, startPoint y: 277, endPoint x: 1497, endPoint y: 281, distance: 29.3
click at [1529, 277] on icon at bounding box center [1537, 279] width 17 height 17
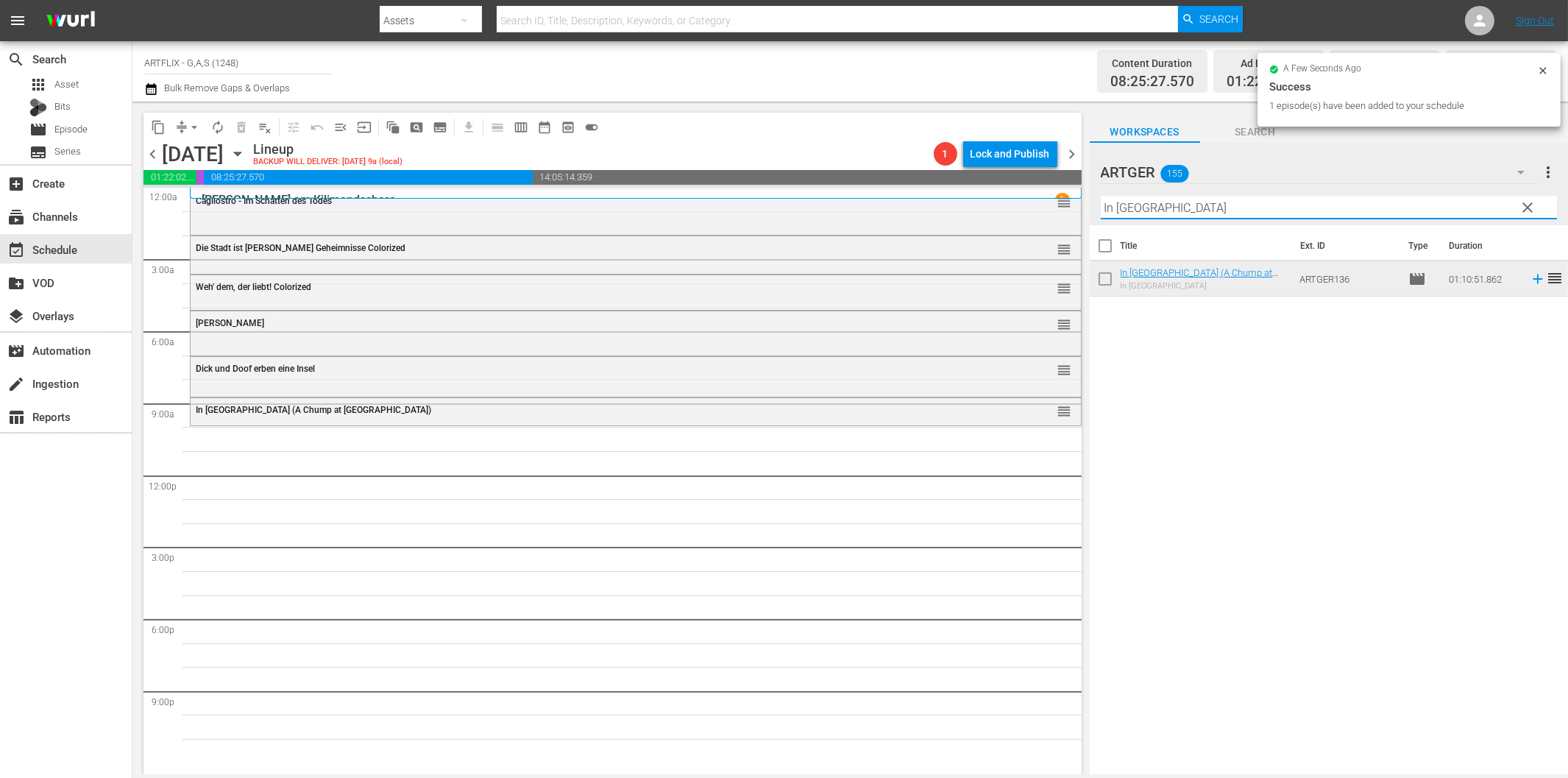
click at [1190, 210] on input "In [GEOGRAPHIC_DATA]" at bounding box center [1328, 207] width 456 height 23
paste input "Dick und Doof in der Fremdenlegion"
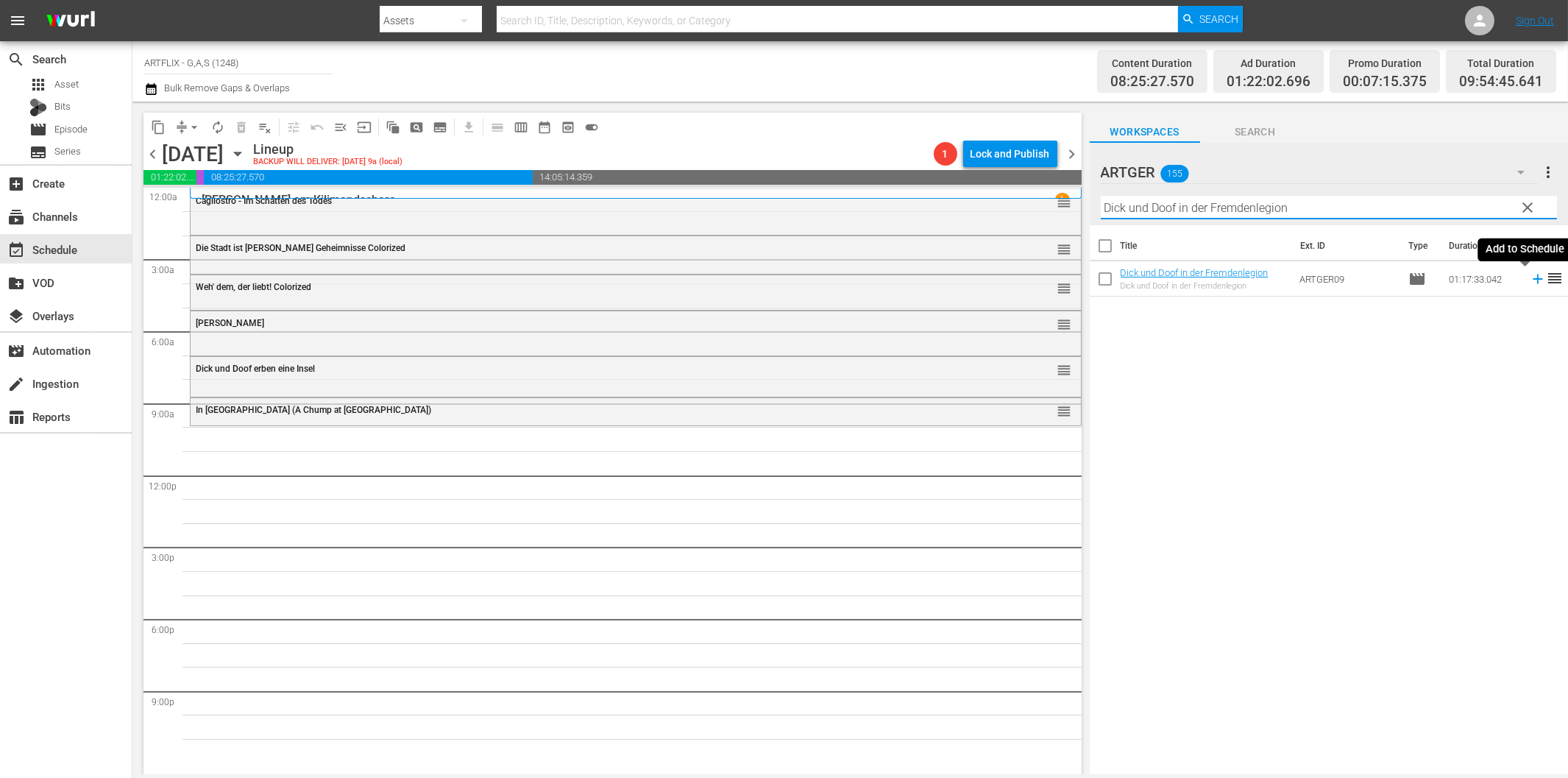
click at [1529, 283] on icon at bounding box center [1537, 279] width 17 height 17
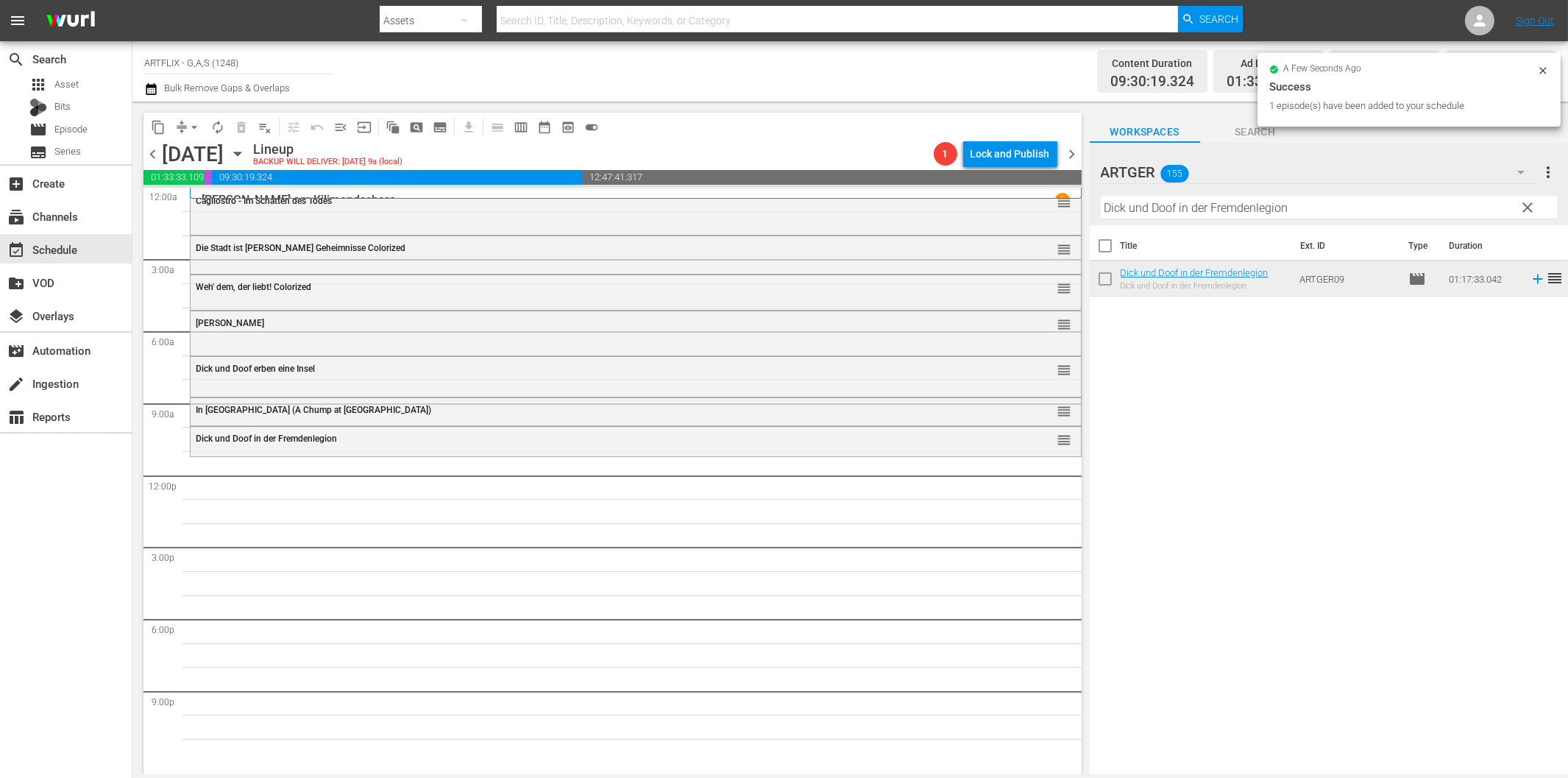
click at [1274, 207] on input "Dick und Doof in der Fremdenlegion" at bounding box center [1328, 207] width 456 height 23
paste input "e Rache des Gorilla Colorized"
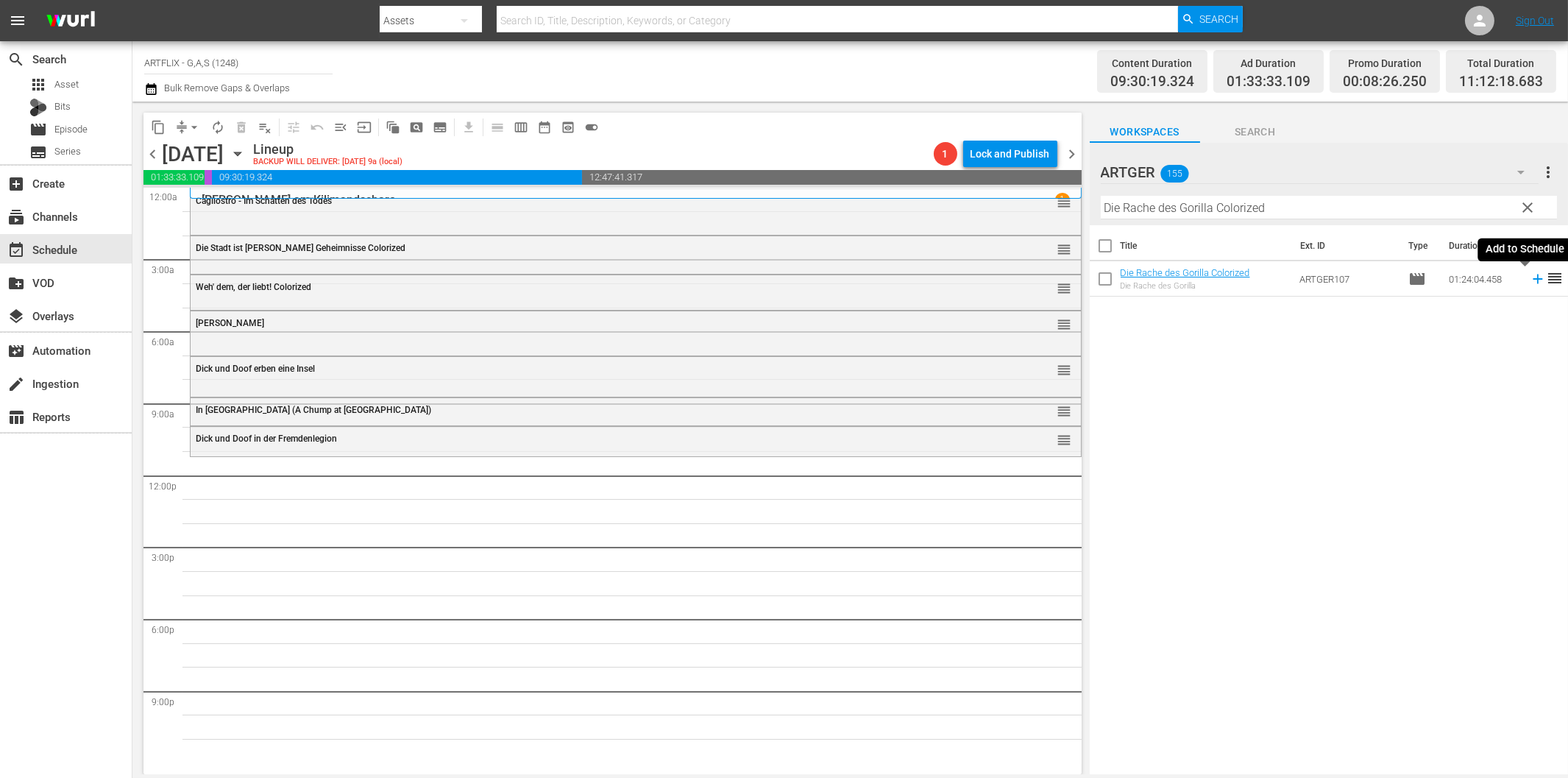
click at [1532, 280] on icon at bounding box center [1537, 280] width 10 height 10
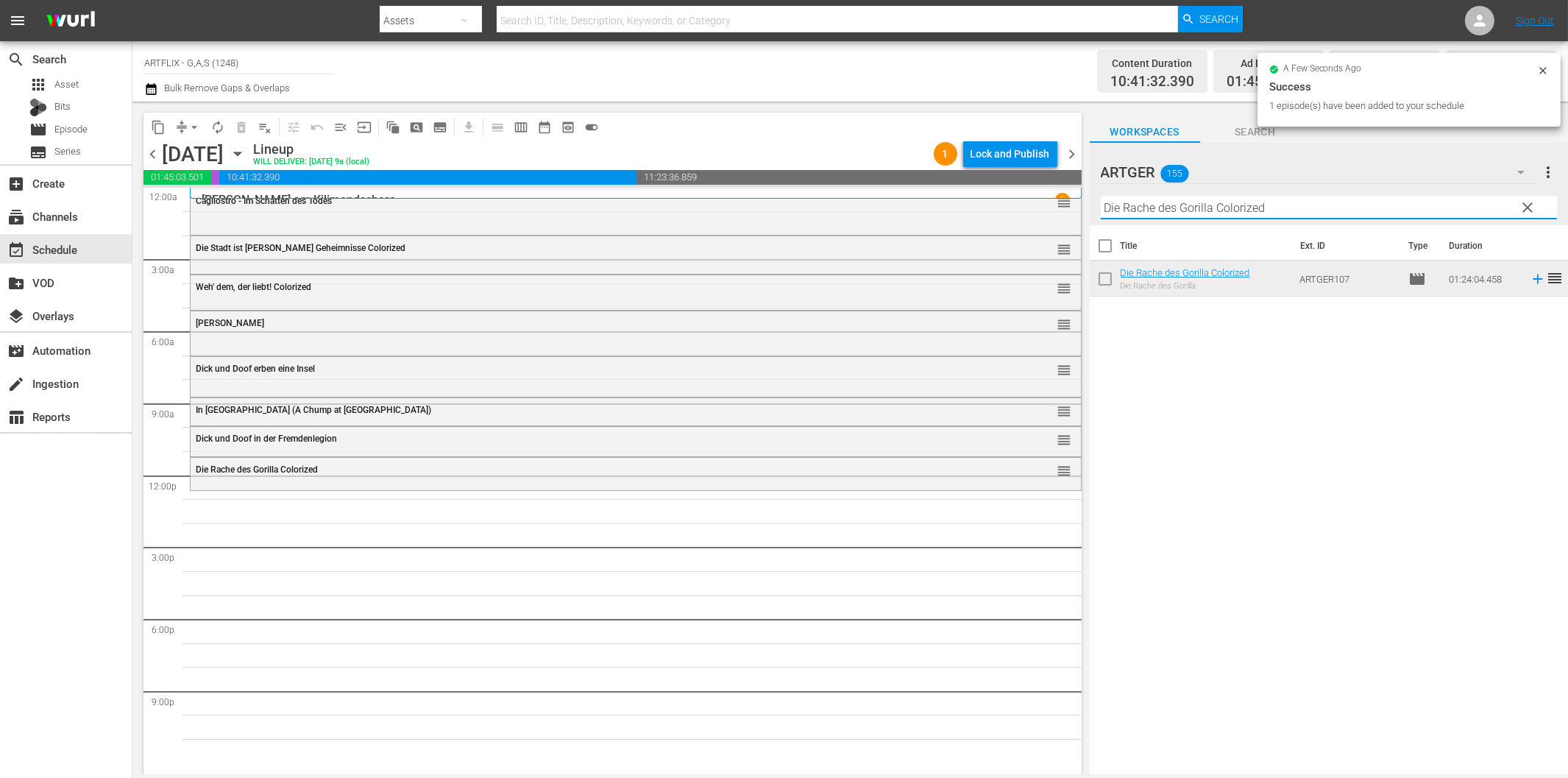
click at [1128, 210] on input "Die Rache des Gorilla Colorized" at bounding box center [1328, 207] width 456 height 23
paste input "Ein perfekter [PERSON_NAME]"
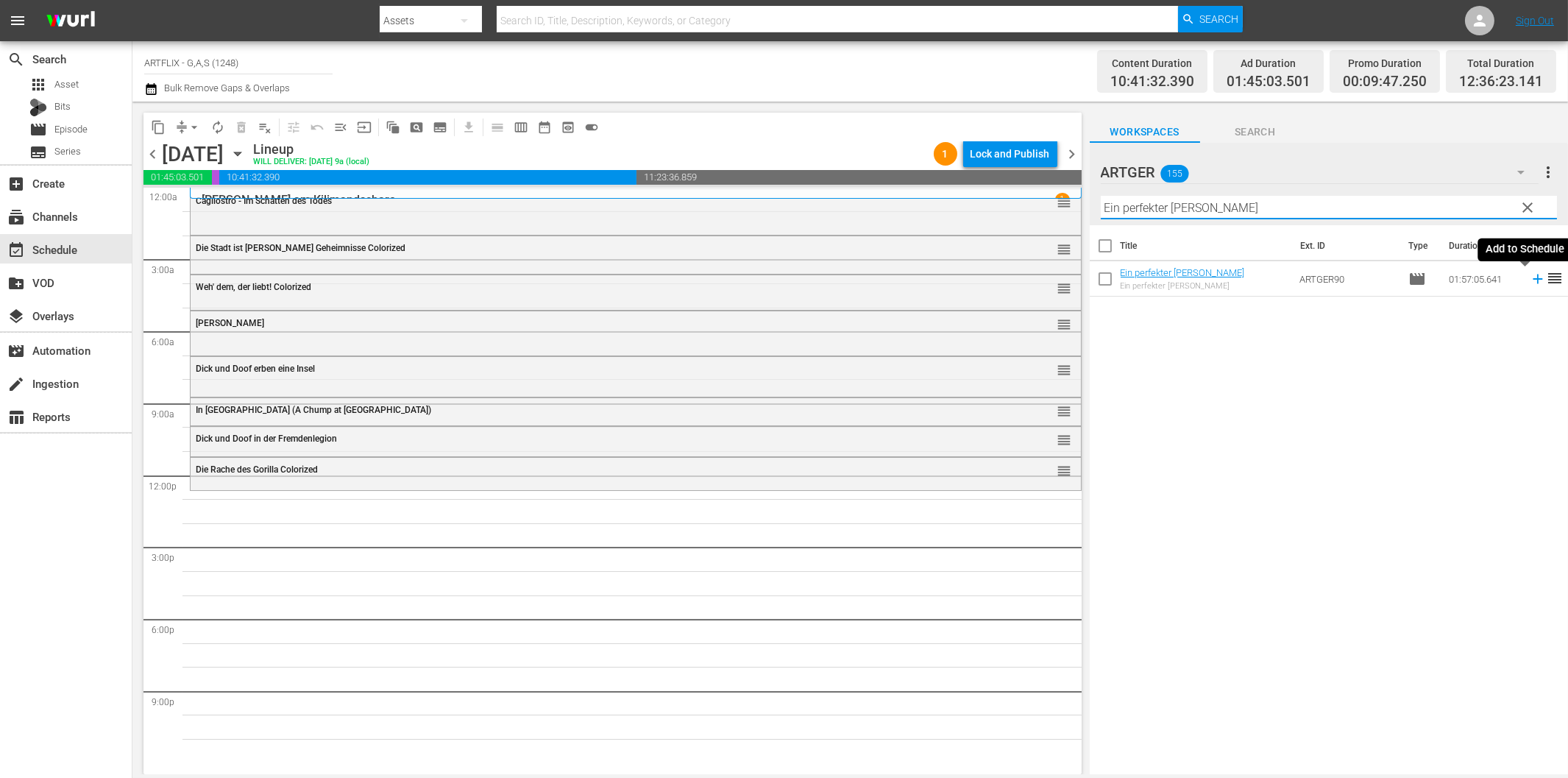
click at [1529, 275] on icon at bounding box center [1537, 279] width 17 height 17
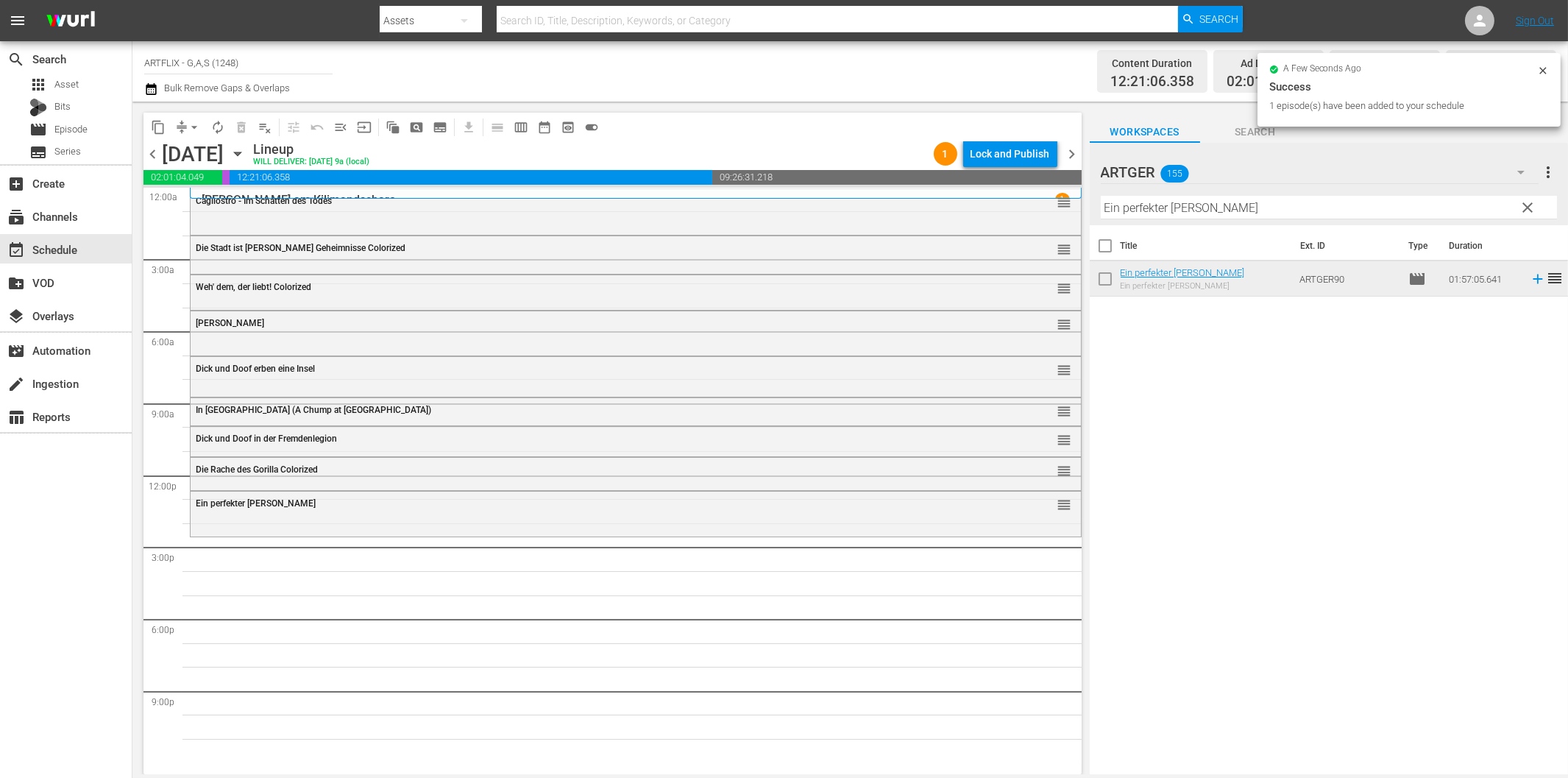
click at [1353, 215] on input "Ein perfekter [PERSON_NAME]" at bounding box center [1328, 207] width 456 height 23
paste input "Der [PERSON_NAME]"
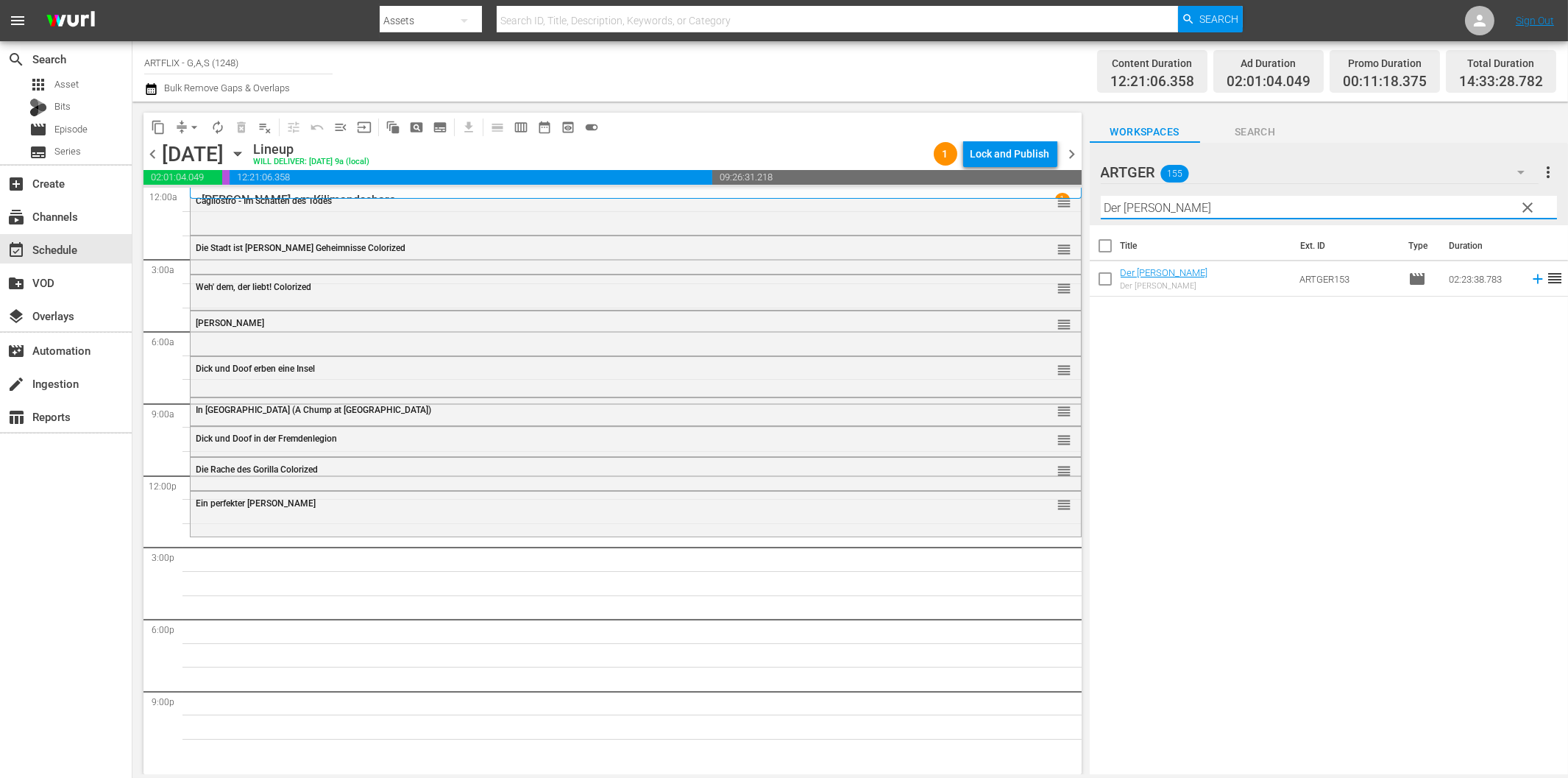
click at [1532, 280] on icon at bounding box center [1537, 280] width 10 height 10
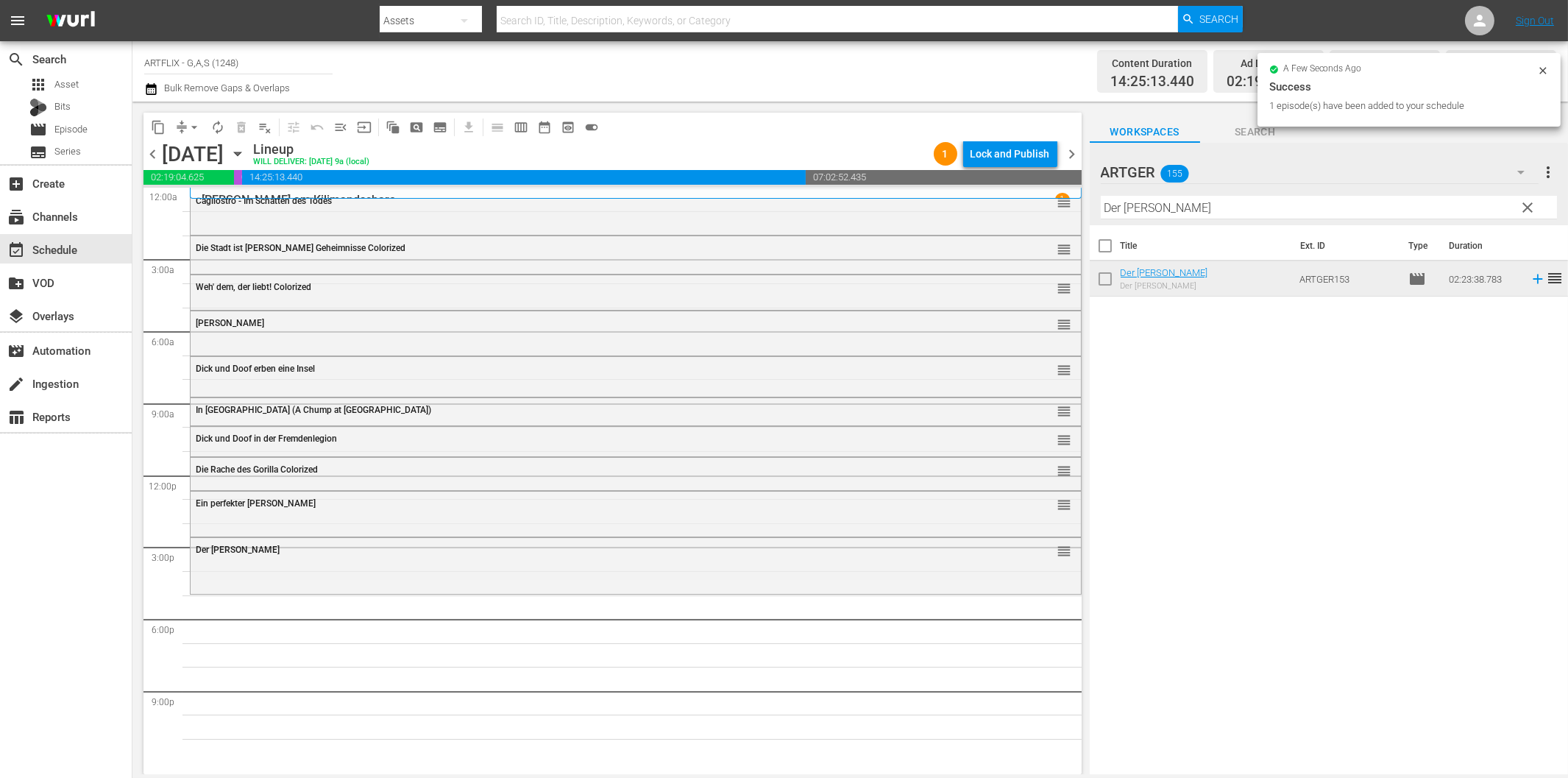
click at [1172, 211] on input "Der [PERSON_NAME]" at bounding box center [1328, 207] width 456 height 23
paste input "Alarmstart für Geschwader [PERSON_NAME]"
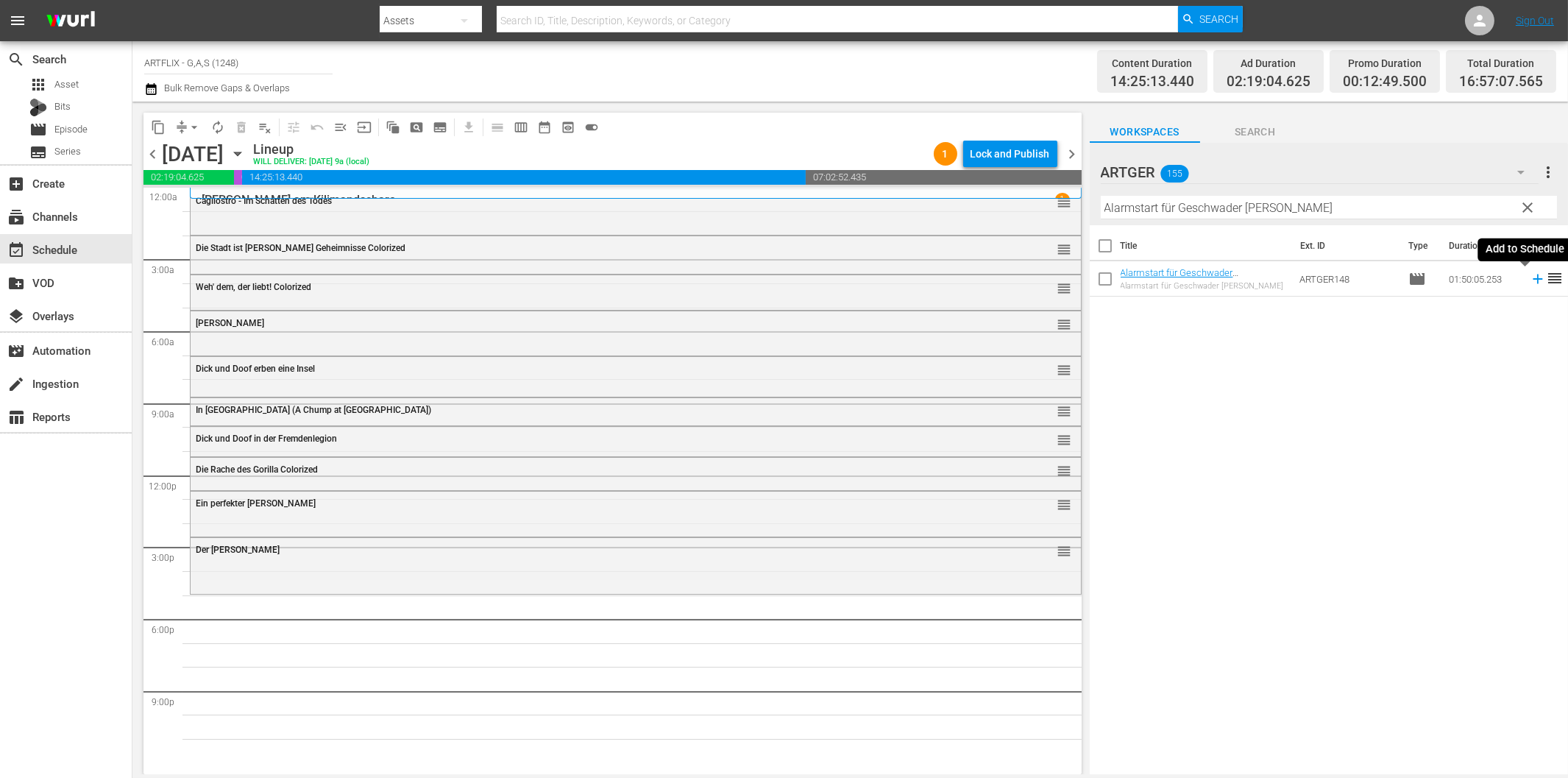
click at [1529, 282] on icon at bounding box center [1537, 279] width 17 height 17
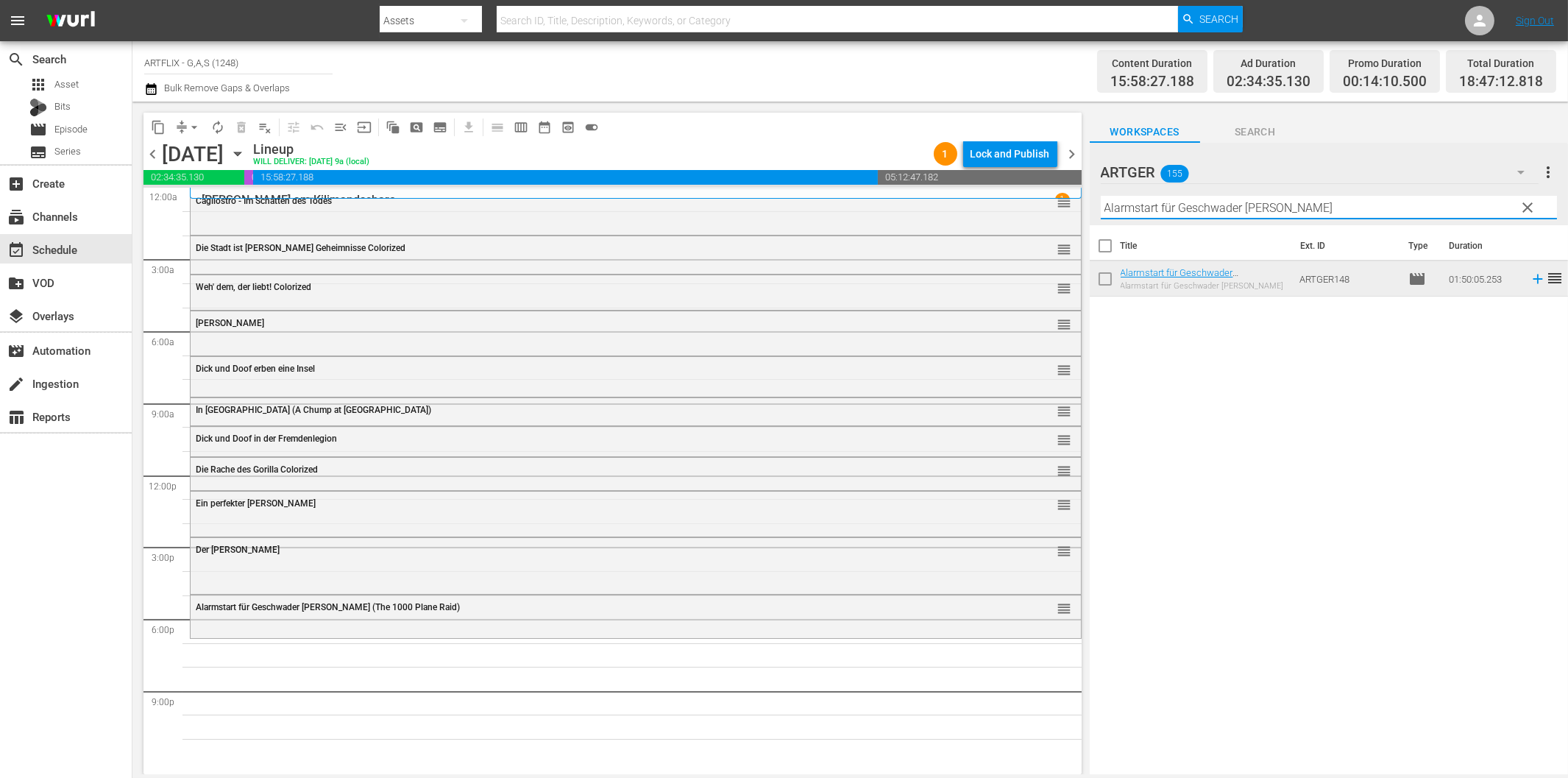
click at [1186, 208] on input "Alarmstart für Geschwader [PERSON_NAME]" at bounding box center [1328, 207] width 456 height 23
paste input "Das Antlitz des Todes"
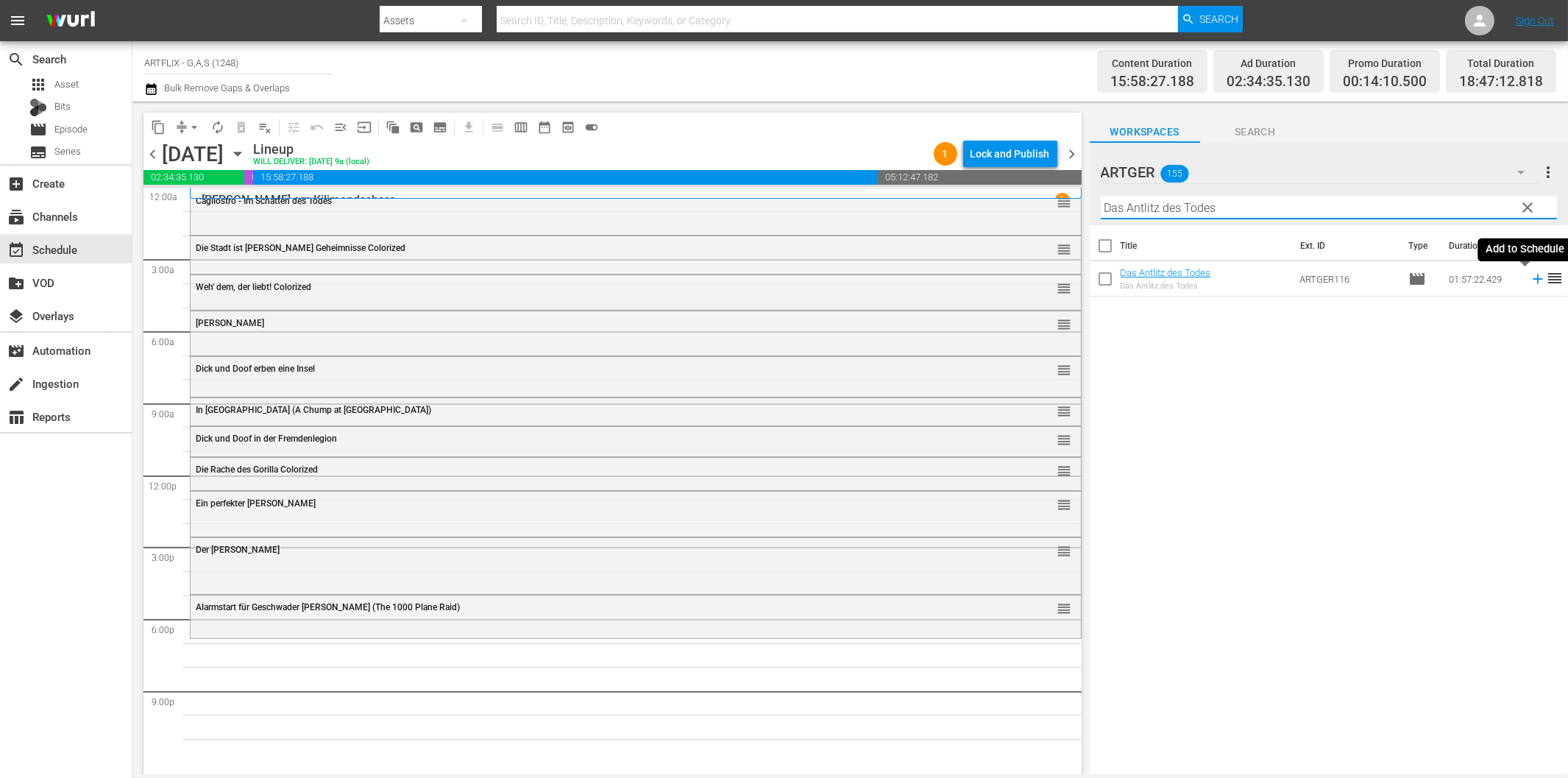
click at [1532, 280] on icon at bounding box center [1537, 280] width 10 height 10
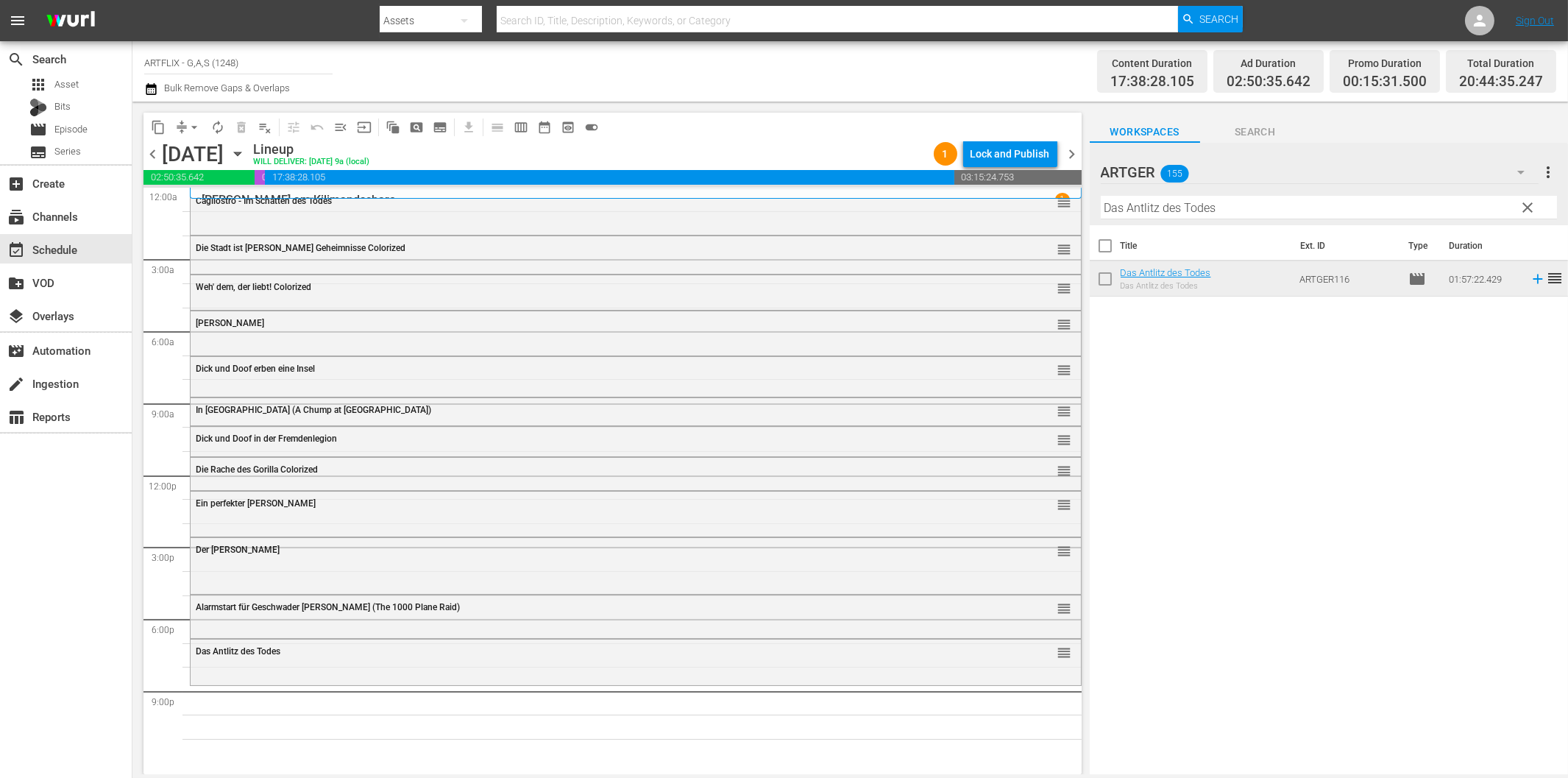
click at [1211, 215] on input "Das Antlitz des Todes" at bounding box center [1328, 207] width 456 height 23
paste input "Unruhiges Blut"
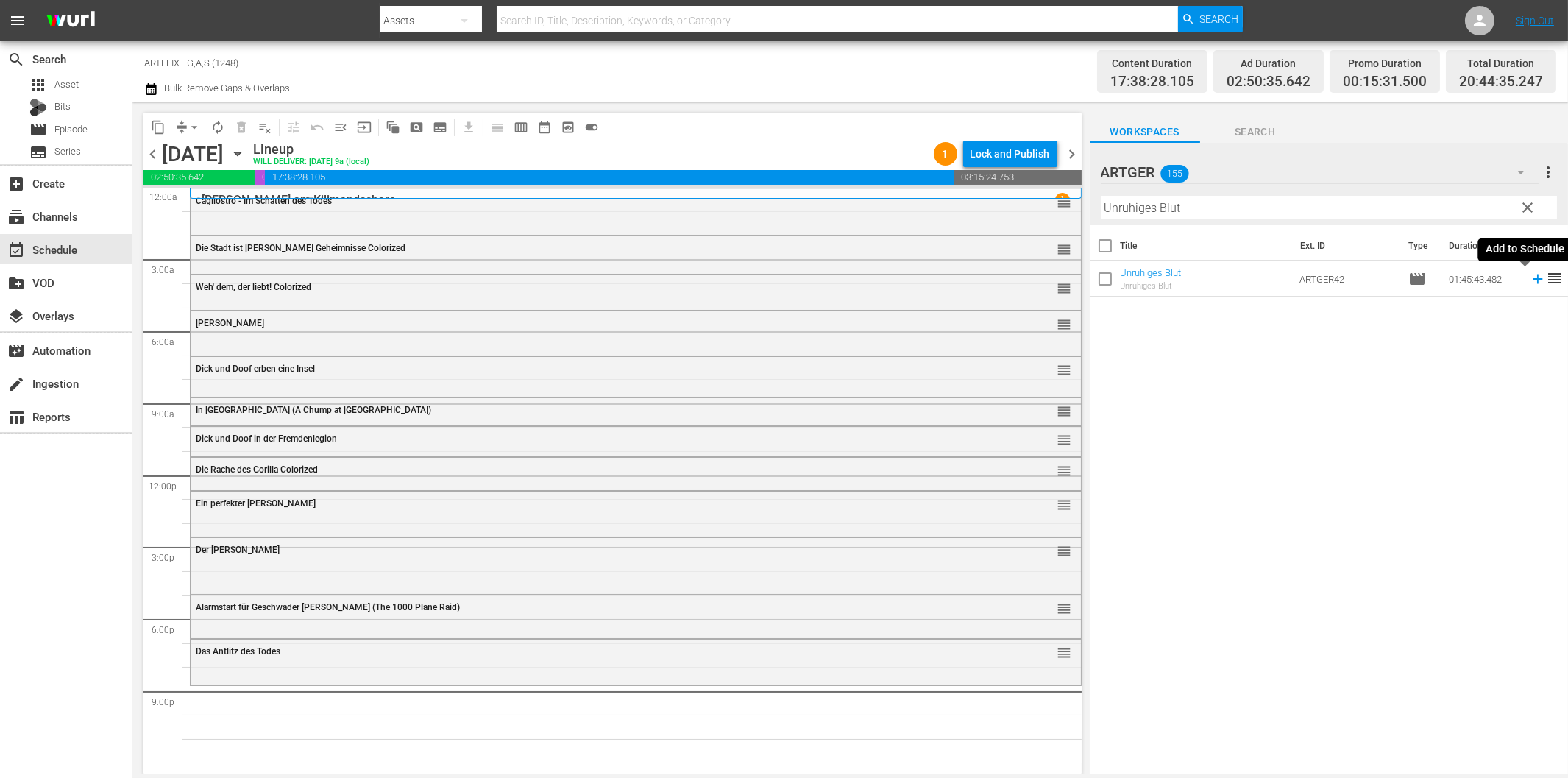
click at [1532, 280] on icon at bounding box center [1537, 280] width 10 height 10
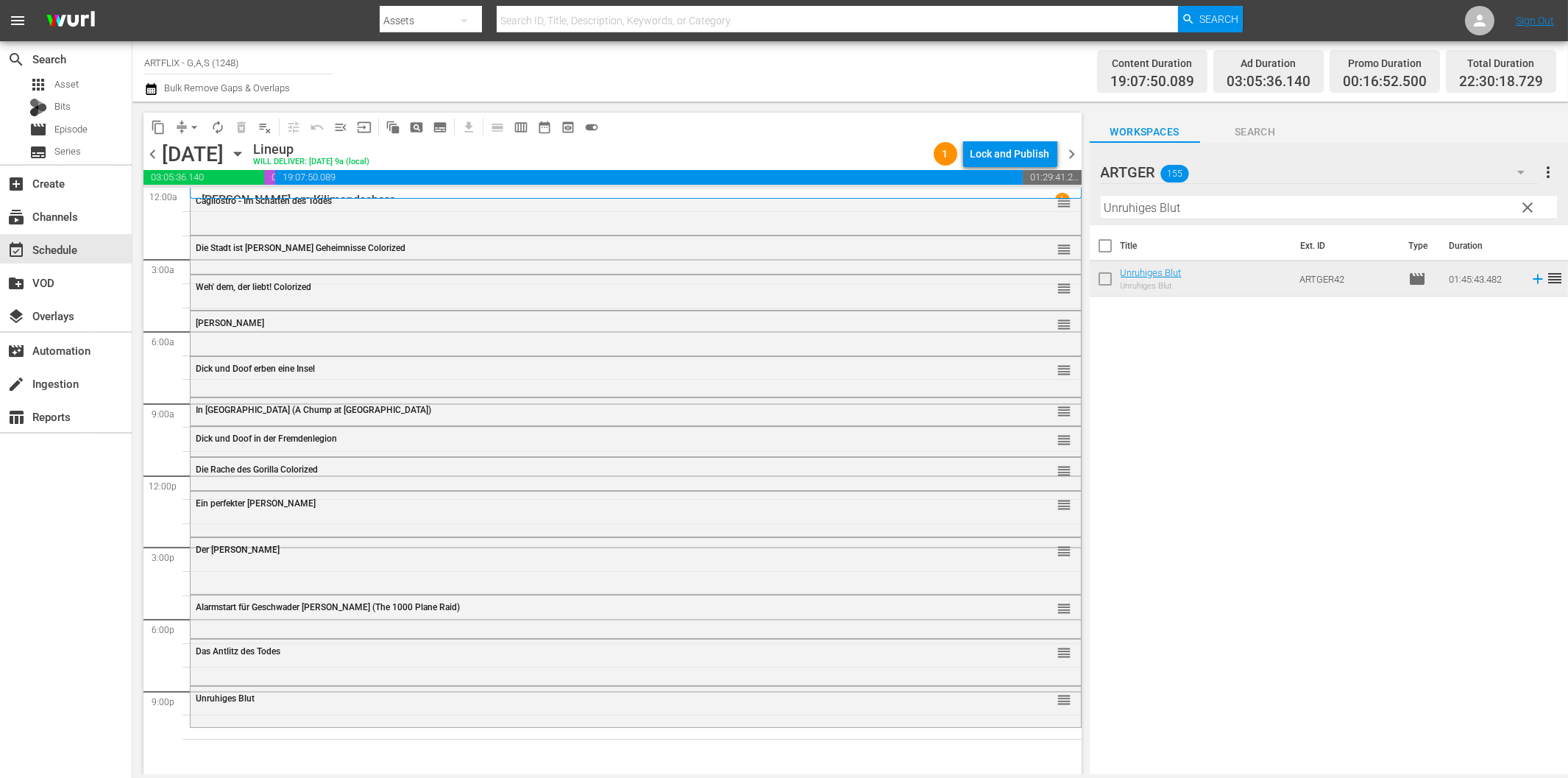
click at [1165, 204] on input "Unruhiges Blut" at bounding box center [1328, 207] width 456 height 23
paste input "Die Teufelsbestie"
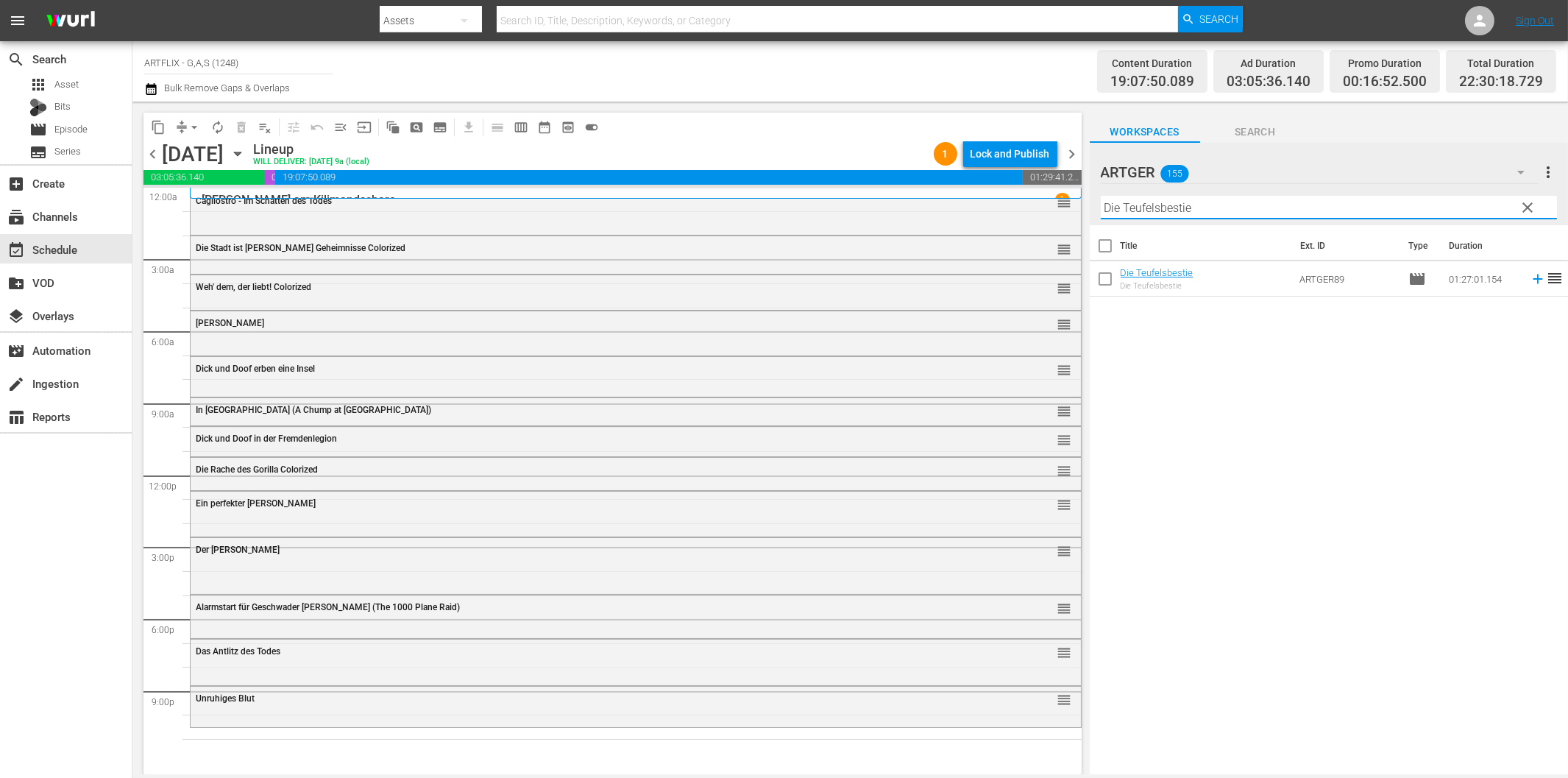
click at [1529, 277] on icon at bounding box center [1537, 279] width 17 height 17
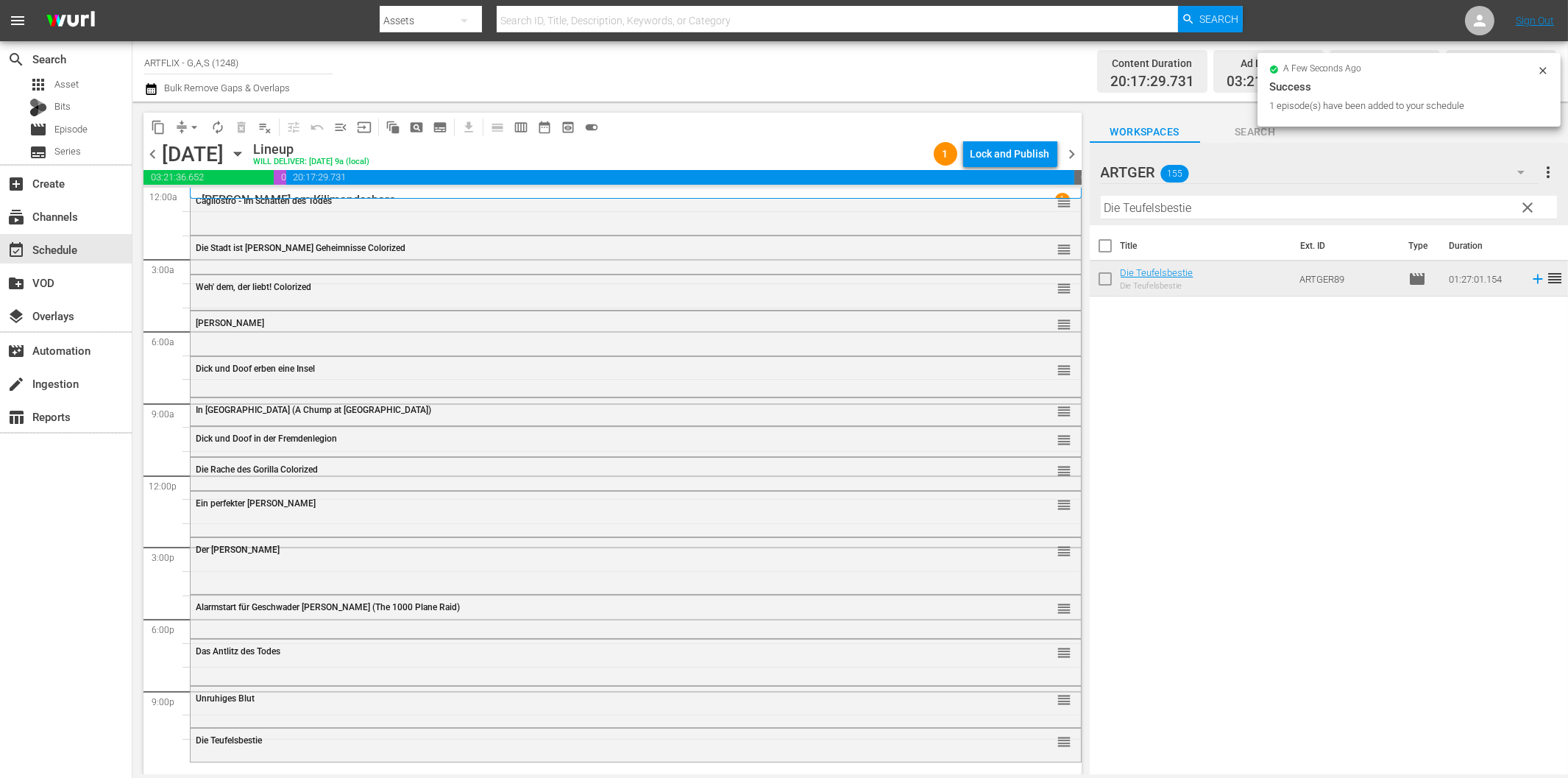
click at [1238, 212] on input "Die Teufelsbestie" at bounding box center [1328, 207] width 456 height 23
paste input "The Terror"
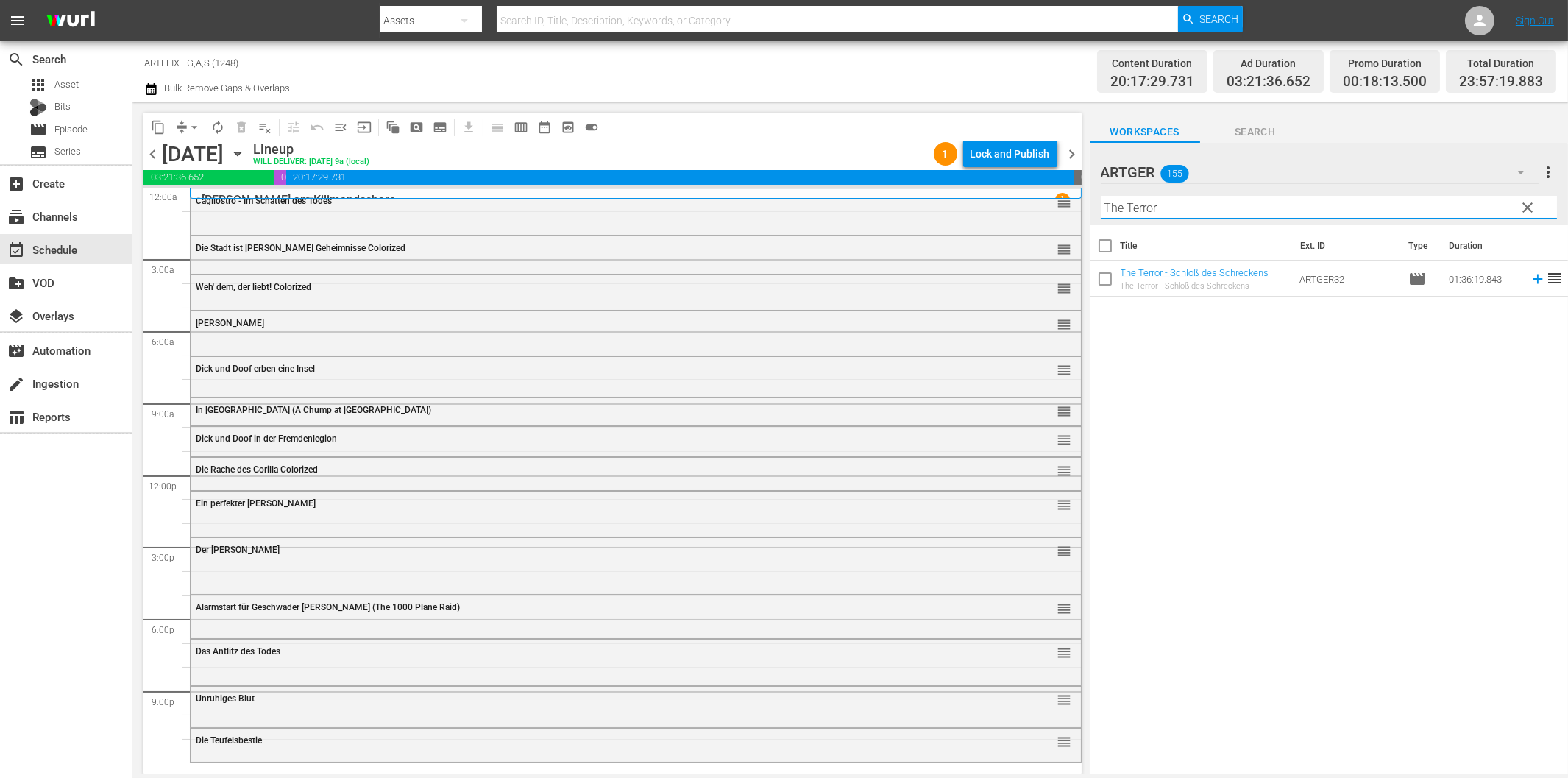
type input "The Terror"
click at [1529, 277] on icon at bounding box center [1537, 279] width 17 height 17
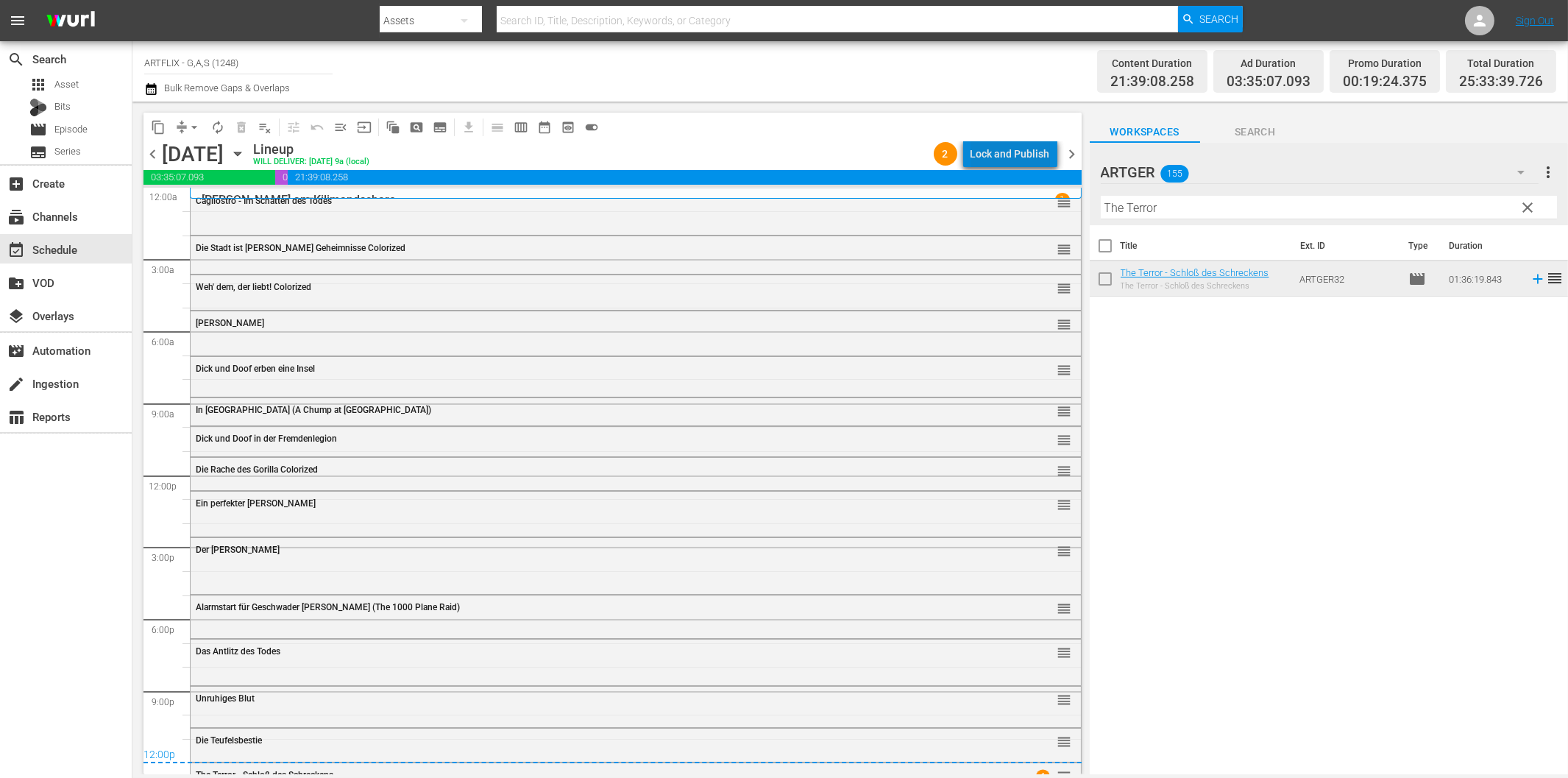
click at [1029, 149] on div "Lock and Publish" at bounding box center [1009, 153] width 79 height 26
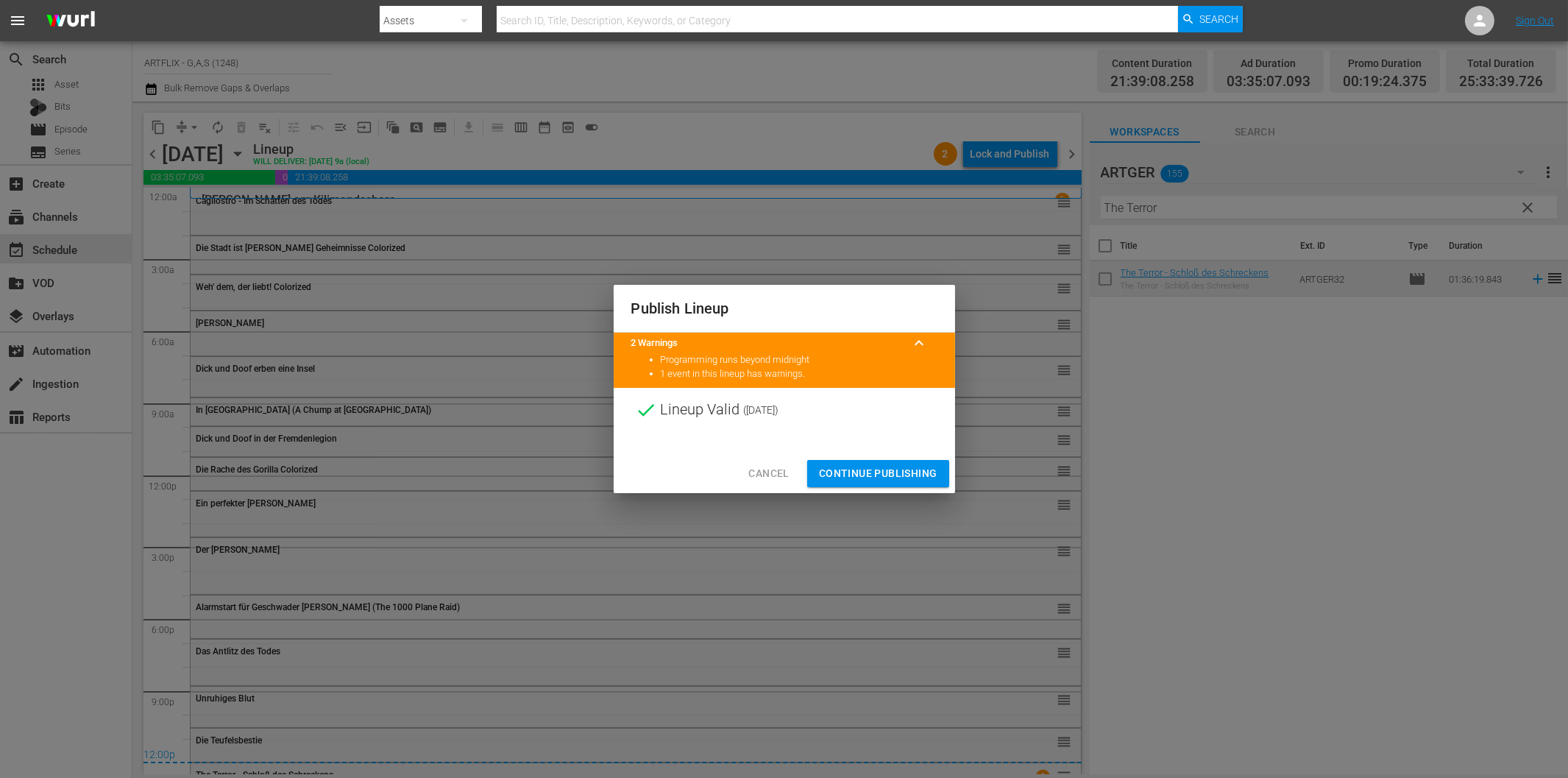
click at [912, 484] on button "Continue Publishing" at bounding box center [877, 474] width 142 height 27
